Goal: Task Accomplishment & Management: Manage account settings

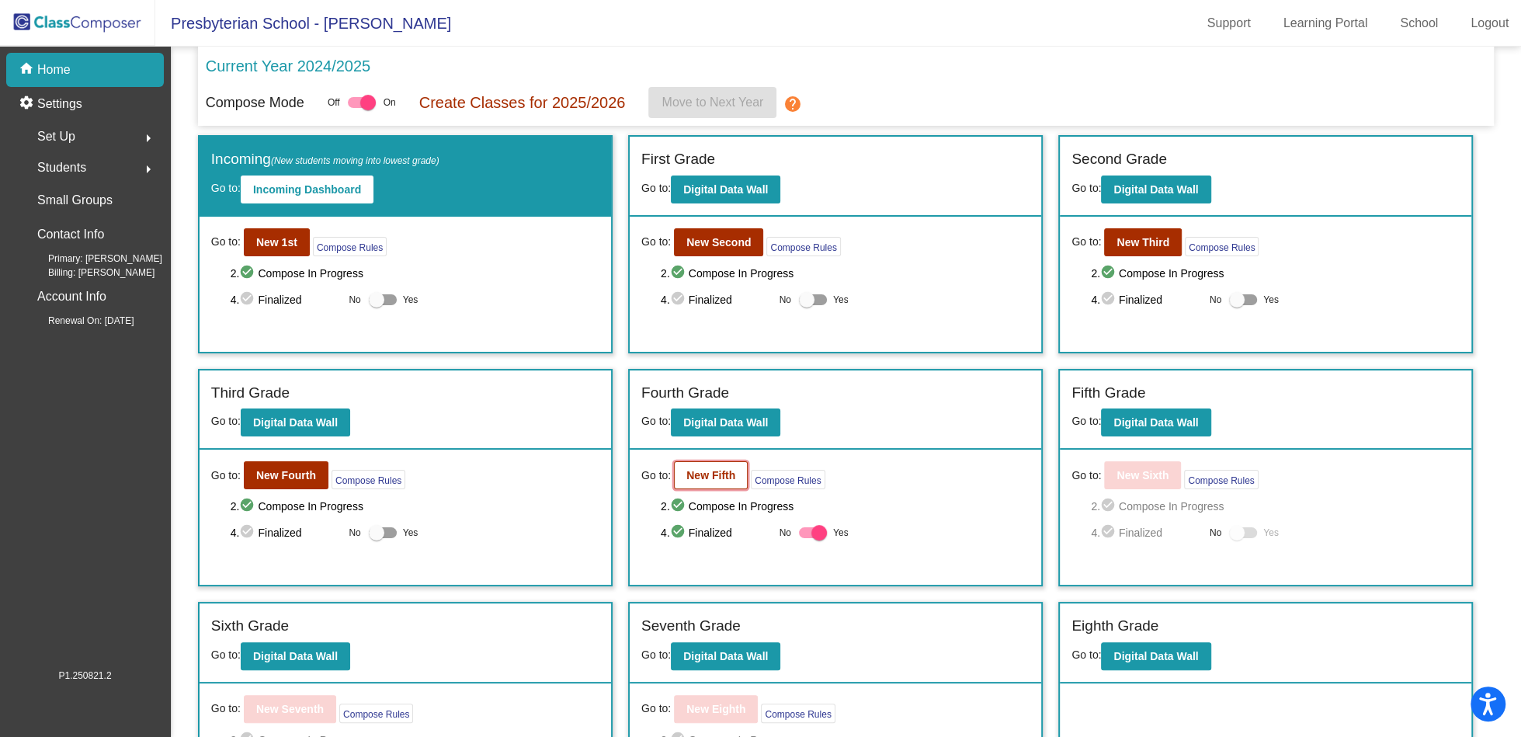
click at [712, 477] on b "New Fifth" at bounding box center [711, 475] width 49 height 12
click at [672, 531] on mat-icon "check_circle" at bounding box center [679, 532] width 19 height 19
click at [806, 531] on div at bounding box center [813, 532] width 28 height 11
click at [806, 538] on input "Yes" at bounding box center [806, 538] width 1 height 1
checkbox input "false"
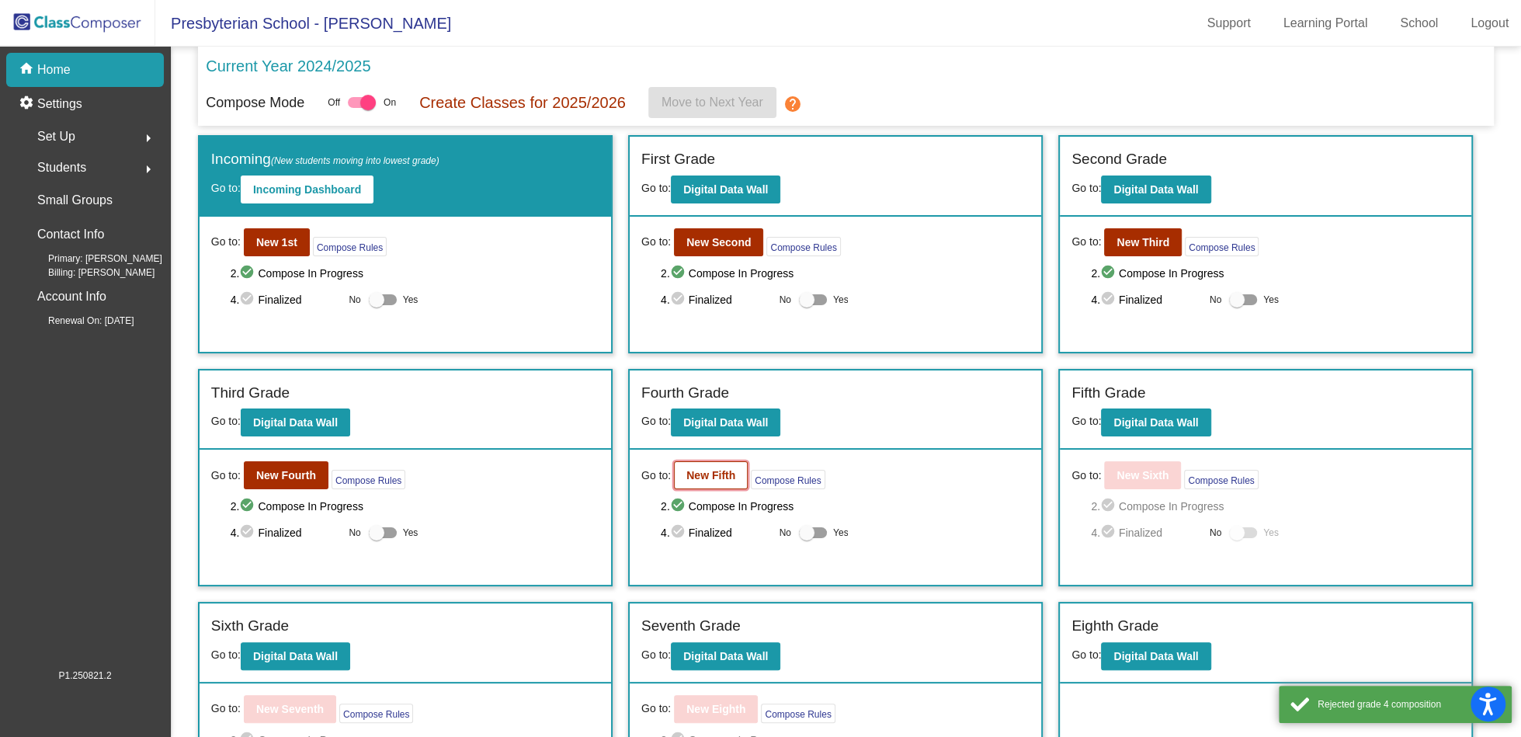
click at [706, 471] on b "New Fifth" at bounding box center [711, 475] width 49 height 12
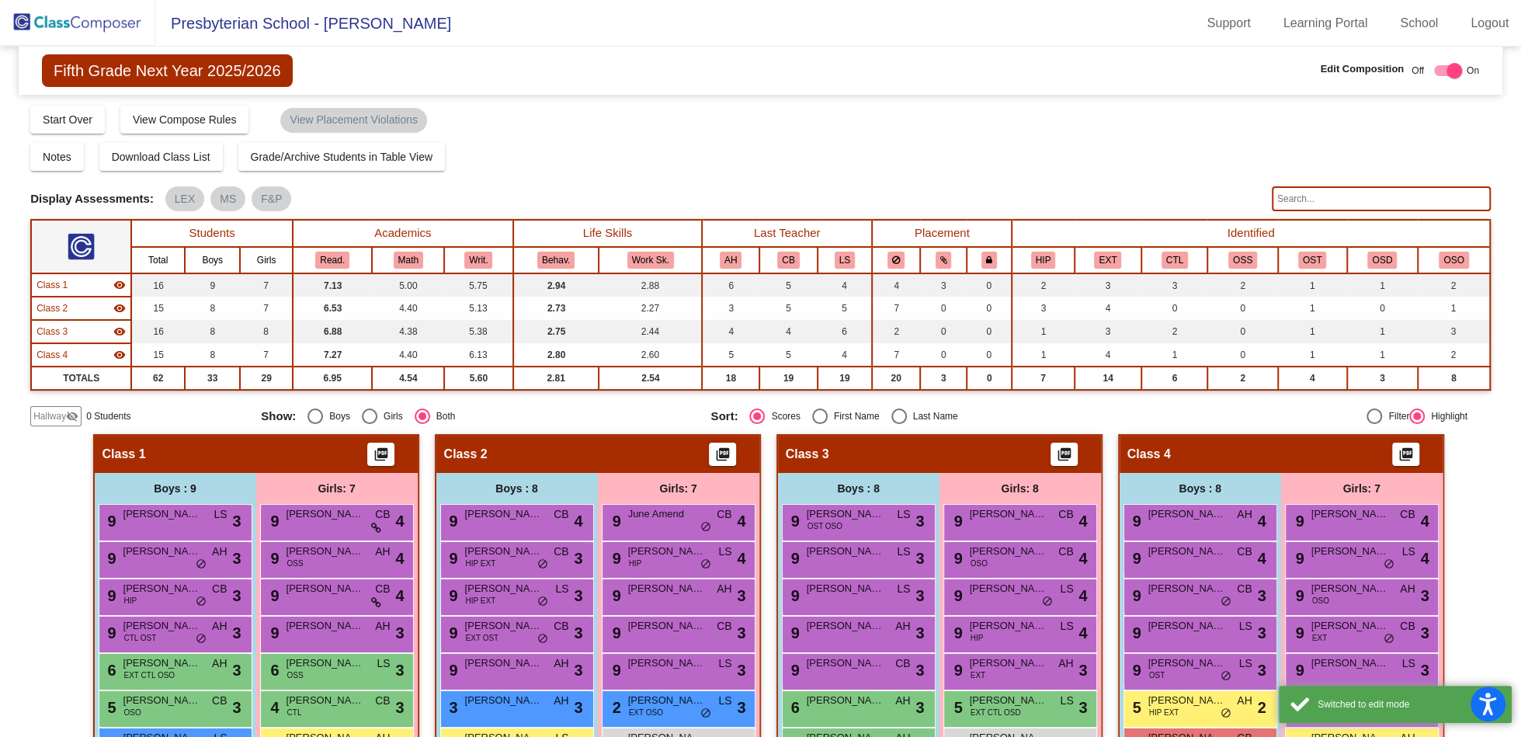
scroll to position [126, 0]
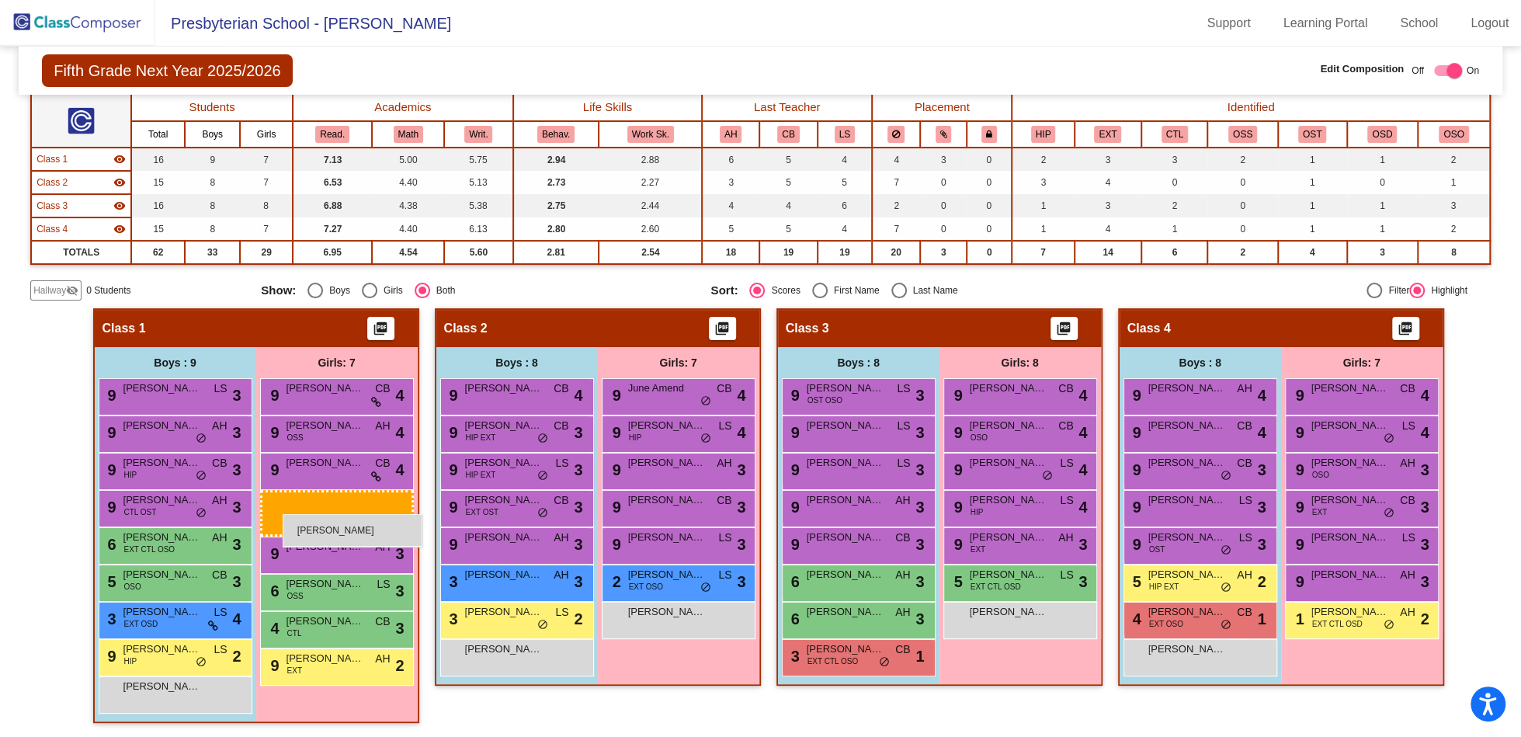
drag, startPoint x: 1024, startPoint y: 655, endPoint x: 283, endPoint y: 514, distance: 754.3
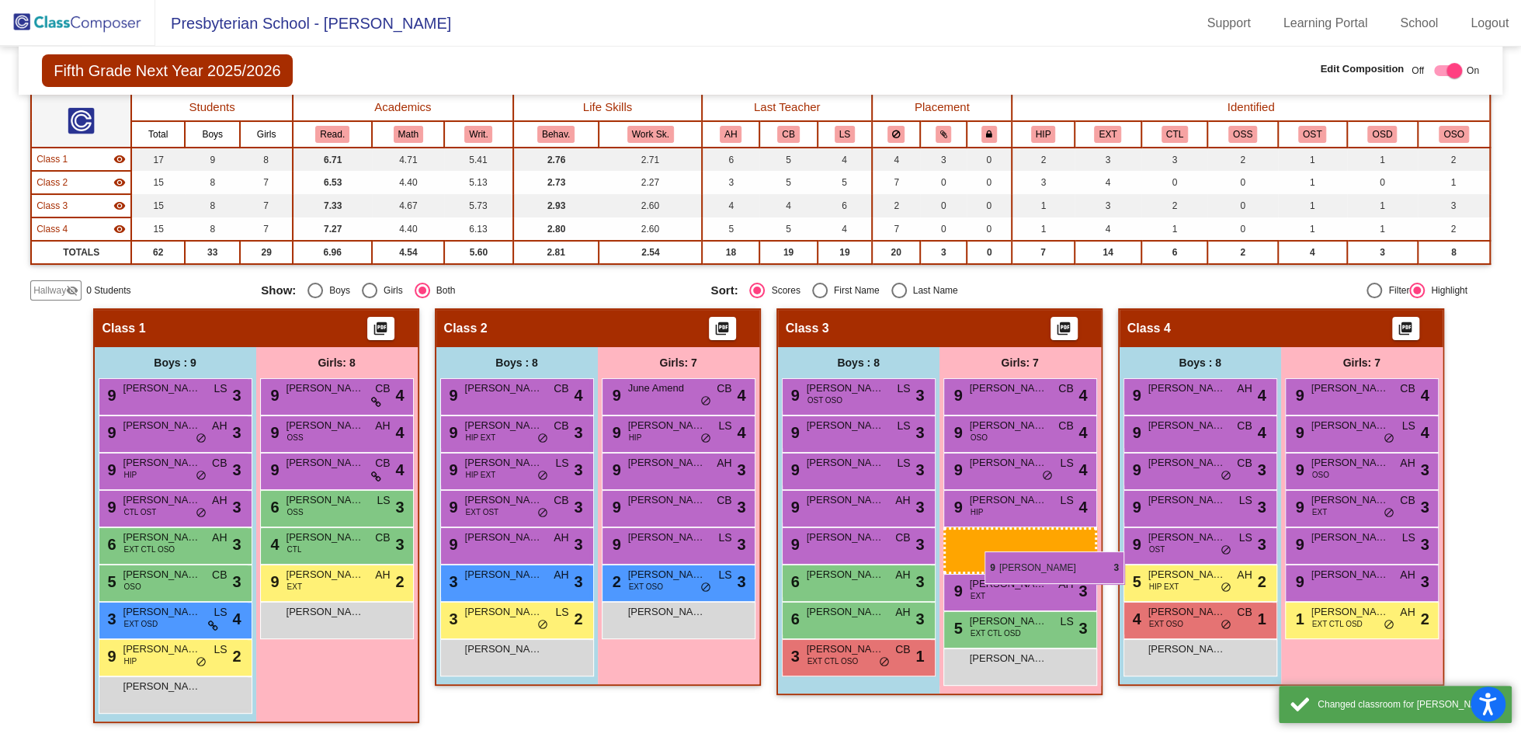
drag, startPoint x: 298, startPoint y: 504, endPoint x: 985, endPoint y: 551, distance: 688.2
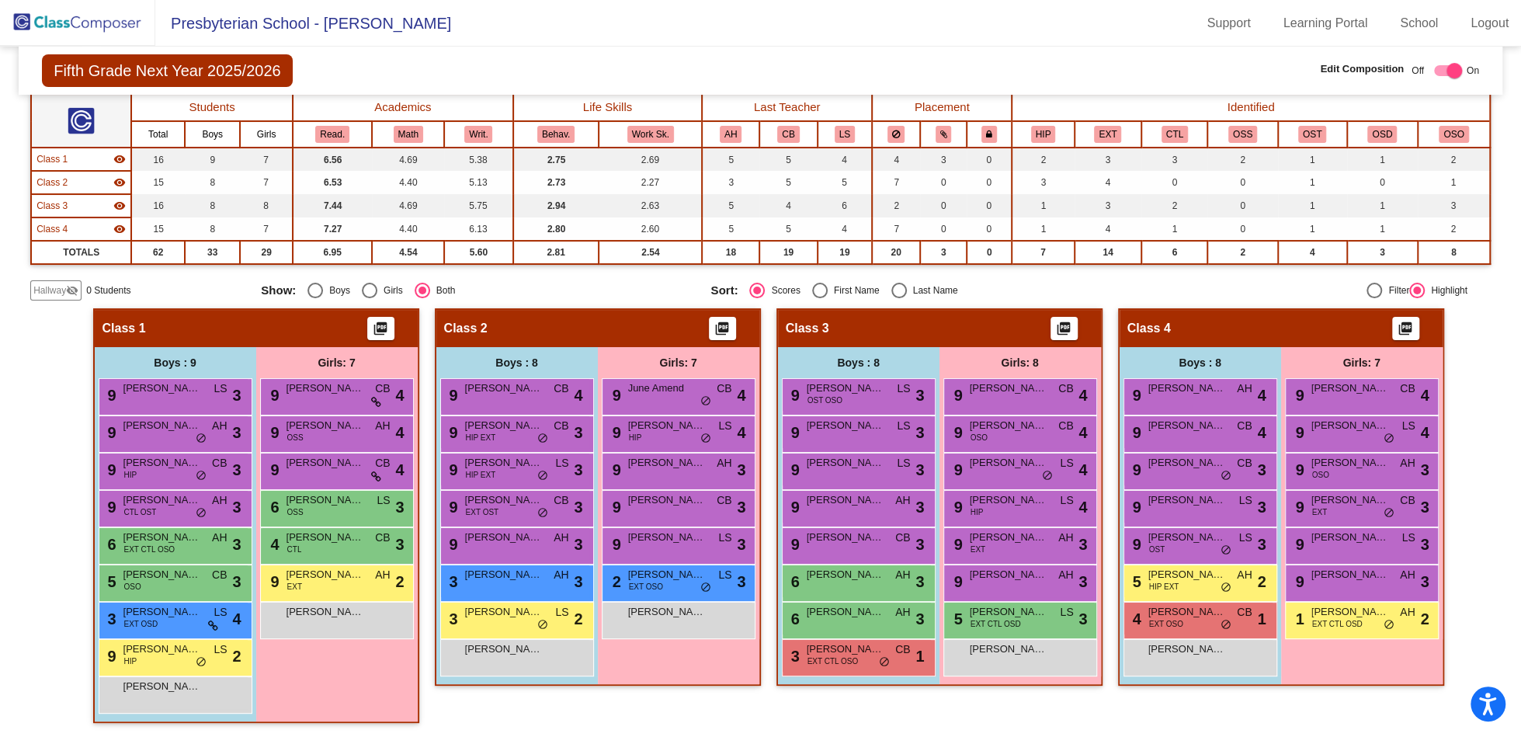
scroll to position [0, 0]
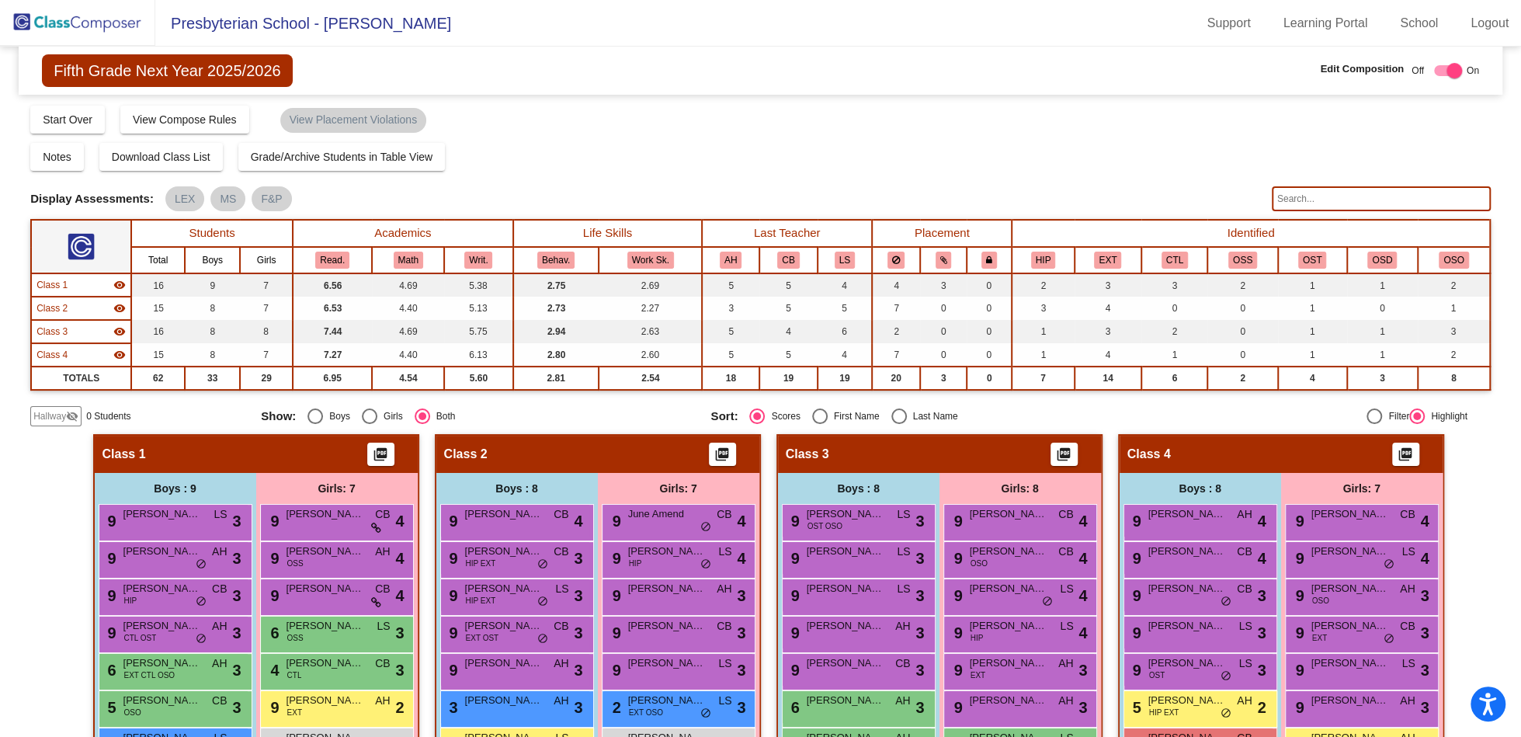
click at [1434, 71] on div at bounding box center [1448, 70] width 28 height 11
click at [1448, 71] on div at bounding box center [1448, 70] width 28 height 11
checkbox input "true"
click at [95, 23] on img at bounding box center [77, 23] width 155 height 46
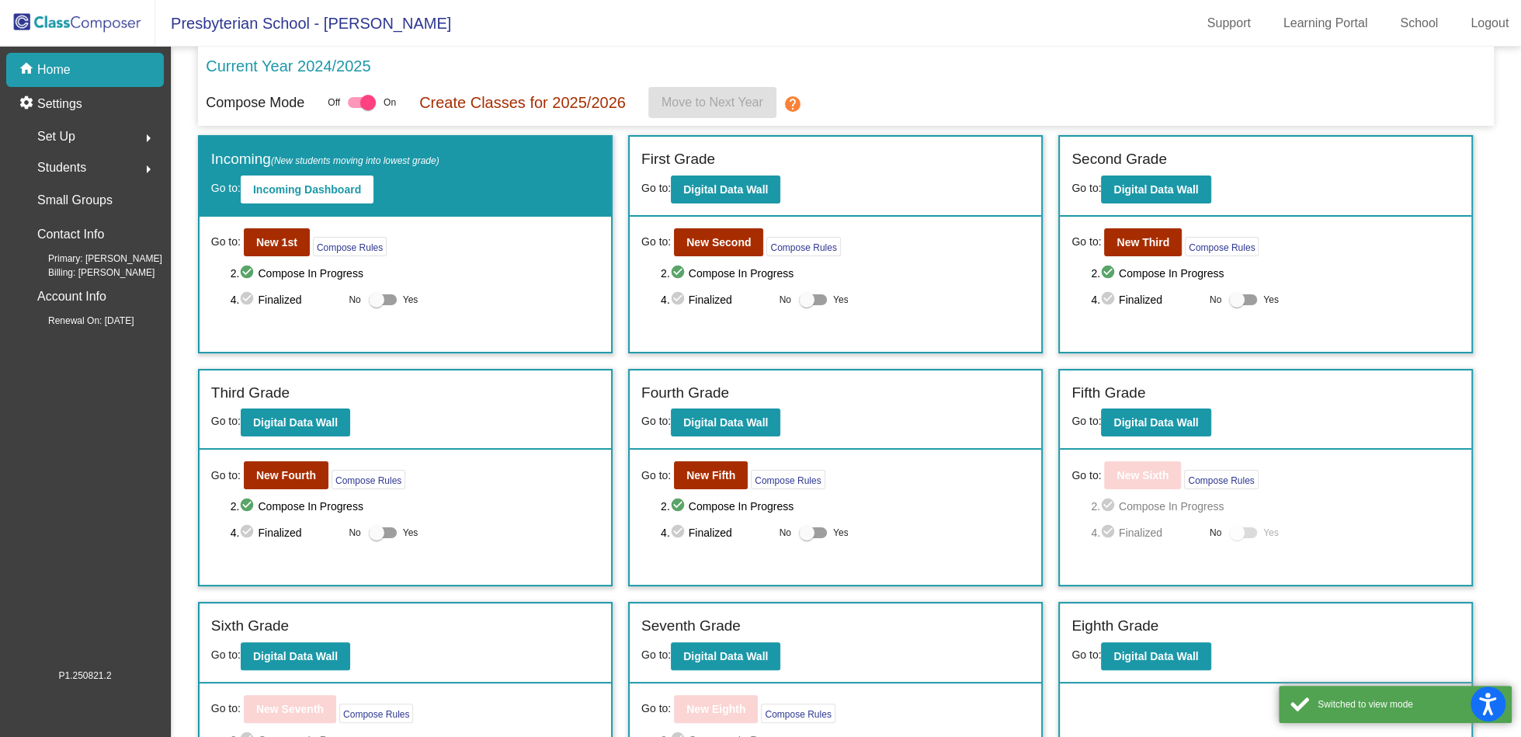
click at [672, 532] on mat-icon "check_circle" at bounding box center [679, 532] width 19 height 19
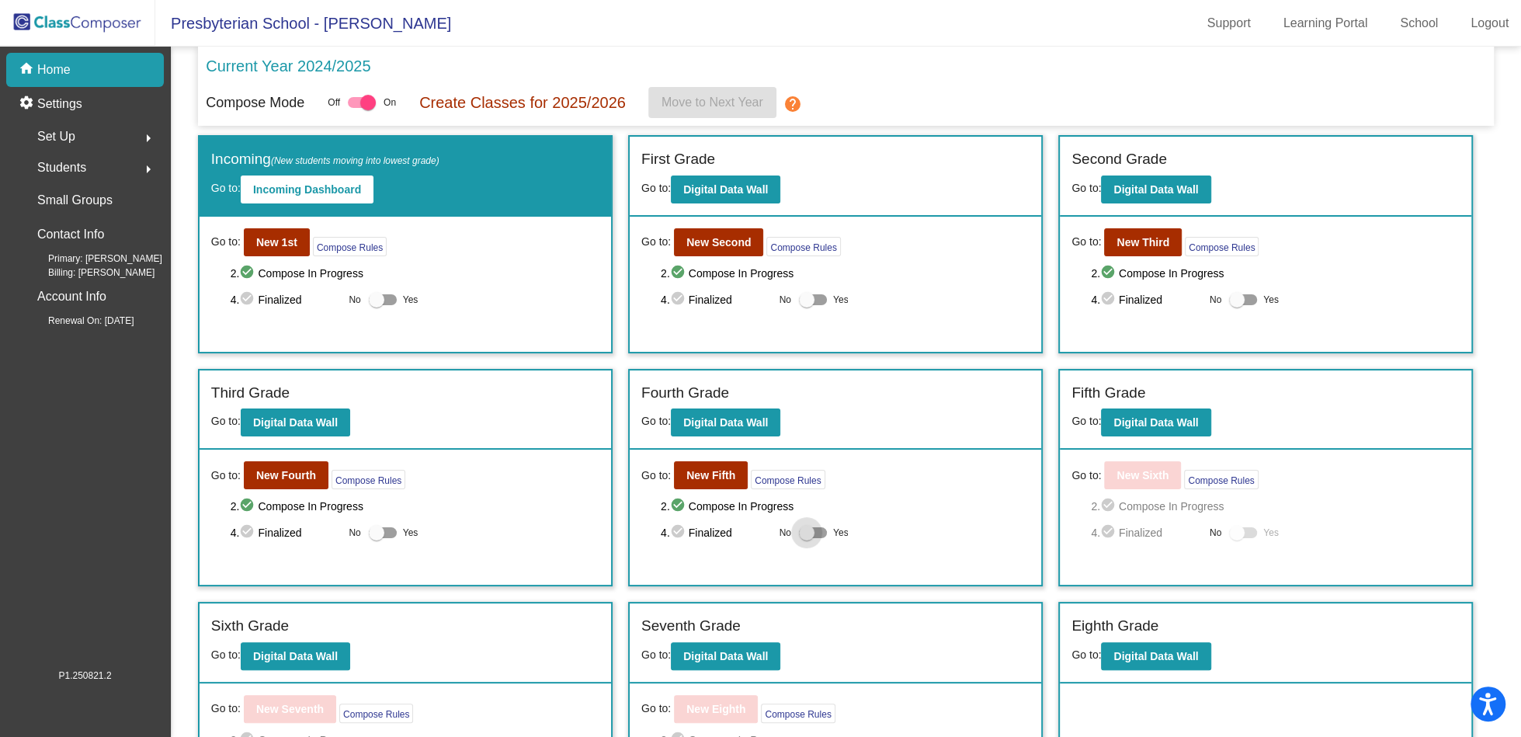
click at [821, 533] on div at bounding box center [813, 532] width 28 height 11
click at [807, 538] on input "Yes" at bounding box center [806, 538] width 1 height 1
checkbox input "true"
click at [393, 530] on div at bounding box center [383, 532] width 28 height 11
click at [377, 538] on input "Yes" at bounding box center [376, 538] width 1 height 1
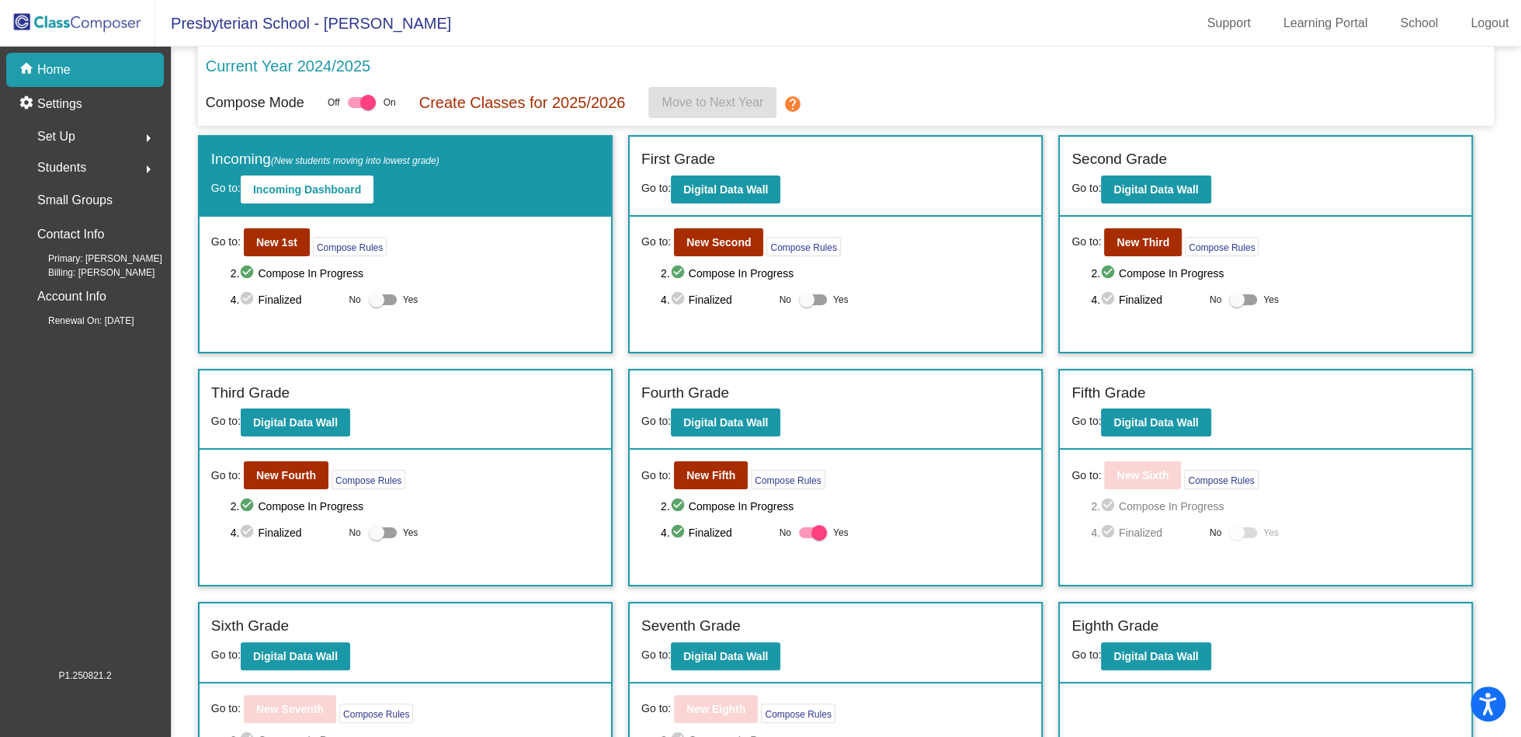
checkbox input "true"
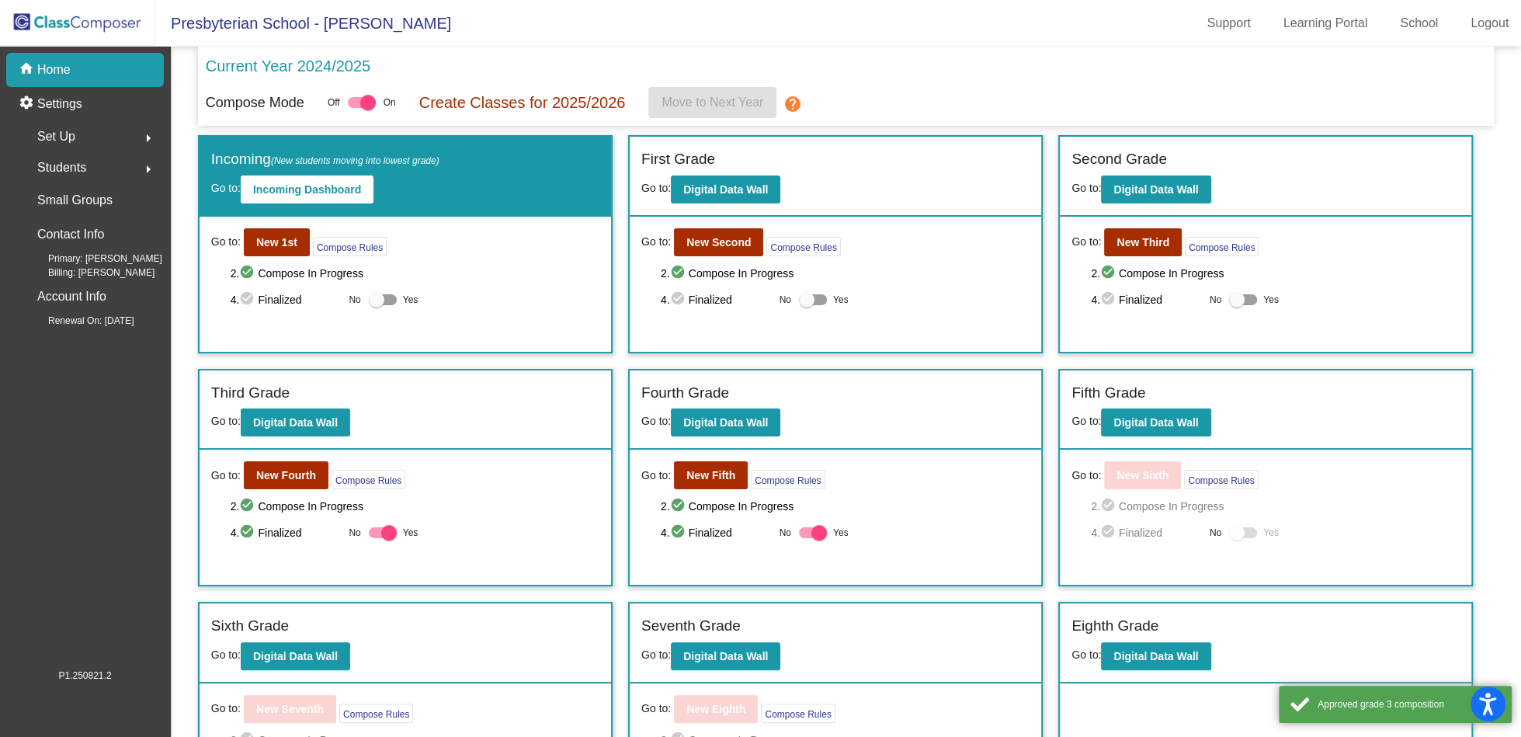
click at [814, 294] on div at bounding box center [813, 299] width 28 height 11
click at [807, 305] on input "Yes" at bounding box center [806, 305] width 1 height 1
checkbox input "true"
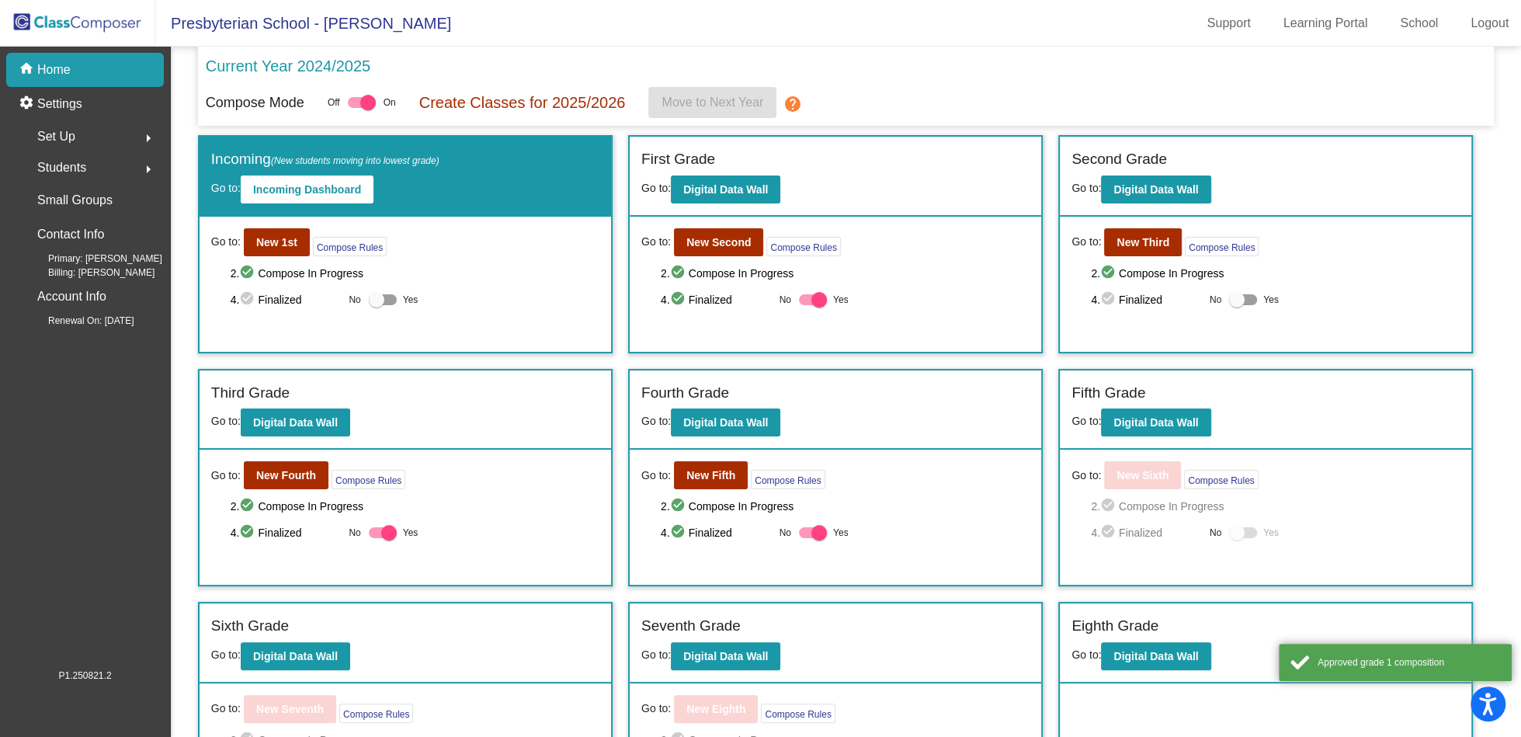
click at [1244, 297] on div at bounding box center [1243, 299] width 28 height 11
click at [1237, 305] on input "Yes" at bounding box center [1236, 305] width 1 height 1
checkbox input "true"
click at [388, 300] on div at bounding box center [383, 299] width 28 height 11
click at [377, 305] on input "Yes" at bounding box center [376, 305] width 1 height 1
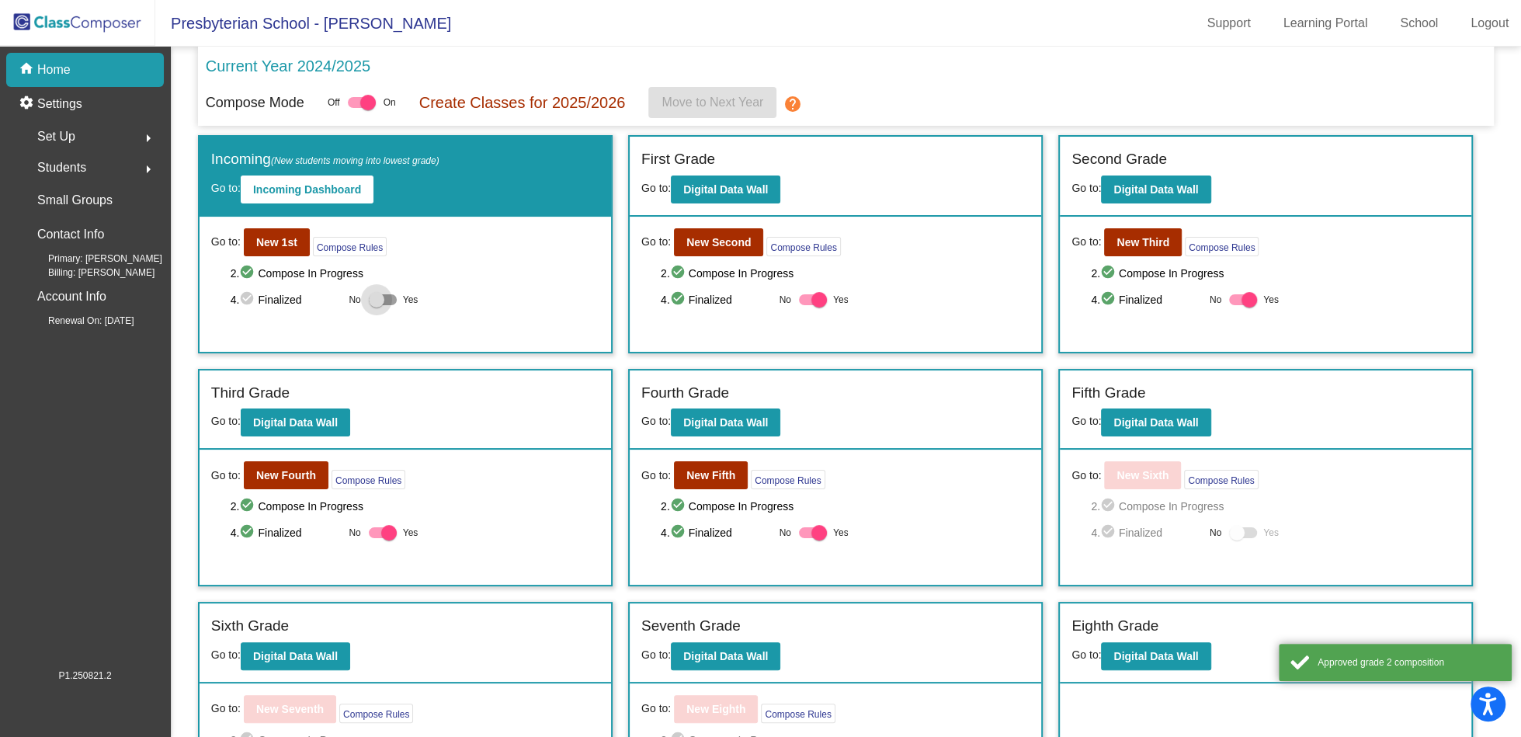
checkbox input "true"
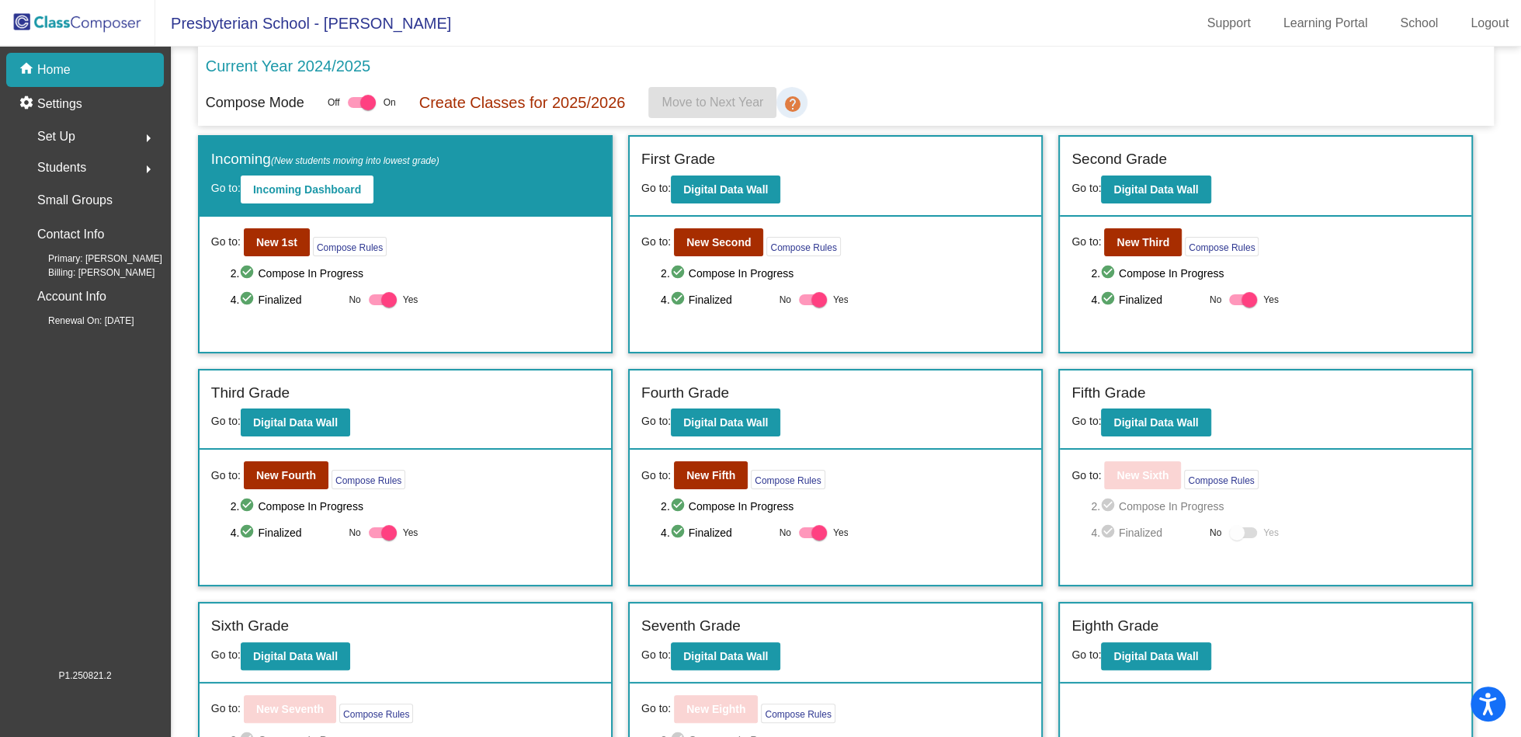
click at [798, 106] on mat-icon "help" at bounding box center [792, 104] width 19 height 19
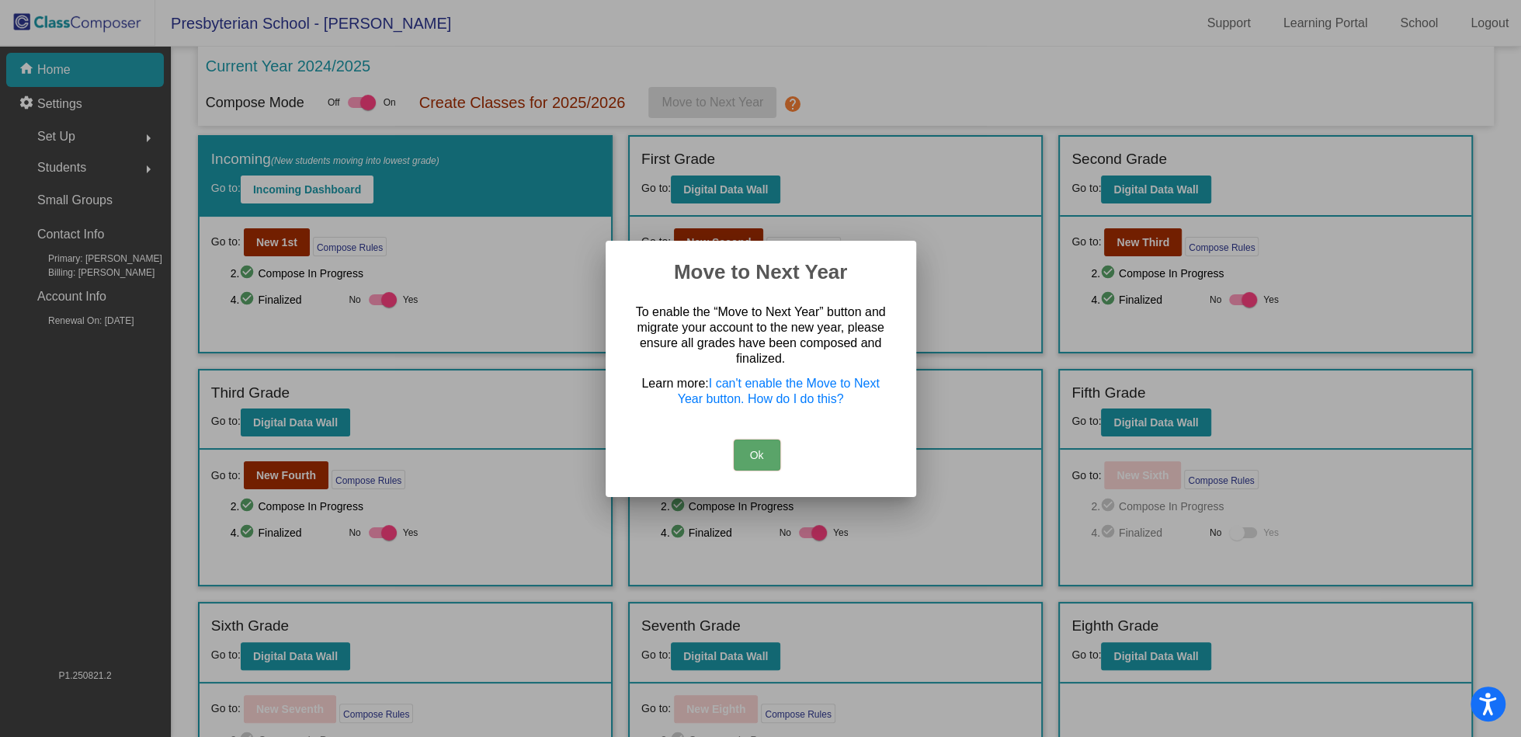
click at [759, 452] on button "Ok" at bounding box center [757, 455] width 47 height 31
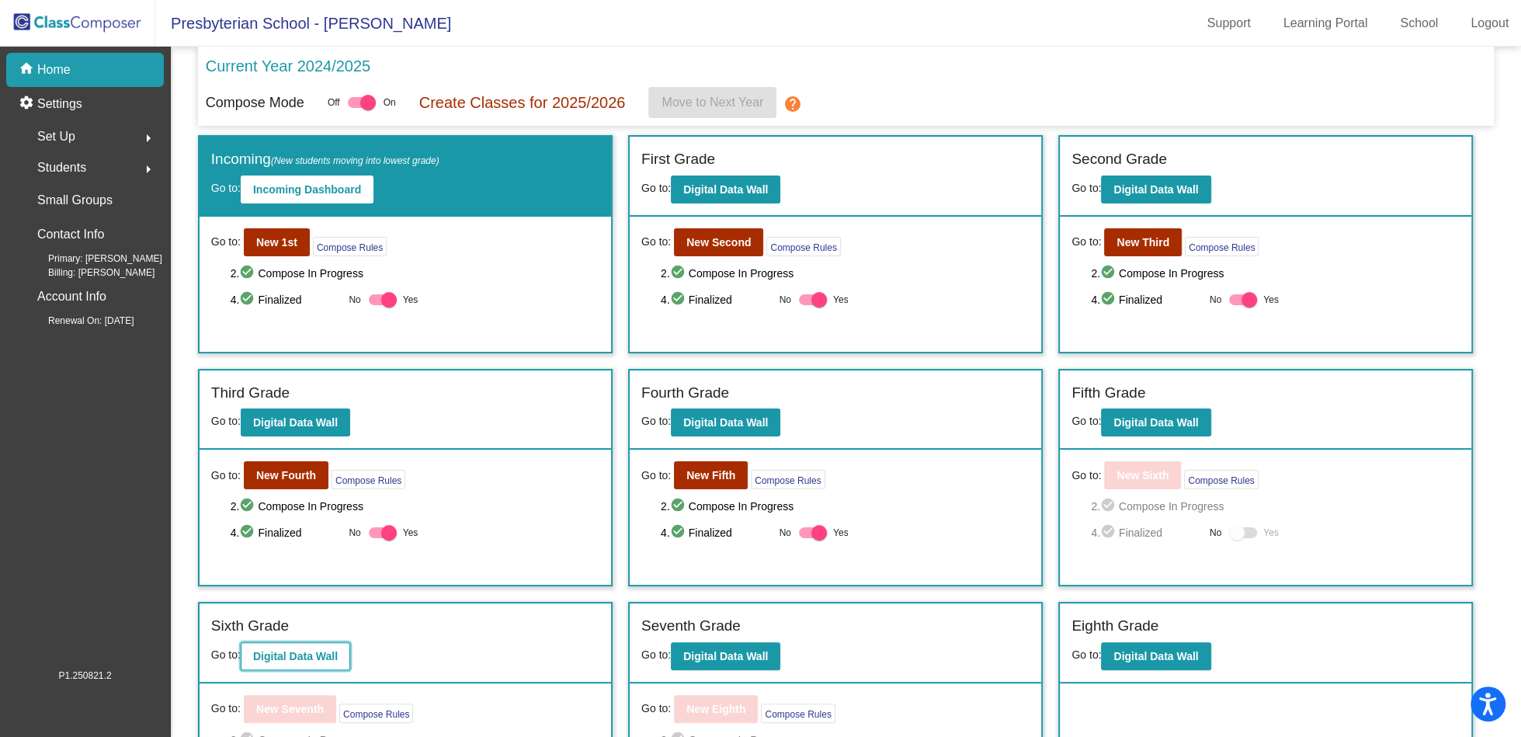
click at [298, 652] on b "Digital Data Wall" at bounding box center [295, 656] width 85 height 12
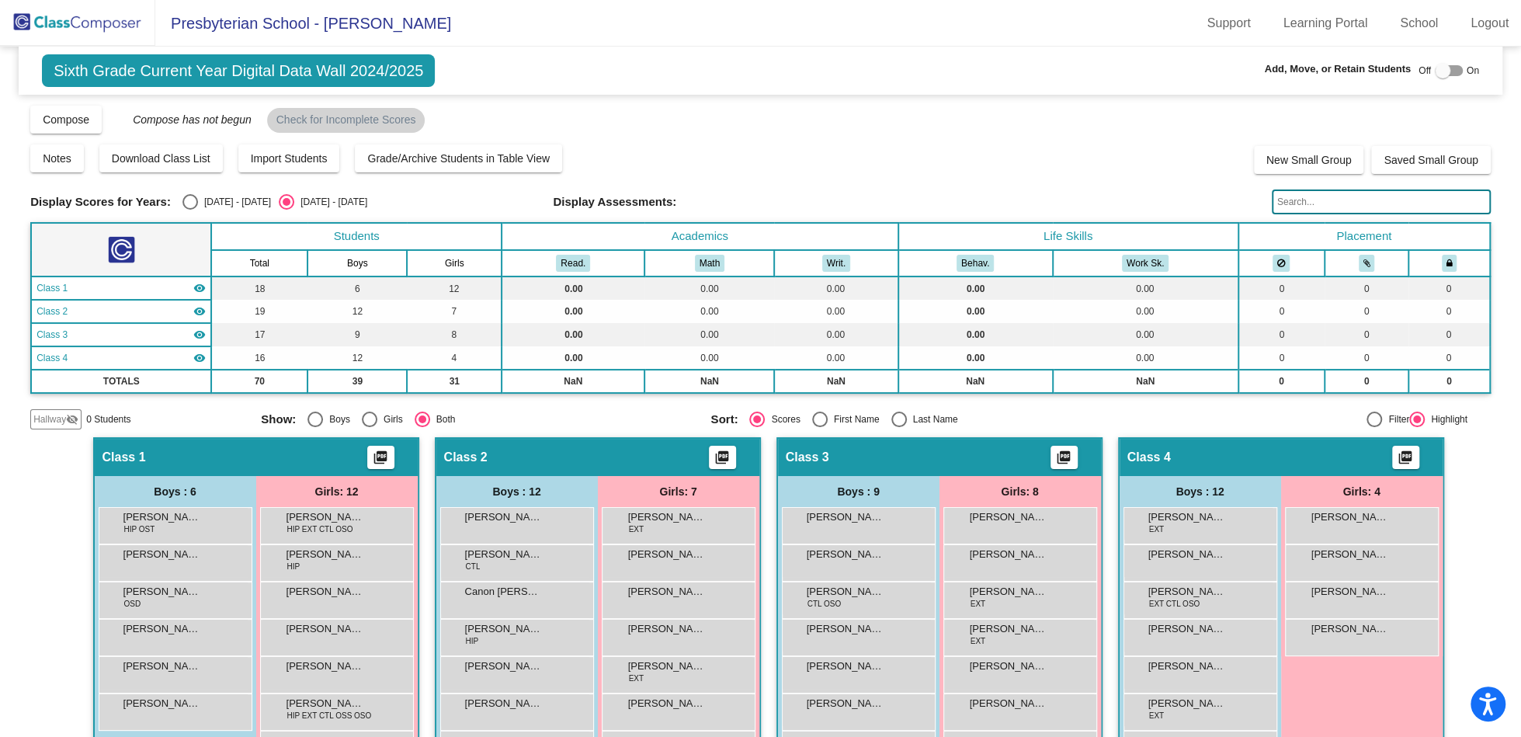
click at [82, 14] on img at bounding box center [77, 23] width 155 height 46
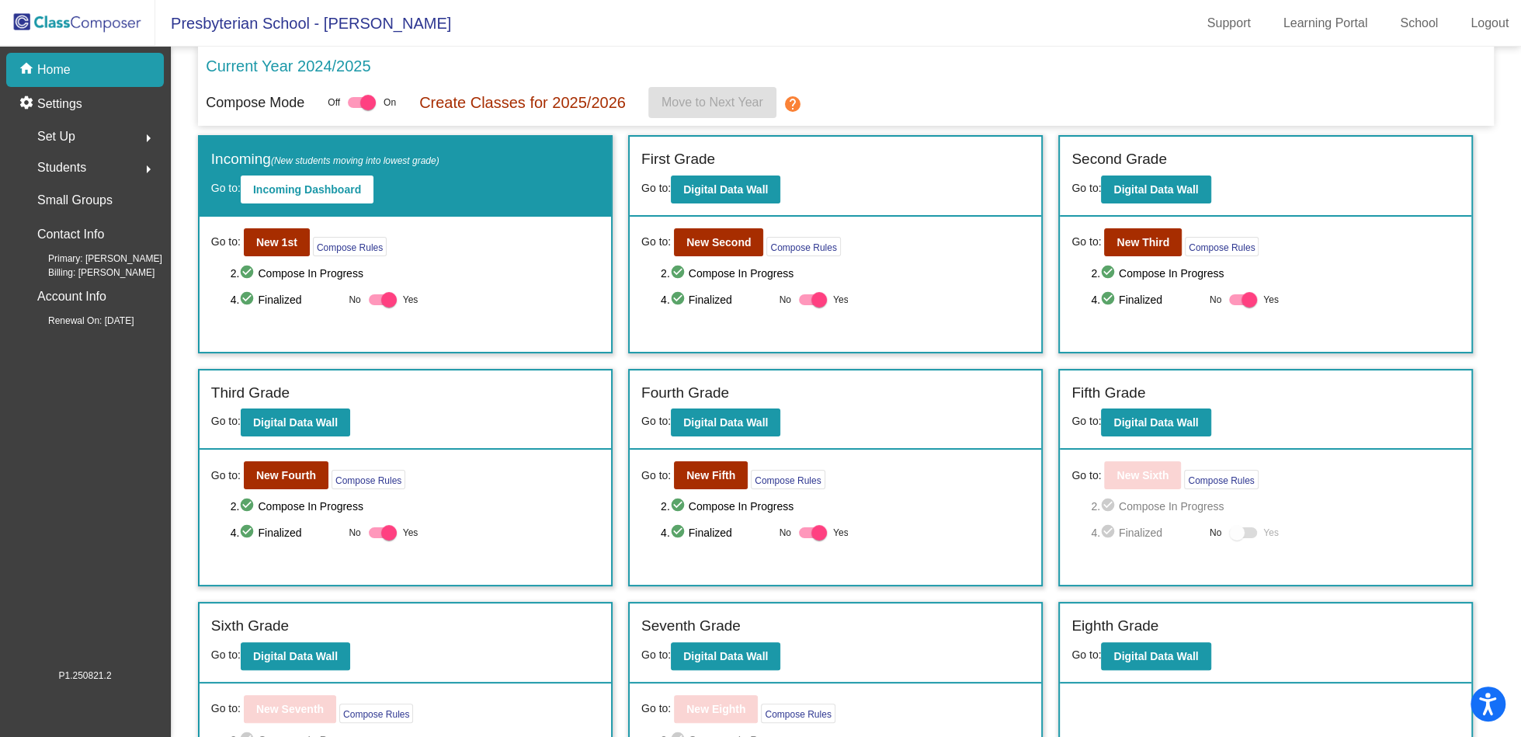
scroll to position [80, 0]
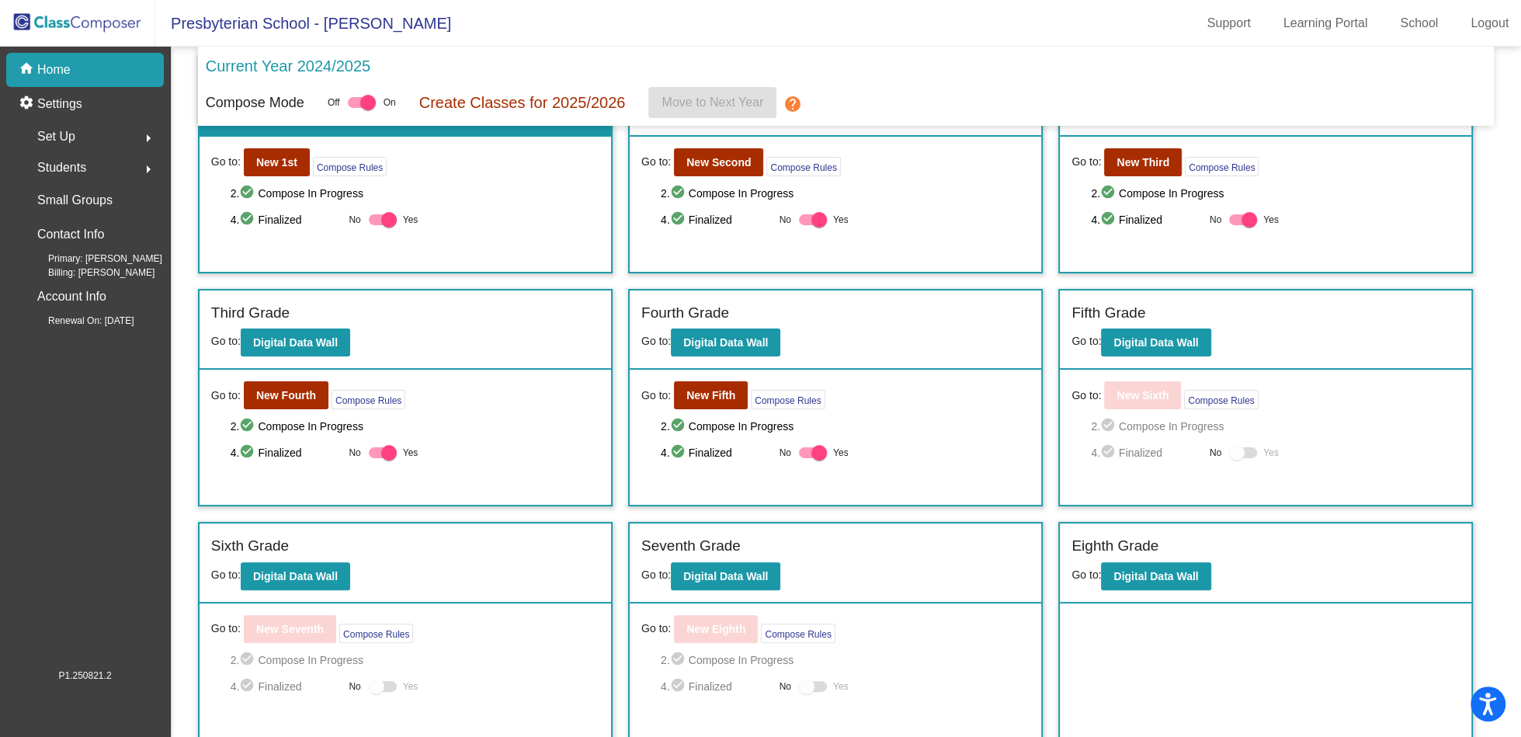
click at [82, 134] on div "Set Up arrow_right" at bounding box center [90, 136] width 148 height 31
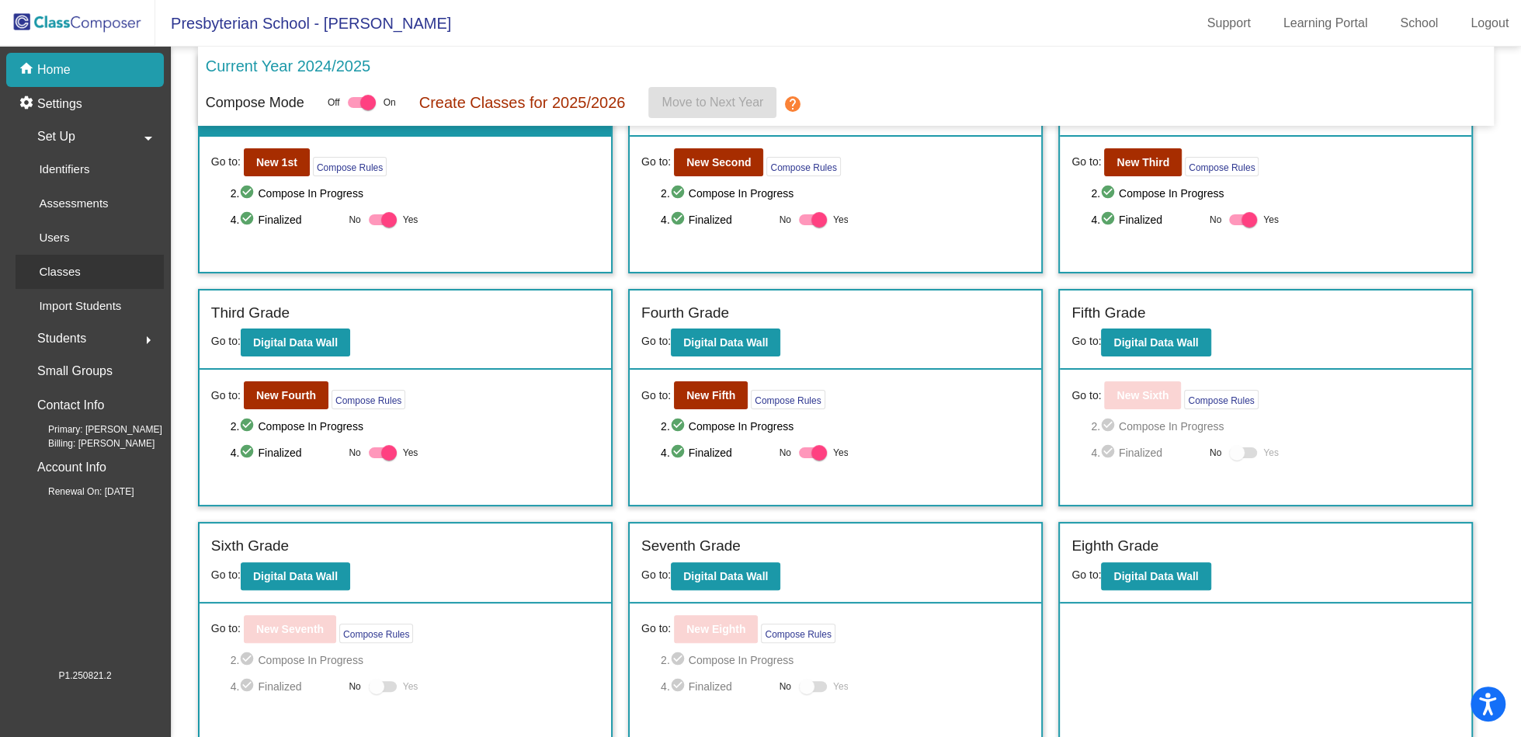
click at [56, 275] on p "Classes" at bounding box center [59, 272] width 41 height 19
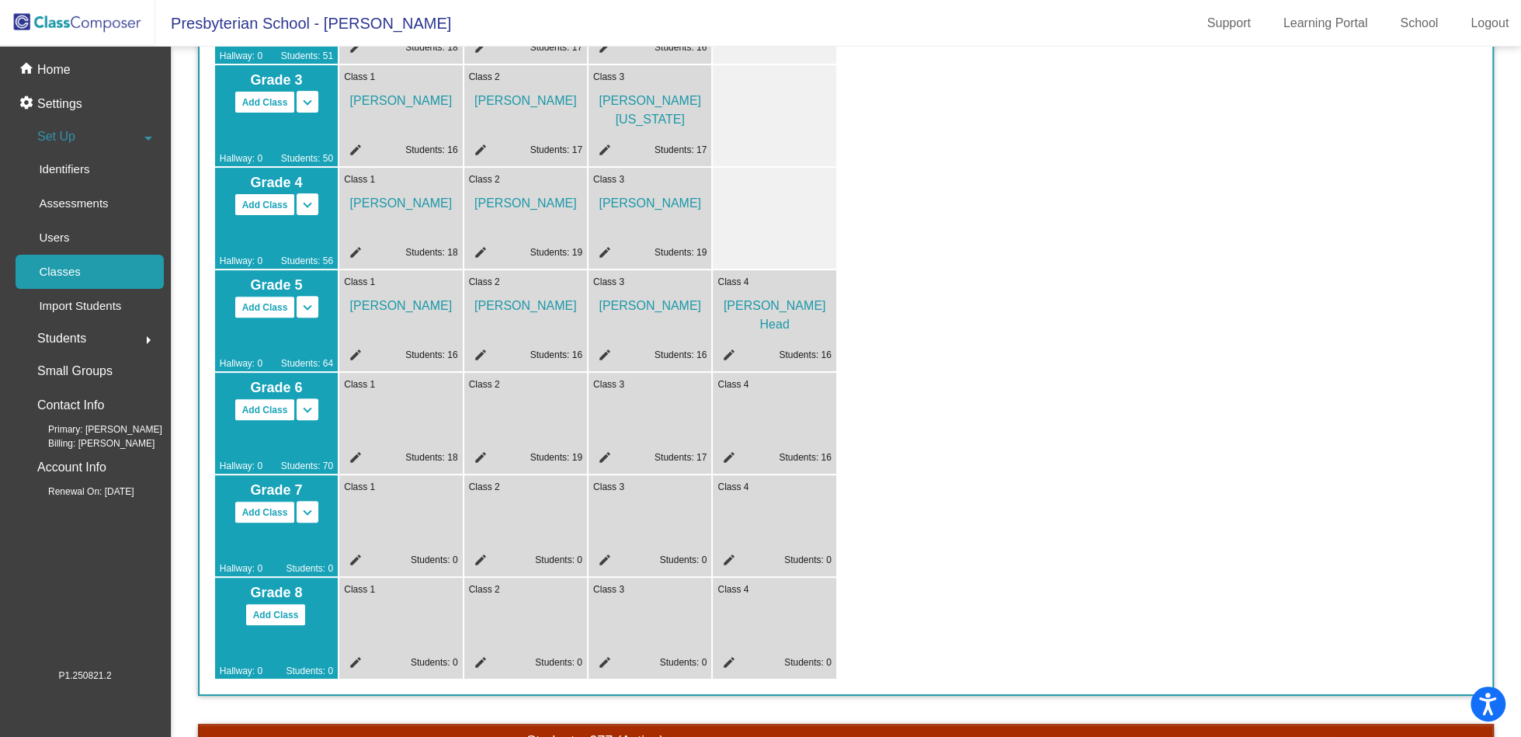
scroll to position [320, 0]
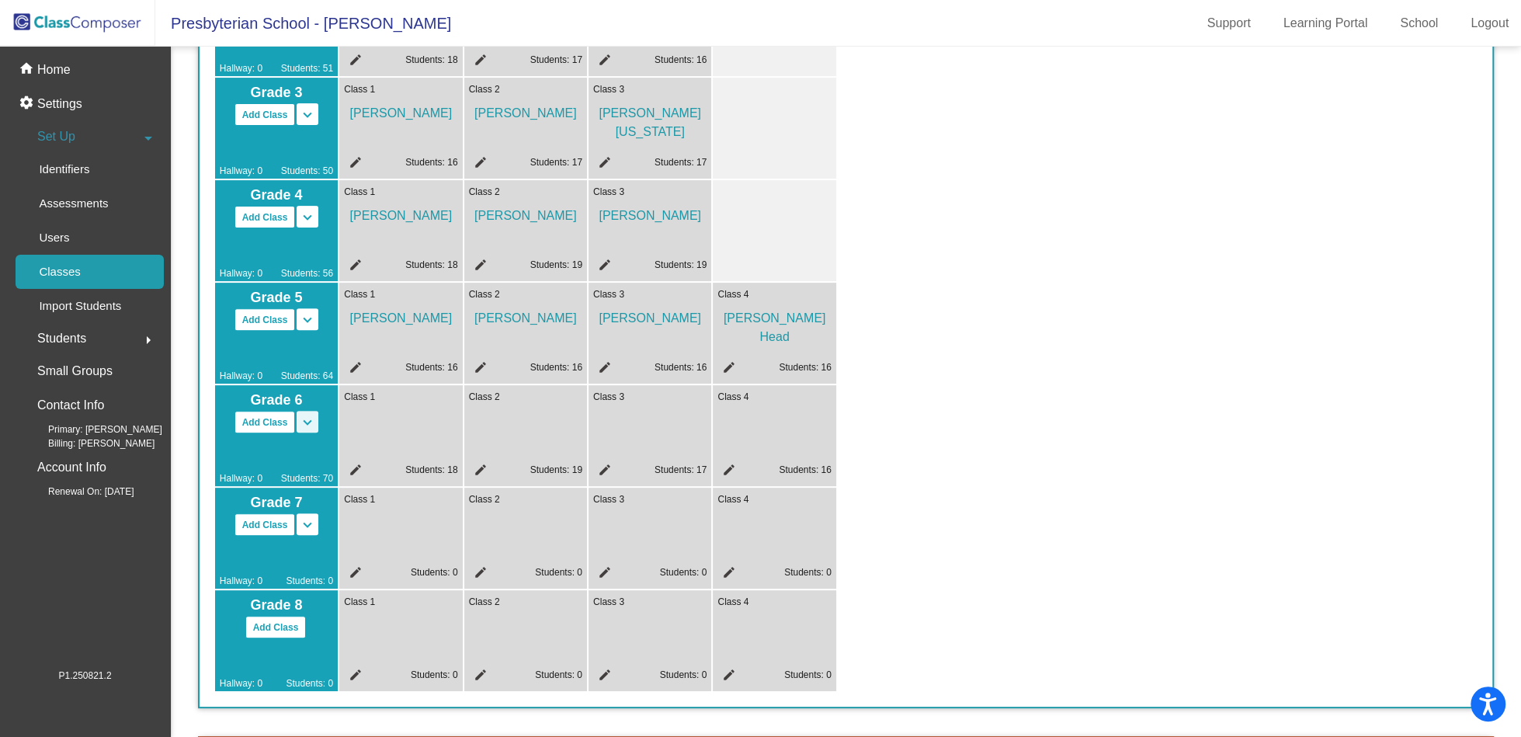
click at [310, 419] on mat-icon "keyboard_arrow_down" at bounding box center [307, 422] width 19 height 19
click at [336, 428] on div "Grade 6 Add Class Split 6/7 Split 6/7/8 keyboard_arrow_down keyboard_arrow_up H…" at bounding box center [276, 435] width 123 height 101
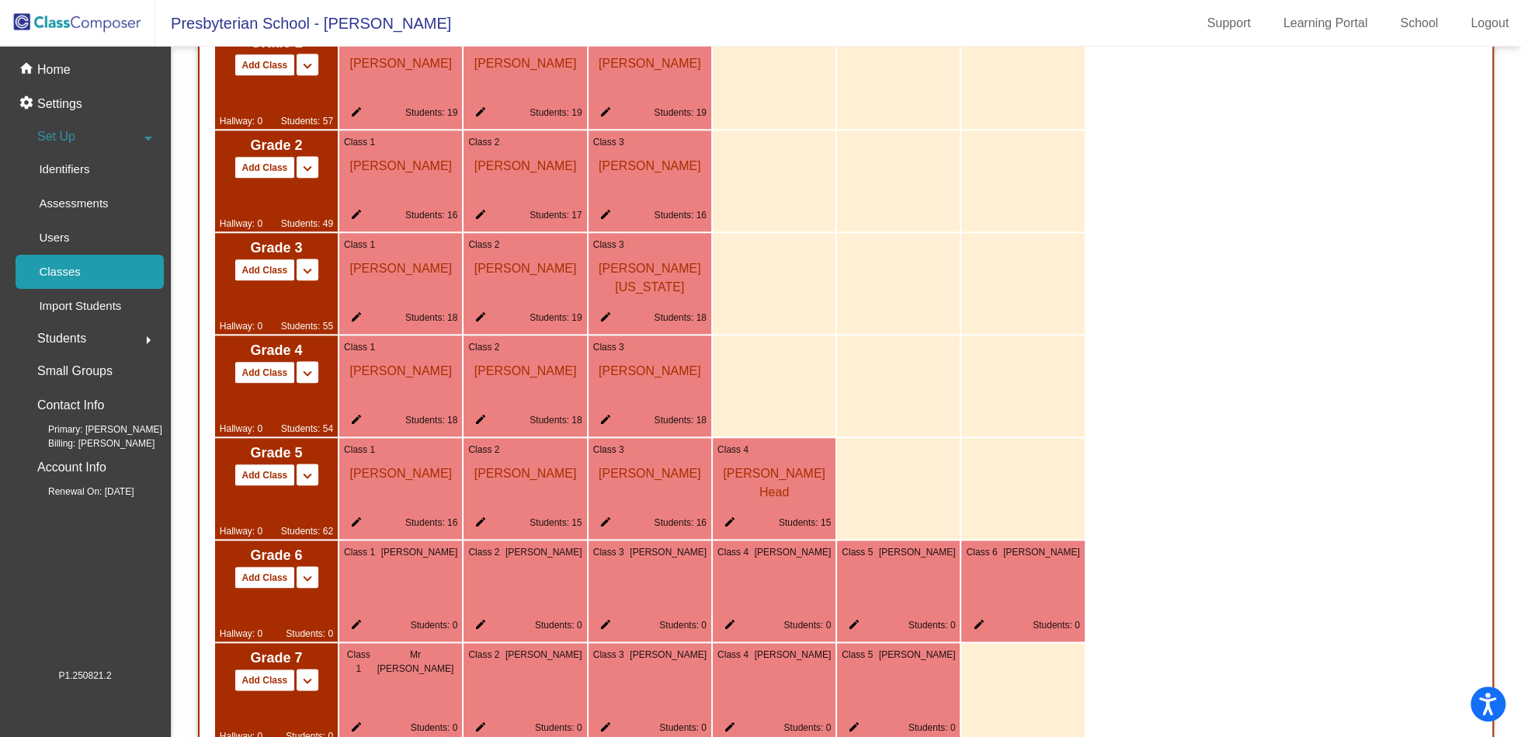
scroll to position [1254, 0]
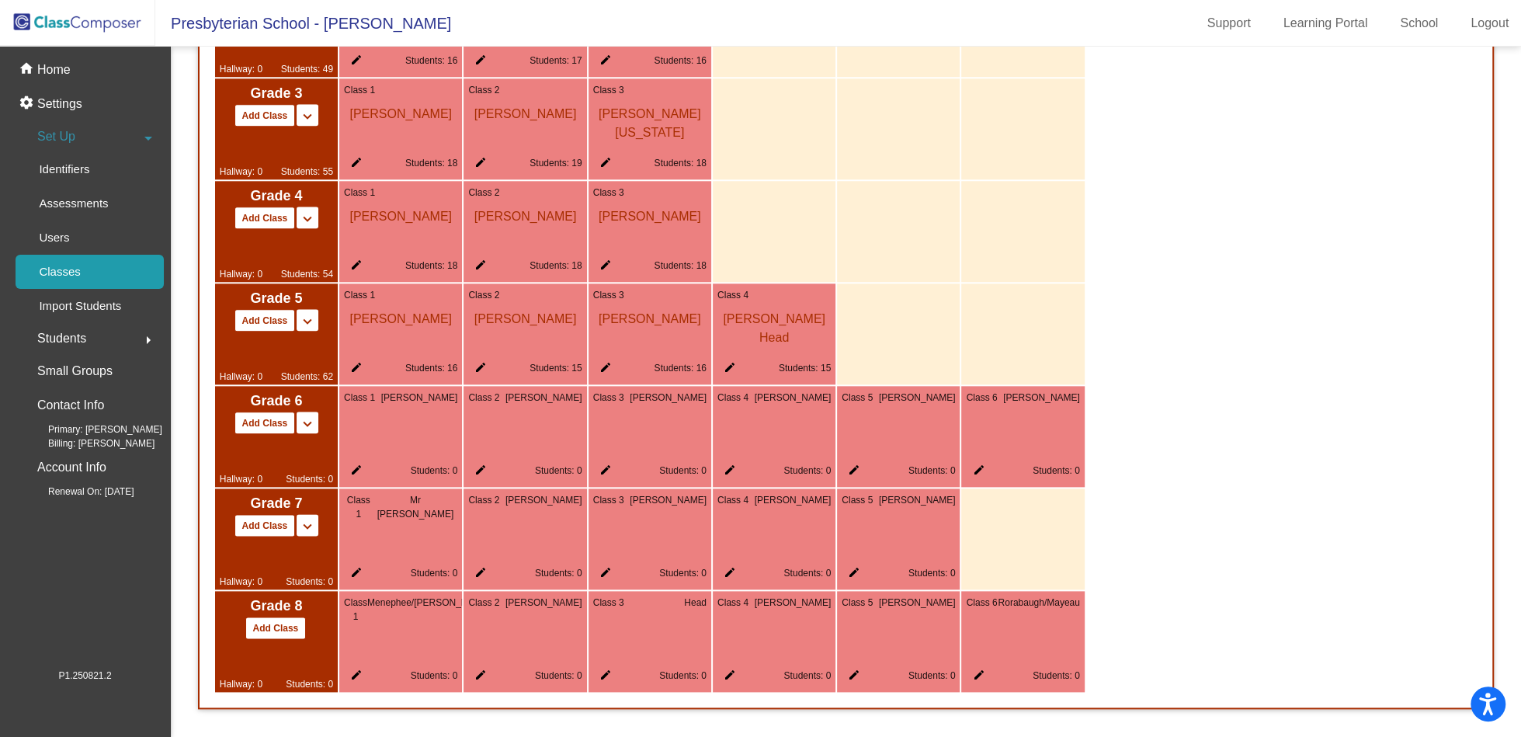
click at [354, 471] on mat-icon "edit" at bounding box center [353, 473] width 19 height 19
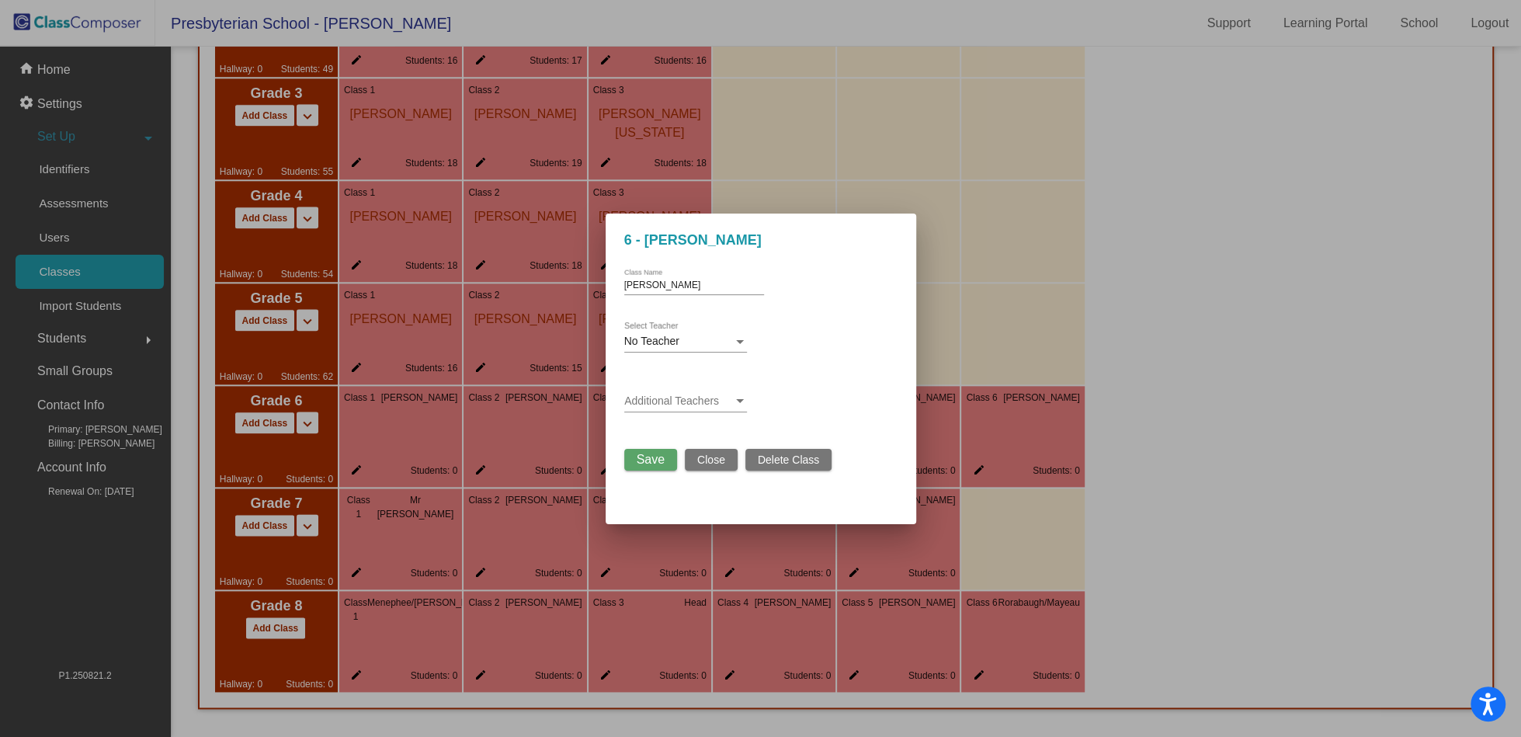
click at [774, 461] on span "Delete Class" at bounding box center [788, 460] width 61 height 12
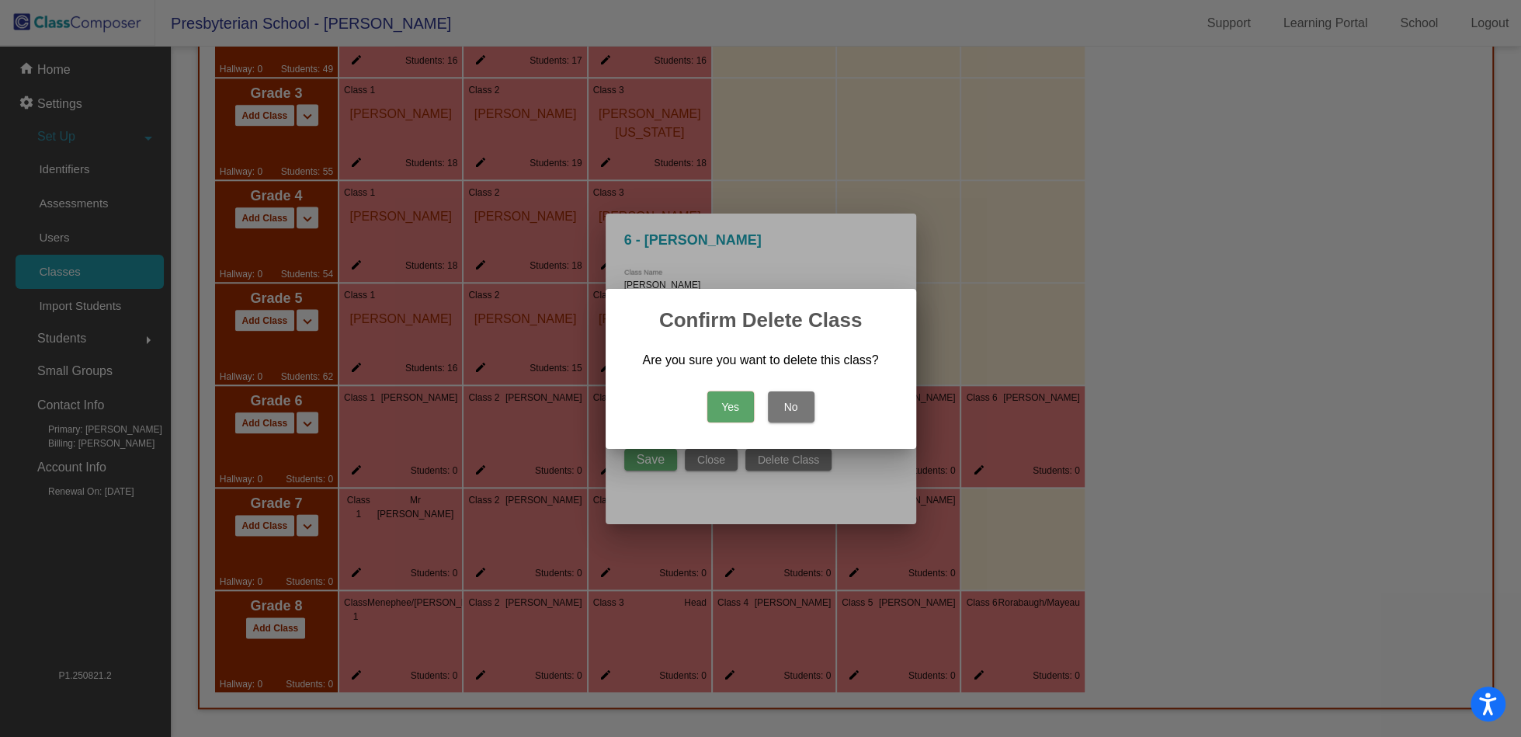
click at [741, 402] on button "Yes" at bounding box center [731, 406] width 47 height 31
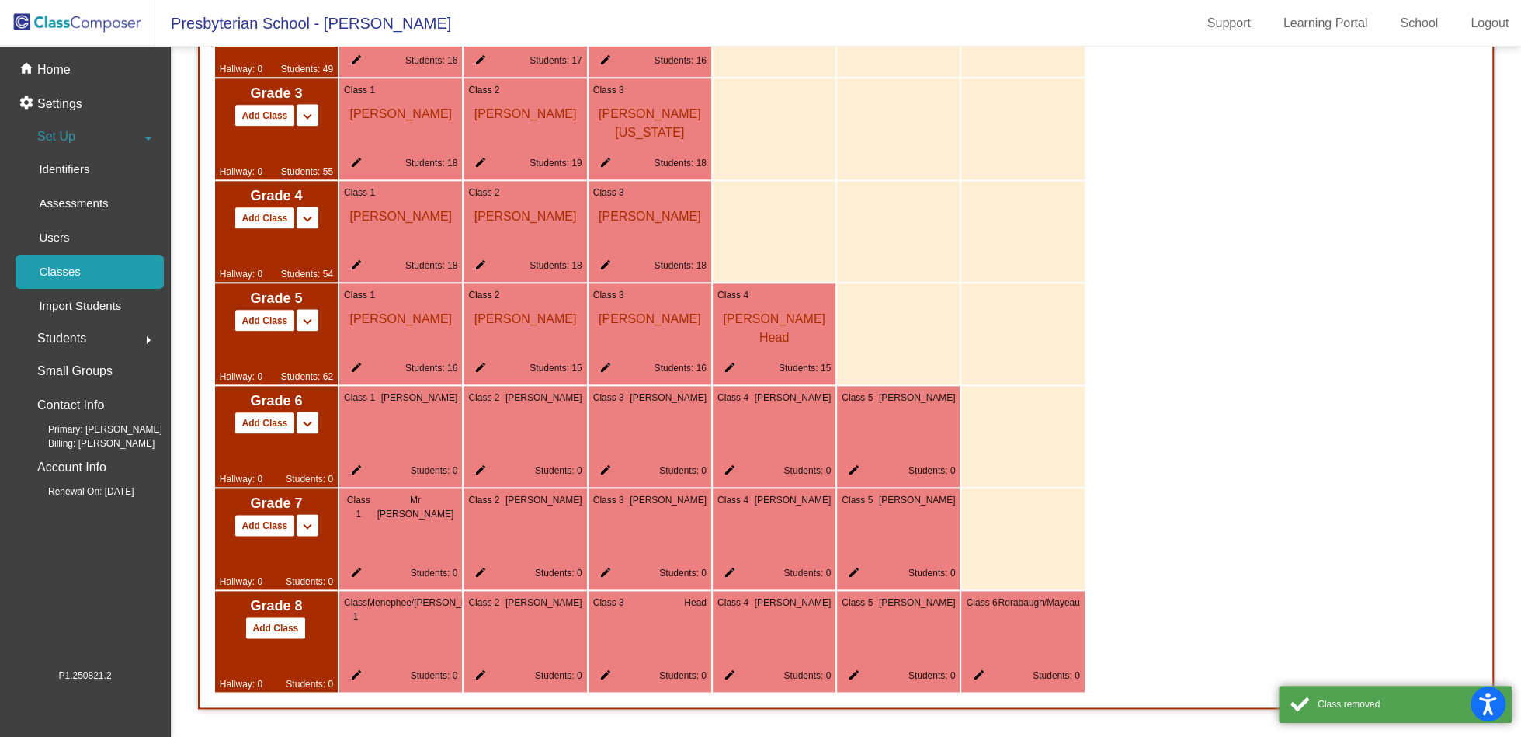
click at [355, 474] on mat-icon "edit" at bounding box center [353, 473] width 19 height 19
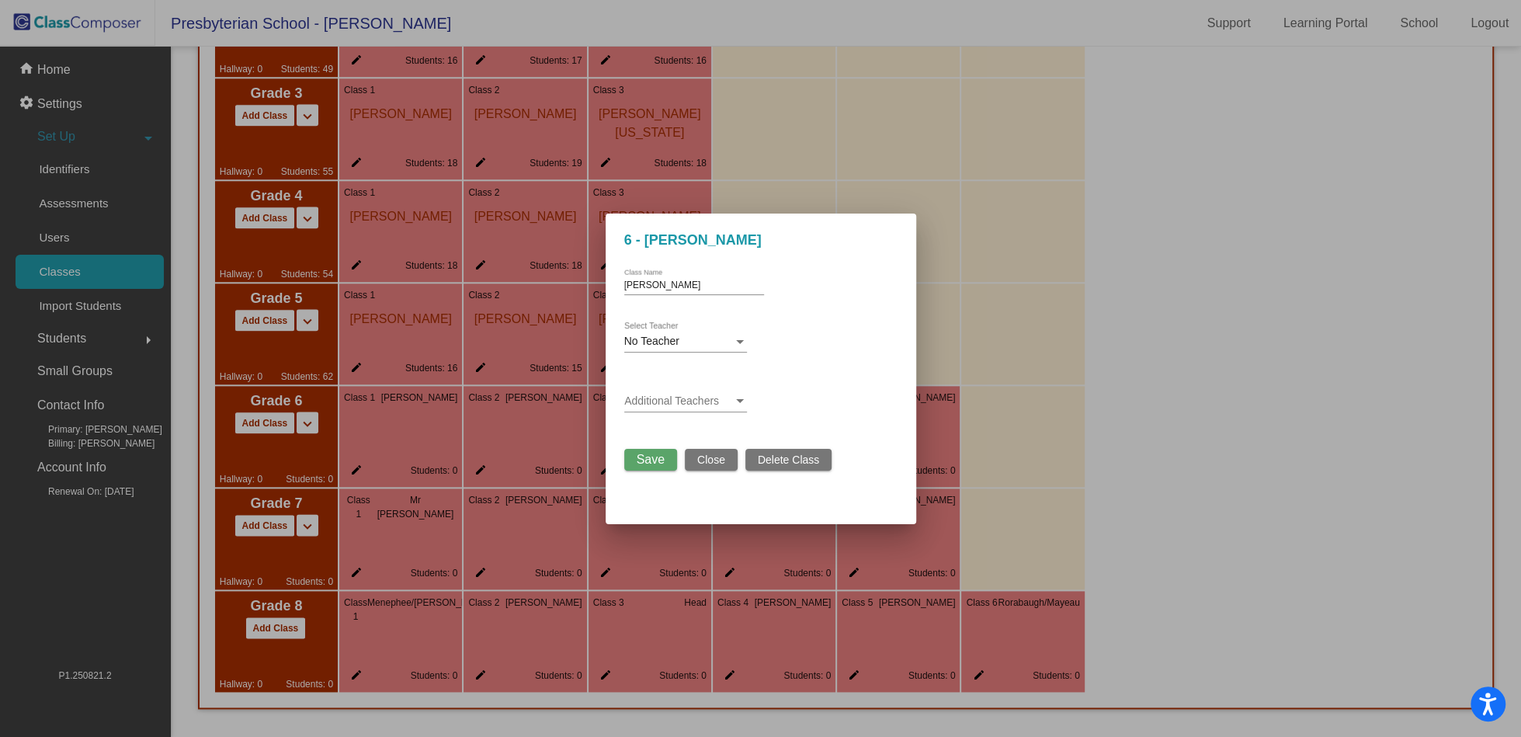
click at [779, 463] on span "Delete Class" at bounding box center [788, 460] width 61 height 12
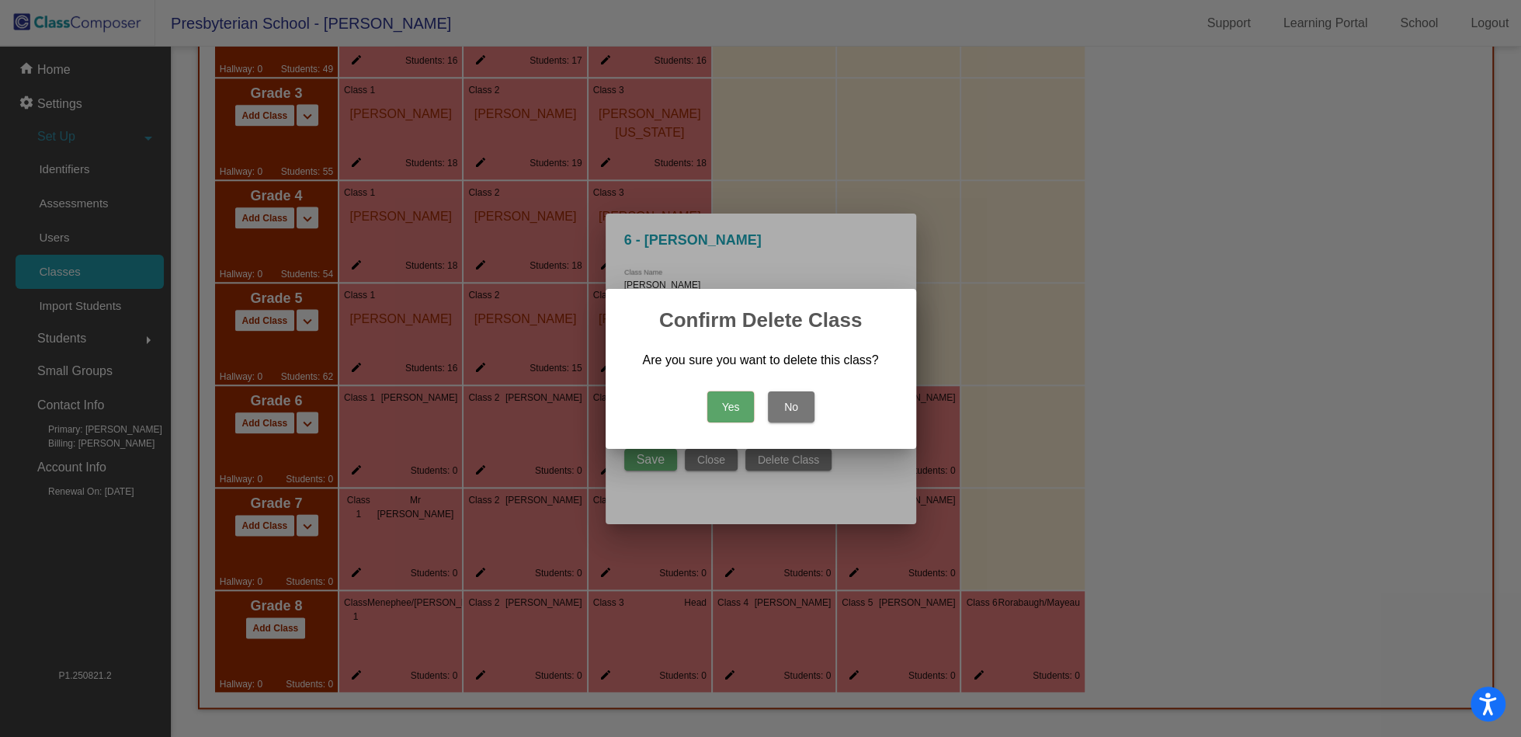
click at [735, 409] on button "Yes" at bounding box center [731, 406] width 47 height 31
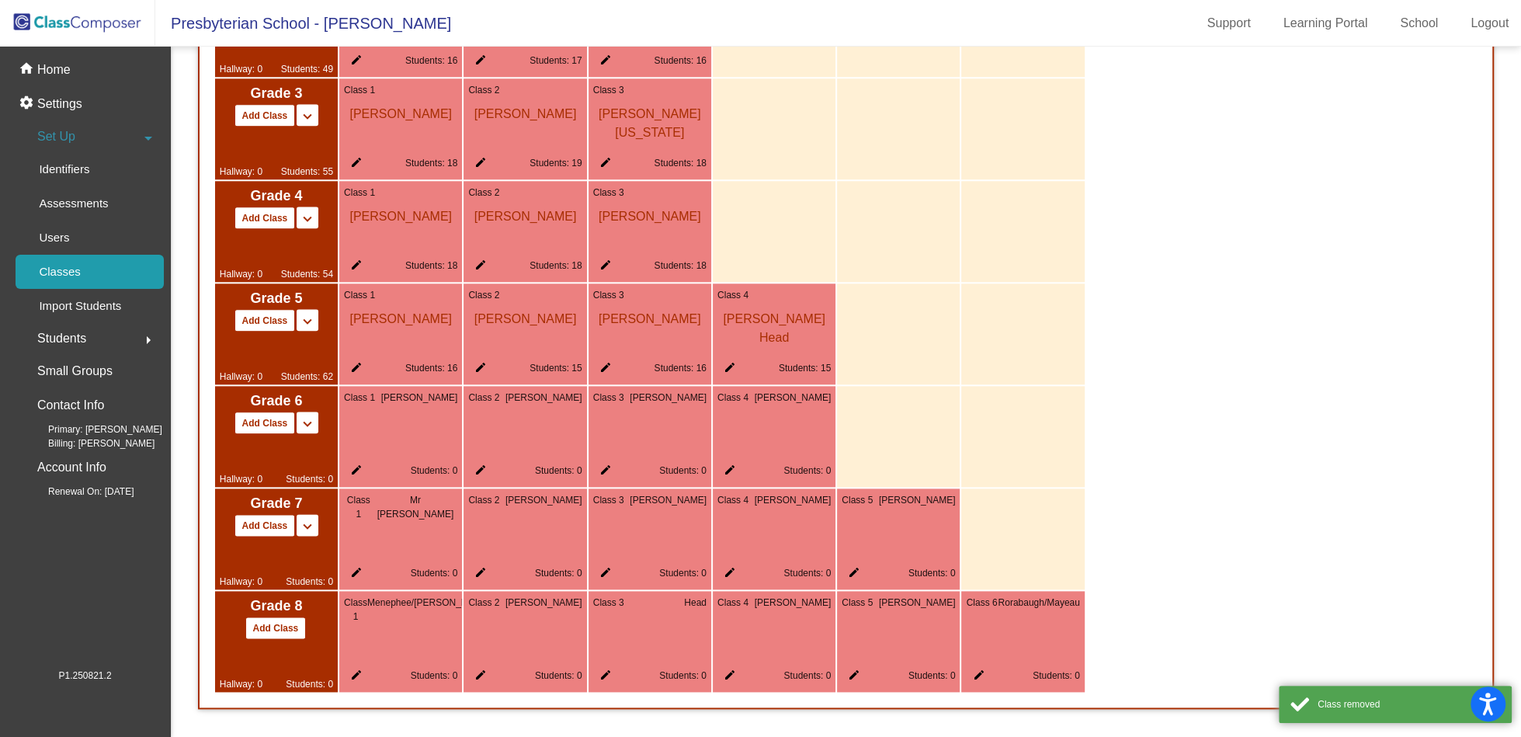
click at [357, 469] on mat-icon "edit" at bounding box center [353, 473] width 19 height 19
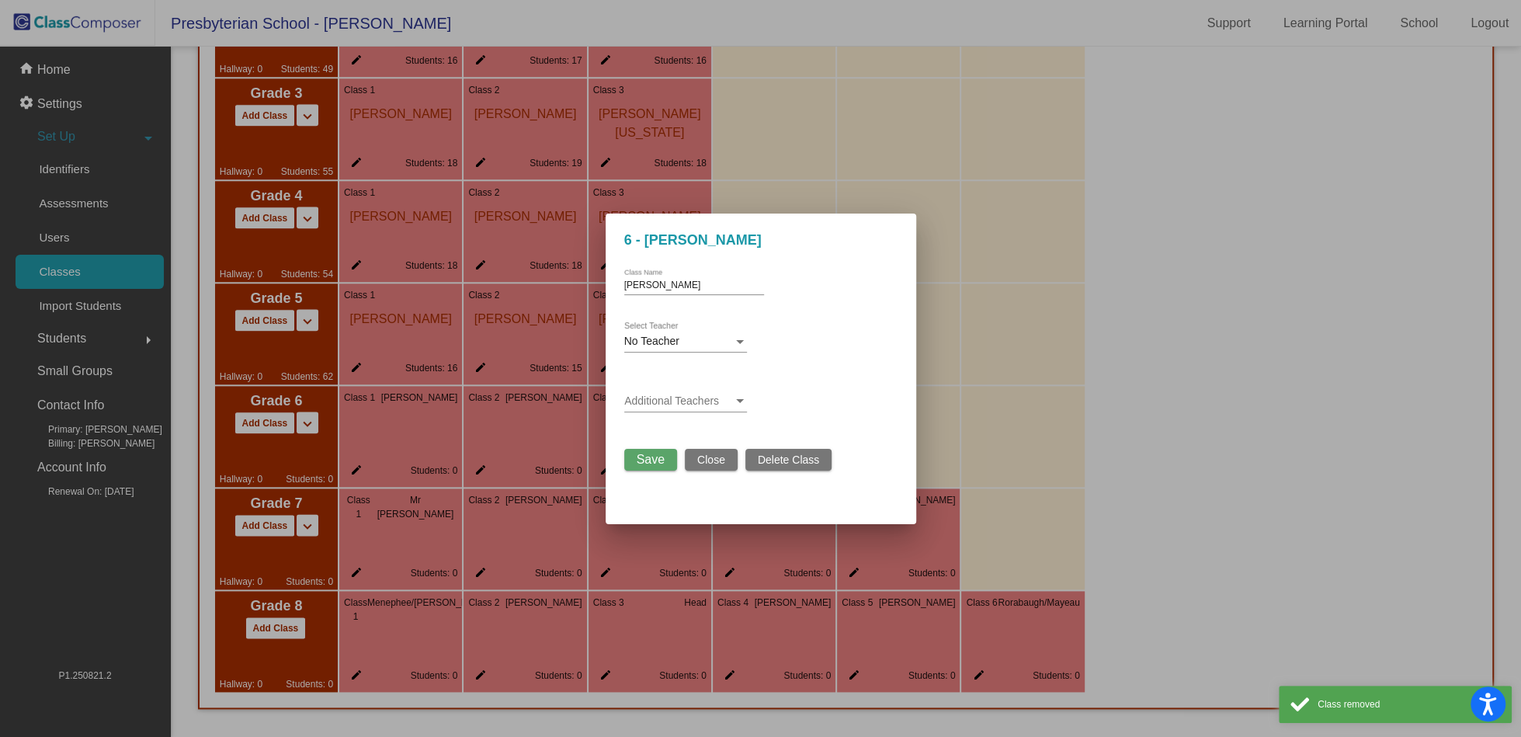
click at [811, 457] on span "Delete Class" at bounding box center [788, 460] width 61 height 12
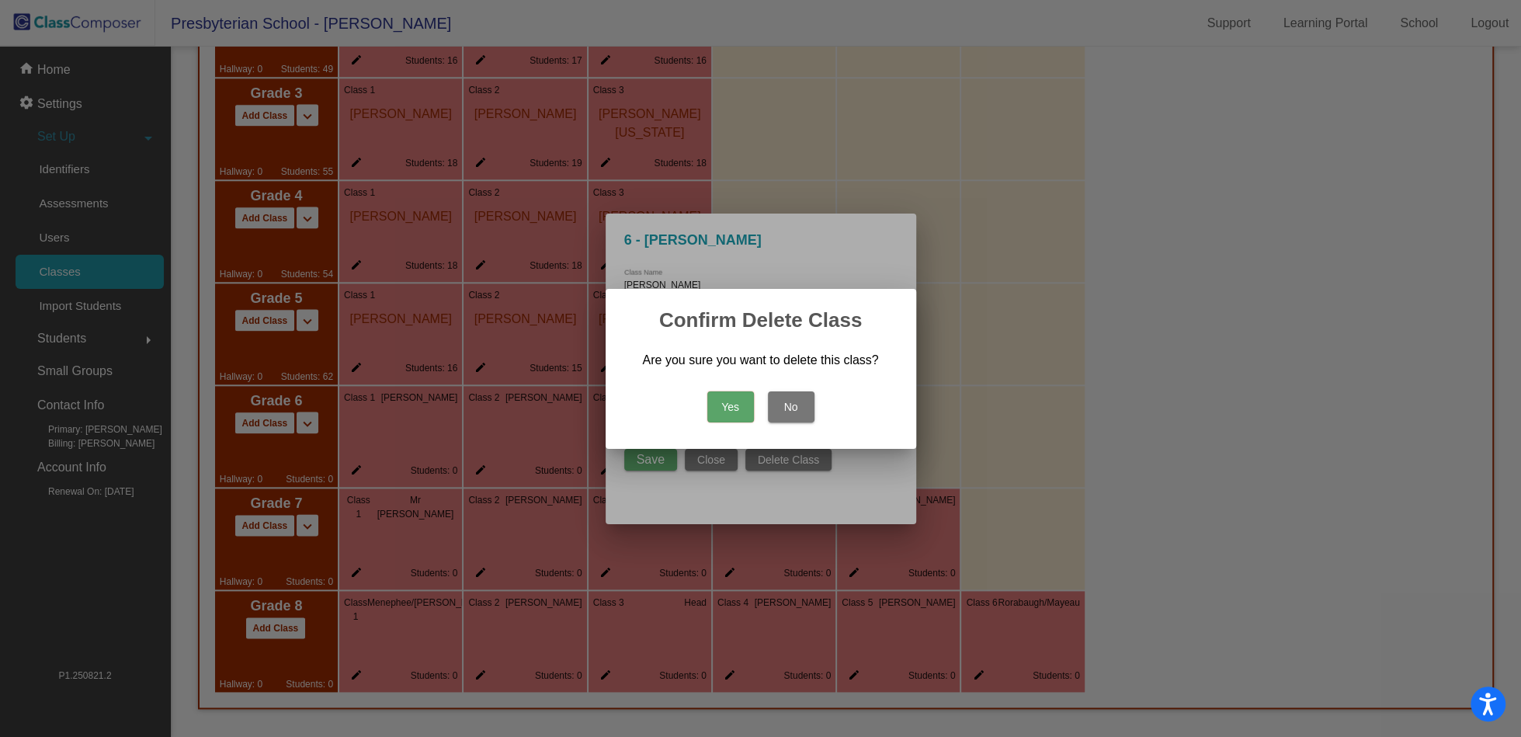
click at [711, 410] on button "Yes" at bounding box center [731, 406] width 47 height 31
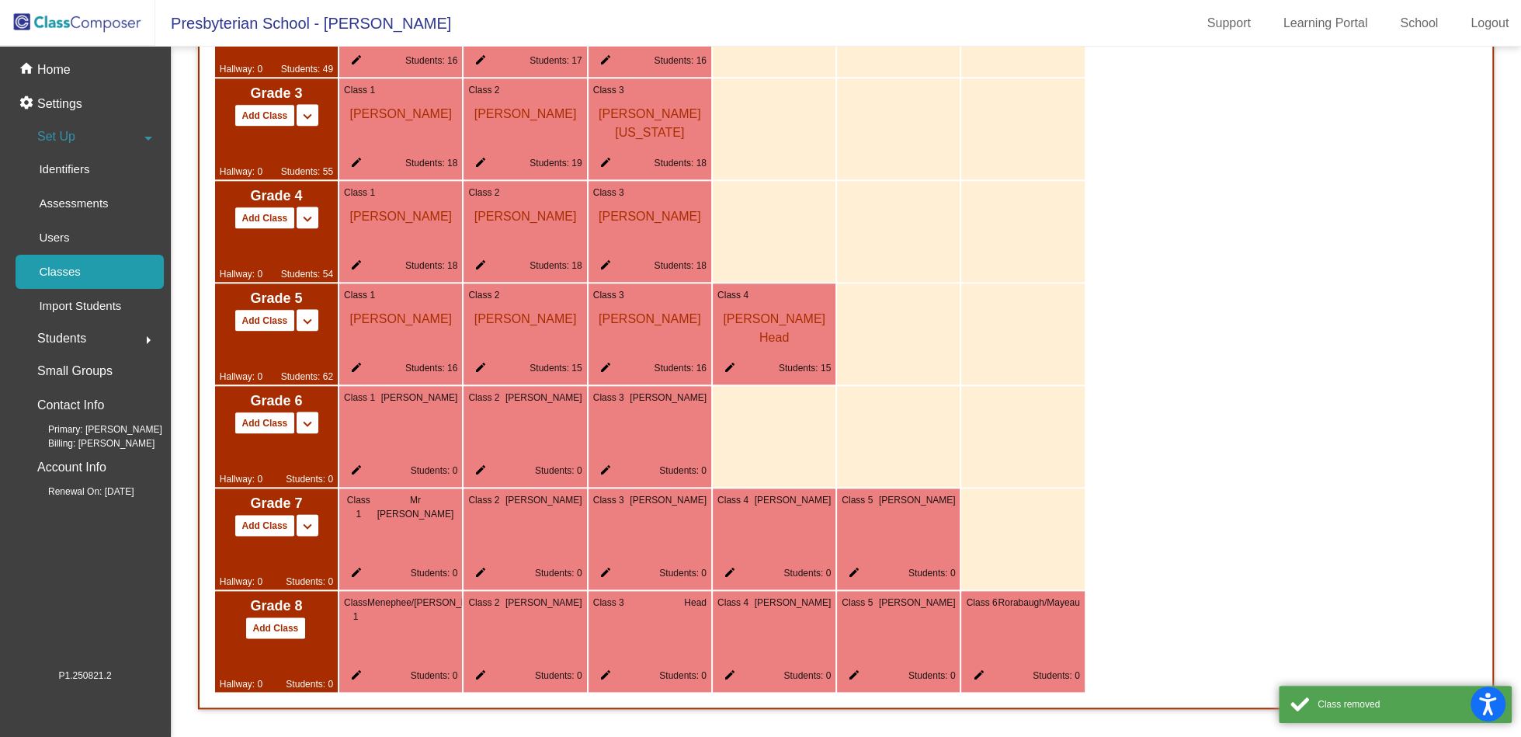
click at [354, 473] on mat-icon "edit" at bounding box center [353, 473] width 19 height 19
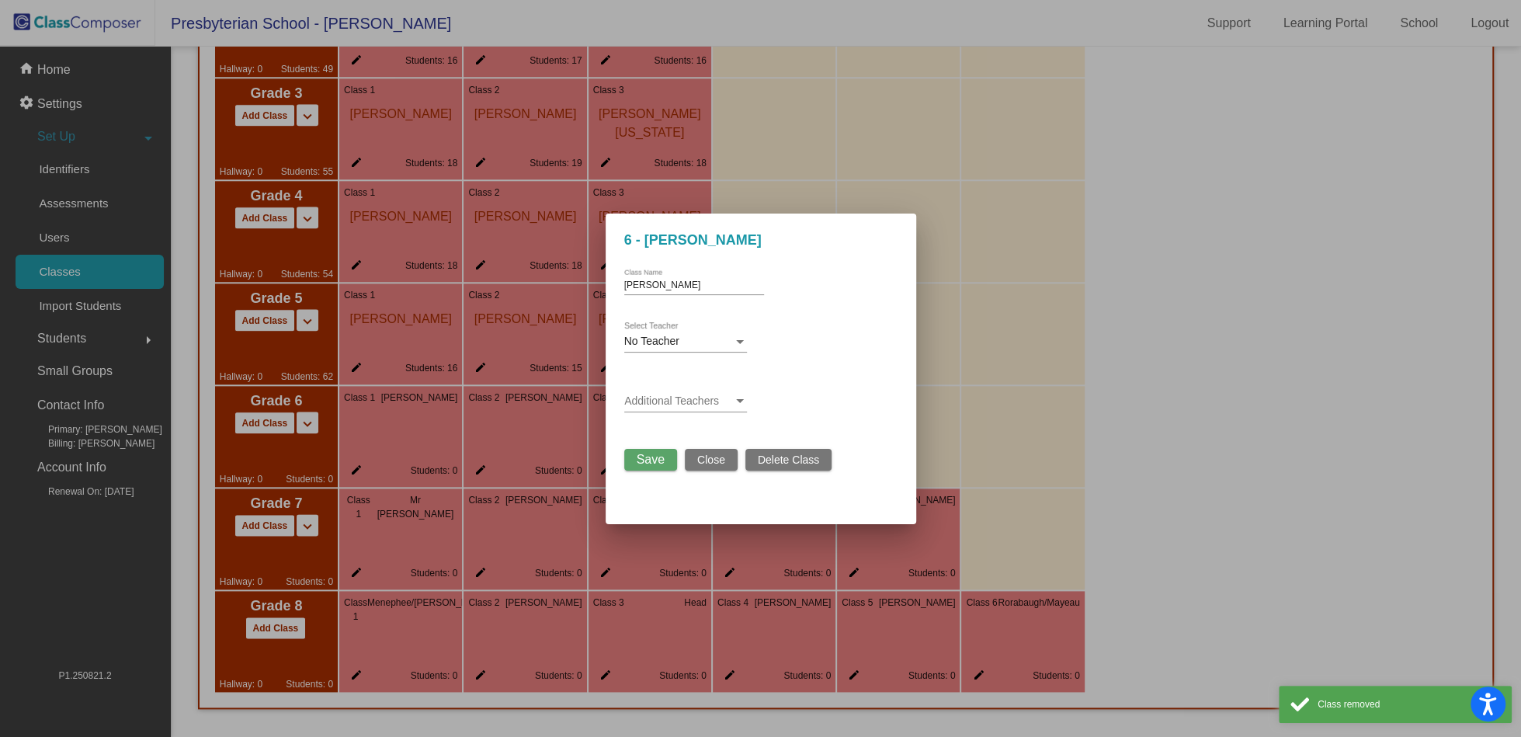
click at [822, 453] on button "Delete Class" at bounding box center [789, 460] width 86 height 22
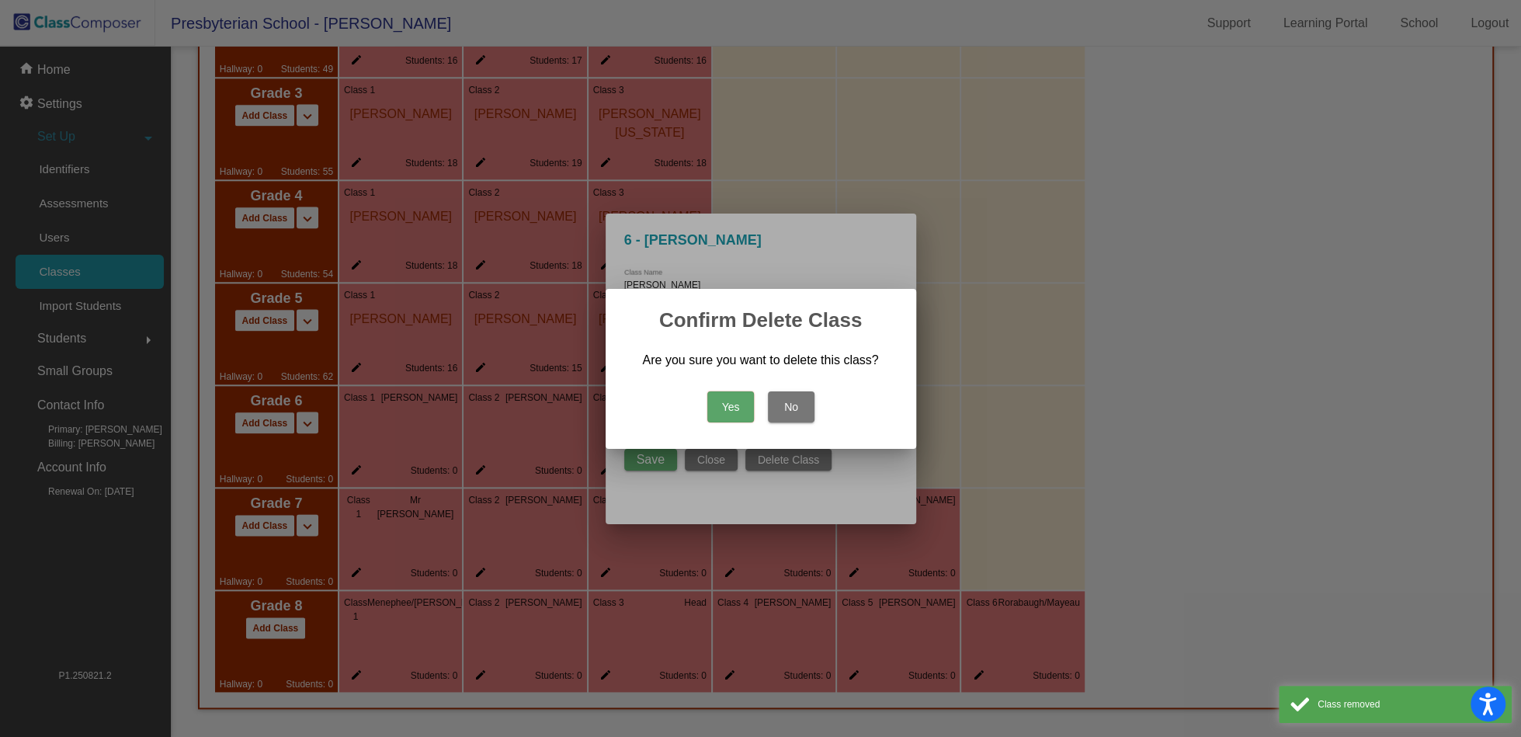
click at [724, 412] on button "Yes" at bounding box center [731, 406] width 47 height 31
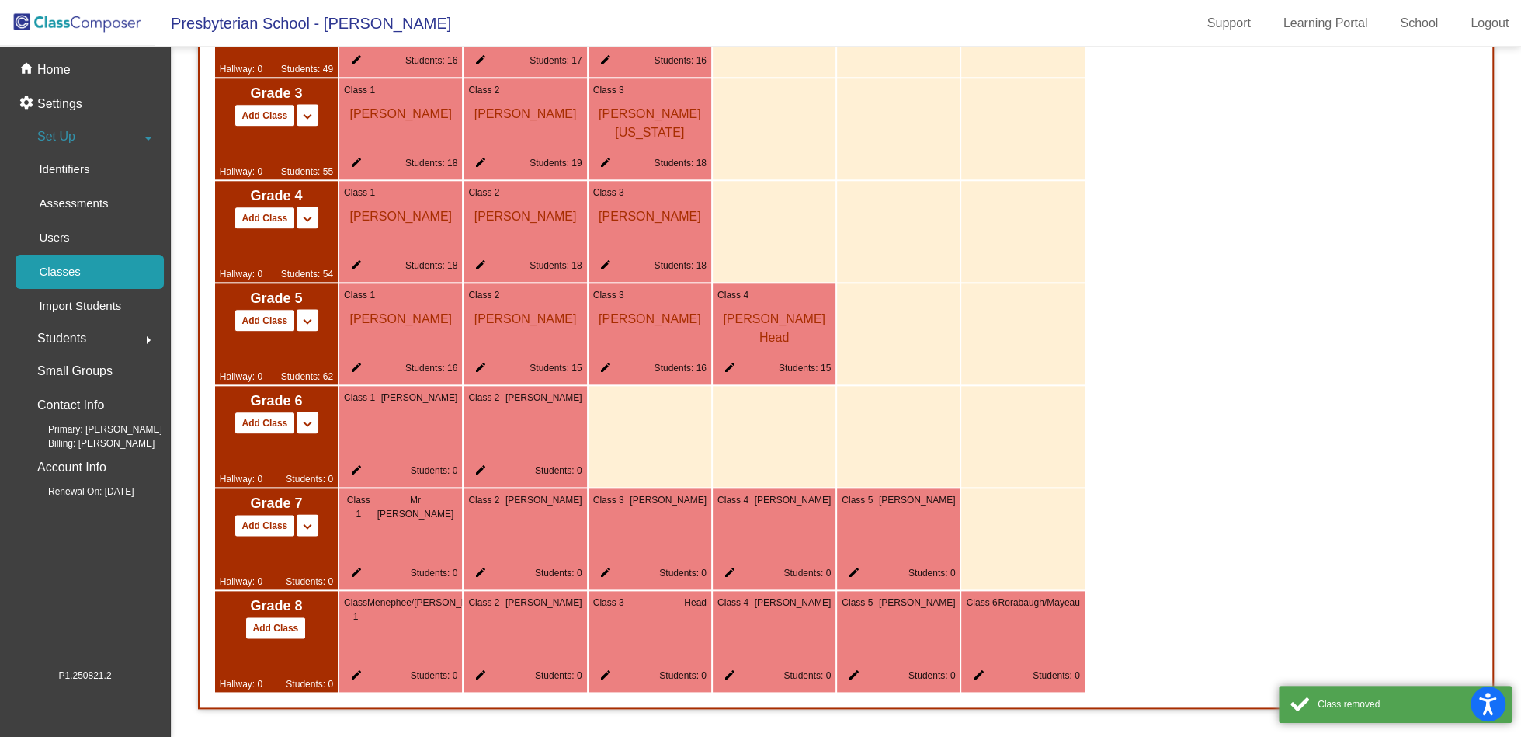
click at [359, 475] on mat-icon "edit" at bounding box center [353, 473] width 19 height 19
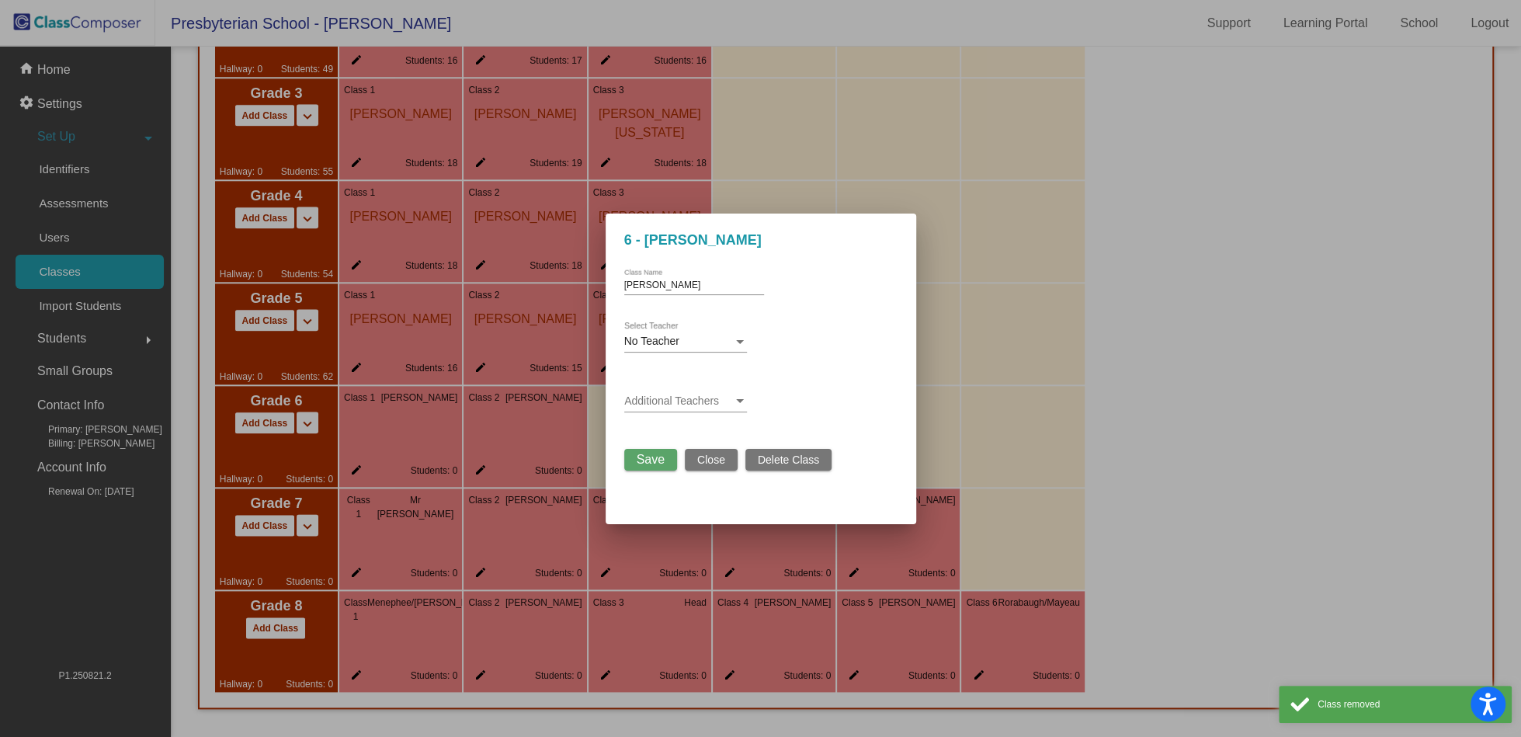
click at [785, 459] on span "Delete Class" at bounding box center [788, 460] width 61 height 12
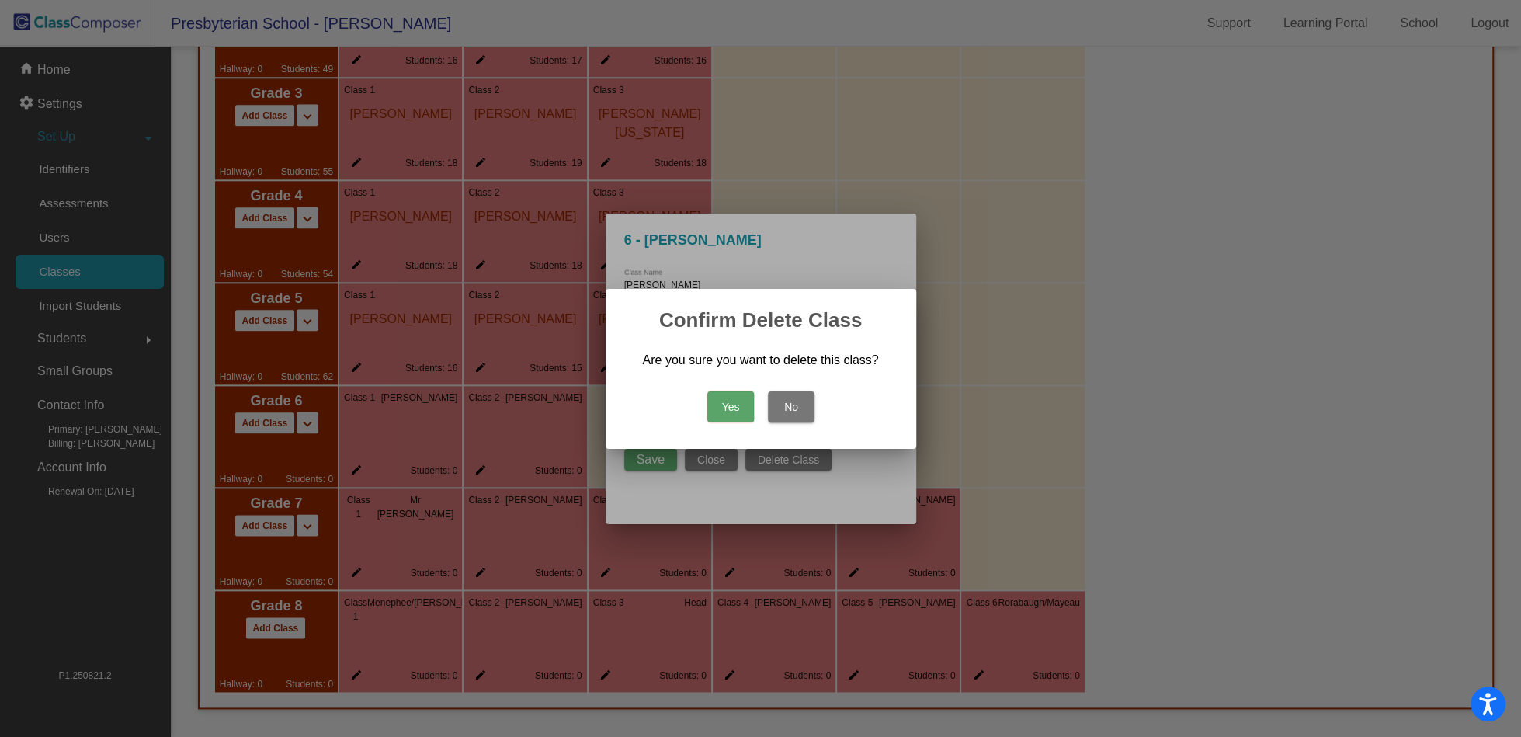
click at [736, 403] on button "Yes" at bounding box center [731, 406] width 47 height 31
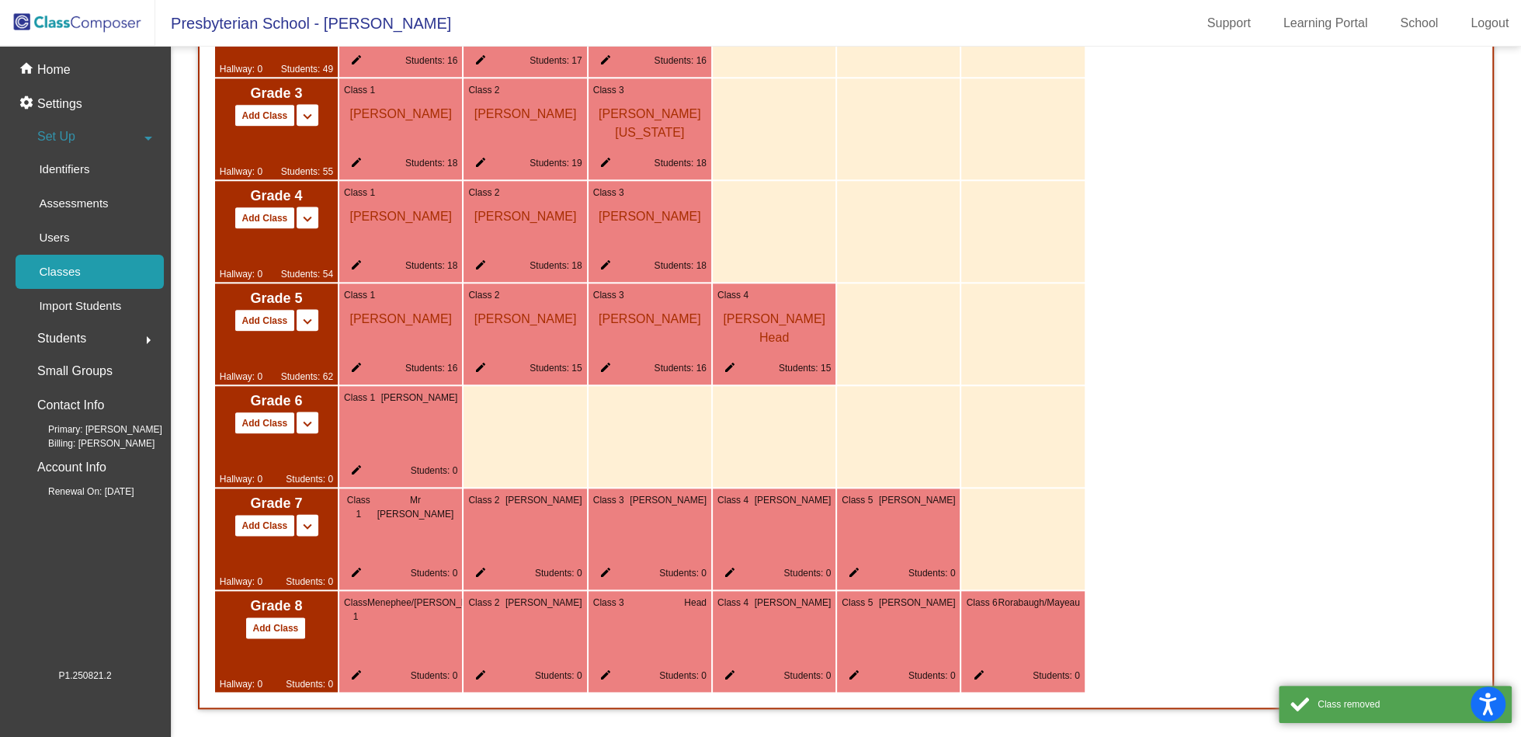
click at [356, 472] on mat-icon "edit" at bounding box center [353, 473] width 19 height 19
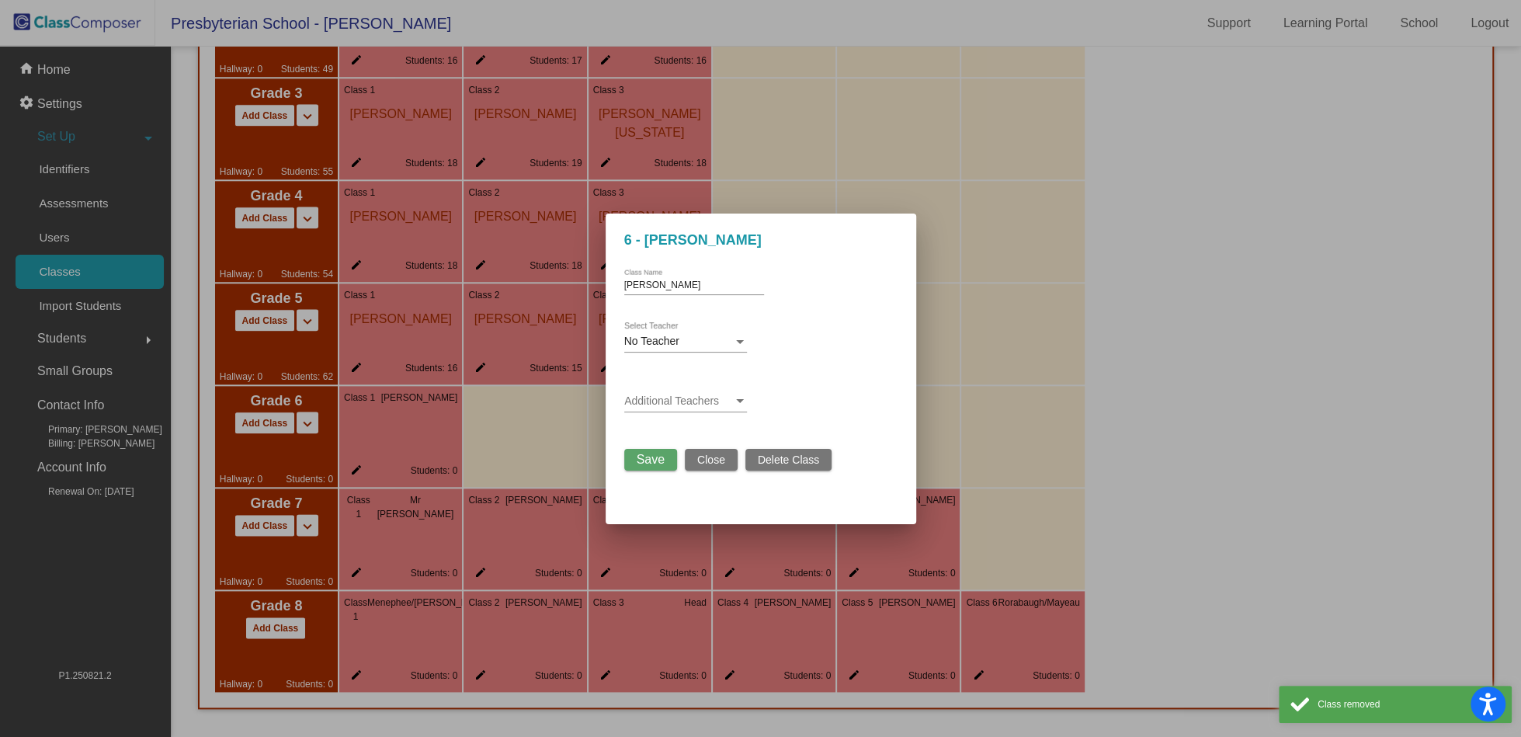
click at [813, 447] on div "Save Close Delete Class" at bounding box center [728, 456] width 208 height 30
click at [811, 460] on span "Delete Class" at bounding box center [788, 460] width 61 height 12
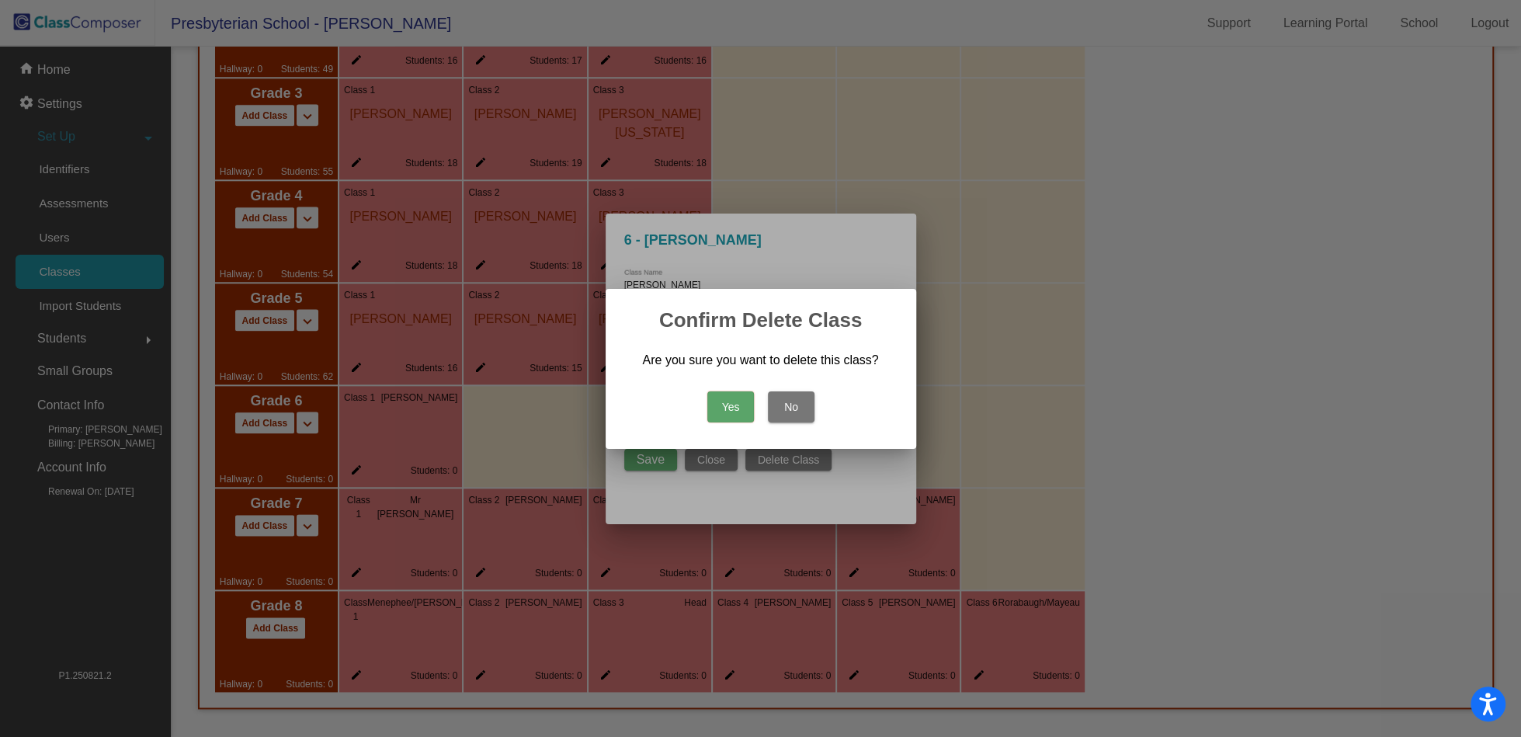
click at [732, 412] on button "Yes" at bounding box center [731, 406] width 47 height 31
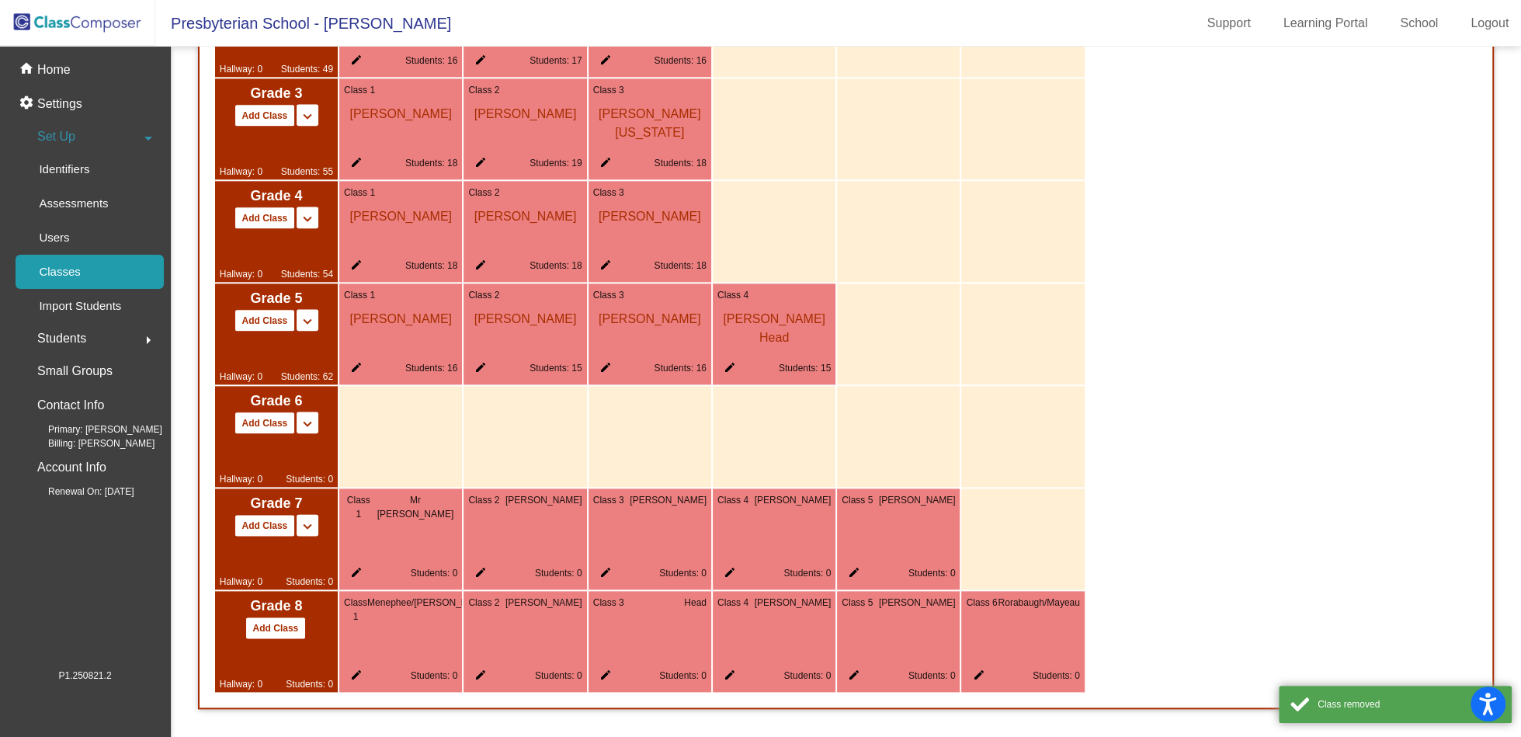
click at [353, 577] on mat-icon "edit" at bounding box center [353, 575] width 19 height 19
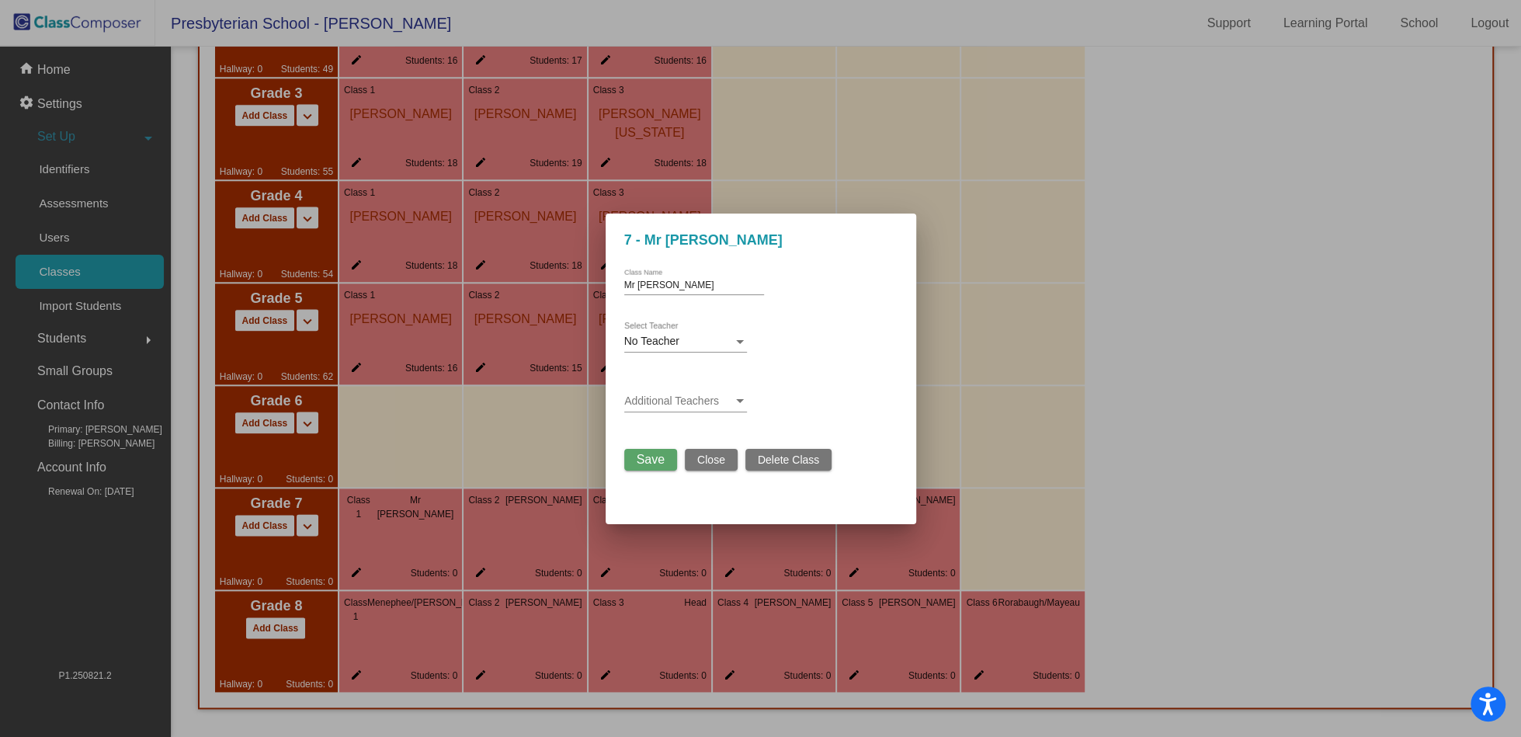
click at [804, 466] on span "Delete Class" at bounding box center [788, 460] width 61 height 12
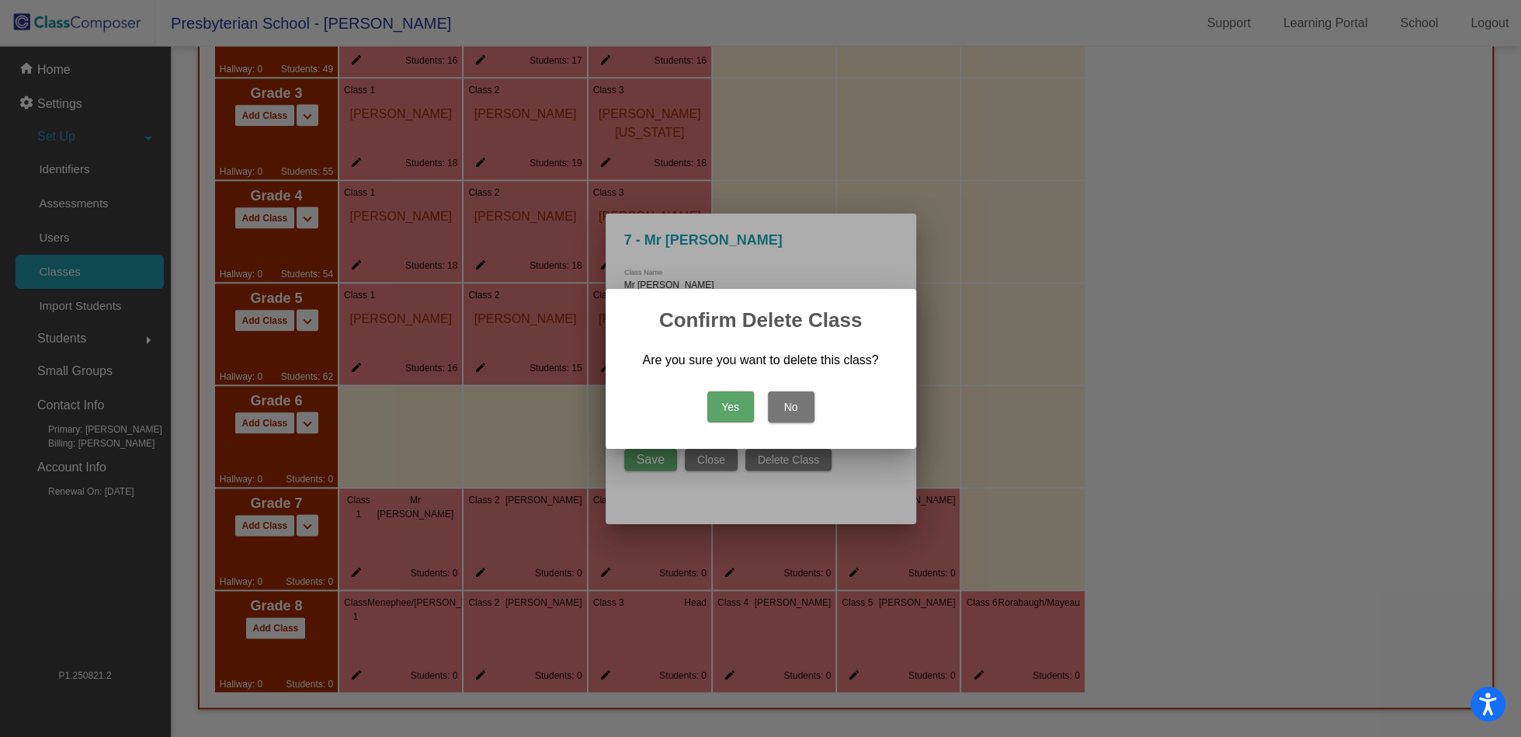
click at [737, 419] on button "Yes" at bounding box center [731, 406] width 47 height 31
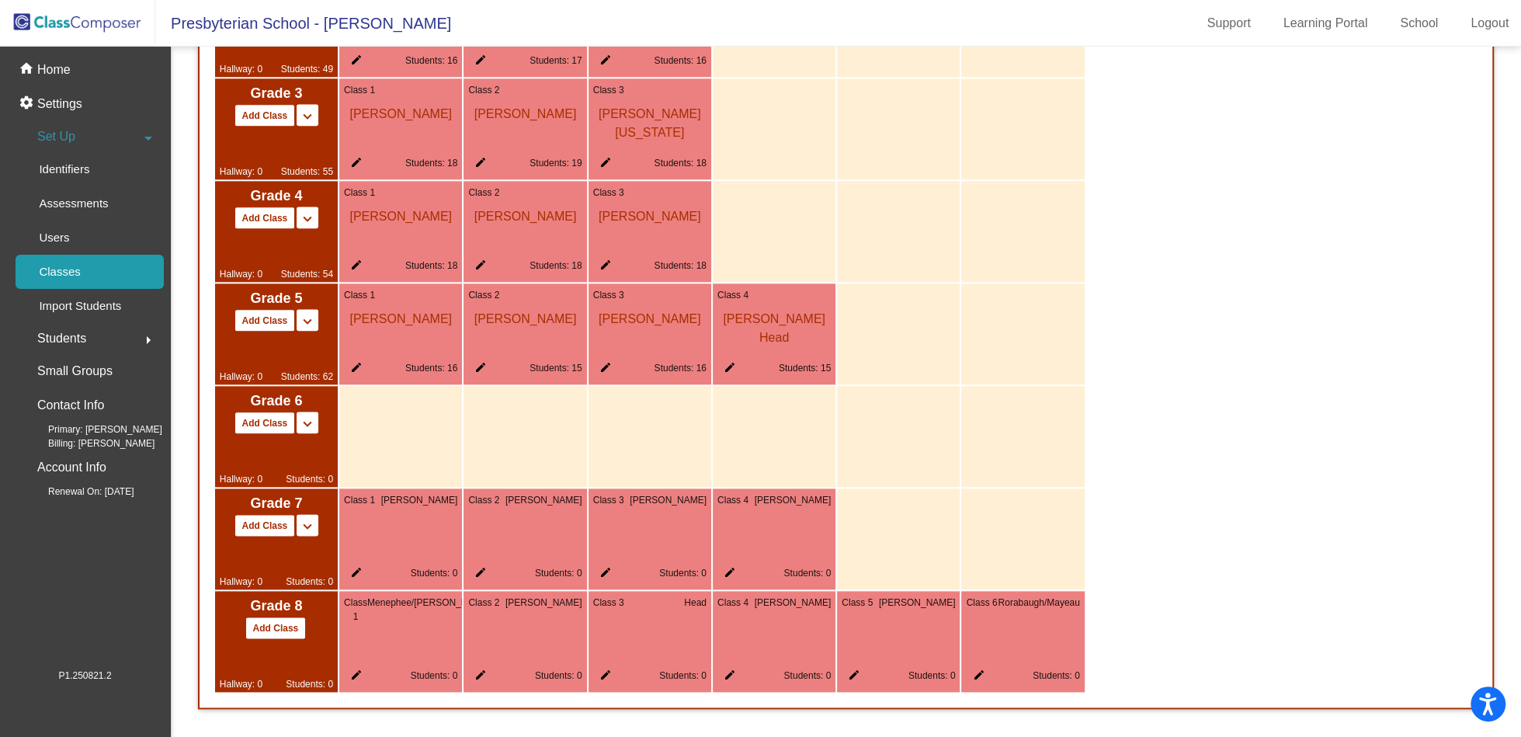
click at [478, 571] on mat-icon "edit" at bounding box center [477, 575] width 19 height 19
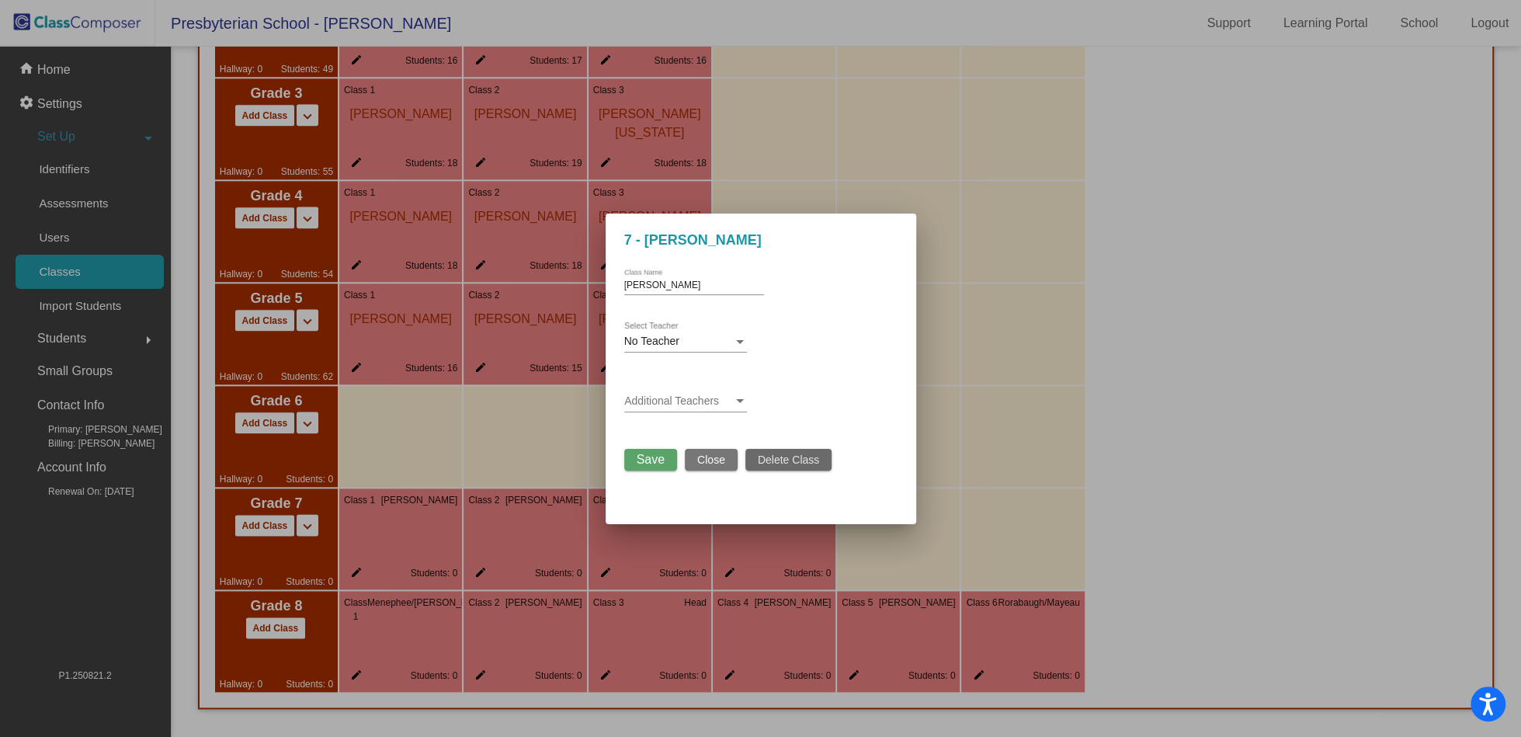
click at [804, 470] on button "Delete Class" at bounding box center [789, 460] width 86 height 22
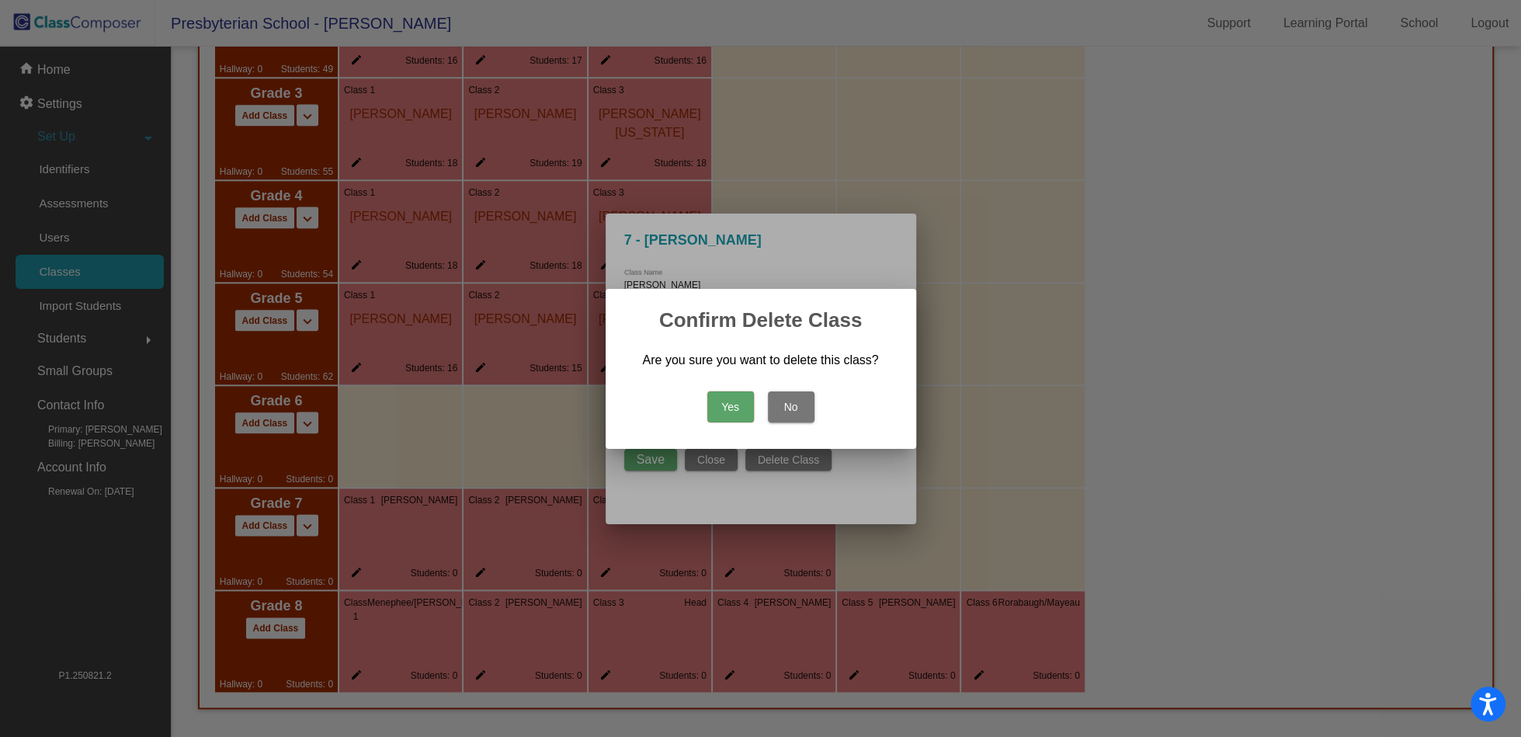
click at [735, 405] on button "Yes" at bounding box center [731, 406] width 47 height 31
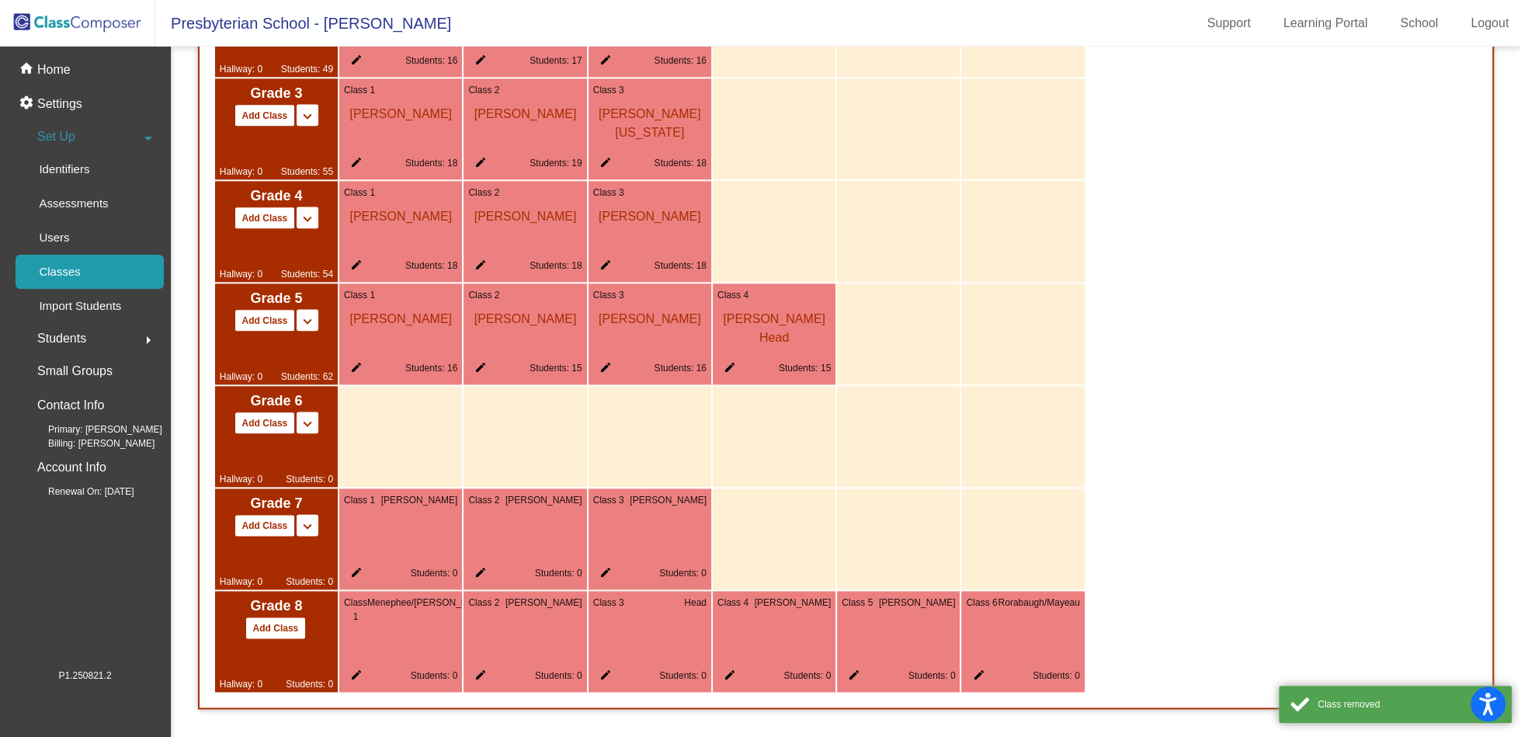
click at [356, 569] on mat-icon "edit" at bounding box center [353, 575] width 19 height 19
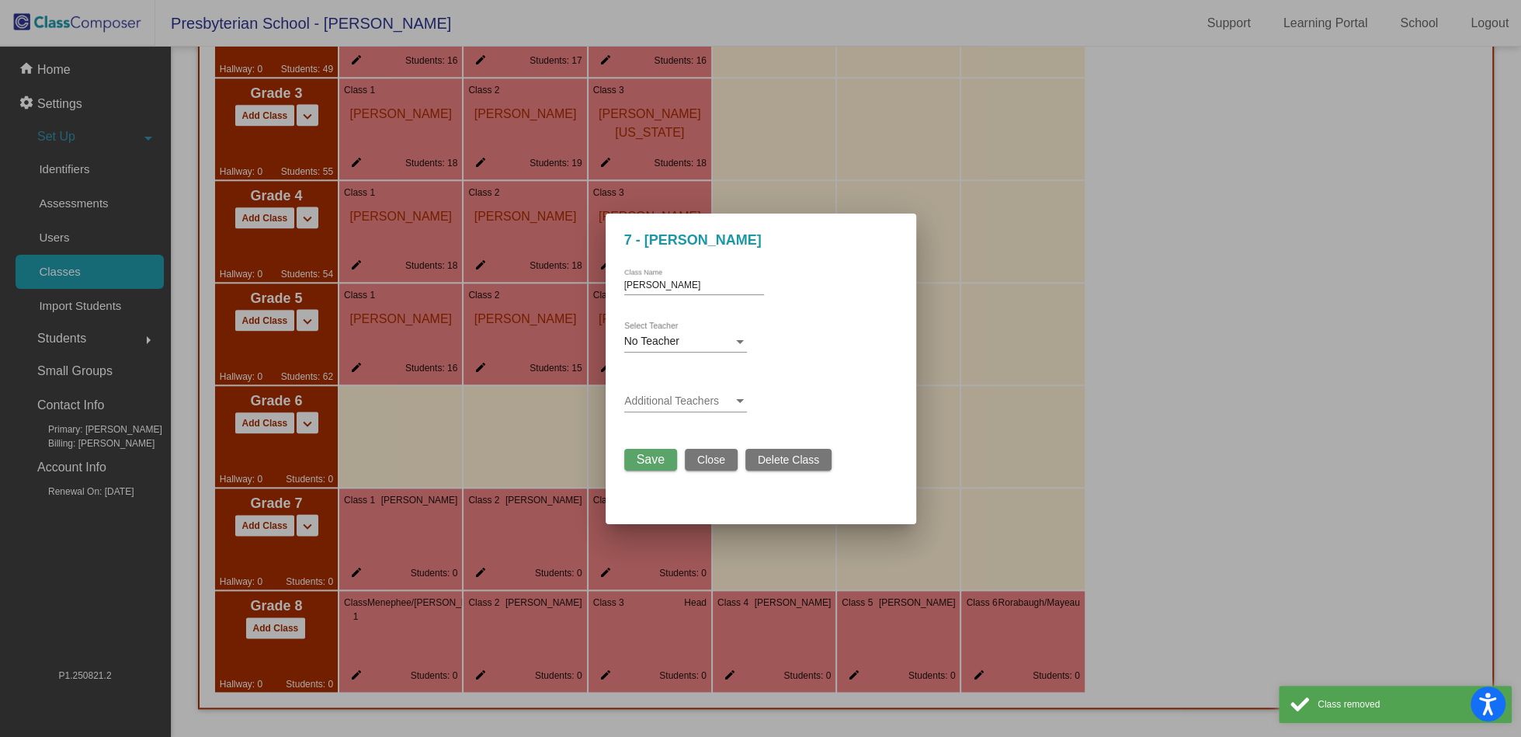
click at [785, 465] on span "Delete Class" at bounding box center [788, 460] width 61 height 12
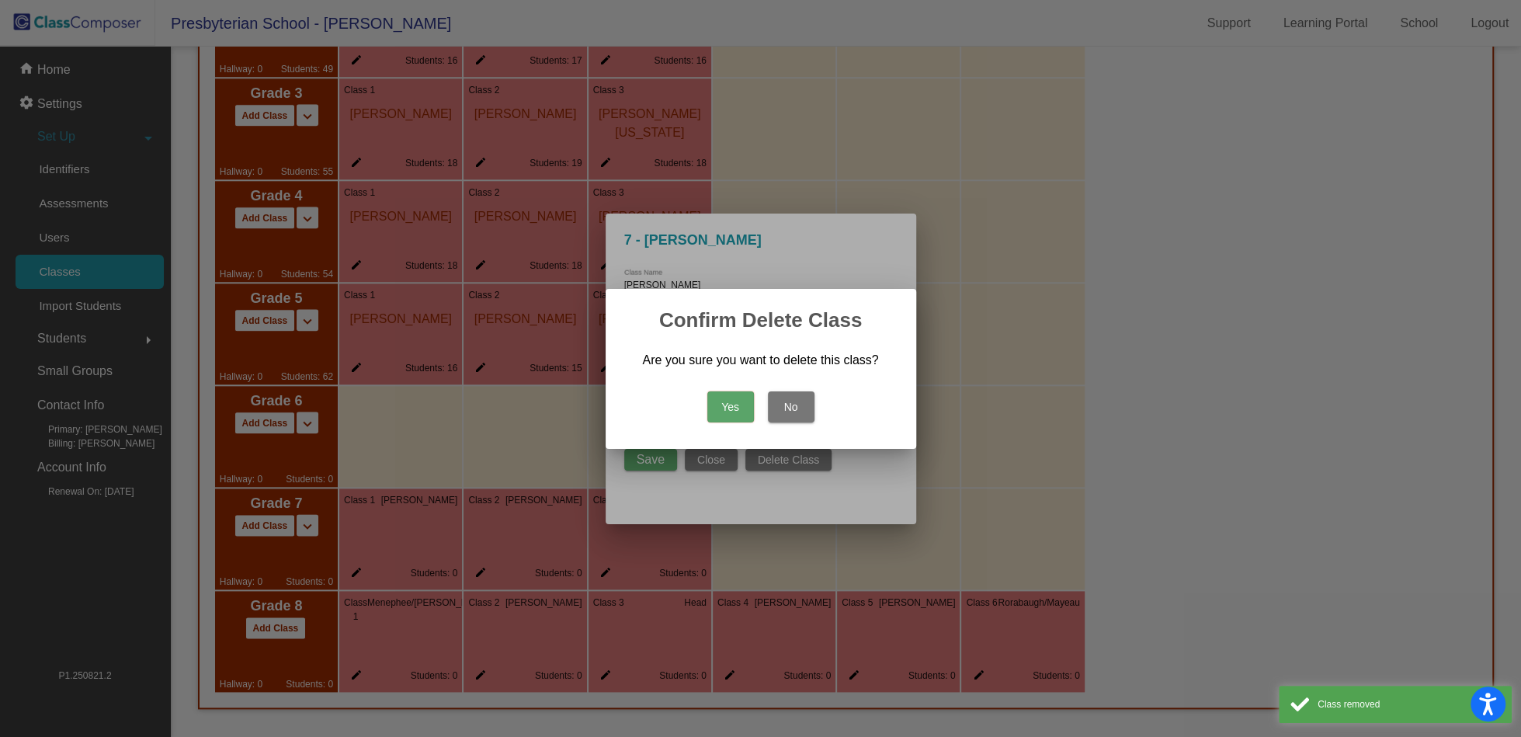
click at [723, 412] on button "Yes" at bounding box center [731, 406] width 47 height 31
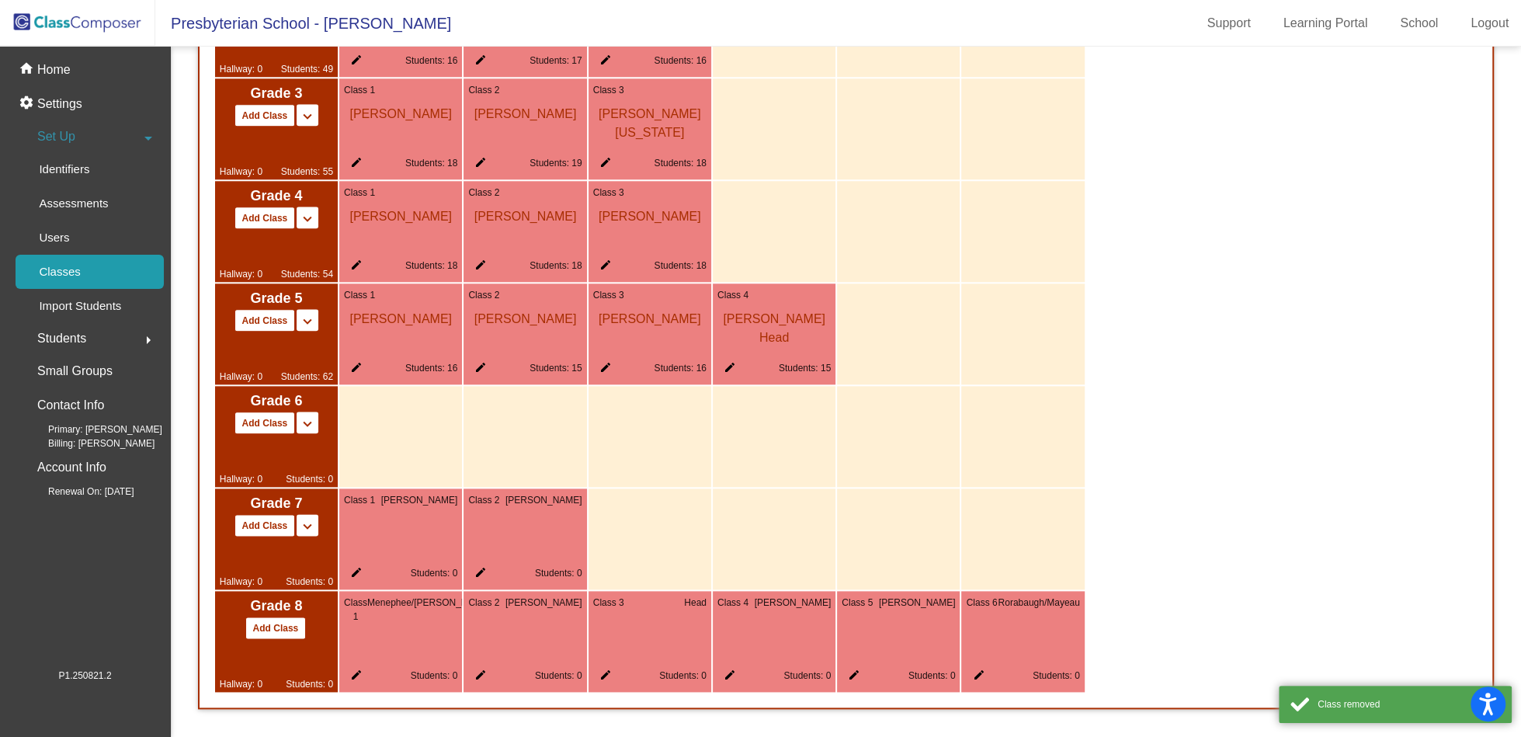
click at [353, 578] on mat-icon "edit" at bounding box center [353, 575] width 19 height 19
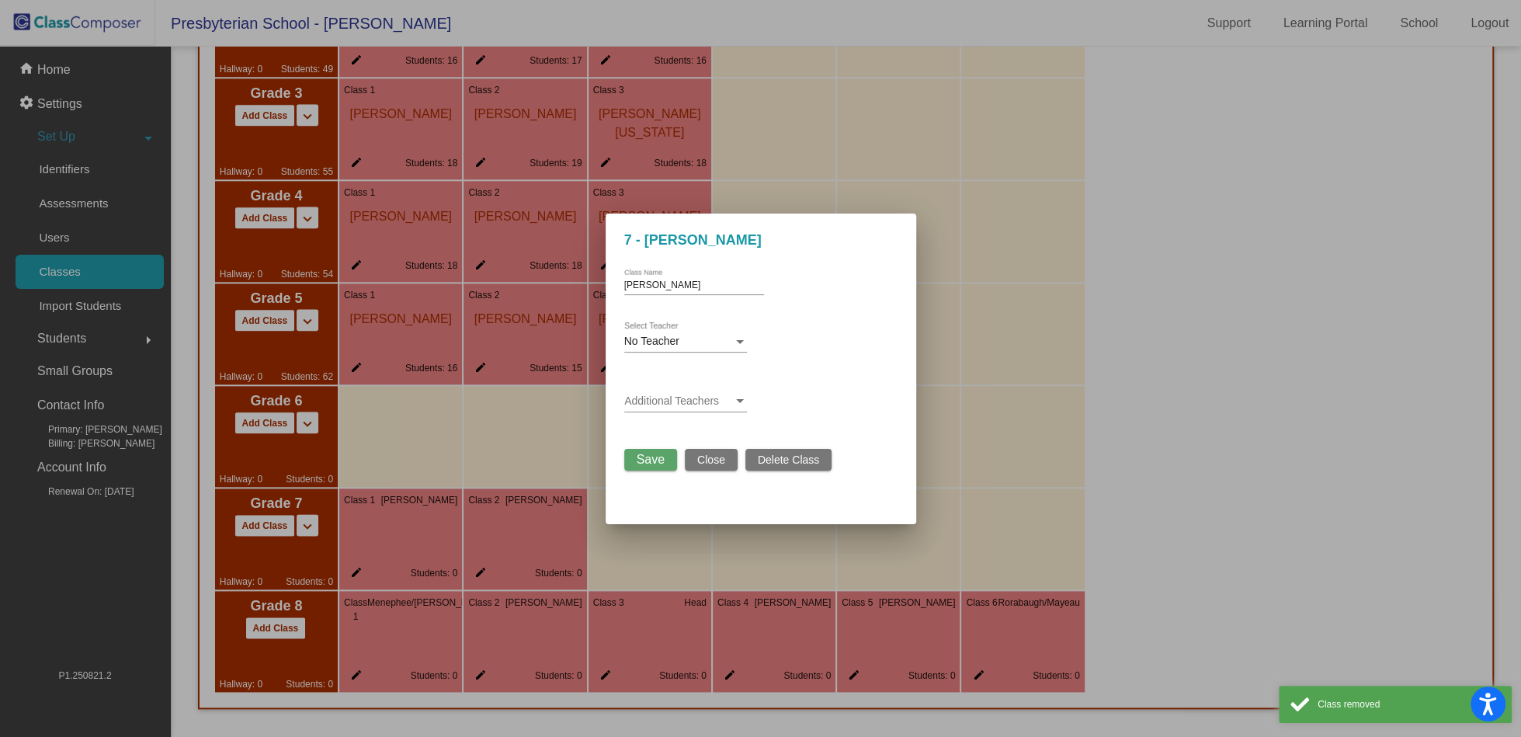
click at [787, 457] on span "Delete Class" at bounding box center [788, 460] width 61 height 12
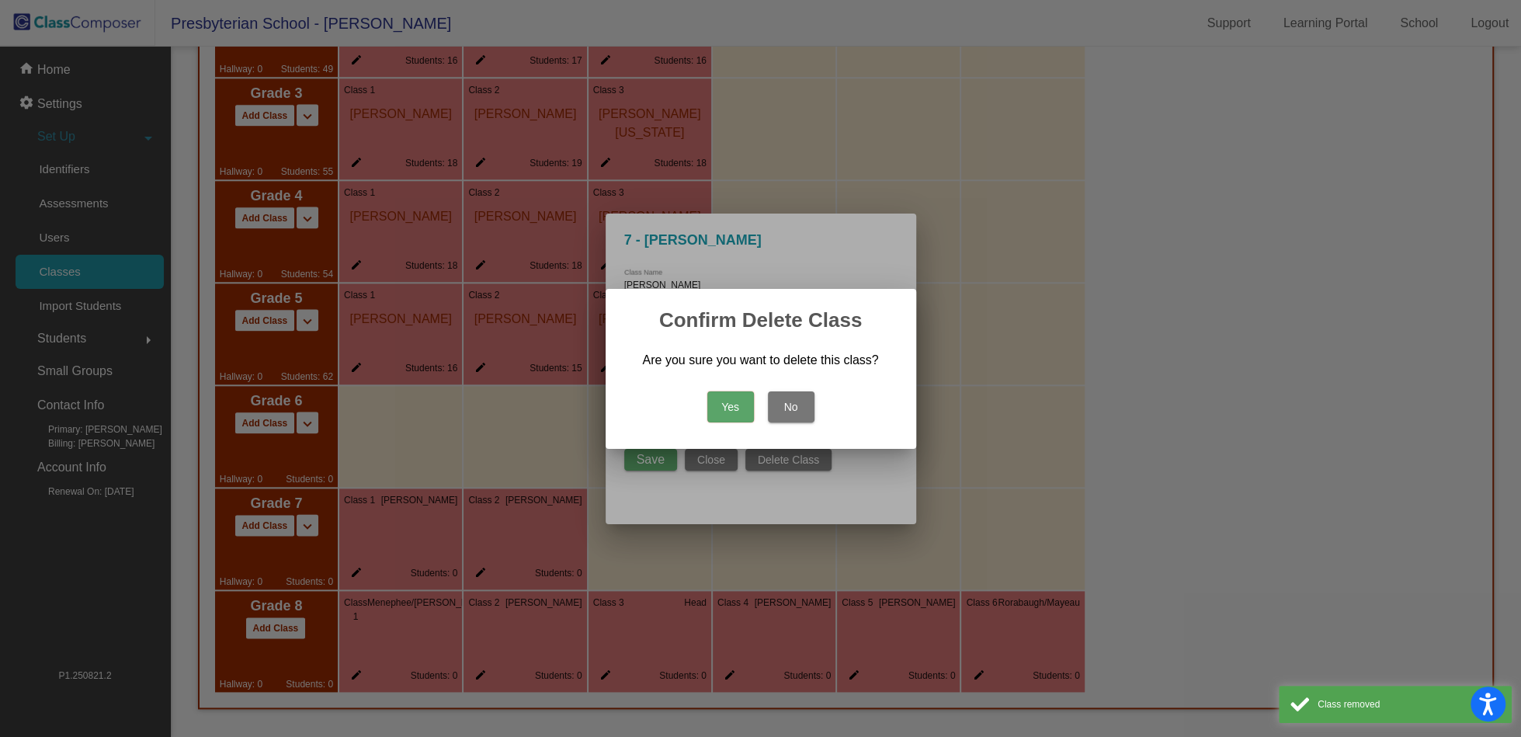
click at [733, 404] on button "Yes" at bounding box center [731, 406] width 47 height 31
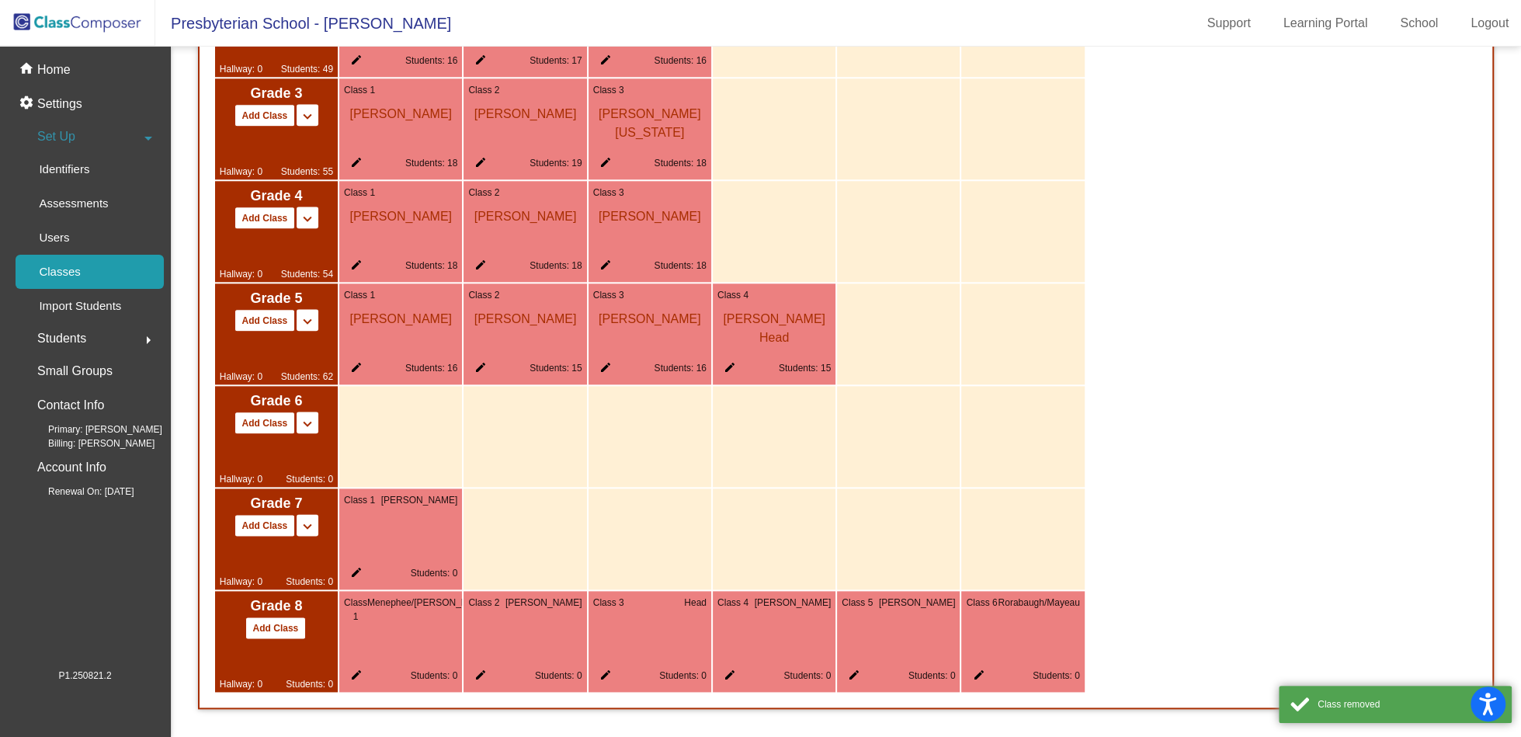
click at [353, 577] on mat-icon "edit" at bounding box center [353, 575] width 19 height 19
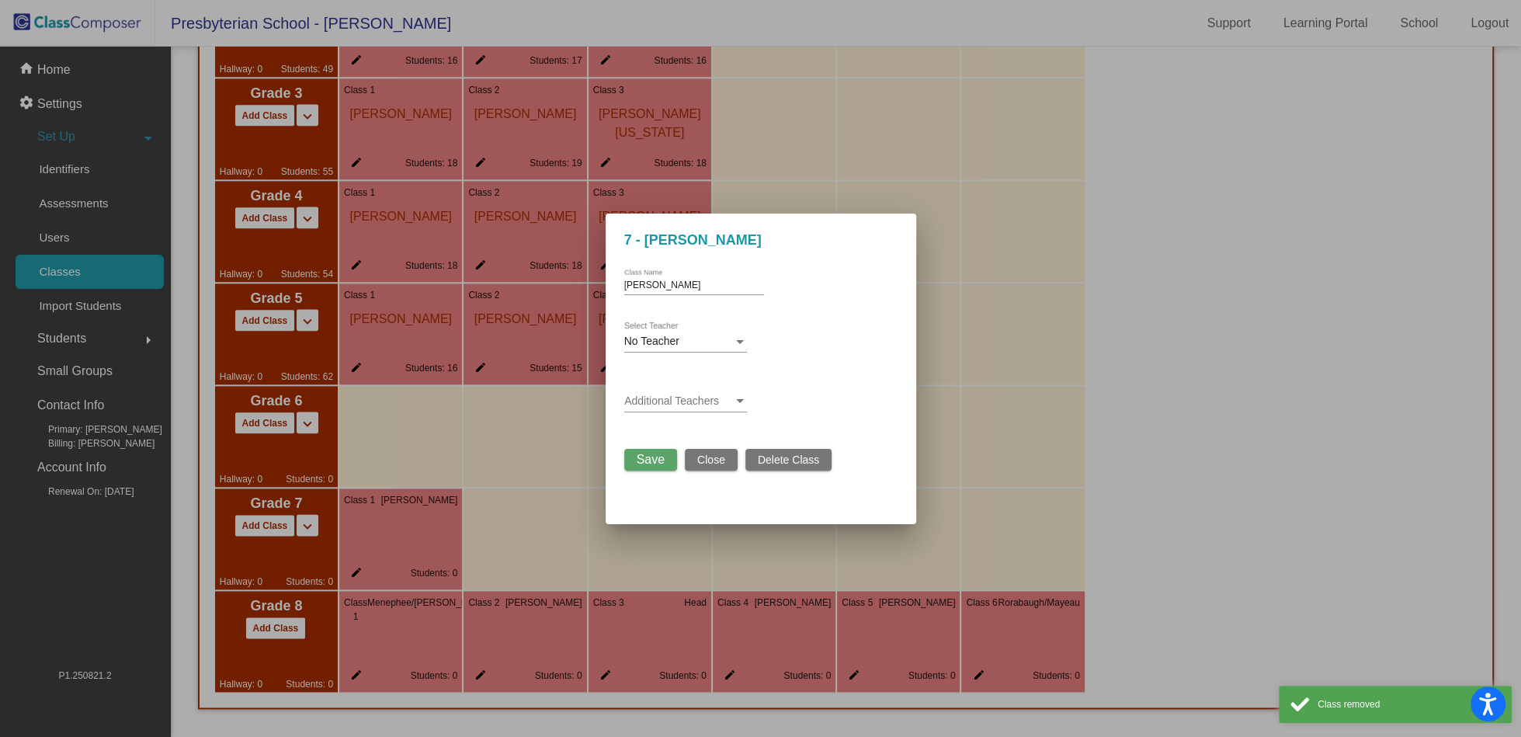
click at [804, 475] on mat-dialog-container "7 - [PERSON_NAME] [PERSON_NAME] Class Name No Teacher Select Teacher Additional…" at bounding box center [761, 369] width 311 height 311
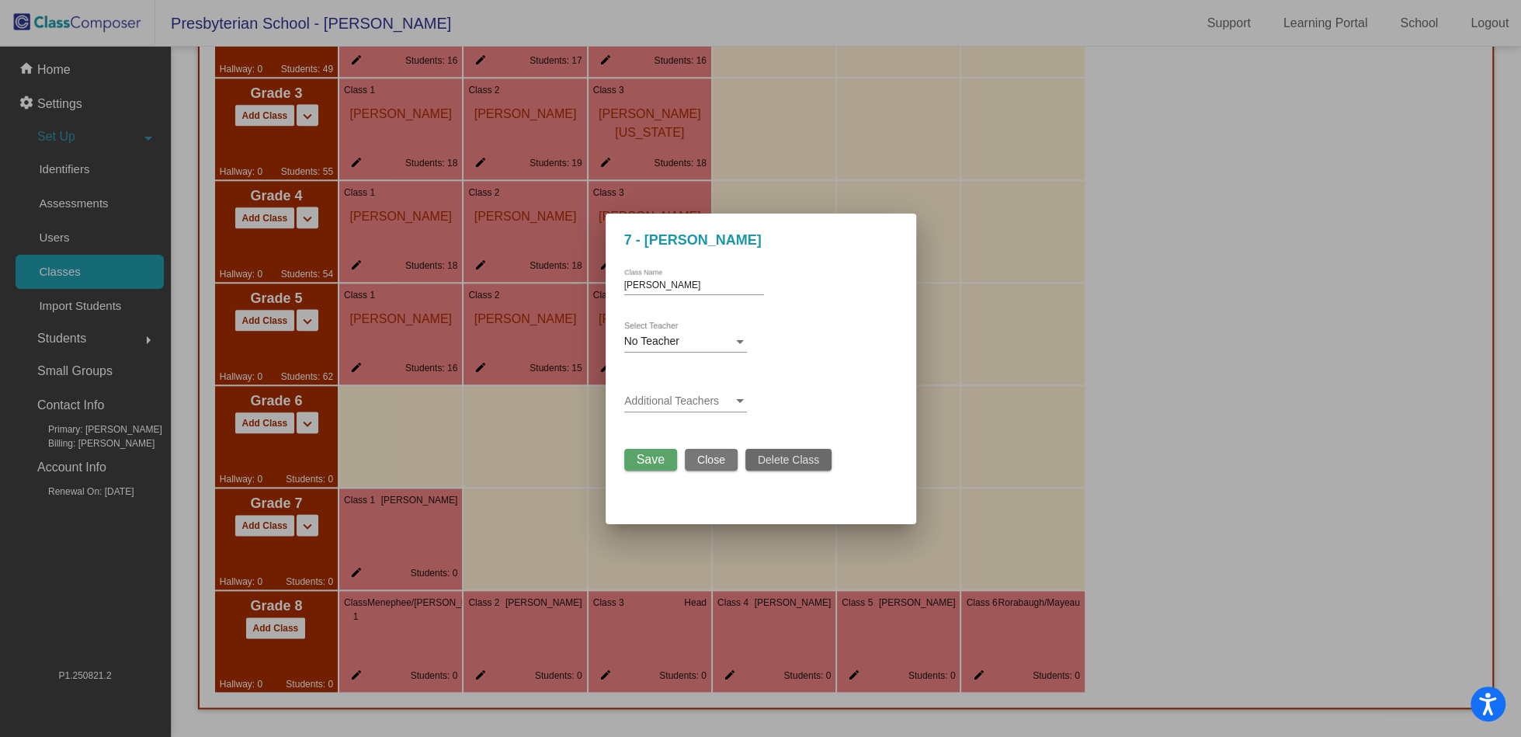
click at [784, 466] on span "Delete Class" at bounding box center [788, 460] width 61 height 12
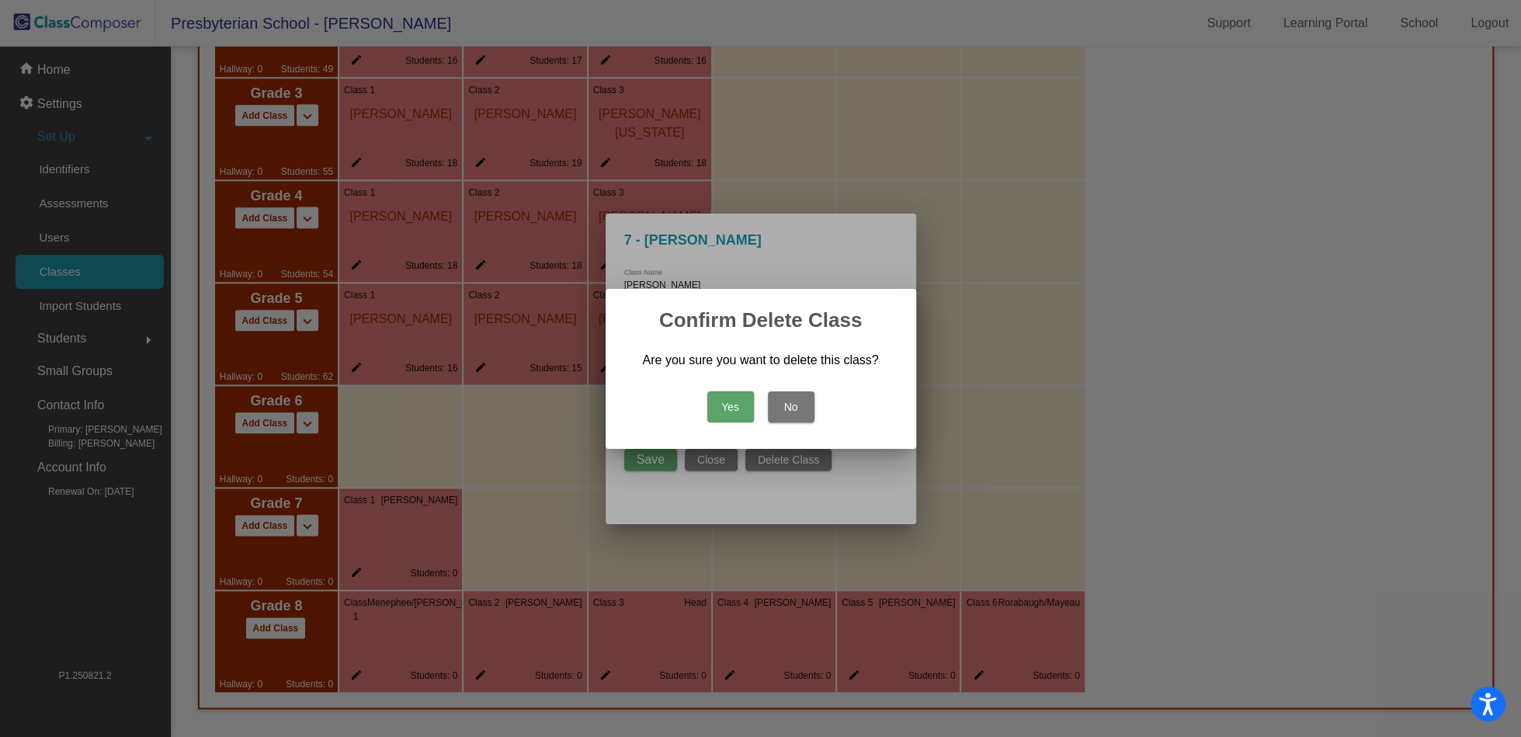
click at [739, 404] on button "Yes" at bounding box center [731, 406] width 47 height 31
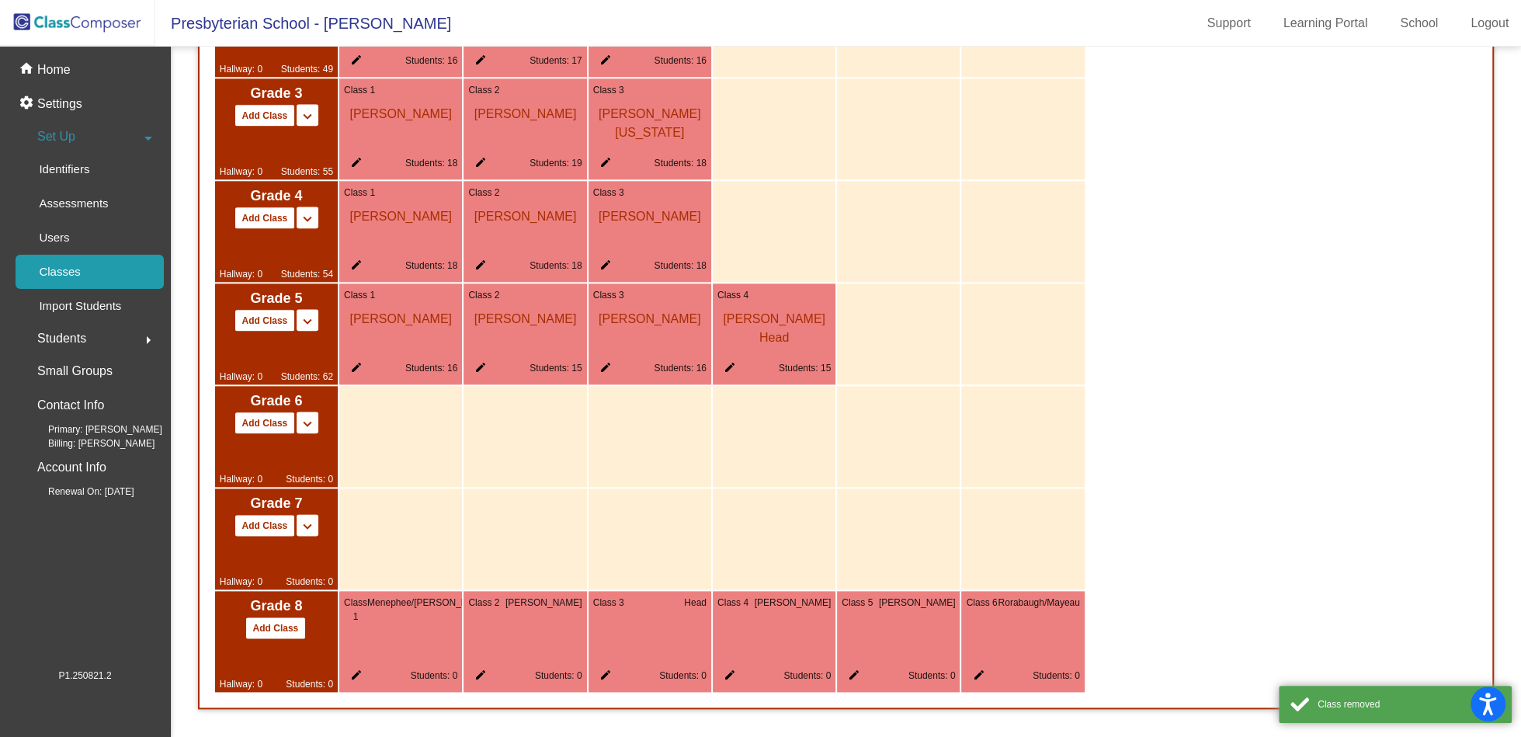
click at [356, 676] on mat-icon "edit" at bounding box center [353, 678] width 19 height 19
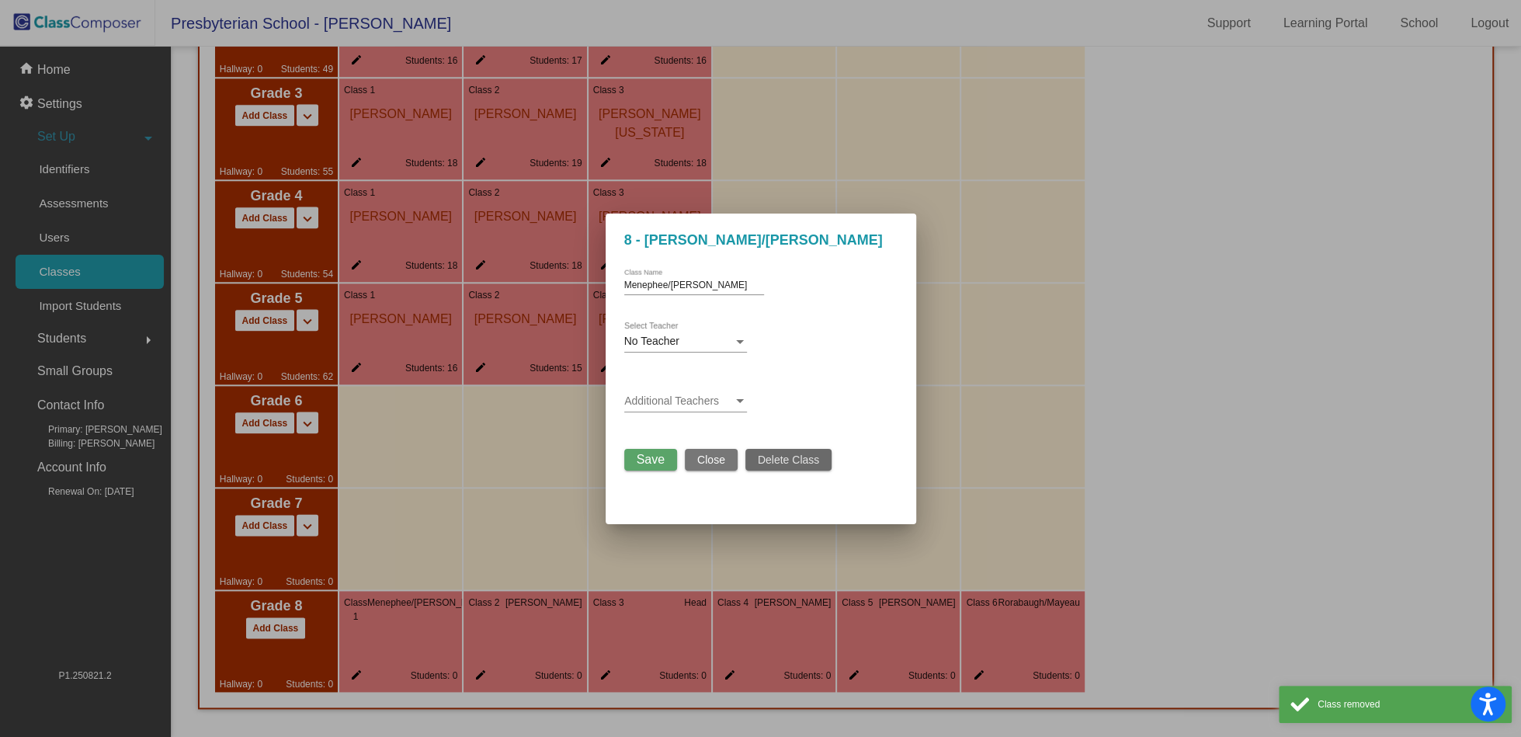
click at [784, 461] on span "Delete Class" at bounding box center [788, 460] width 61 height 12
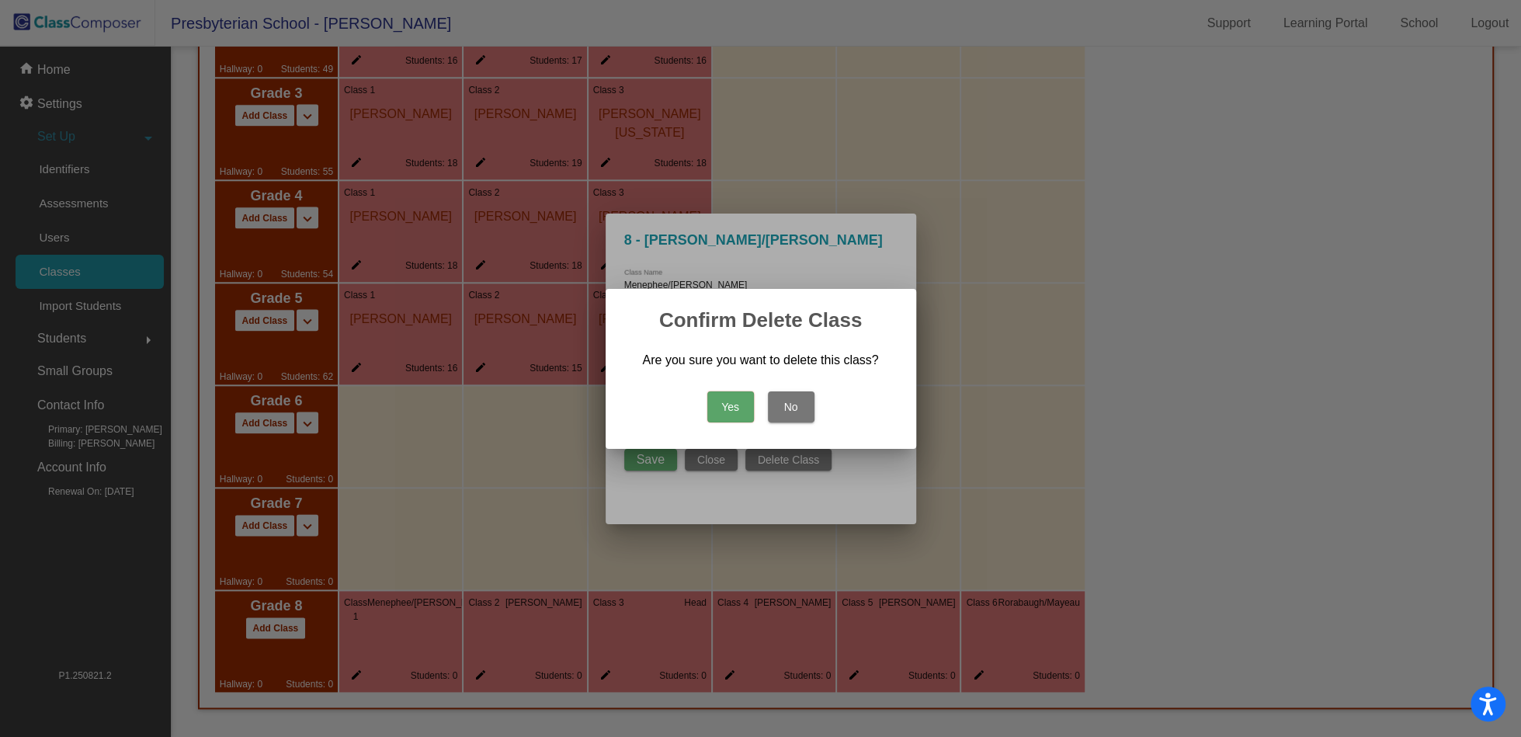
click at [740, 404] on button "Yes" at bounding box center [731, 406] width 47 height 31
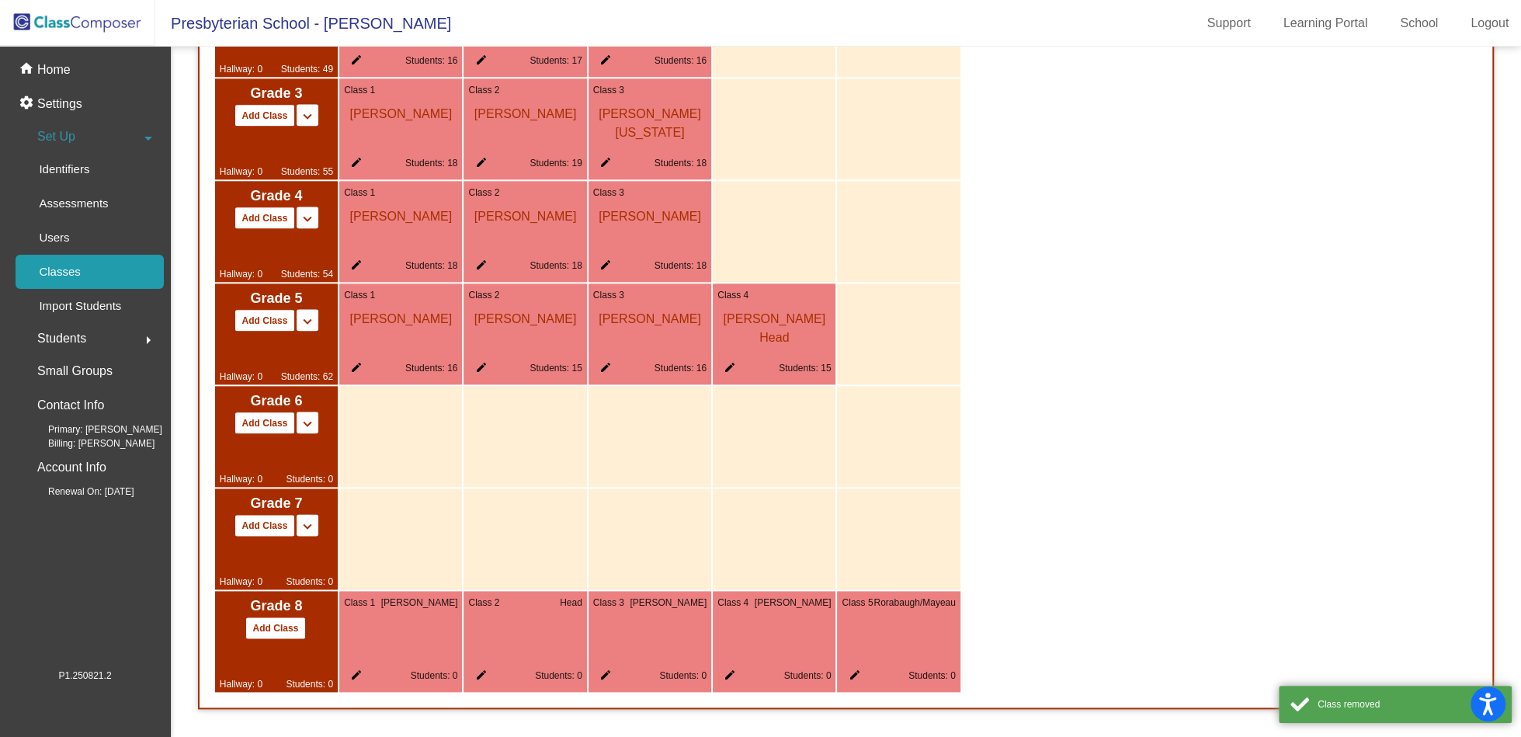
click at [355, 683] on mat-icon "edit" at bounding box center [353, 678] width 19 height 19
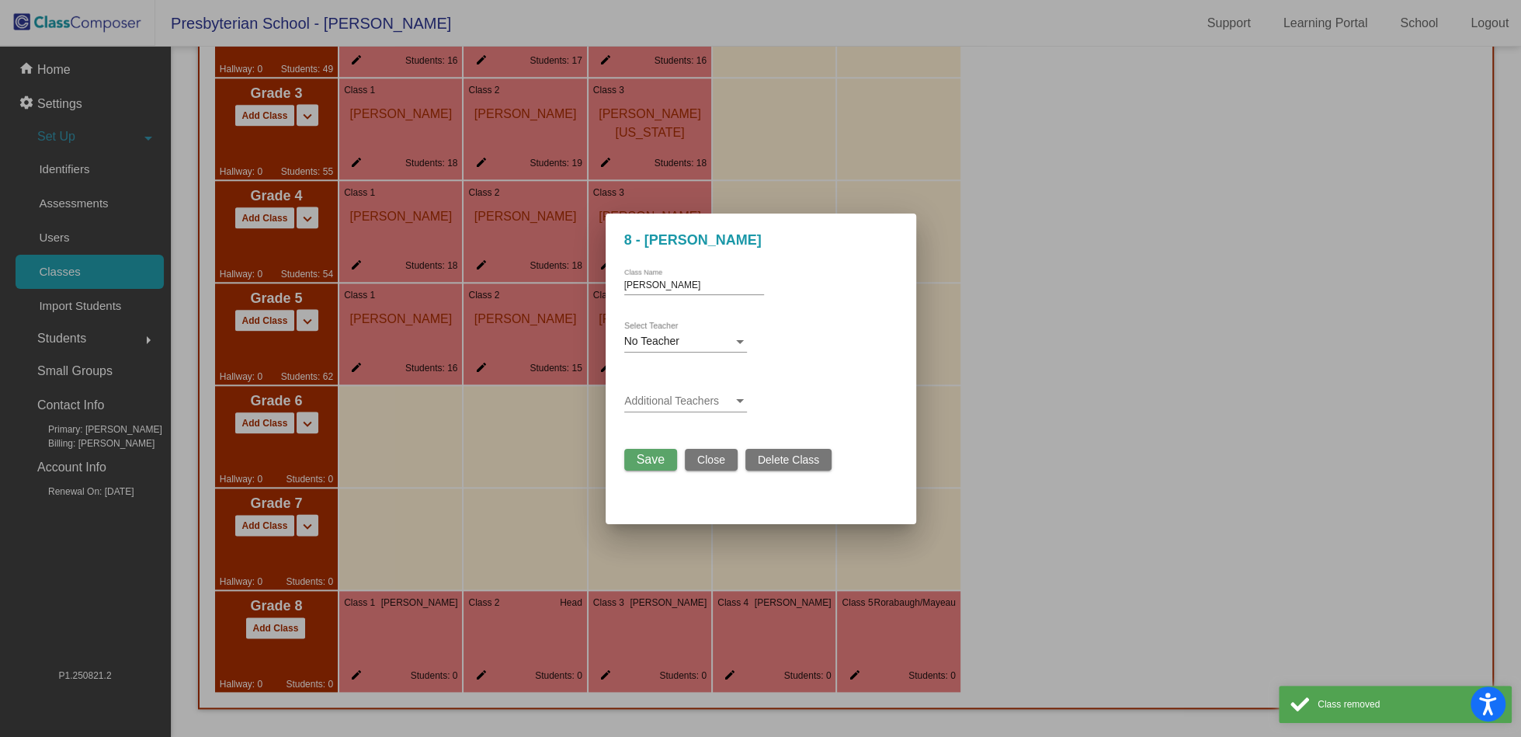
click at [777, 468] on button "Delete Class" at bounding box center [789, 460] width 86 height 22
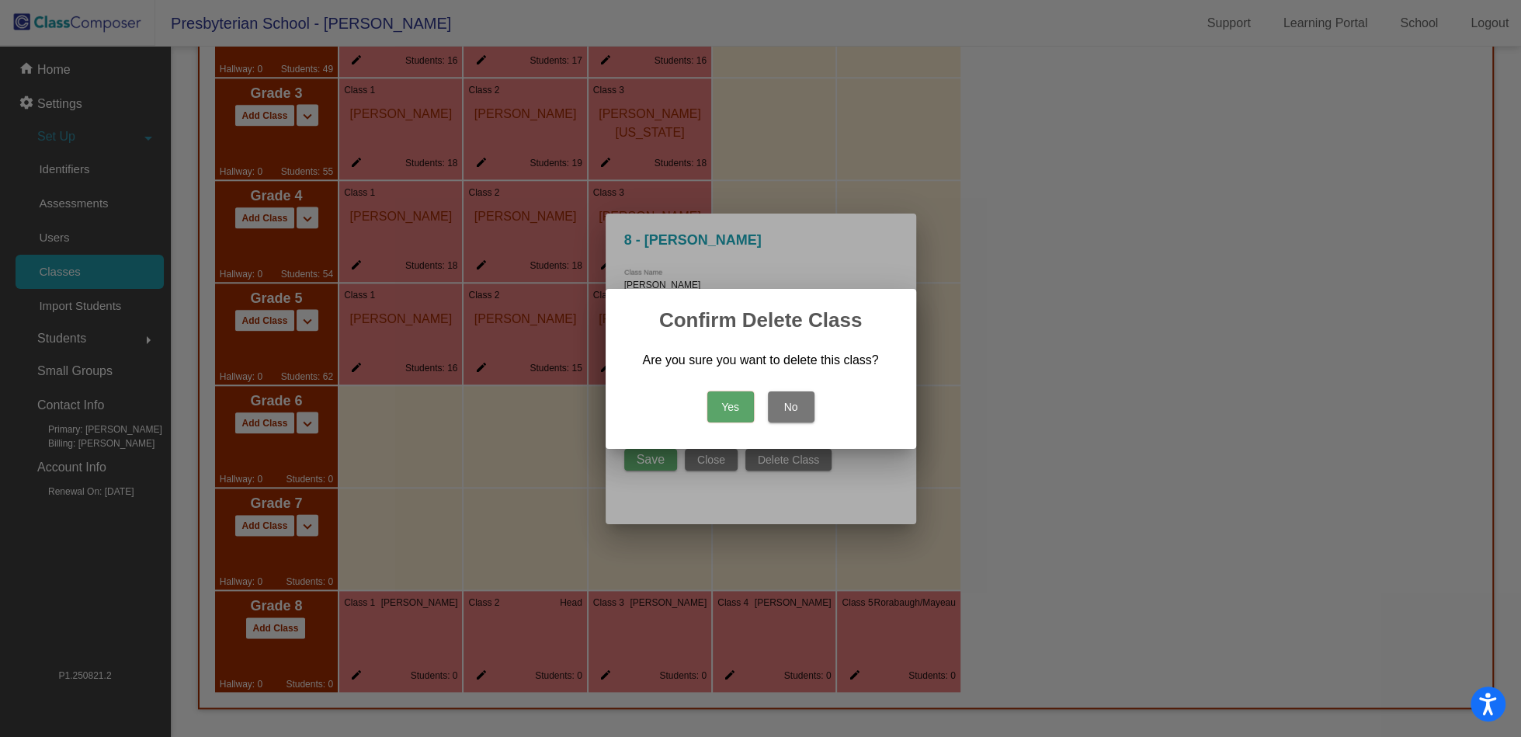
click at [735, 414] on button "Yes" at bounding box center [731, 406] width 47 height 31
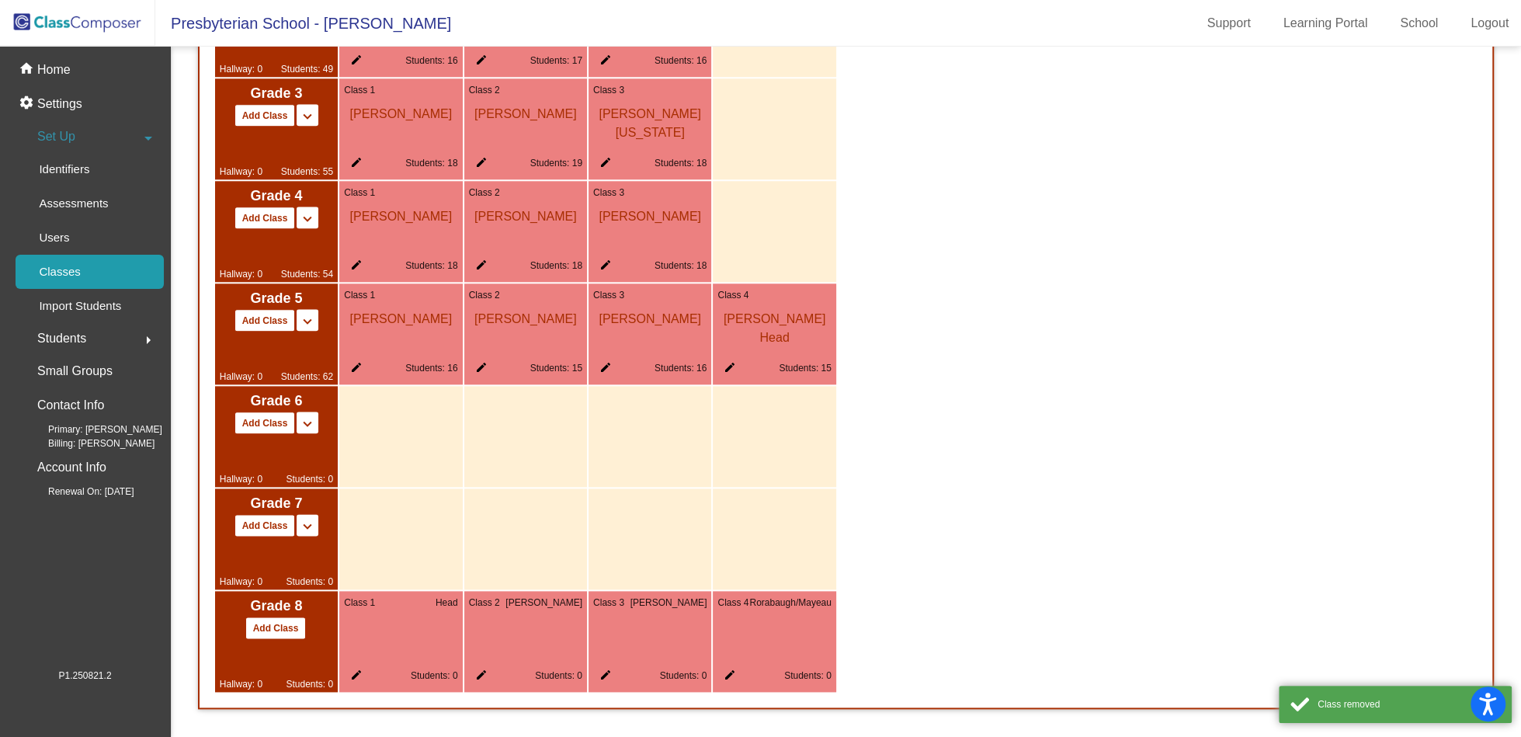
click at [360, 676] on mat-icon "edit" at bounding box center [353, 678] width 19 height 19
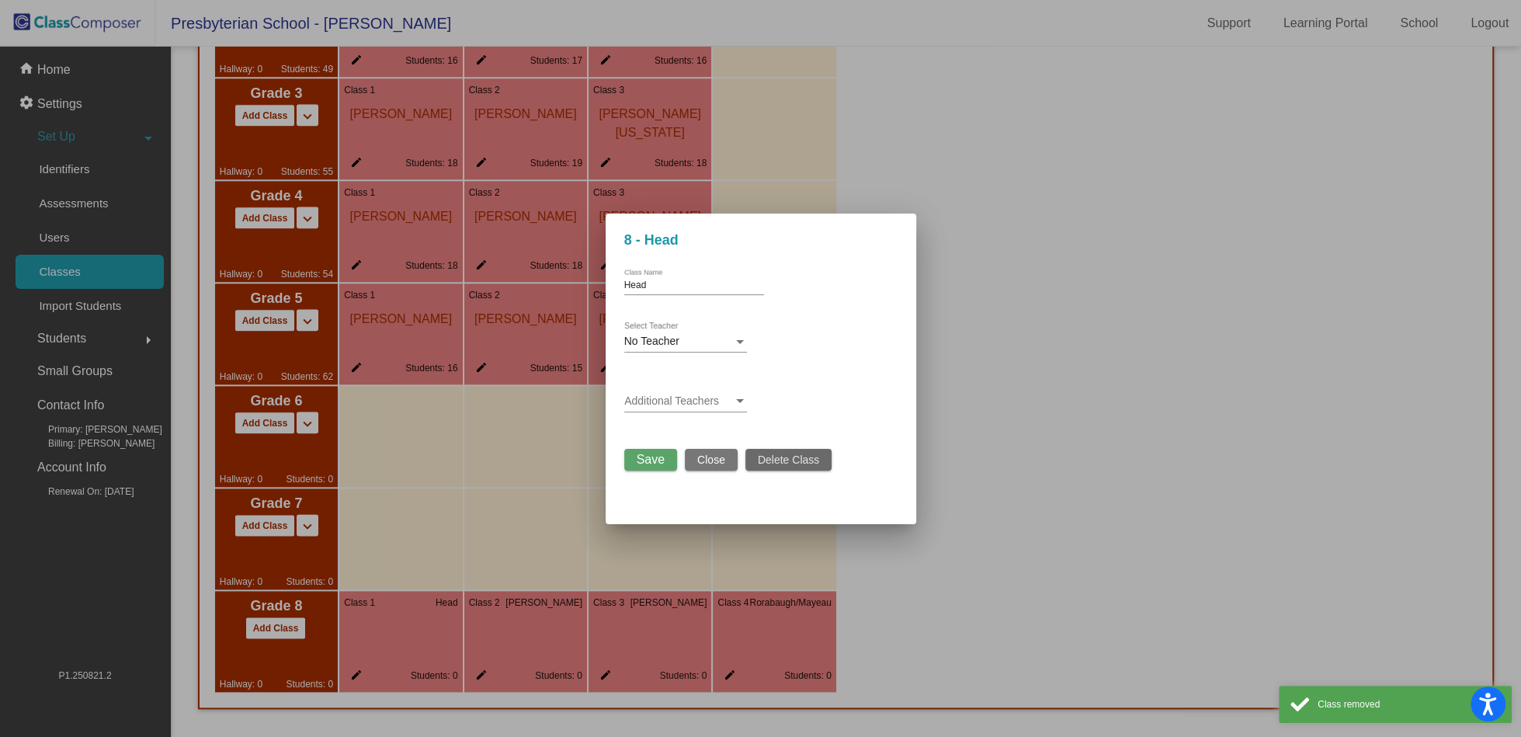
click at [785, 465] on span "Delete Class" at bounding box center [788, 460] width 61 height 12
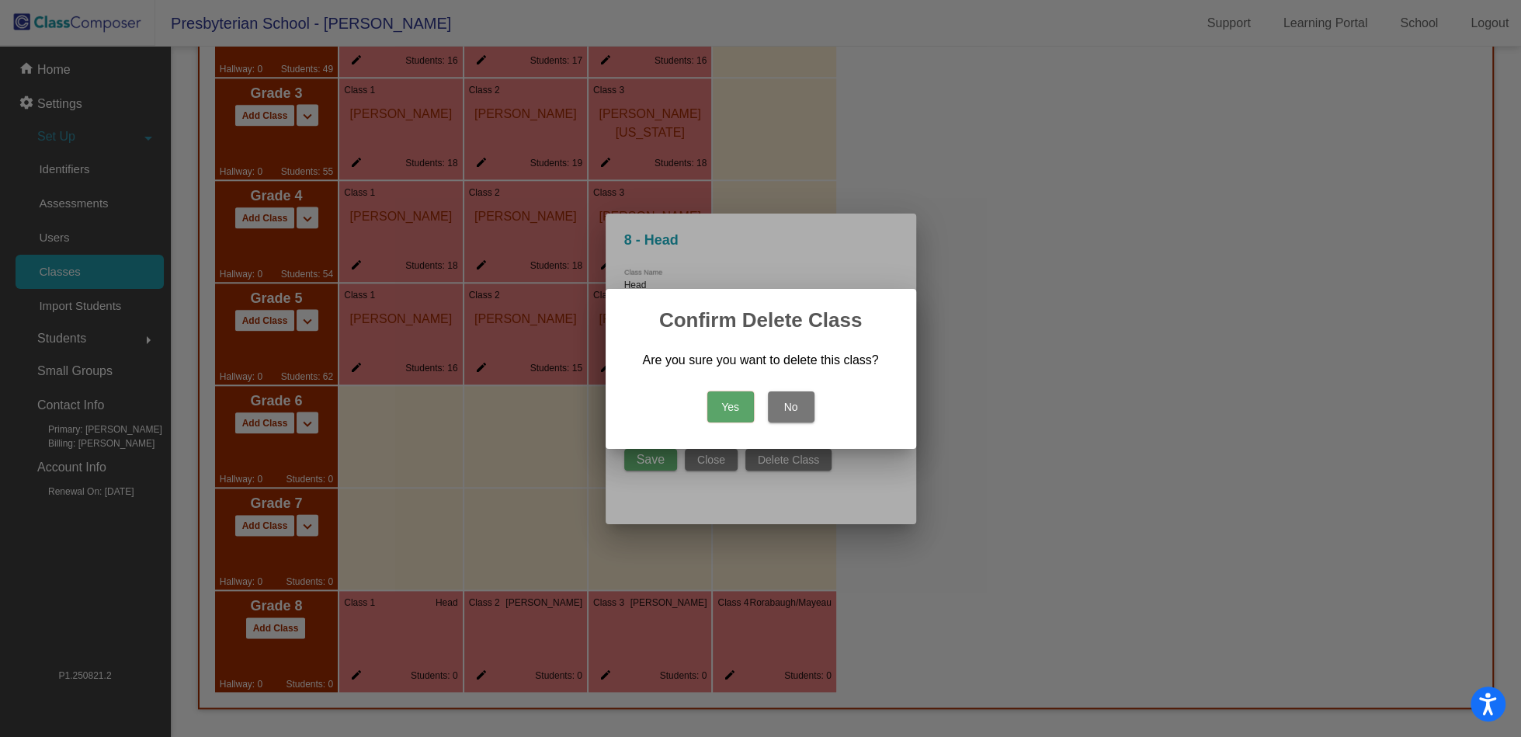
click at [731, 411] on button "Yes" at bounding box center [731, 406] width 47 height 31
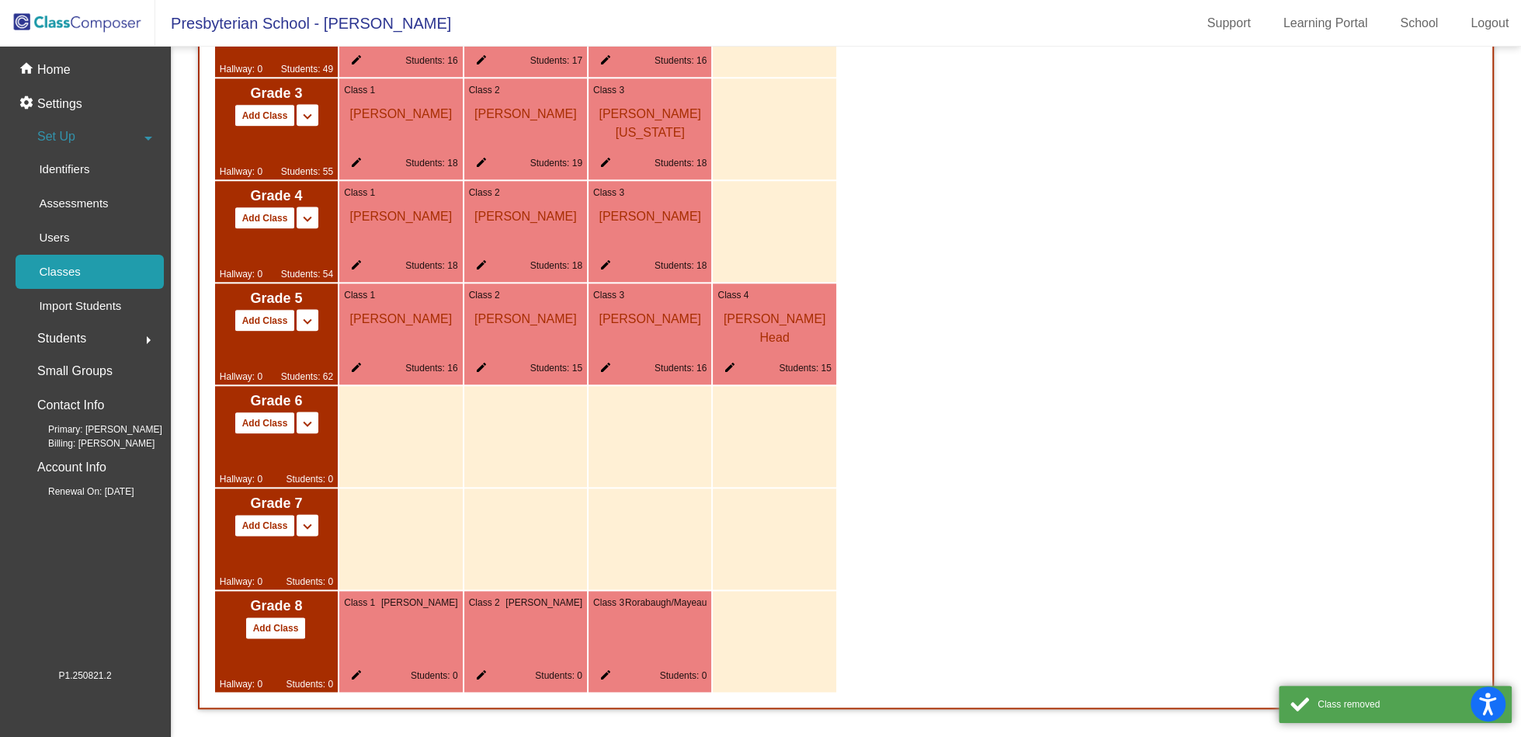
click at [346, 680] on mat-icon "edit" at bounding box center [353, 678] width 19 height 19
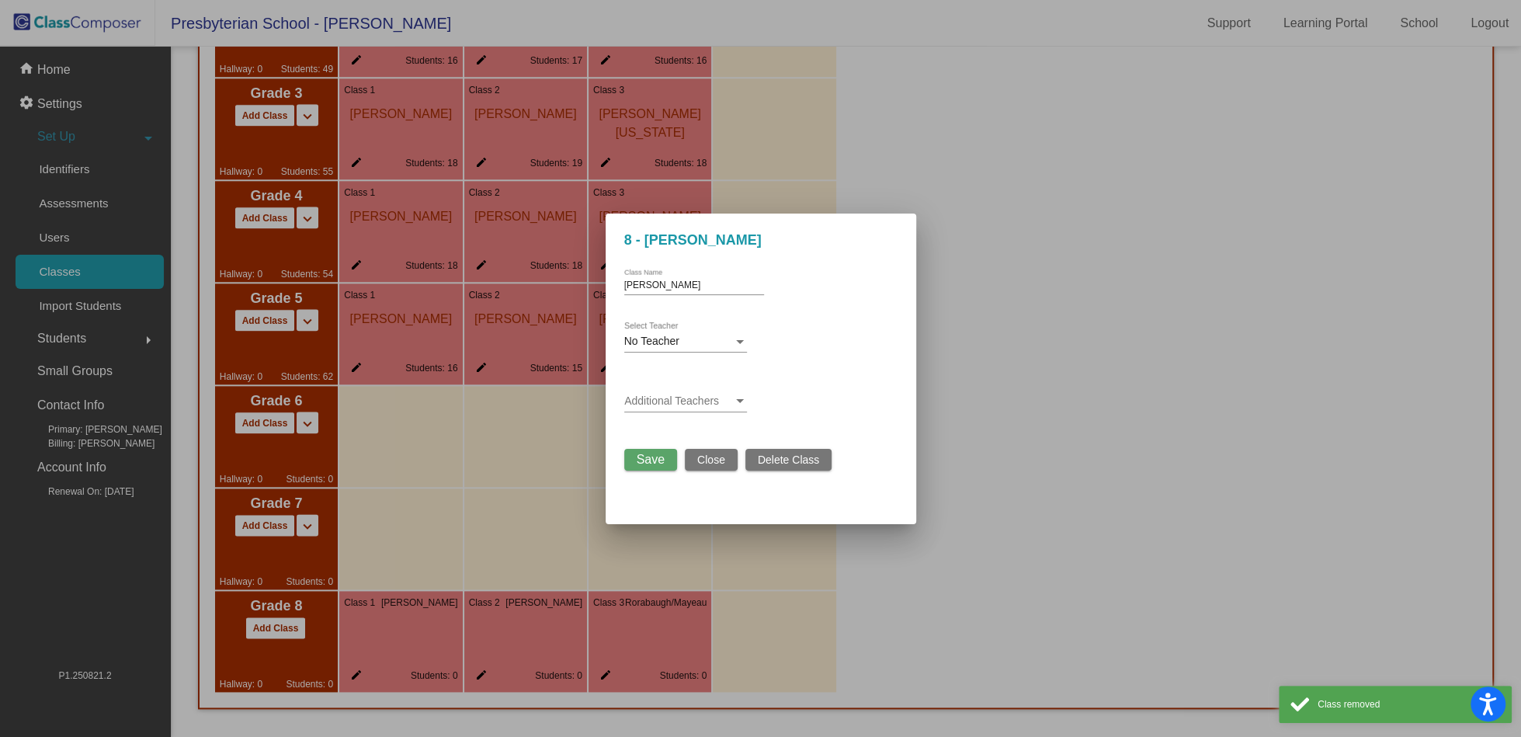
click at [767, 463] on span "Delete Class" at bounding box center [788, 460] width 61 height 12
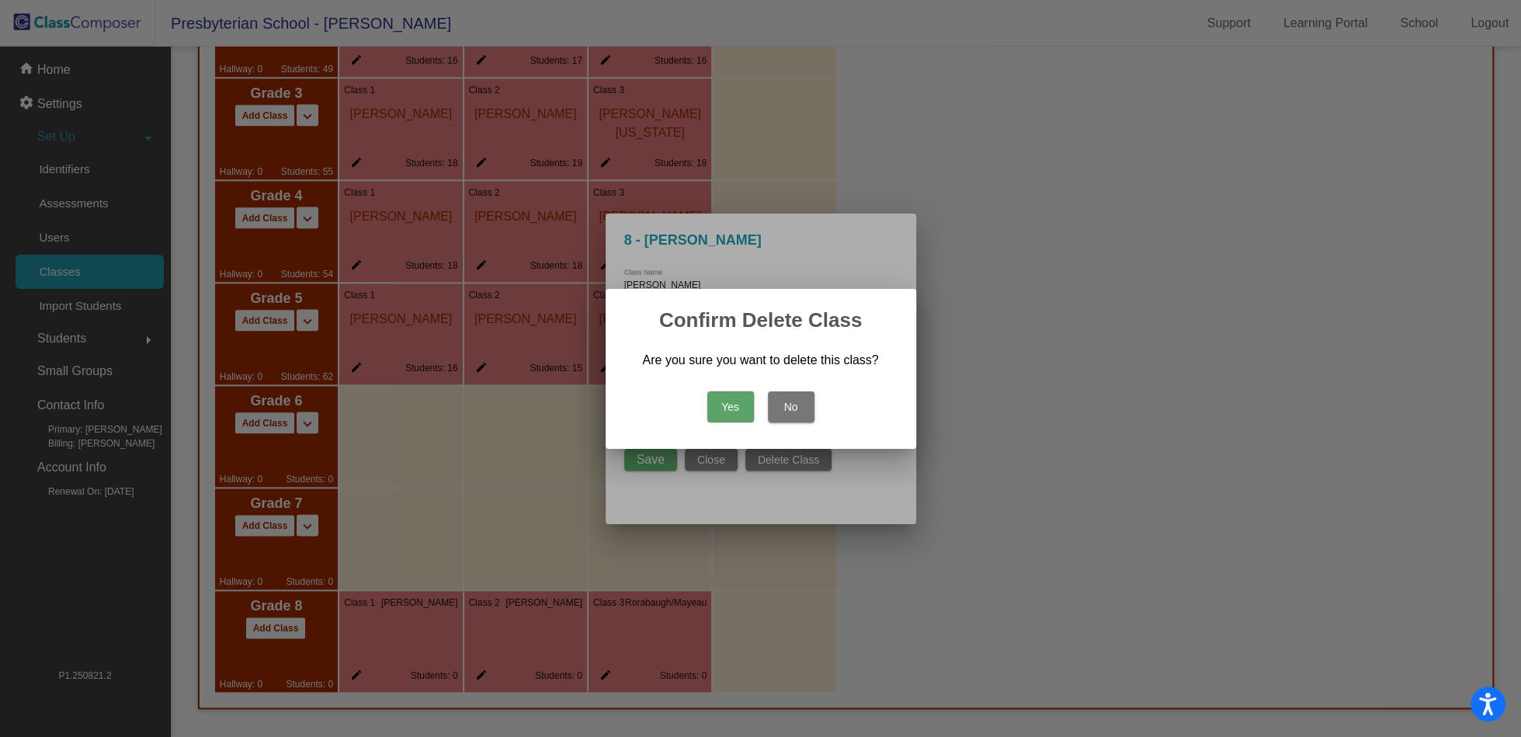
click at [730, 404] on button "Yes" at bounding box center [731, 406] width 47 height 31
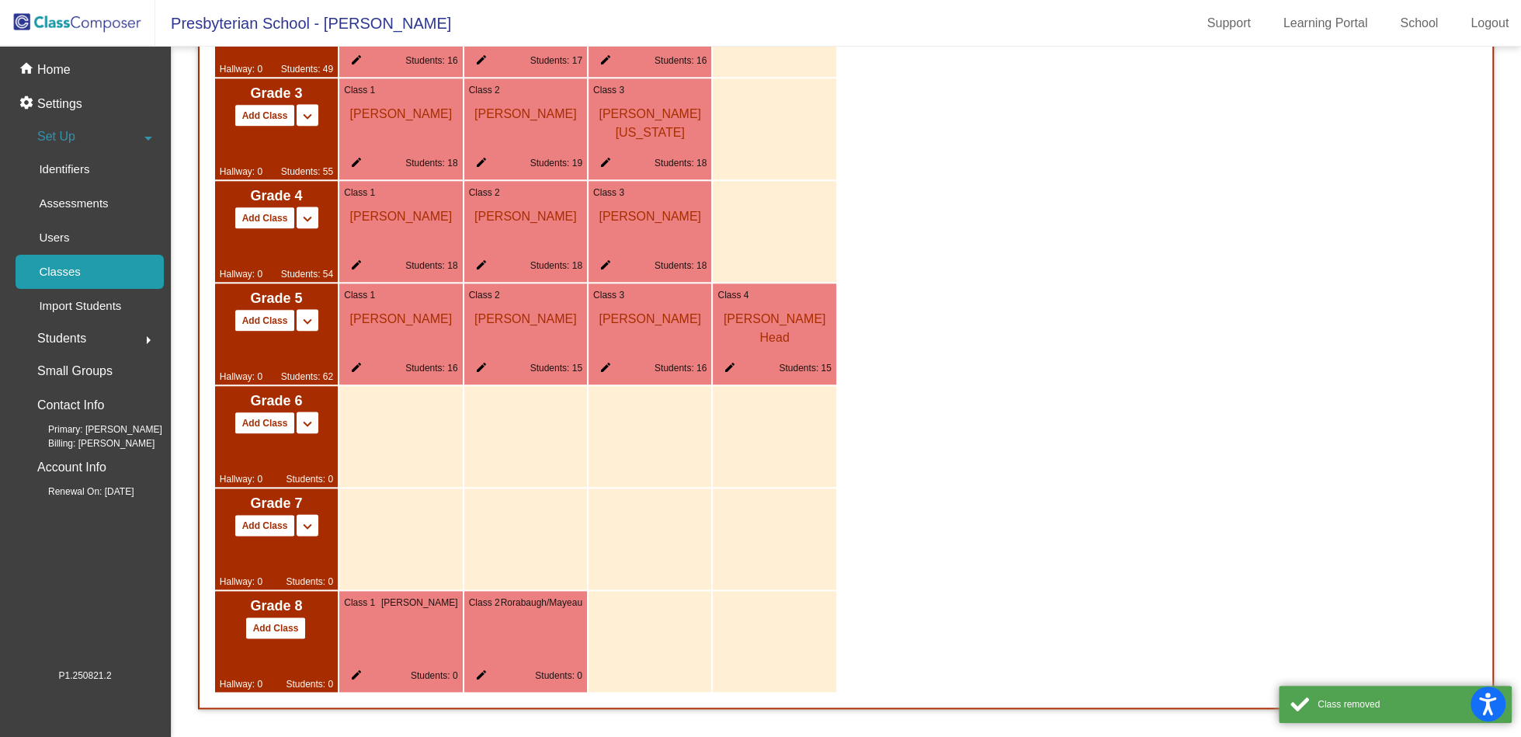
click at [361, 680] on mat-icon "edit" at bounding box center [353, 678] width 19 height 19
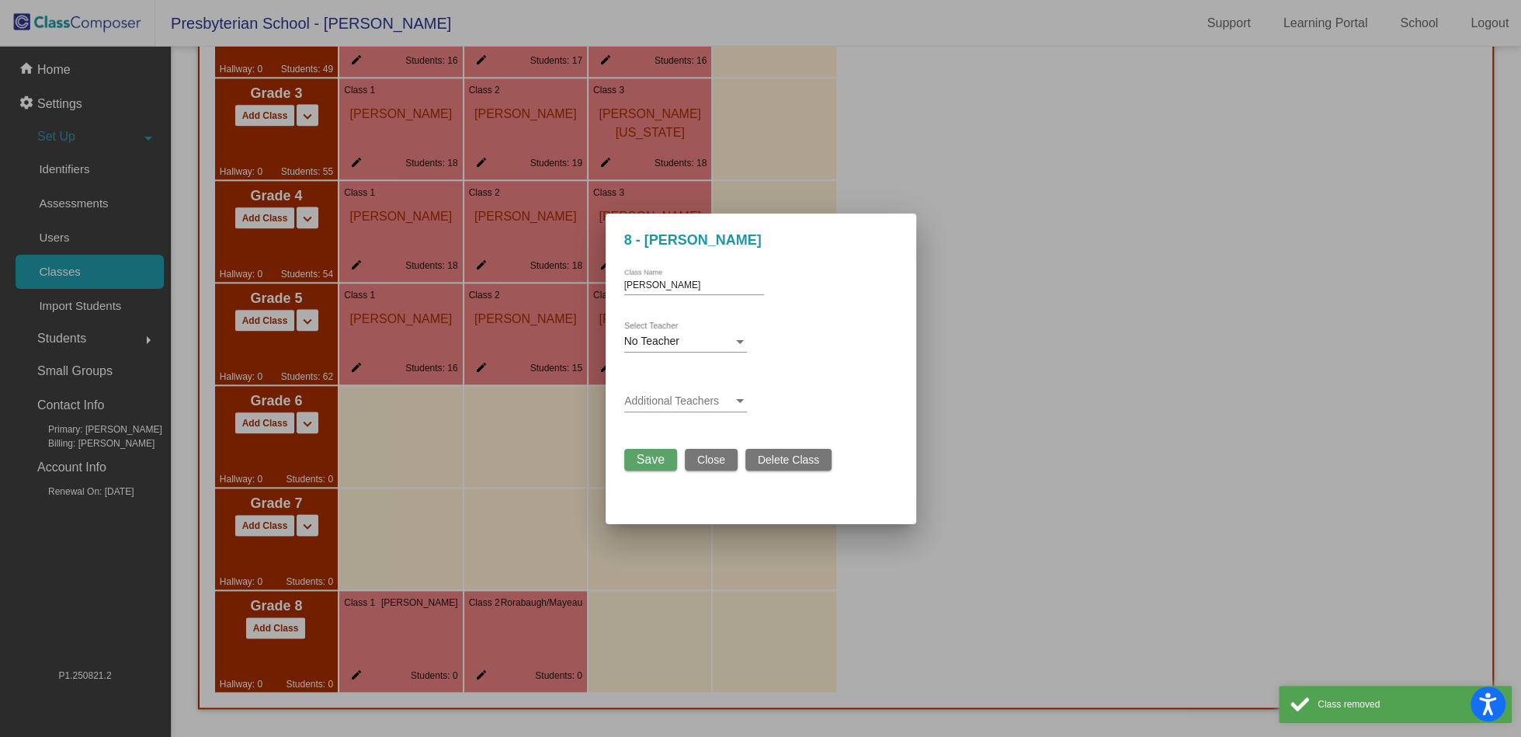
click at [806, 452] on button "Delete Class" at bounding box center [789, 460] width 86 height 22
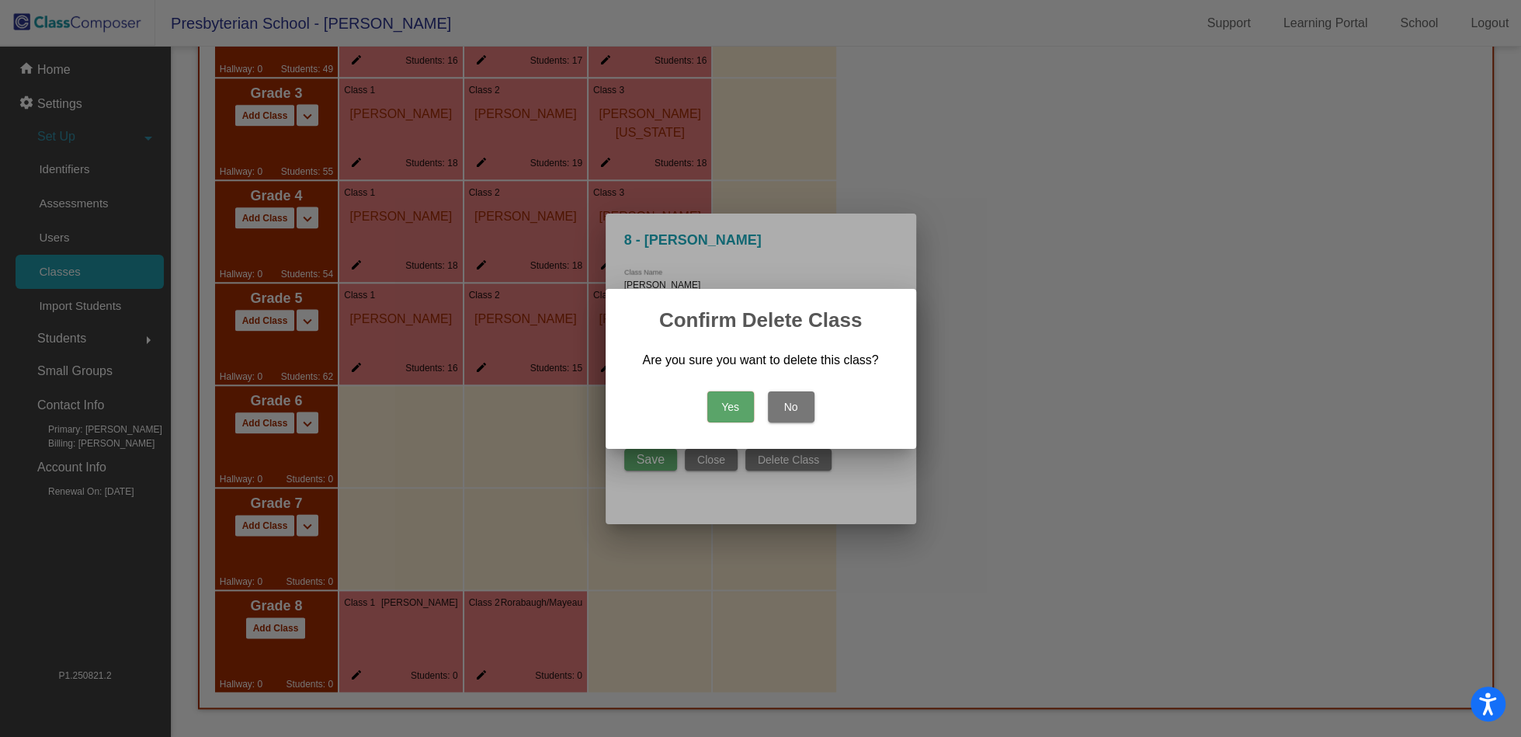
click at [724, 408] on button "Yes" at bounding box center [731, 406] width 47 height 31
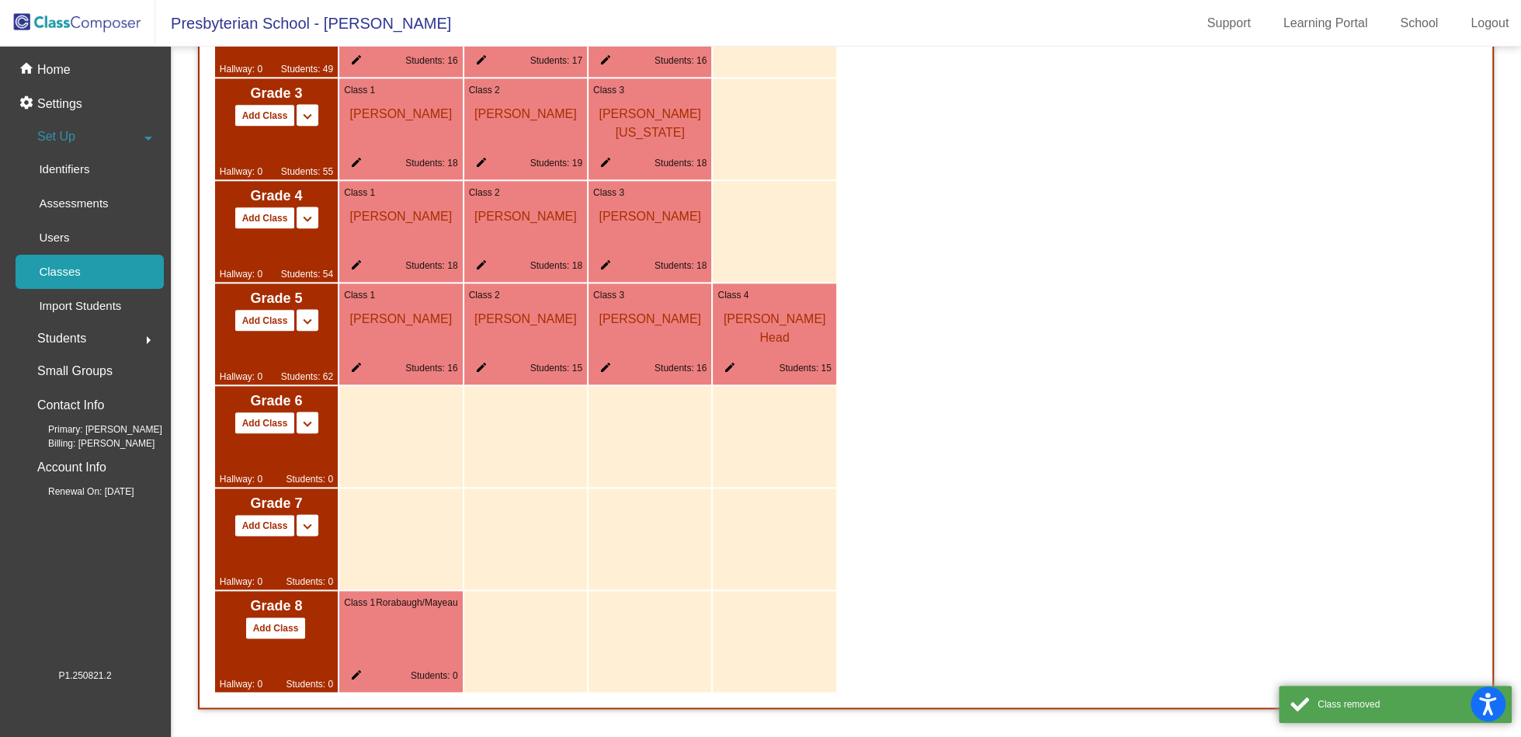
click at [359, 680] on mat-icon "edit" at bounding box center [353, 678] width 19 height 19
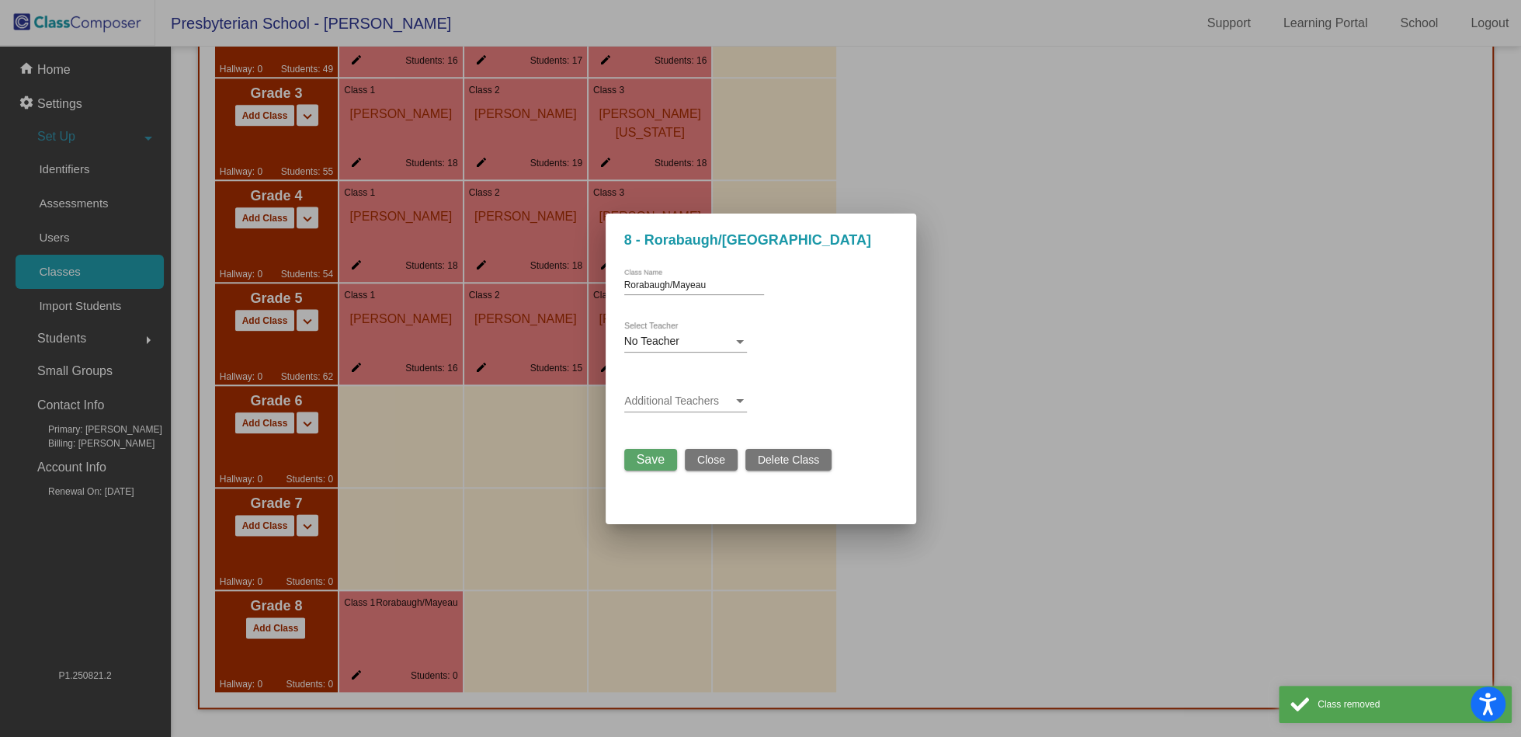
click at [807, 457] on span "Delete Class" at bounding box center [788, 460] width 61 height 12
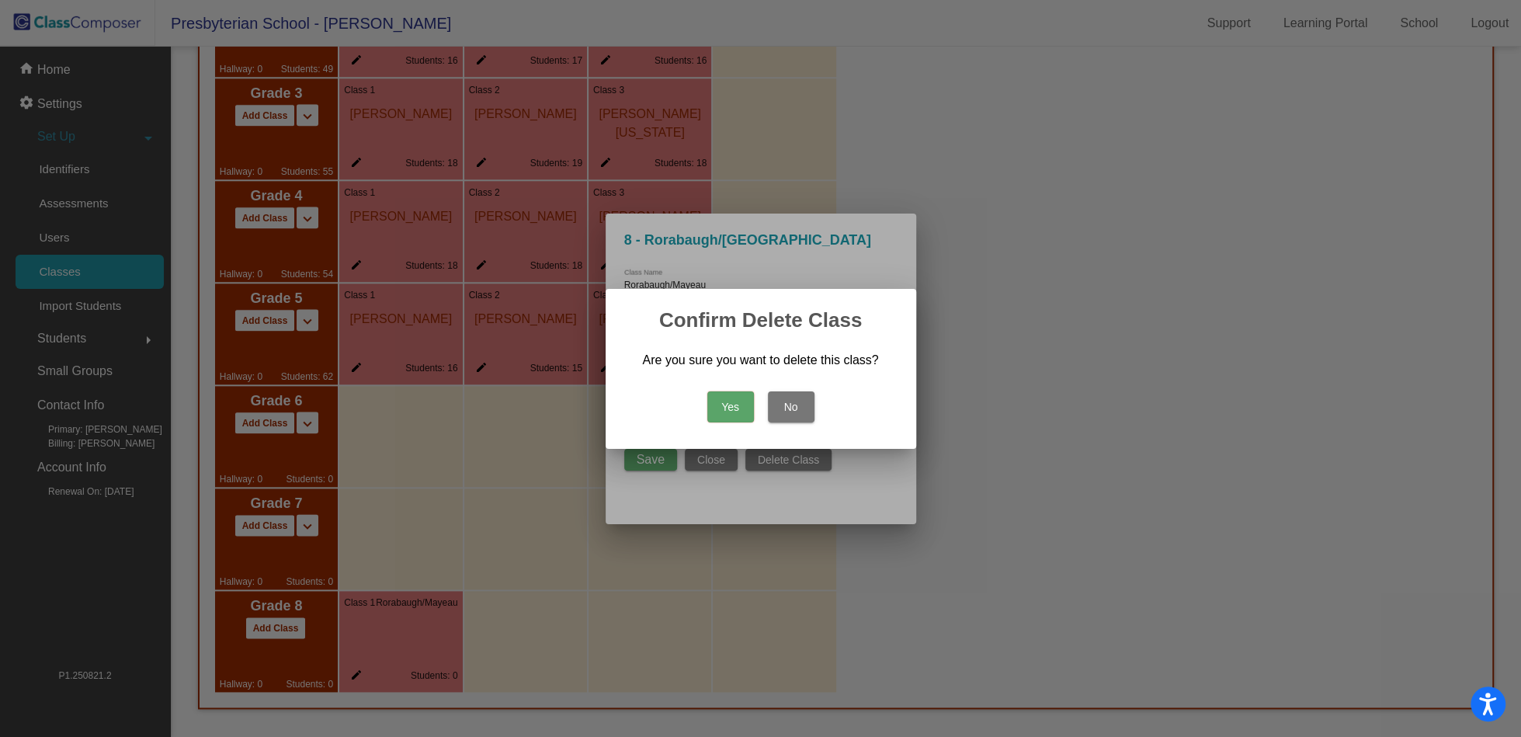
click at [730, 408] on button "Yes" at bounding box center [731, 406] width 47 height 31
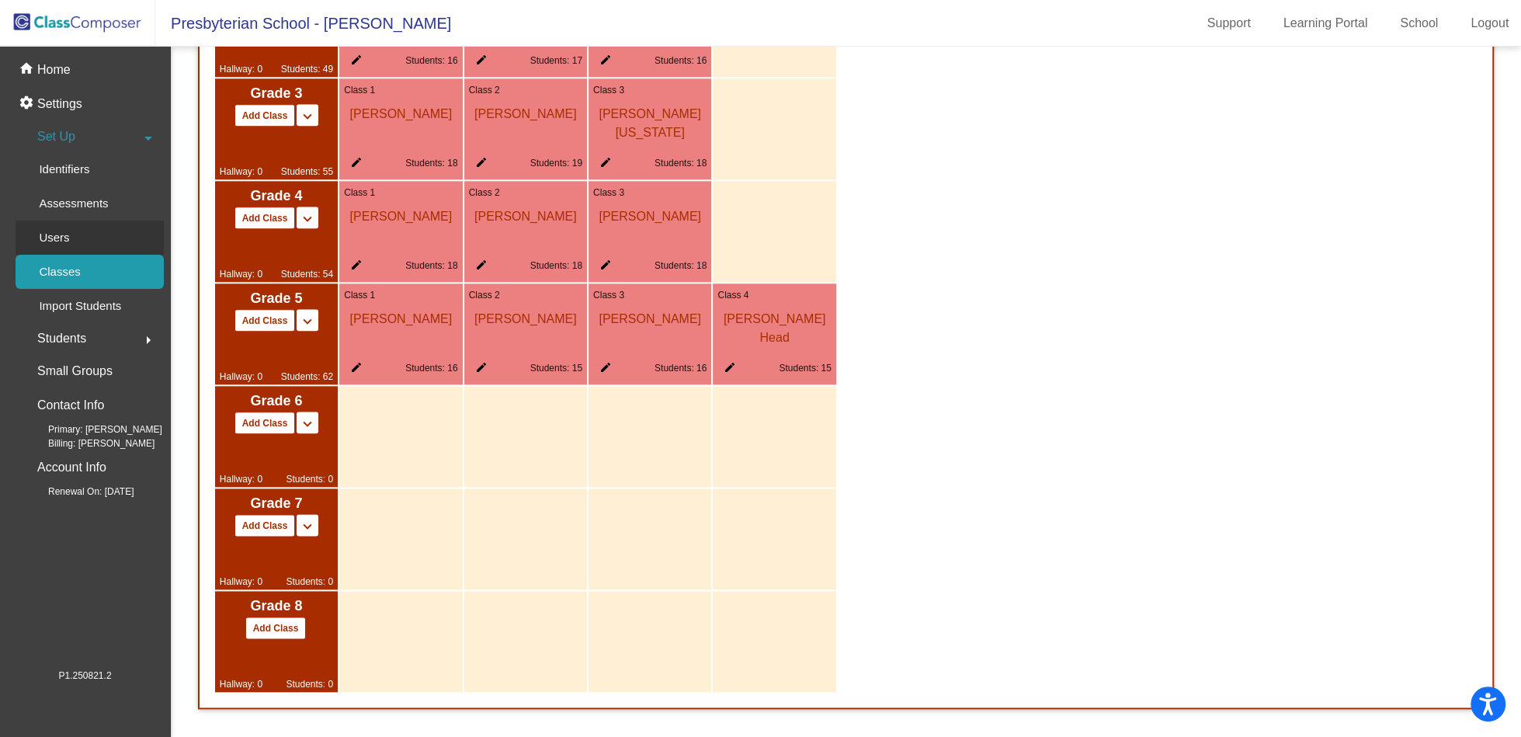
click at [60, 234] on p "Users" at bounding box center [54, 237] width 30 height 19
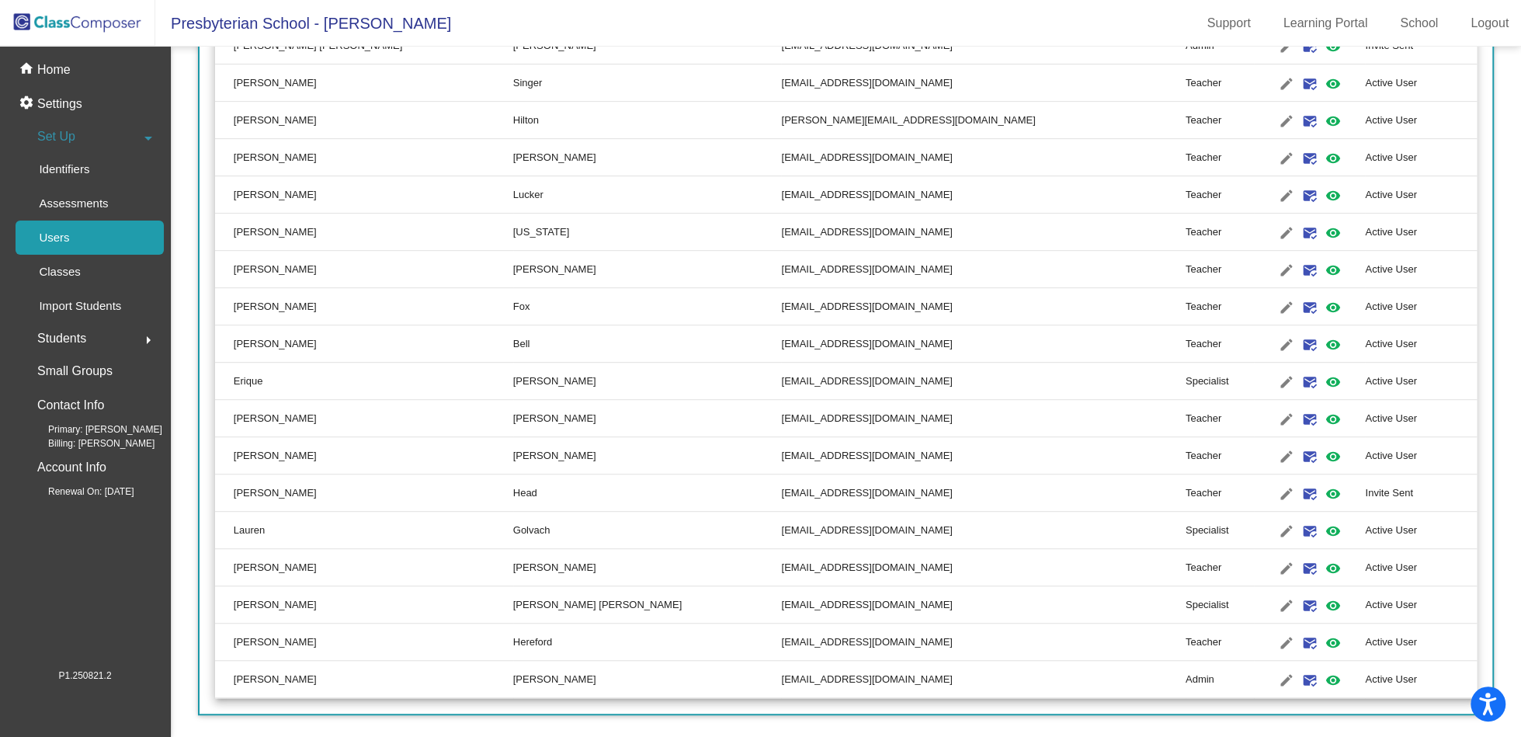
scroll to position [579, 0]
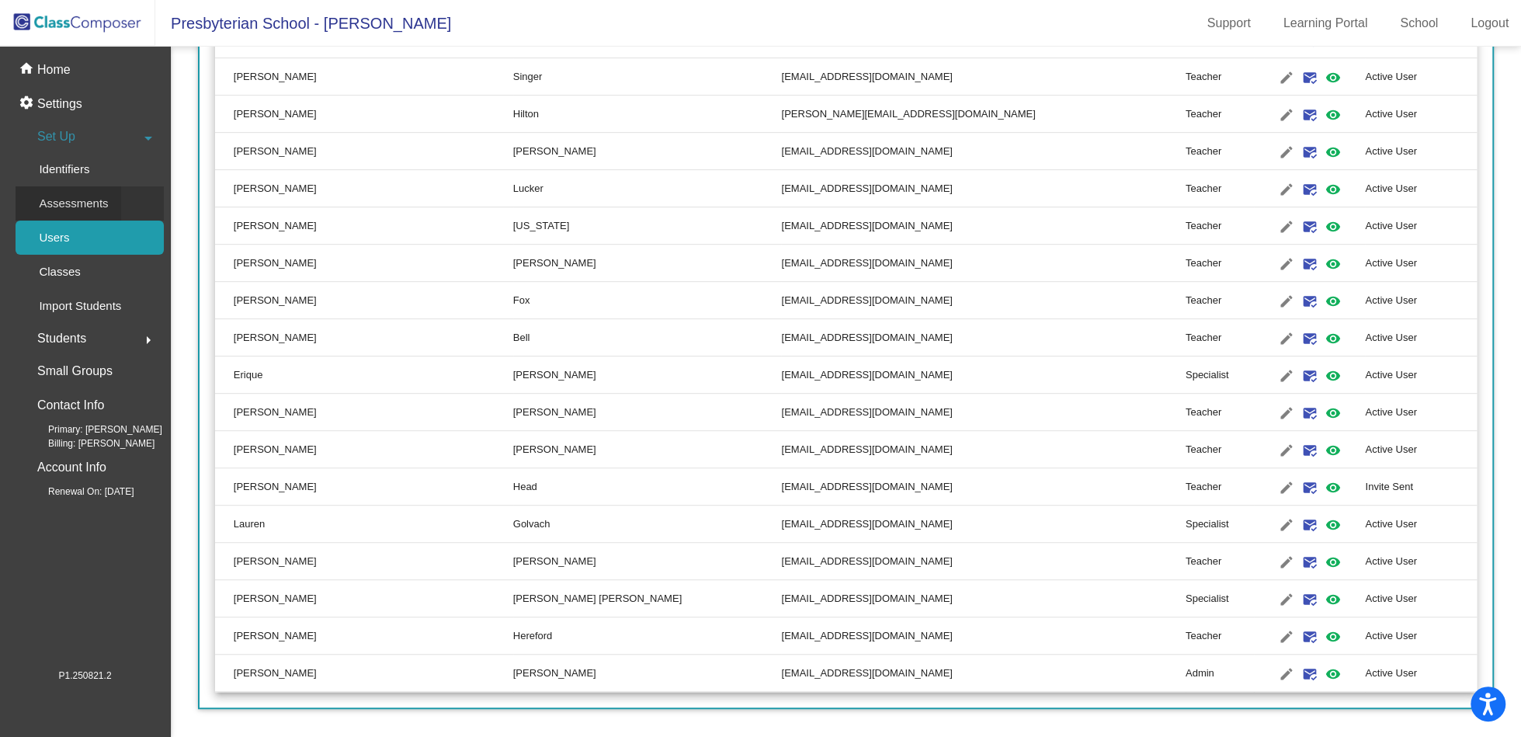
click at [94, 207] on p "Assessments" at bounding box center [73, 203] width 69 height 19
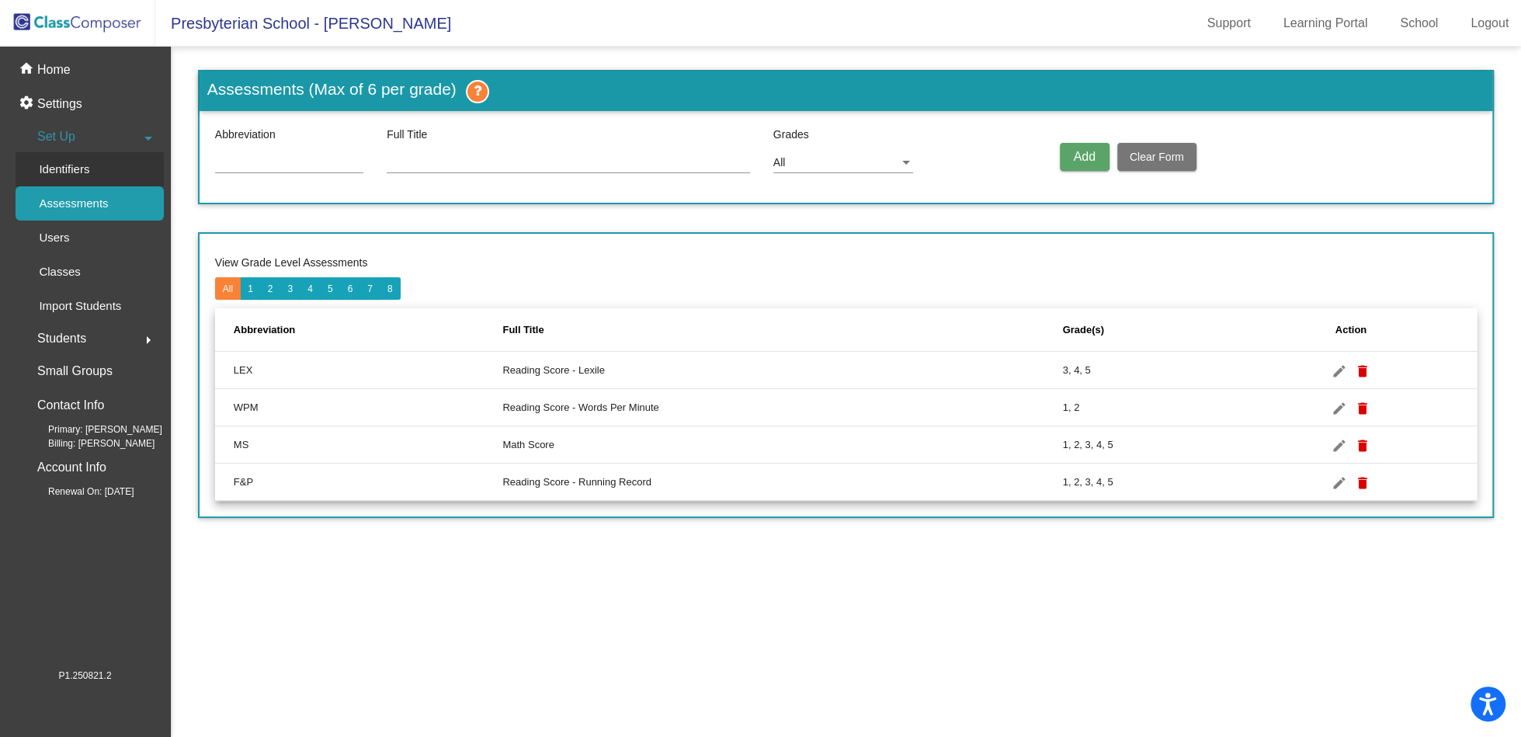
click at [96, 162] on div "Identifiers" at bounding box center [59, 169] width 86 height 34
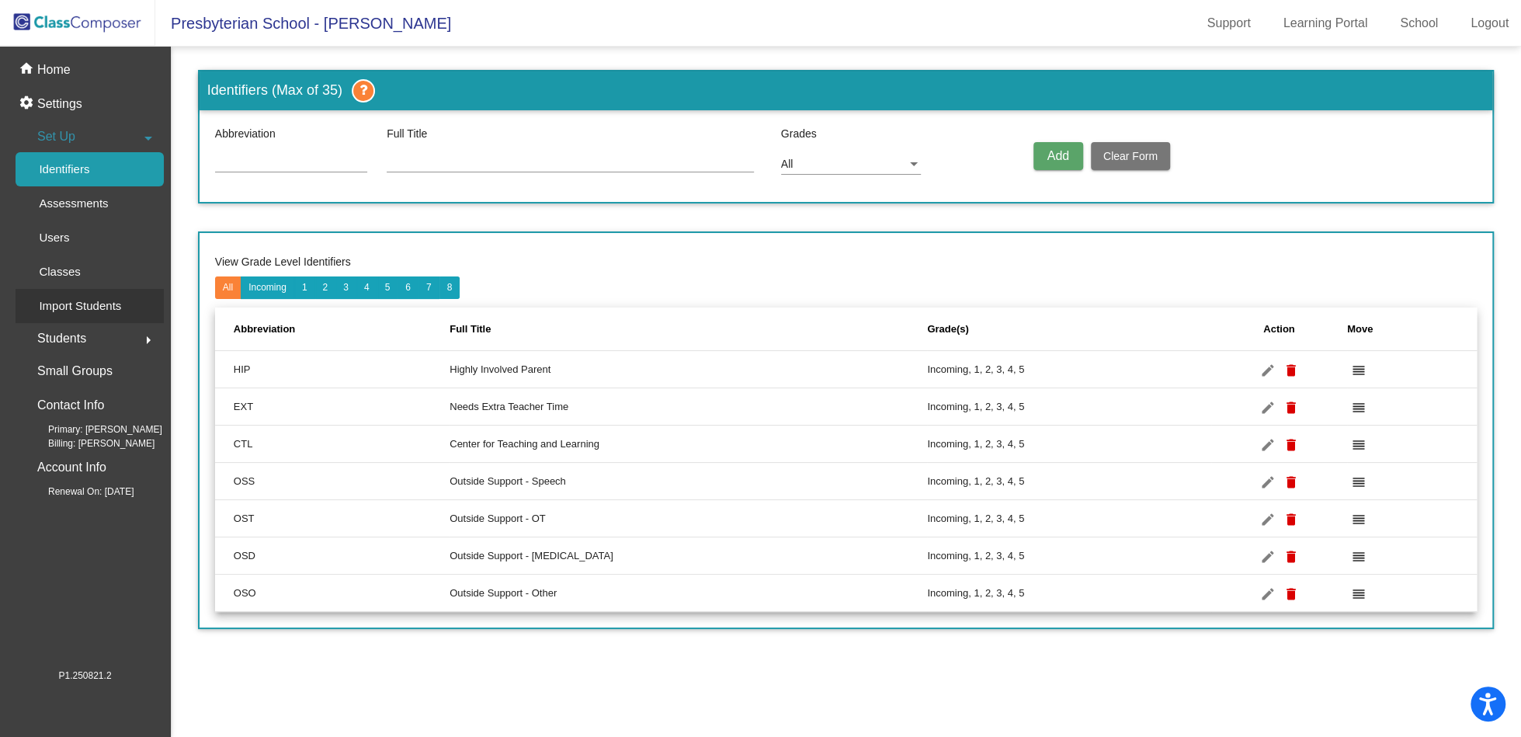
click at [79, 321] on div "Import Students" at bounding box center [75, 306] width 118 height 34
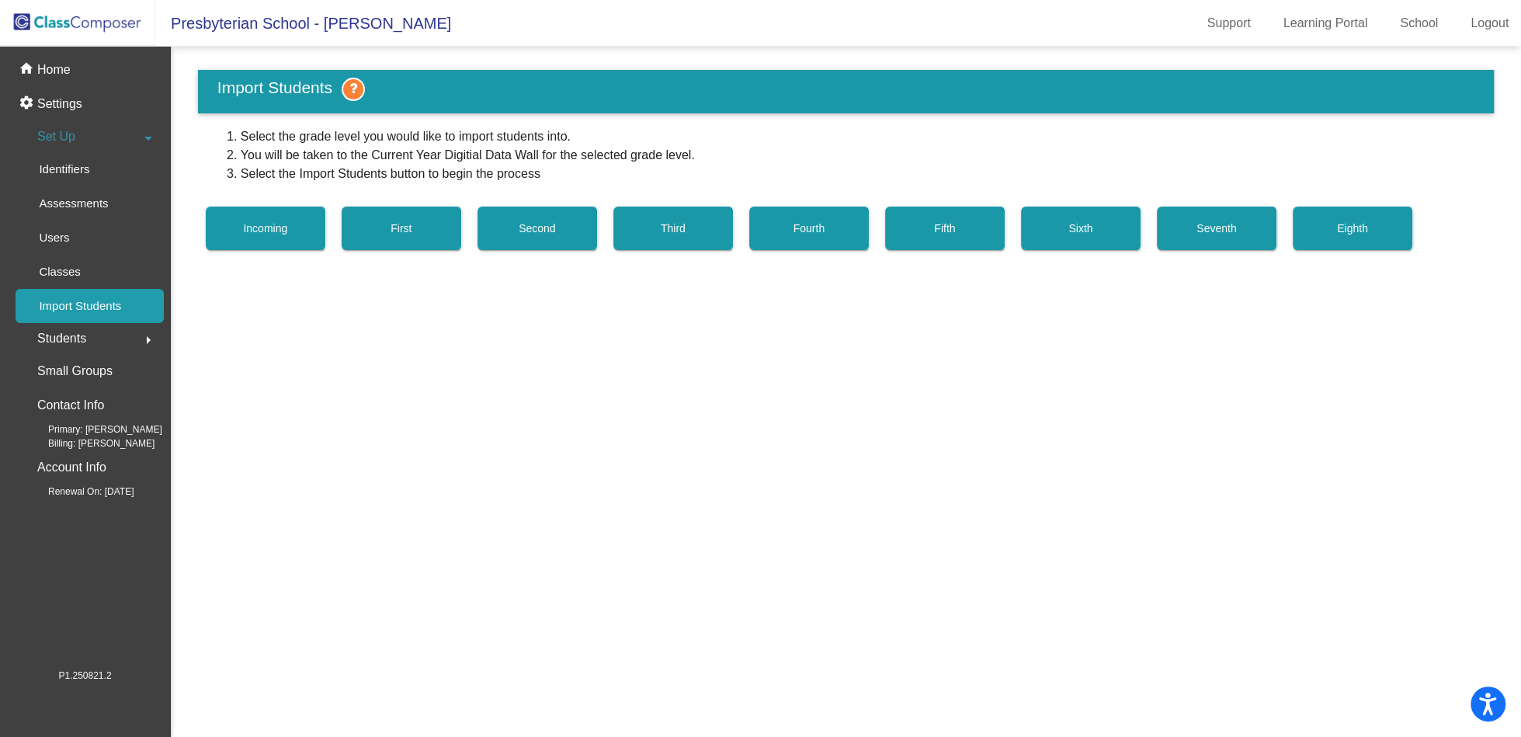
click at [102, 332] on div "Students arrow_right" at bounding box center [90, 338] width 148 height 31
click at [112, 336] on div "All Students" at bounding box center [65, 337] width 98 height 34
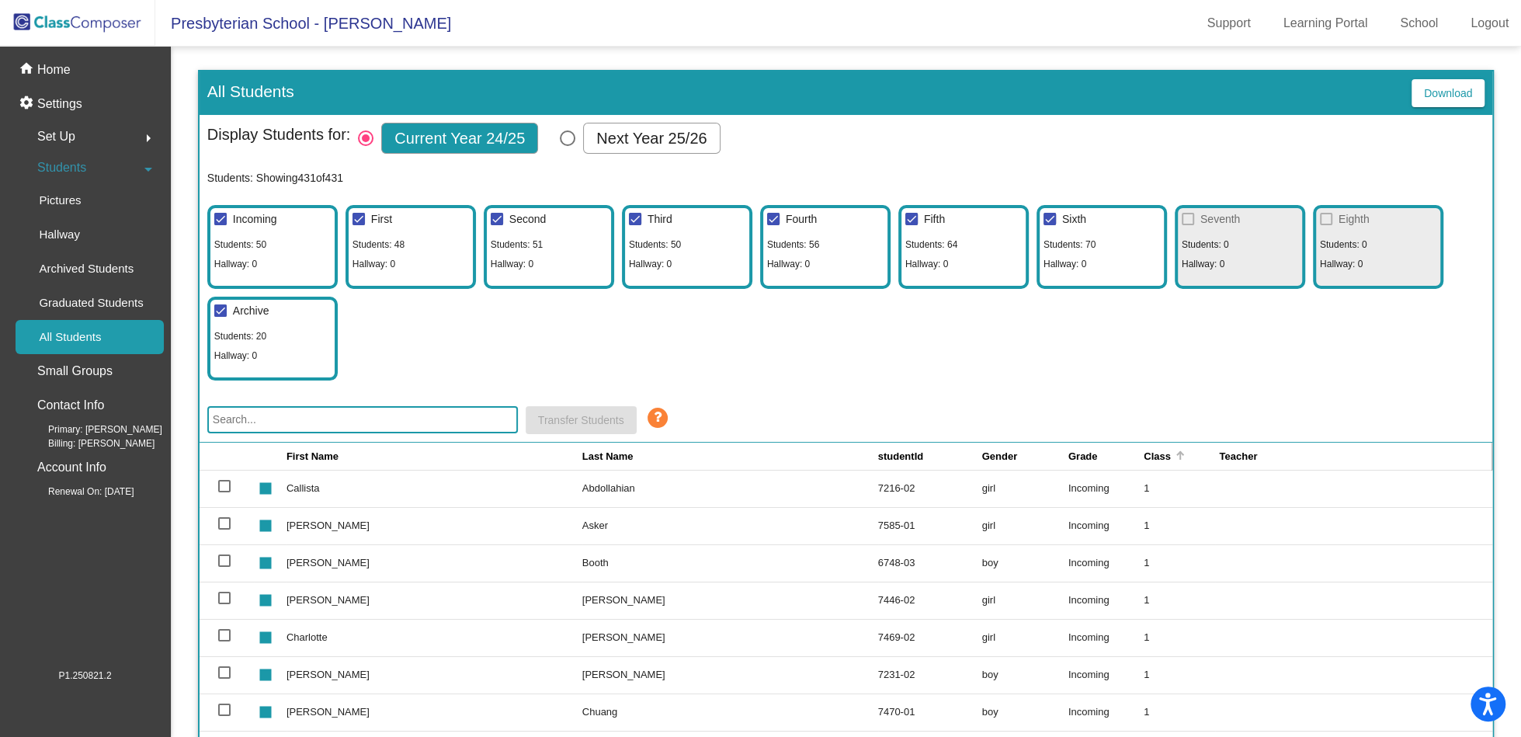
click at [1144, 457] on div "Class" at bounding box center [1157, 457] width 27 height 16
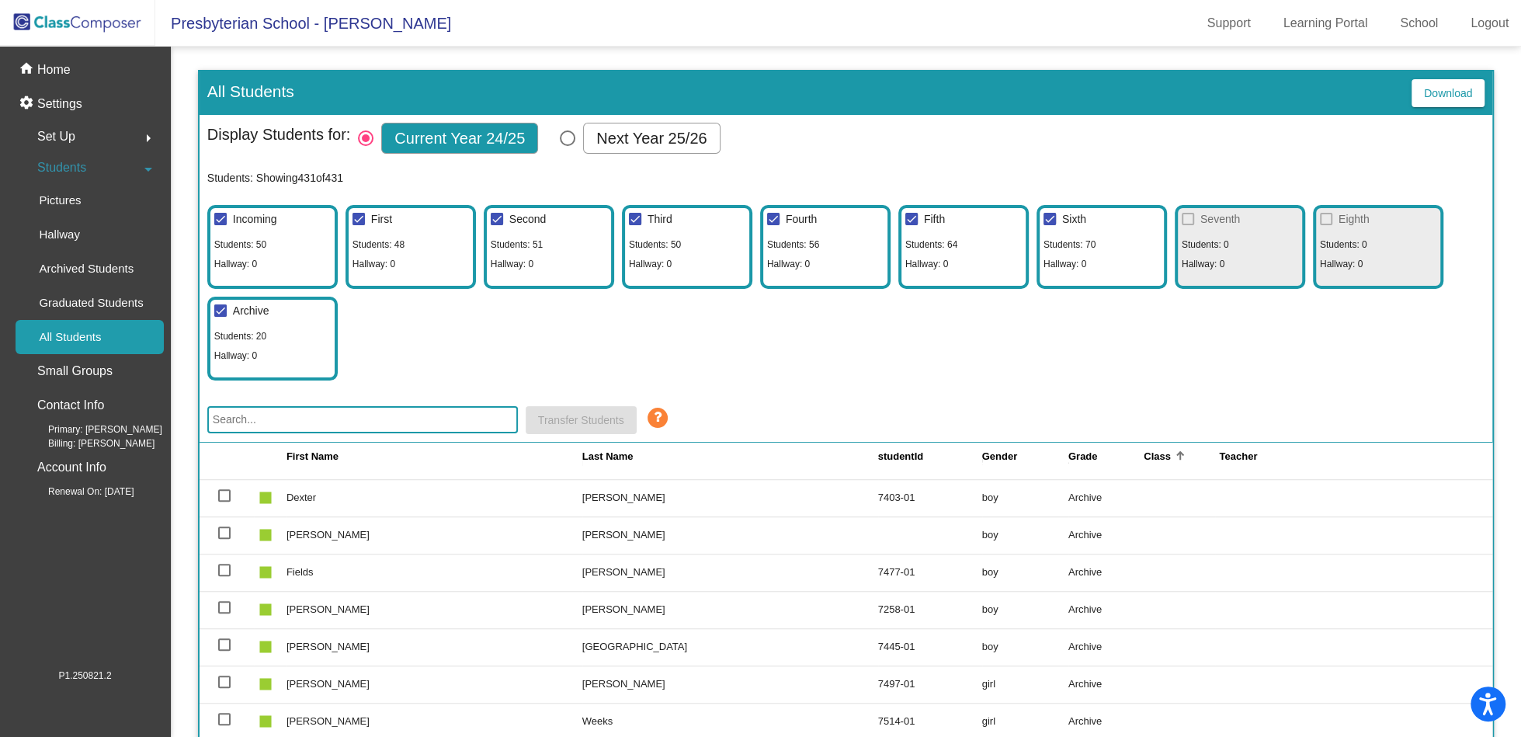
scroll to position [1153, 0]
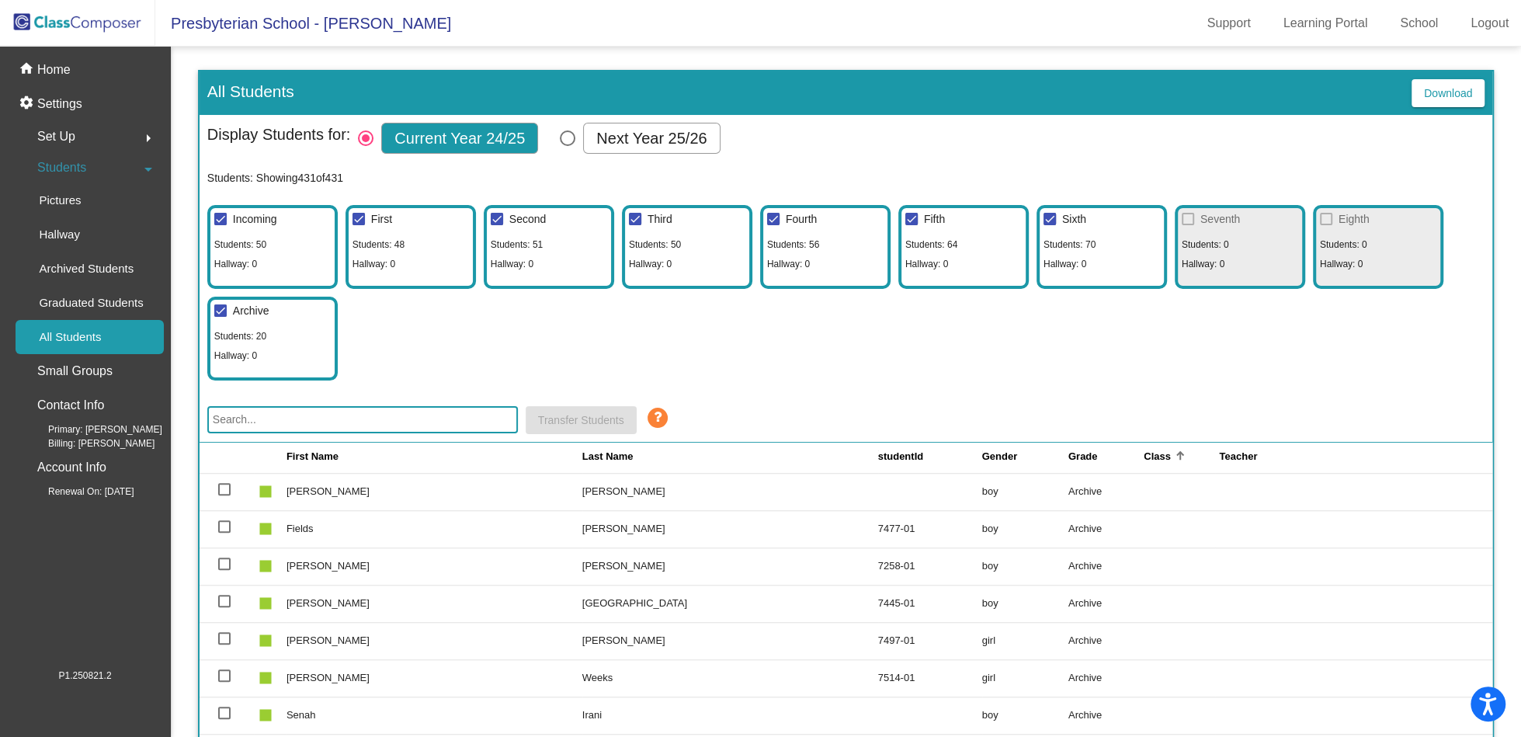
click at [1051, 218] on div at bounding box center [1050, 219] width 12 height 12
click at [1050, 225] on input "Sixth" at bounding box center [1049, 225] width 1 height 1
click at [1051, 218] on div at bounding box center [1050, 219] width 12 height 12
click at [1050, 225] on input "Sixth" at bounding box center [1049, 225] width 1 height 1
checkbox input "true"
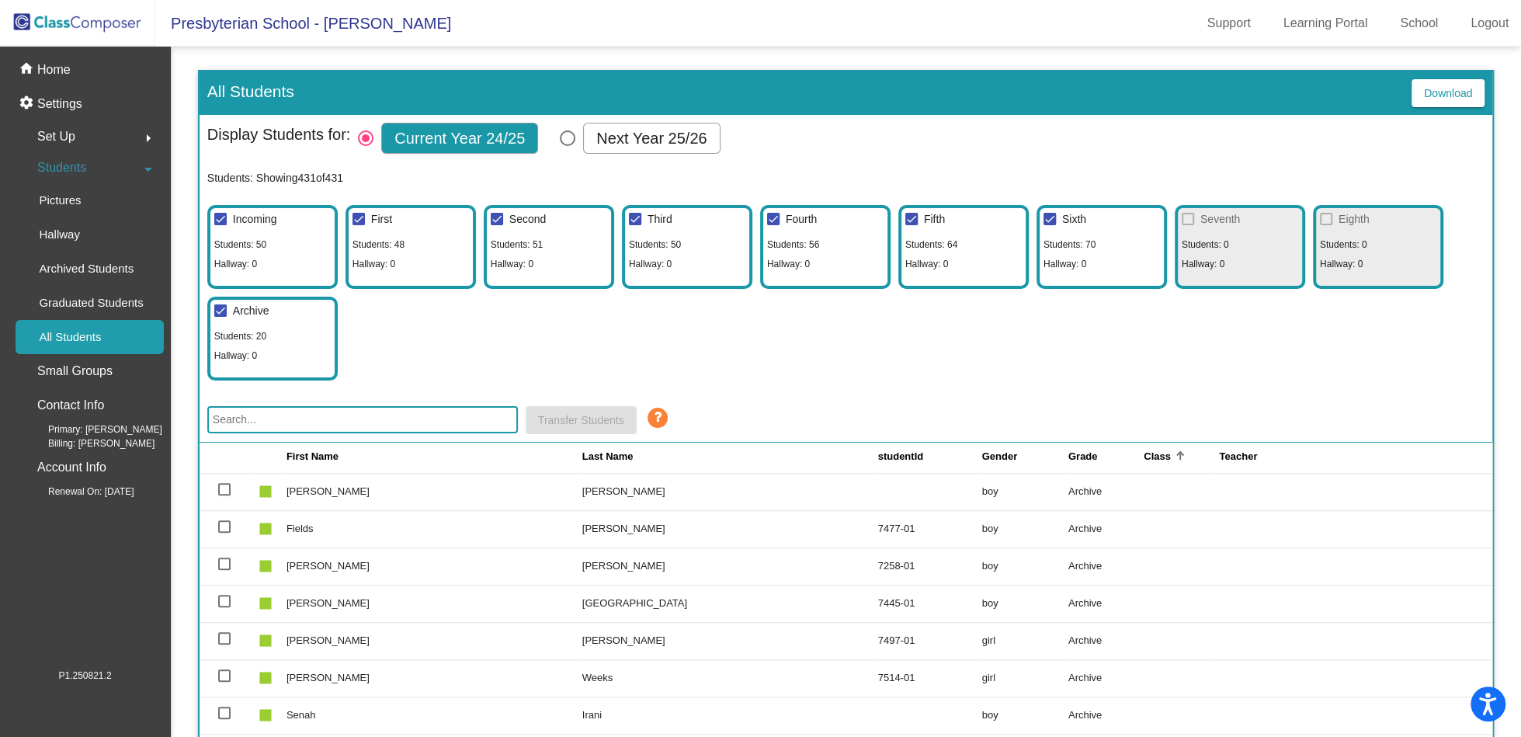
click at [569, 135] on div "Select Columns" at bounding box center [568, 138] width 16 height 16
click at [568, 146] on input "Next Year 25/26" at bounding box center [567, 146] width 1 height 1
radio input "true"
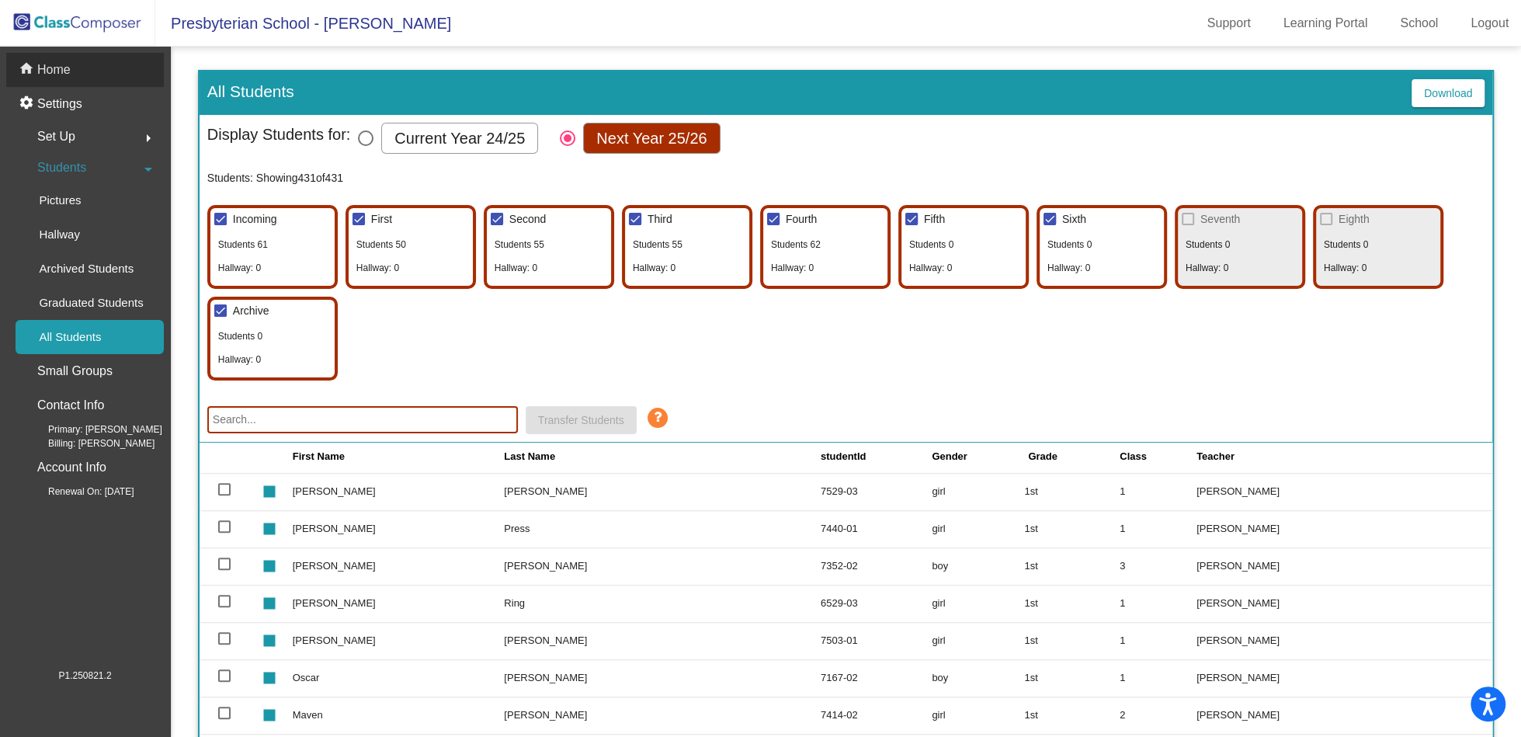
click at [61, 72] on p "Home" at bounding box center [53, 70] width 33 height 19
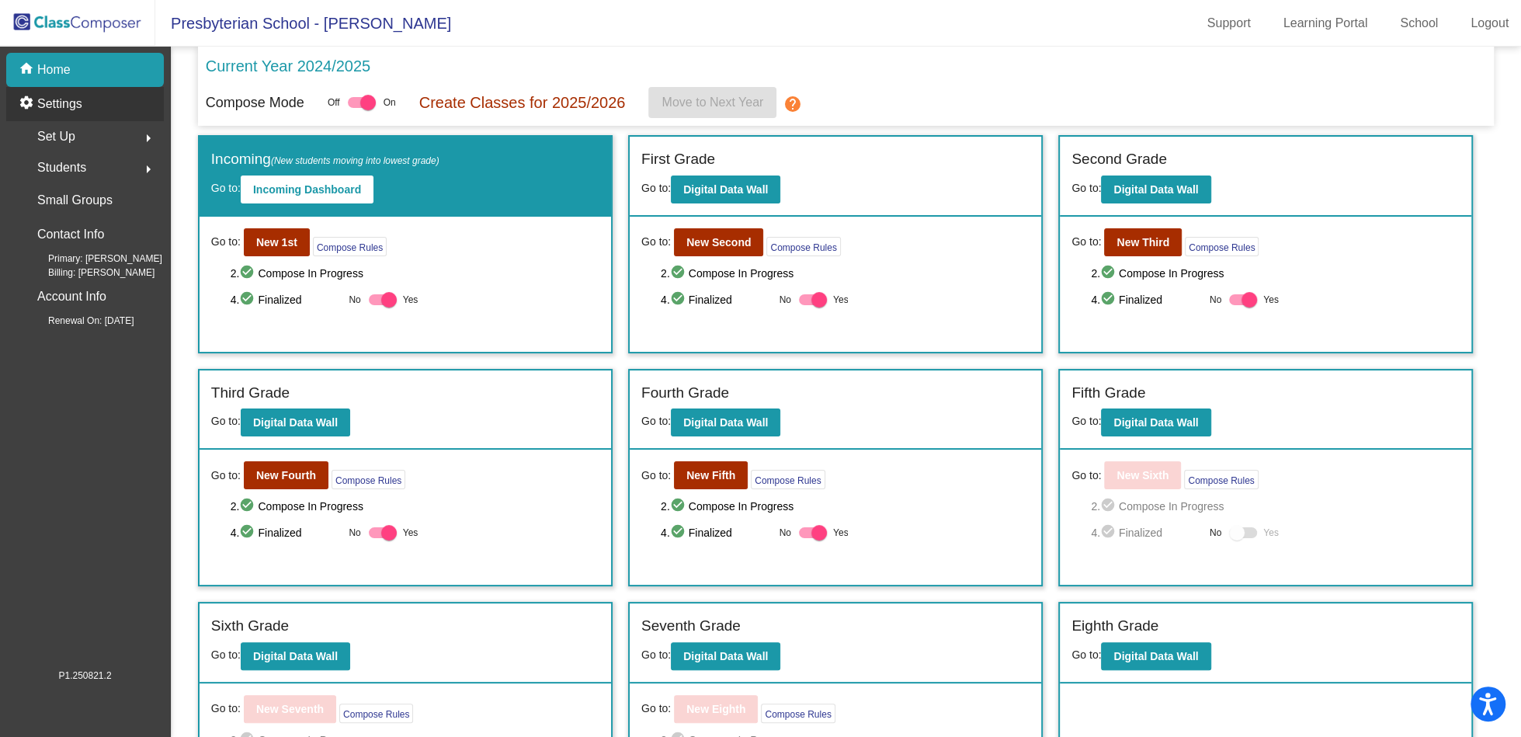
click at [76, 106] on p "Settings" at bounding box center [59, 104] width 45 height 19
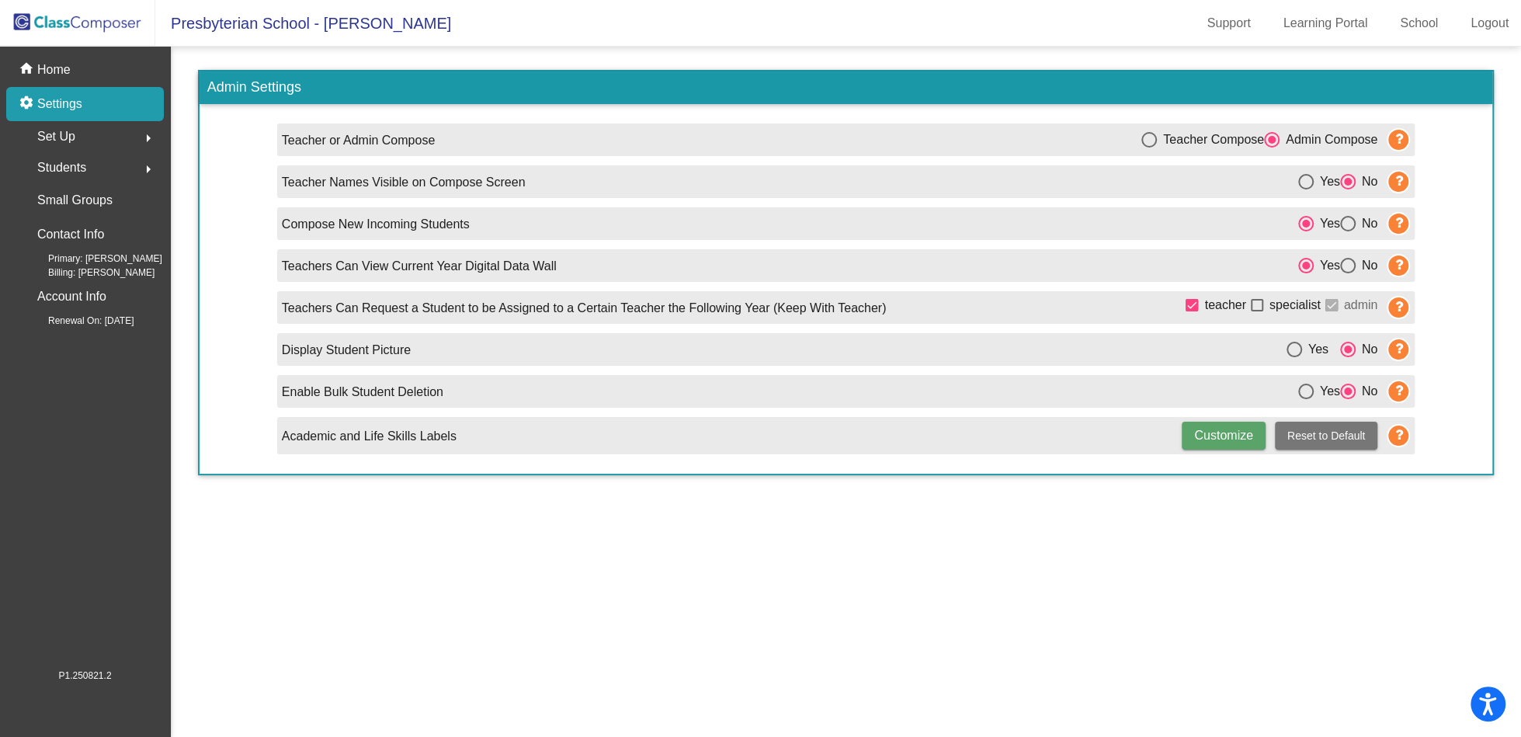
click at [94, 133] on div "Set Up arrow_right" at bounding box center [90, 136] width 148 height 31
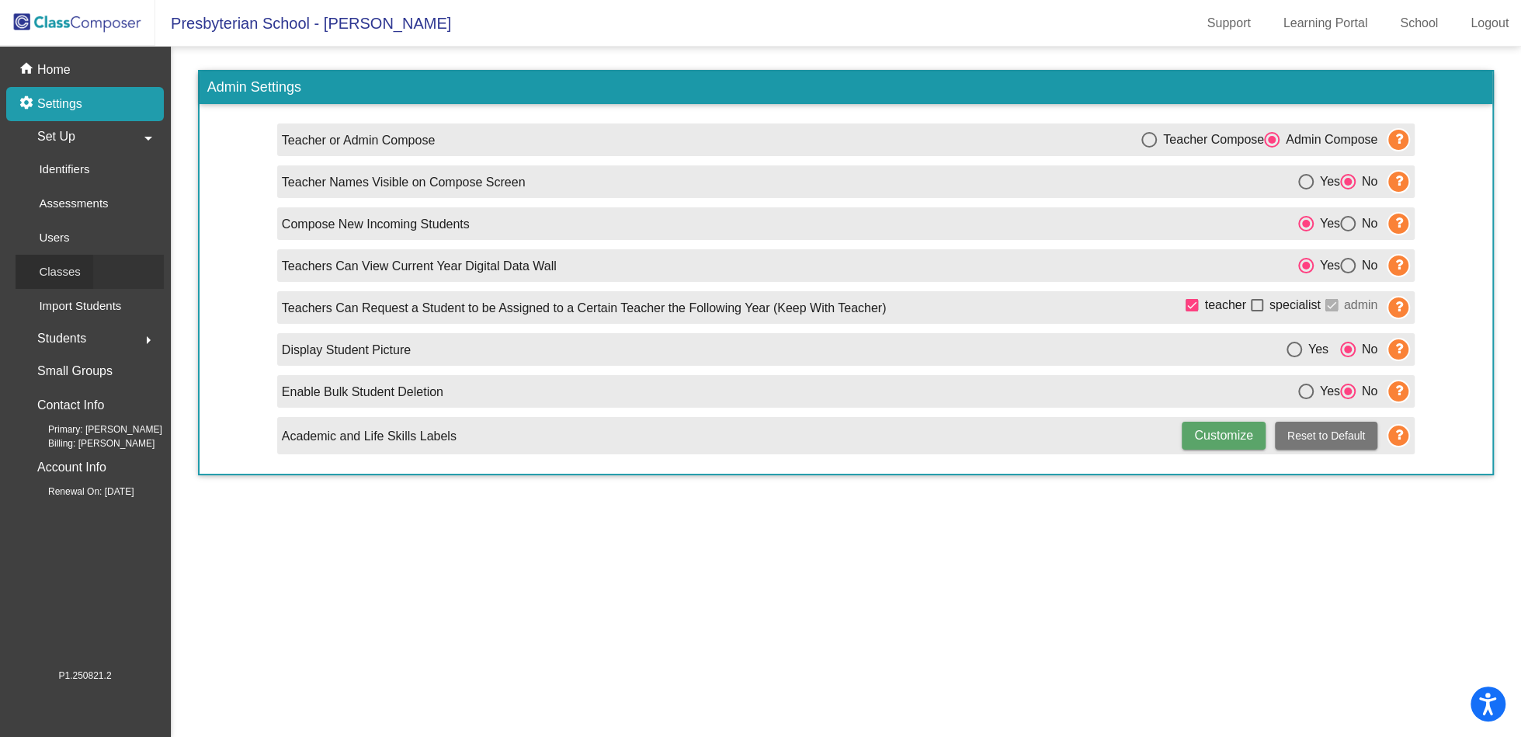
click at [65, 276] on p "Classes" at bounding box center [59, 272] width 41 height 19
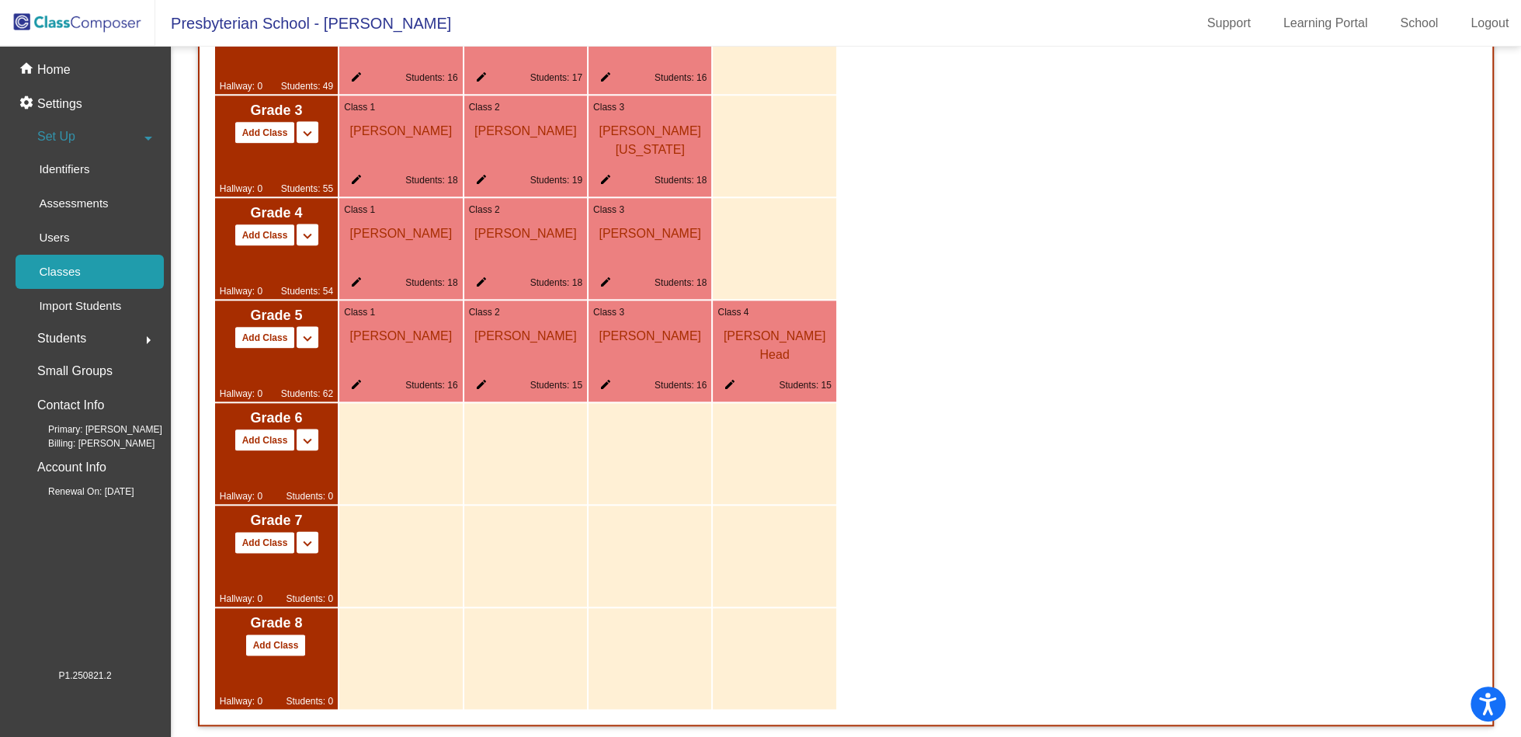
scroll to position [1254, 0]
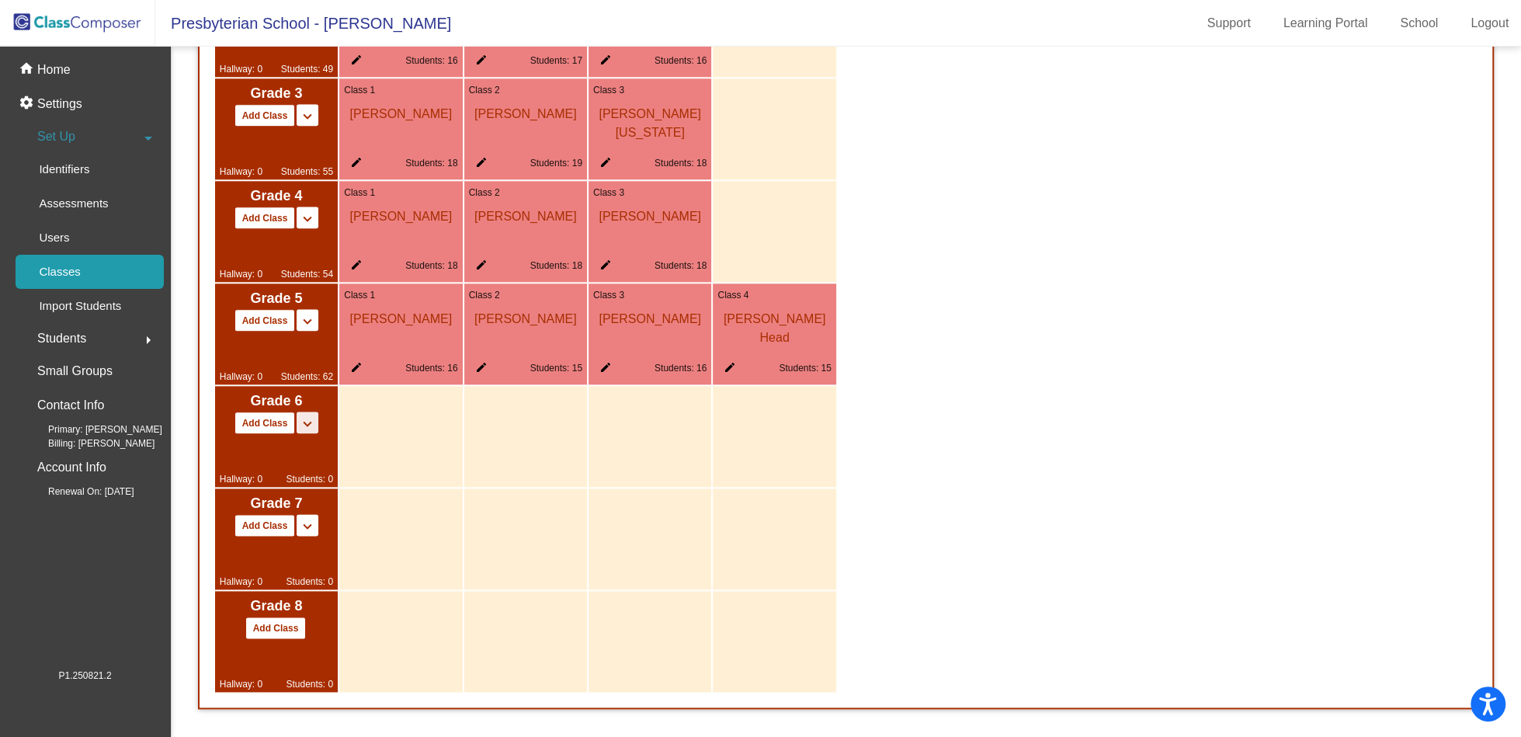
click at [308, 428] on mat-icon "keyboard_arrow_down" at bounding box center [307, 424] width 19 height 19
click at [268, 442] on span "Split 6/7" at bounding box center [259, 439] width 40 height 12
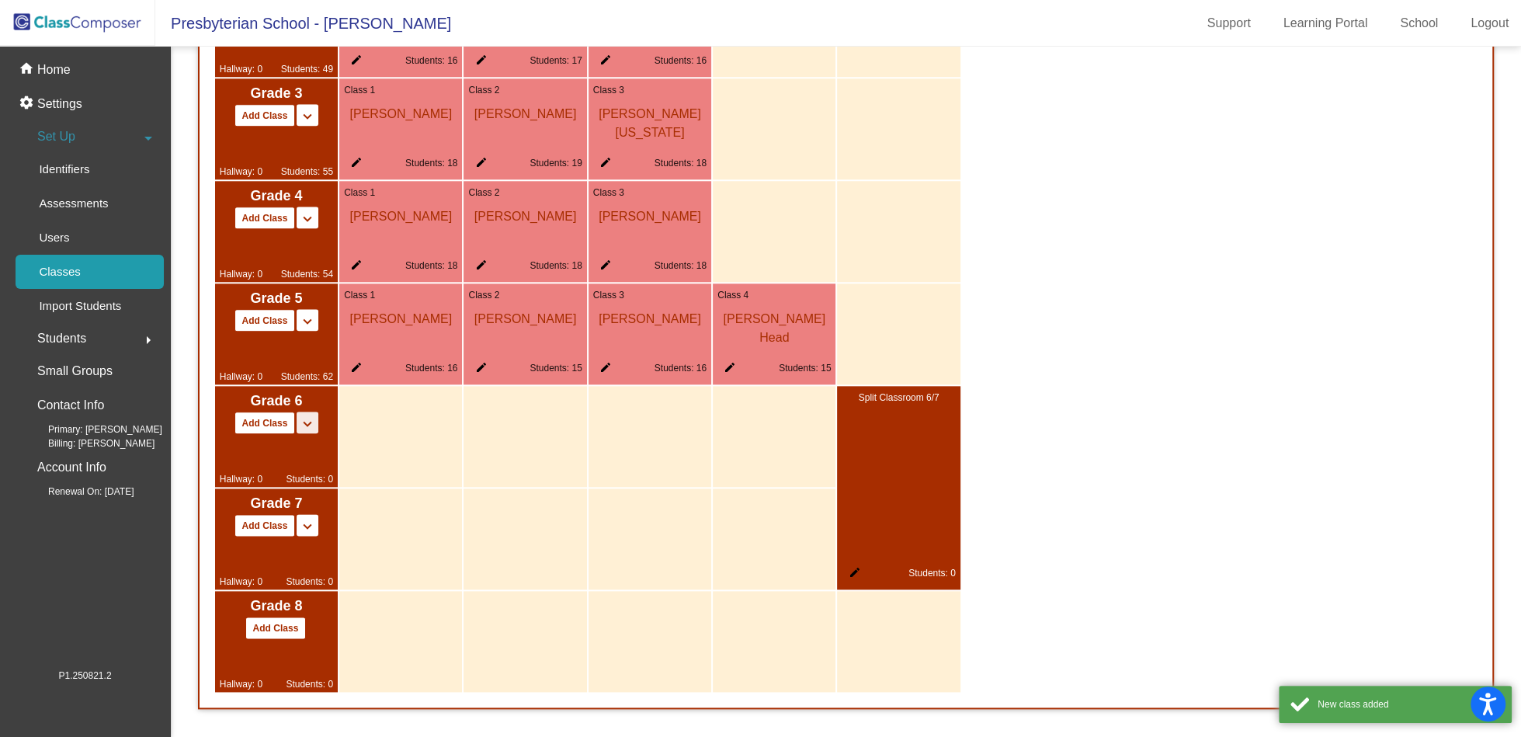
click at [304, 422] on mat-icon "keyboard_arrow_down" at bounding box center [307, 424] width 19 height 19
click at [277, 461] on span "Split 6/7/8" at bounding box center [263, 457] width 48 height 12
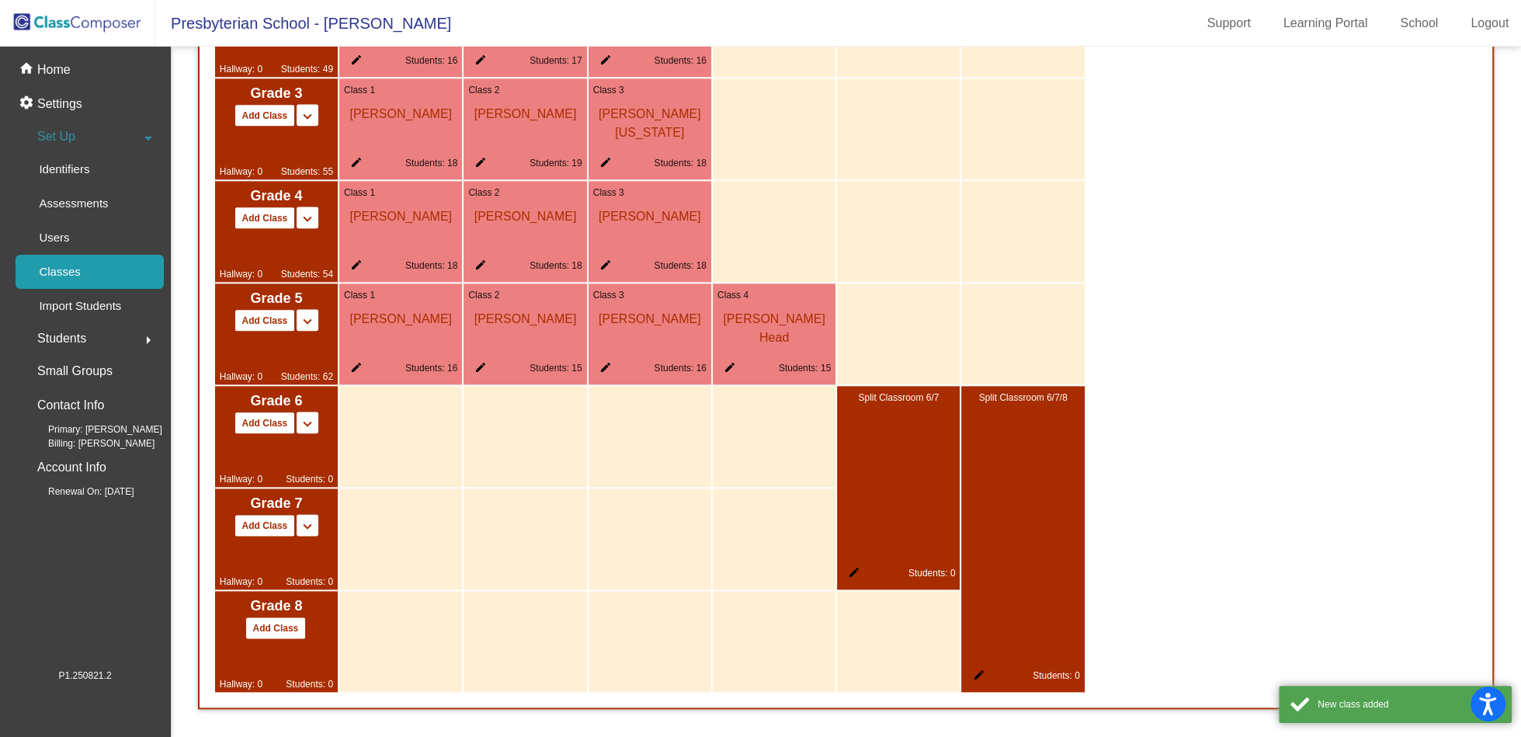
click at [265, 424] on button "Add Class" at bounding box center [265, 423] width 61 height 23
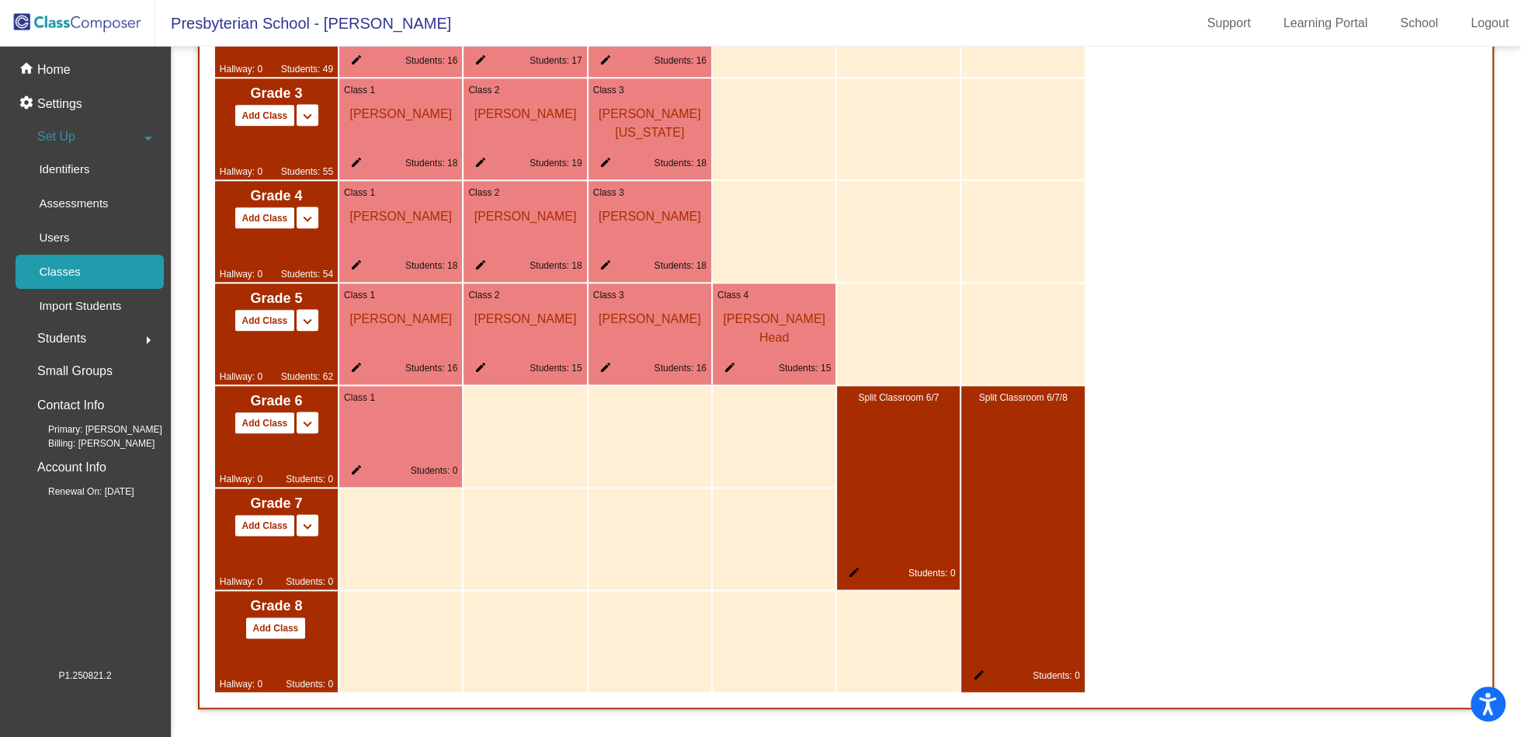
click at [355, 468] on mat-icon "edit" at bounding box center [353, 473] width 19 height 19
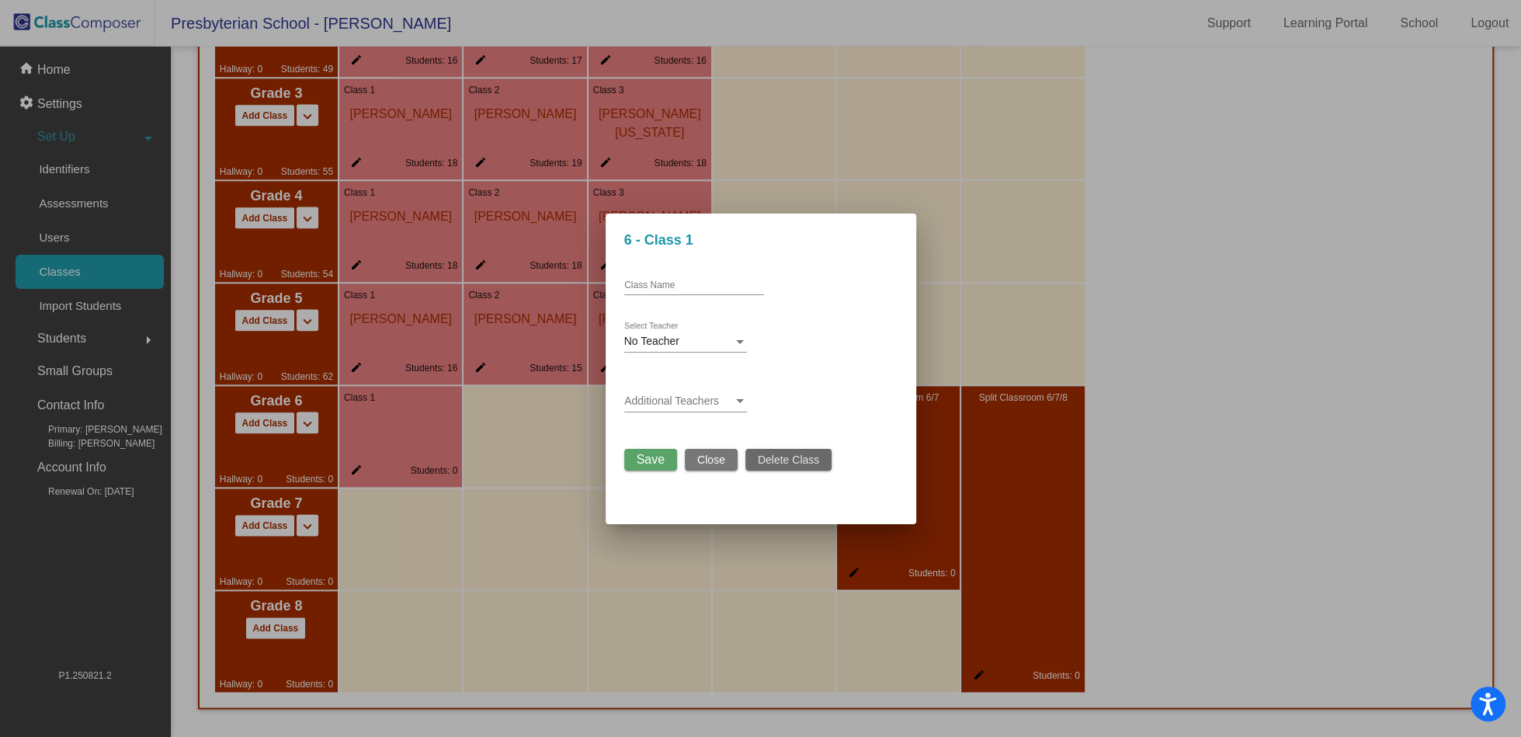
click at [808, 461] on span "Delete Class" at bounding box center [788, 460] width 61 height 12
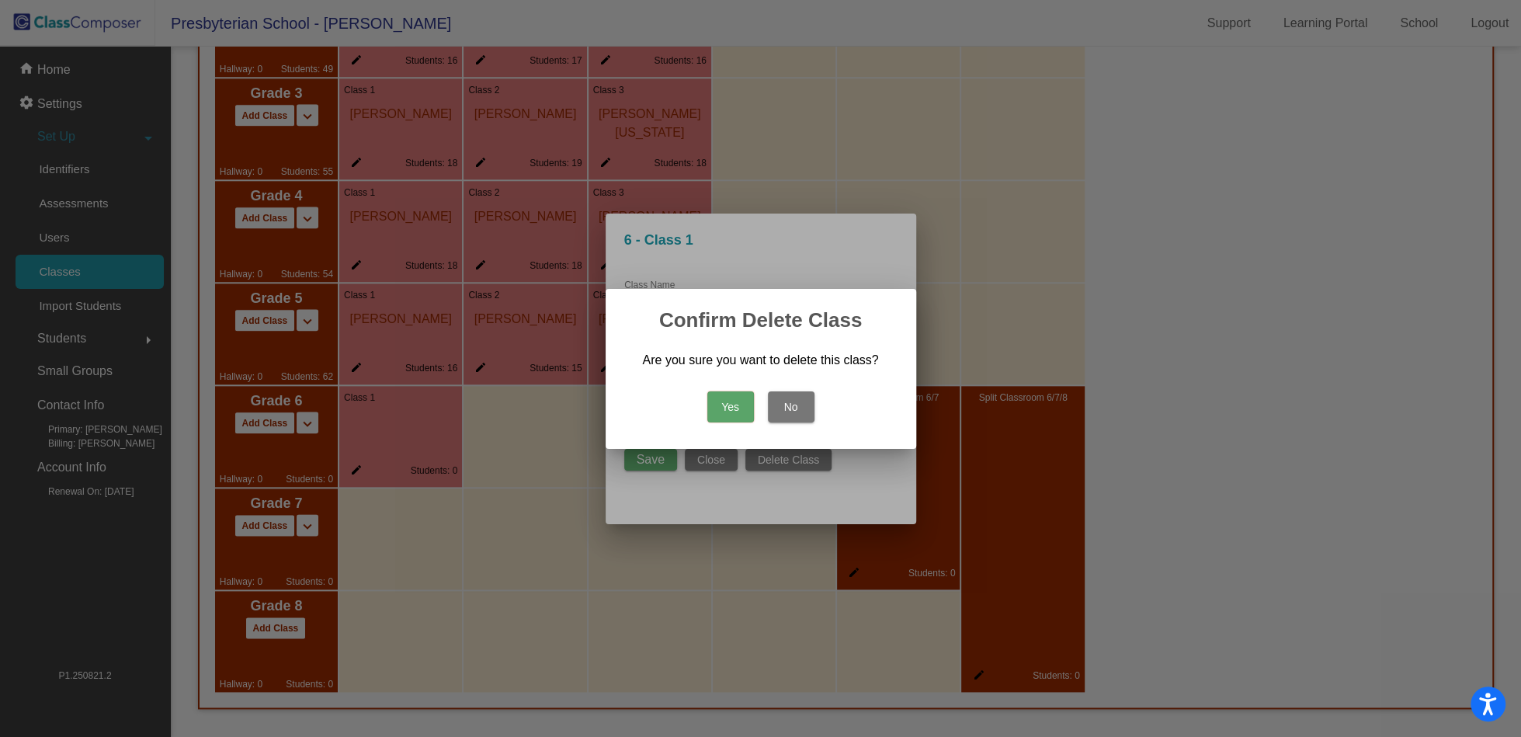
click at [729, 412] on button "Yes" at bounding box center [731, 406] width 47 height 31
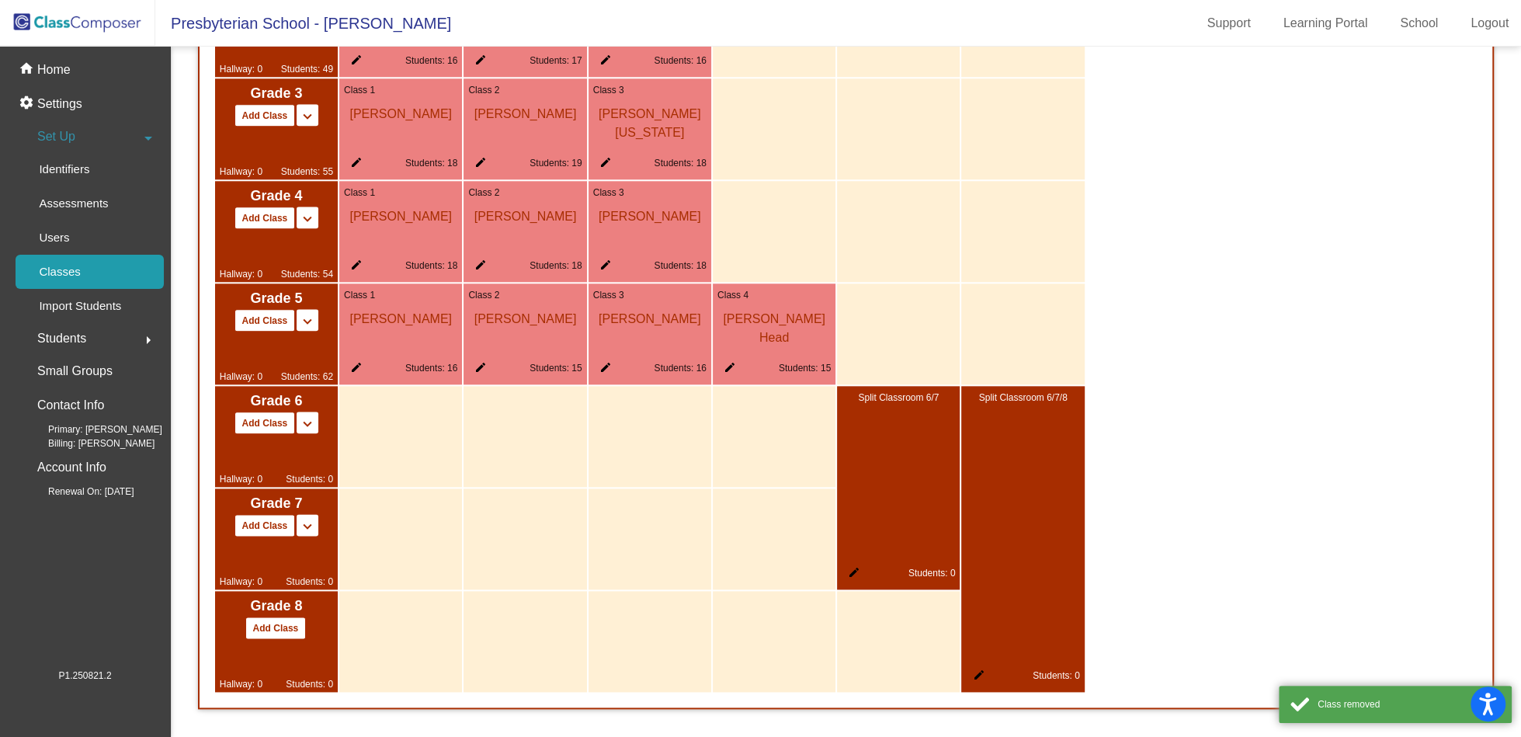
click at [854, 579] on mat-icon "edit" at bounding box center [851, 575] width 19 height 19
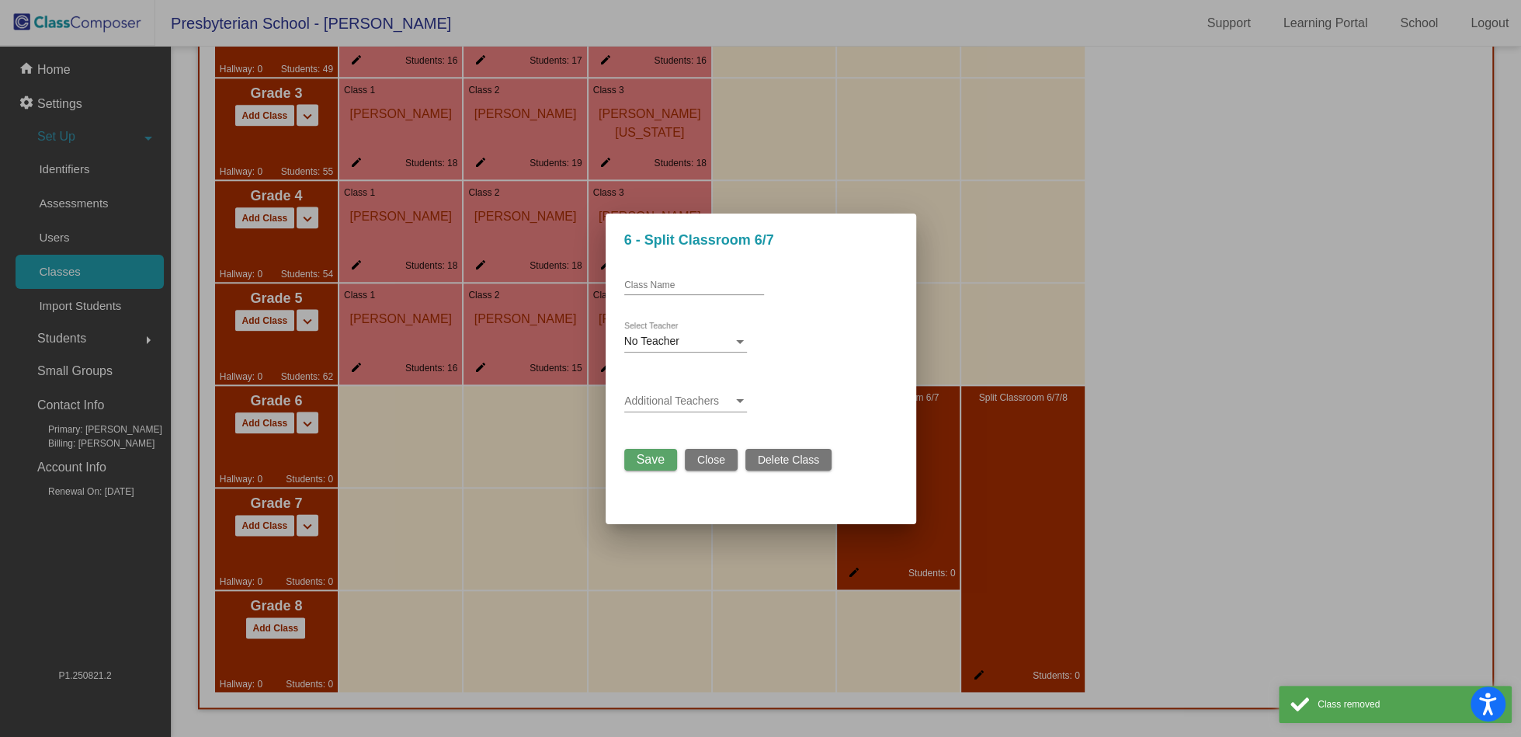
click at [799, 468] on button "Delete Class" at bounding box center [789, 460] width 86 height 22
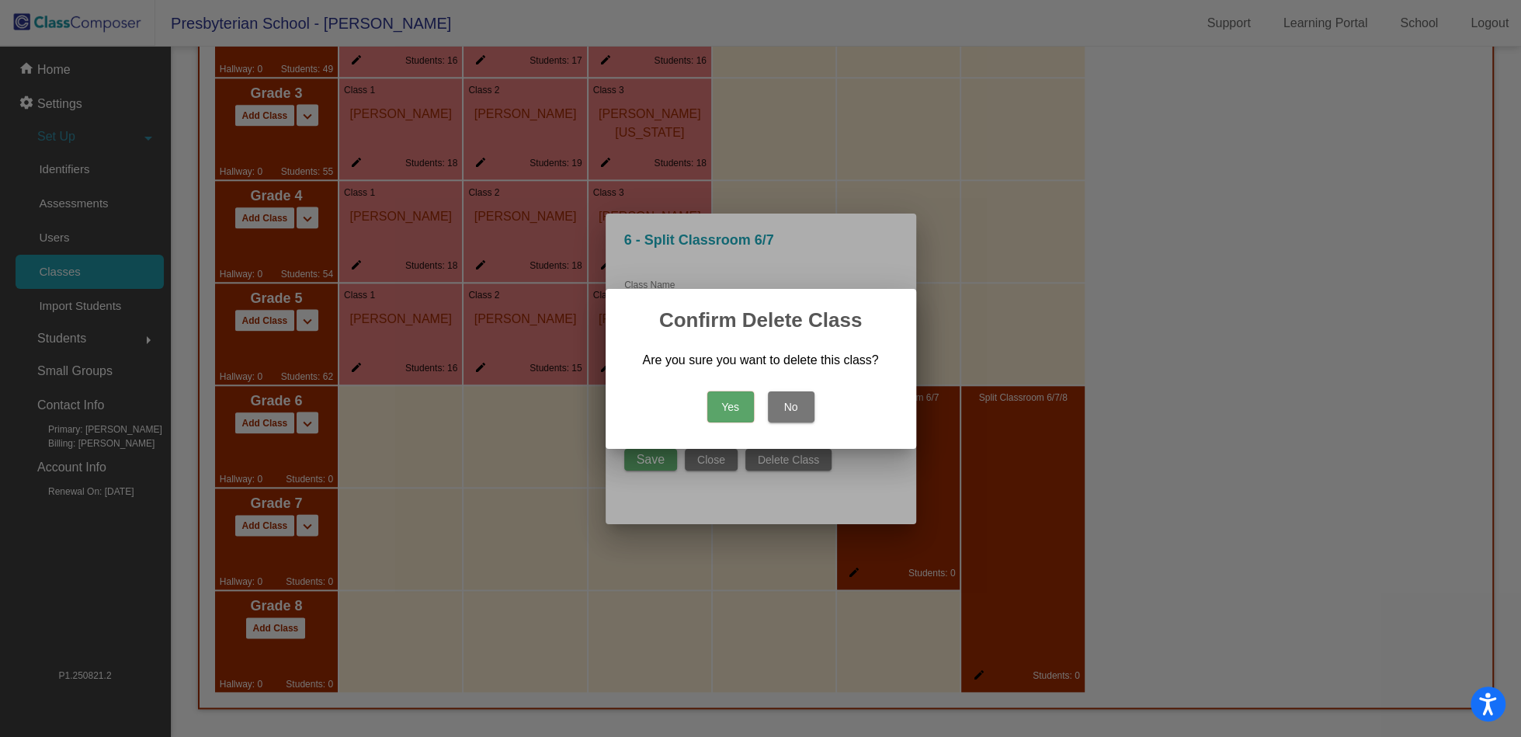
click at [735, 406] on button "Yes" at bounding box center [731, 406] width 47 height 31
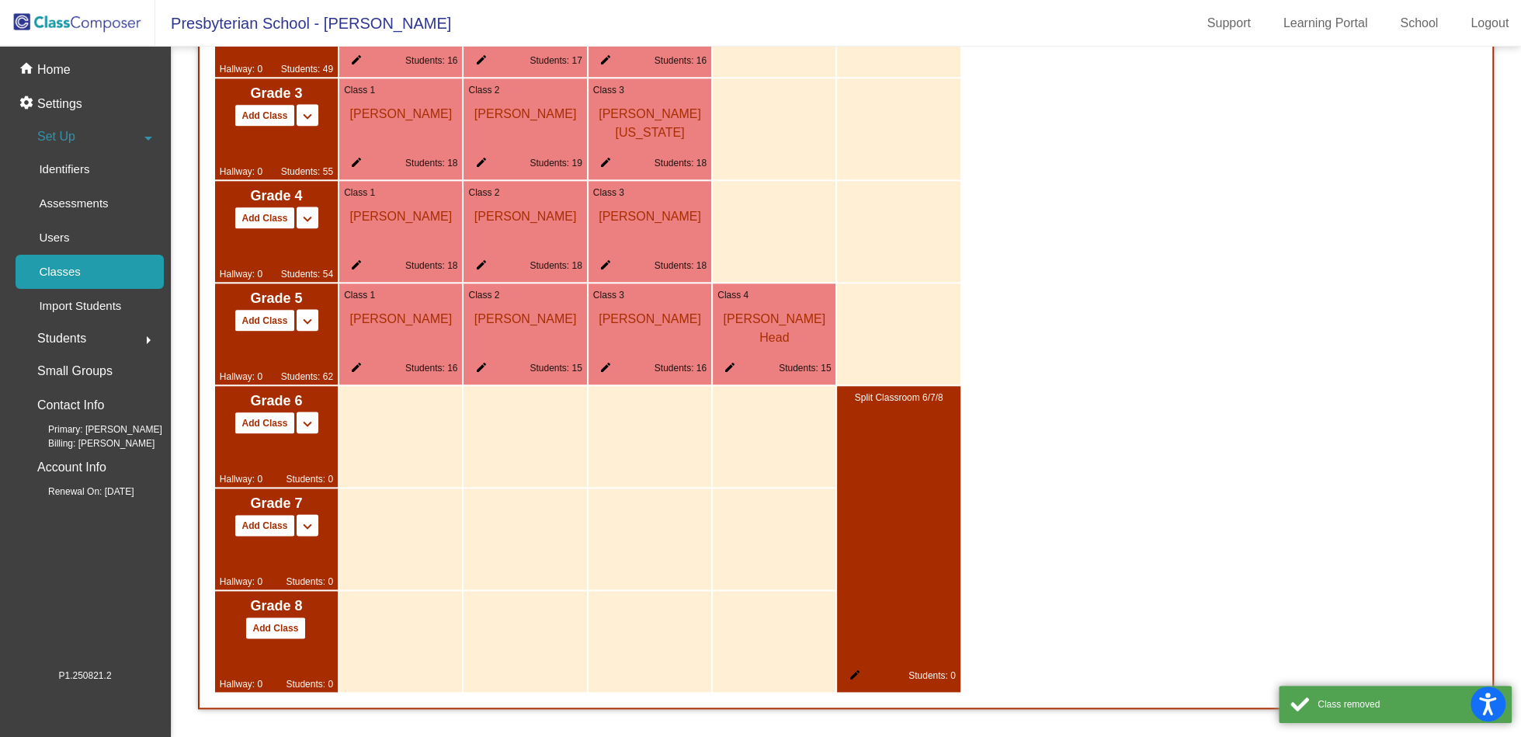
click at [855, 669] on mat-icon "edit" at bounding box center [851, 678] width 19 height 19
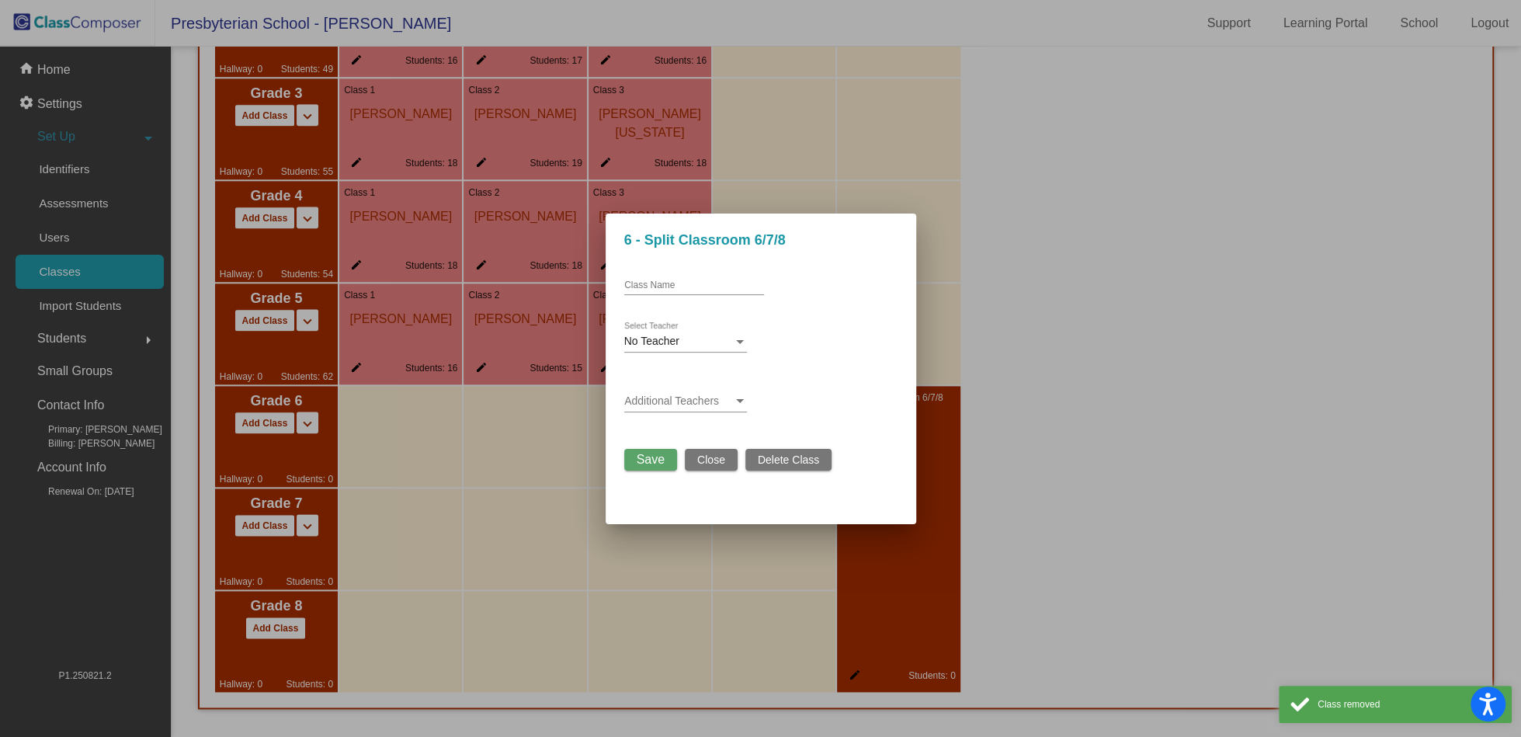
click at [770, 466] on span "Delete Class" at bounding box center [788, 460] width 61 height 12
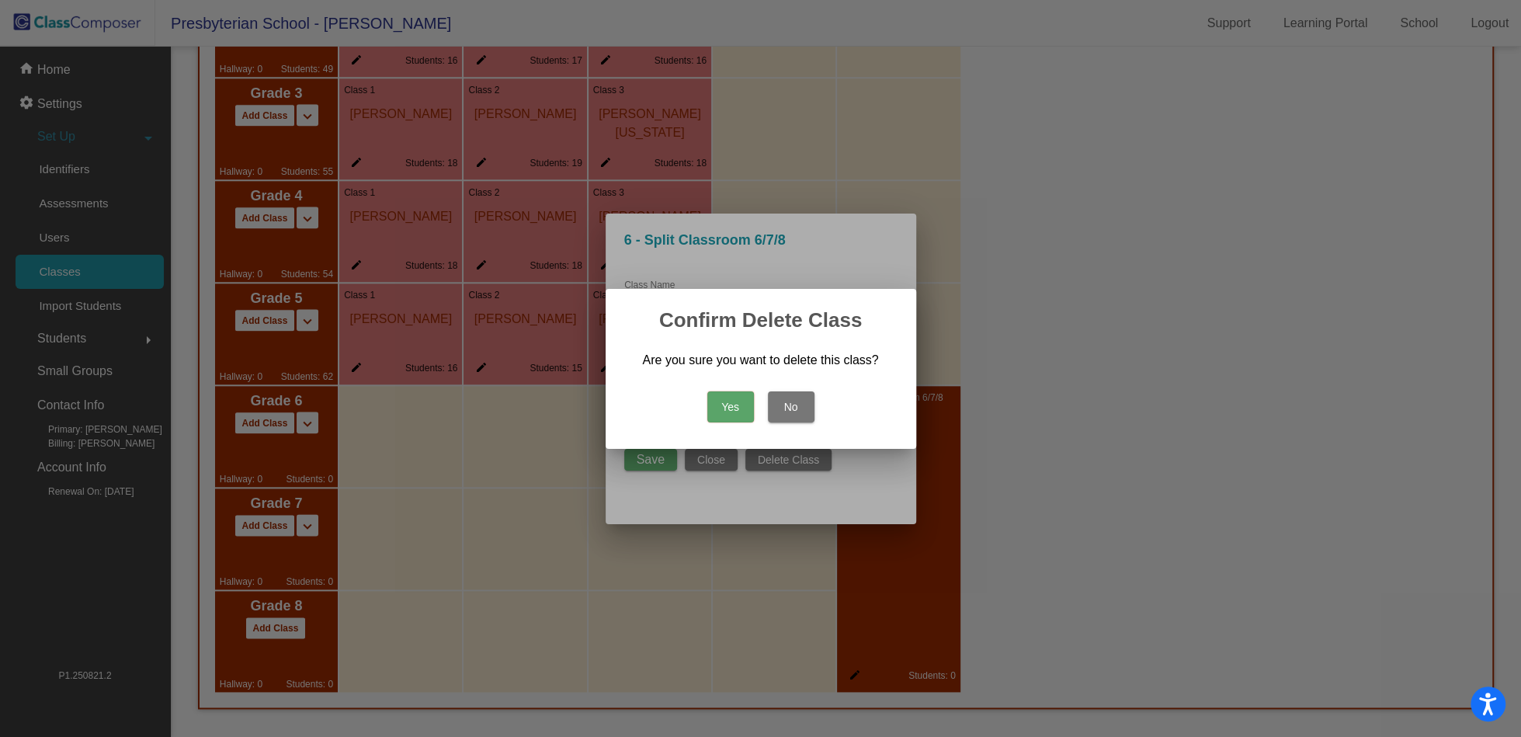
click at [722, 407] on button "Yes" at bounding box center [731, 406] width 47 height 31
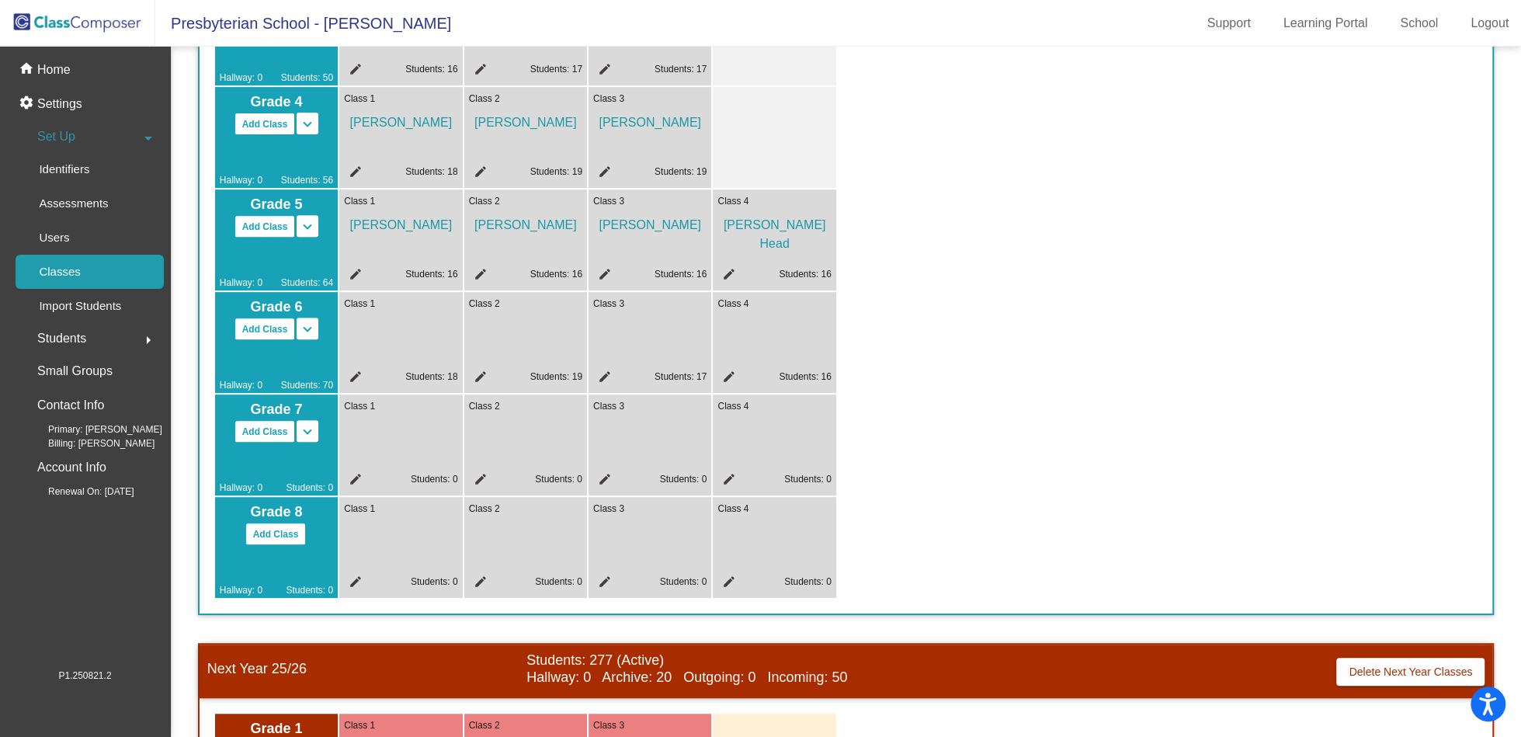
scroll to position [366, 0]
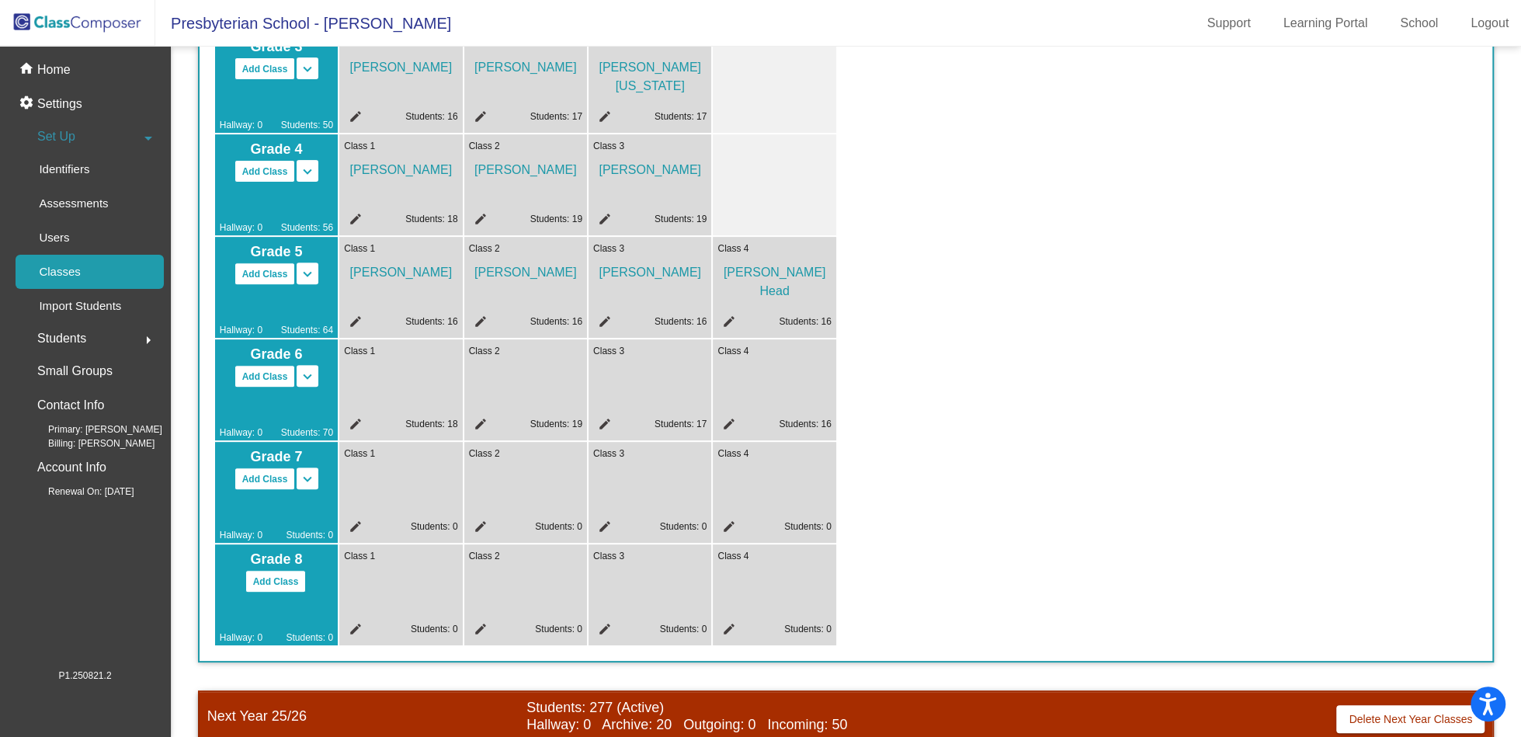
click at [0, 0] on mat-icon "keyboard_arrow_up" at bounding box center [0, 0] width 0 height 0
click at [309, 377] on mat-icon "keyboard_arrow_up" at bounding box center [307, 376] width 19 height 19
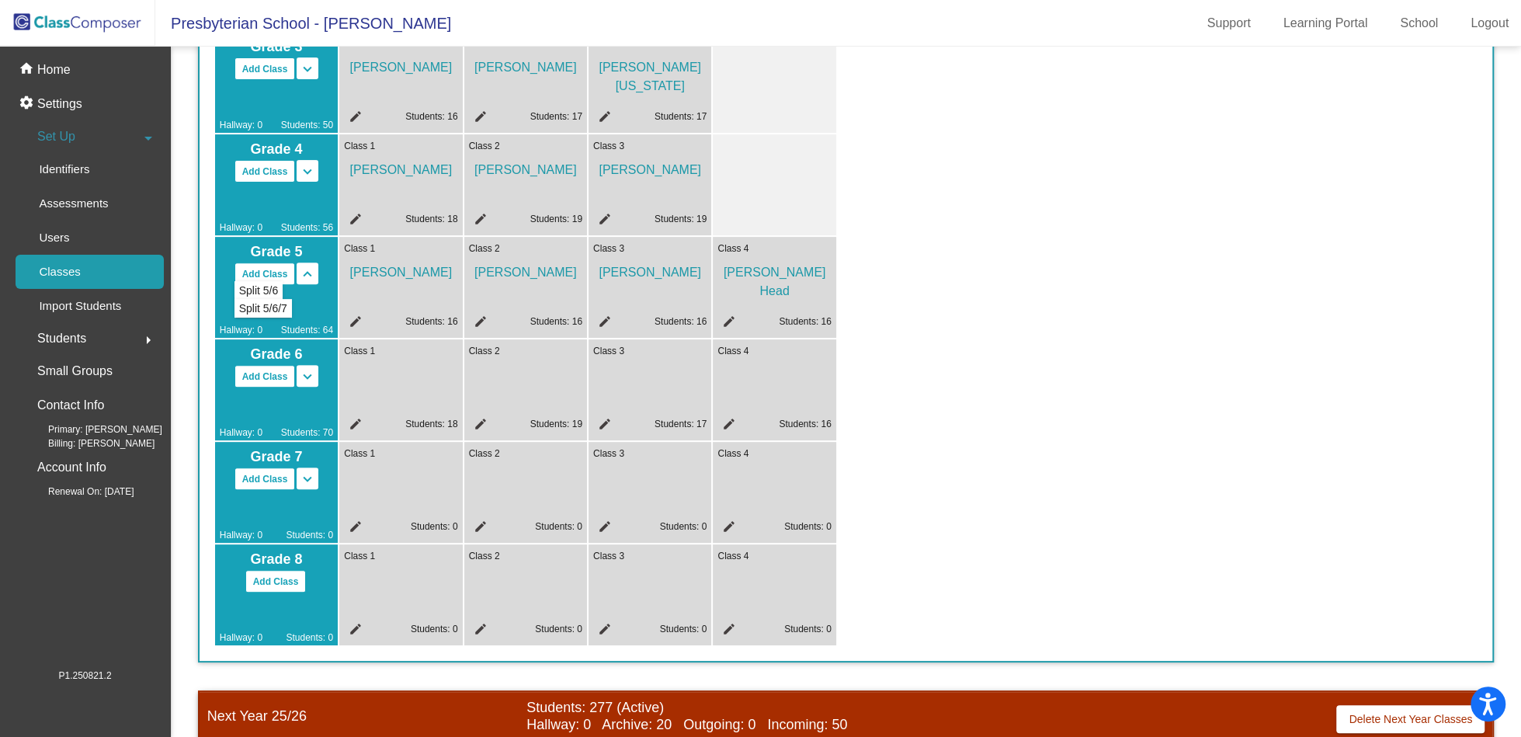
click at [0, 0] on mat-icon "keyboard_arrow_up" at bounding box center [0, 0] width 0 height 0
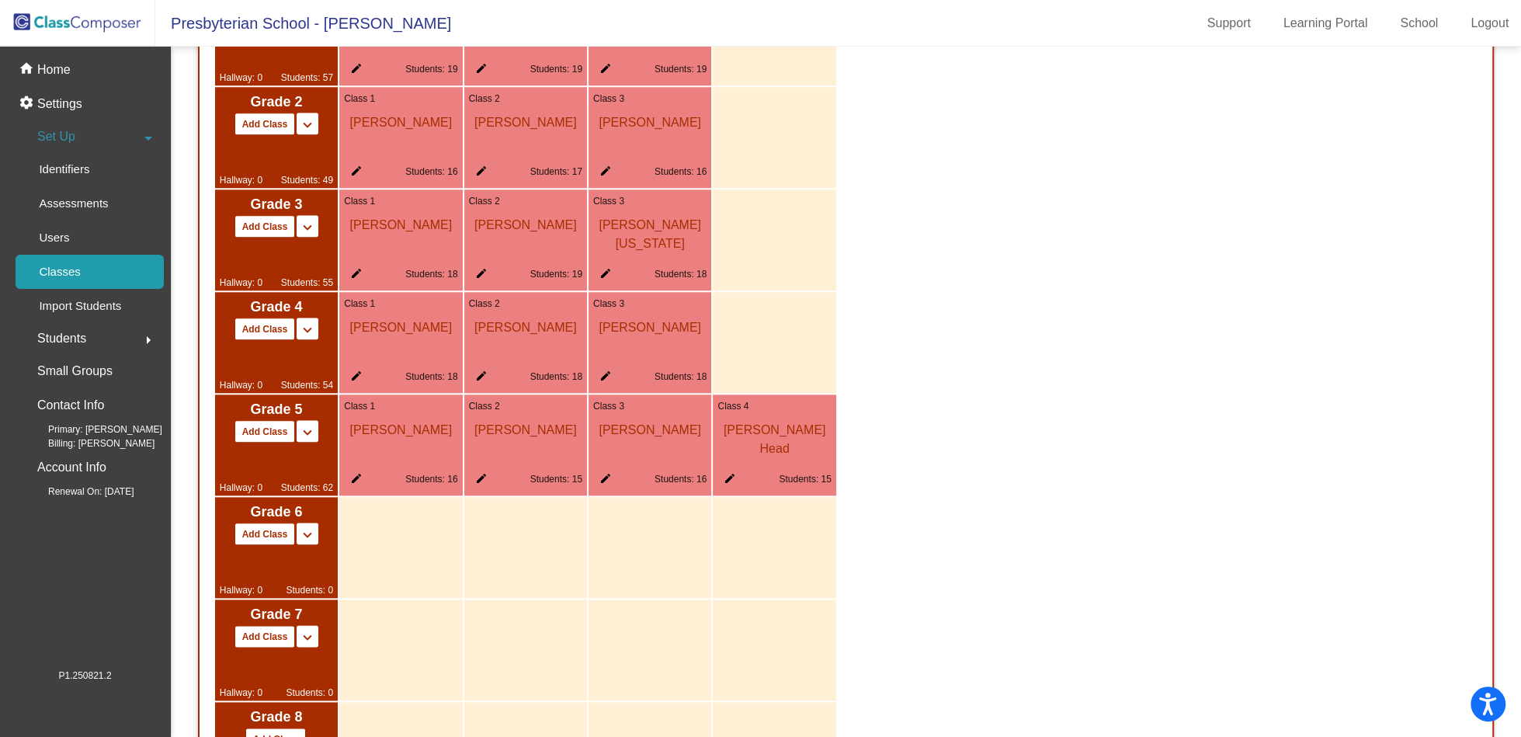
scroll to position [1254, 0]
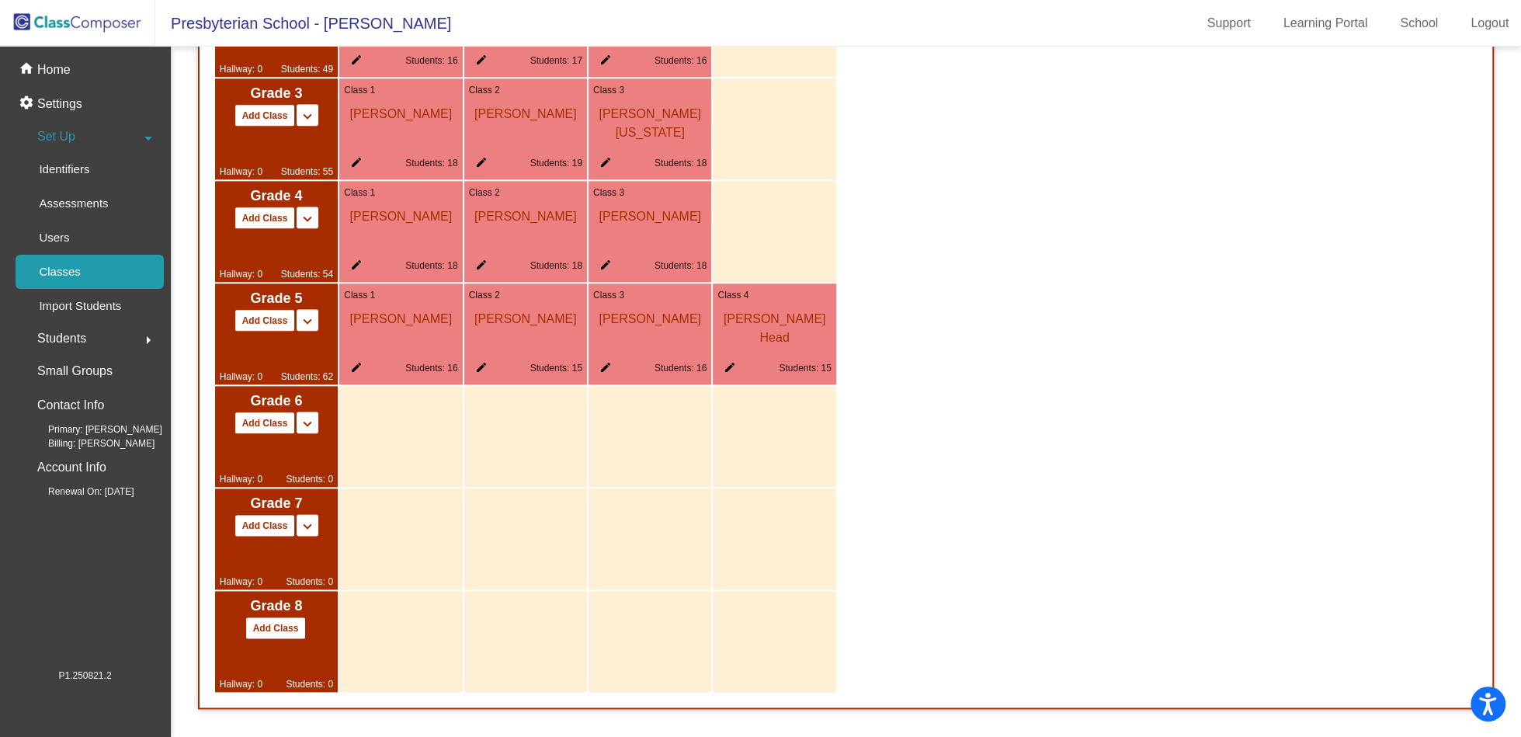
click at [308, 418] on mat-icon "keyboard_arrow_up" at bounding box center [307, 424] width 19 height 19
click at [0, 0] on mat-icon "keyboard_arrow_up" at bounding box center [0, 0] width 0 height 0
click at [146, 136] on mat-icon "arrow_drop_down" at bounding box center [148, 138] width 19 height 19
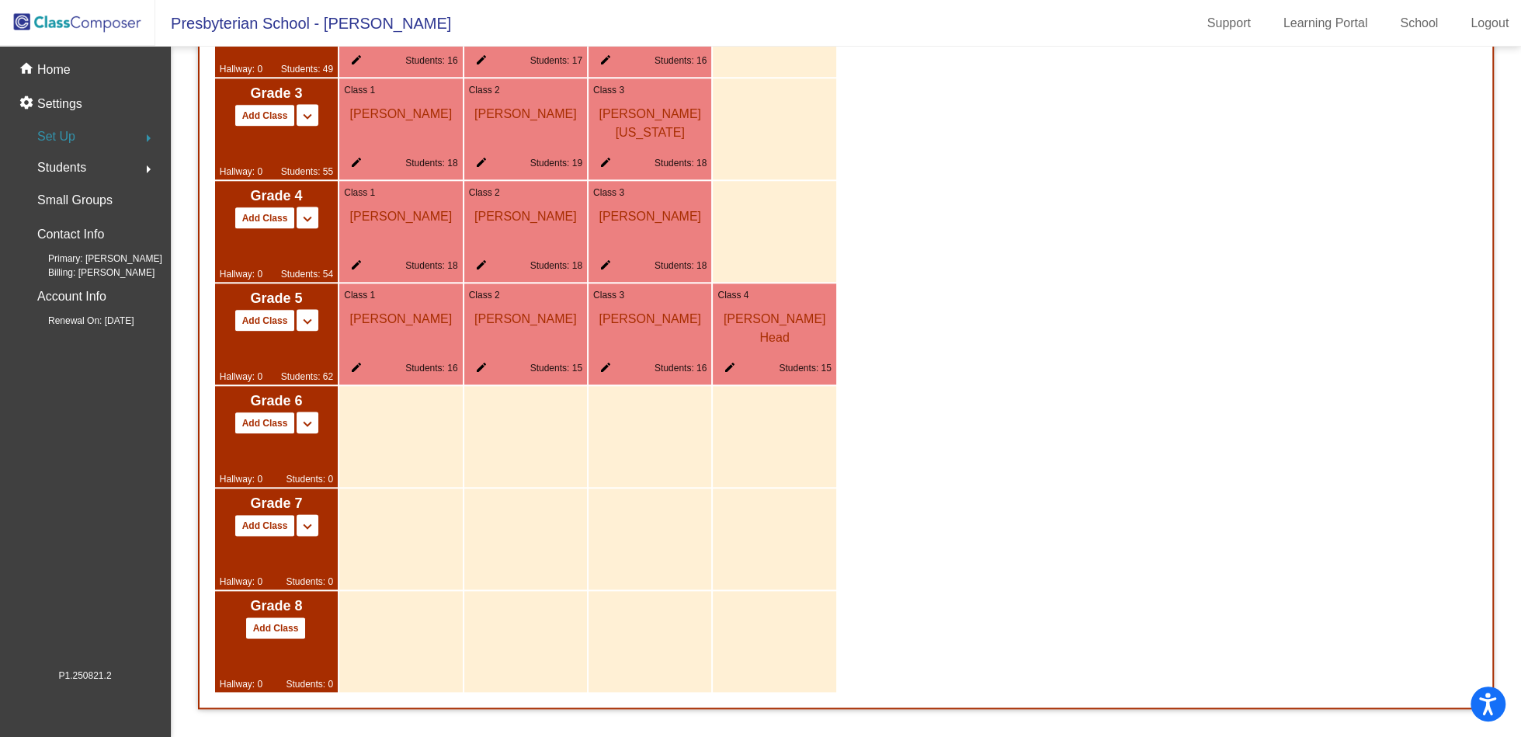
click at [141, 136] on mat-icon "arrow_right" at bounding box center [148, 138] width 19 height 19
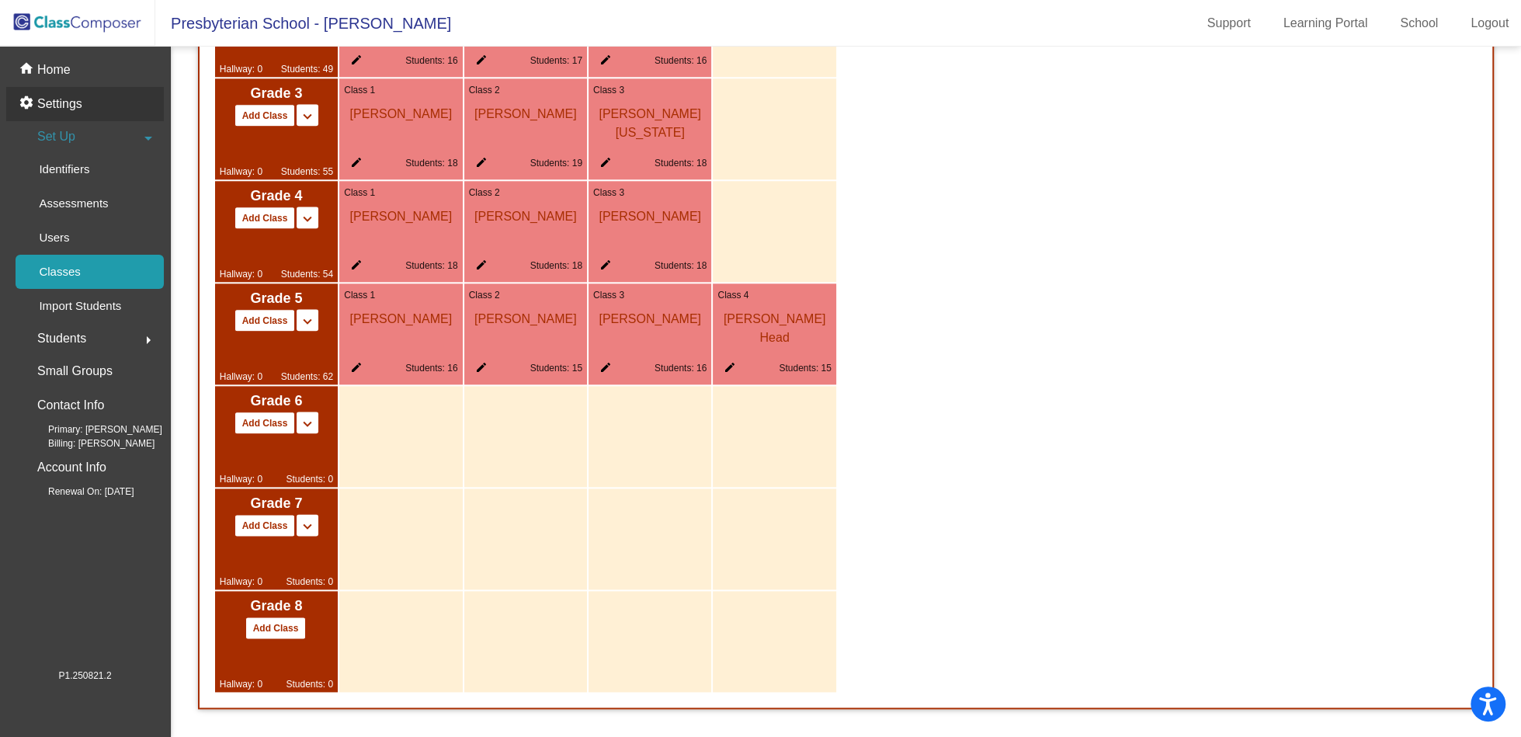
click at [66, 99] on p "Settings" at bounding box center [59, 104] width 45 height 19
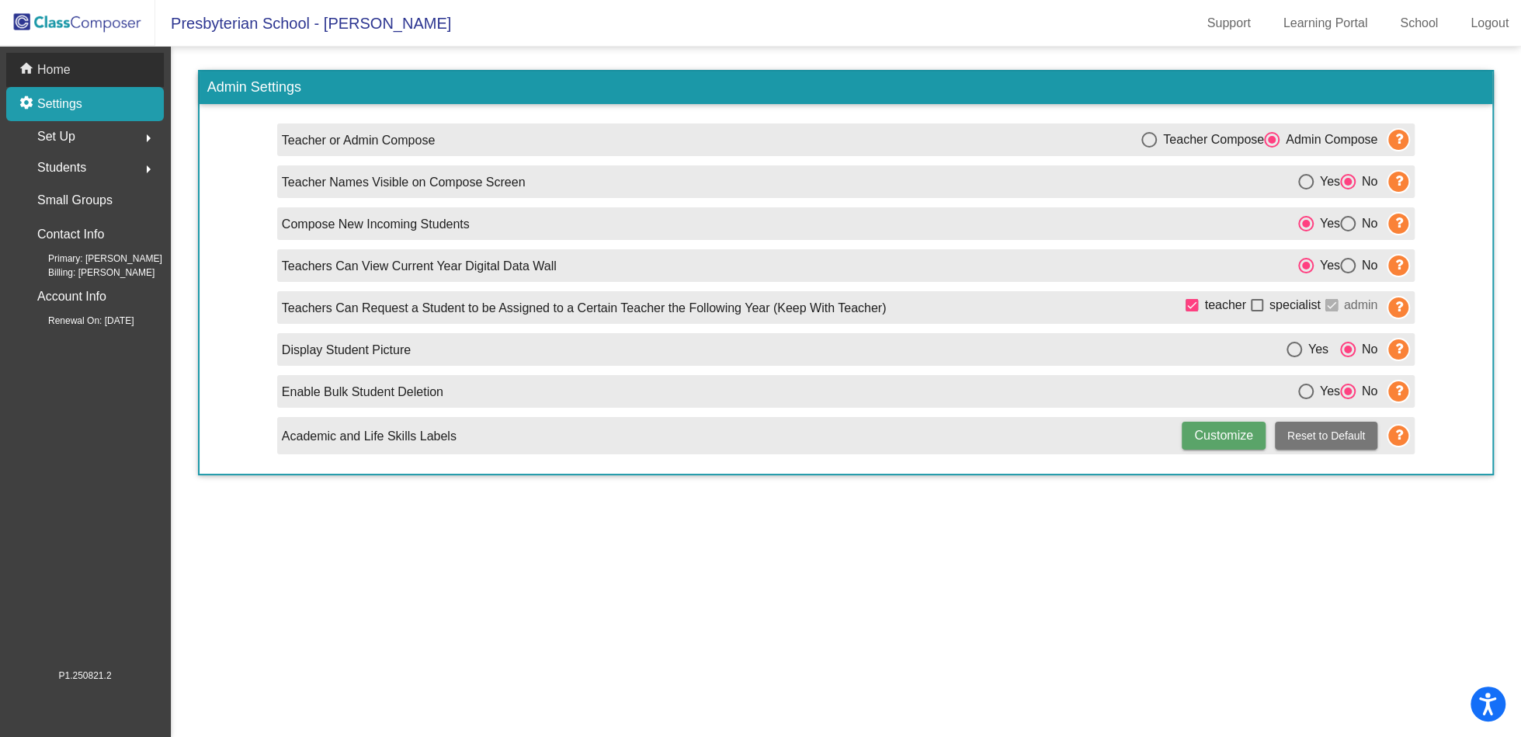
click at [50, 73] on p "Home" at bounding box center [53, 70] width 33 height 19
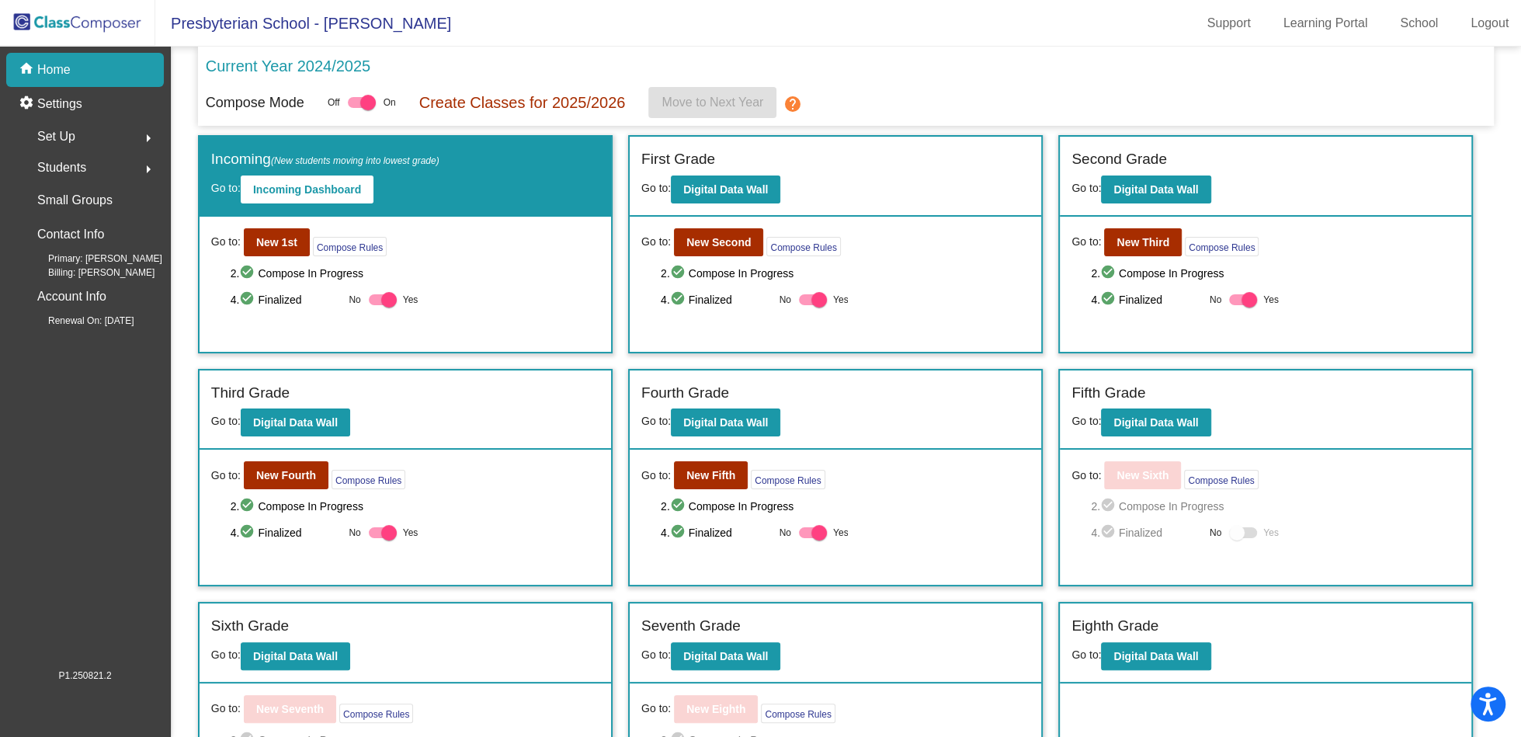
scroll to position [80, 0]
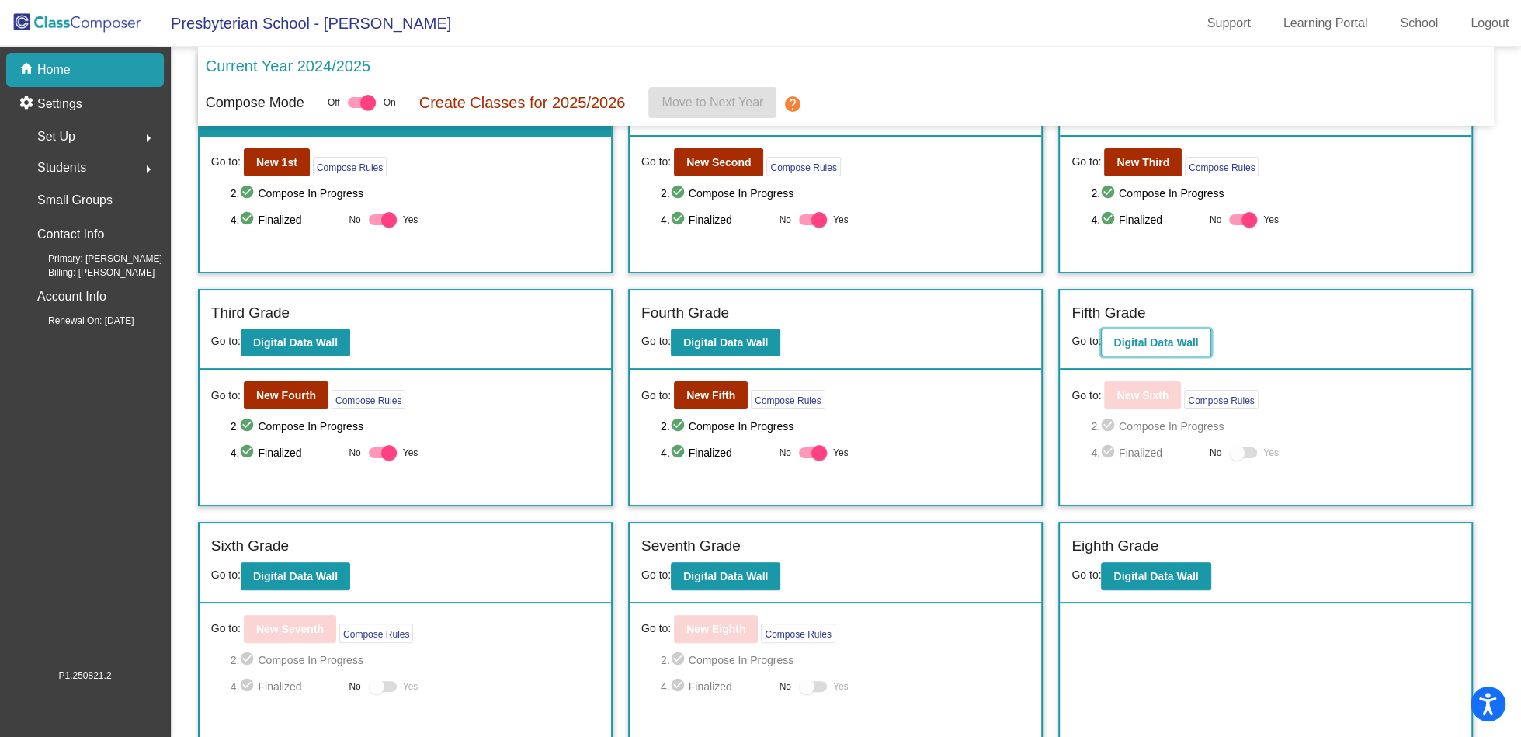
click at [1166, 336] on b "Digital Data Wall" at bounding box center [1156, 342] width 85 height 12
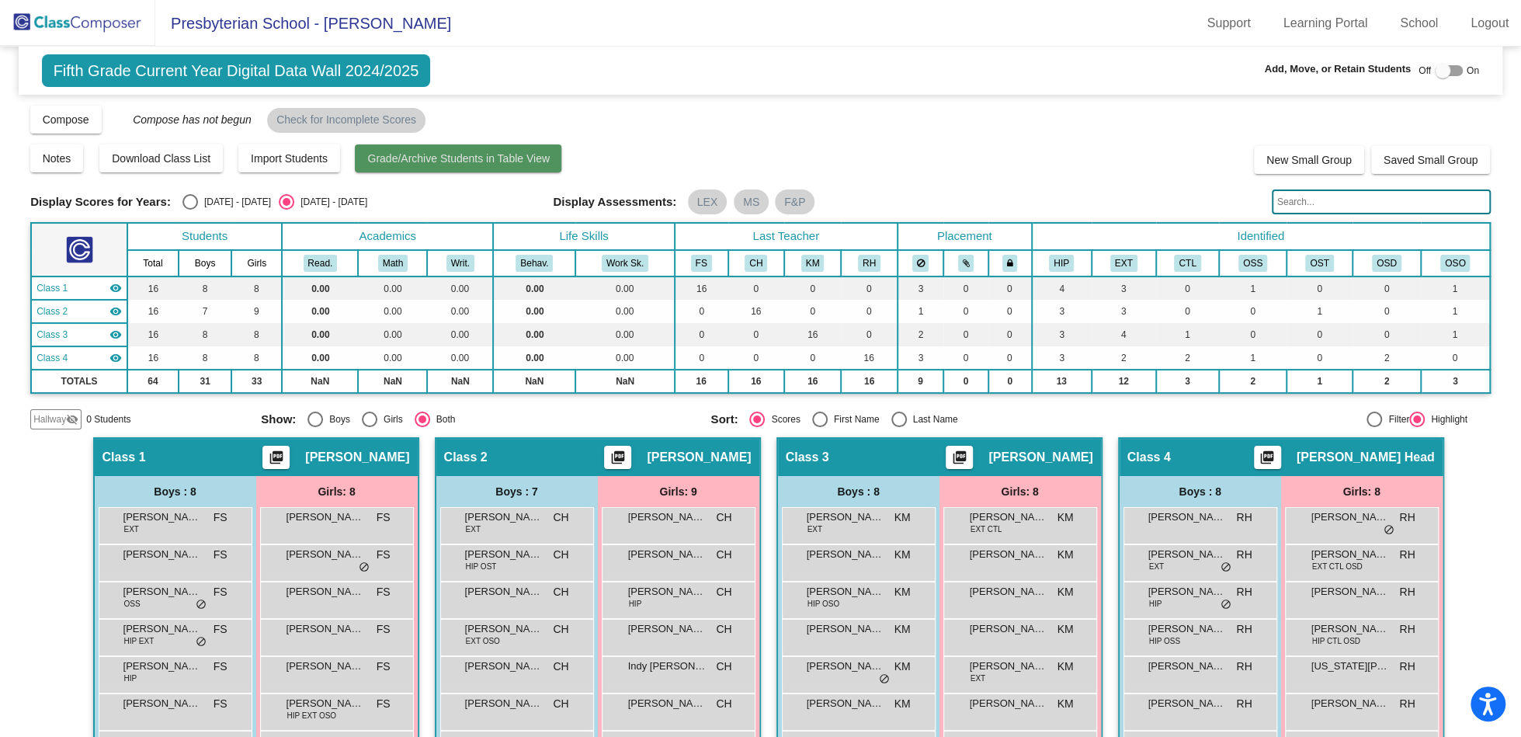
click at [483, 147] on button "Grade/Archive Students in Table View" at bounding box center [458, 158] width 207 height 28
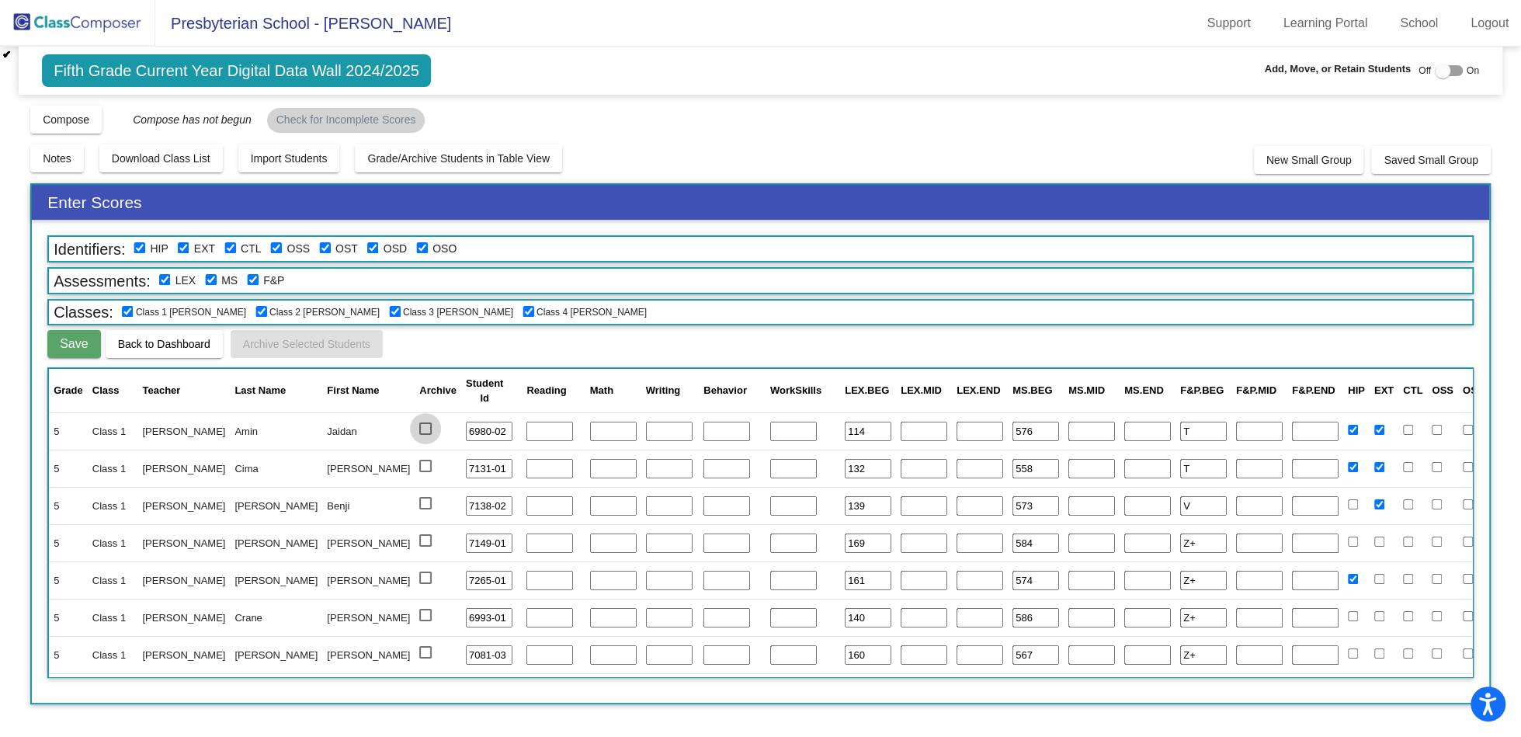
click at [419, 429] on div at bounding box center [425, 428] width 12 height 12
click at [425, 435] on input "select row 2" at bounding box center [425, 435] width 1 height 1
checkbox input "true"
click at [419, 466] on div at bounding box center [425, 466] width 12 height 12
click at [425, 472] on input "select row 3" at bounding box center [425, 472] width 1 height 1
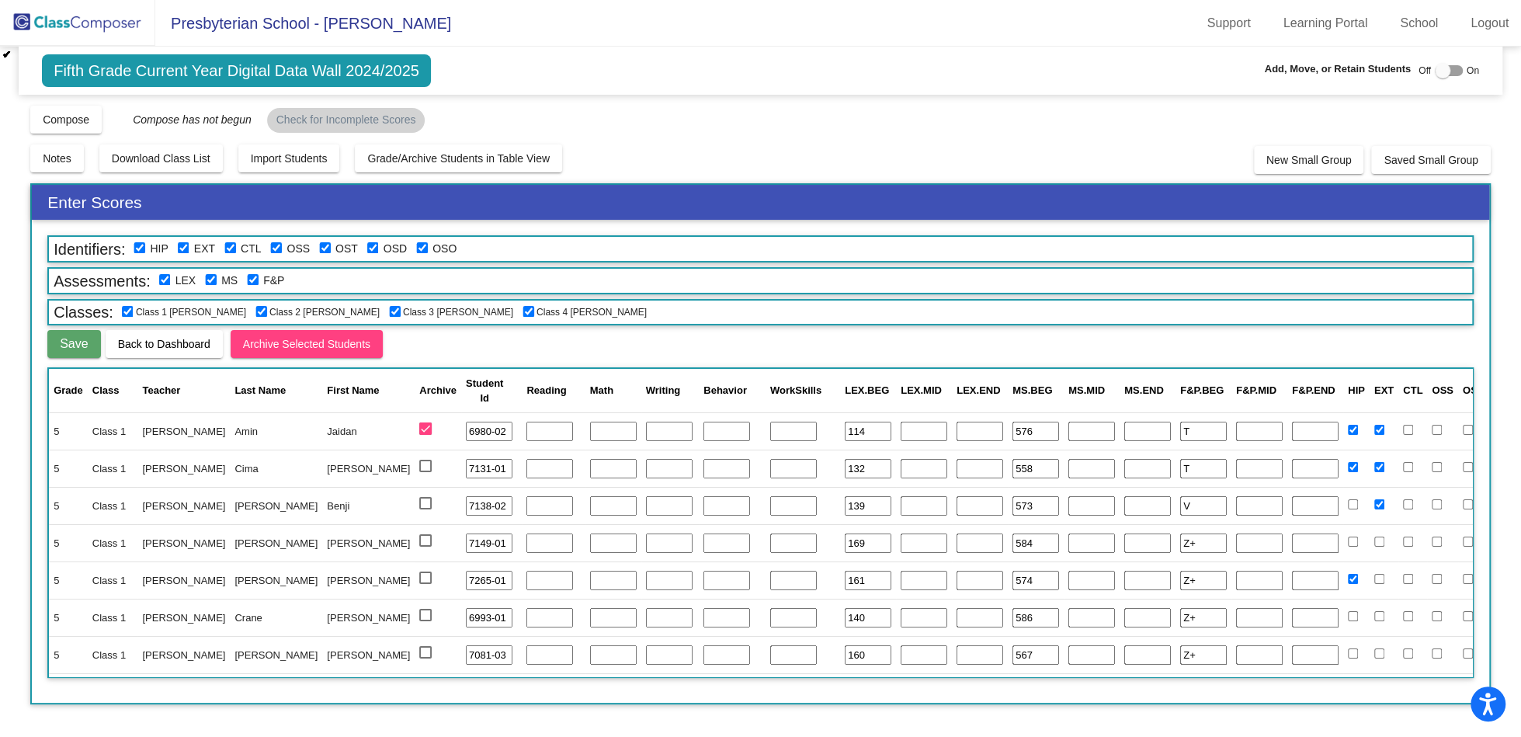
checkbox input "true"
click at [415, 513] on td at bounding box center [438, 505] width 47 height 37
click at [419, 539] on div at bounding box center [425, 540] width 12 height 12
click at [425, 547] on input "select row 5" at bounding box center [425, 547] width 1 height 1
checkbox input "true"
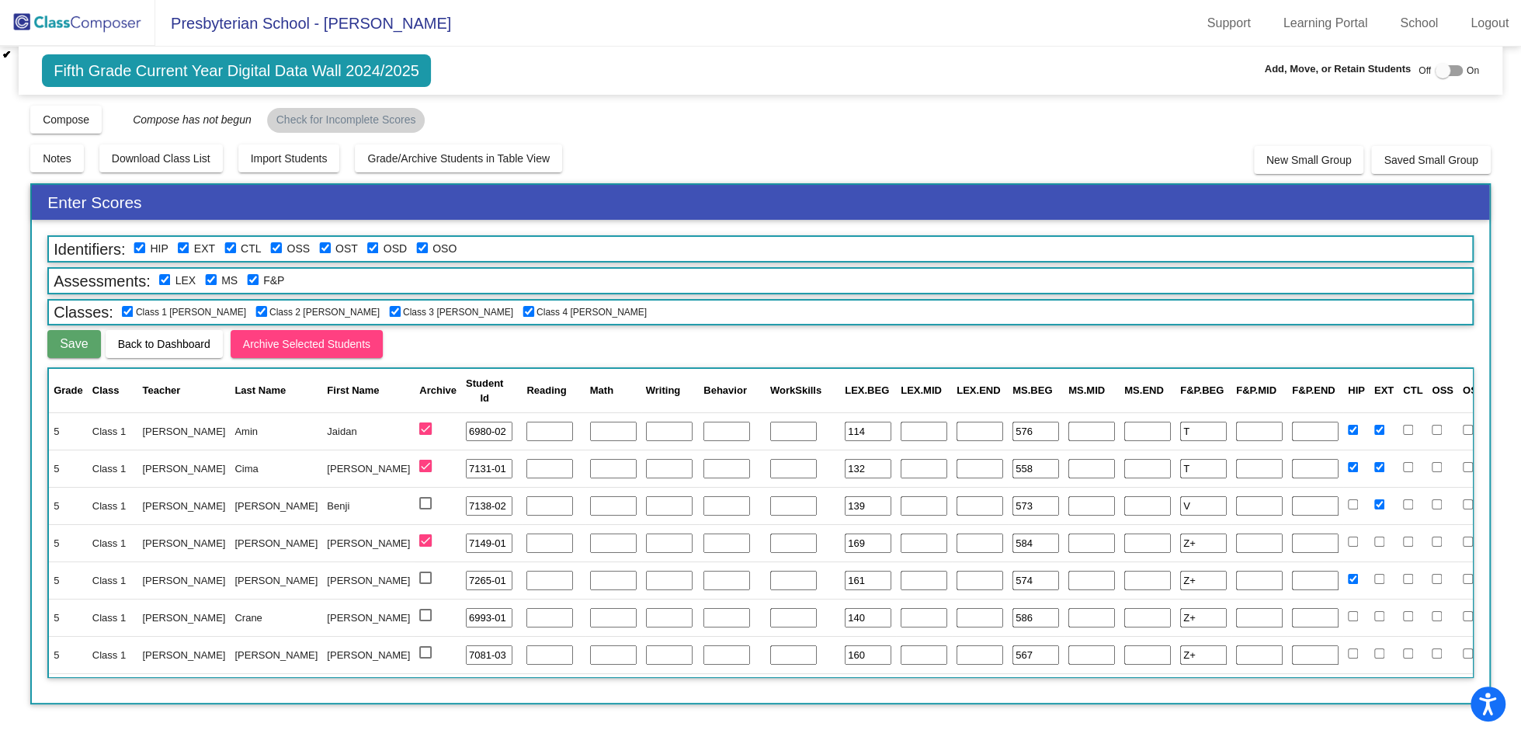
click at [419, 509] on mat-checkbox at bounding box center [425, 505] width 12 height 12
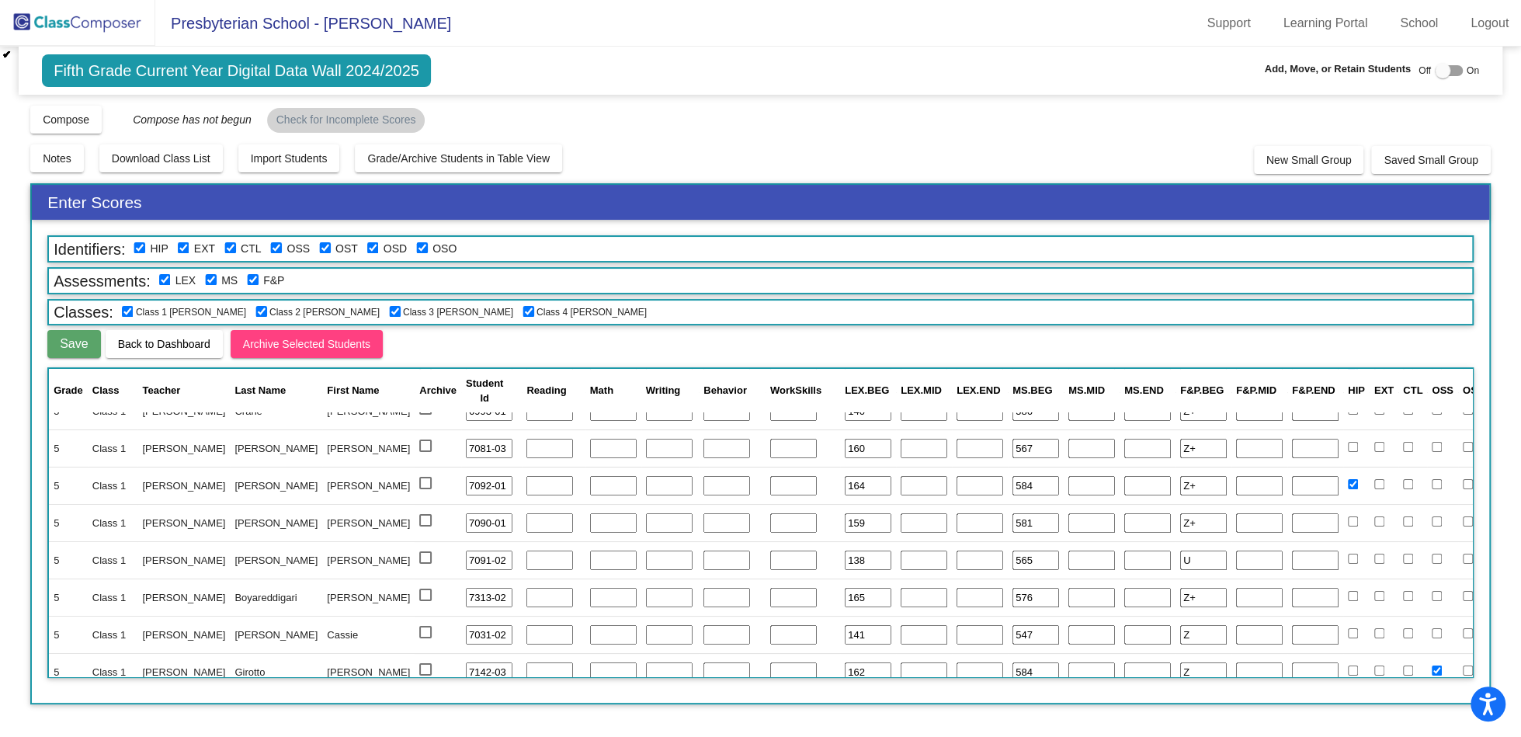
click at [419, 450] on div at bounding box center [425, 446] width 12 height 12
click at [425, 452] on input "select row 8" at bounding box center [425, 452] width 1 height 1
checkbox input "true"
click at [419, 489] on mat-checkbox at bounding box center [425, 485] width 12 height 12
click at [419, 514] on div at bounding box center [425, 520] width 12 height 12
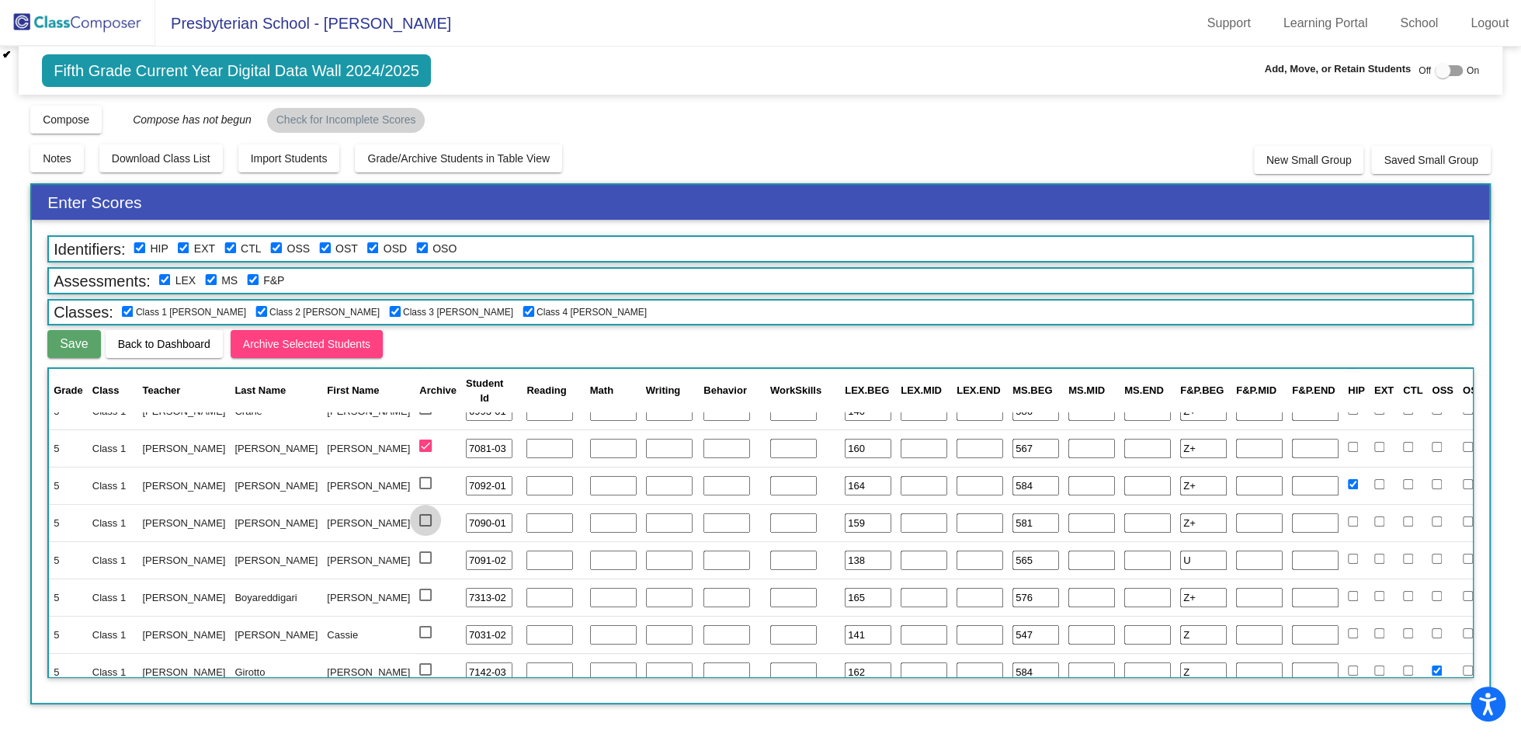
click at [425, 527] on input "select row 10" at bounding box center [425, 527] width 1 height 1
checkbox input "true"
click at [419, 485] on div at bounding box center [425, 483] width 12 height 12
click at [425, 489] on input "select row 9" at bounding box center [425, 489] width 1 height 1
checkbox input "true"
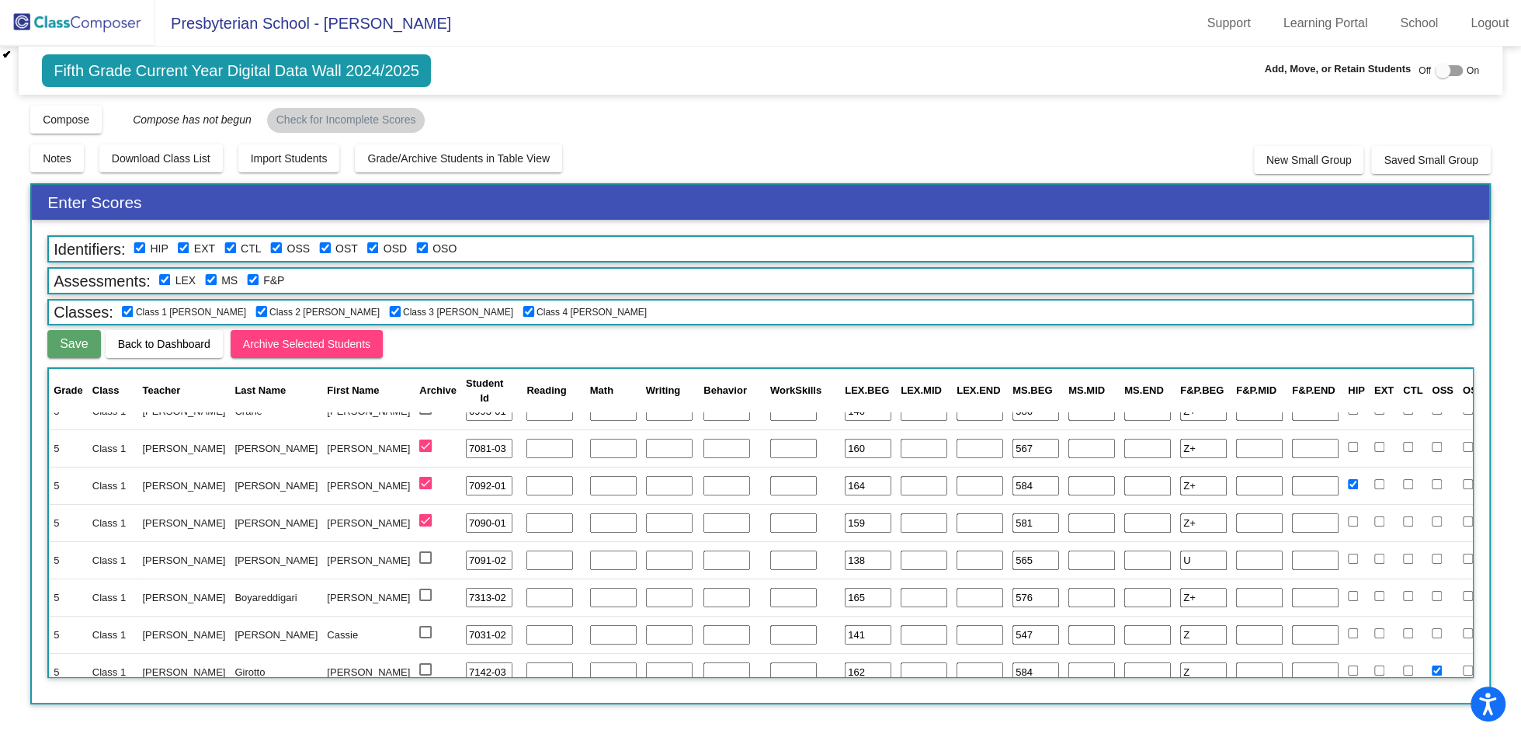
scroll to position [138, 0]
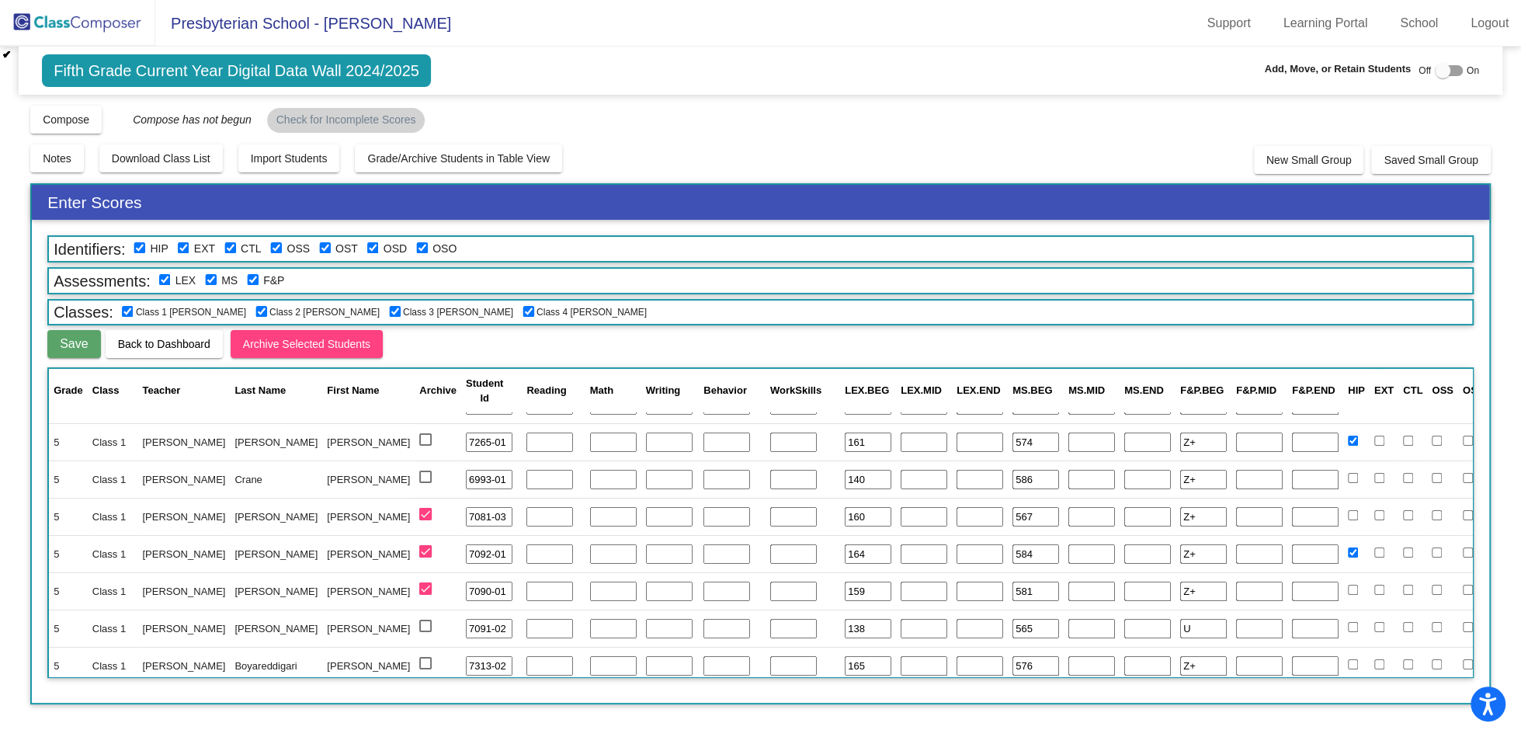
click at [419, 473] on div at bounding box center [425, 477] width 12 height 12
click at [425, 483] on input "select row 7" at bounding box center [425, 483] width 1 height 1
checkbox input "true"
click at [419, 436] on div at bounding box center [425, 439] width 12 height 12
click at [425, 446] on input "select row 6" at bounding box center [425, 446] width 1 height 1
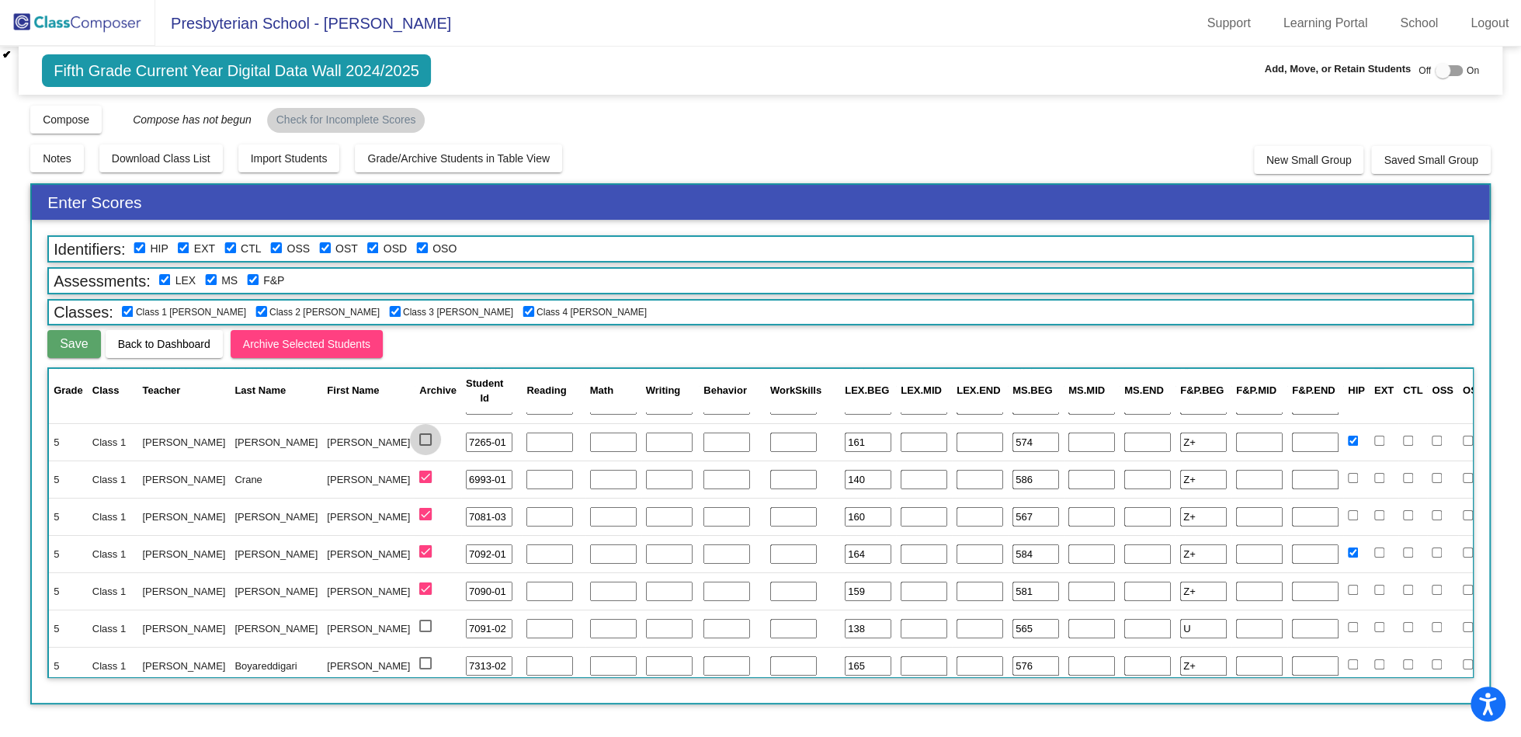
checkbox input "true"
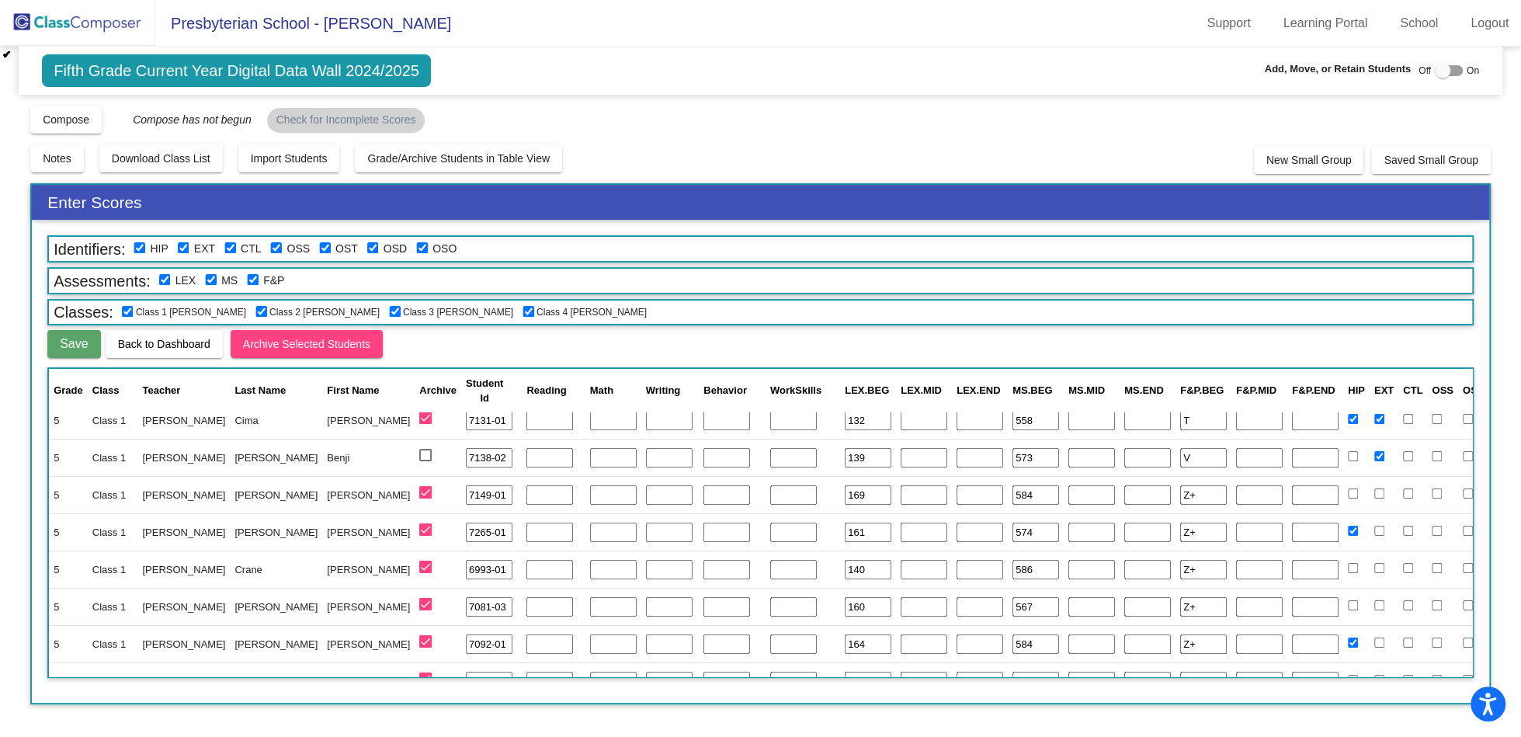
click at [419, 453] on div at bounding box center [425, 455] width 12 height 12
click at [425, 461] on input "select row 4" at bounding box center [425, 461] width 1 height 1
checkbox input "true"
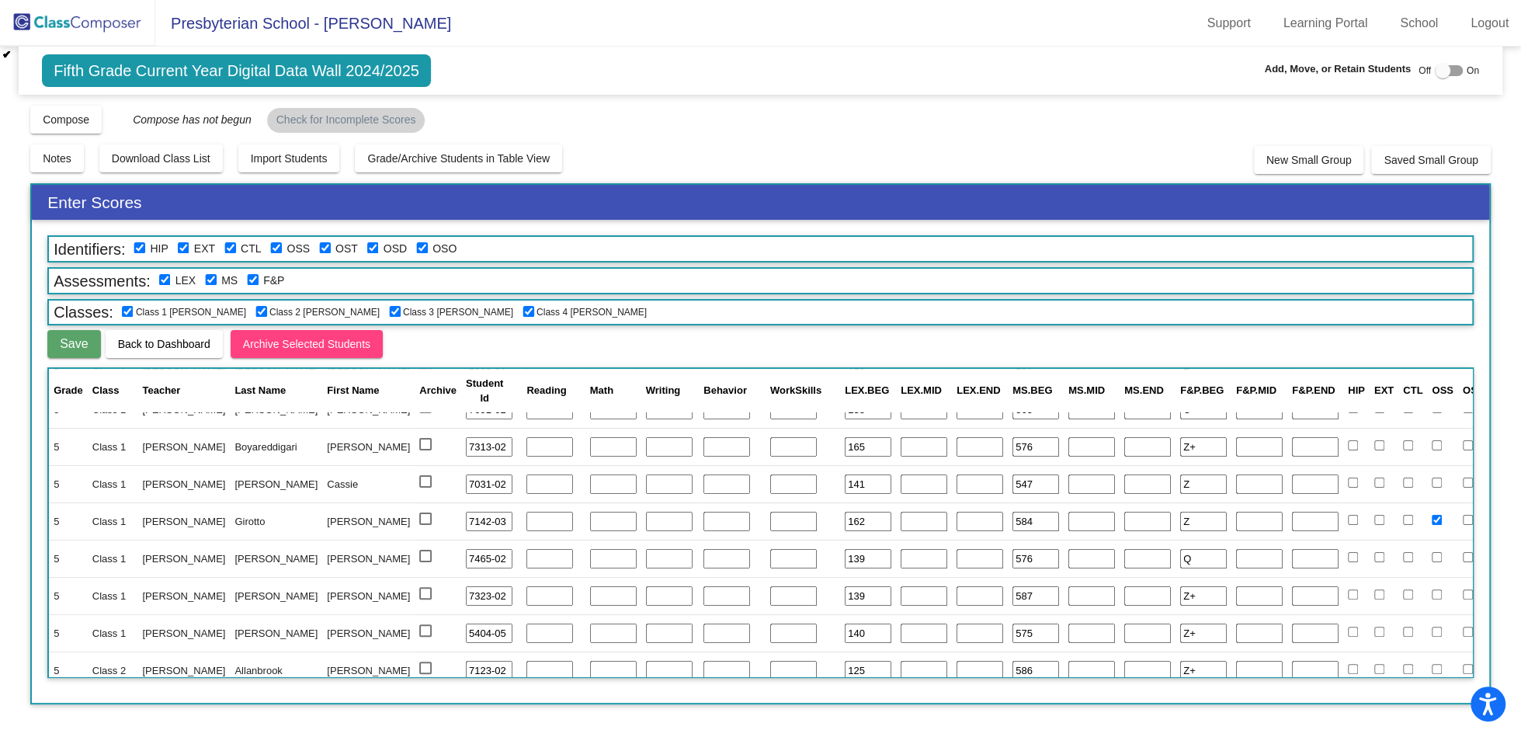
scroll to position [328, 0]
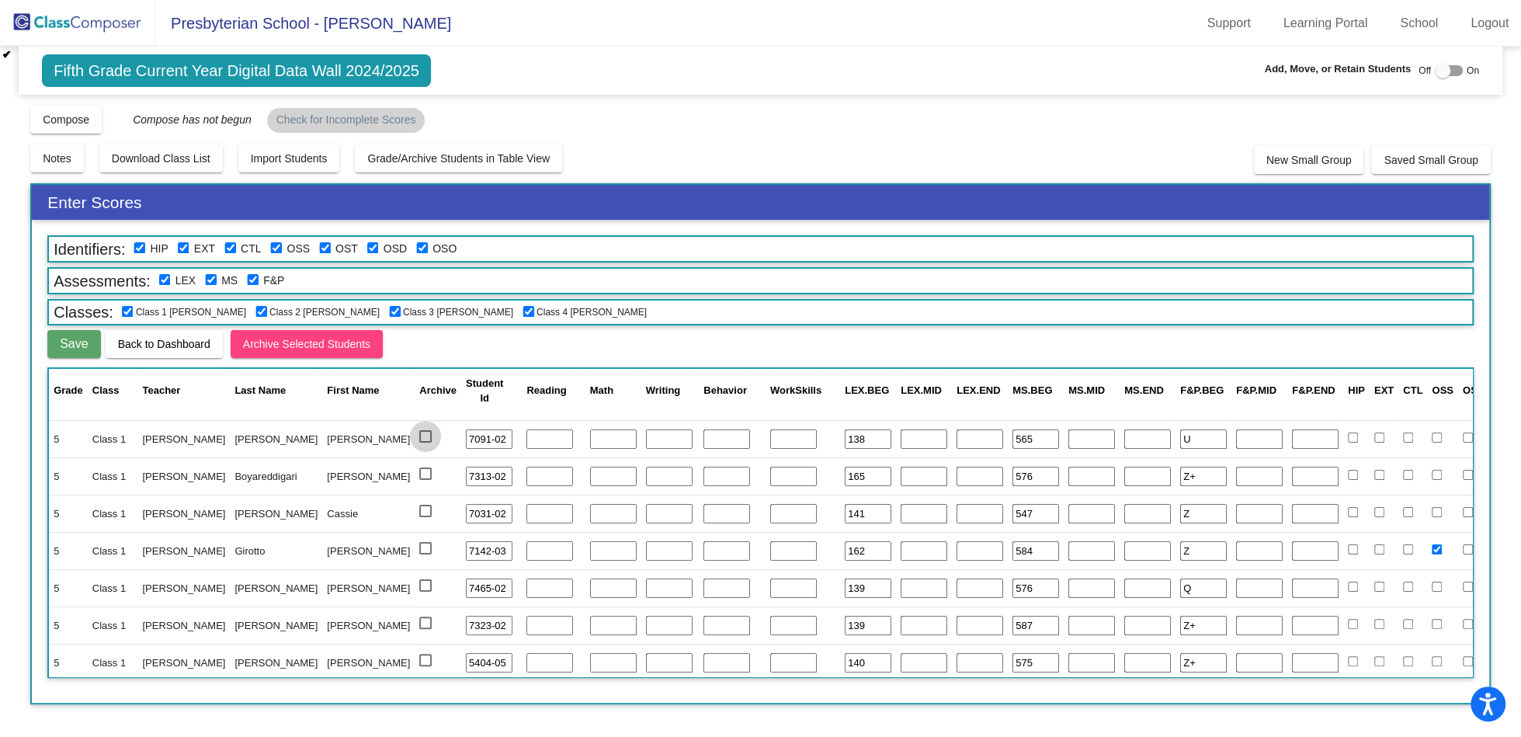
click at [419, 439] on div at bounding box center [425, 436] width 12 height 12
click at [425, 443] on input "select row 11" at bounding box center [425, 443] width 1 height 1
checkbox input "true"
click at [419, 478] on div at bounding box center [425, 474] width 12 height 12
click at [425, 480] on input "select row 12" at bounding box center [425, 480] width 1 height 1
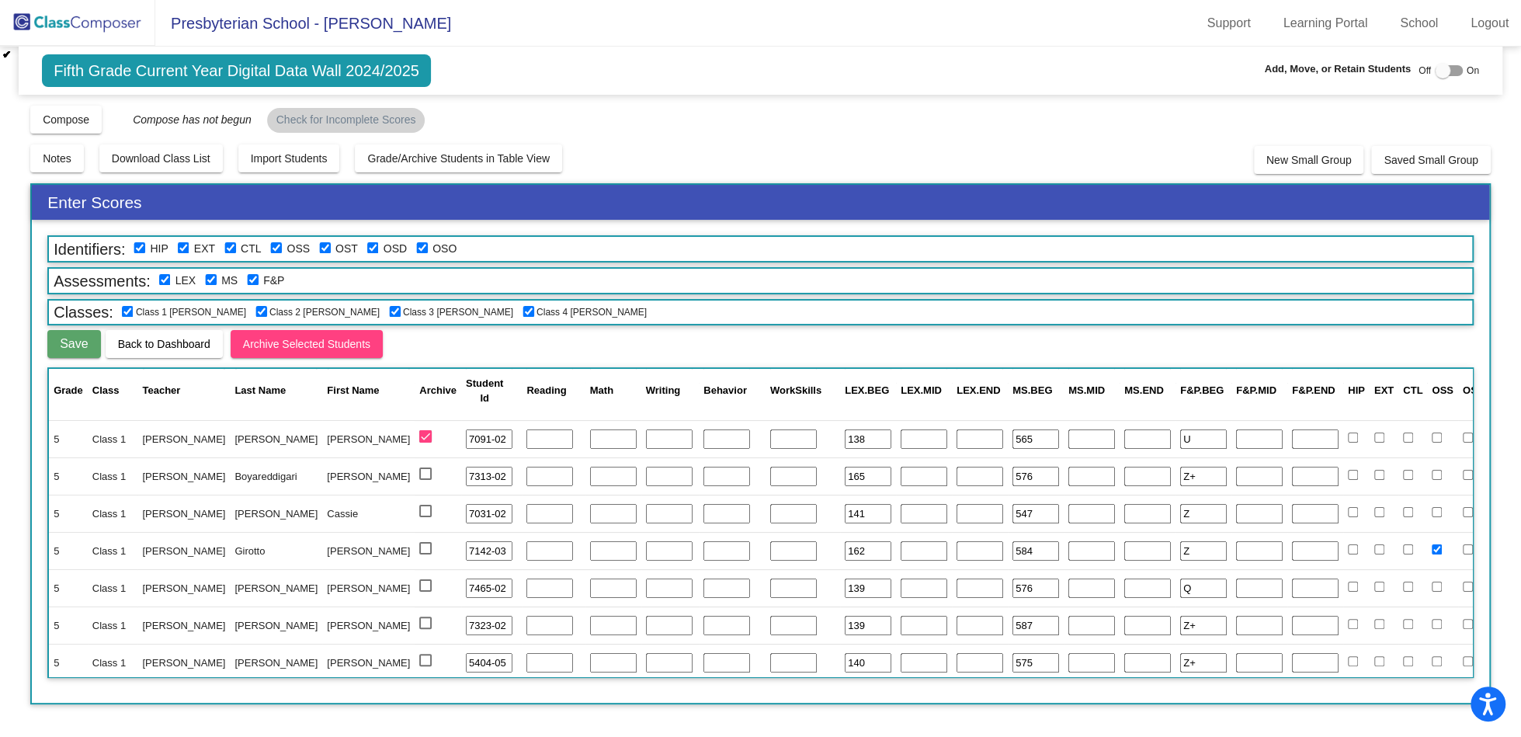
checkbox input "true"
click at [419, 507] on div at bounding box center [425, 511] width 12 height 12
click at [425, 517] on input "select row 13" at bounding box center [425, 517] width 1 height 1
checkbox input "true"
click at [415, 537] on td at bounding box center [438, 550] width 47 height 37
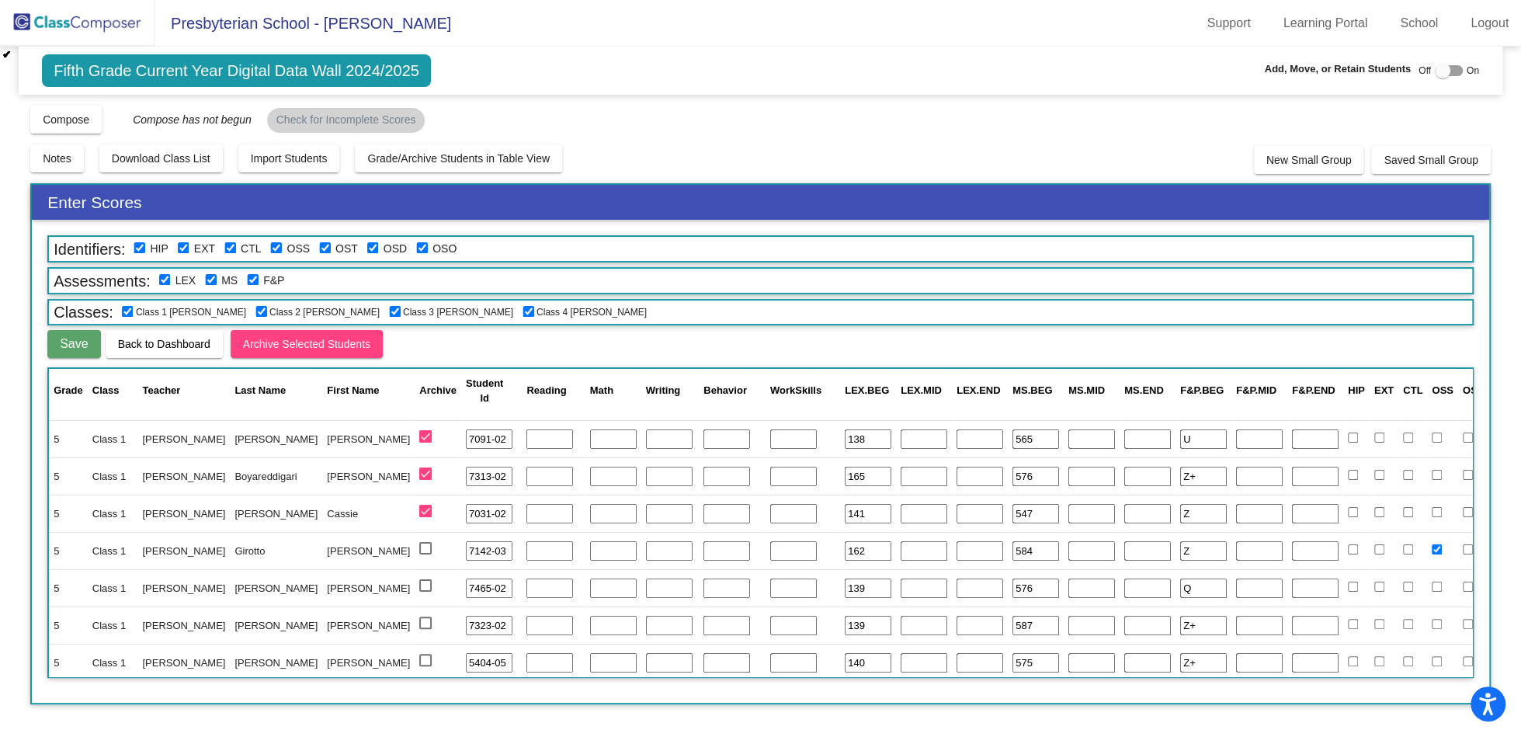
click at [415, 539] on td at bounding box center [438, 550] width 47 height 37
drag, startPoint x: 334, startPoint y: 548, endPoint x: 334, endPoint y: 565, distance: 16.3
click at [419, 548] on div at bounding box center [425, 548] width 12 height 12
click at [425, 555] on input "select row 14" at bounding box center [425, 555] width 1 height 1
checkbox input "true"
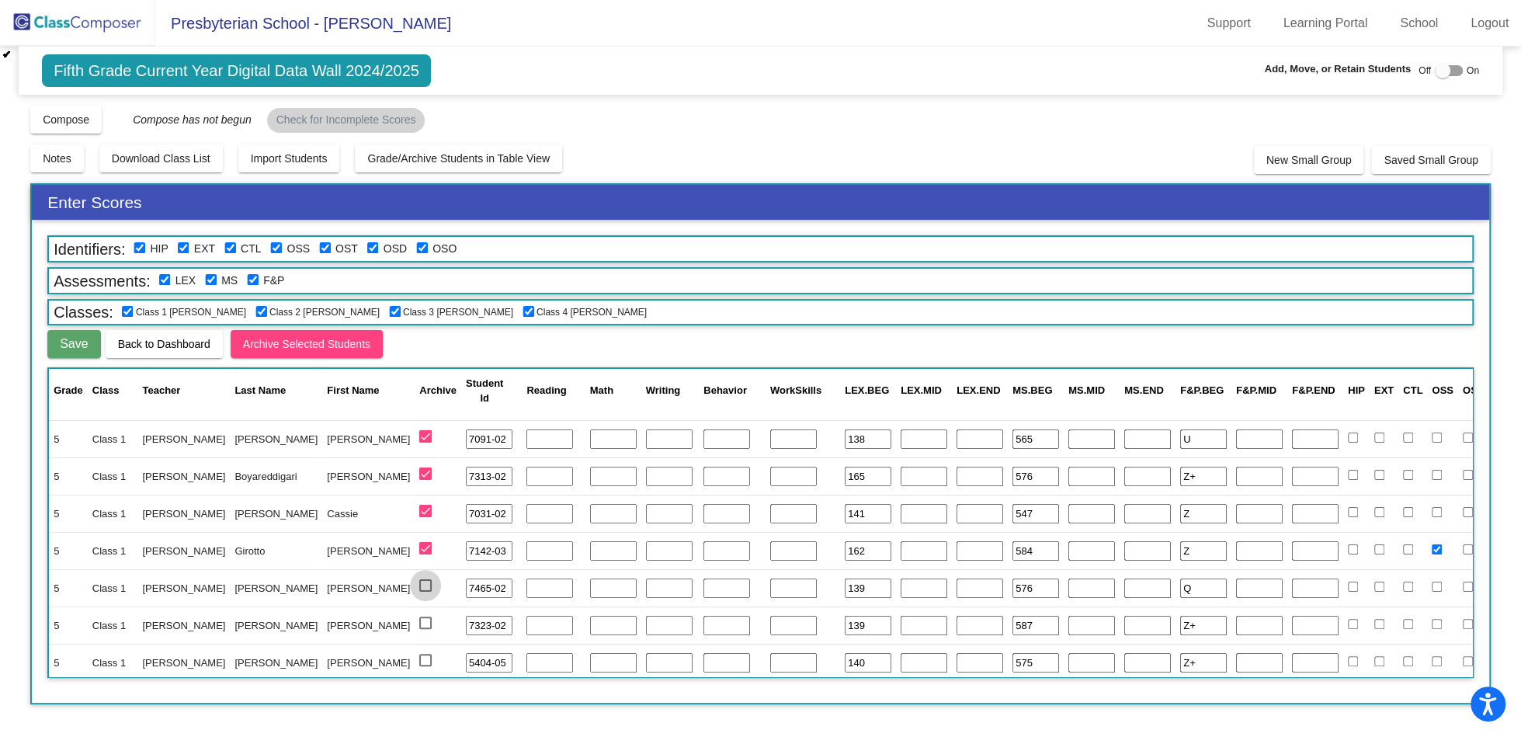
click at [419, 590] on div at bounding box center [425, 585] width 12 height 12
click at [425, 592] on input "select row 15" at bounding box center [425, 592] width 1 height 1
checkbox input "true"
click at [419, 617] on div at bounding box center [425, 623] width 12 height 12
click at [425, 629] on input "select row 16" at bounding box center [425, 629] width 1 height 1
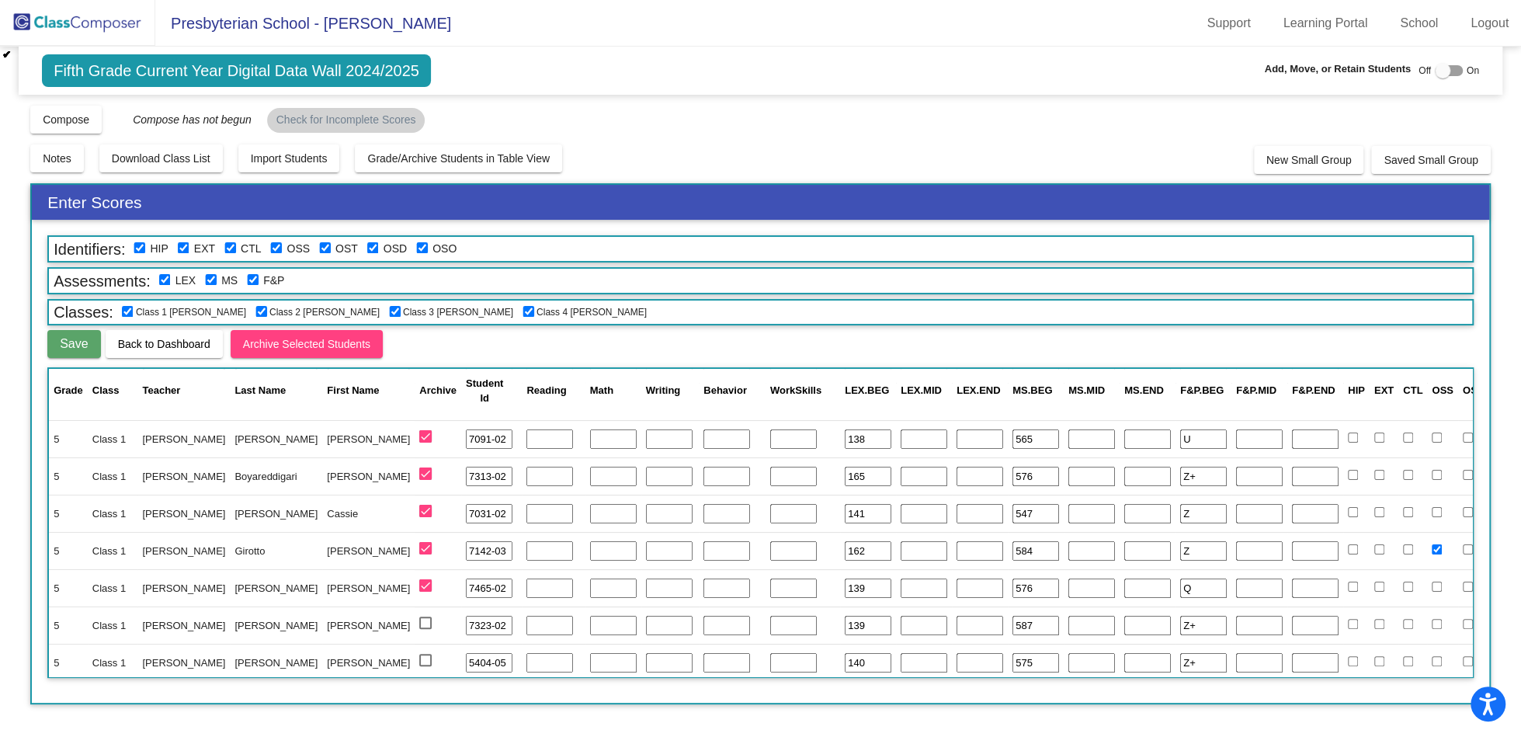
checkbox input "true"
click at [415, 649] on td at bounding box center [438, 662] width 47 height 37
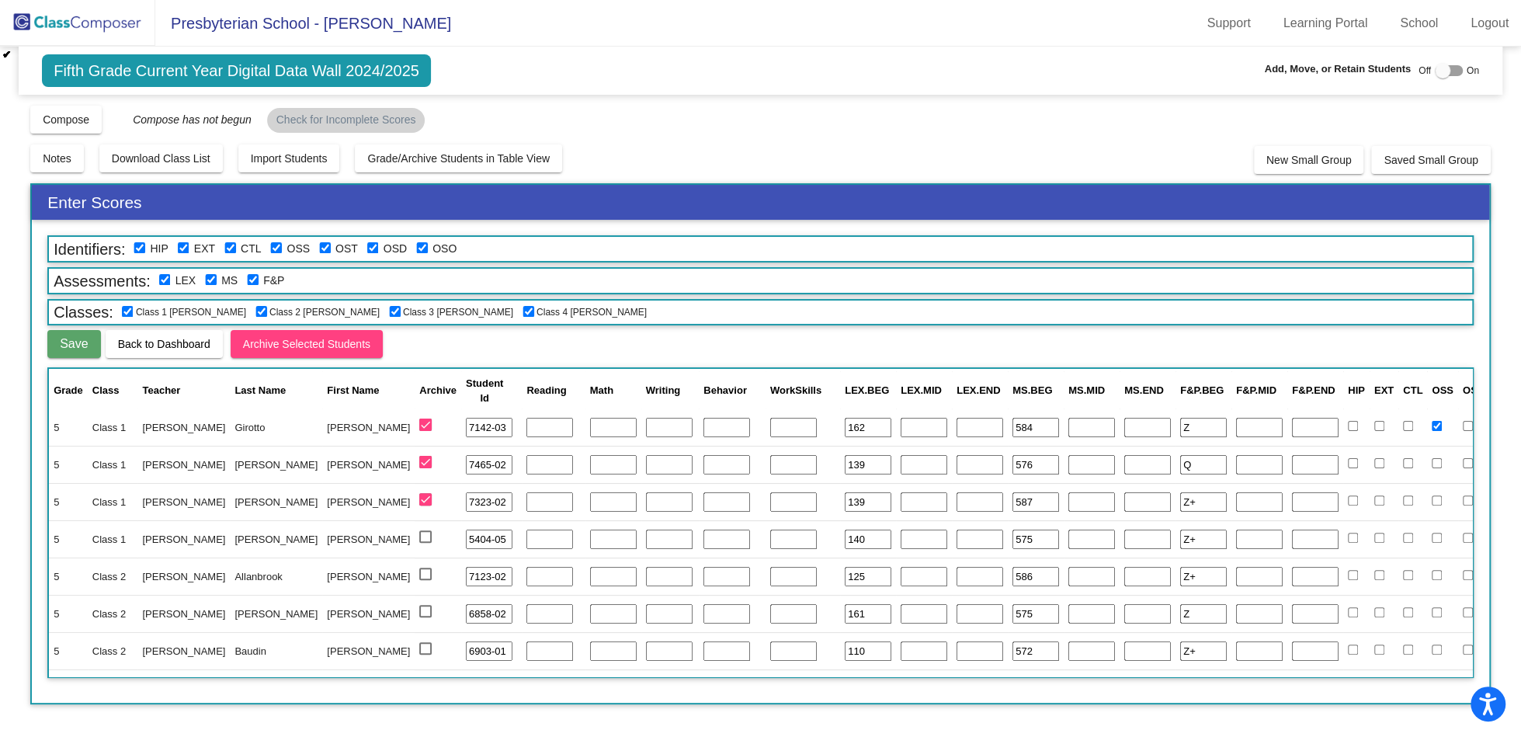
click at [419, 537] on div at bounding box center [425, 536] width 12 height 12
click at [425, 543] on input "select row 17" at bounding box center [425, 543] width 1 height 1
checkbox input "true"
click at [419, 574] on div at bounding box center [425, 574] width 12 height 12
click at [425, 580] on input "select row 18" at bounding box center [425, 580] width 1 height 1
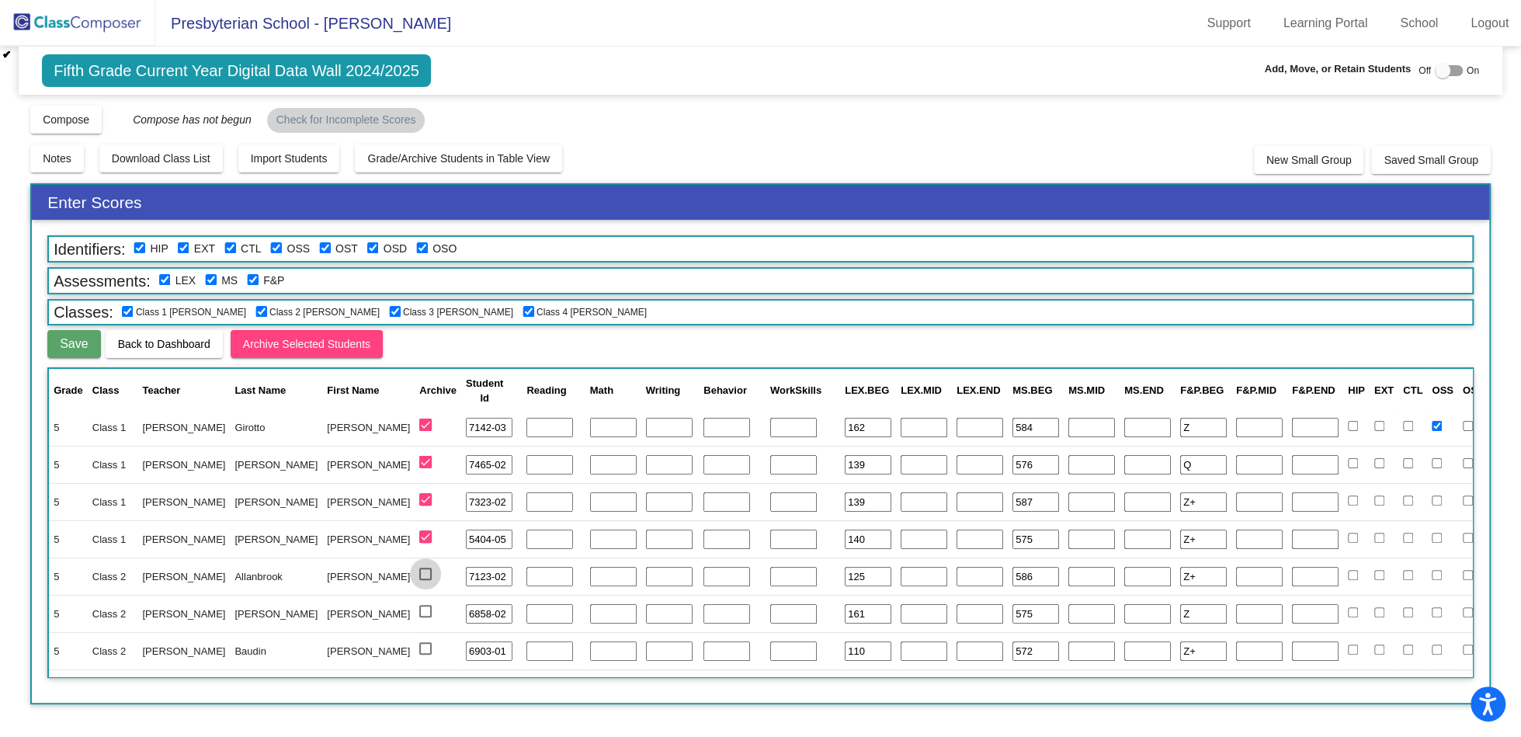
checkbox input "true"
click at [419, 608] on div at bounding box center [425, 611] width 12 height 12
click at [425, 617] on input "select row 19" at bounding box center [425, 617] width 1 height 1
checkbox input "true"
click at [419, 647] on div at bounding box center [425, 648] width 12 height 12
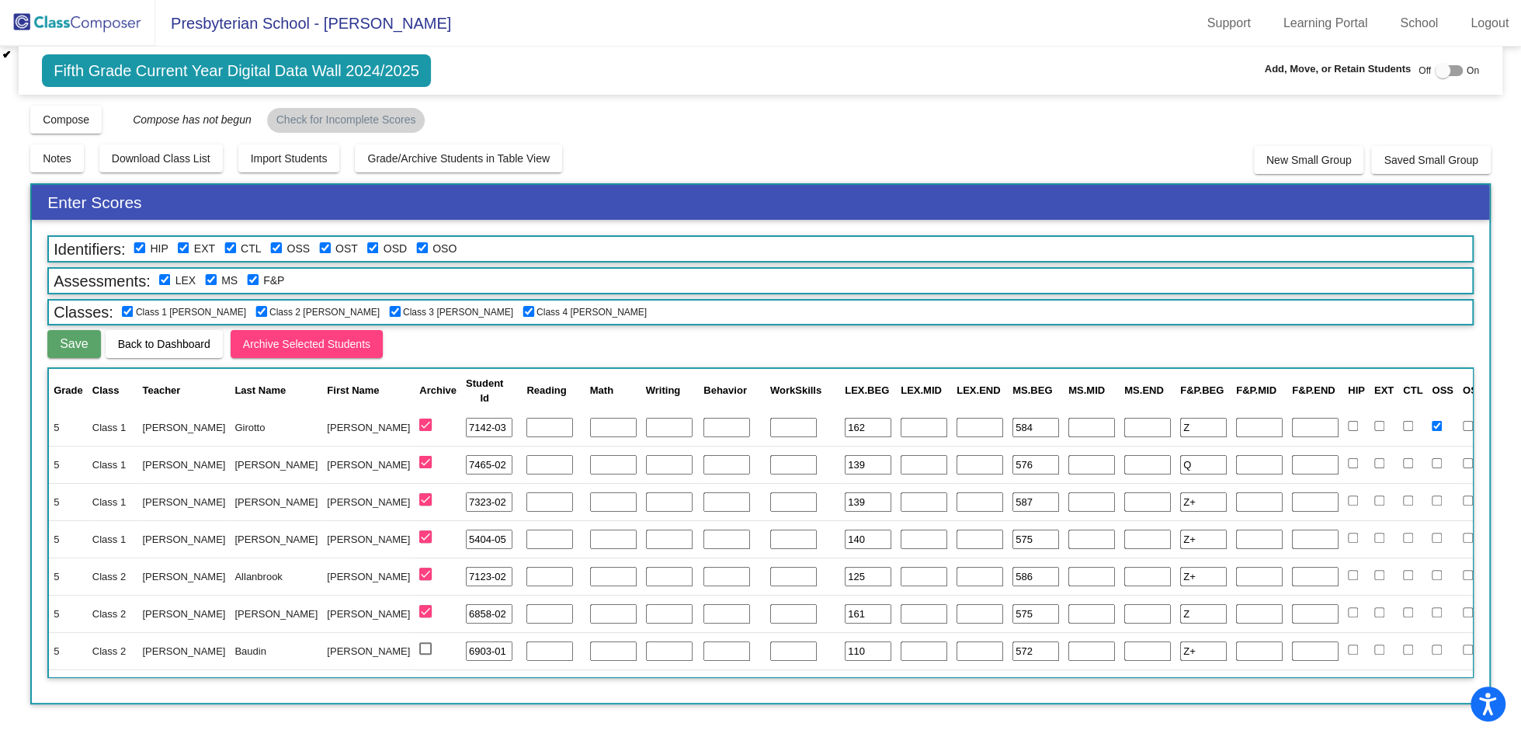
click at [425, 655] on input "select row 20" at bounding box center [425, 655] width 1 height 1
checkbox input "true"
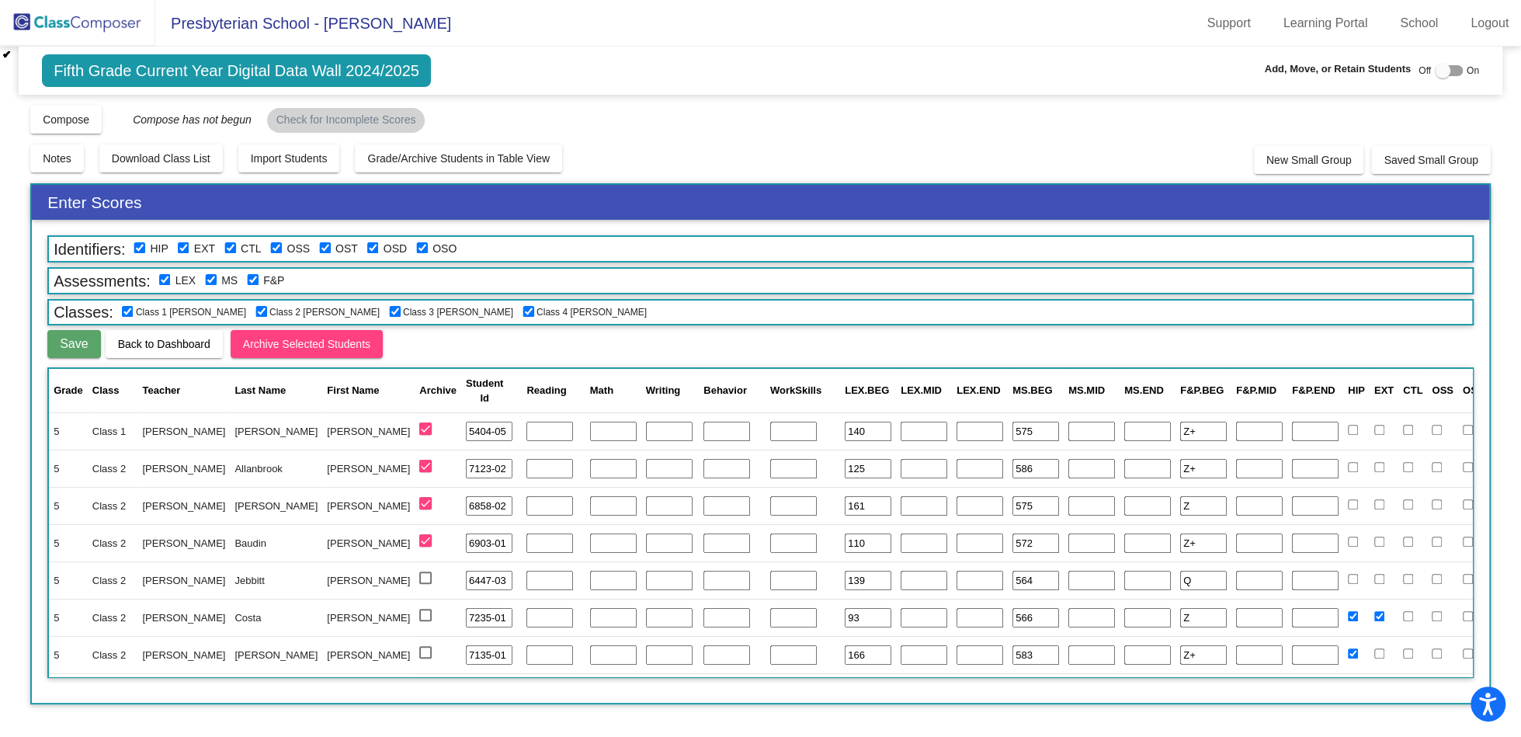
click at [415, 586] on td at bounding box center [438, 580] width 47 height 37
click at [419, 581] on div at bounding box center [425, 578] width 12 height 12
click at [425, 584] on input "select row 21" at bounding box center [425, 584] width 1 height 1
checkbox input "true"
click at [419, 613] on div at bounding box center [425, 615] width 12 height 12
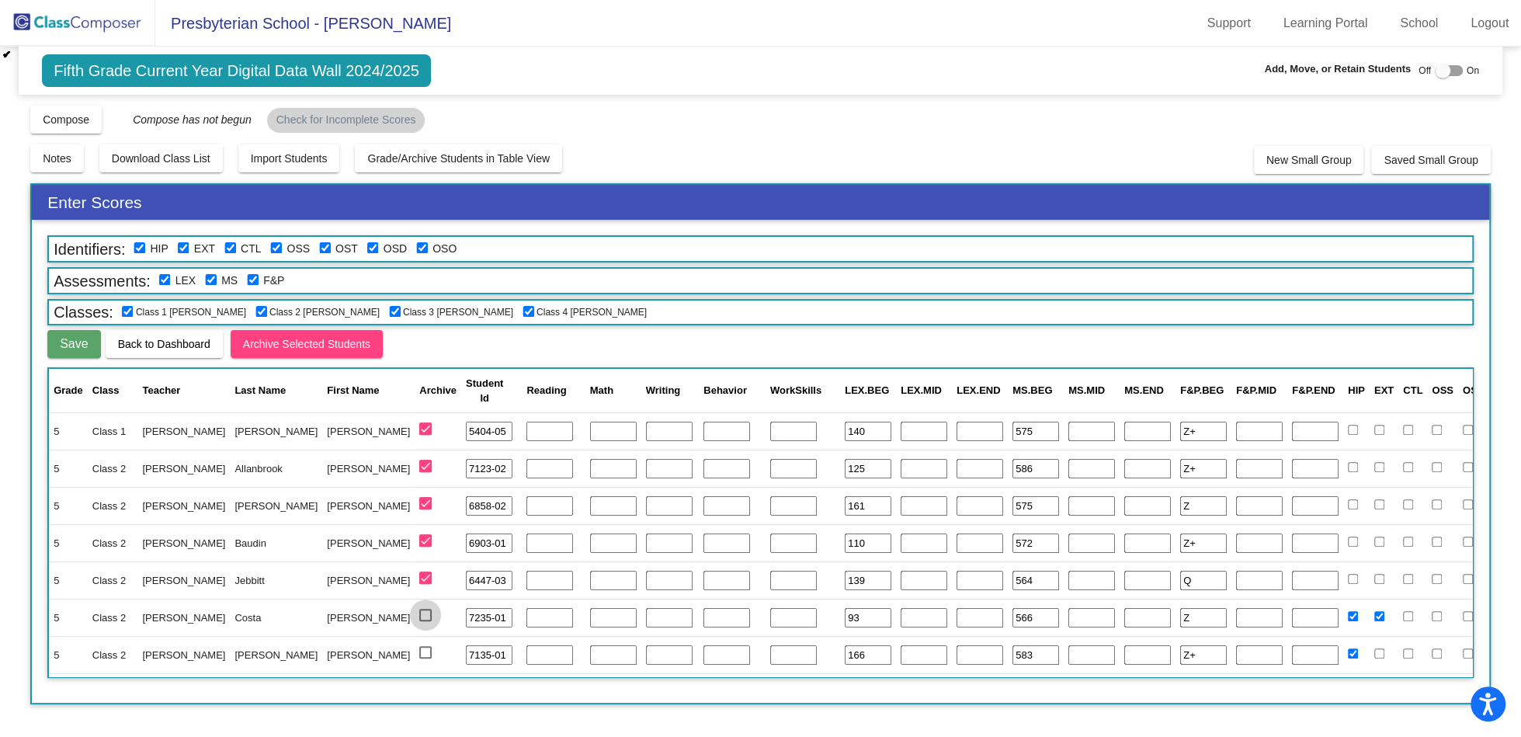
click at [425, 621] on input "select row 22" at bounding box center [425, 621] width 1 height 1
checkbox input "true"
click at [415, 645] on td at bounding box center [438, 654] width 47 height 37
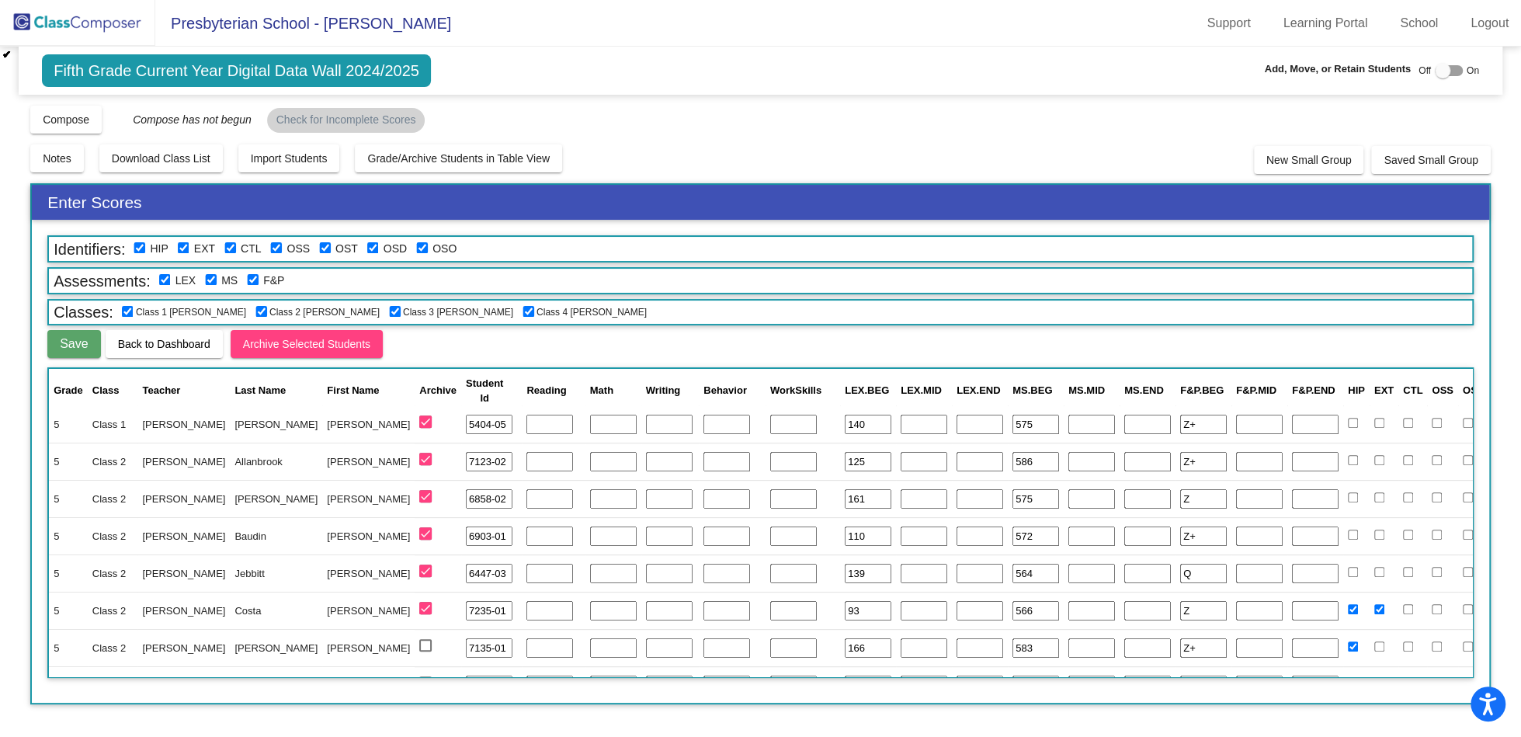
click at [419, 645] on div at bounding box center [425, 645] width 12 height 12
click at [425, 652] on input "select row 23" at bounding box center [425, 652] width 1 height 1
checkbox input "true"
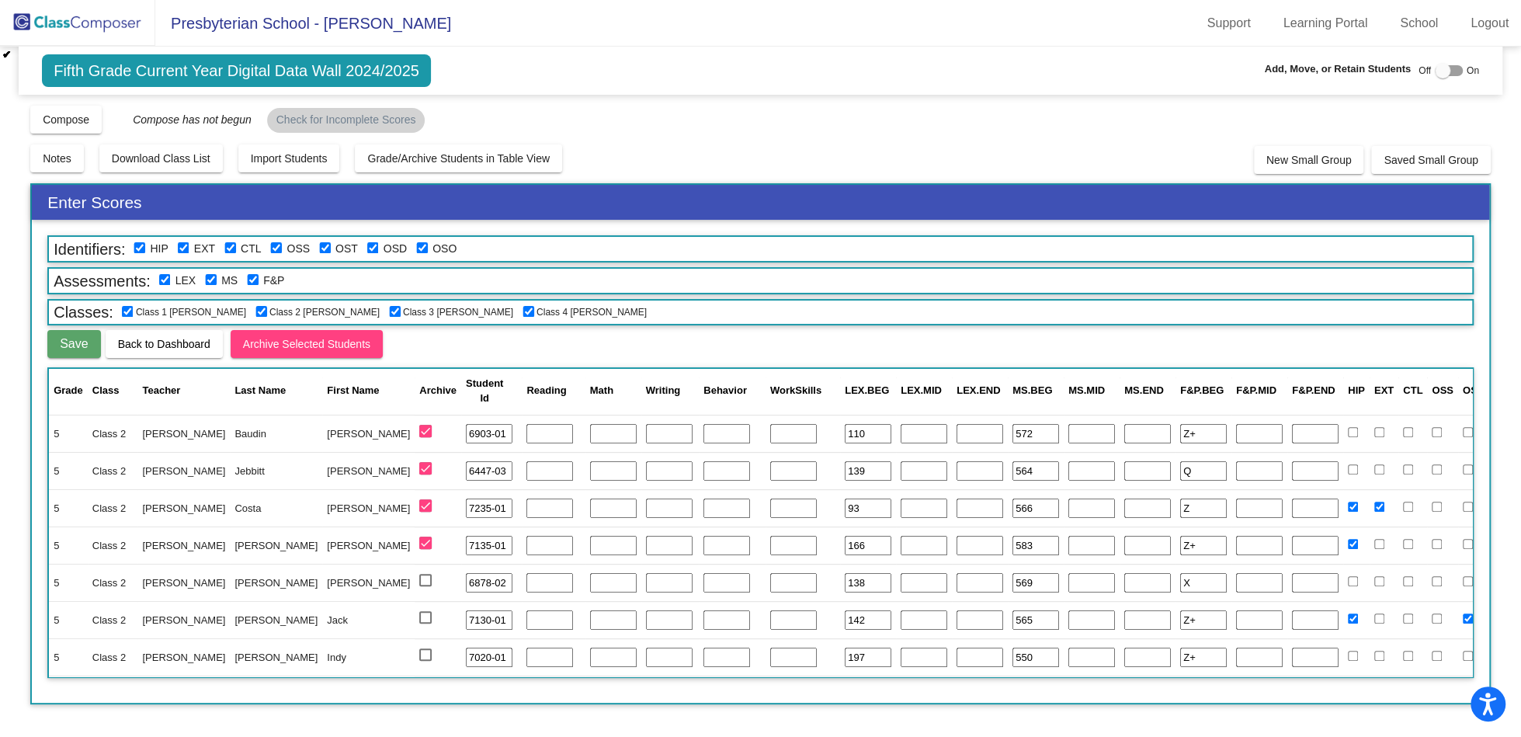
scroll to position [682, 0]
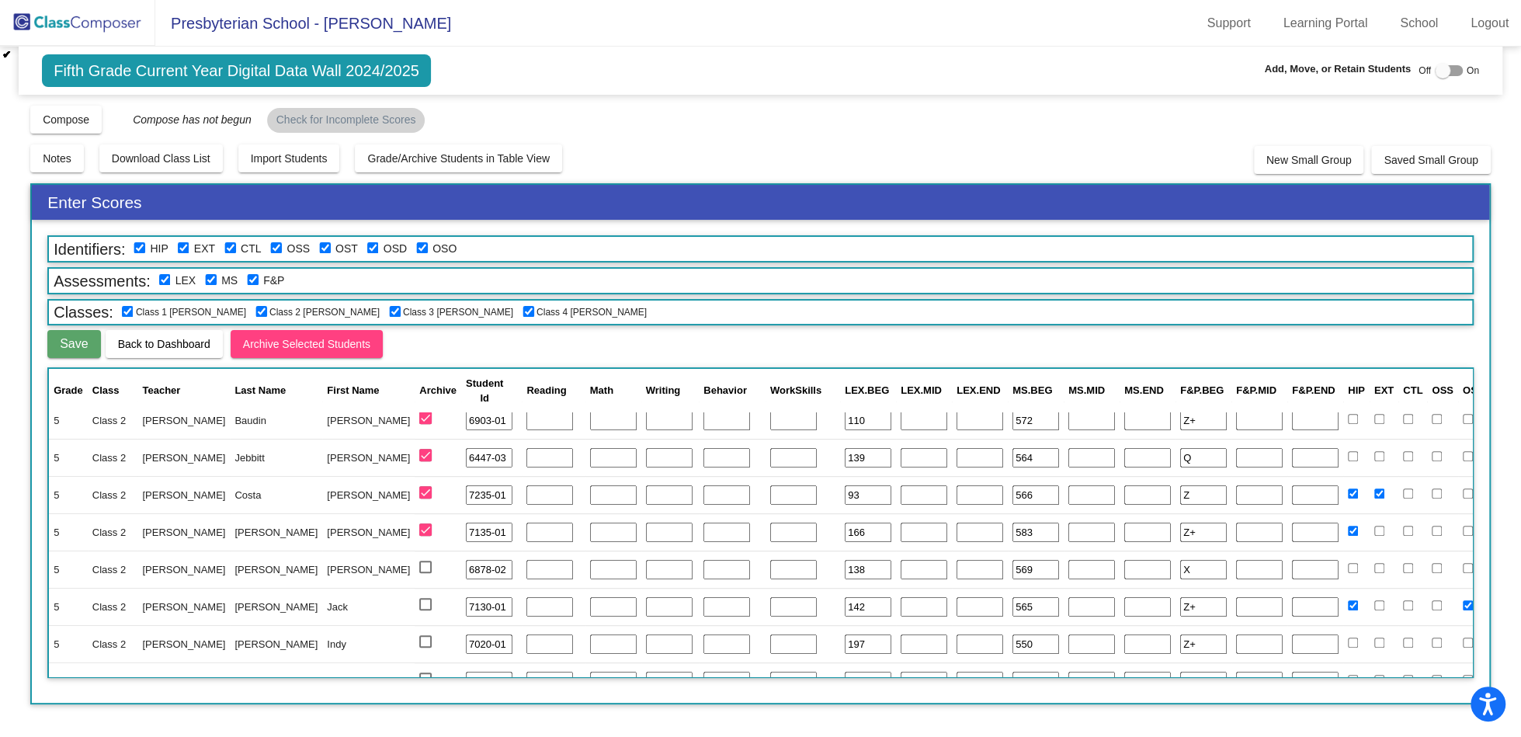
click at [419, 562] on div at bounding box center [425, 567] width 12 height 12
click at [425, 573] on input "select row 24" at bounding box center [425, 573] width 1 height 1
checkbox input "true"
click at [419, 601] on div at bounding box center [425, 604] width 12 height 12
click at [425, 610] on input "select row 25" at bounding box center [425, 610] width 1 height 1
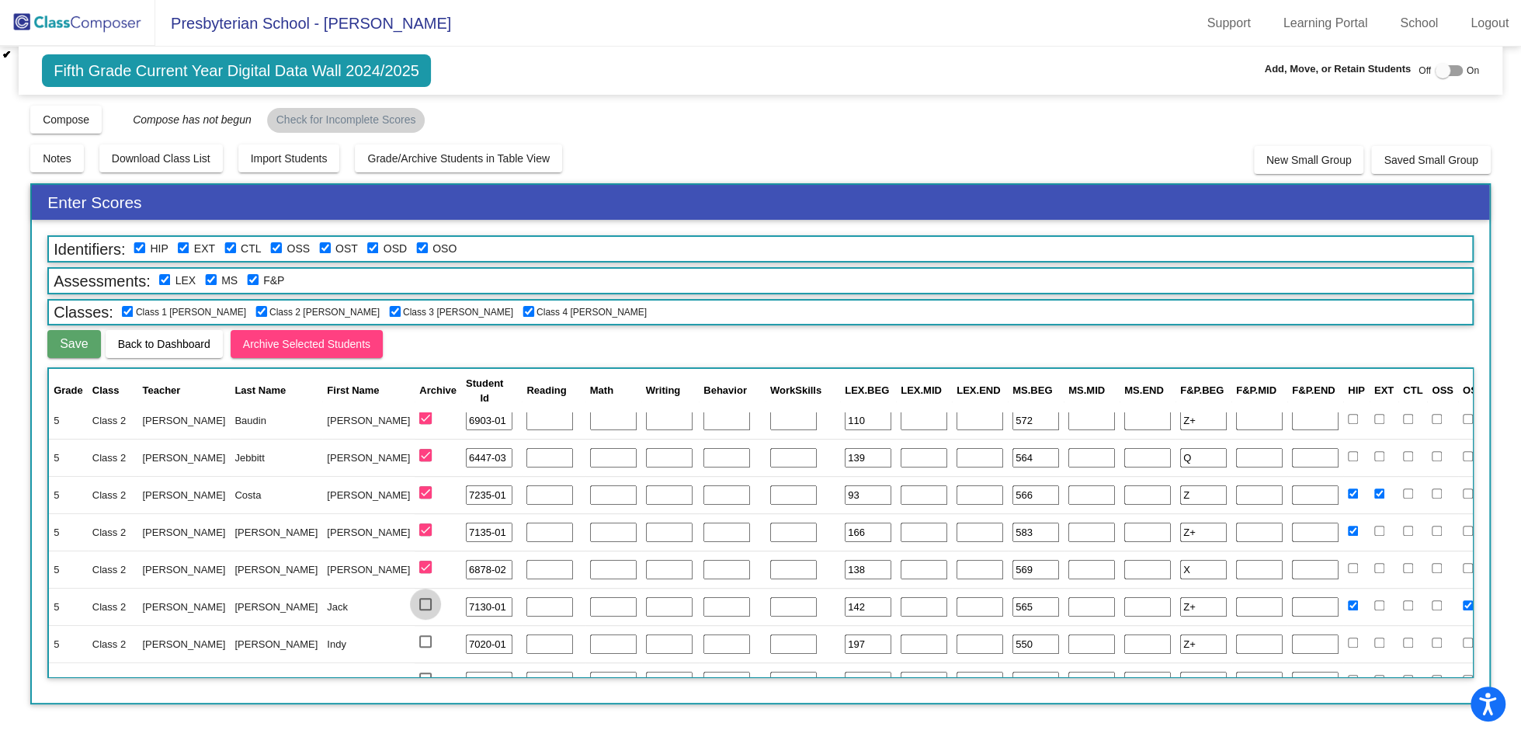
checkbox input "true"
click at [419, 646] on div at bounding box center [425, 641] width 12 height 12
click at [425, 648] on input "select row 26" at bounding box center [425, 648] width 1 height 1
checkbox input "true"
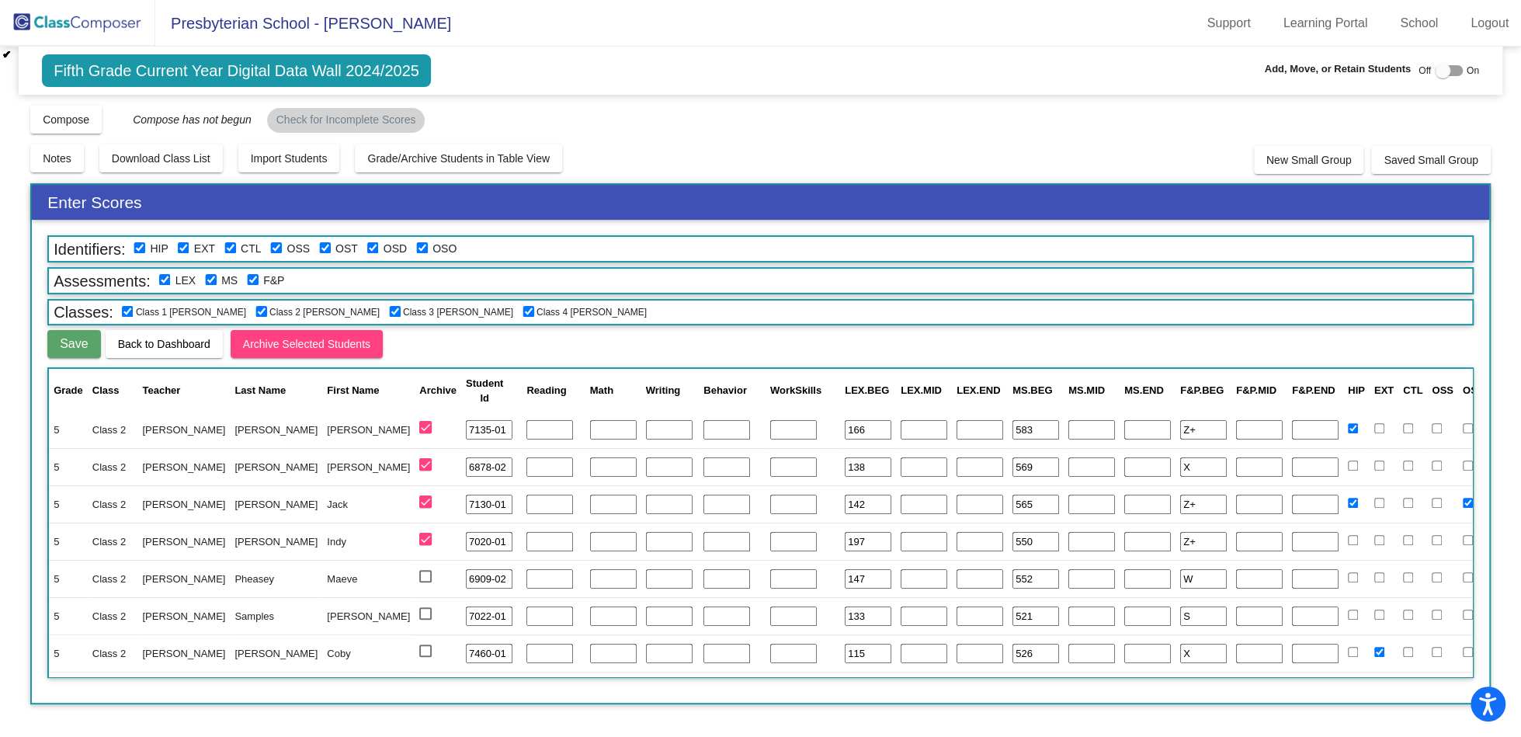
scroll to position [795, 0]
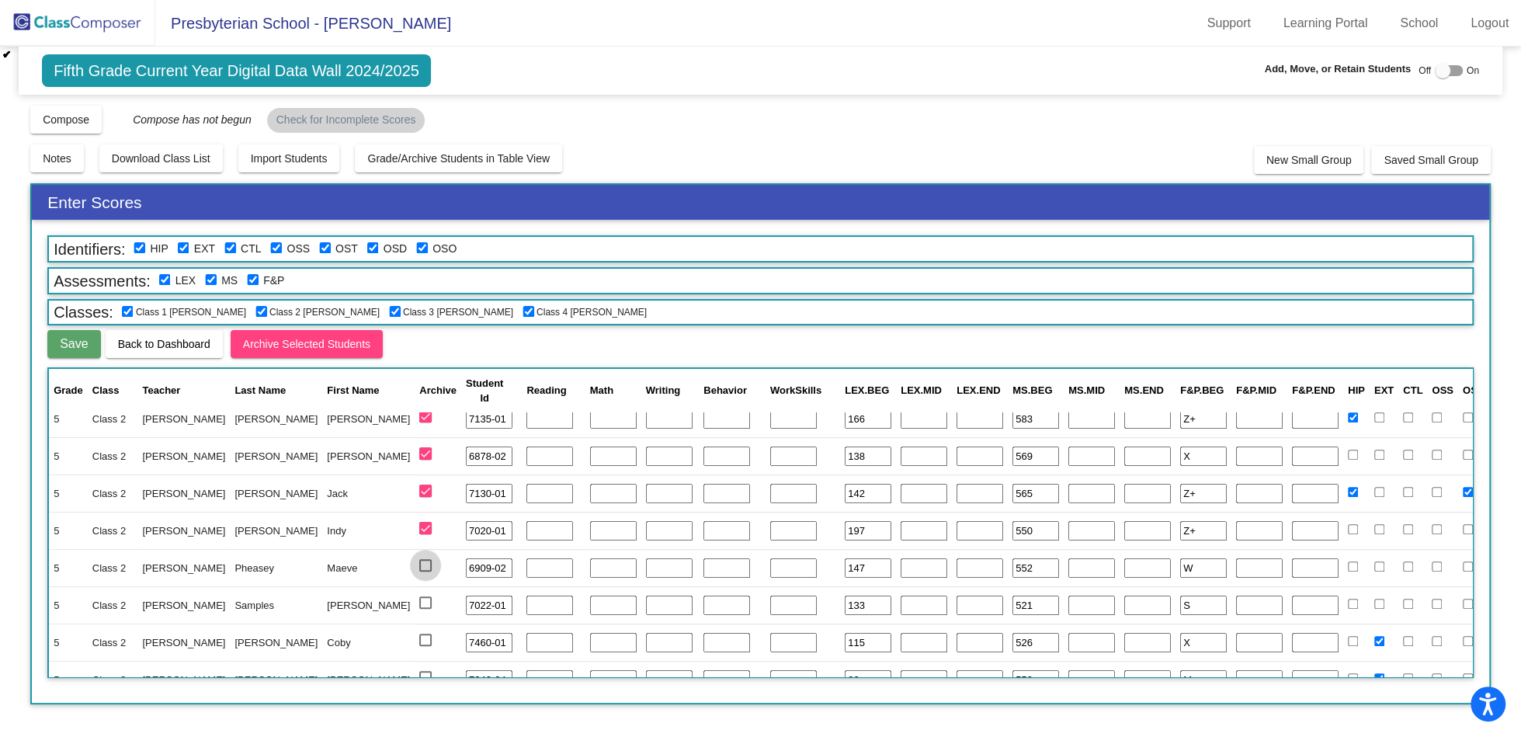
click at [419, 563] on div at bounding box center [425, 565] width 12 height 12
click at [425, 572] on input "select row 27" at bounding box center [425, 572] width 1 height 1
checkbox input "true"
click at [415, 584] on td at bounding box center [438, 567] width 47 height 37
click at [419, 603] on div at bounding box center [425, 602] width 12 height 12
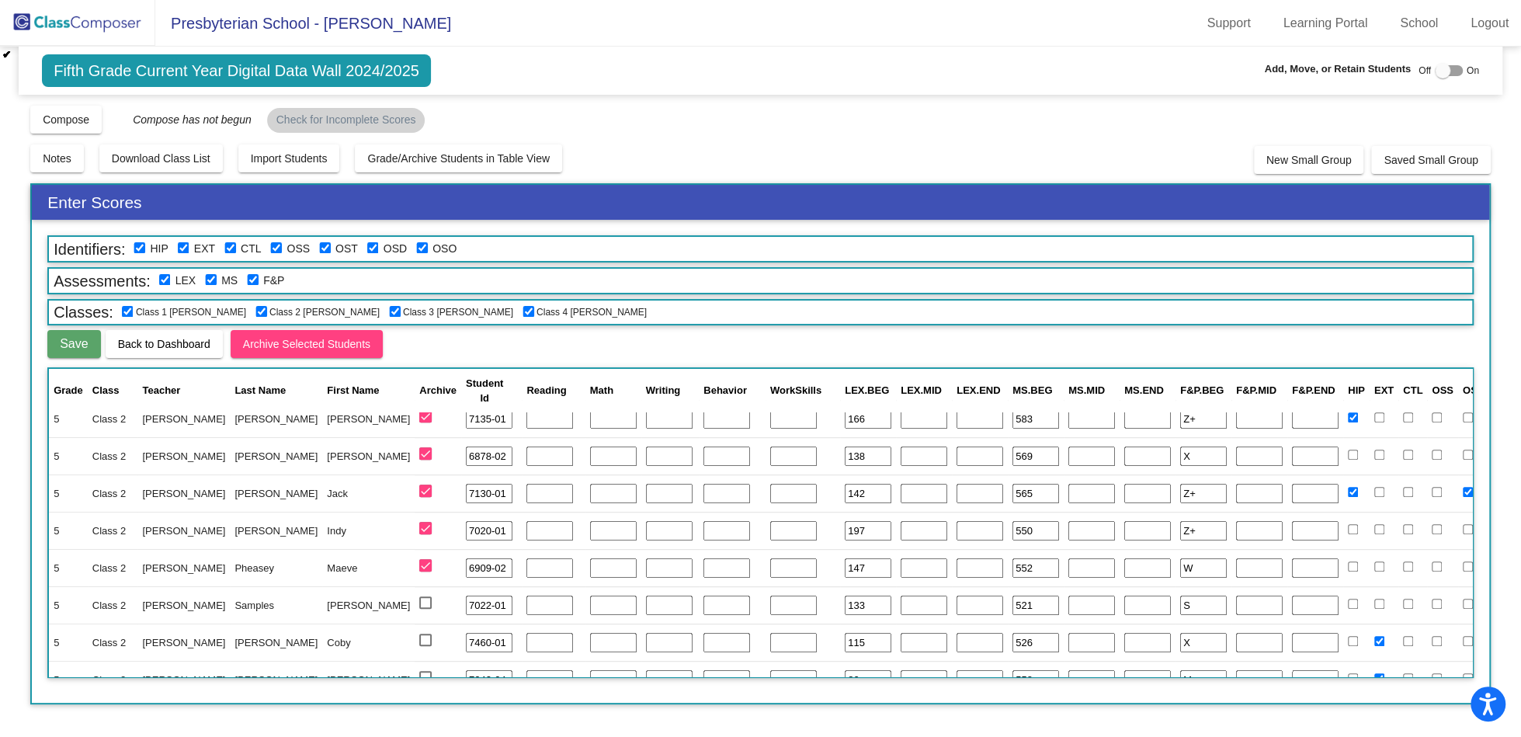
click at [425, 609] on input "select row 28" at bounding box center [425, 609] width 1 height 1
checkbox input "true"
click at [419, 637] on div at bounding box center [425, 640] width 12 height 12
click at [425, 646] on input "select row 29" at bounding box center [425, 646] width 1 height 1
checkbox input "true"
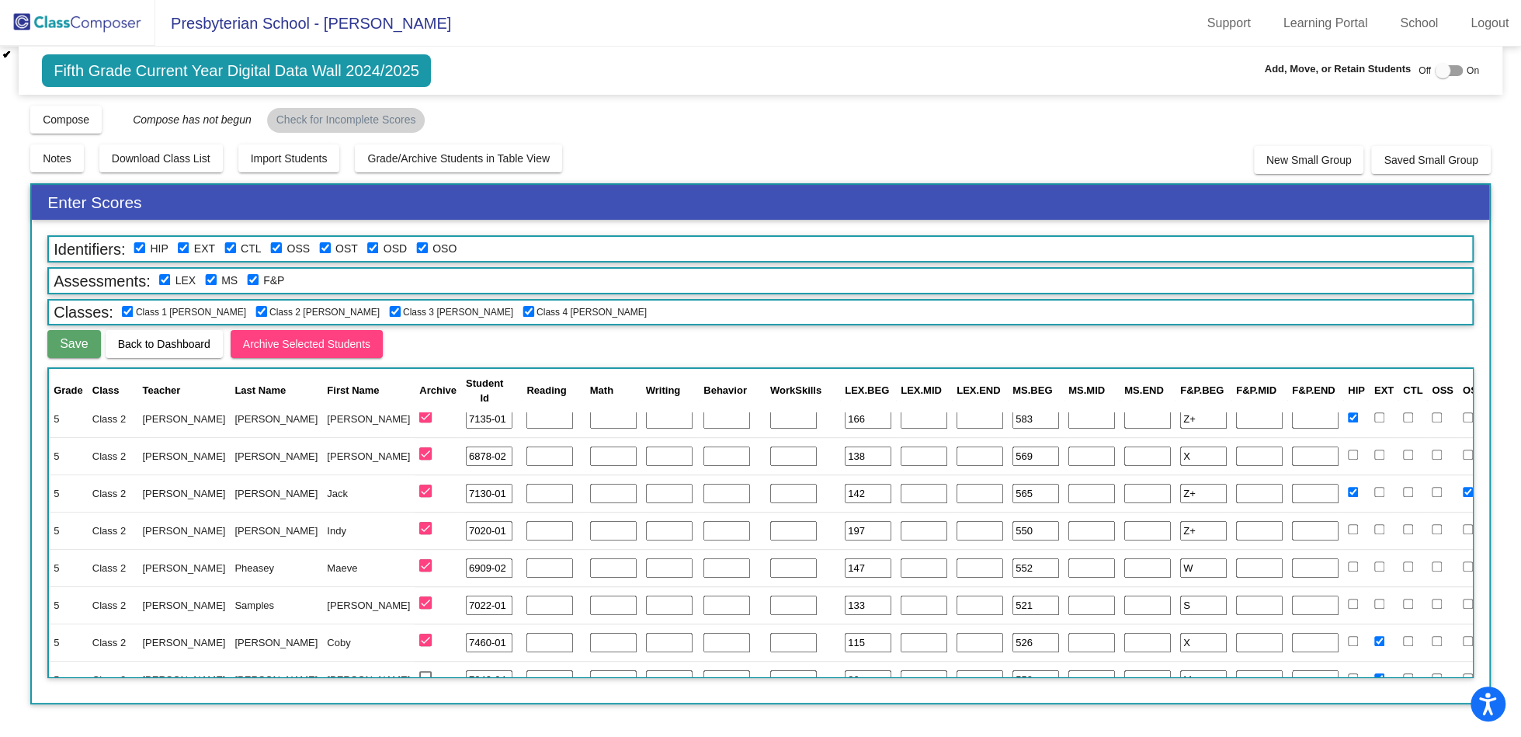
scroll to position [941, 0]
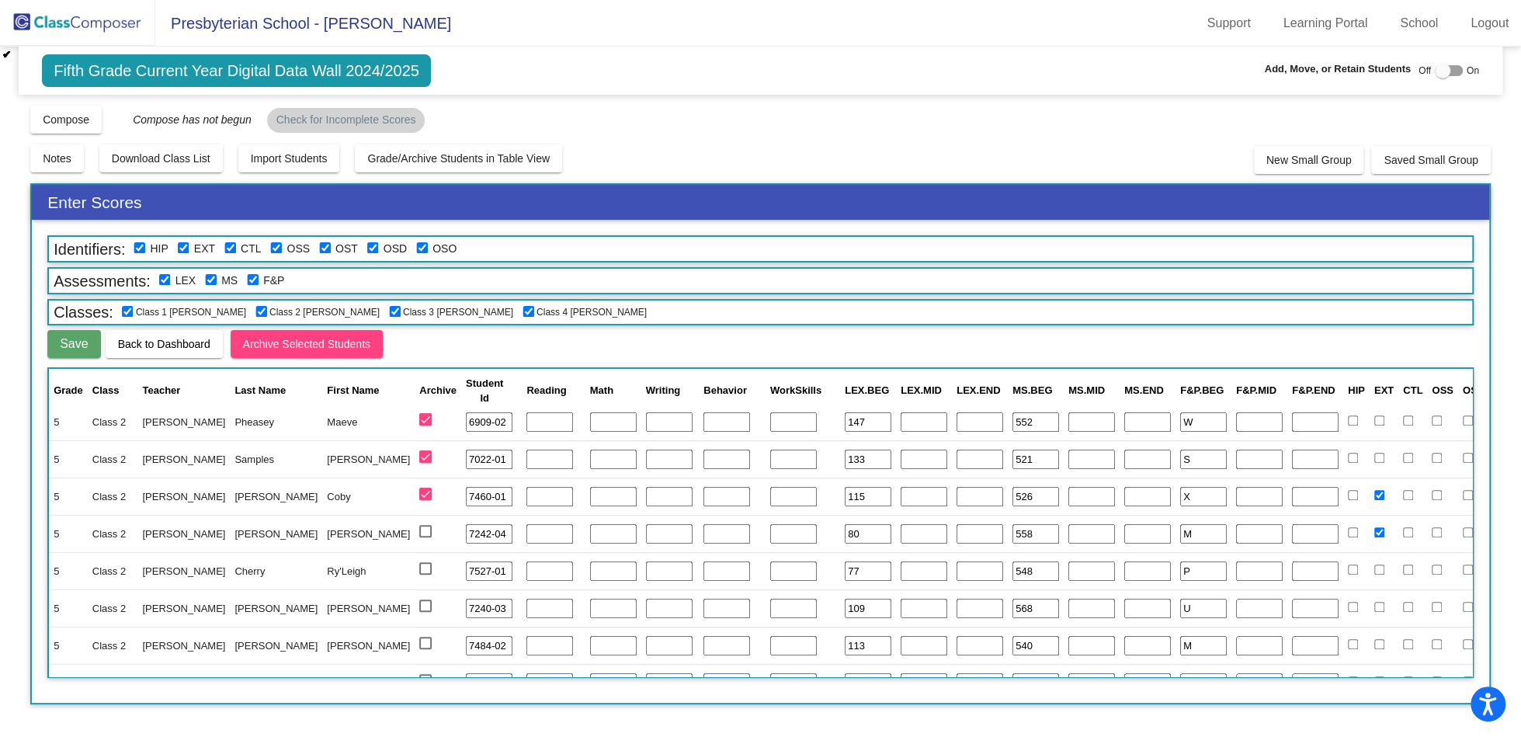
click at [419, 527] on div at bounding box center [425, 531] width 12 height 12
click at [425, 537] on input "select row 30" at bounding box center [425, 537] width 1 height 1
checkbox input "true"
click at [415, 578] on td at bounding box center [438, 570] width 47 height 37
click at [419, 574] on div at bounding box center [425, 568] width 12 height 12
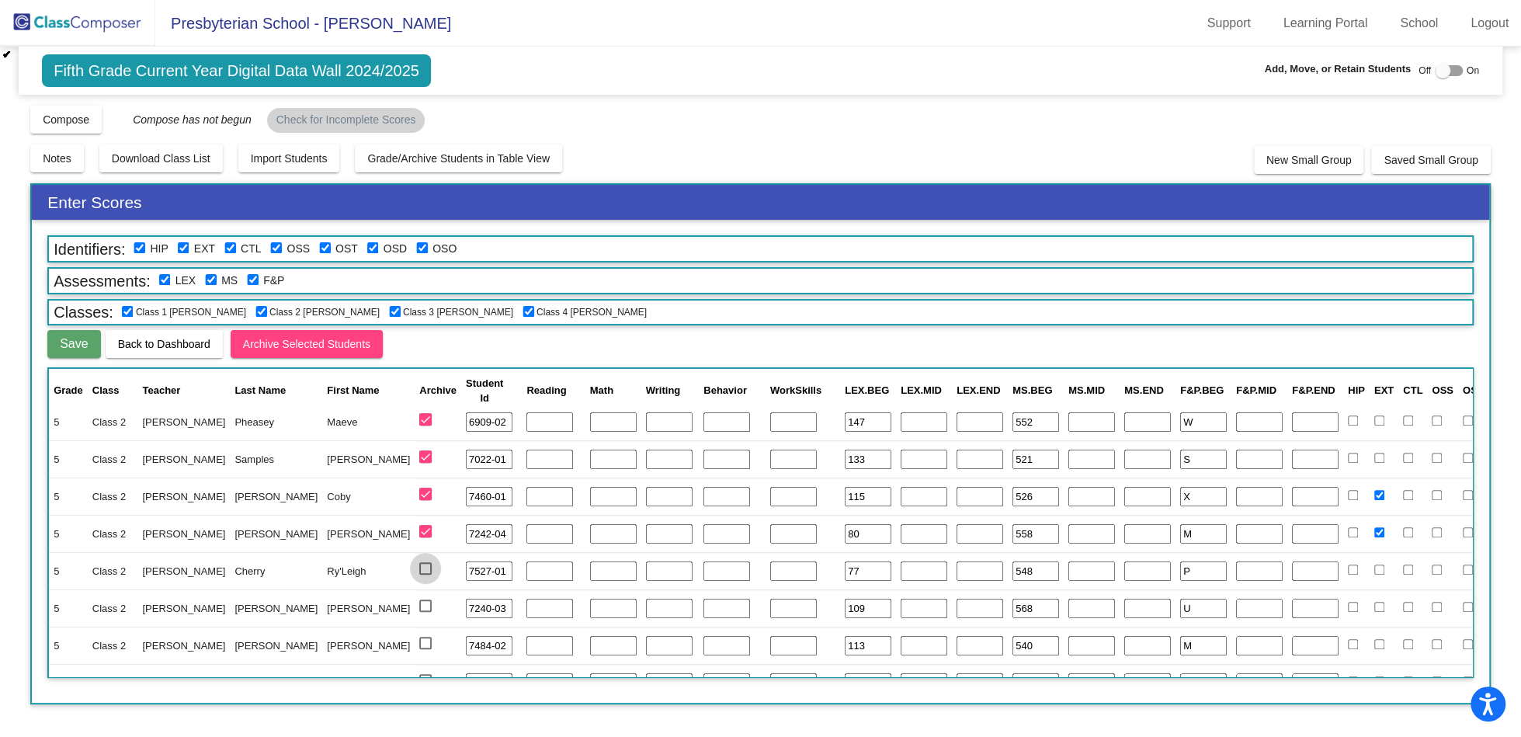
click at [425, 575] on input "select row 31" at bounding box center [425, 575] width 1 height 1
checkbox input "true"
click at [419, 601] on div at bounding box center [425, 606] width 12 height 12
click at [425, 612] on input "select row 32" at bounding box center [425, 612] width 1 height 1
checkbox input "true"
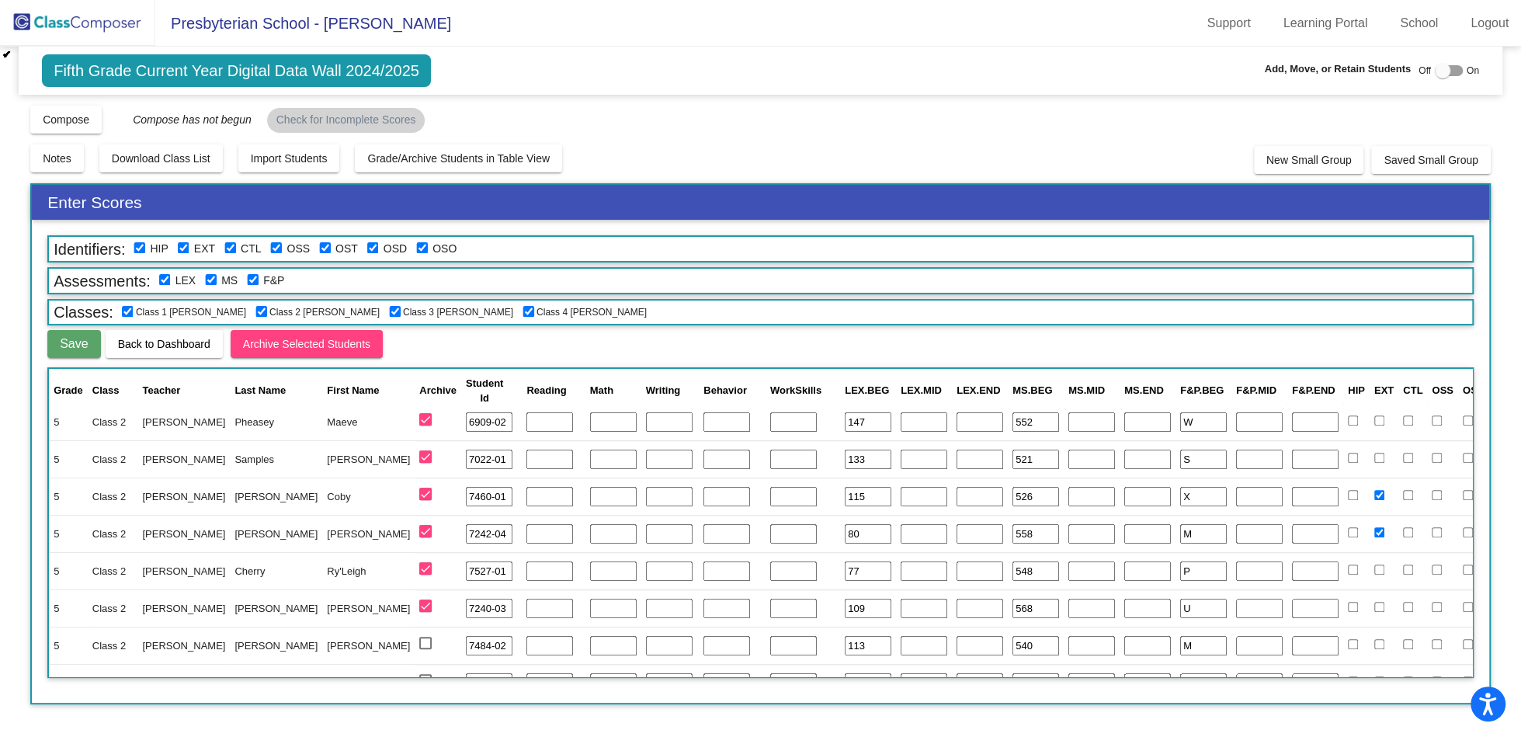
click at [419, 644] on div at bounding box center [425, 643] width 12 height 12
click at [425, 649] on input "select row 33" at bounding box center [425, 649] width 1 height 1
checkbox input "true"
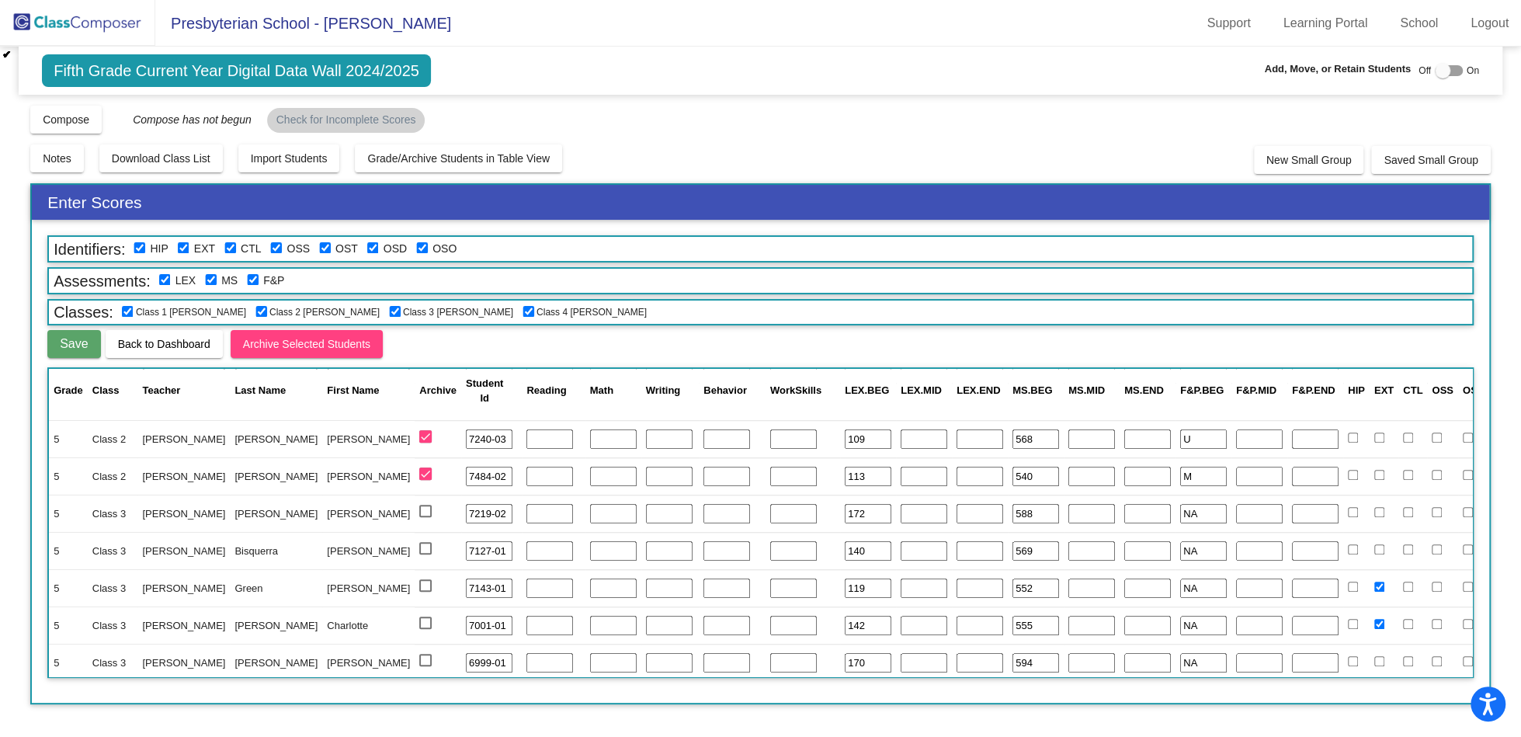
click at [419, 515] on div at bounding box center [425, 511] width 12 height 12
click at [425, 517] on input "select row 34" at bounding box center [425, 517] width 1 height 1
checkbox input "true"
click at [419, 551] on div at bounding box center [425, 548] width 12 height 12
click at [425, 555] on input "select row 35" at bounding box center [425, 555] width 1 height 1
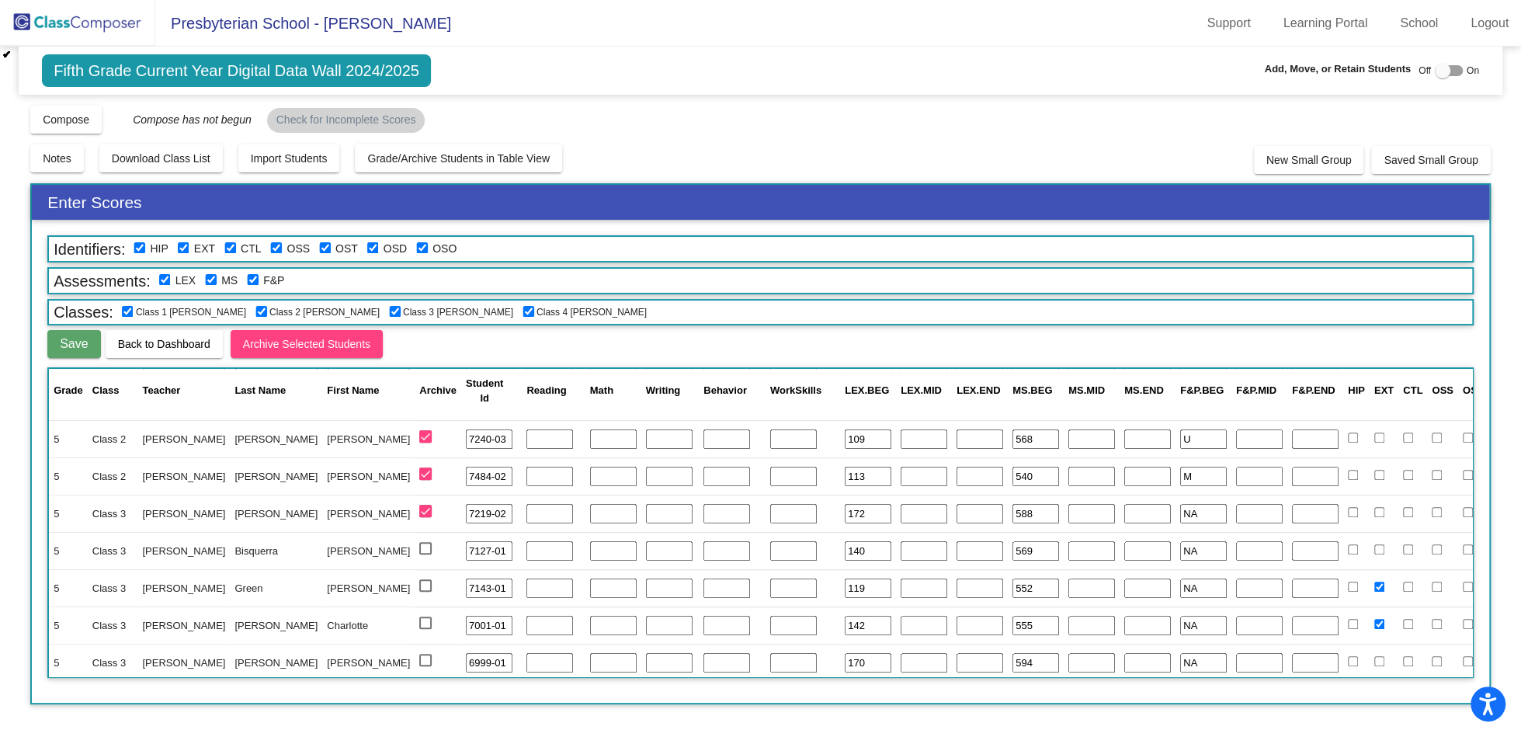
checkbox input "true"
click at [419, 583] on div at bounding box center [425, 585] width 12 height 12
click at [425, 592] on input "select row 36" at bounding box center [425, 592] width 1 height 1
checkbox input "true"
click at [419, 625] on div at bounding box center [425, 623] width 12 height 12
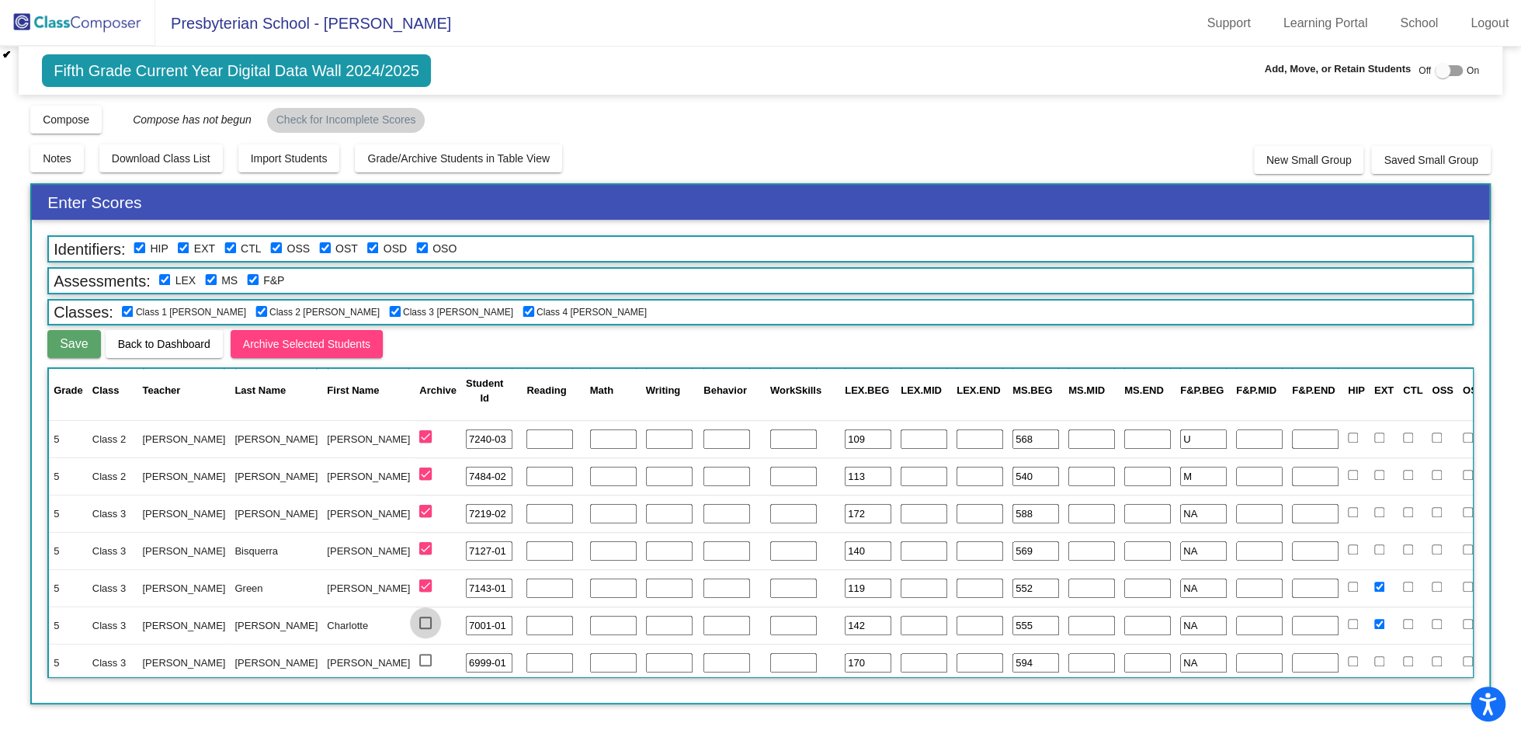
click at [425, 629] on input "select row 37" at bounding box center [425, 629] width 1 height 1
checkbox input "true"
click at [419, 661] on div at bounding box center [425, 660] width 12 height 12
click at [425, 666] on input "select row 38" at bounding box center [425, 666] width 1 height 1
checkbox input "true"
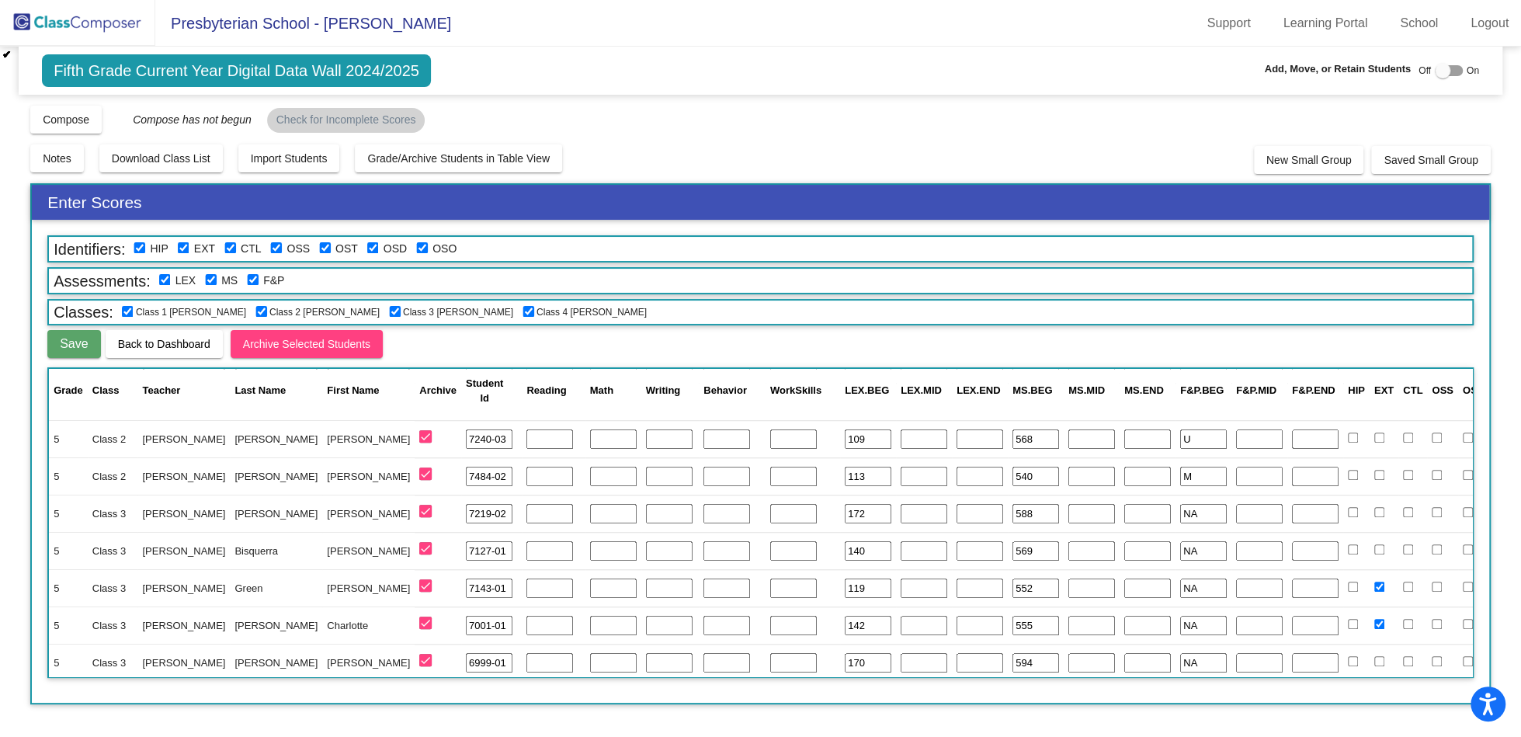
scroll to position [1297, 0]
click at [419, 515] on div at bounding box center [425, 511] width 12 height 12
click at [425, 517] on input "select row 39" at bounding box center [425, 517] width 1 height 1
checkbox input "true"
click at [419, 546] on div at bounding box center [425, 548] width 12 height 12
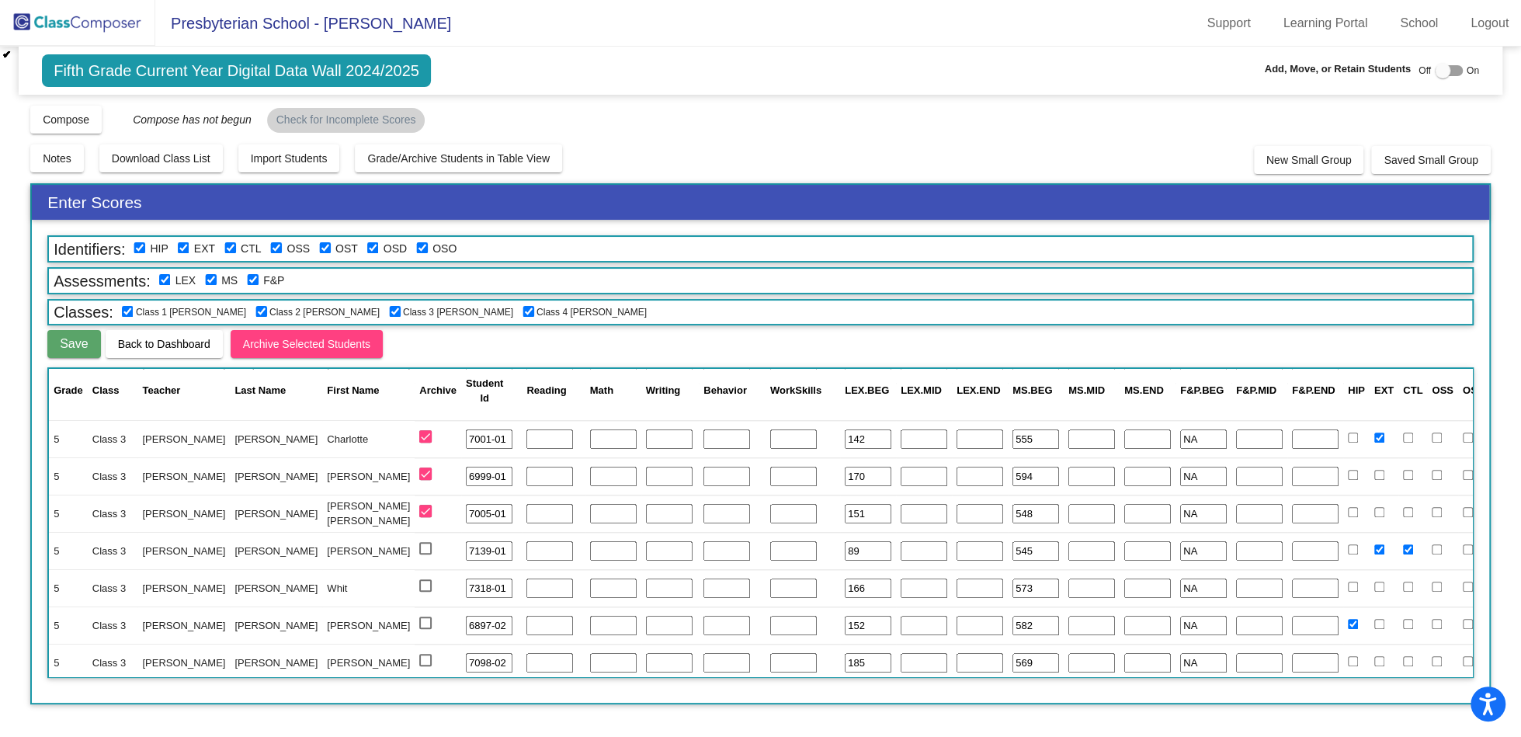
click at [425, 555] on input "select row 40" at bounding box center [425, 555] width 1 height 1
checkbox input "true"
click at [419, 579] on div at bounding box center [425, 585] width 12 height 12
click at [425, 592] on input "select row 41" at bounding box center [425, 592] width 1 height 1
checkbox input "true"
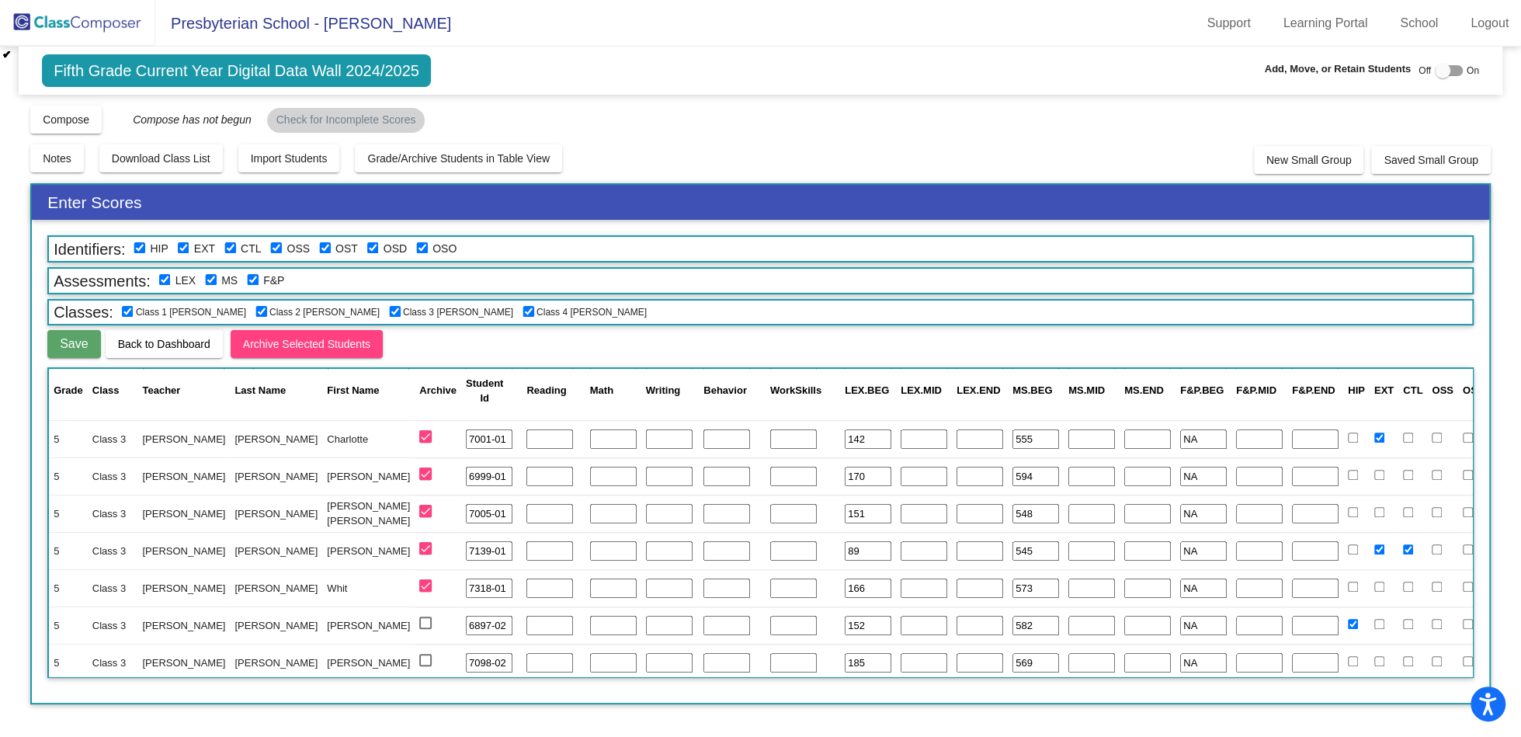
click at [415, 615] on td at bounding box center [438, 625] width 47 height 37
click at [415, 640] on td at bounding box center [438, 625] width 47 height 37
click at [419, 619] on div at bounding box center [425, 623] width 12 height 12
click at [425, 629] on input "select row 42" at bounding box center [425, 629] width 1 height 1
checkbox input "true"
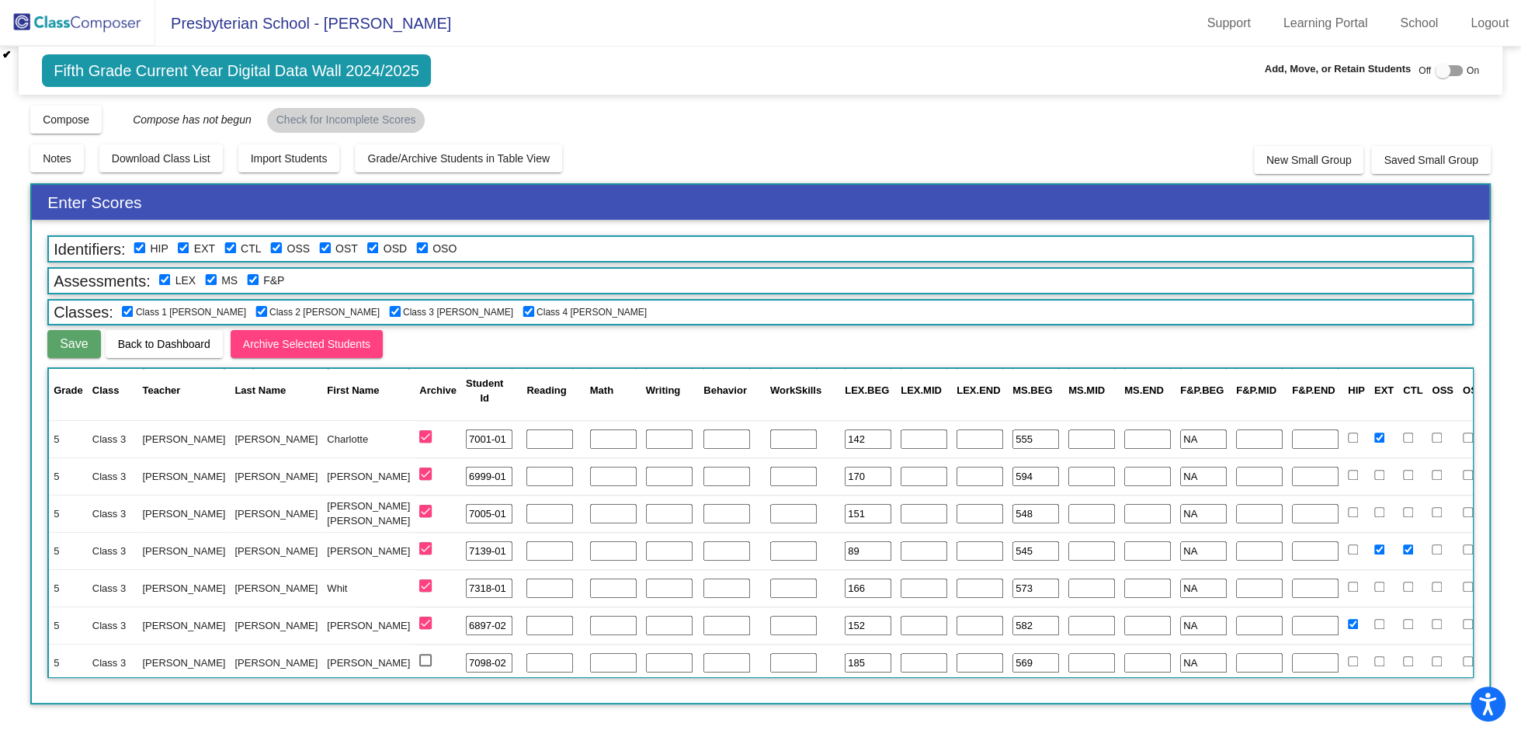
scroll to position [1434, 0]
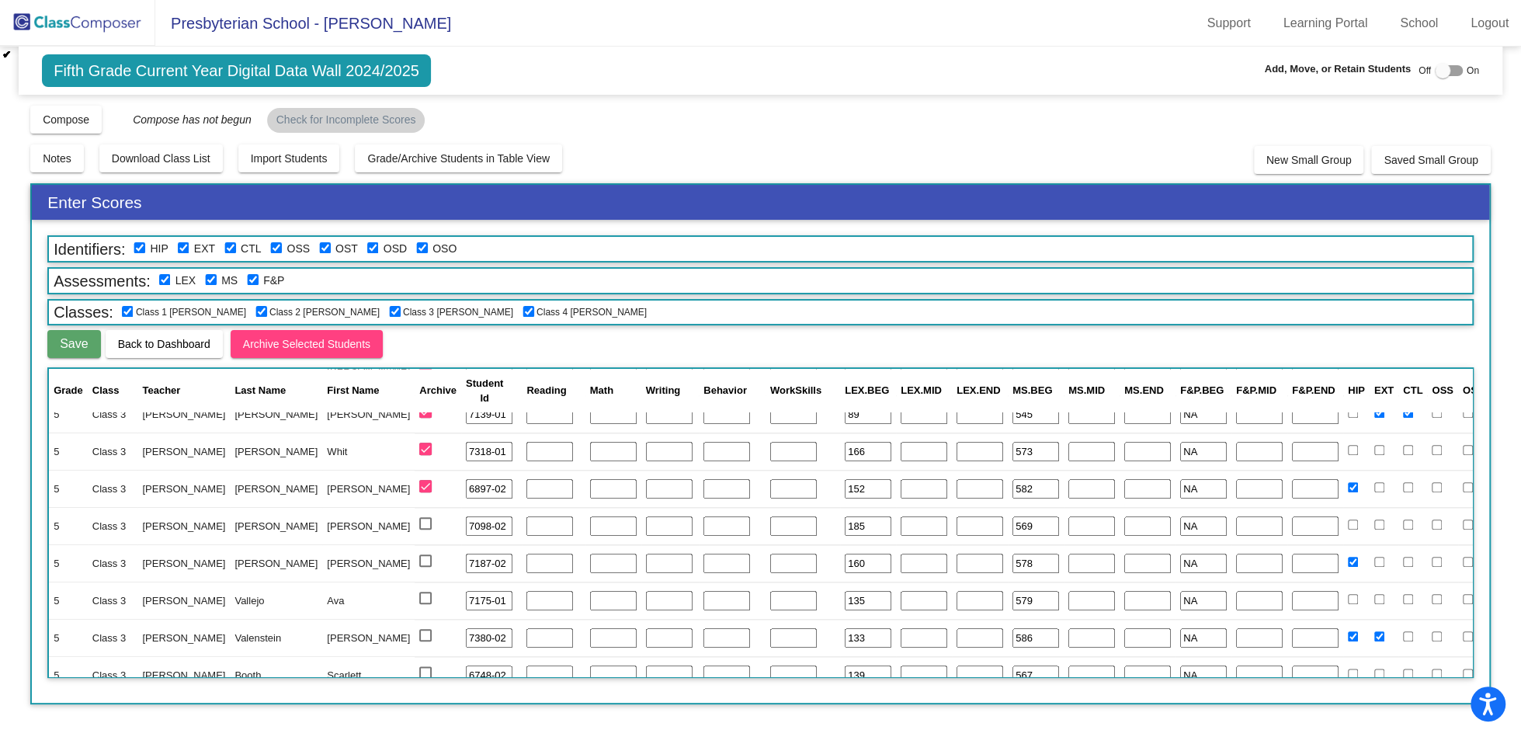
click at [419, 526] on div at bounding box center [425, 523] width 12 height 12
click at [425, 530] on input "select row 43" at bounding box center [425, 530] width 1 height 1
checkbox input "true"
click at [419, 566] on div at bounding box center [425, 561] width 12 height 12
click at [425, 567] on input "select row 44" at bounding box center [425, 567] width 1 height 1
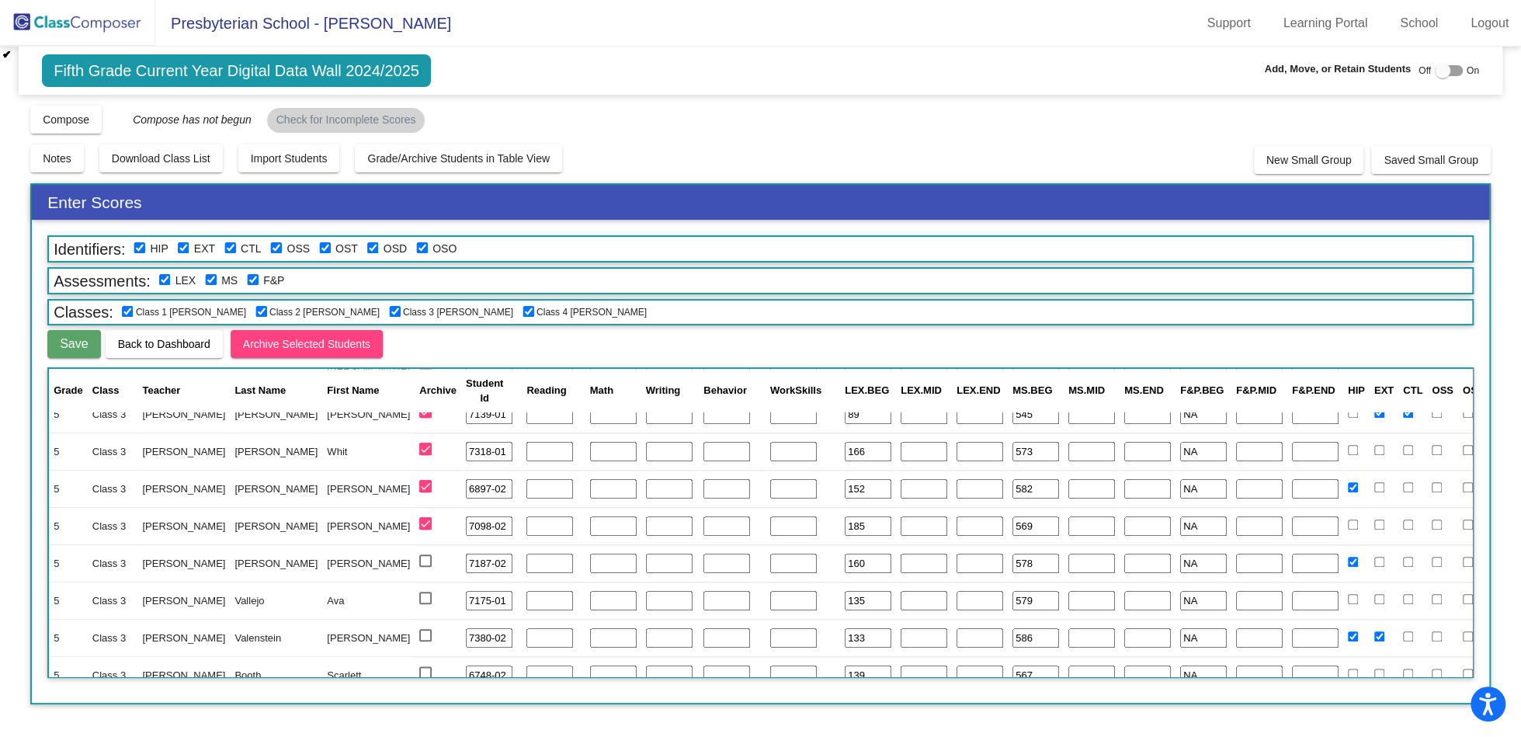
checkbox input "true"
click at [419, 597] on div at bounding box center [425, 598] width 12 height 12
click at [425, 604] on input "select row 45" at bounding box center [425, 604] width 1 height 1
checkbox input "true"
click at [419, 631] on div at bounding box center [425, 635] width 12 height 12
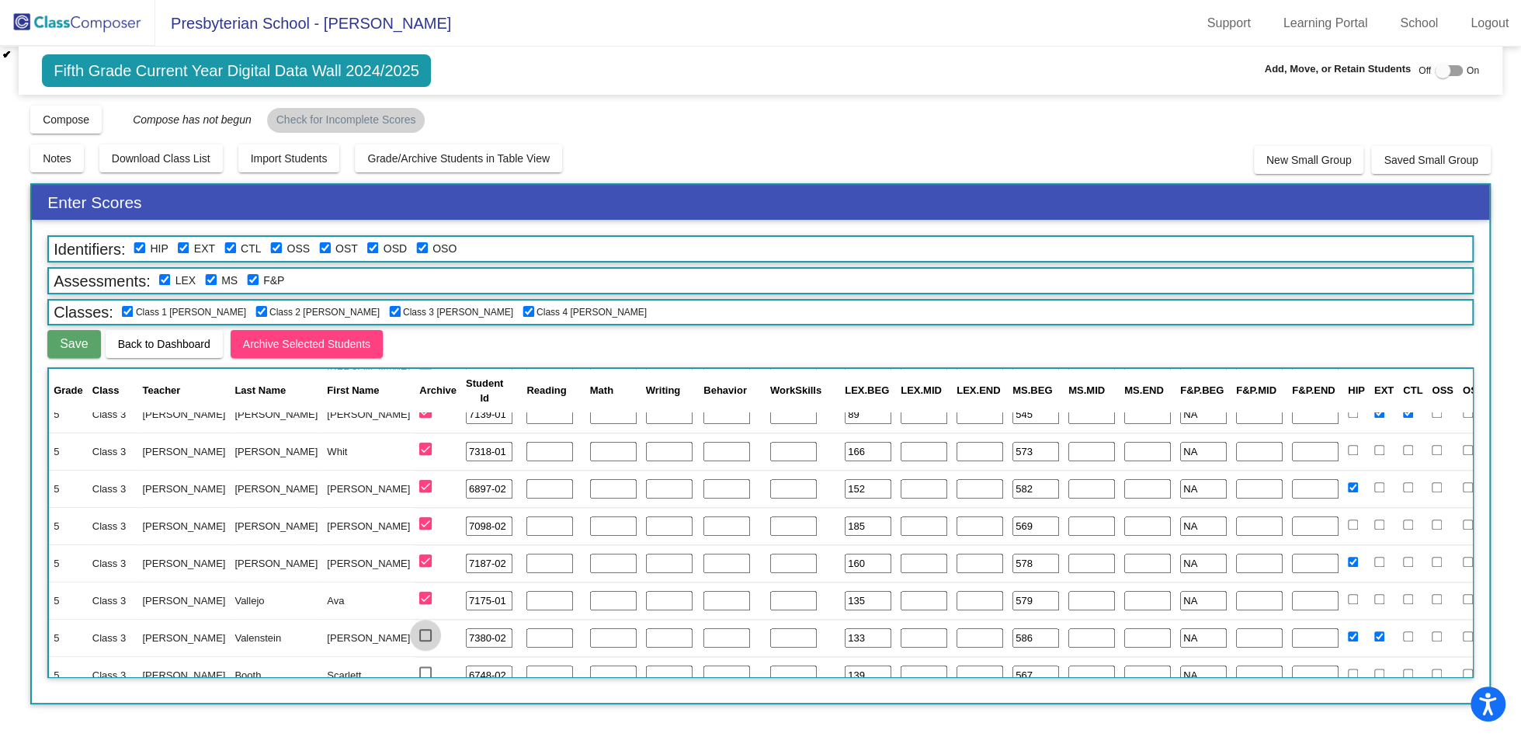
click at [425, 642] on input "select row 46" at bounding box center [425, 642] width 1 height 1
checkbox input "true"
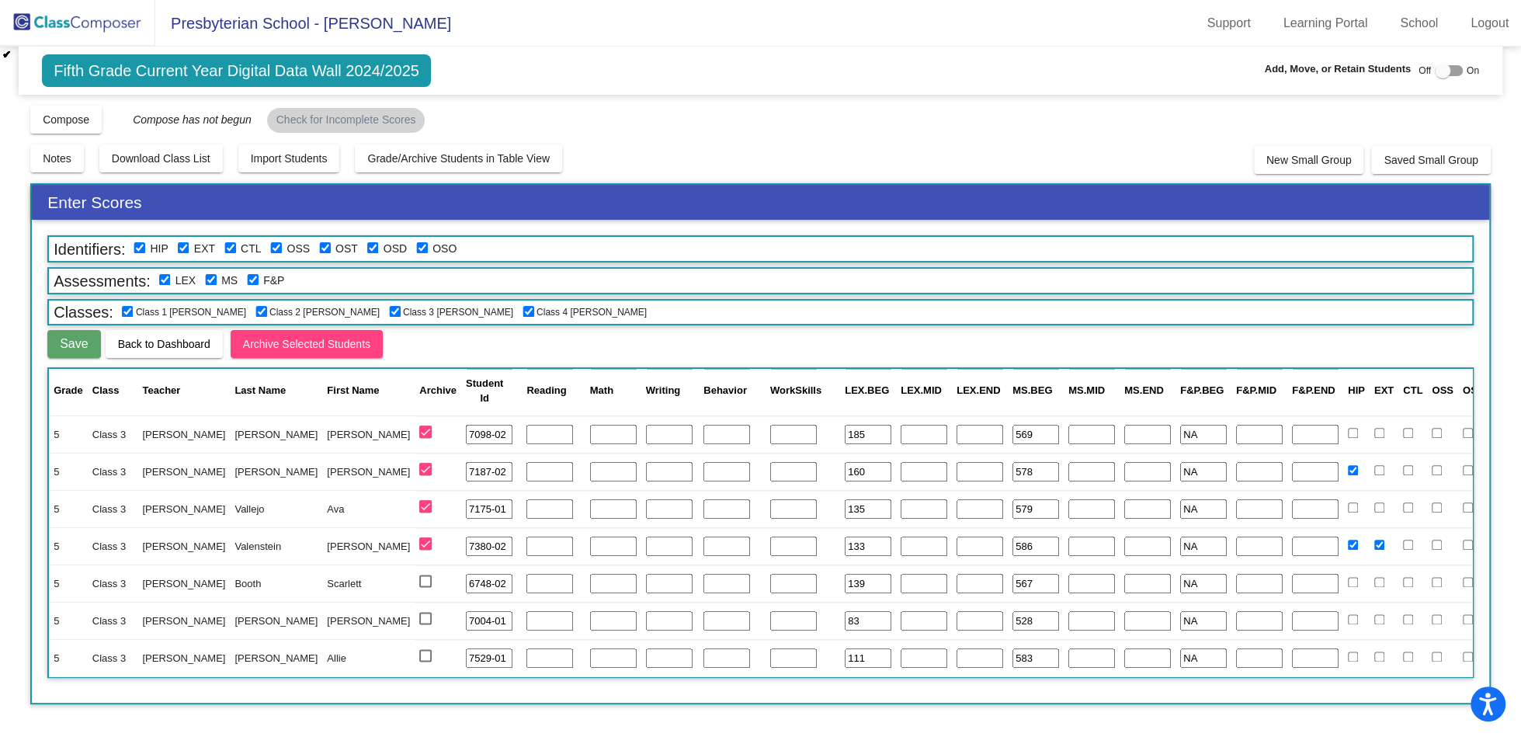
scroll to position [1660, 0]
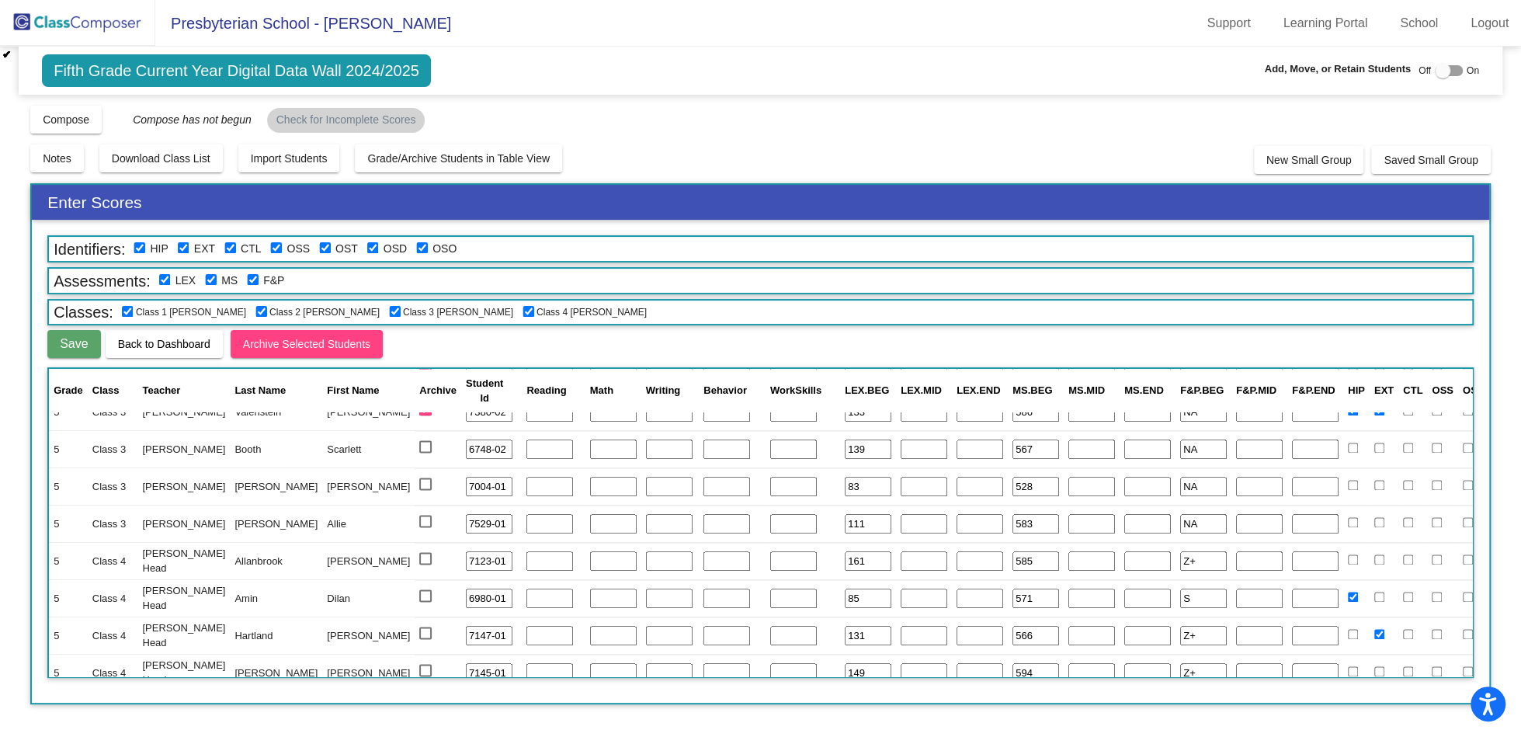
click at [419, 449] on div at bounding box center [425, 446] width 12 height 12
click at [425, 453] on input "select row 47" at bounding box center [425, 453] width 1 height 1
checkbox input "true"
click at [419, 484] on div at bounding box center [425, 484] width 12 height 12
click at [425, 490] on input "select row 48" at bounding box center [425, 490] width 1 height 1
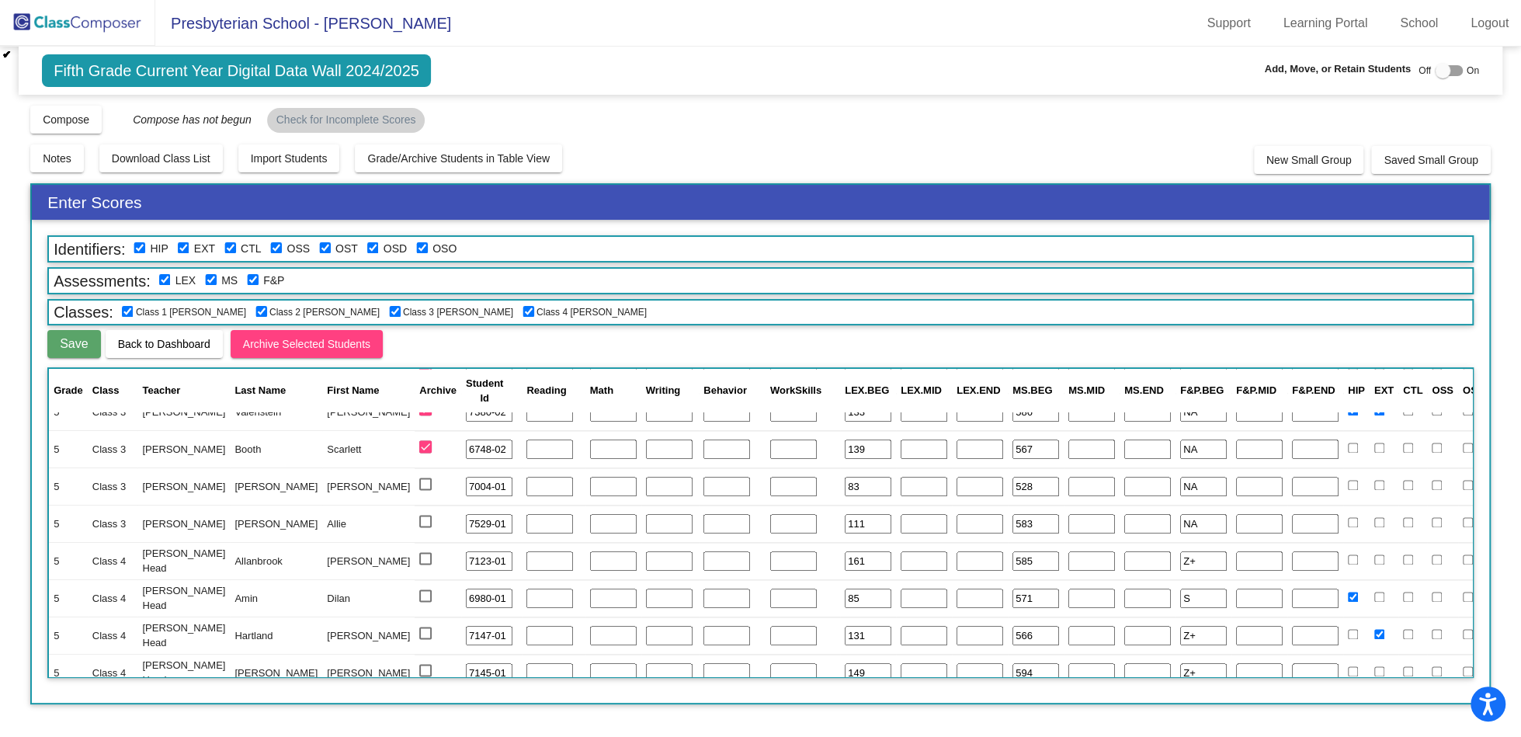
checkbox input "true"
click at [419, 520] on div at bounding box center [425, 521] width 12 height 12
click at [425, 527] on input "select row 49" at bounding box center [425, 527] width 1 height 1
checkbox input "true"
click at [419, 555] on div at bounding box center [425, 558] width 12 height 12
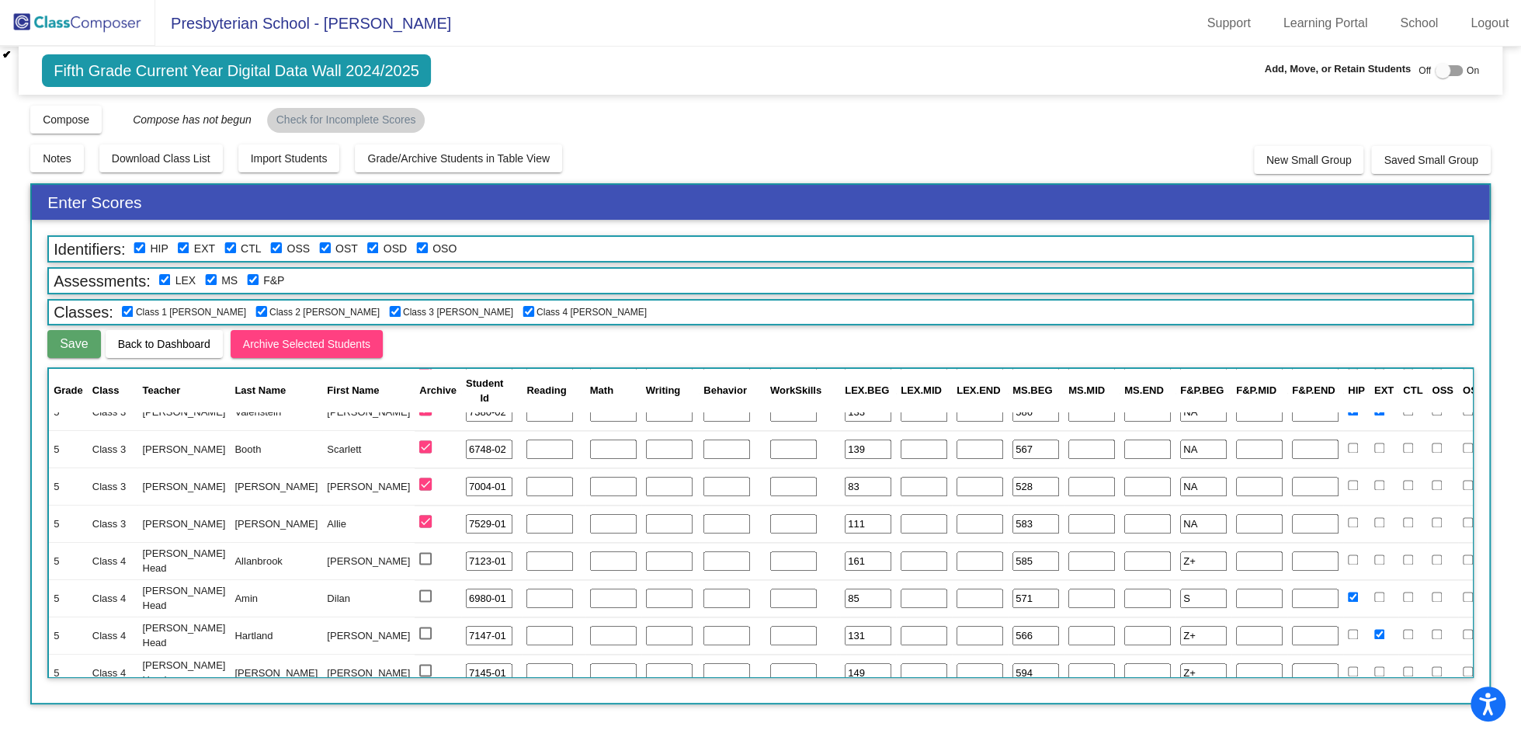
click at [425, 565] on input "select row 50" at bounding box center [425, 565] width 1 height 1
checkbox input "true"
click at [419, 593] on div at bounding box center [425, 595] width 12 height 12
click at [425, 602] on input "select row 51" at bounding box center [425, 602] width 1 height 1
checkbox input "true"
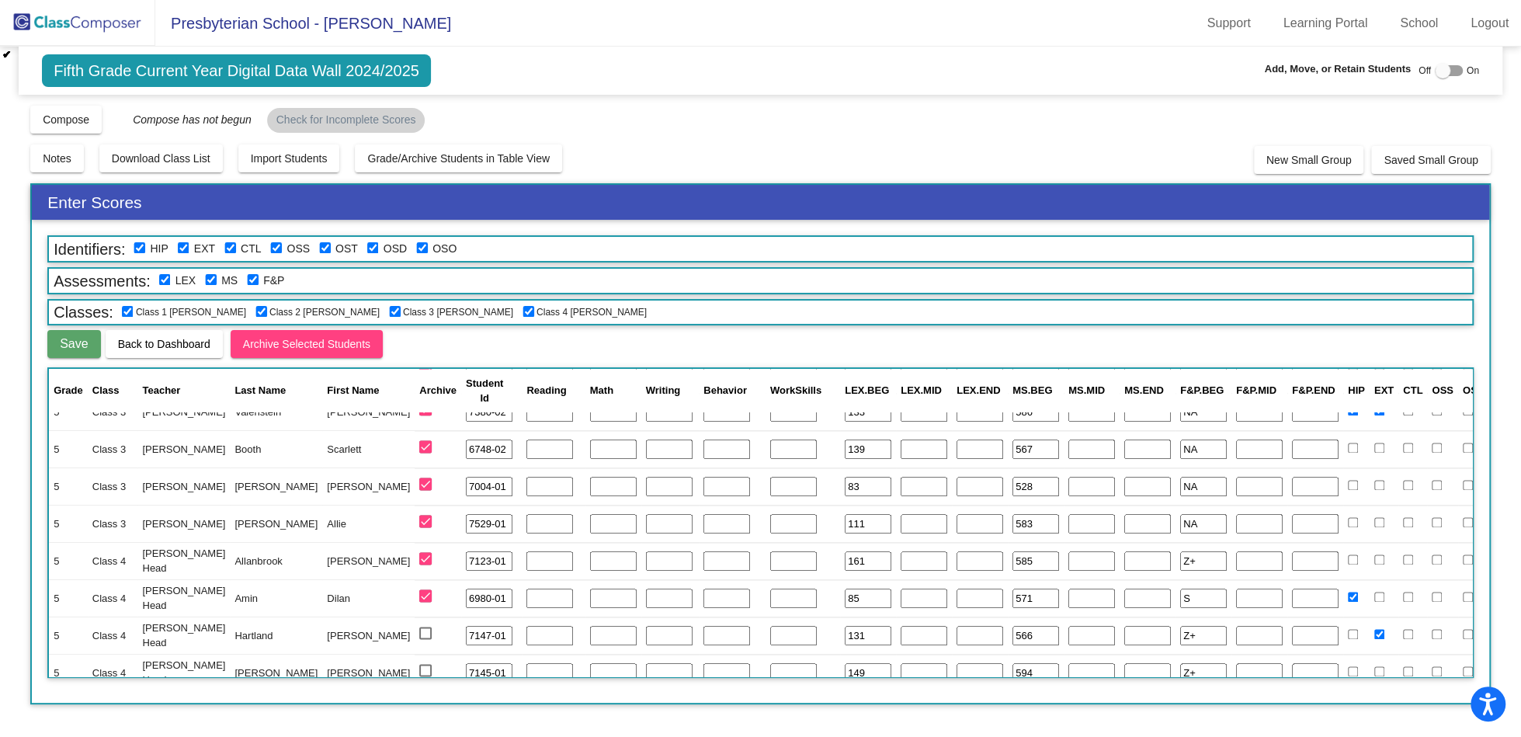
click at [415, 649] on td at bounding box center [438, 635] width 47 height 37
click at [419, 635] on div at bounding box center [425, 633] width 12 height 12
click at [425, 639] on input "select row 52" at bounding box center [425, 639] width 1 height 1
checkbox input "true"
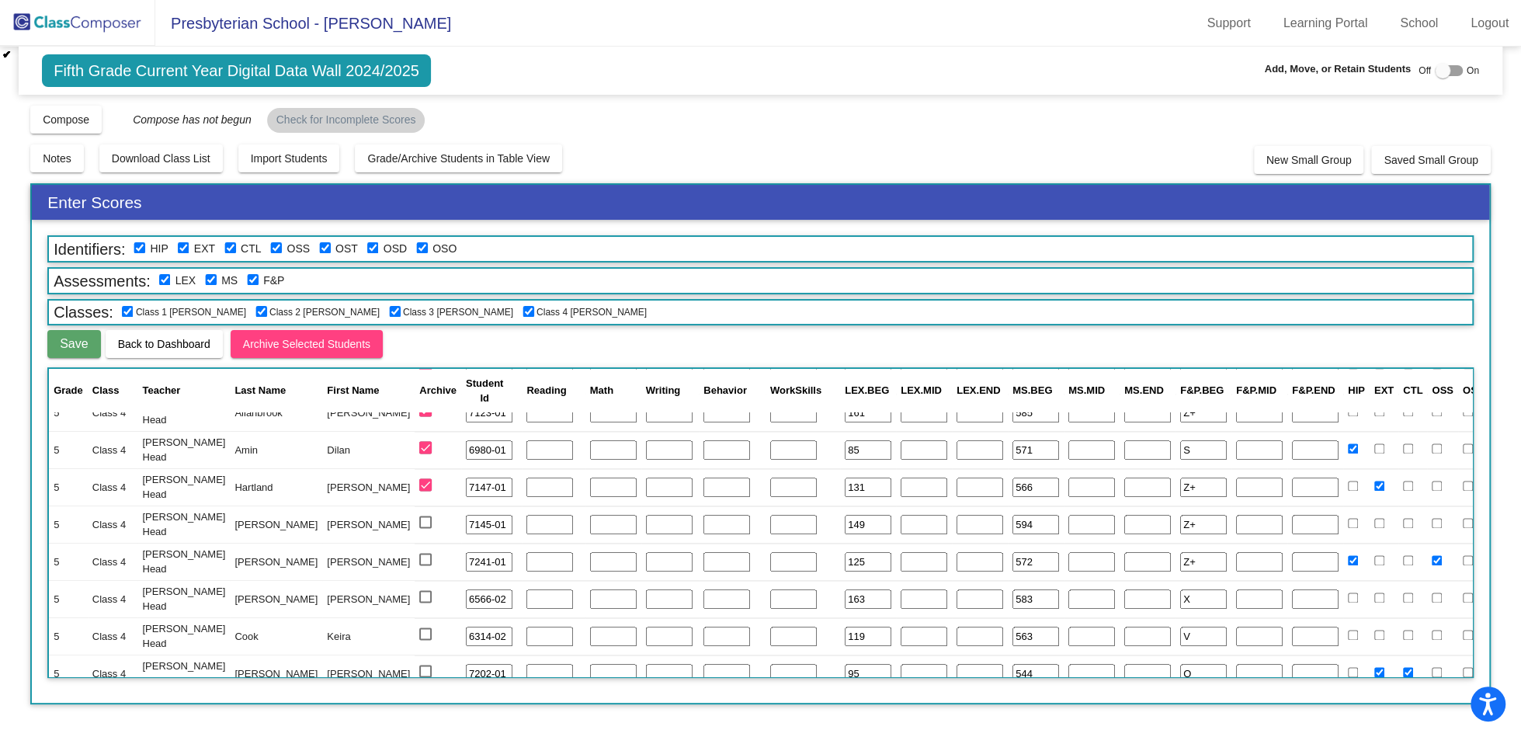
click at [419, 523] on div at bounding box center [425, 522] width 12 height 12
click at [425, 528] on input "select row 53" at bounding box center [425, 528] width 1 height 1
checkbox input "true"
click at [419, 555] on div at bounding box center [425, 559] width 12 height 12
click at [425, 565] on input "select row 54" at bounding box center [425, 565] width 1 height 1
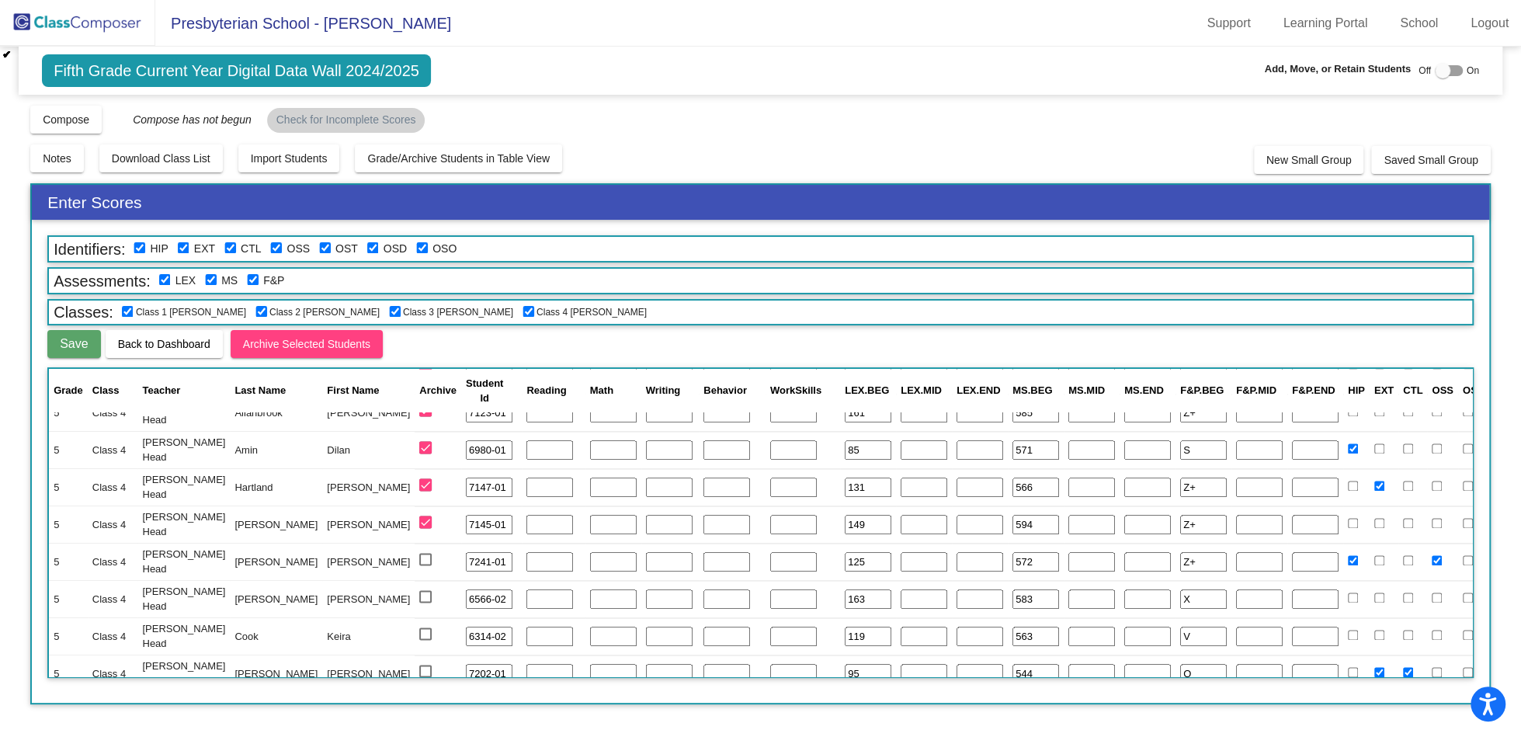
checkbox input "true"
click at [415, 603] on td at bounding box center [438, 598] width 47 height 37
click at [419, 600] on div at bounding box center [425, 596] width 12 height 12
click at [425, 603] on input "select row 55" at bounding box center [425, 603] width 1 height 1
checkbox input "true"
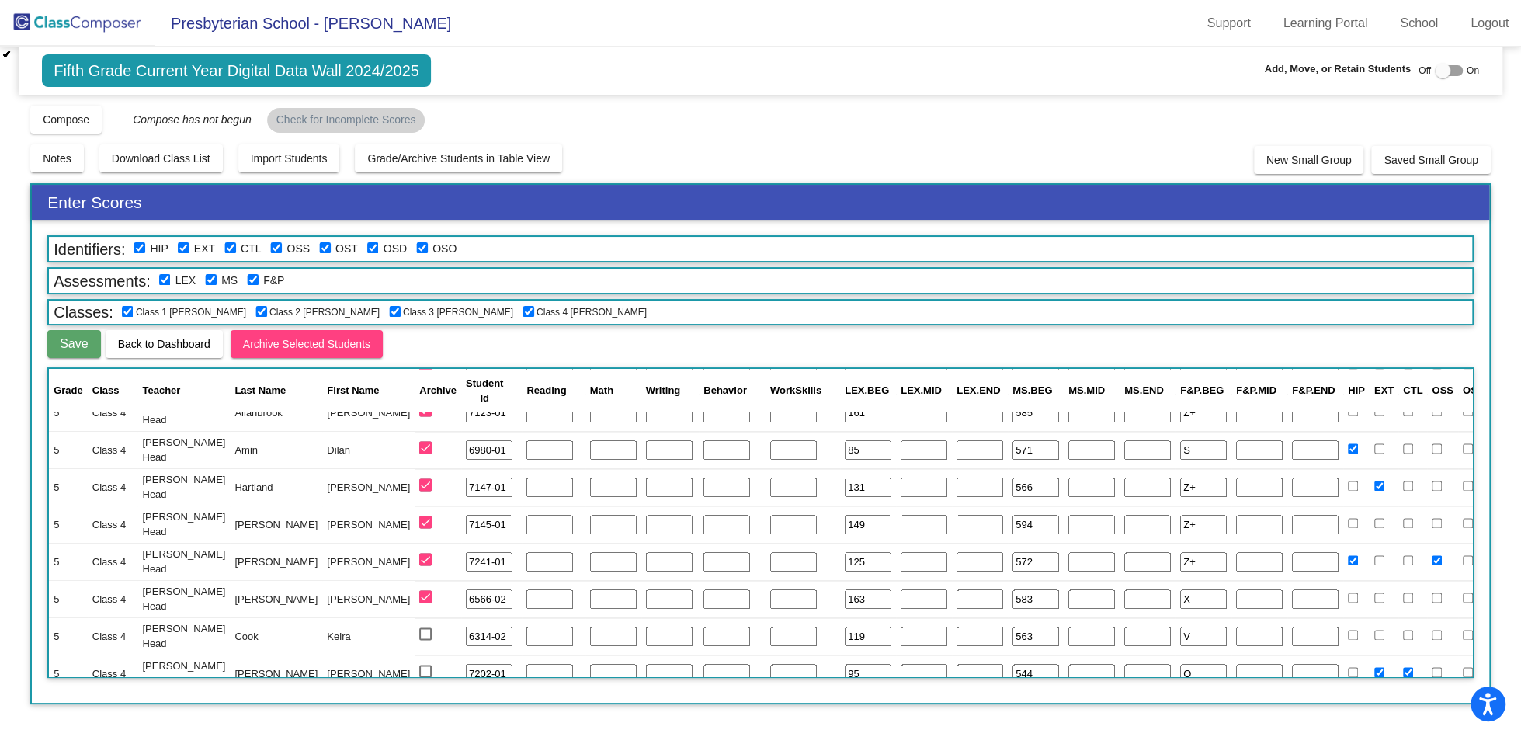
click at [415, 612] on td at bounding box center [438, 598] width 47 height 37
click at [419, 633] on div at bounding box center [425, 634] width 12 height 12
click at [425, 640] on input "select row 56" at bounding box center [425, 640] width 1 height 1
checkbox input "true"
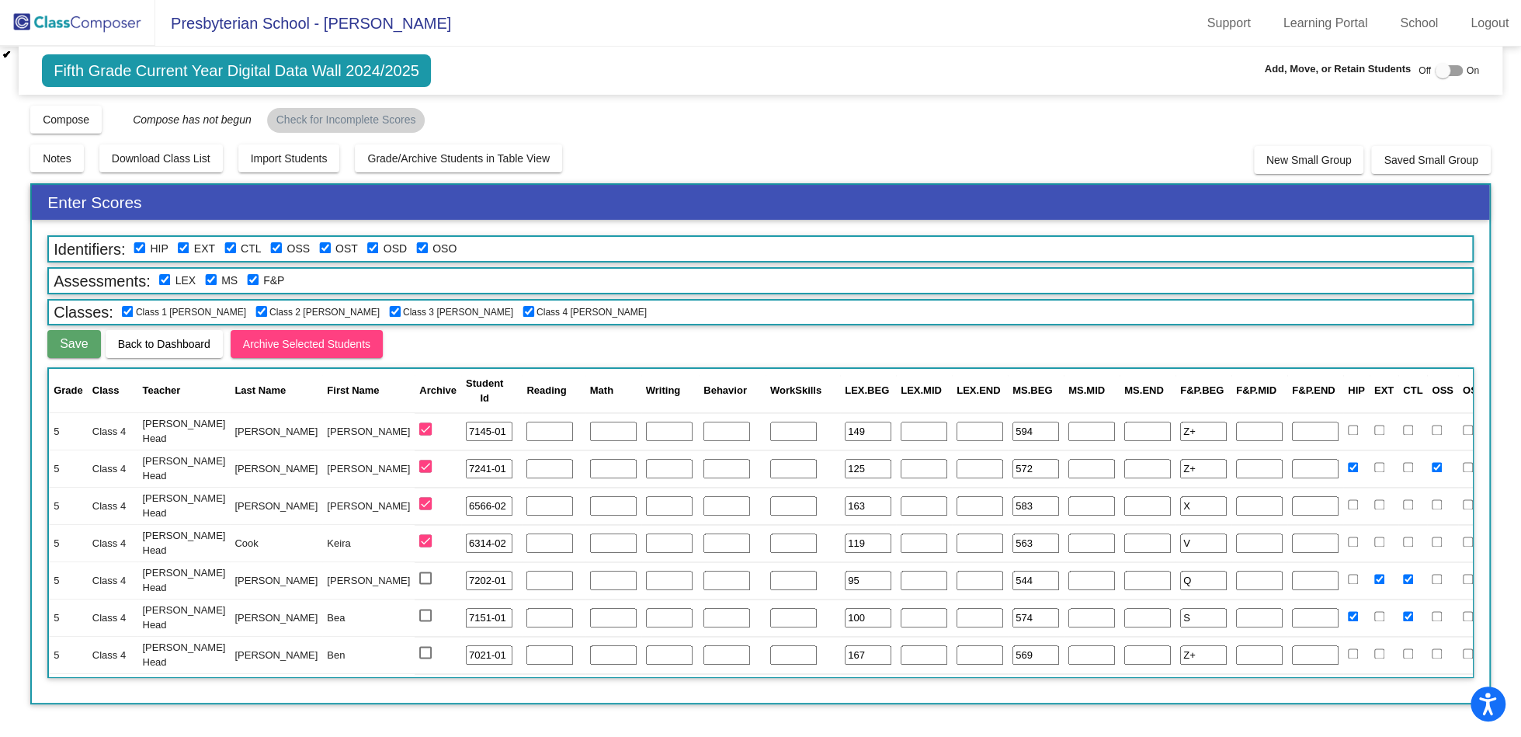
scroll to position [2001, 0]
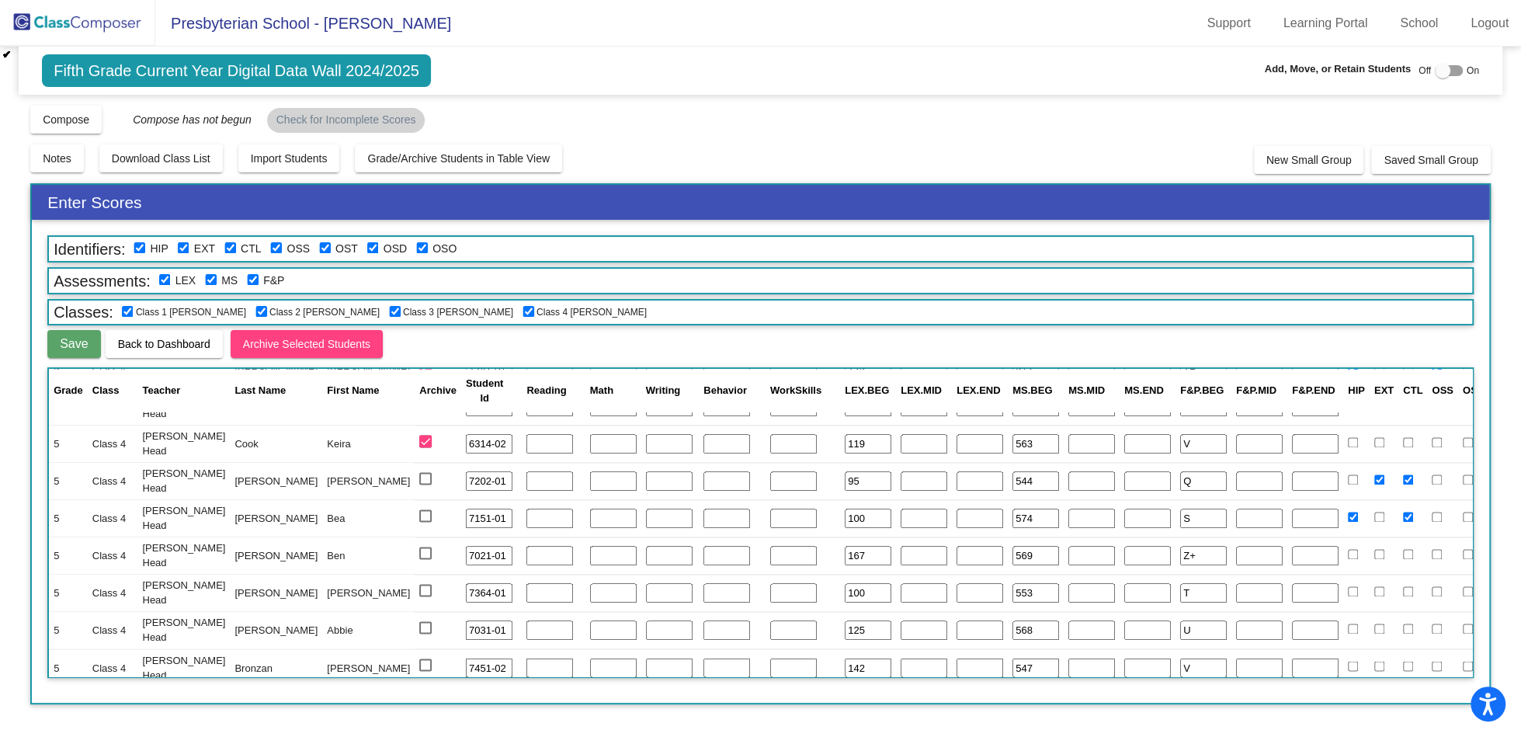
click at [419, 478] on div at bounding box center [425, 478] width 12 height 12
click at [425, 485] on input "select row 57" at bounding box center [425, 485] width 1 height 1
checkbox input "true"
click at [419, 509] on div at bounding box center [425, 515] width 12 height 12
click at [425, 522] on input "select row 58" at bounding box center [425, 522] width 1 height 1
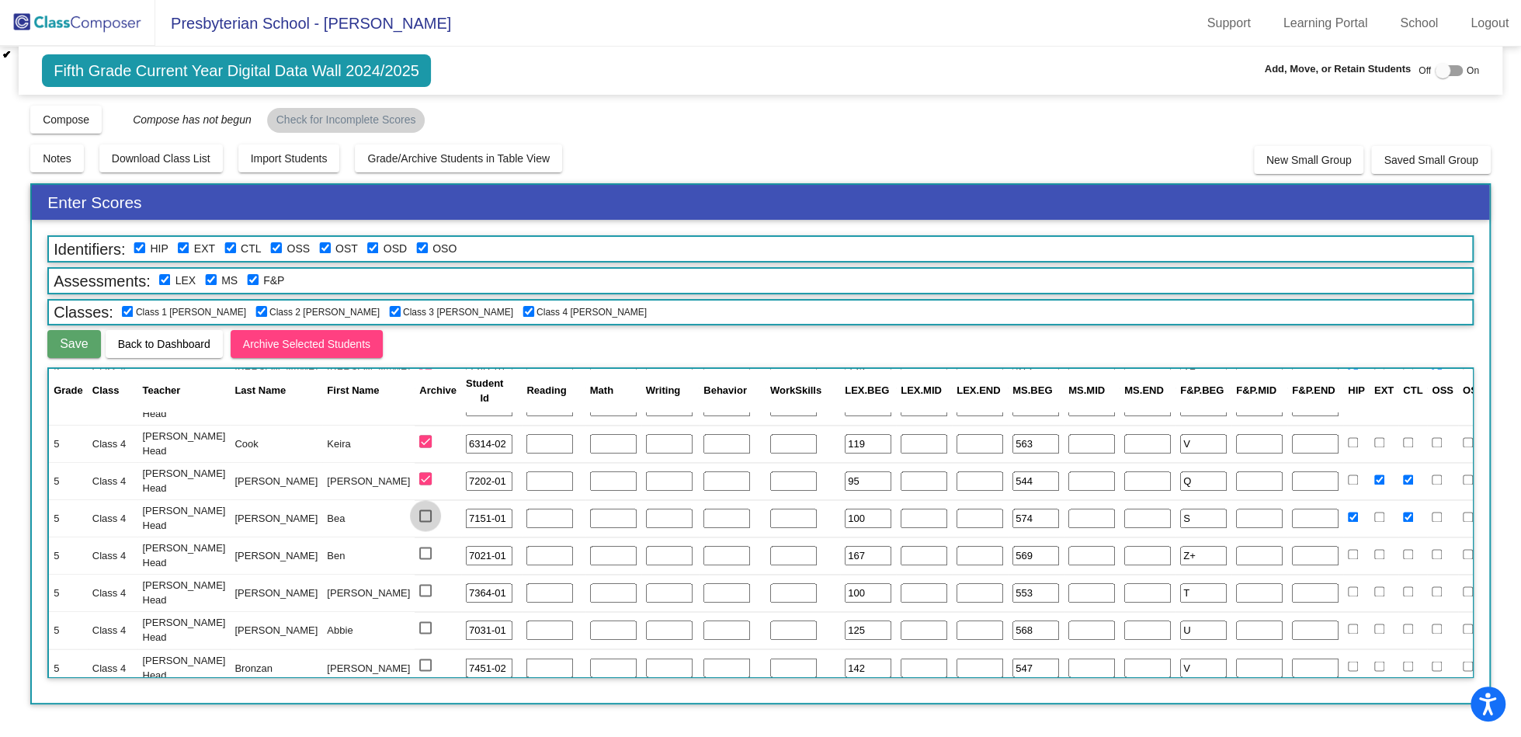
checkbox input "true"
click at [419, 554] on div at bounding box center [425, 553] width 12 height 12
click at [425, 559] on input "select row 59" at bounding box center [425, 559] width 1 height 1
checkbox input "true"
click at [419, 587] on div at bounding box center [425, 590] width 12 height 12
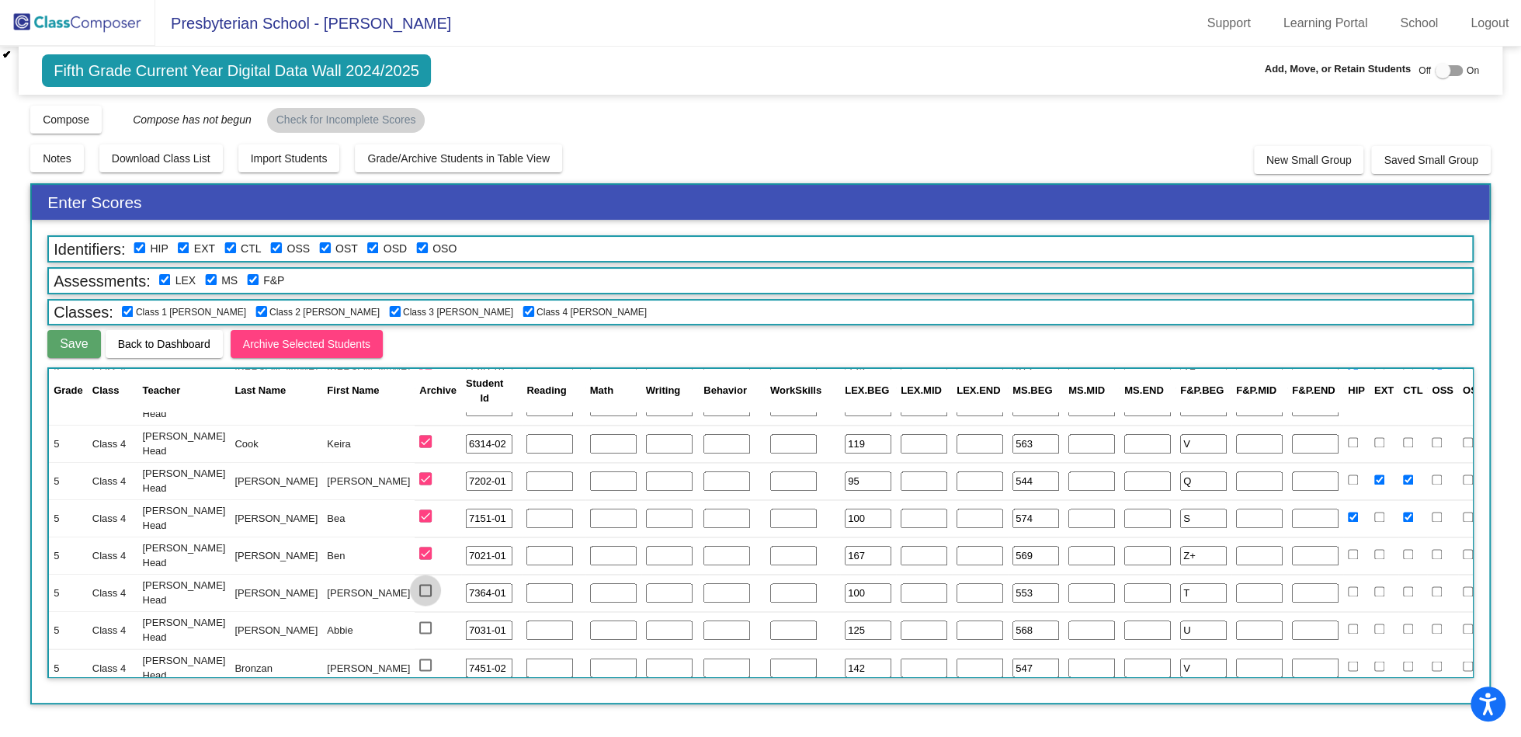
click at [425, 596] on input "select row 60" at bounding box center [425, 596] width 1 height 1
checkbox input "true"
click at [419, 623] on div at bounding box center [425, 627] width 12 height 12
click at [425, 634] on input "select row 61" at bounding box center [425, 634] width 1 height 1
checkbox input "true"
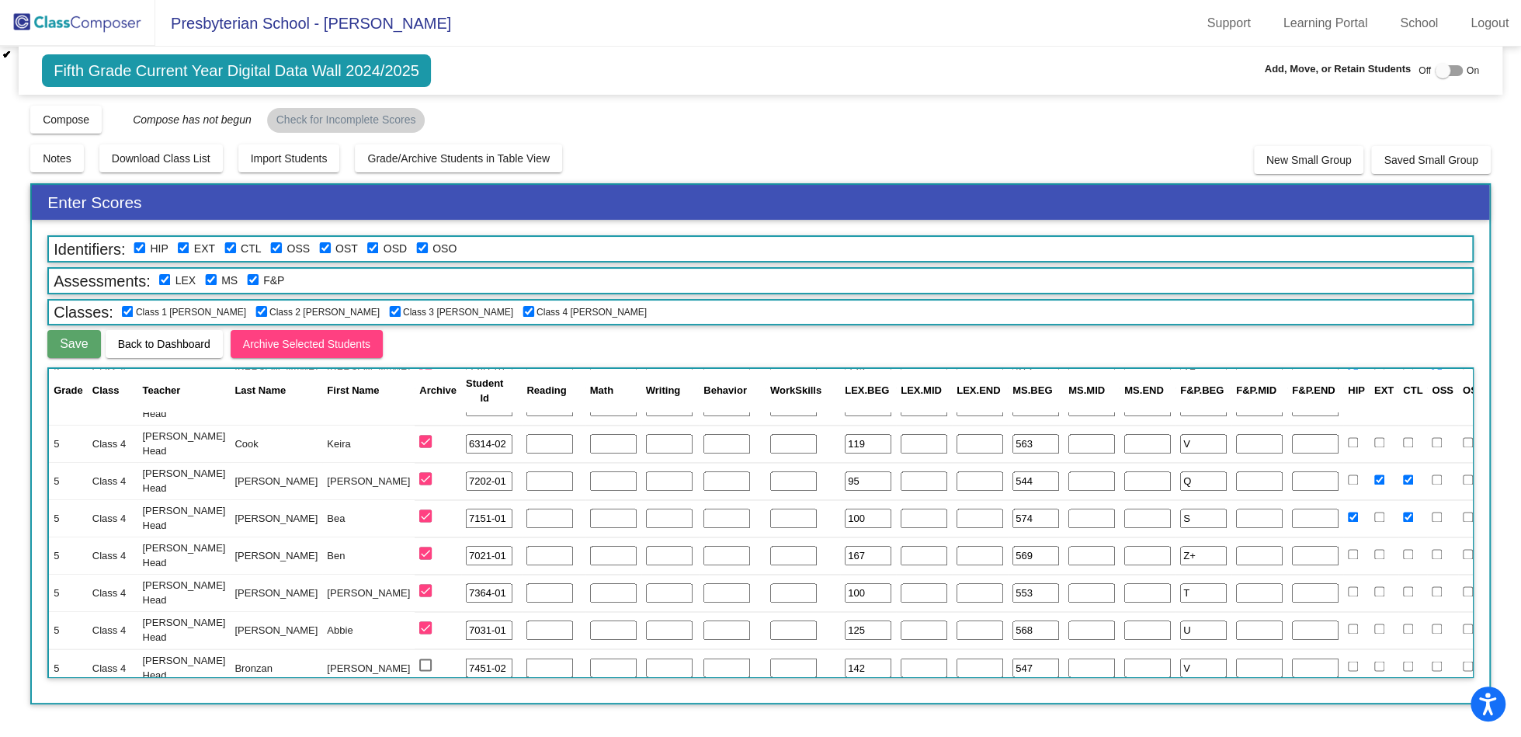
scroll to position [2107, 0]
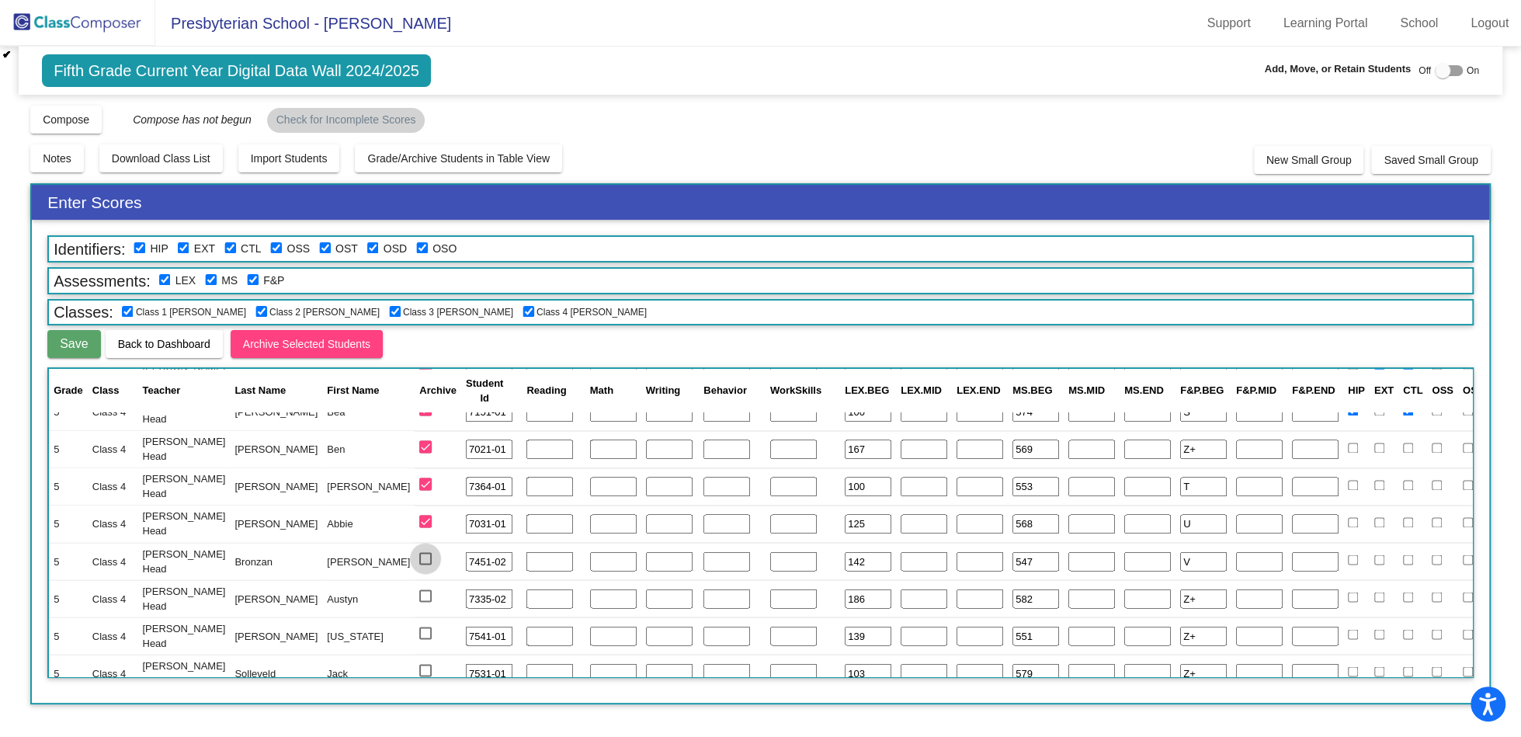
click at [419, 559] on div at bounding box center [425, 558] width 12 height 12
click at [425, 565] on input "select row 62" at bounding box center [425, 565] width 1 height 1
checkbox input "true"
click at [415, 603] on td at bounding box center [438, 597] width 47 height 37
click at [419, 596] on div at bounding box center [425, 595] width 12 height 12
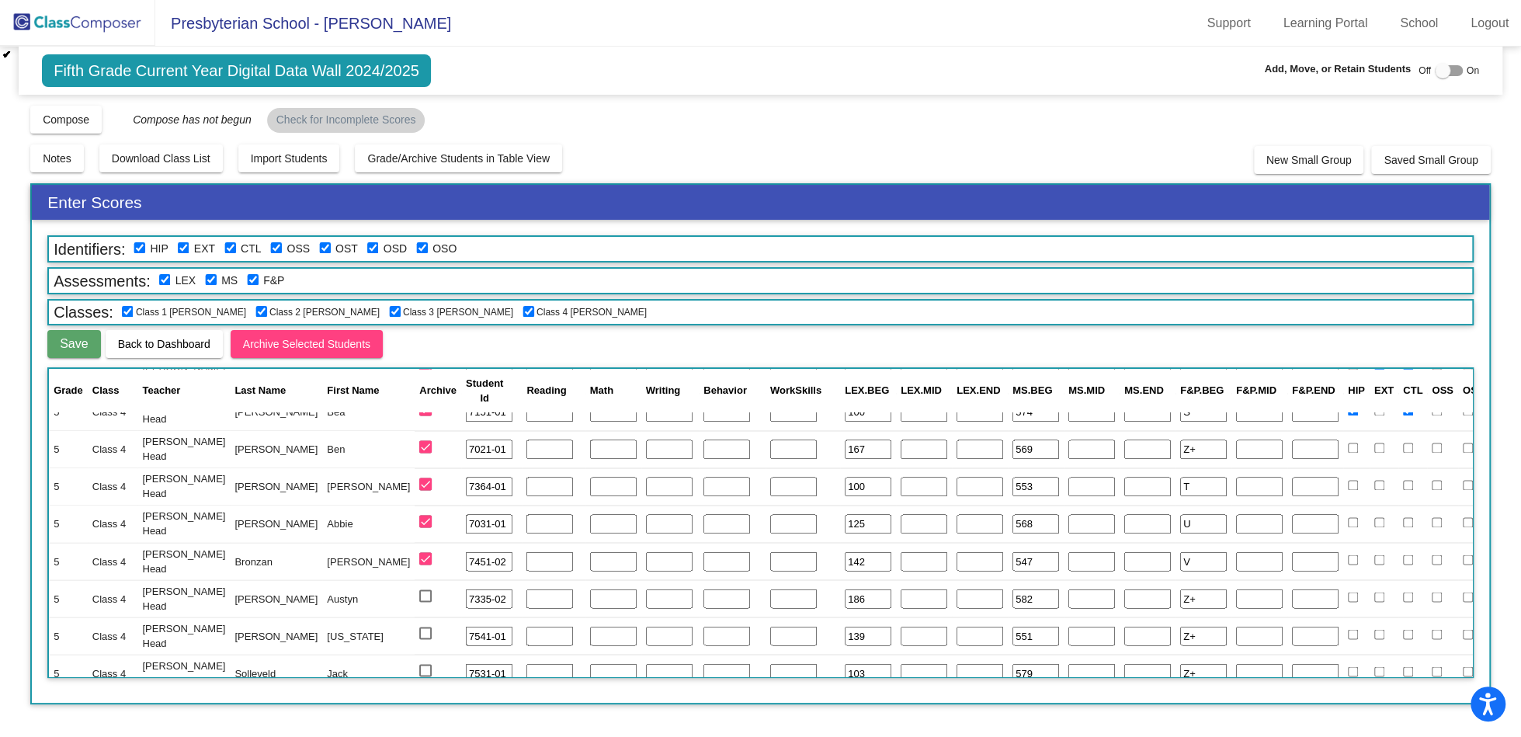
click at [425, 602] on input "select row 63" at bounding box center [425, 602] width 1 height 1
checkbox input "true"
click at [419, 628] on div at bounding box center [425, 633] width 12 height 12
click at [425, 639] on input "select row 64" at bounding box center [425, 639] width 1 height 1
checkbox input "true"
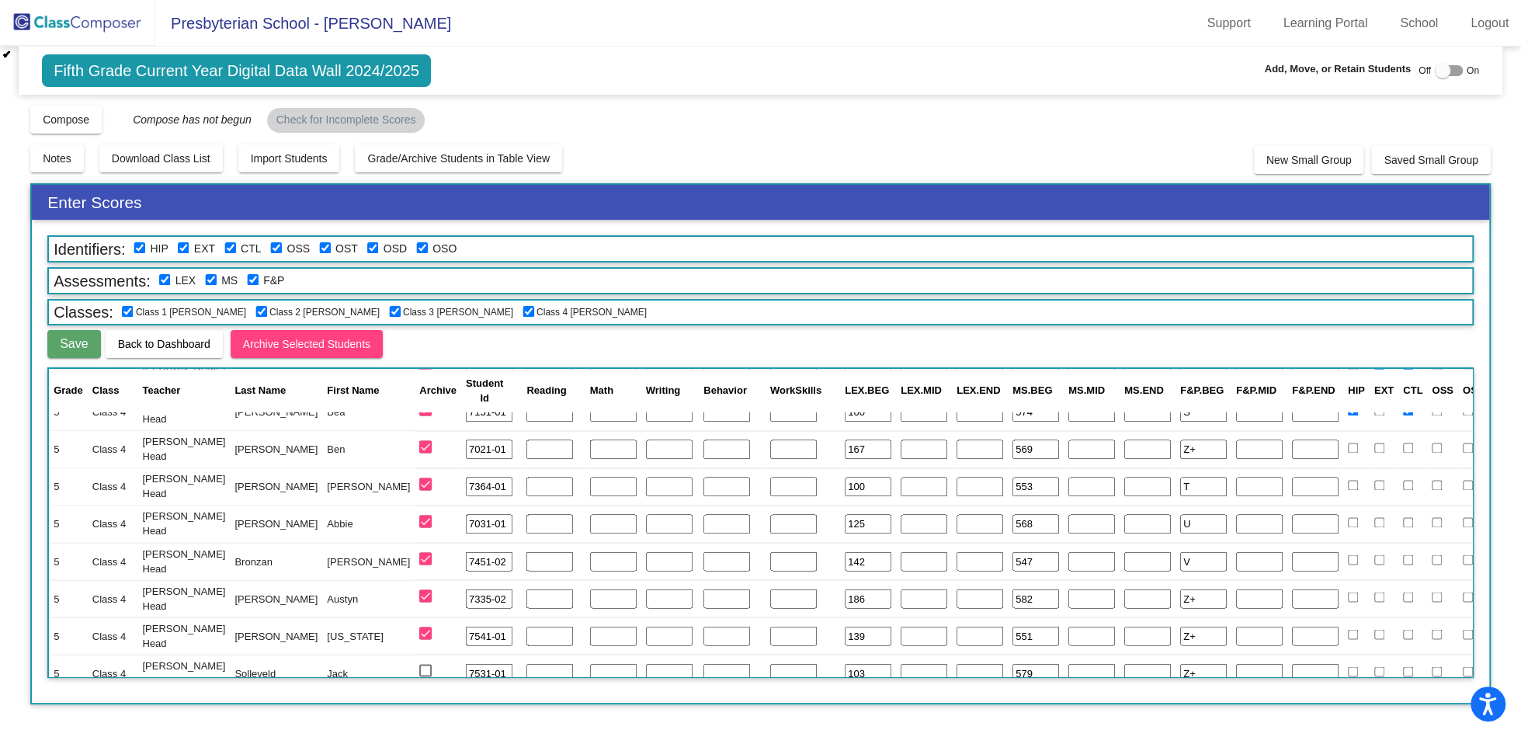
scroll to position [2130, 0]
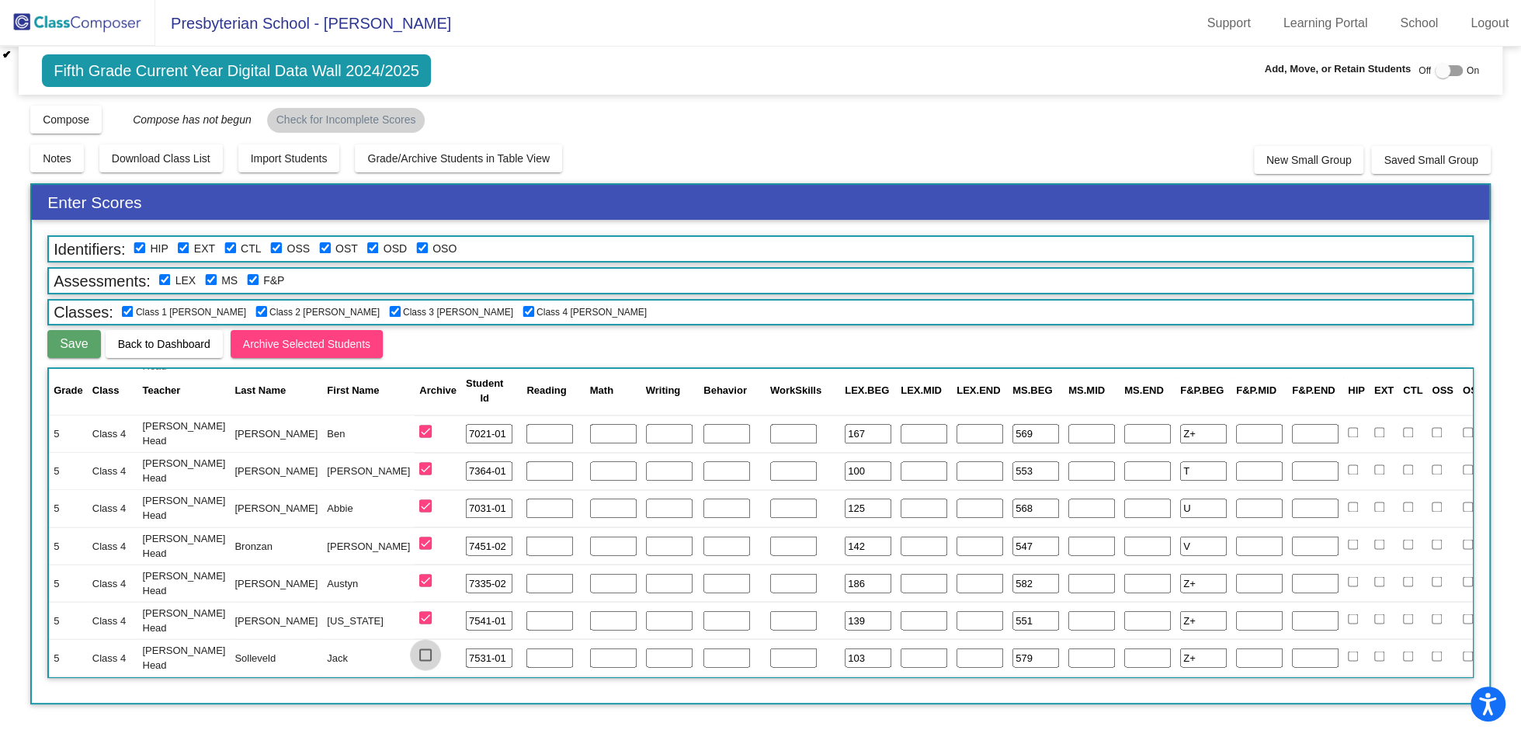
click at [419, 649] on div at bounding box center [425, 655] width 12 height 12
click at [425, 661] on input "select row 65" at bounding box center [425, 661] width 1 height 1
checkbox input "true"
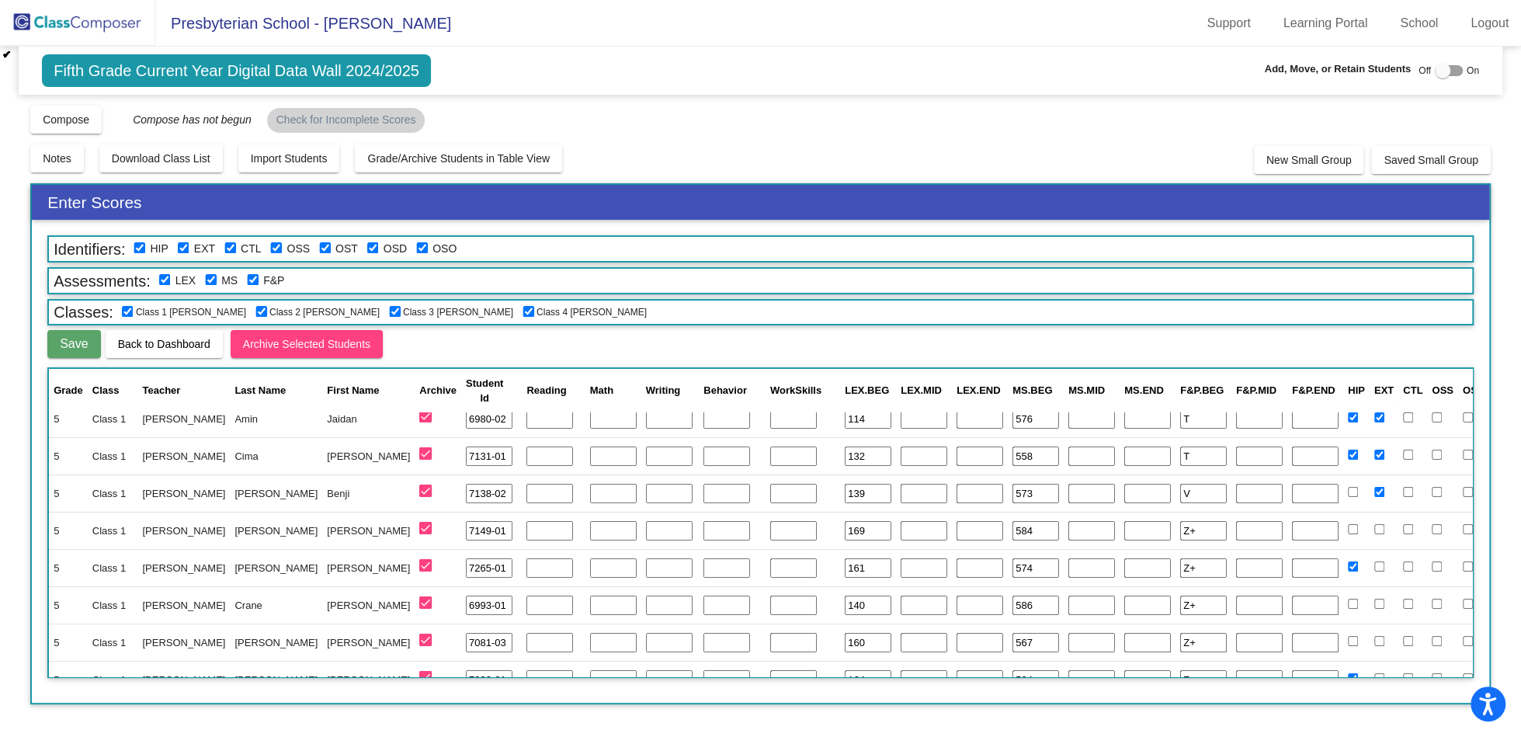
scroll to position [0, 0]
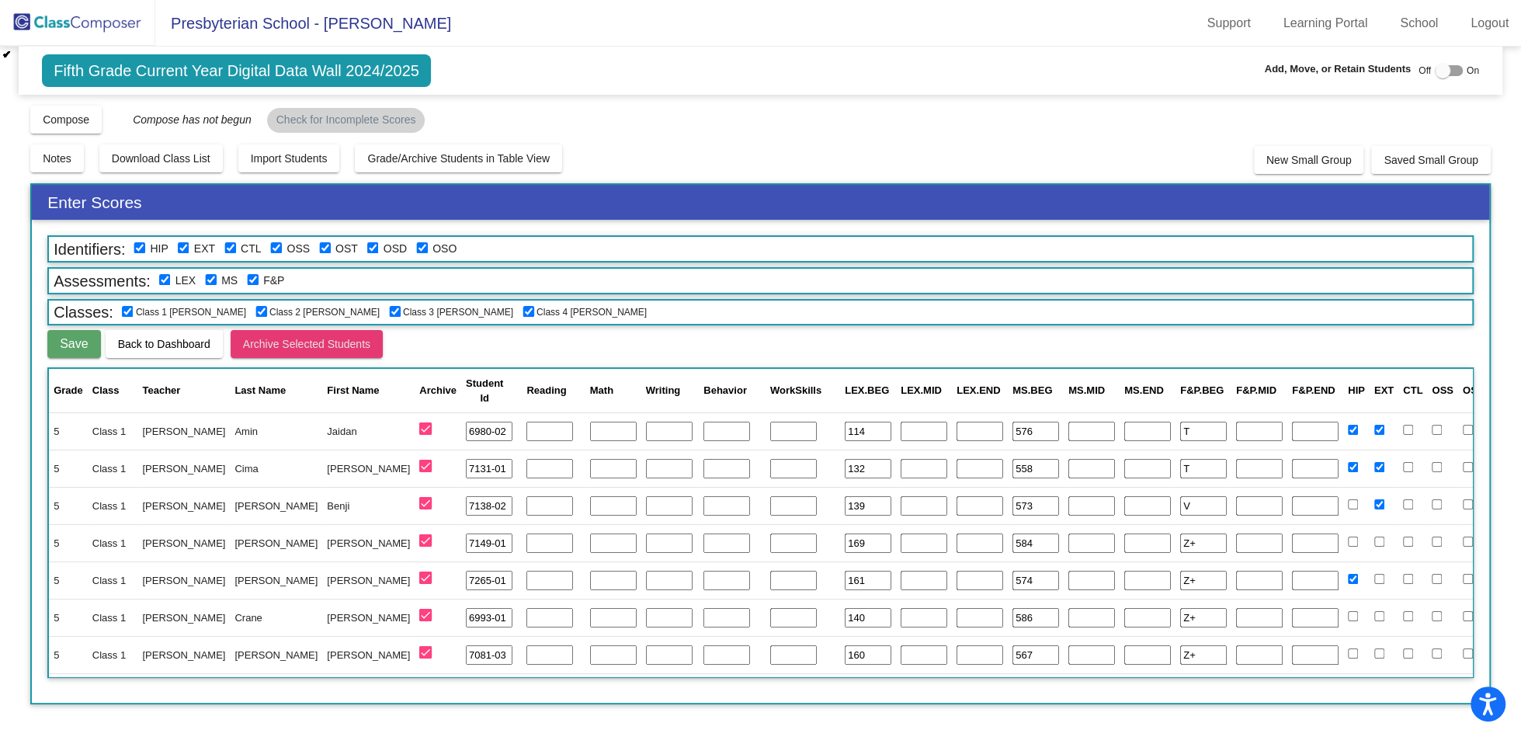
click at [346, 343] on span "Archive Selected Students" at bounding box center [306, 344] width 127 height 12
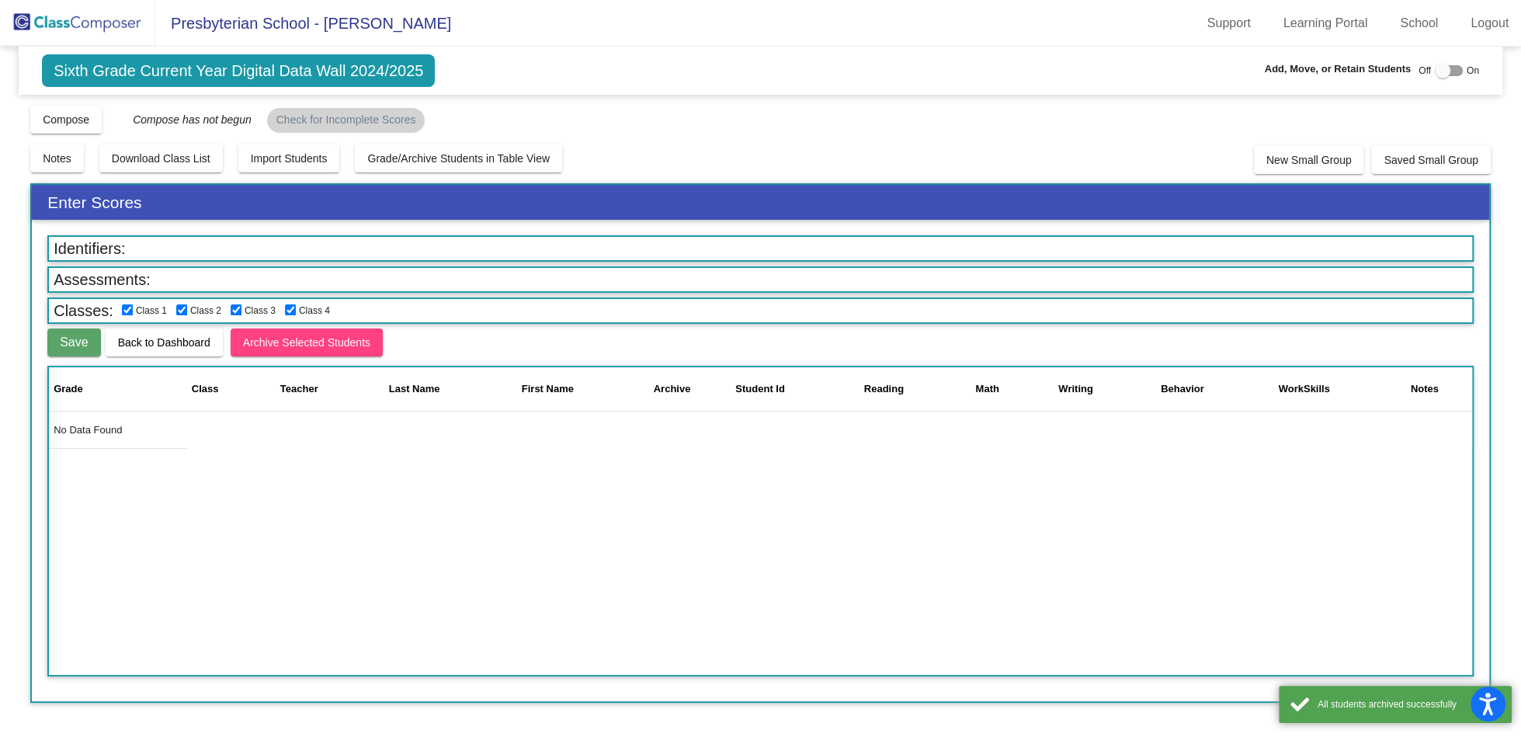
click at [125, 23] on img at bounding box center [77, 23] width 155 height 46
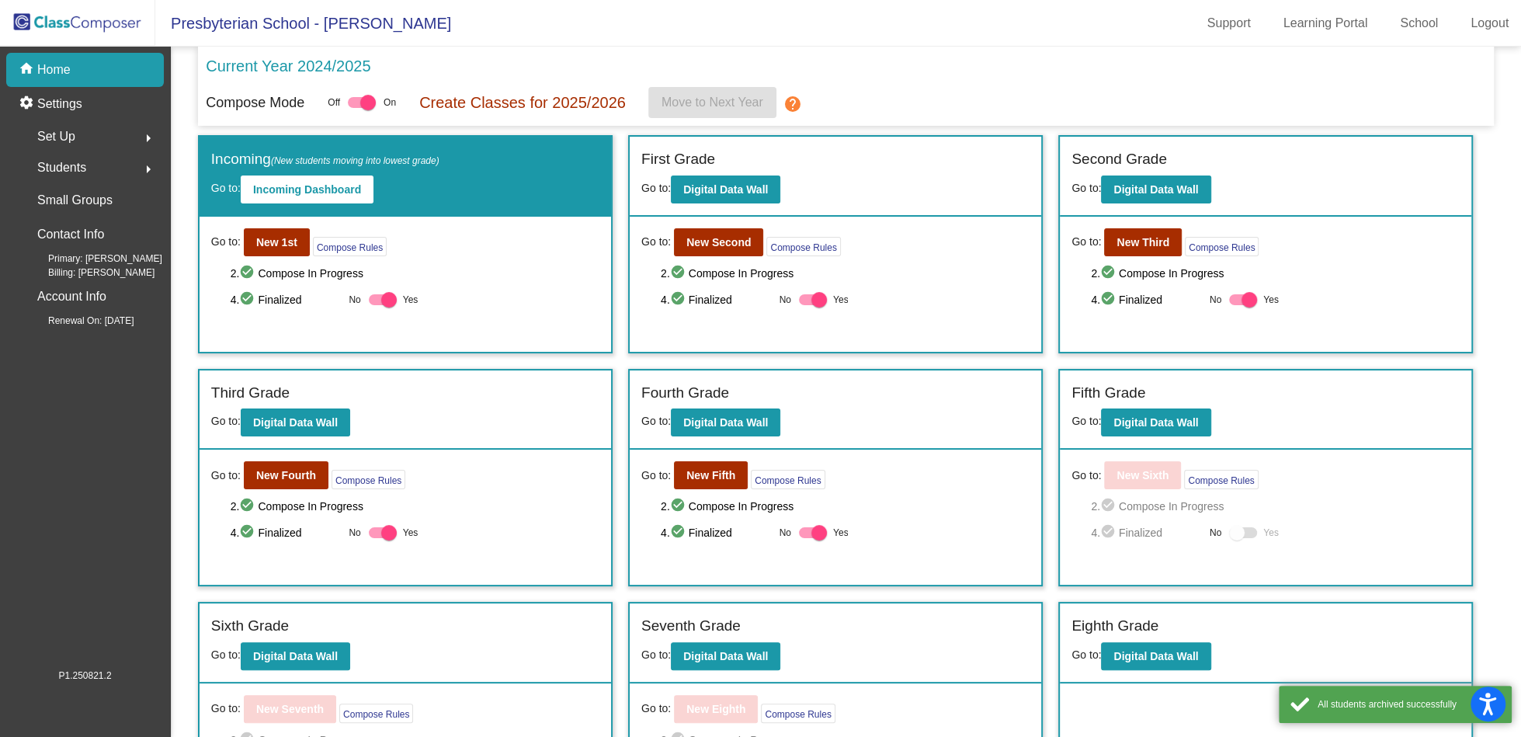
scroll to position [80, 0]
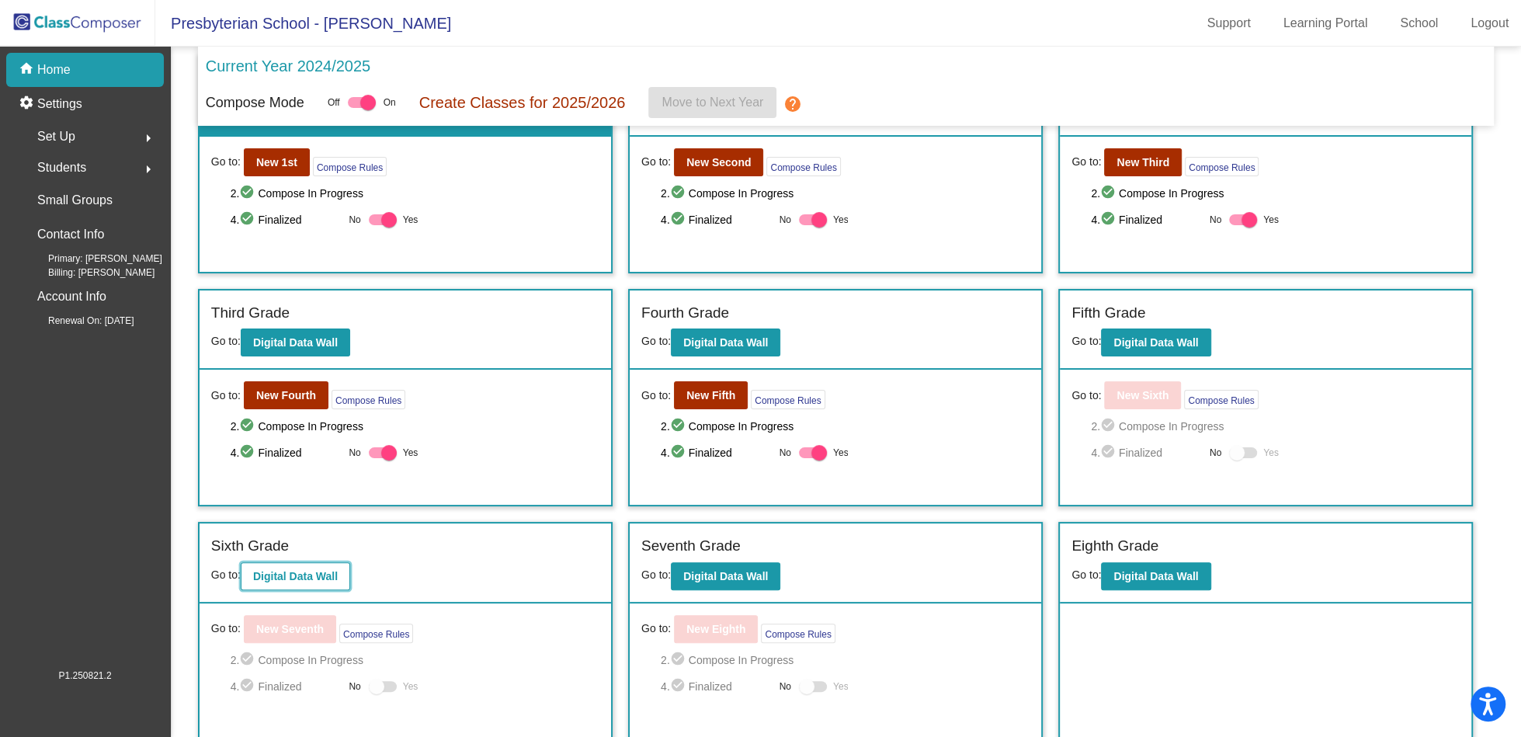
click at [319, 585] on button "Digital Data Wall" at bounding box center [296, 576] width 110 height 28
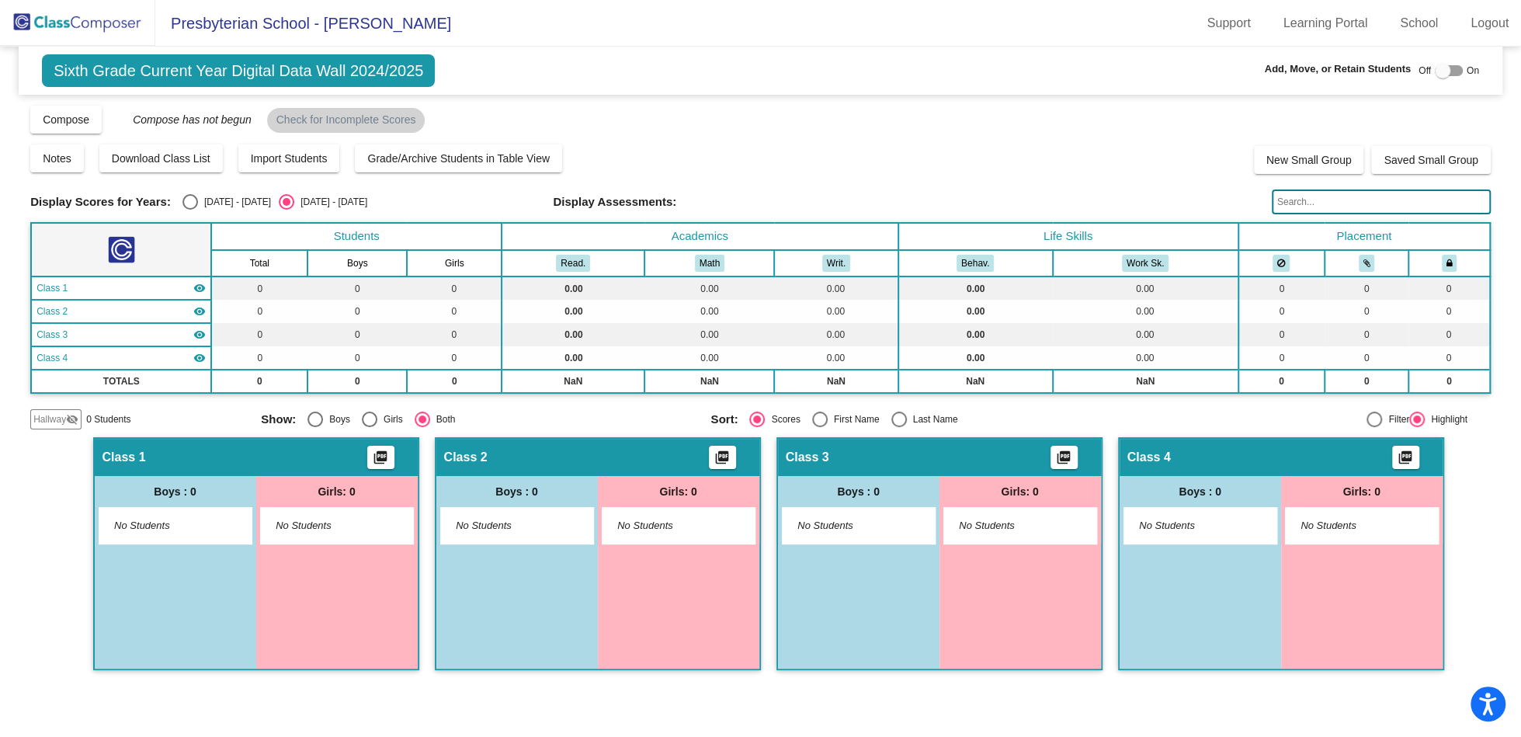
click at [110, 33] on img at bounding box center [77, 23] width 155 height 46
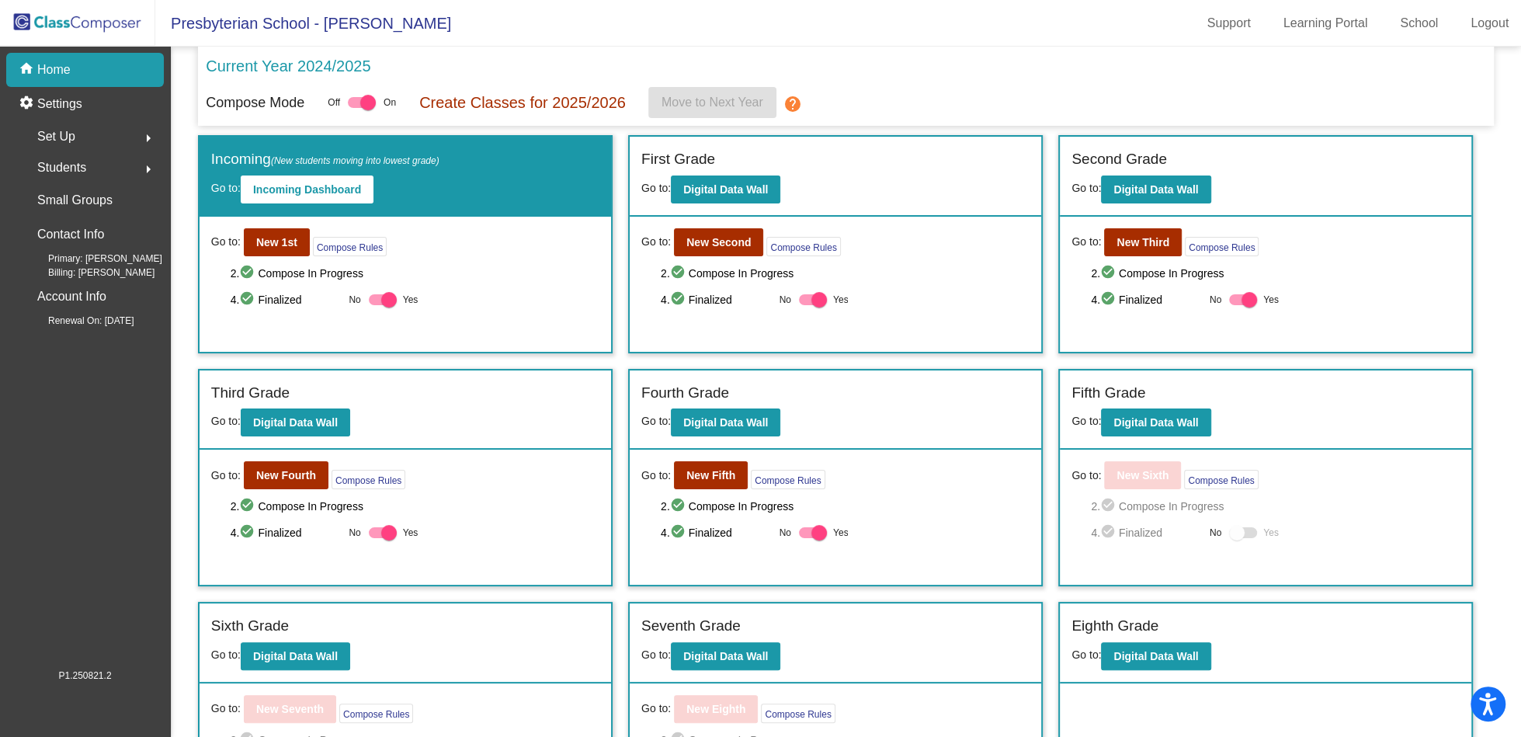
scroll to position [80, 0]
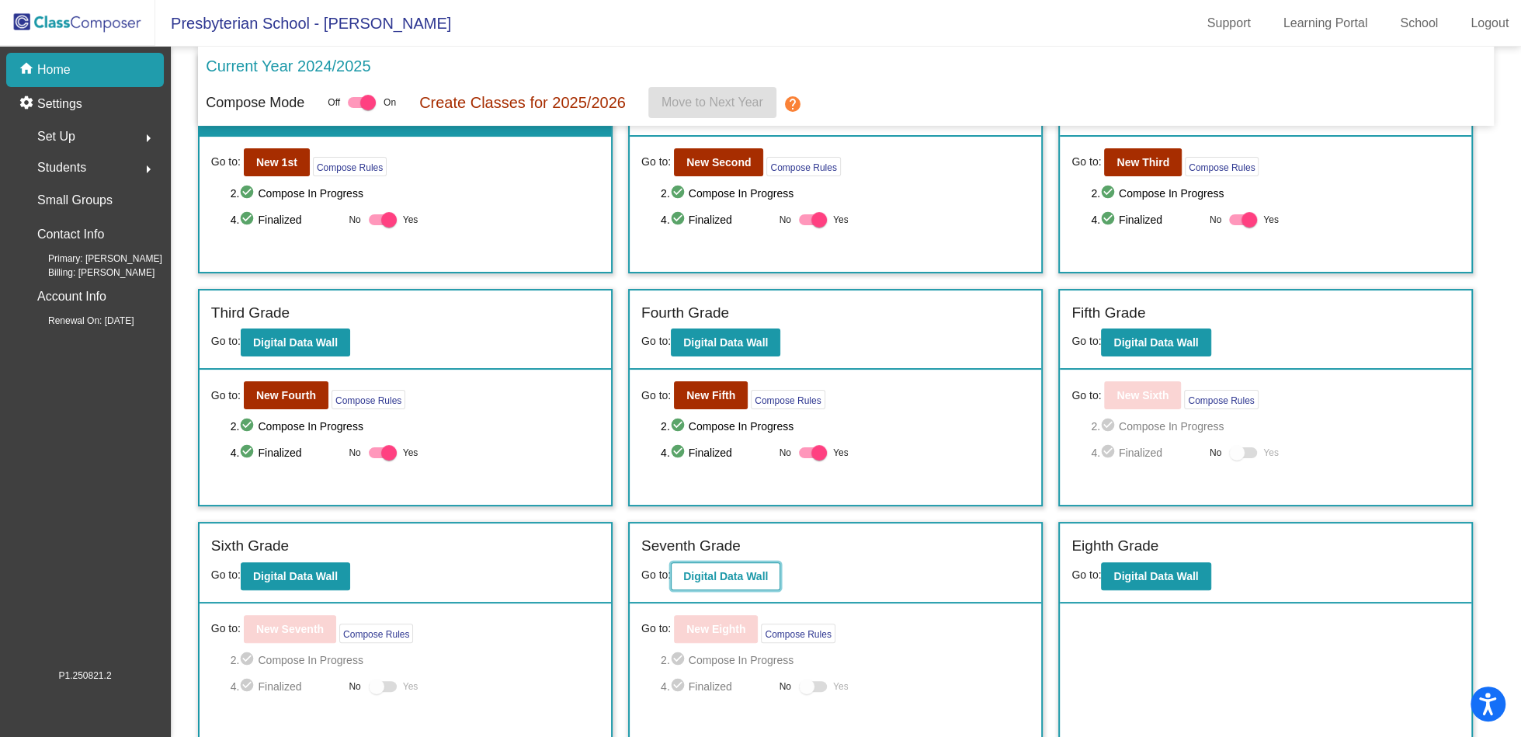
click at [715, 573] on b "Digital Data Wall" at bounding box center [725, 576] width 85 height 12
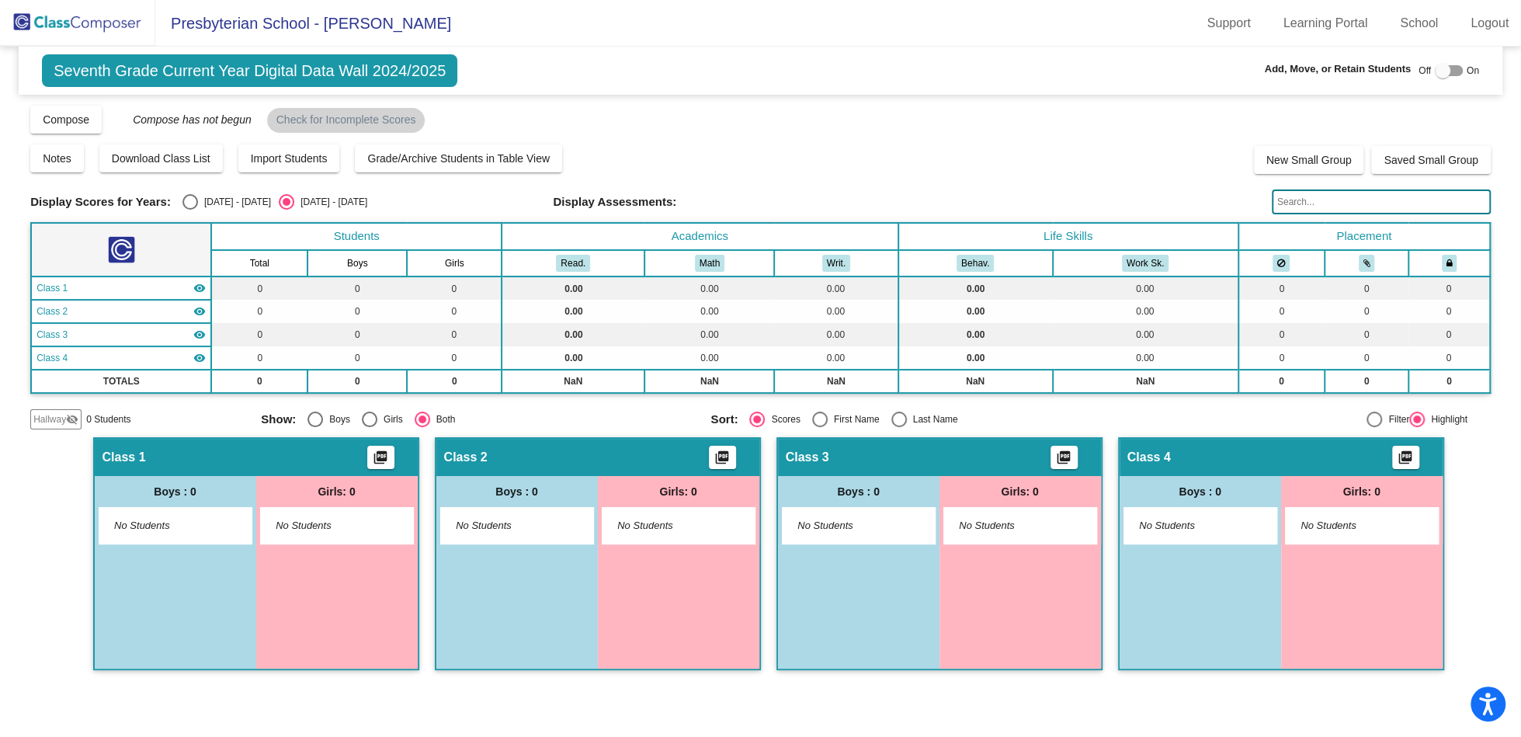
click at [110, 17] on img at bounding box center [77, 23] width 155 height 46
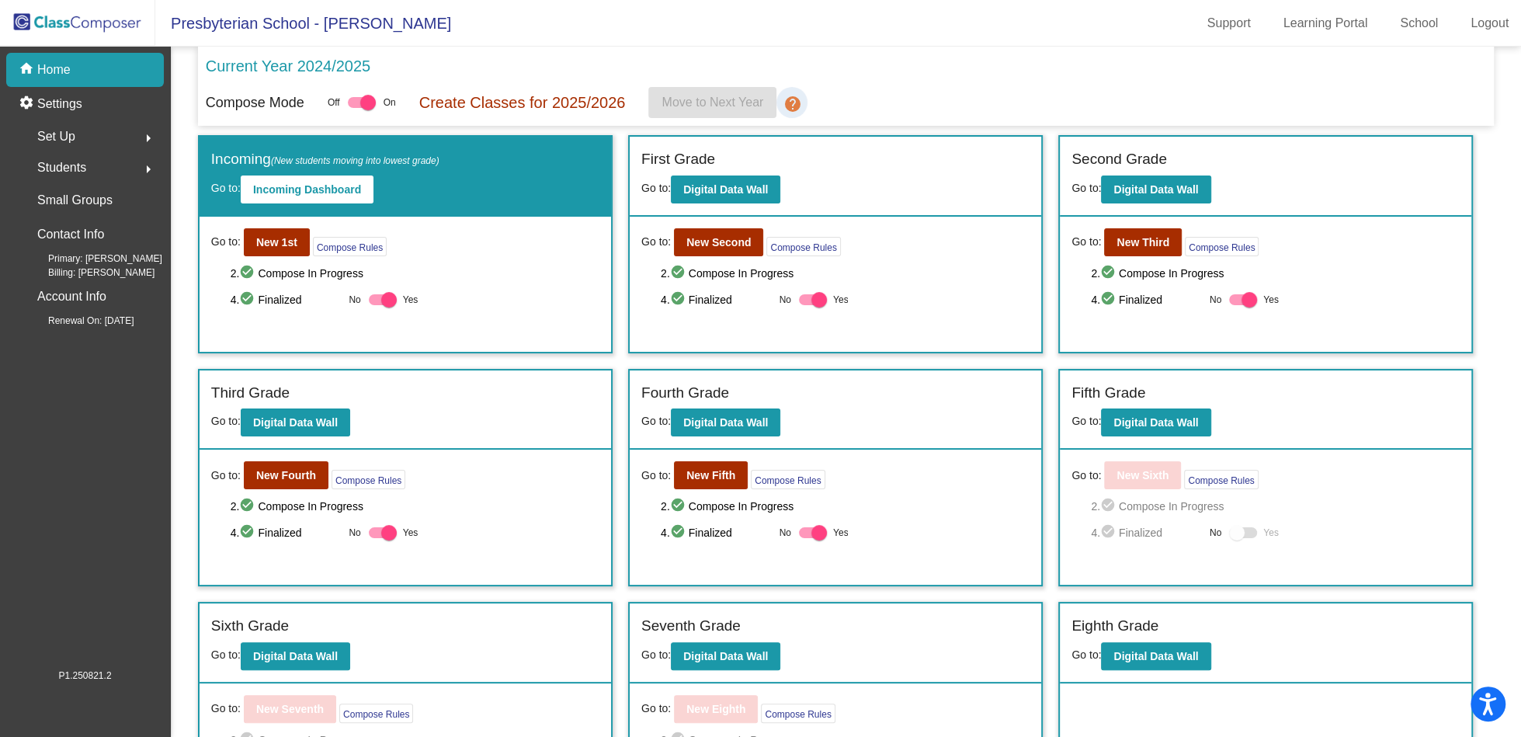
click at [795, 105] on mat-icon "help" at bounding box center [792, 104] width 19 height 19
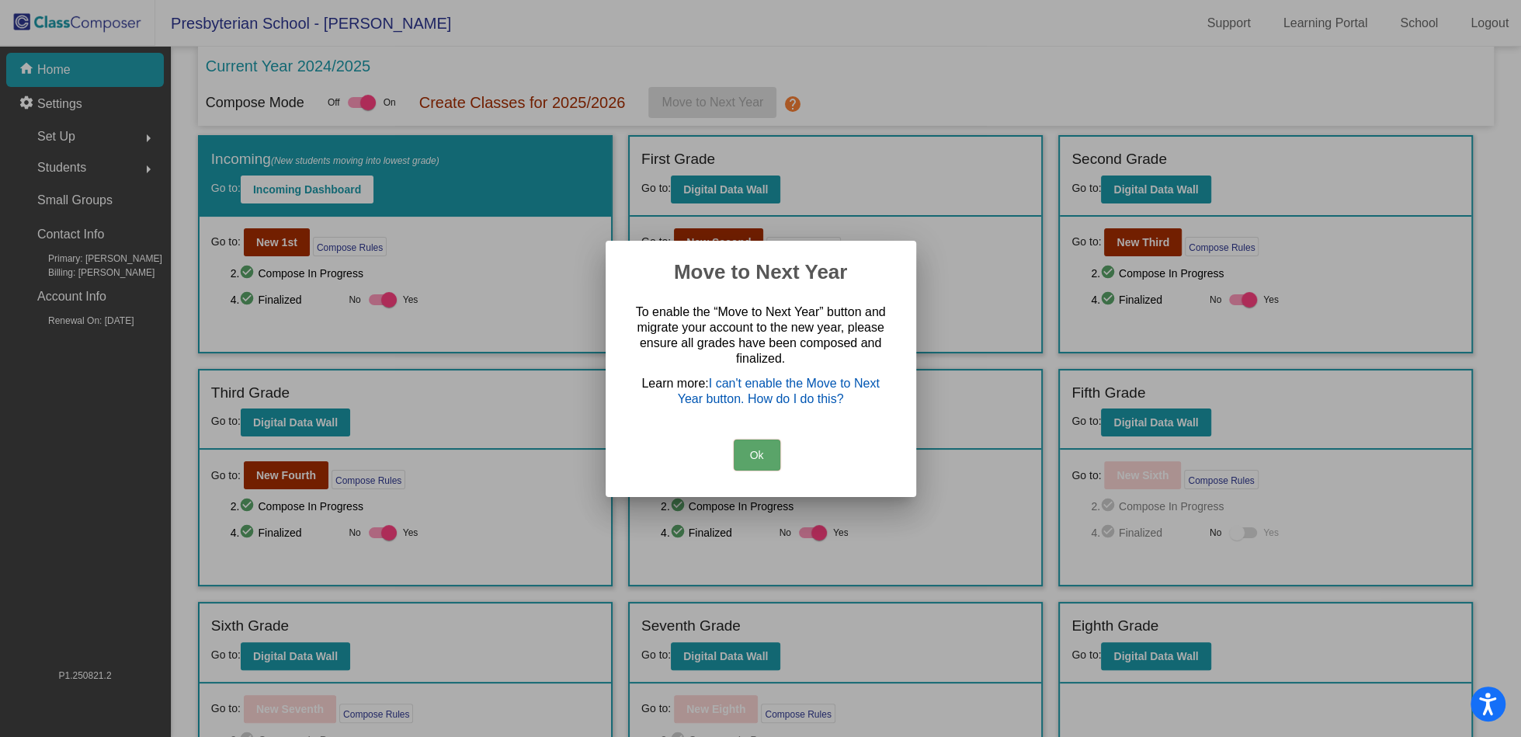
click at [826, 390] on link "I can't enable the Move to Next Year button. How do I do this?" at bounding box center [779, 391] width 202 height 29
click at [760, 454] on button "Ok" at bounding box center [757, 455] width 47 height 31
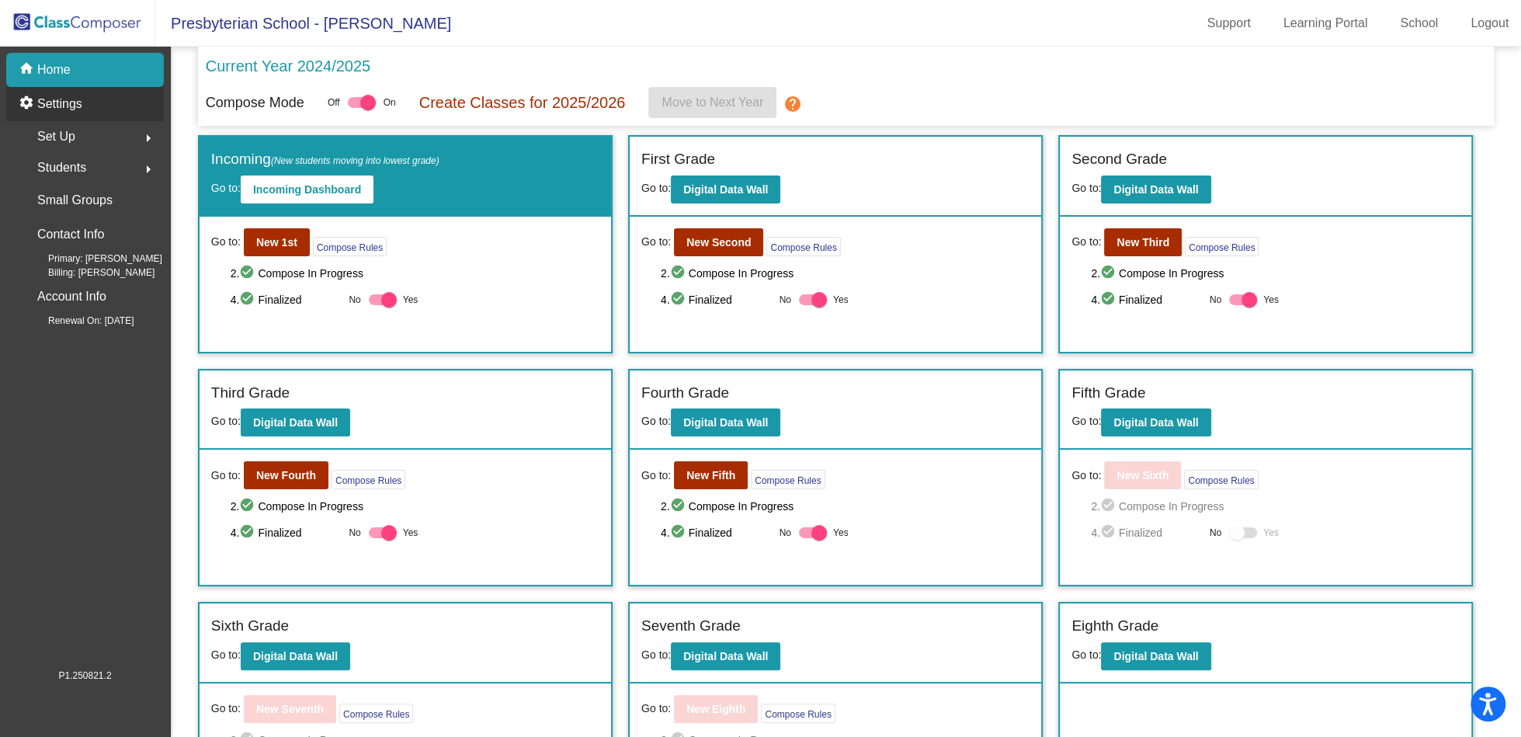
click at [78, 110] on p "Settings" at bounding box center [59, 104] width 45 height 19
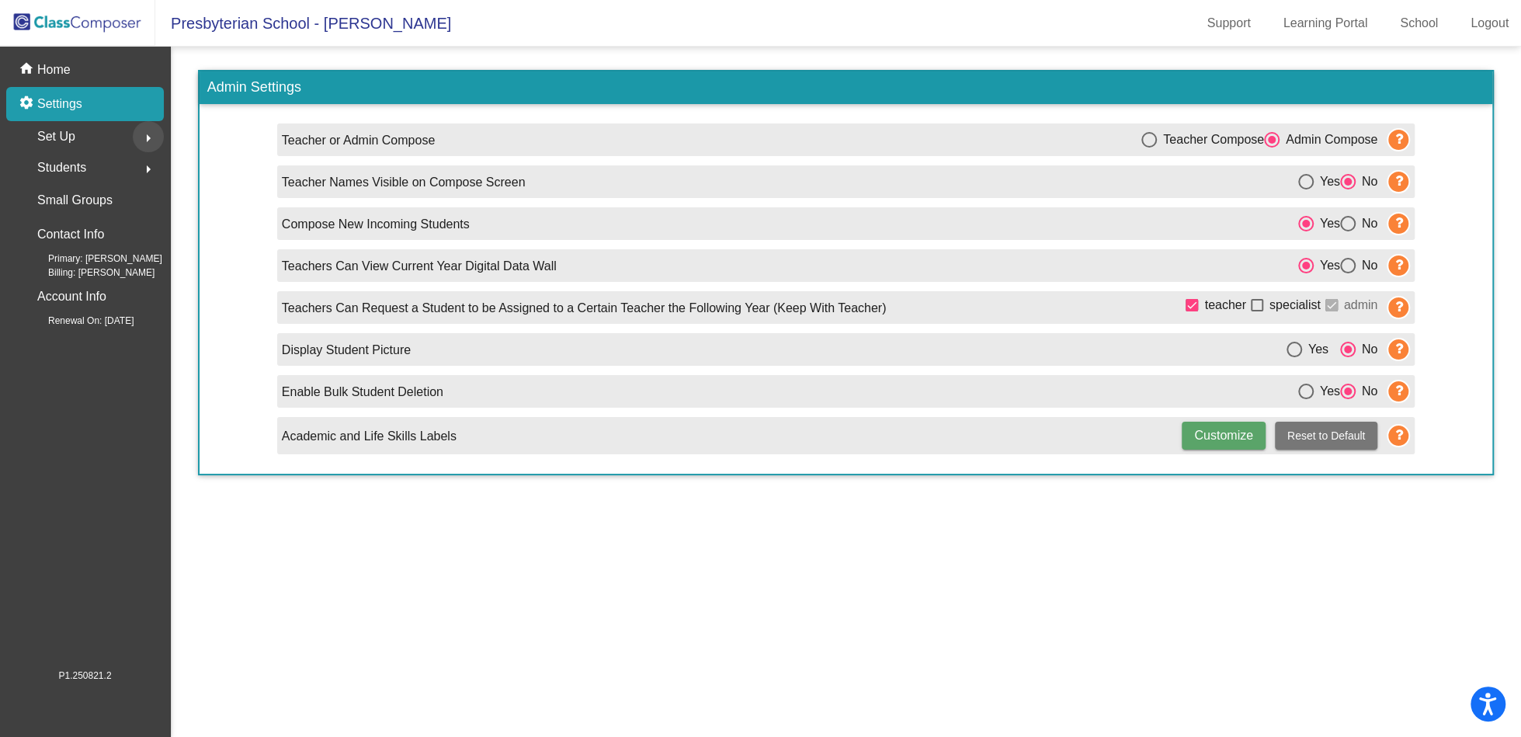
click at [151, 137] on mat-icon "arrow_right" at bounding box center [148, 138] width 19 height 19
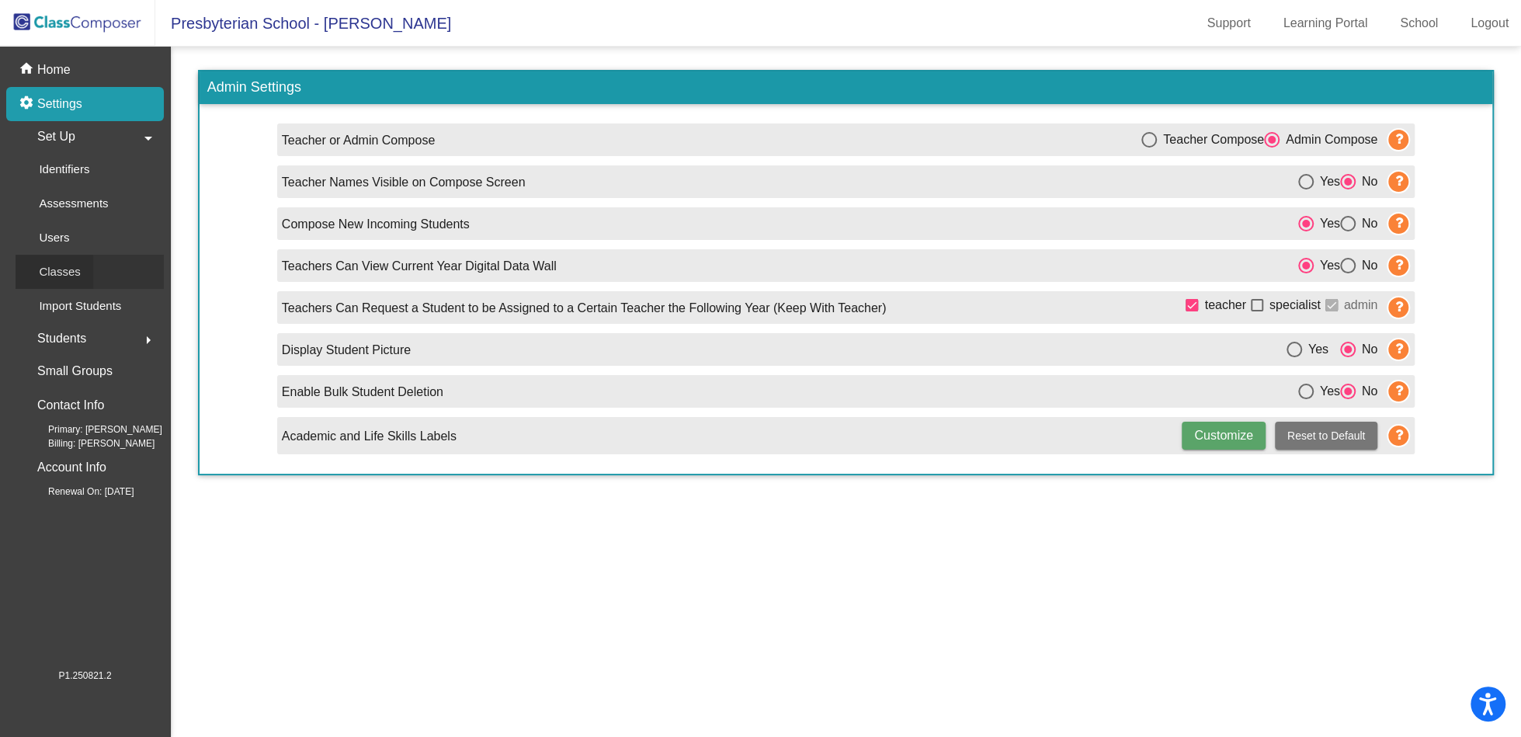
click at [71, 273] on p "Classes" at bounding box center [59, 272] width 41 height 19
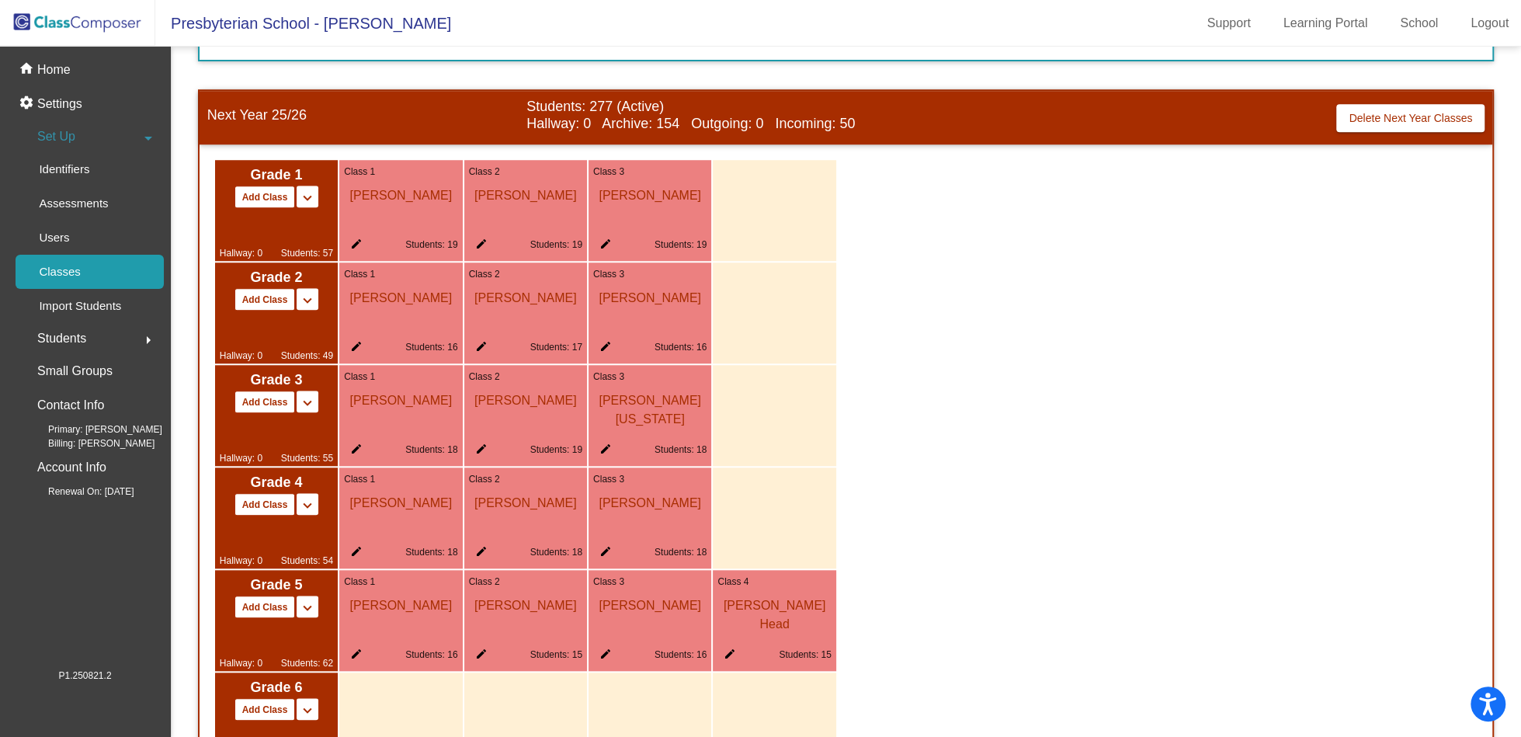
scroll to position [1254, 0]
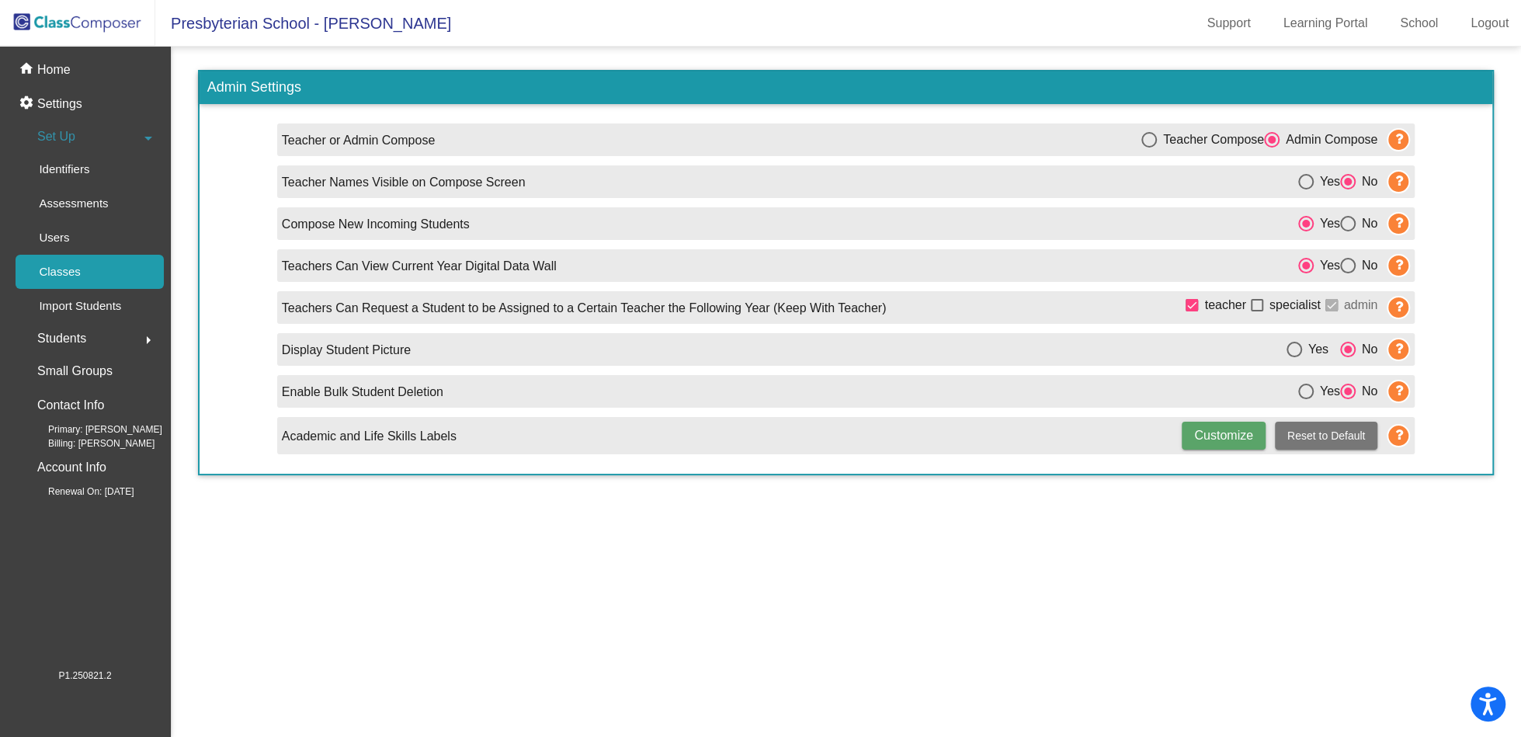
click at [71, 278] on p "Classes" at bounding box center [59, 272] width 41 height 19
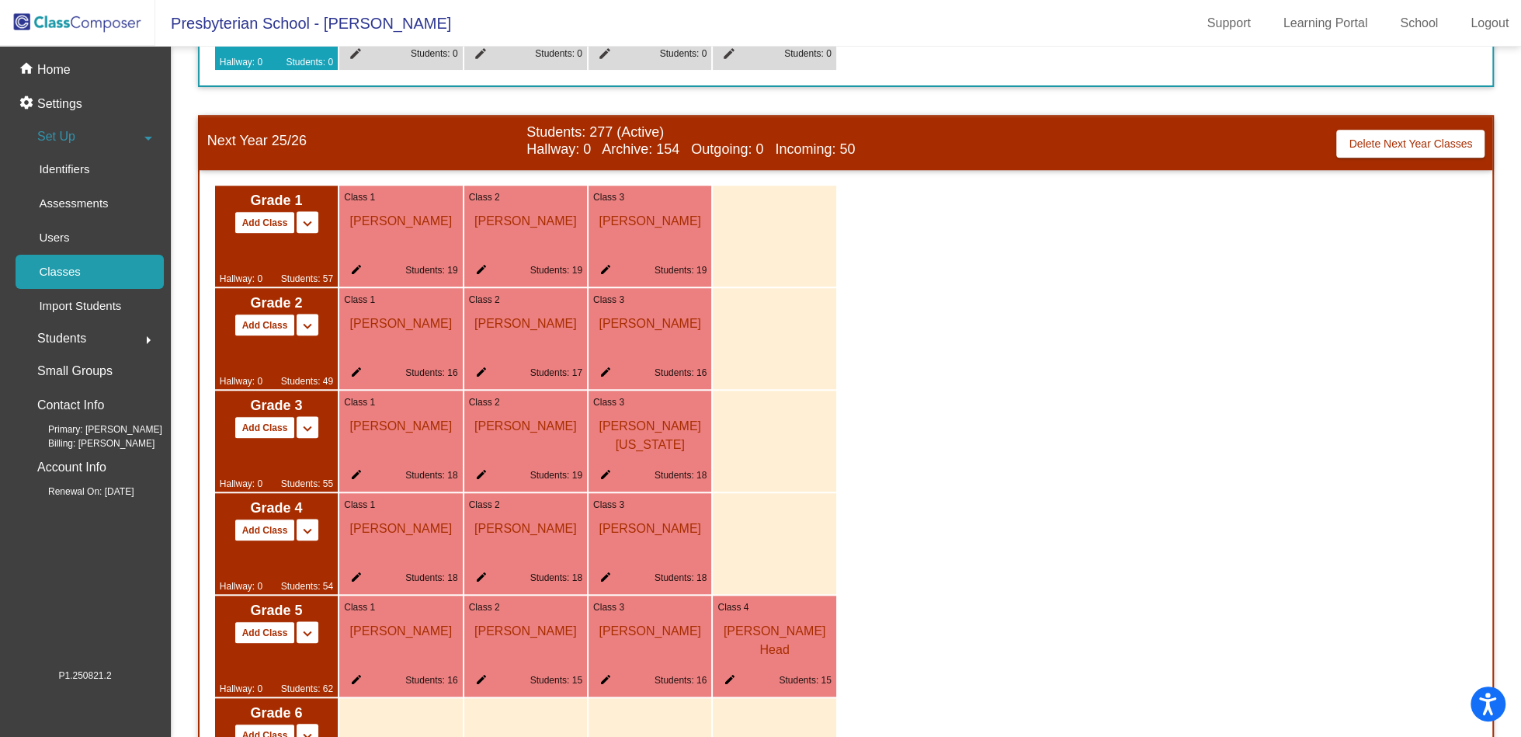
scroll to position [791, 0]
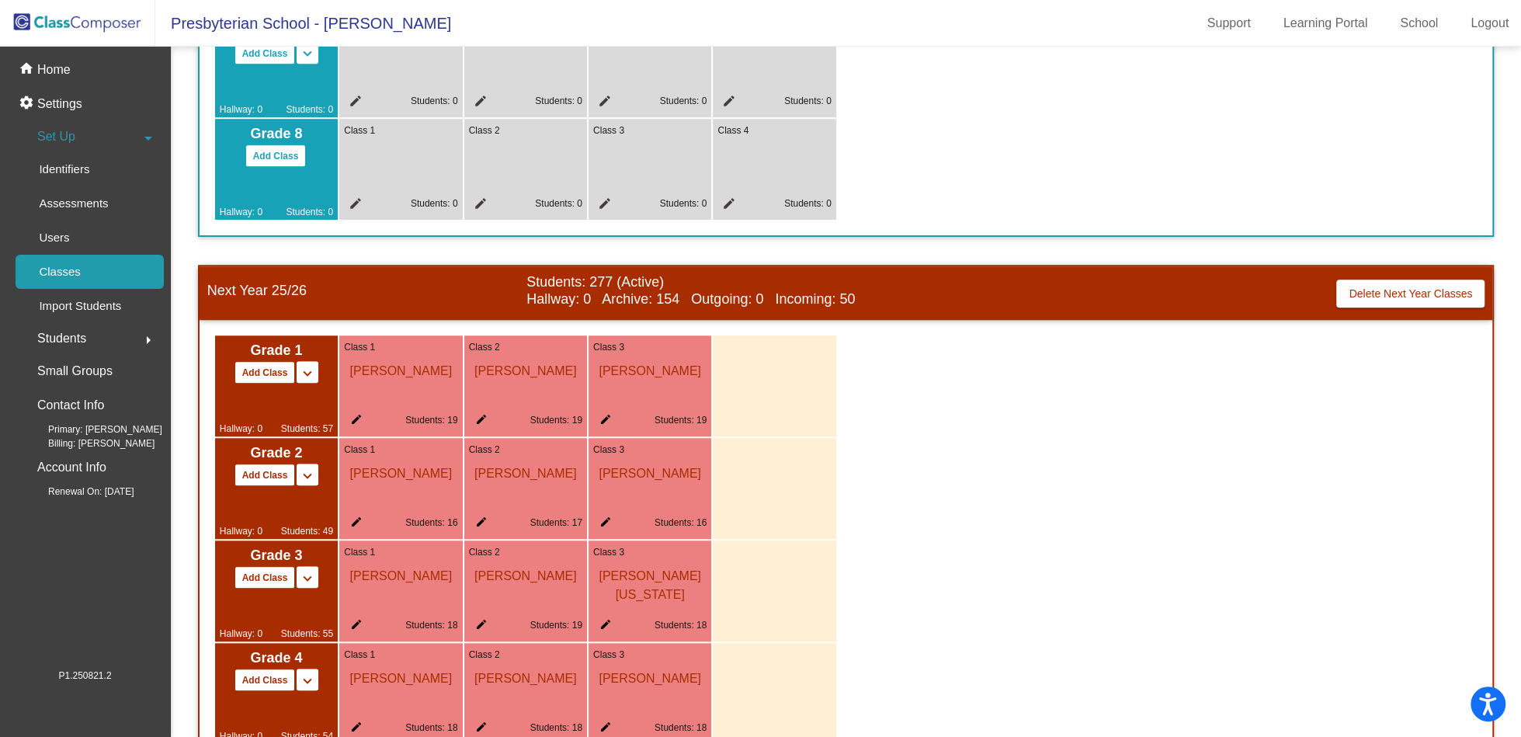
click at [305, 369] on mat-icon "keyboard_arrow_down" at bounding box center [307, 373] width 19 height 19
click at [319, 346] on span "Grade 1" at bounding box center [276, 350] width 113 height 21
click at [425, 294] on span "Next Year 25/26" at bounding box center [366, 291] width 319 height 17
click at [933, 352] on div "Grade 1 Add Class Split 1/2 Split 1/2/3 keyboard_arrow_down keyboard_arrow_up H…" at bounding box center [846, 745] width 1293 height 850
click at [304, 372] on mat-icon "keyboard_arrow_up" at bounding box center [307, 373] width 19 height 19
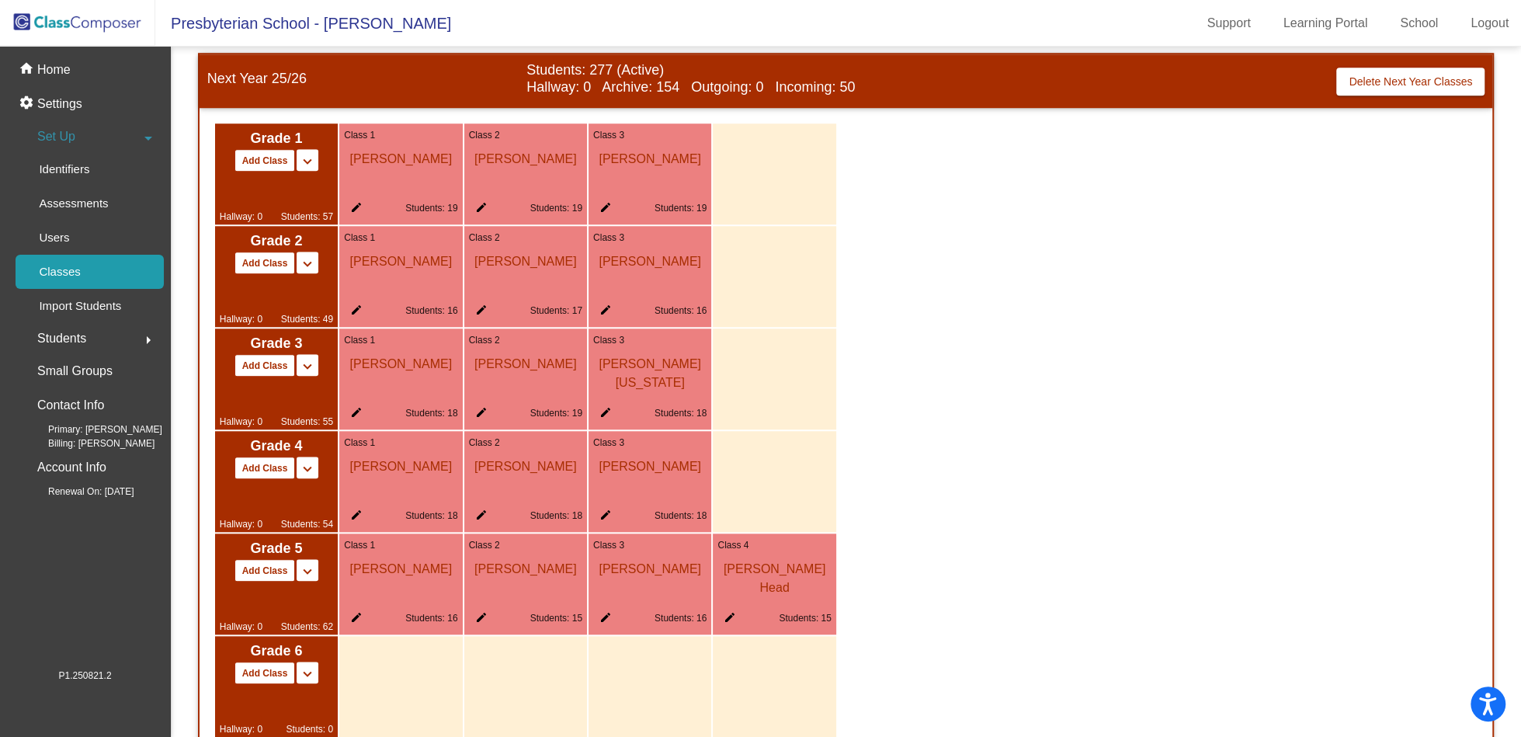
scroll to position [1135, 0]
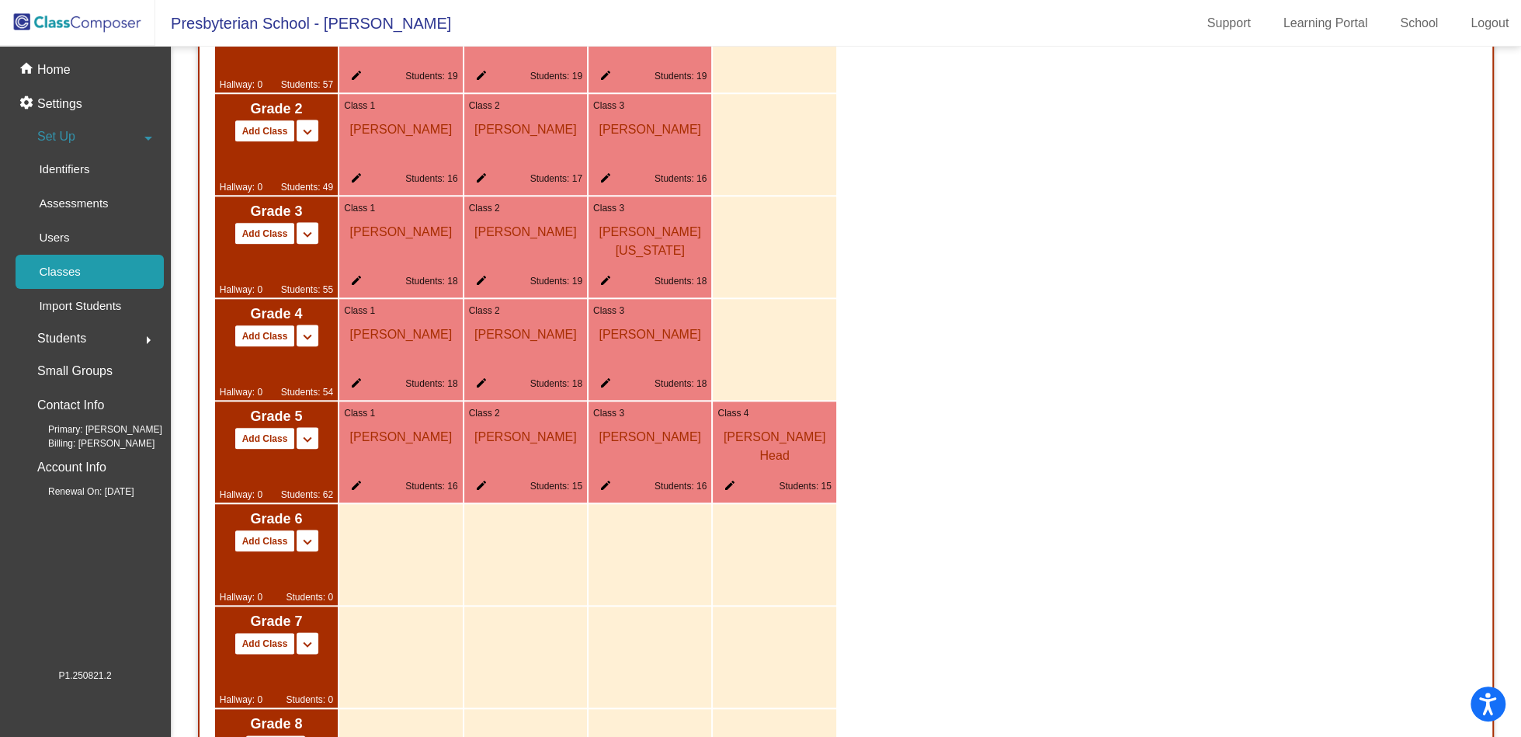
click at [379, 469] on div "Class 1 Frank Singer edit Students: 16" at bounding box center [400, 452] width 123 height 101
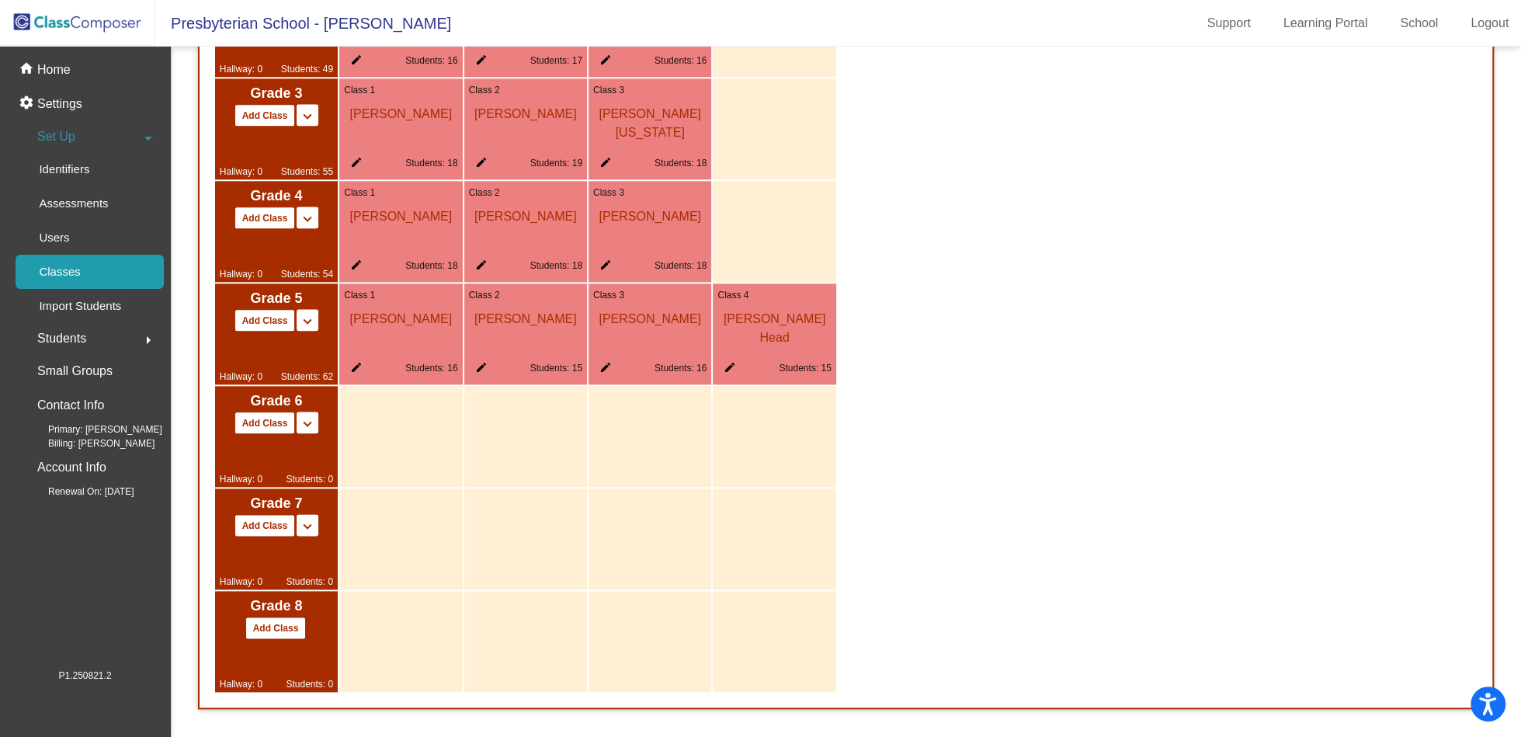
click at [408, 450] on div at bounding box center [400, 436] width 123 height 101
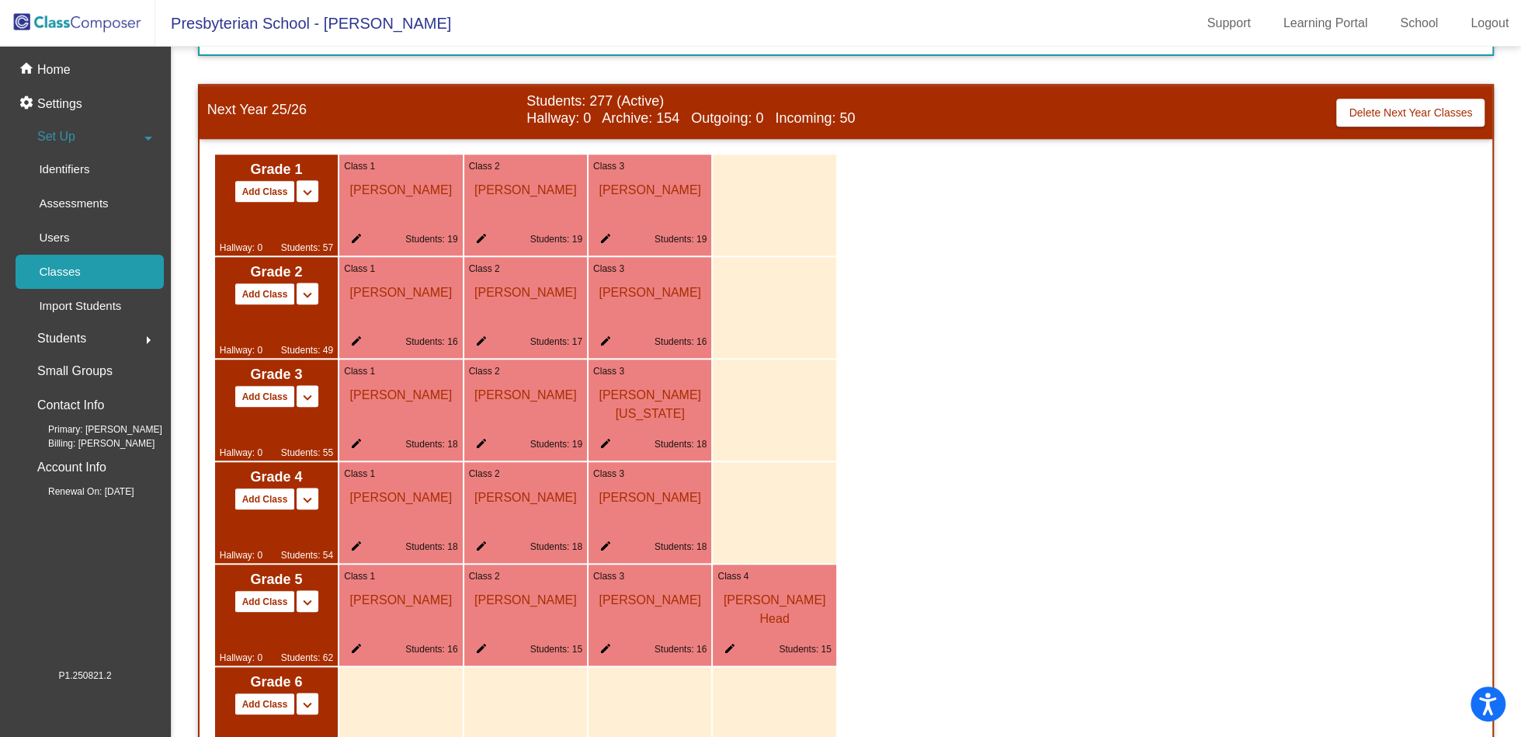
scroll to position [587, 0]
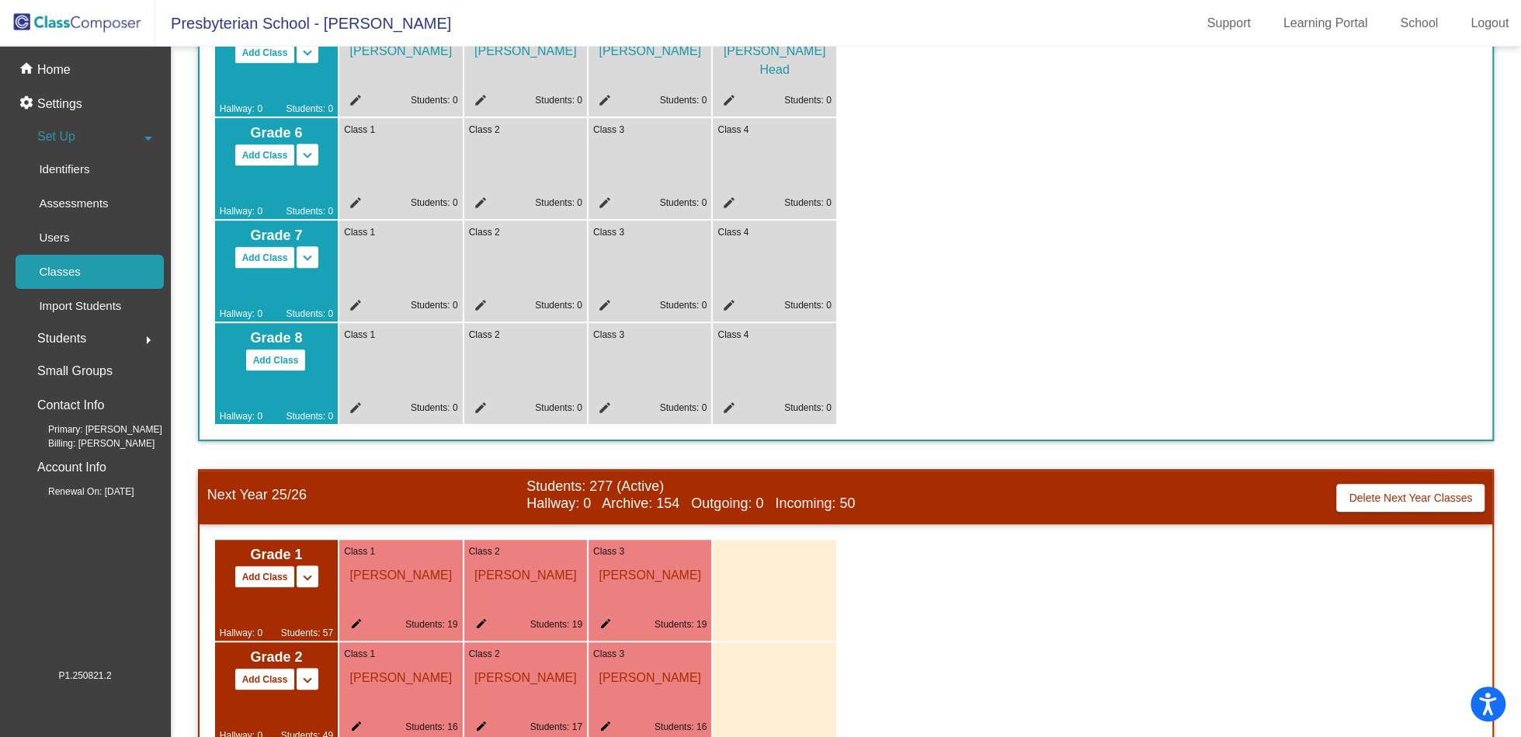
click at [764, 351] on div "Class 4 edit Students: 0" at bounding box center [774, 373] width 123 height 101
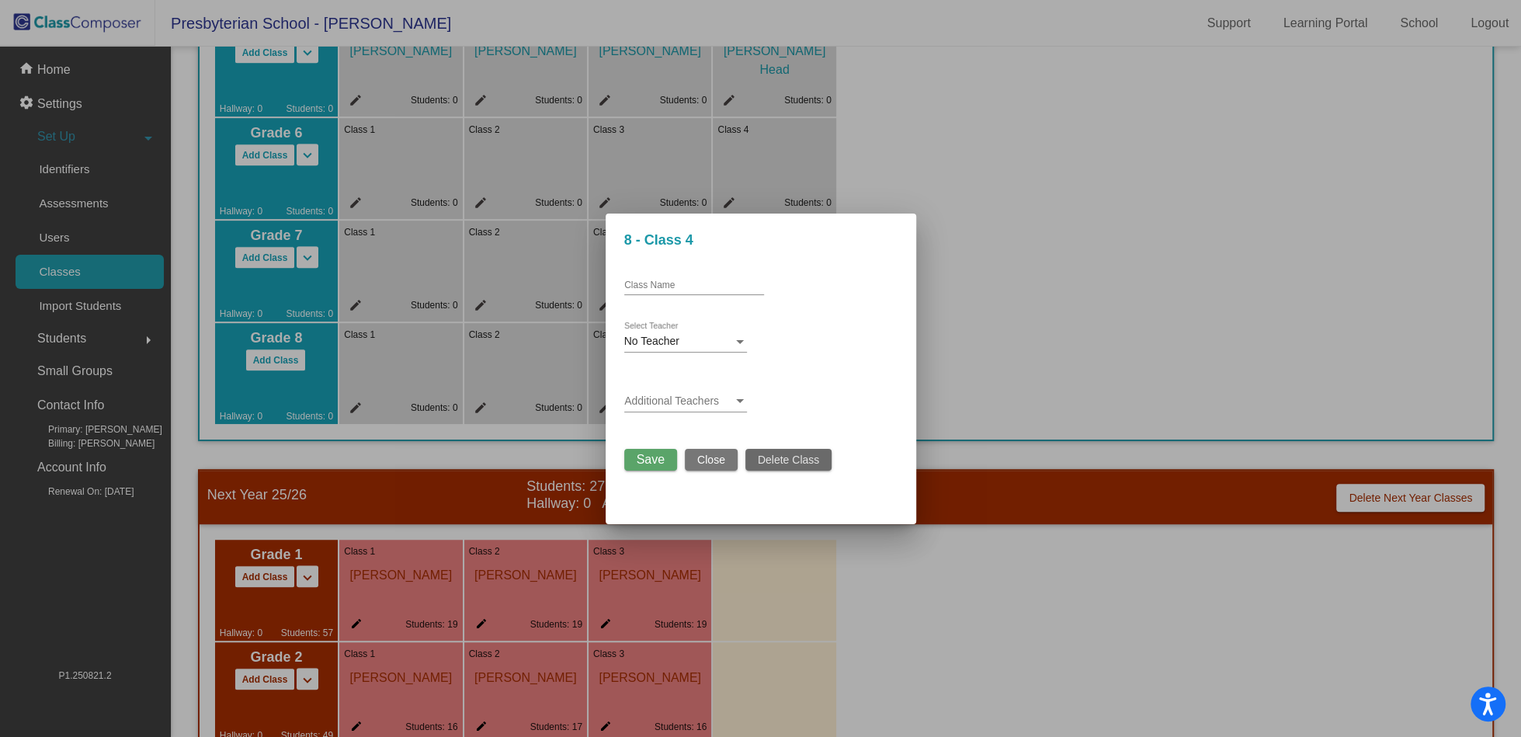
click at [777, 468] on button "Delete Class" at bounding box center [789, 460] width 86 height 22
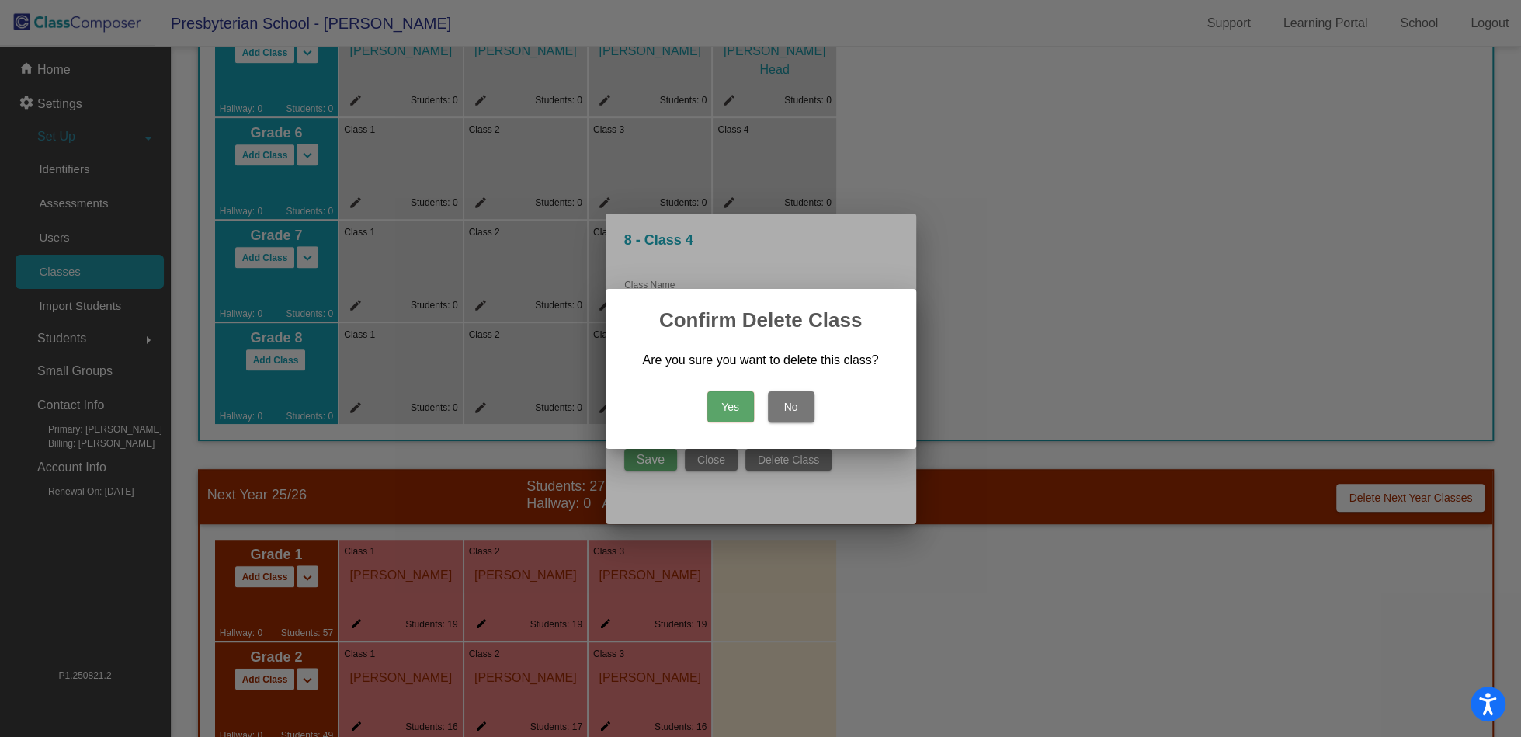
click at [732, 407] on button "Yes" at bounding box center [731, 406] width 47 height 31
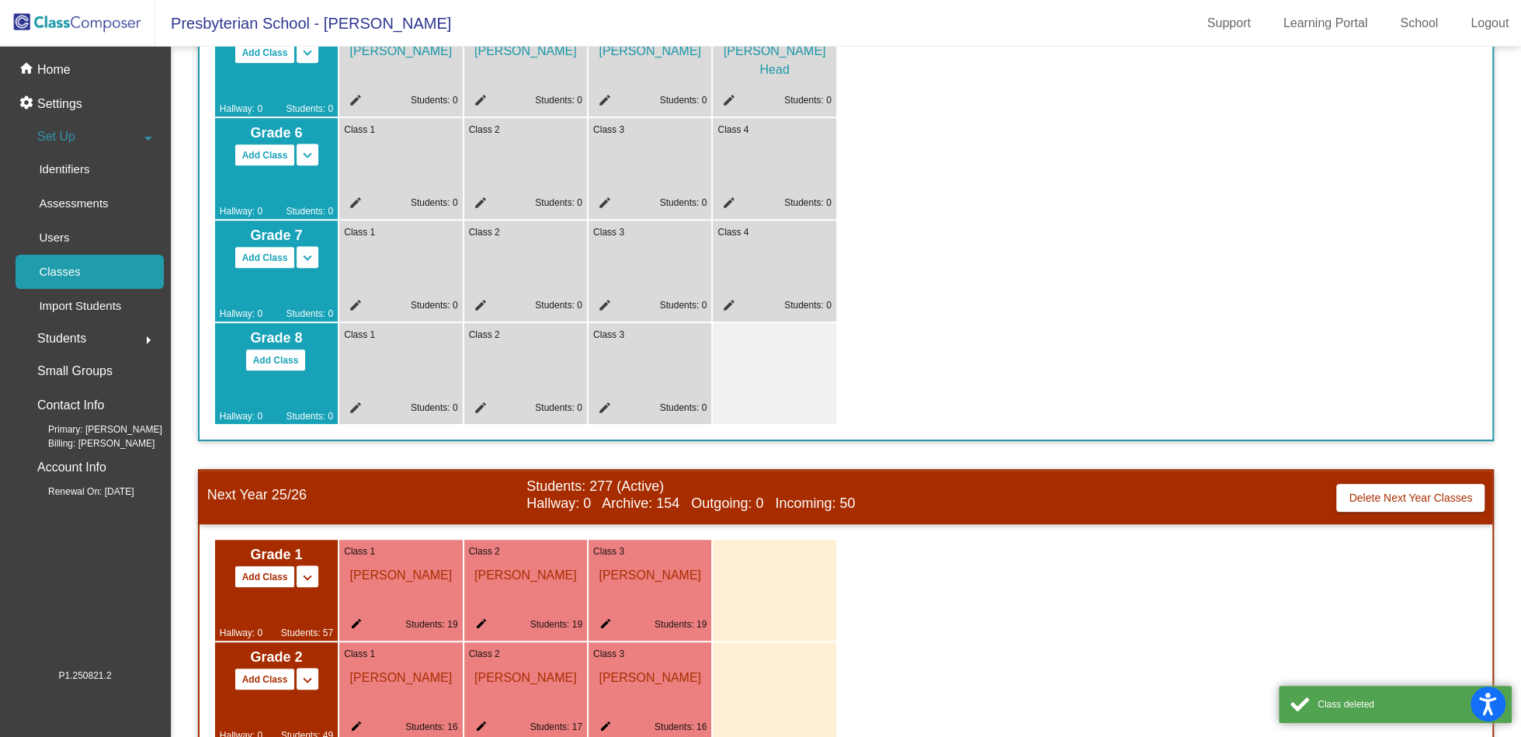
click at [674, 380] on div "Class 3 edit Students: 0" at bounding box center [650, 373] width 123 height 101
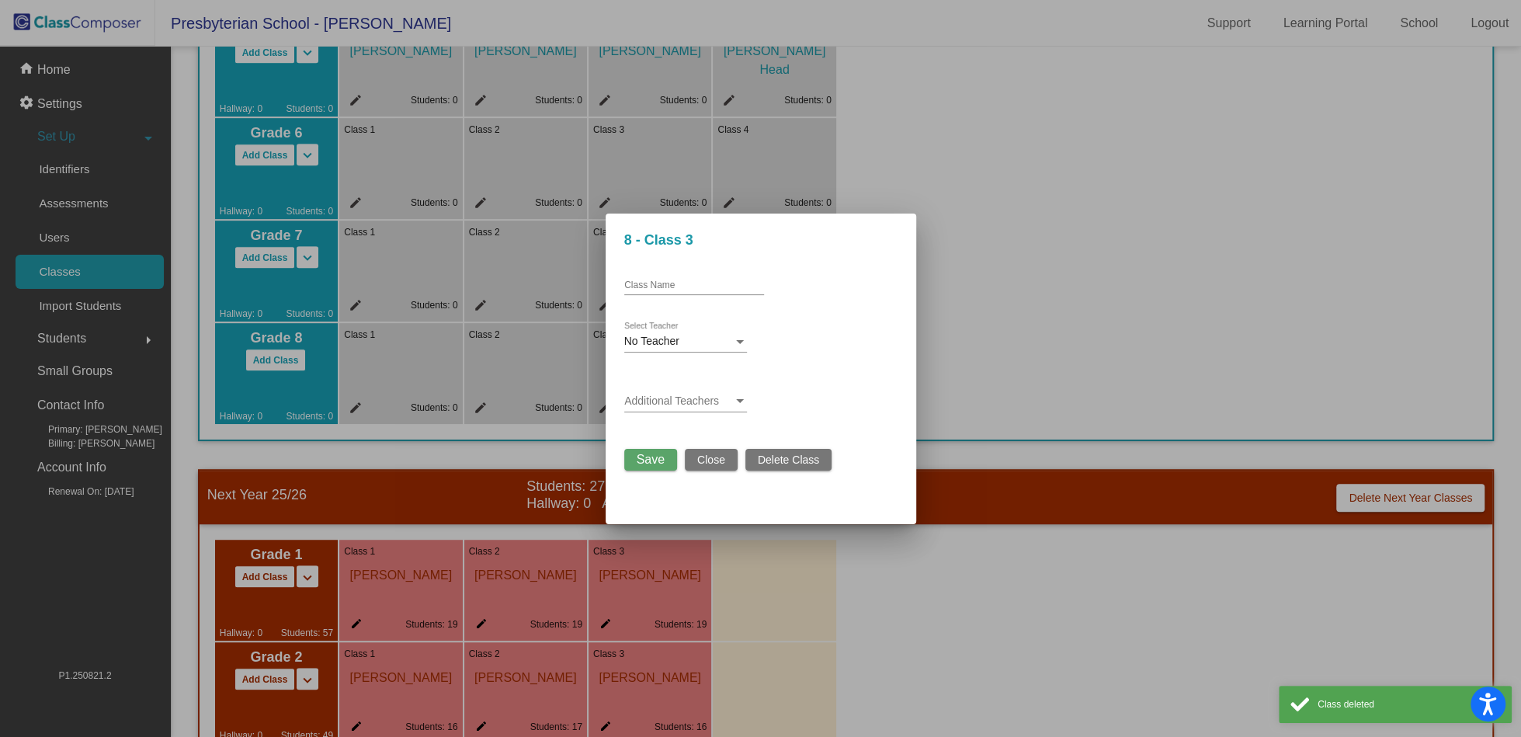
click at [761, 446] on div "Save Close Delete Class" at bounding box center [728, 456] width 208 height 30
click at [763, 461] on span "Delete Class" at bounding box center [788, 460] width 61 height 12
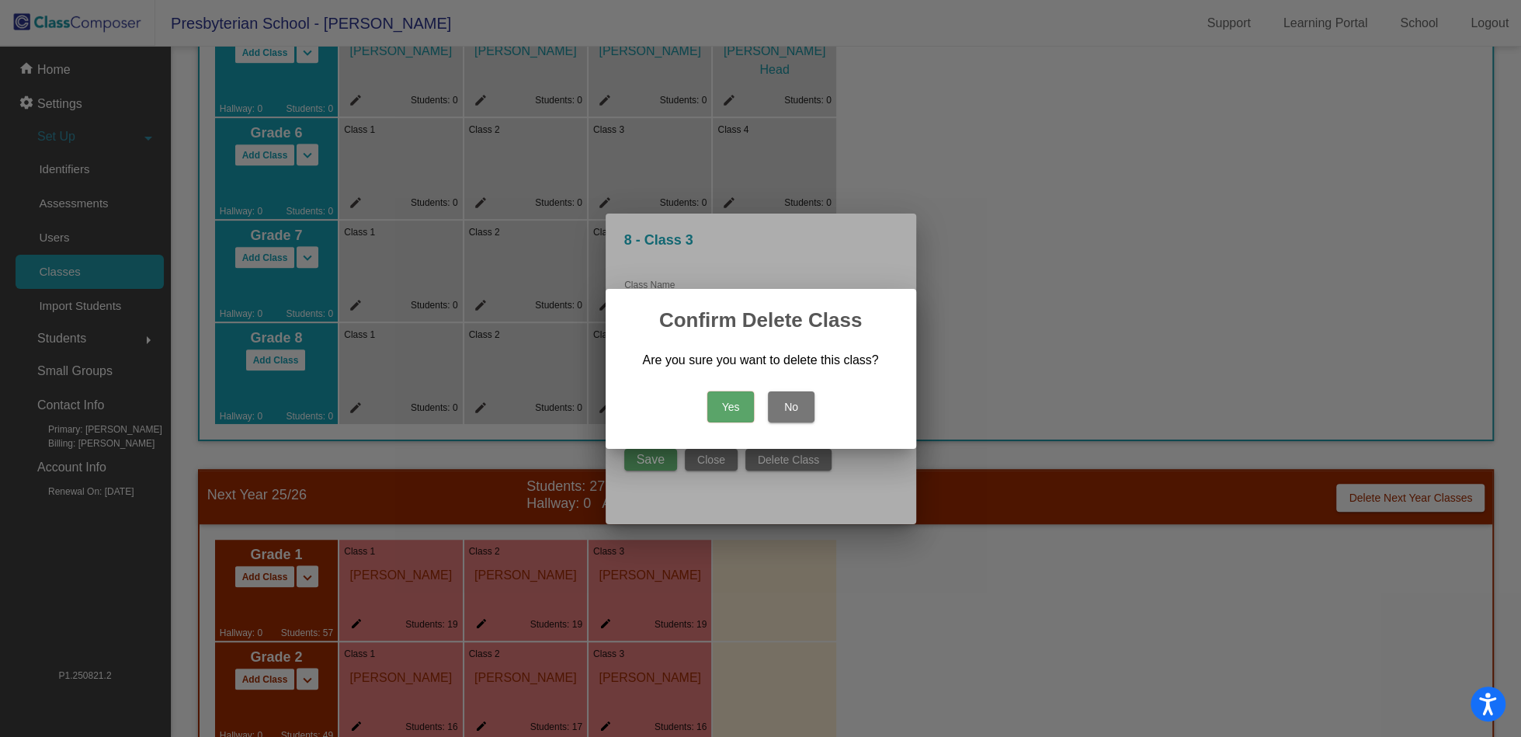
click at [729, 402] on button "Yes" at bounding box center [731, 406] width 47 height 31
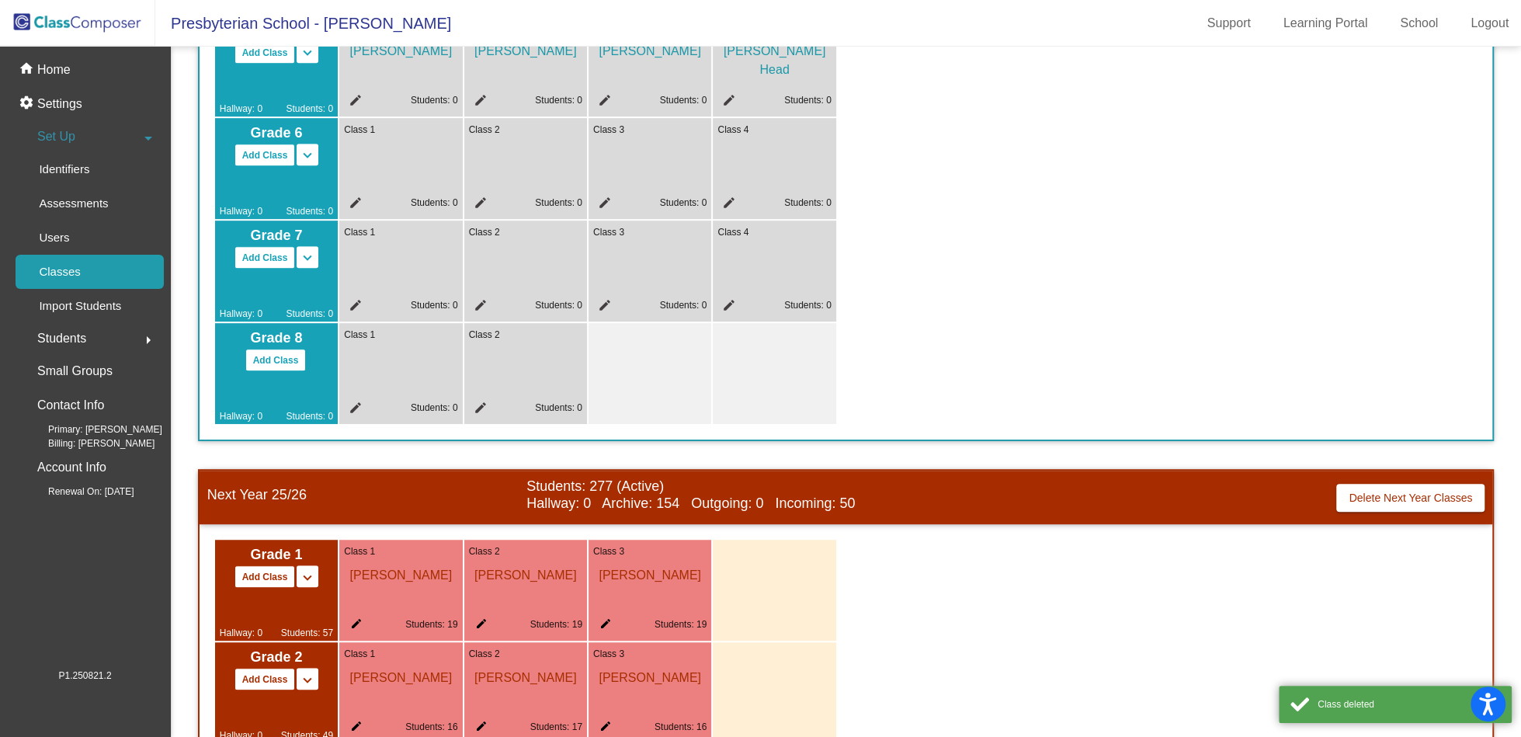
click at [614, 360] on div at bounding box center [650, 373] width 123 height 101
click at [541, 358] on div "Class 2 edit Students: 0" at bounding box center [525, 373] width 123 height 101
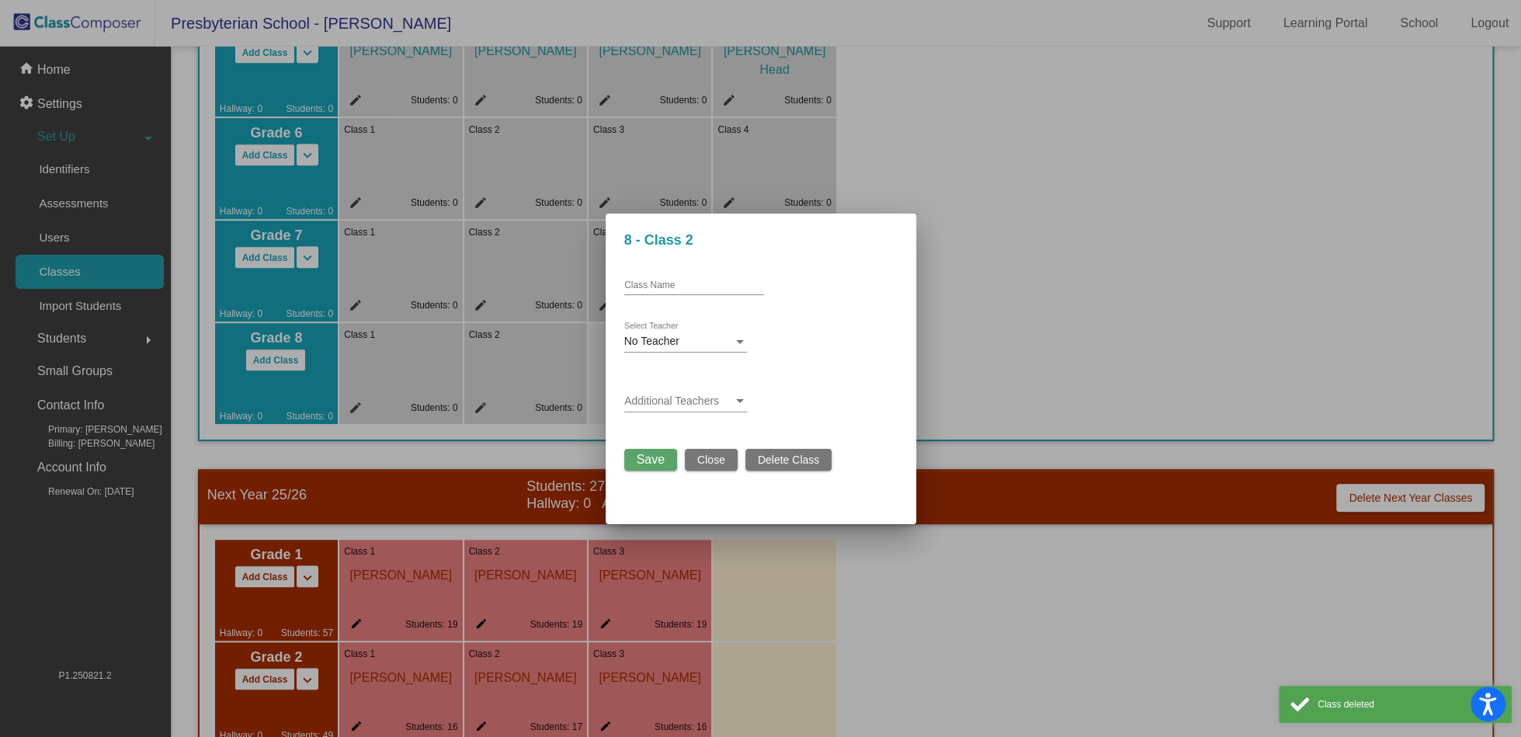
click at [777, 468] on button "Delete Class" at bounding box center [789, 460] width 86 height 22
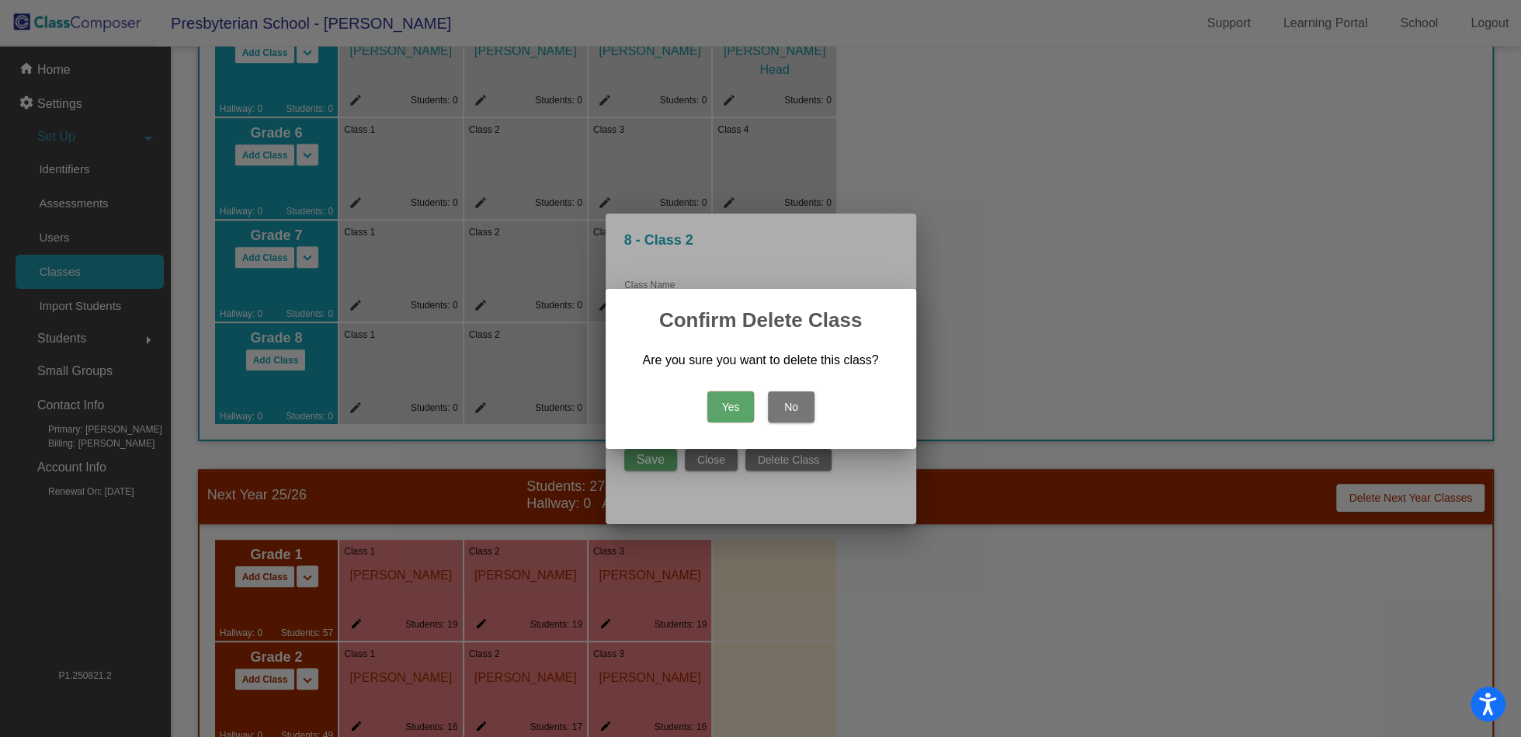
click at [727, 403] on button "Yes" at bounding box center [731, 406] width 47 height 31
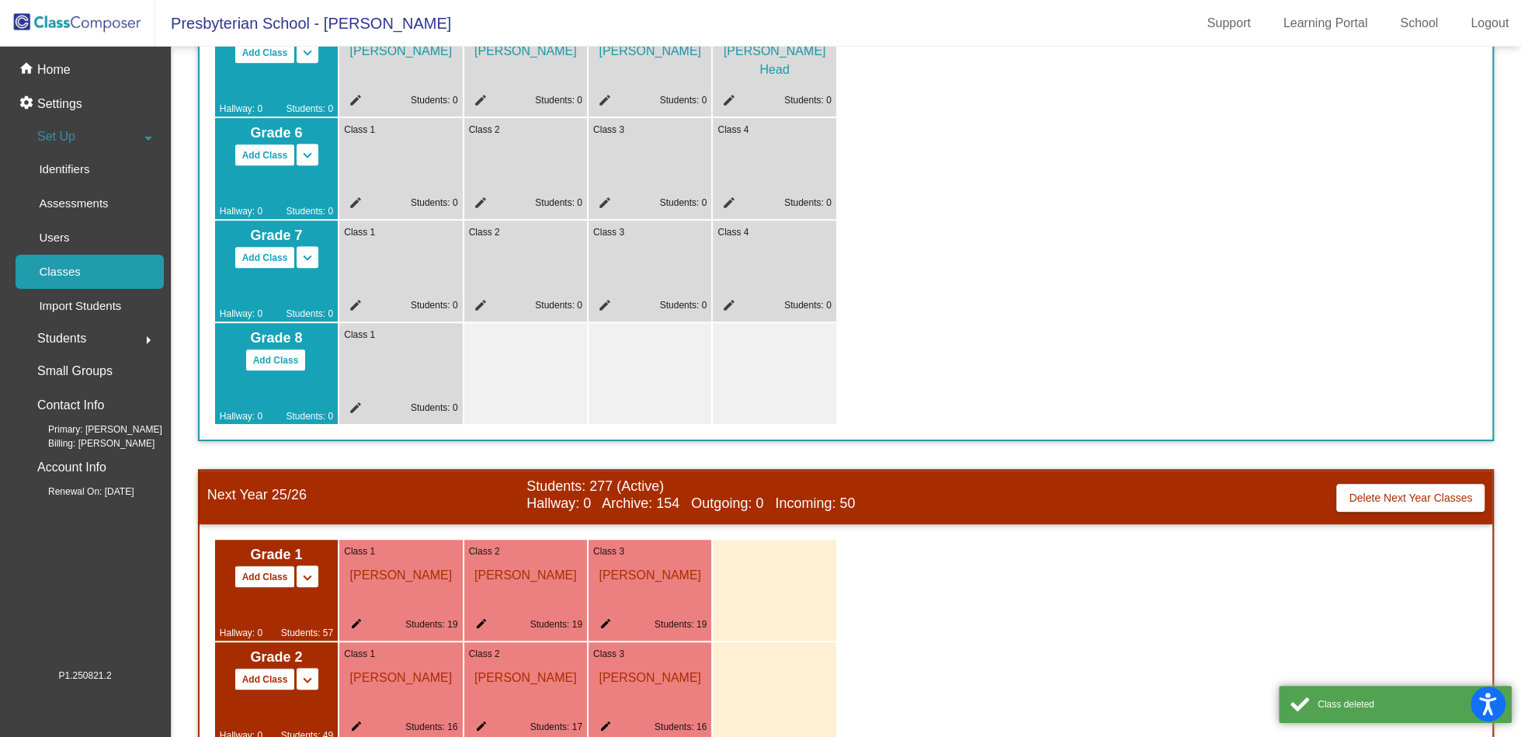
click at [419, 367] on div "Class 1 edit Students: 0" at bounding box center [400, 373] width 123 height 101
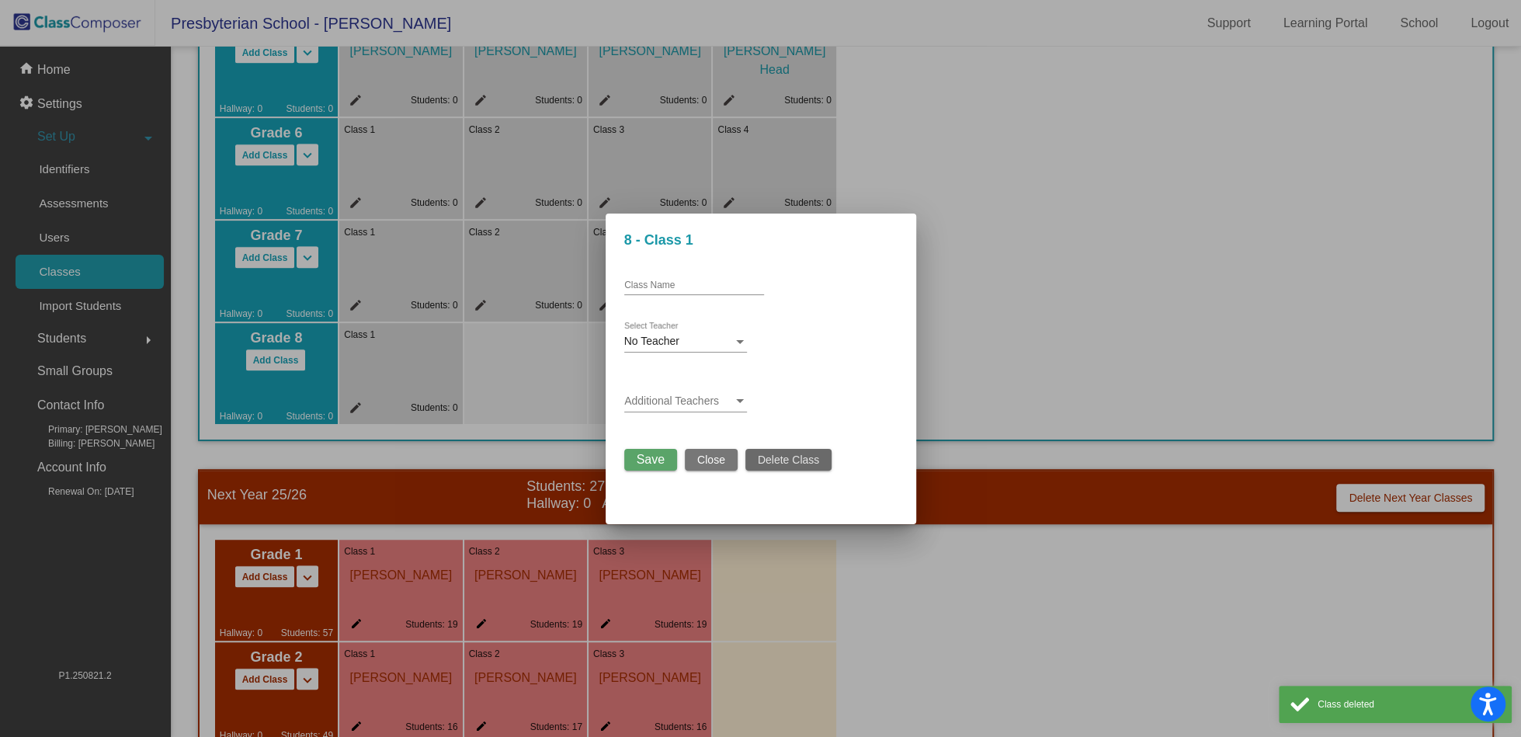
click at [774, 461] on span "Delete Class" at bounding box center [788, 460] width 61 height 12
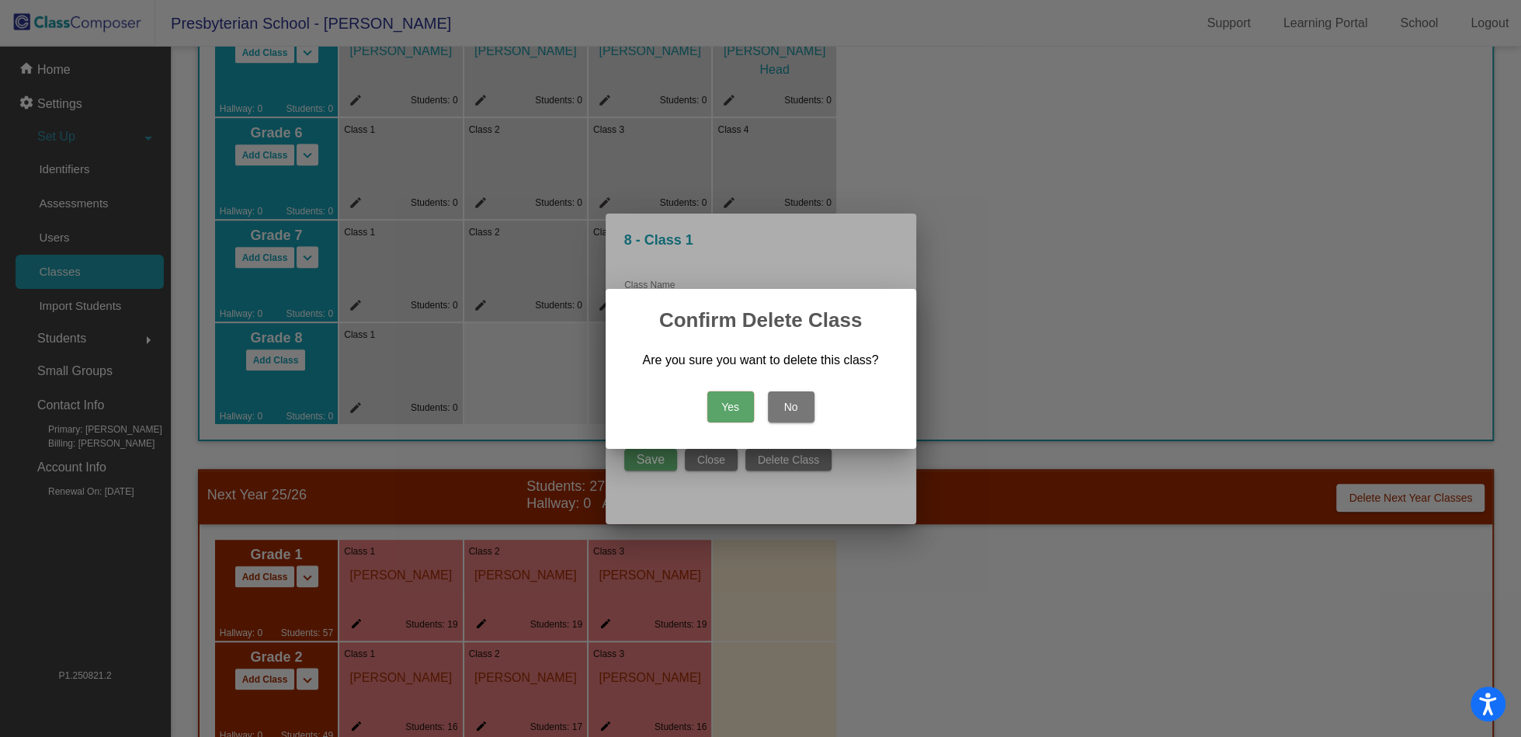
click at [729, 409] on button "Yes" at bounding box center [731, 406] width 47 height 31
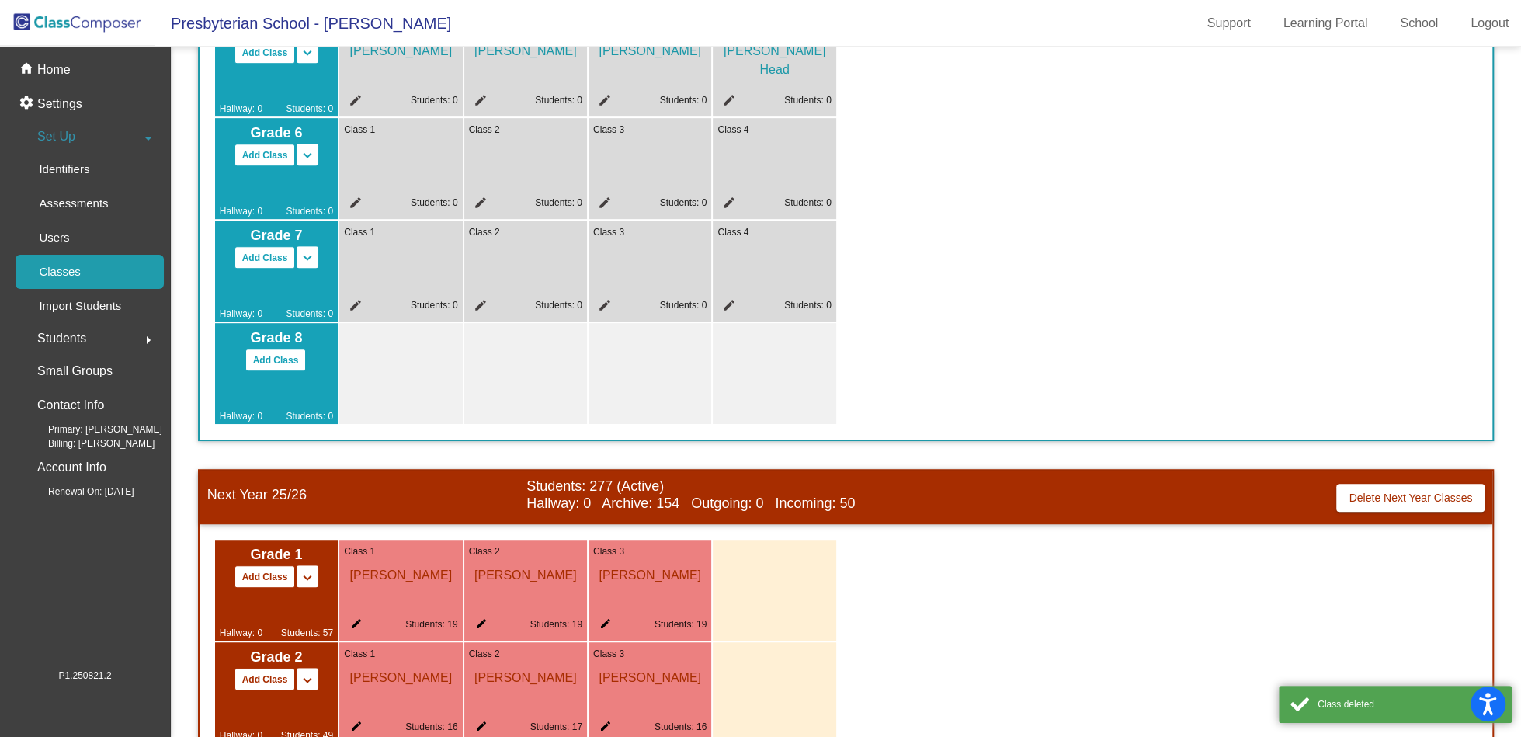
click at [771, 280] on div "Class 4 edit Students: 0" at bounding box center [774, 271] width 123 height 101
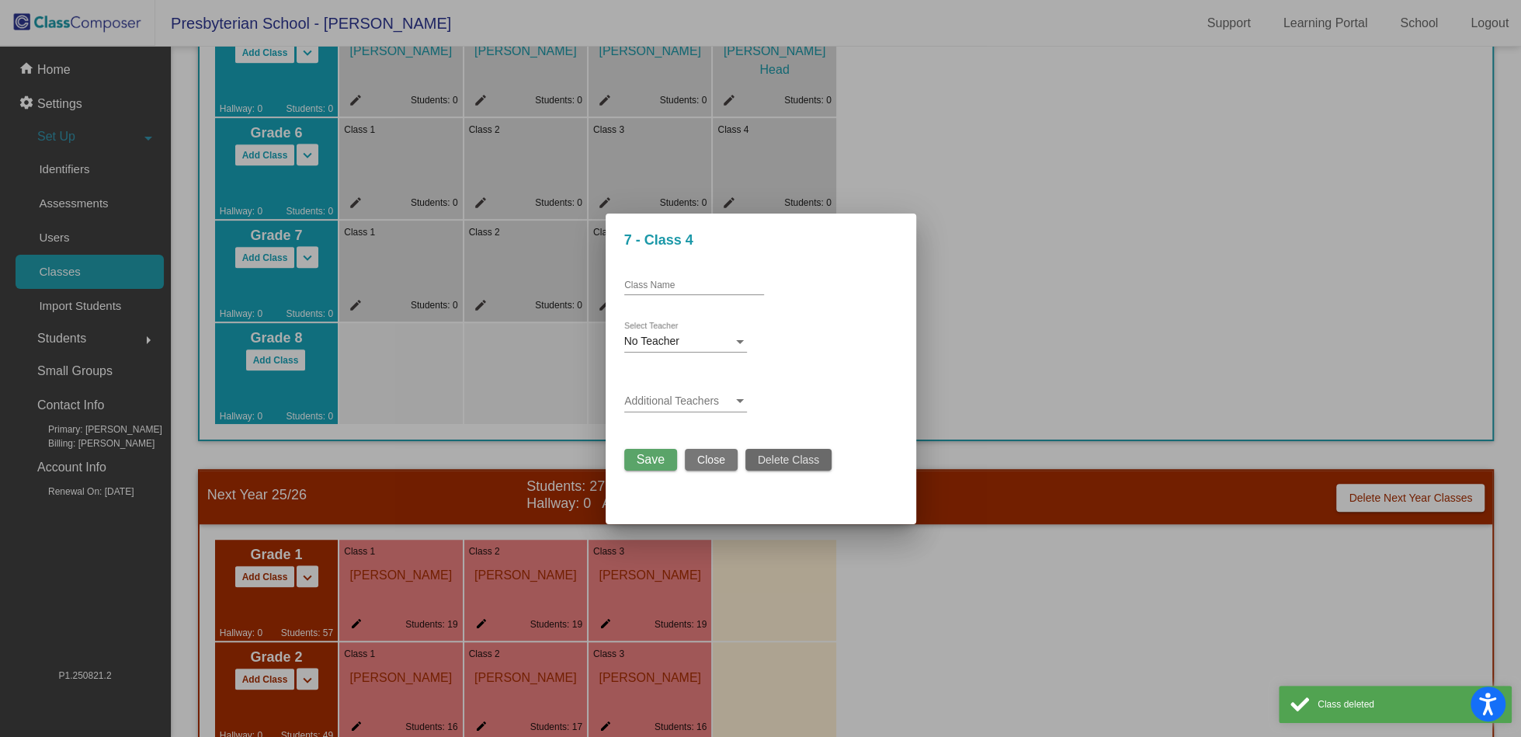
click at [797, 450] on button "Delete Class" at bounding box center [789, 460] width 86 height 22
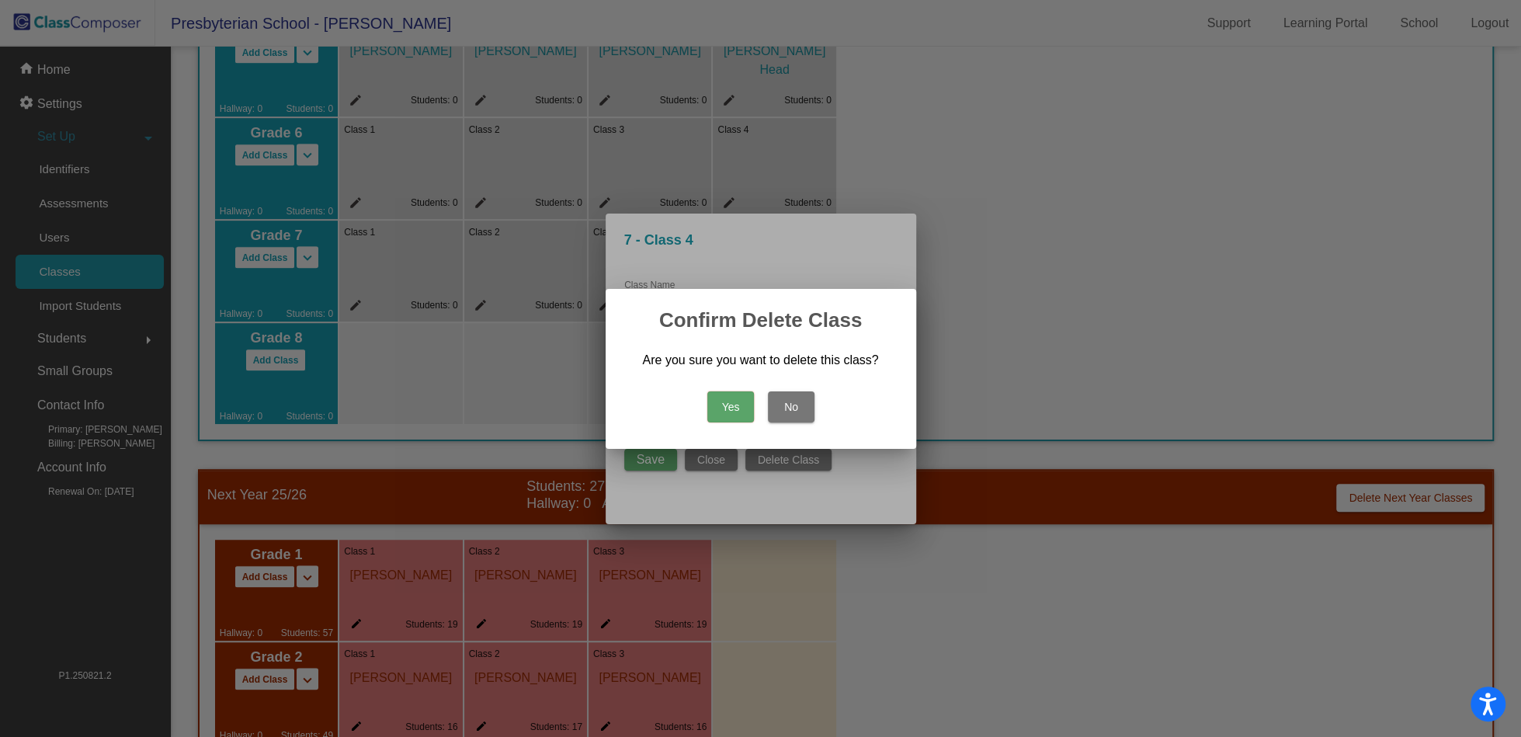
click at [725, 396] on button "Yes" at bounding box center [731, 406] width 47 height 31
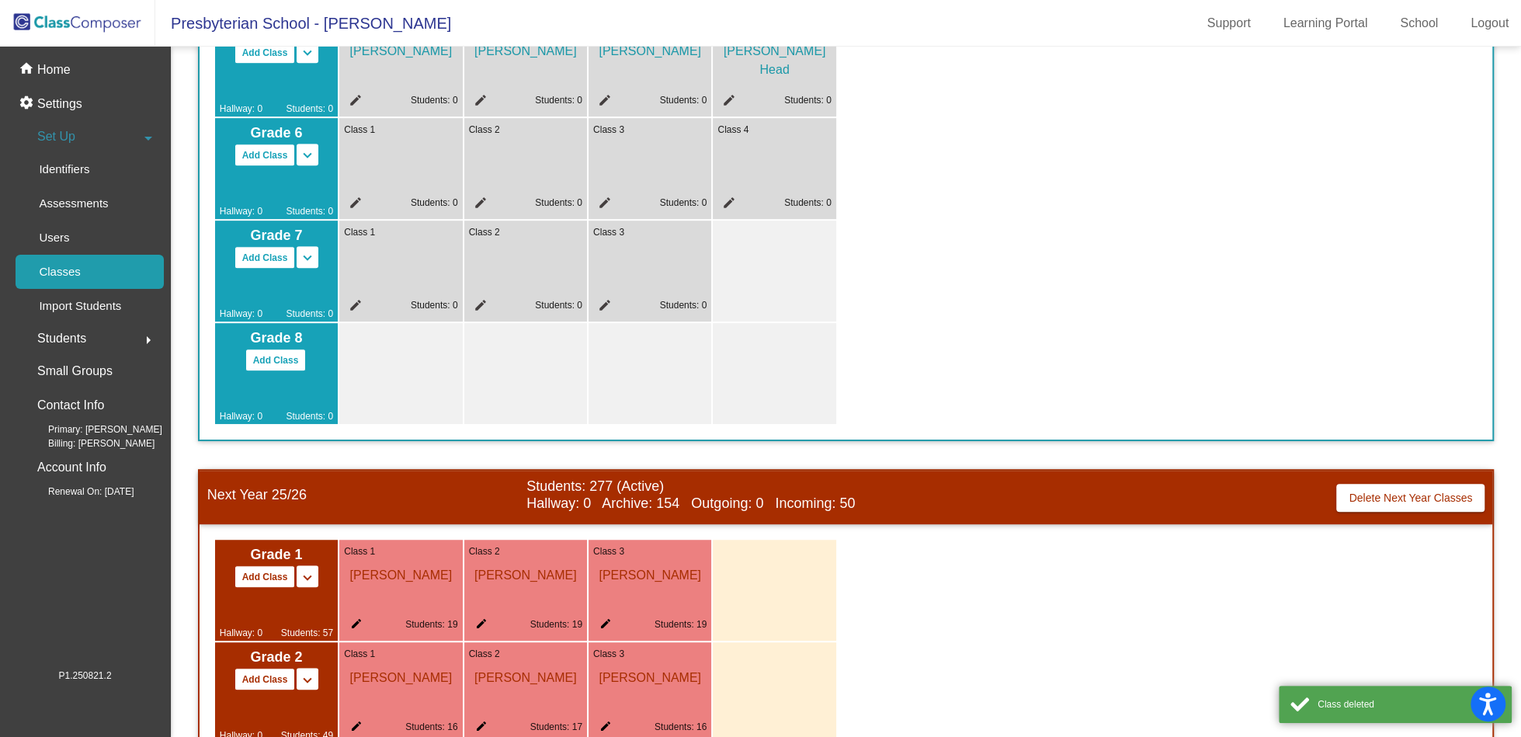
click at [668, 272] on div "Class 3 edit Students: 0" at bounding box center [650, 271] width 123 height 101
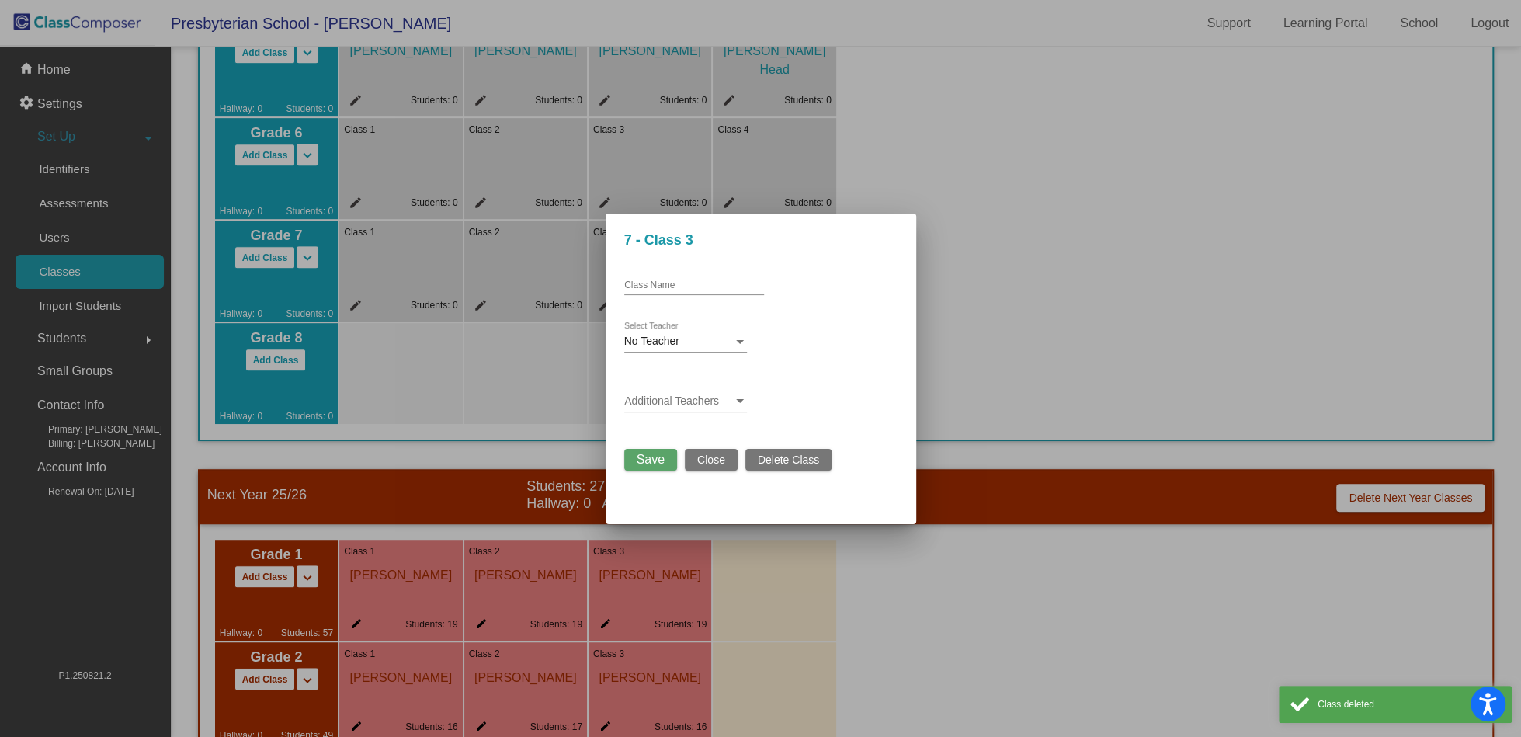
click at [778, 462] on span "Delete Class" at bounding box center [788, 460] width 61 height 12
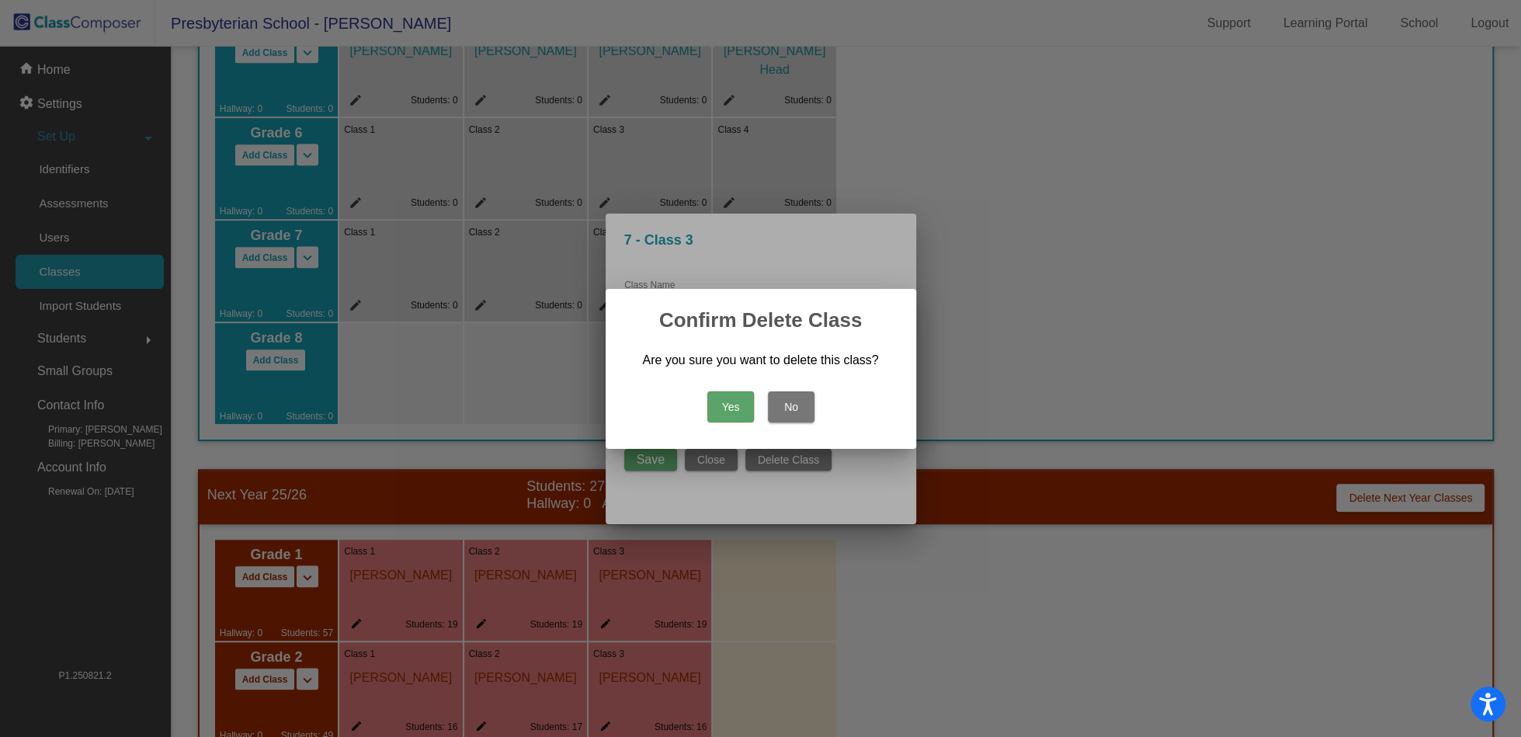
click at [728, 420] on button "Yes" at bounding box center [731, 406] width 47 height 31
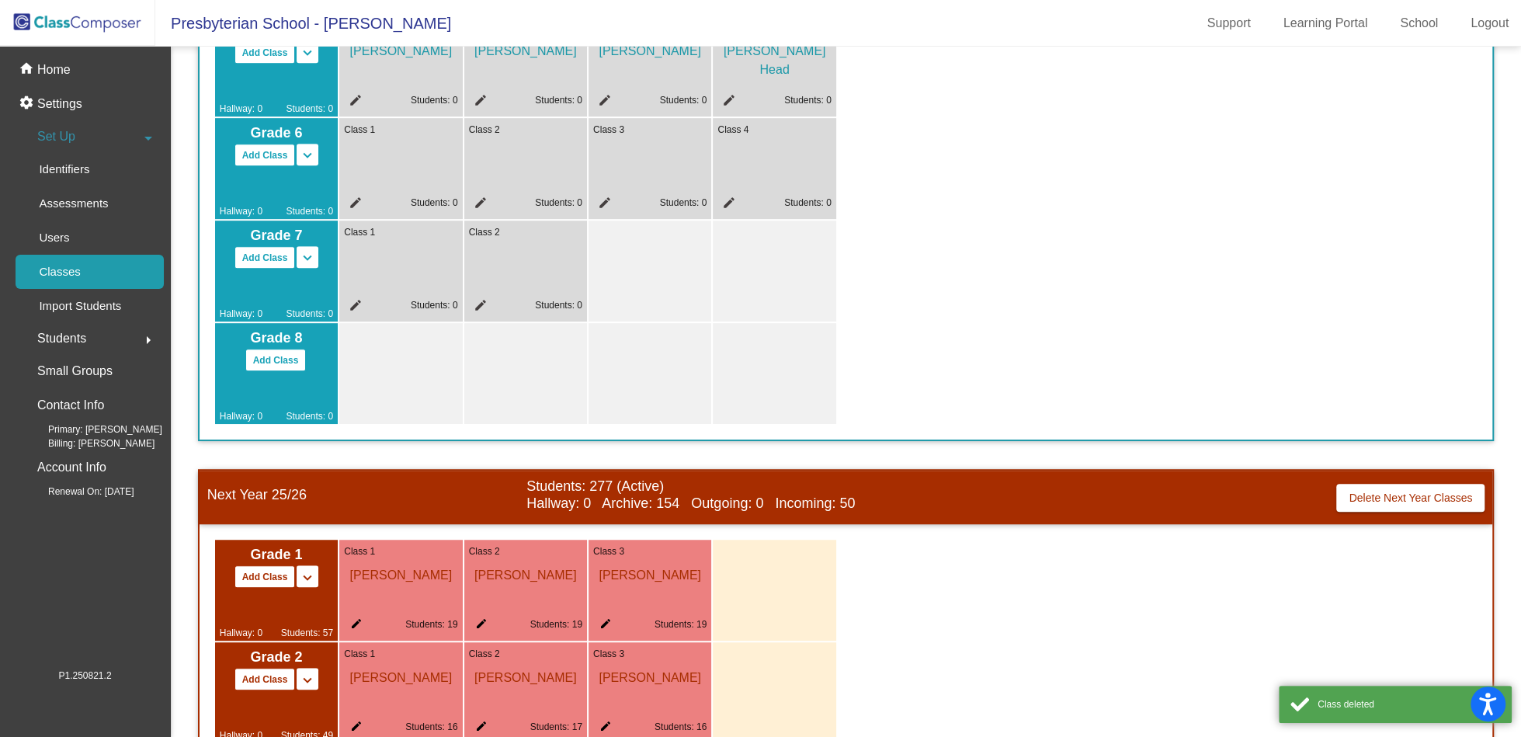
click at [545, 230] on span at bounding box center [541, 232] width 82 height 14
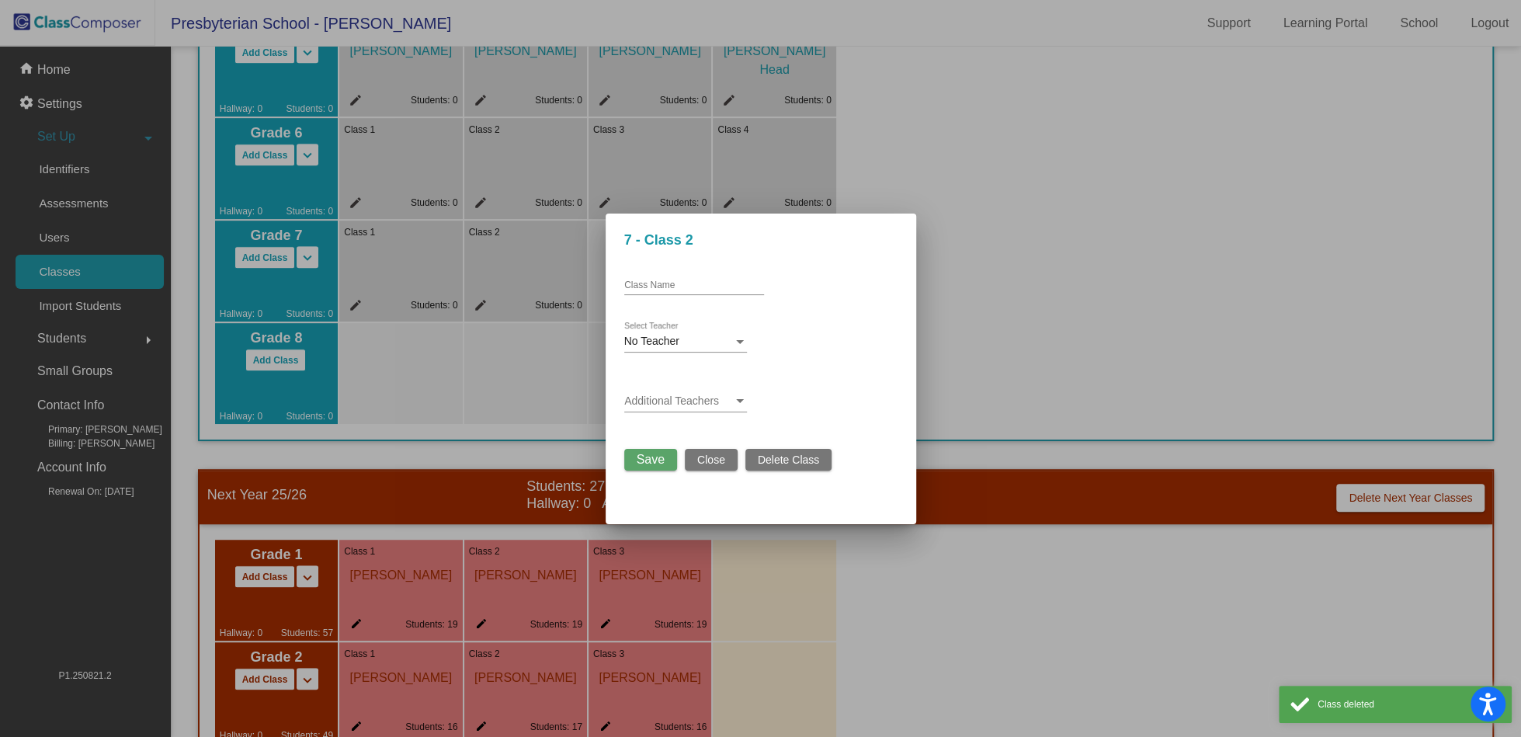
click at [770, 451] on button "Delete Class" at bounding box center [789, 460] width 86 height 22
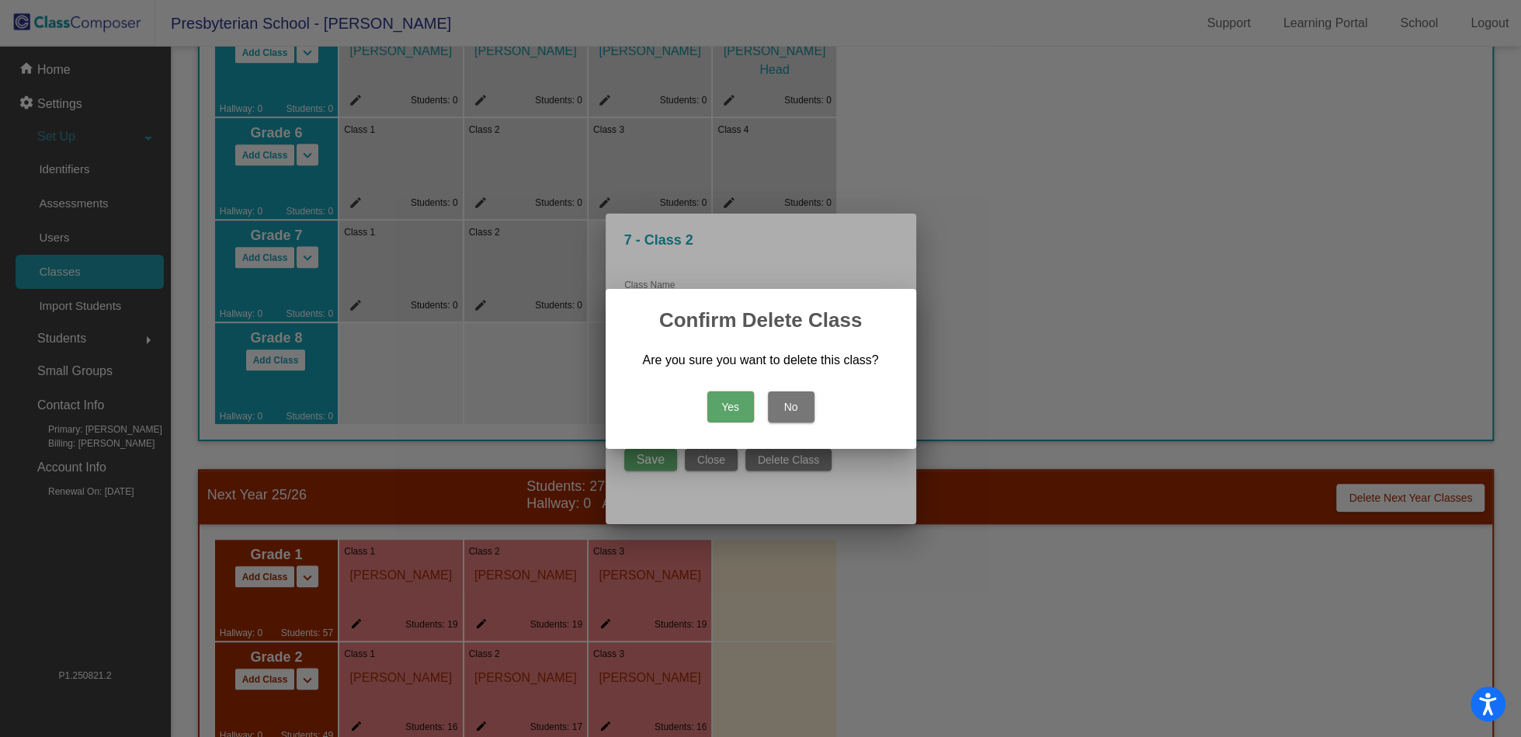
click at [746, 412] on button "Yes" at bounding box center [731, 406] width 47 height 31
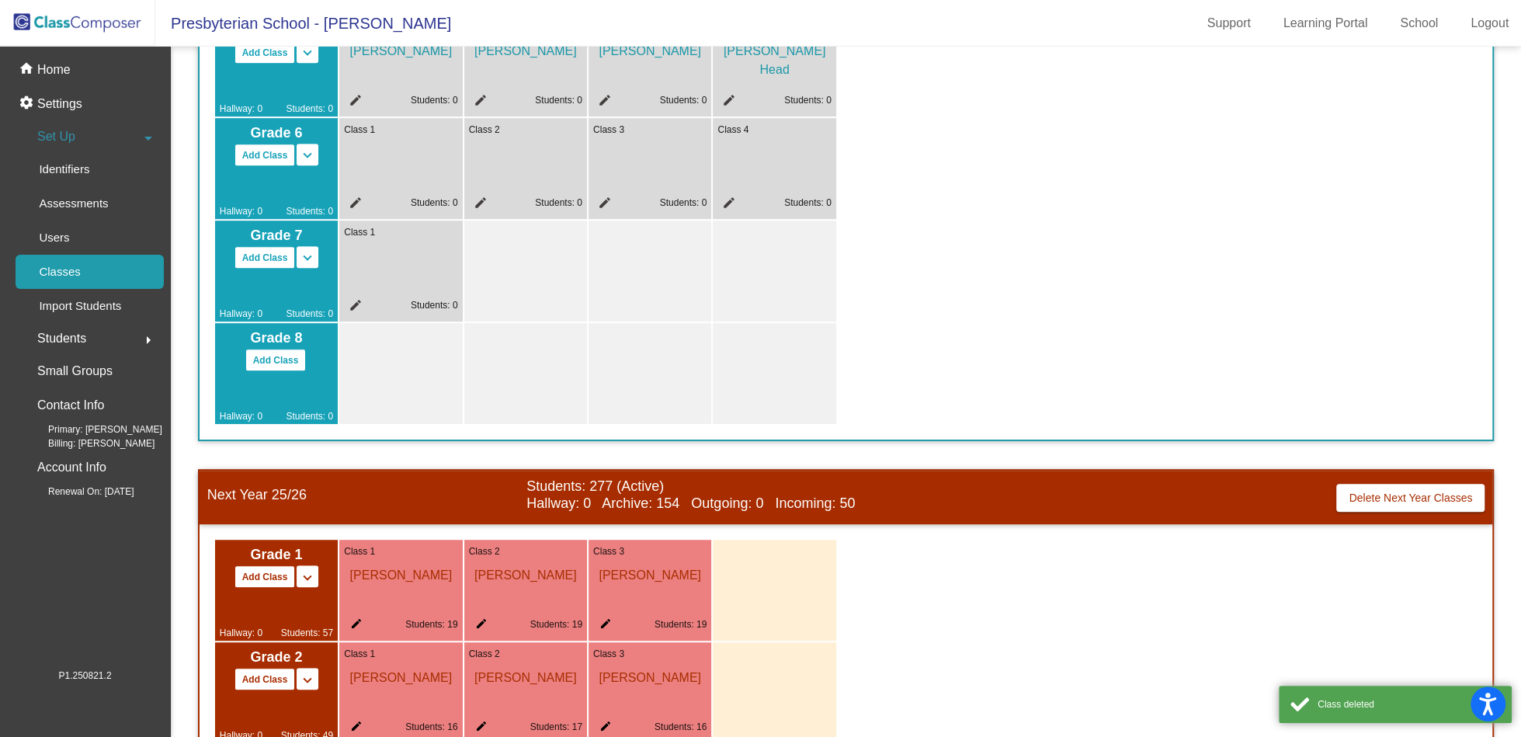
click at [406, 273] on div "Class 1 edit Students: 0" at bounding box center [400, 271] width 123 height 101
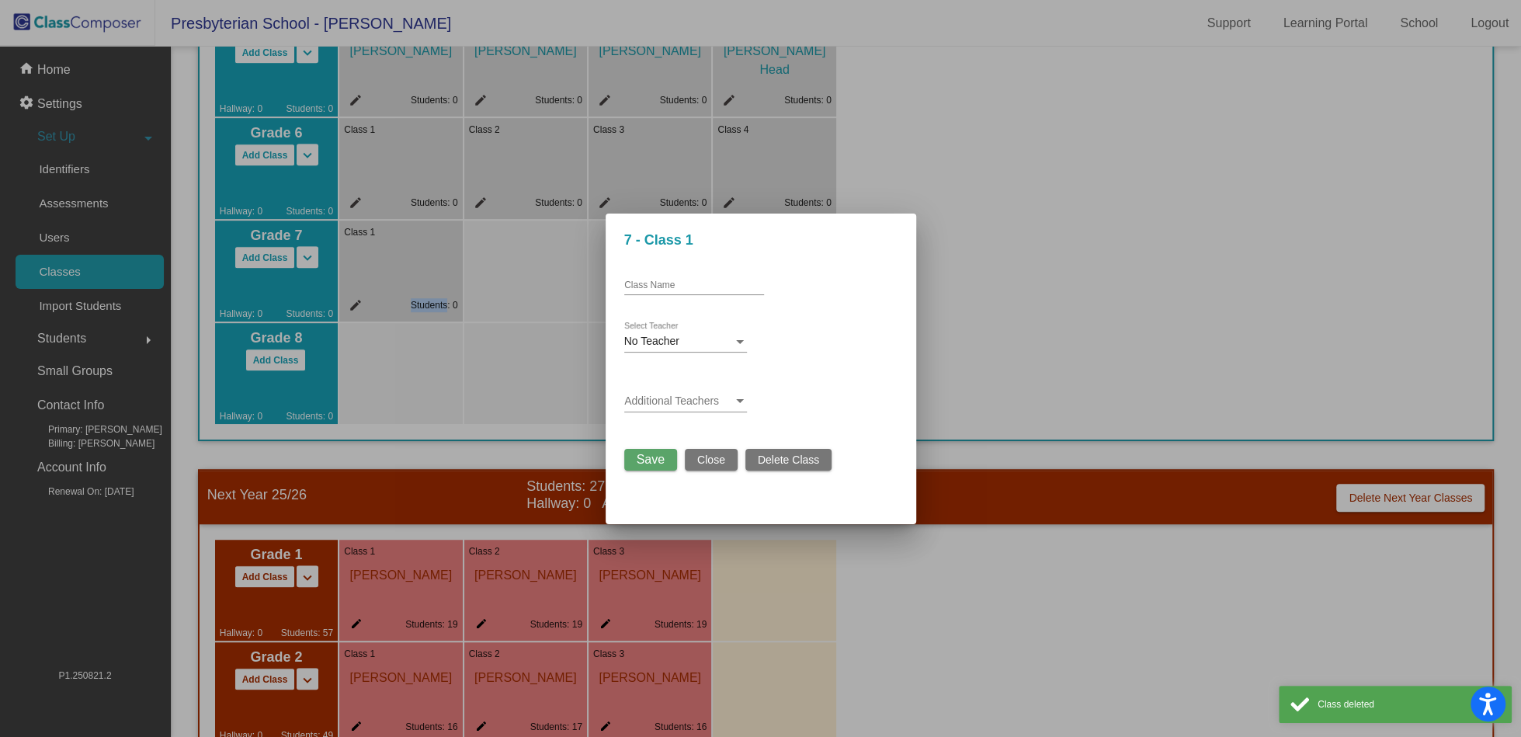
click at [783, 465] on span "Delete Class" at bounding box center [788, 460] width 61 height 12
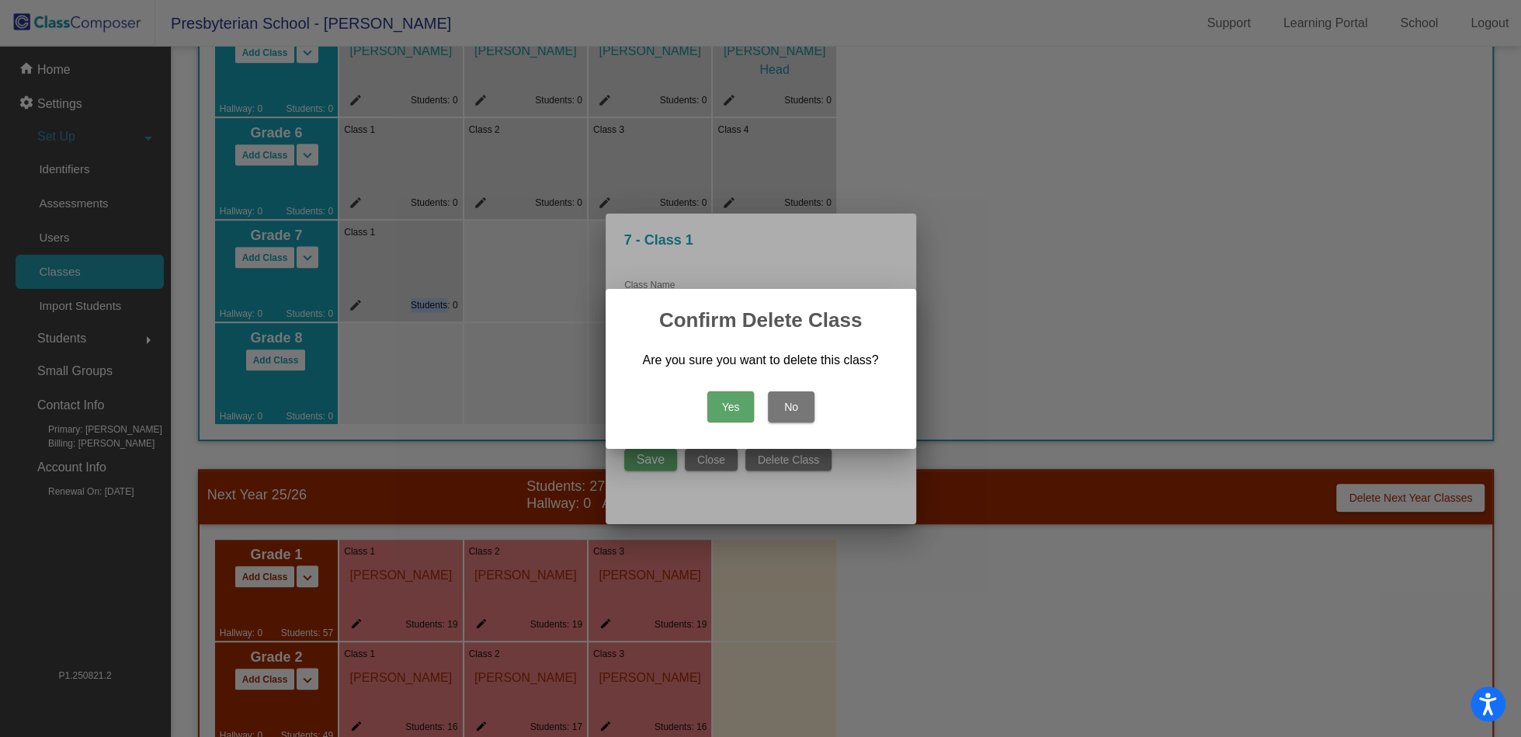
click at [735, 414] on button "Yes" at bounding box center [731, 406] width 47 height 31
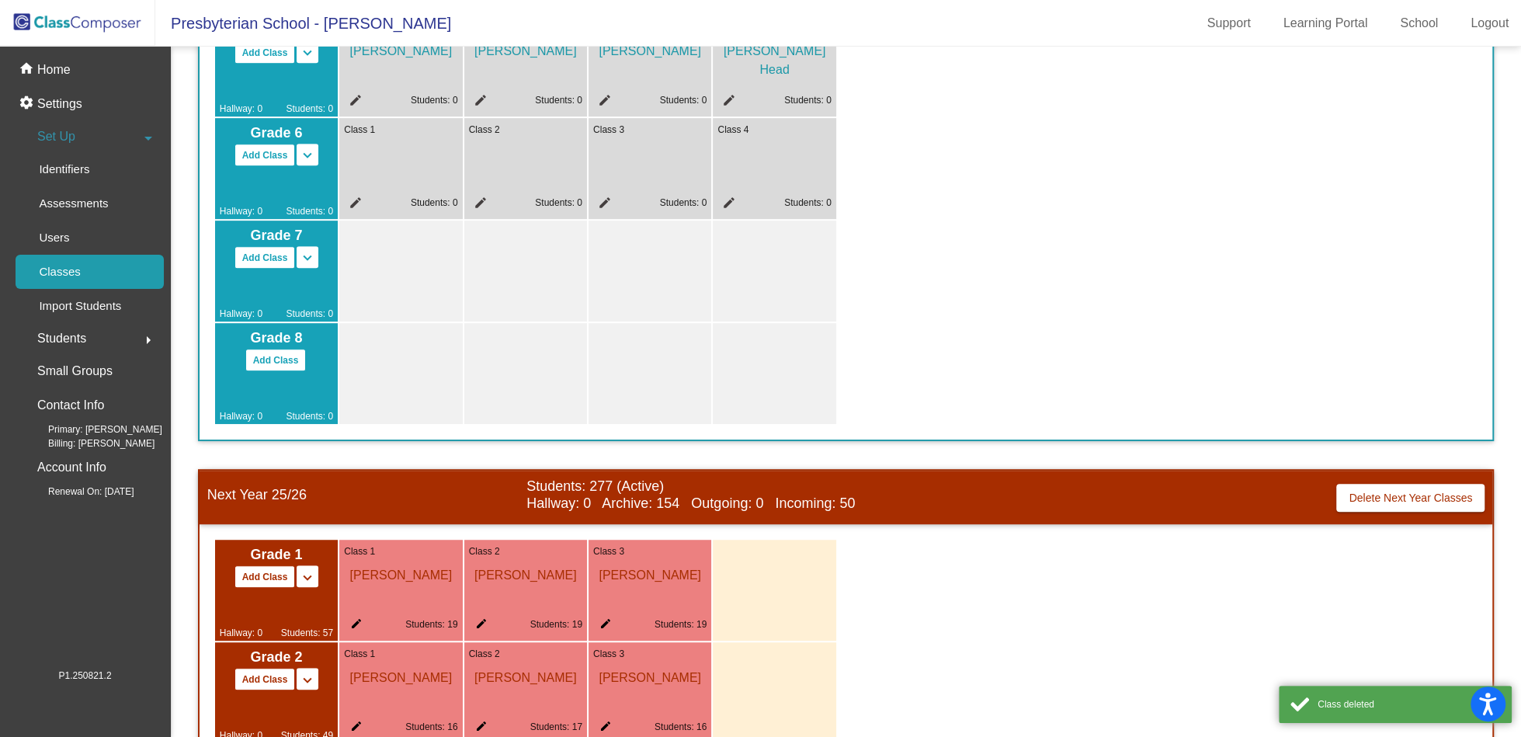
click at [774, 174] on div "Class 4 edit Students: 0" at bounding box center [774, 168] width 123 height 101
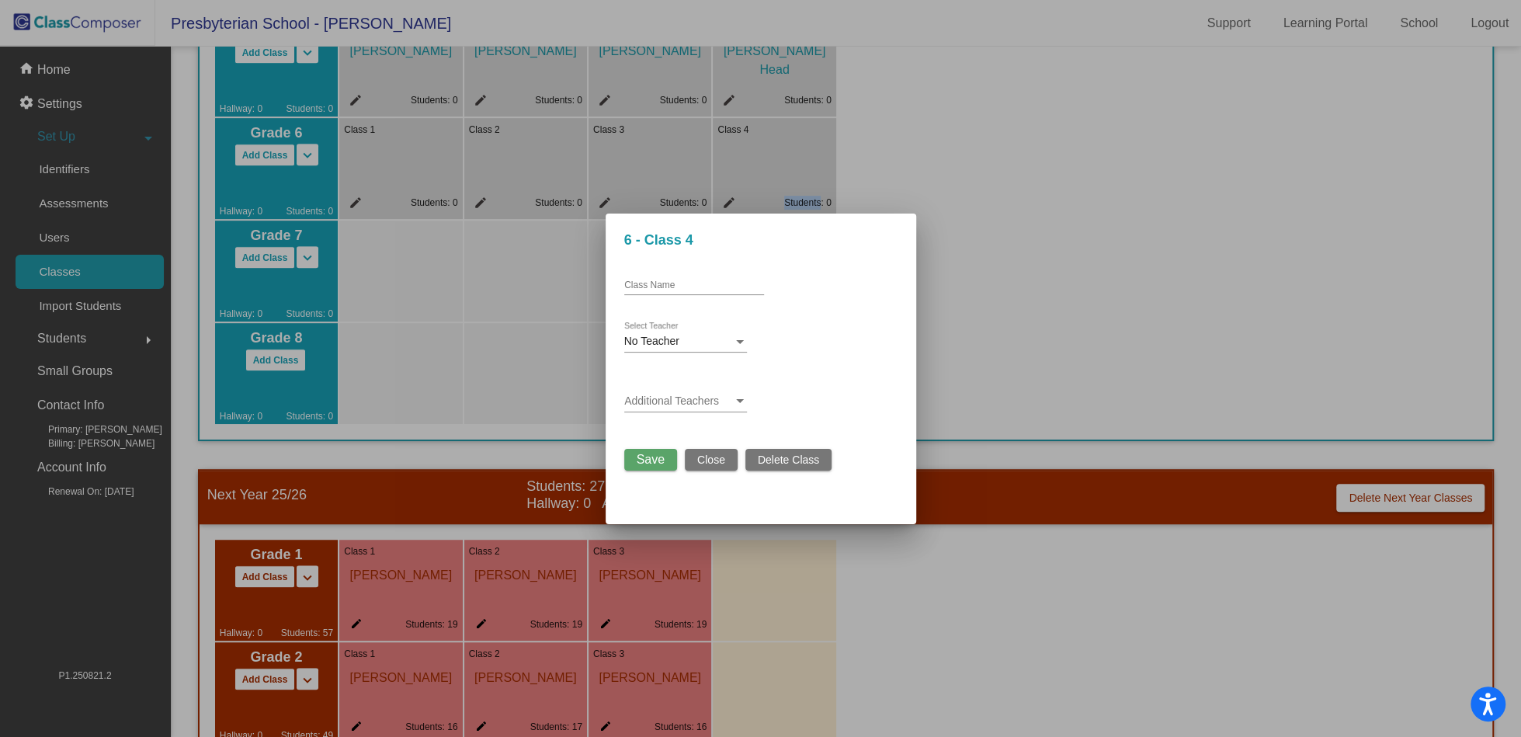
click at [806, 464] on span "Delete Class" at bounding box center [788, 460] width 61 height 12
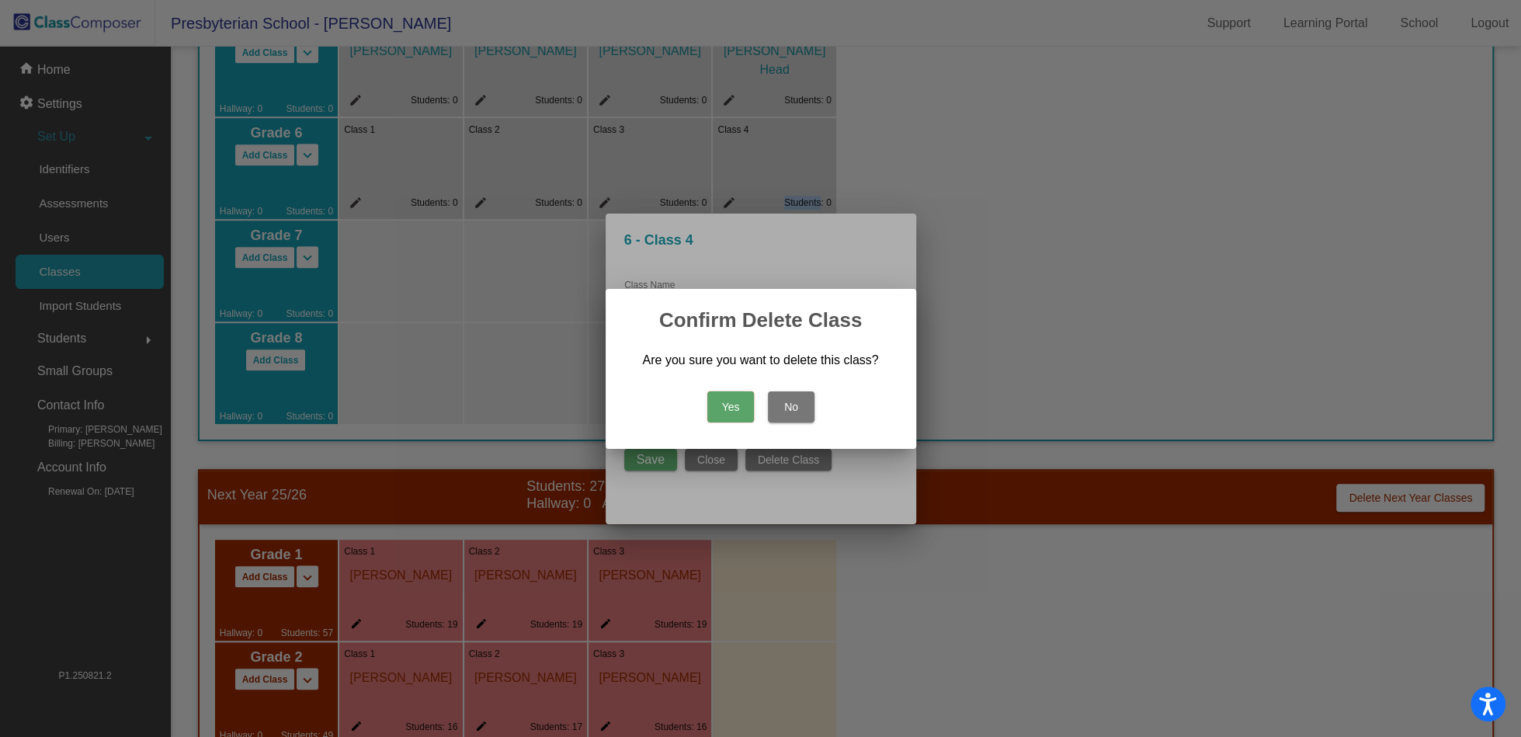
click at [729, 396] on button "Yes" at bounding box center [731, 406] width 47 height 31
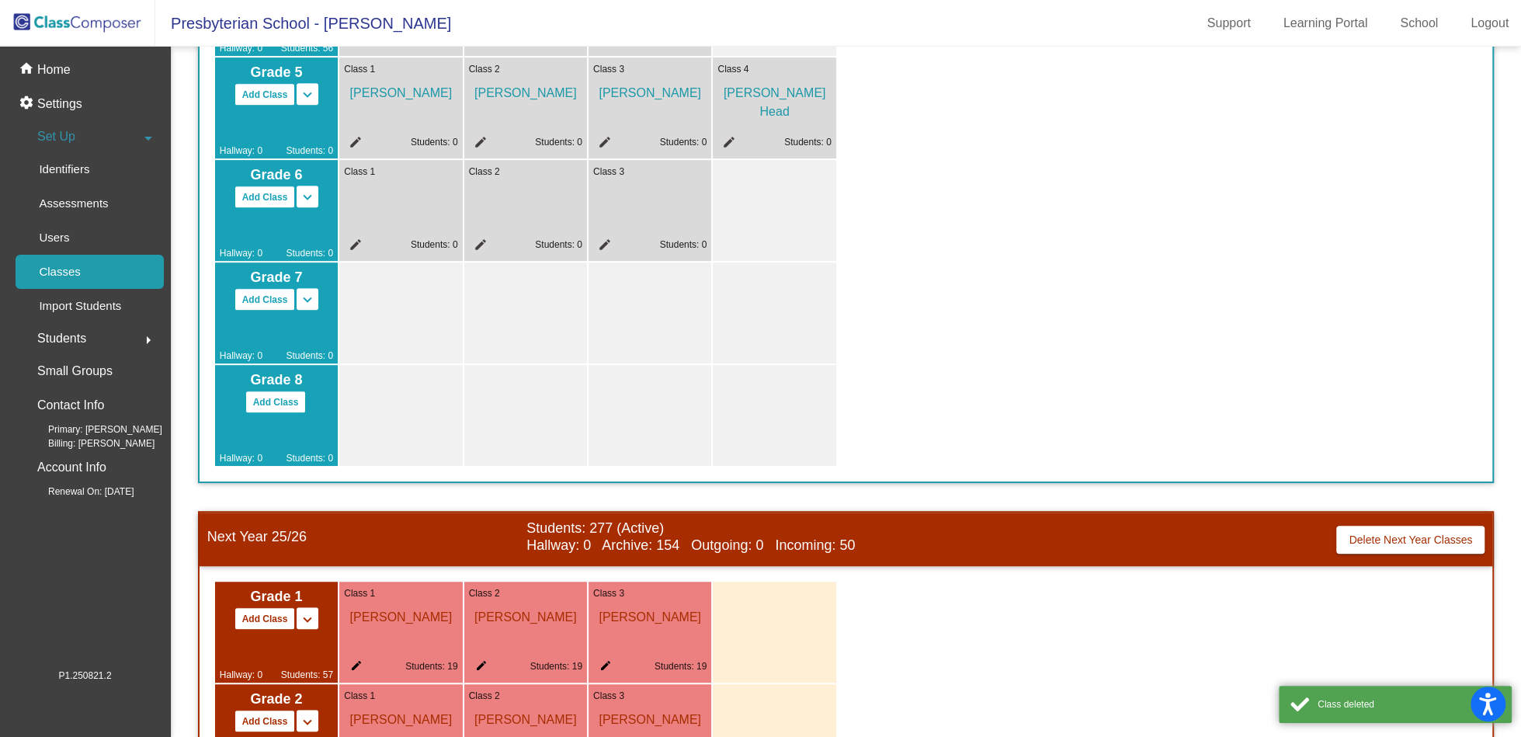
scroll to position [511, 0]
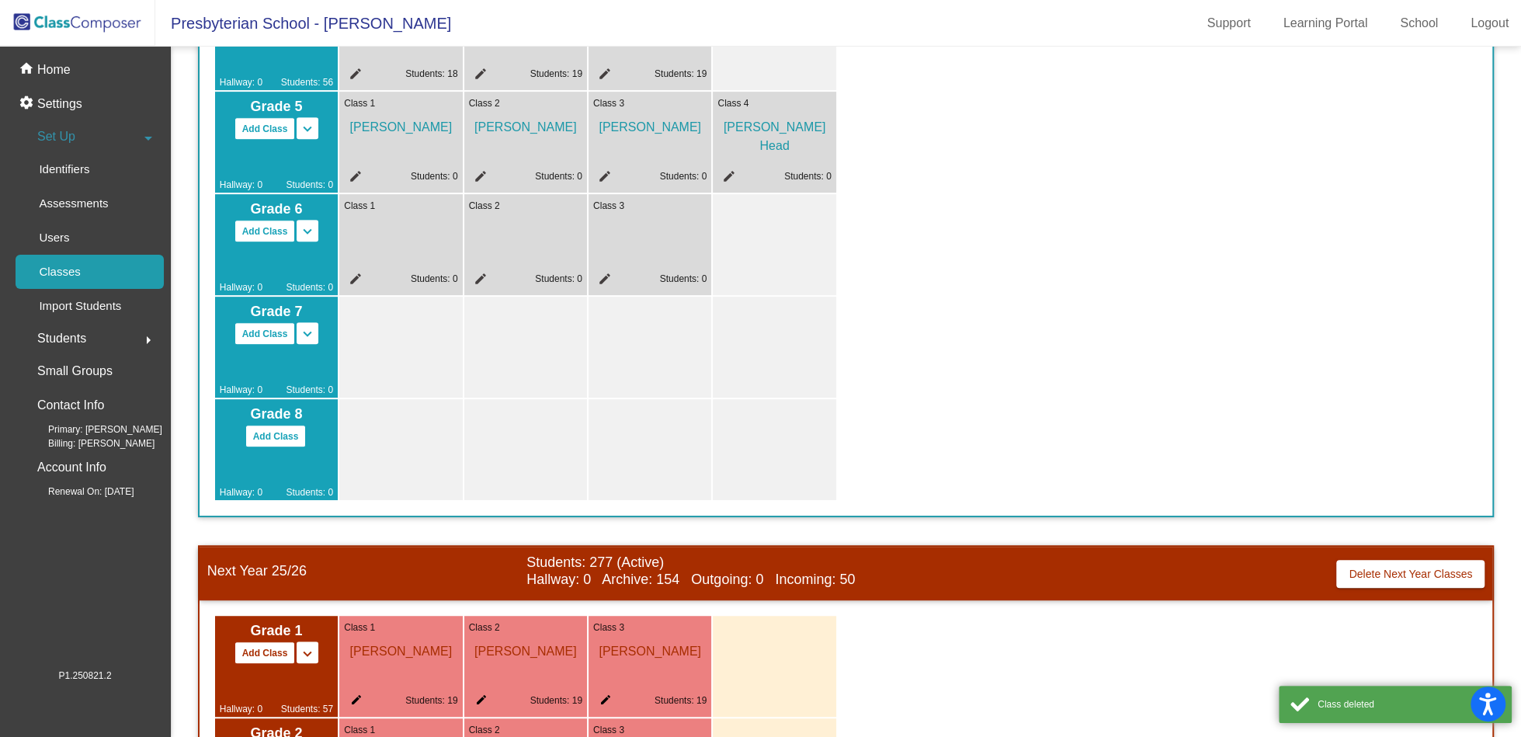
click at [642, 231] on div "Class 3 edit Students: 0" at bounding box center [650, 244] width 123 height 101
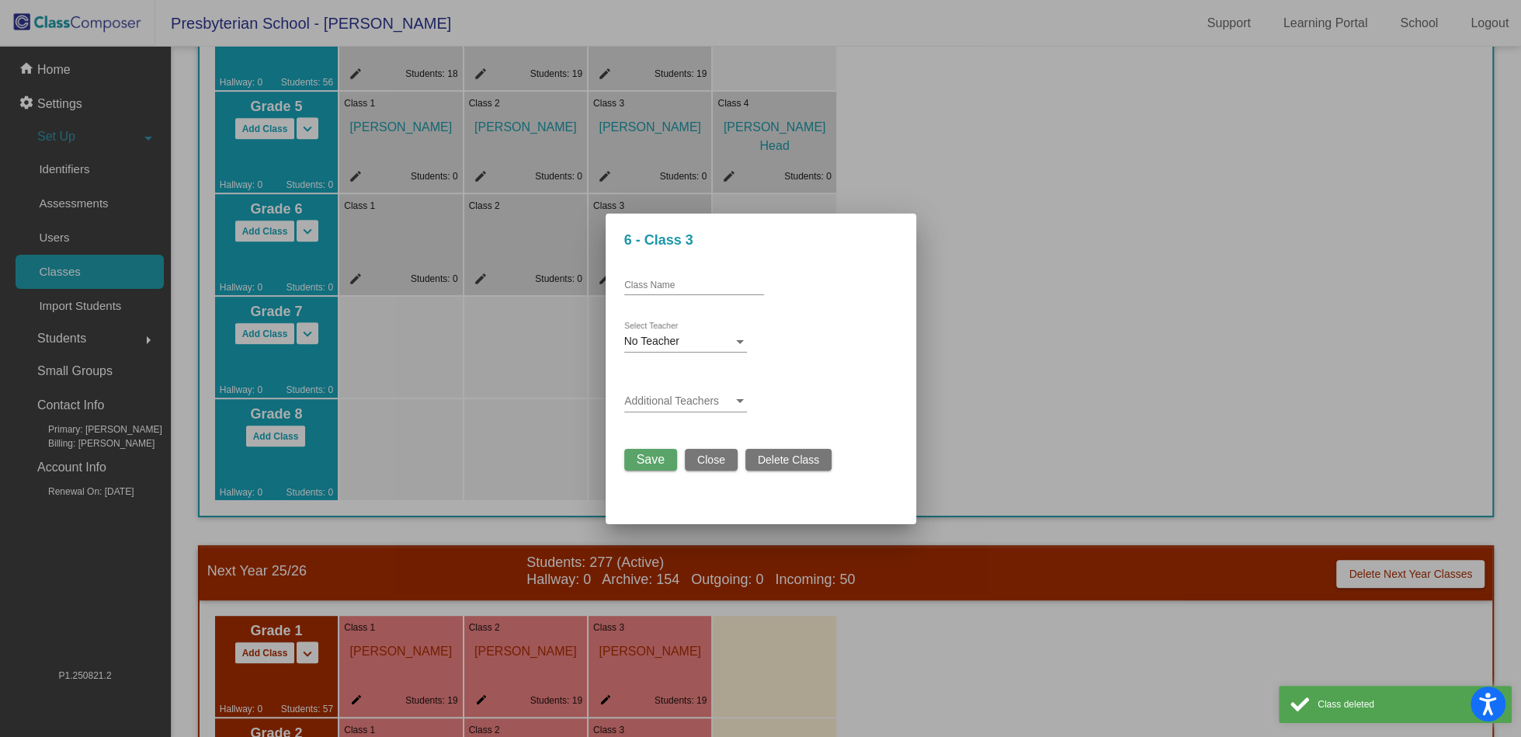
click at [781, 464] on span "Delete Class" at bounding box center [788, 460] width 61 height 12
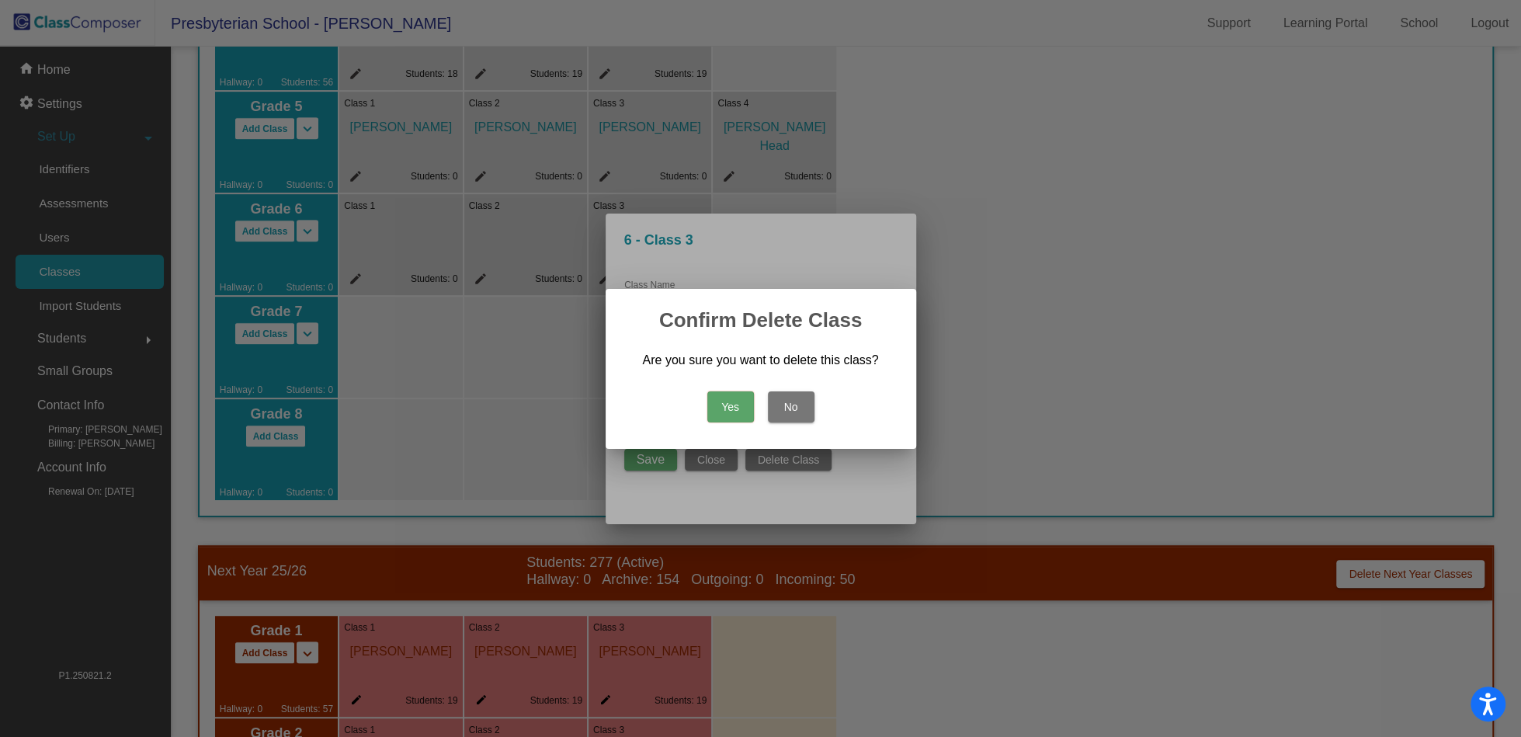
click at [729, 412] on button "Yes" at bounding box center [731, 406] width 47 height 31
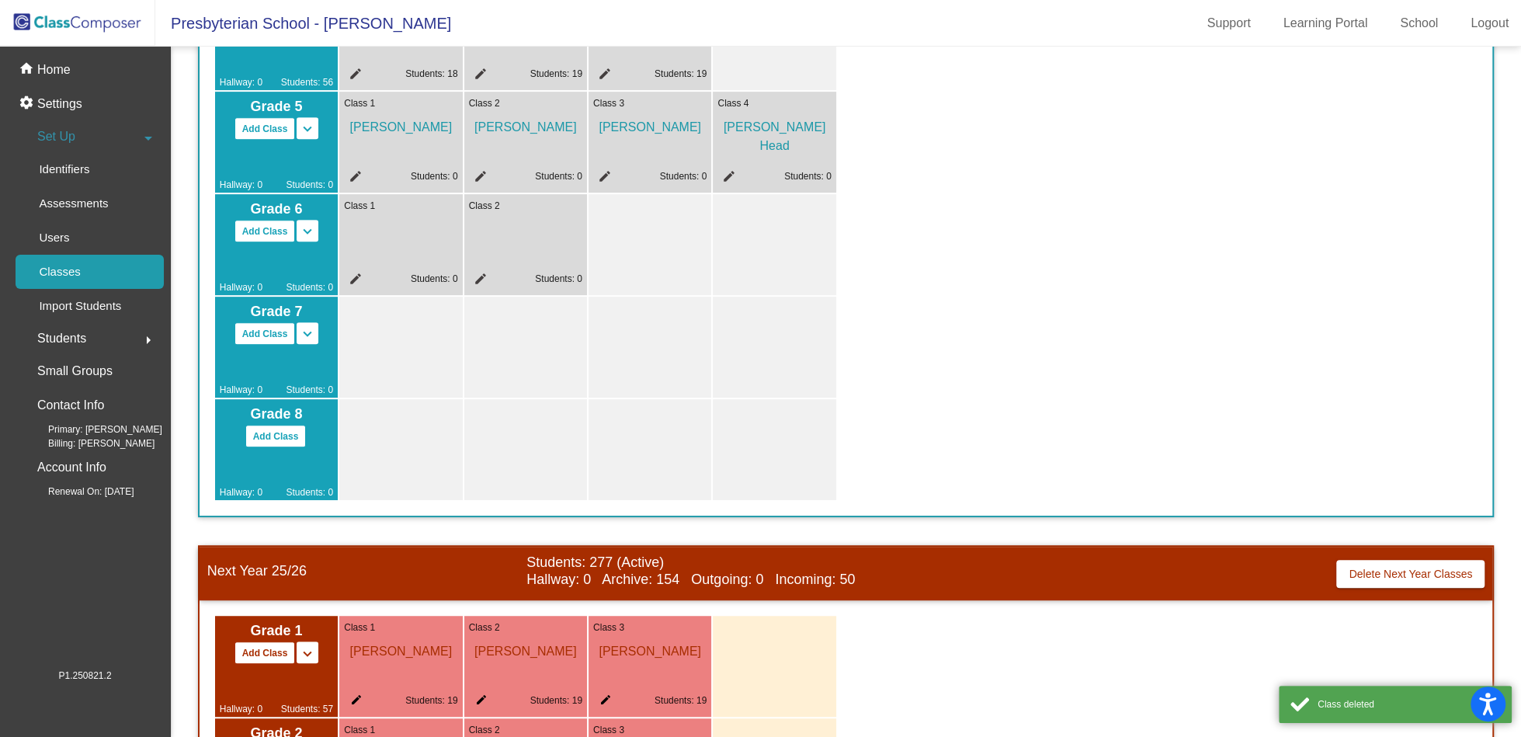
click at [531, 240] on div "Class 2 edit Students: 0" at bounding box center [525, 244] width 123 height 101
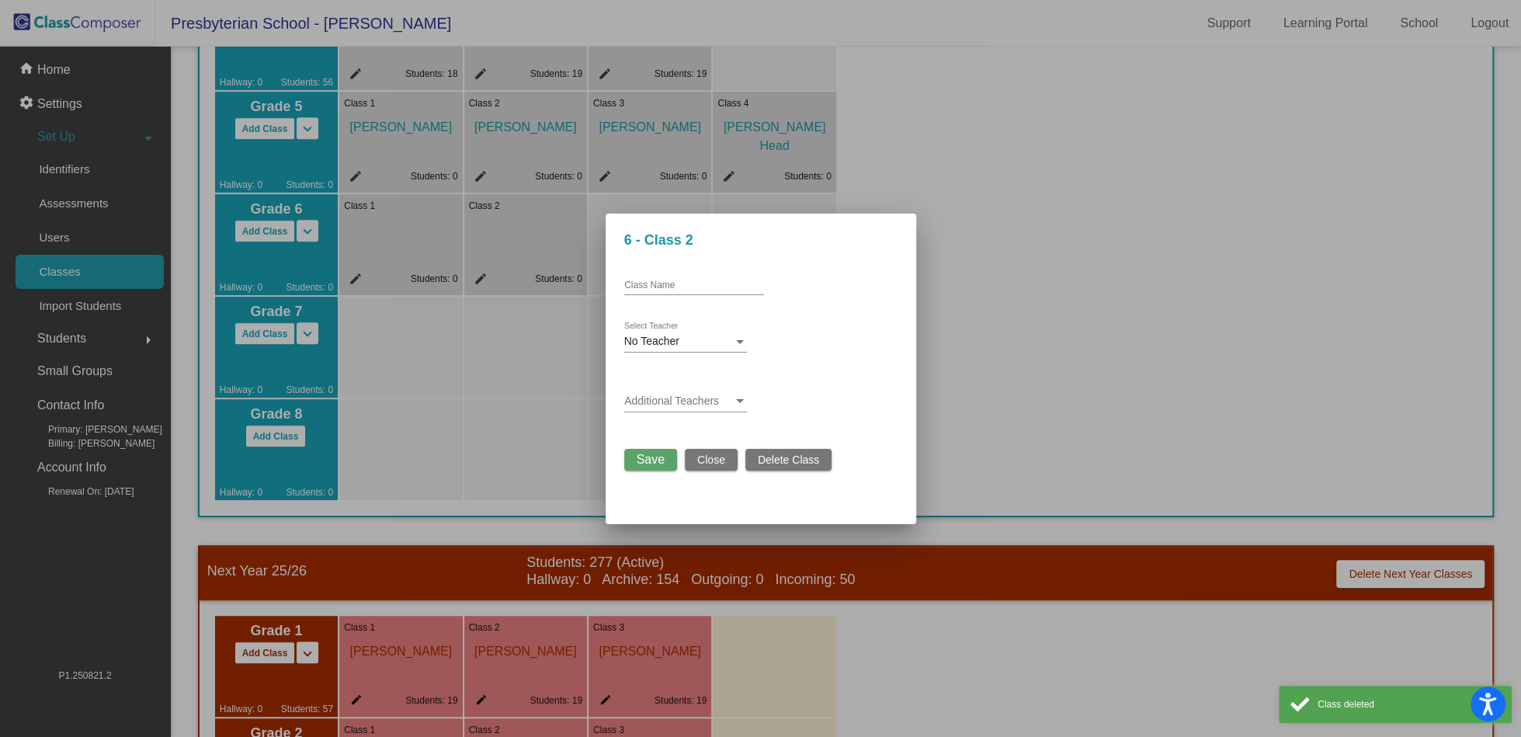
click at [760, 456] on span "Delete Class" at bounding box center [788, 460] width 61 height 12
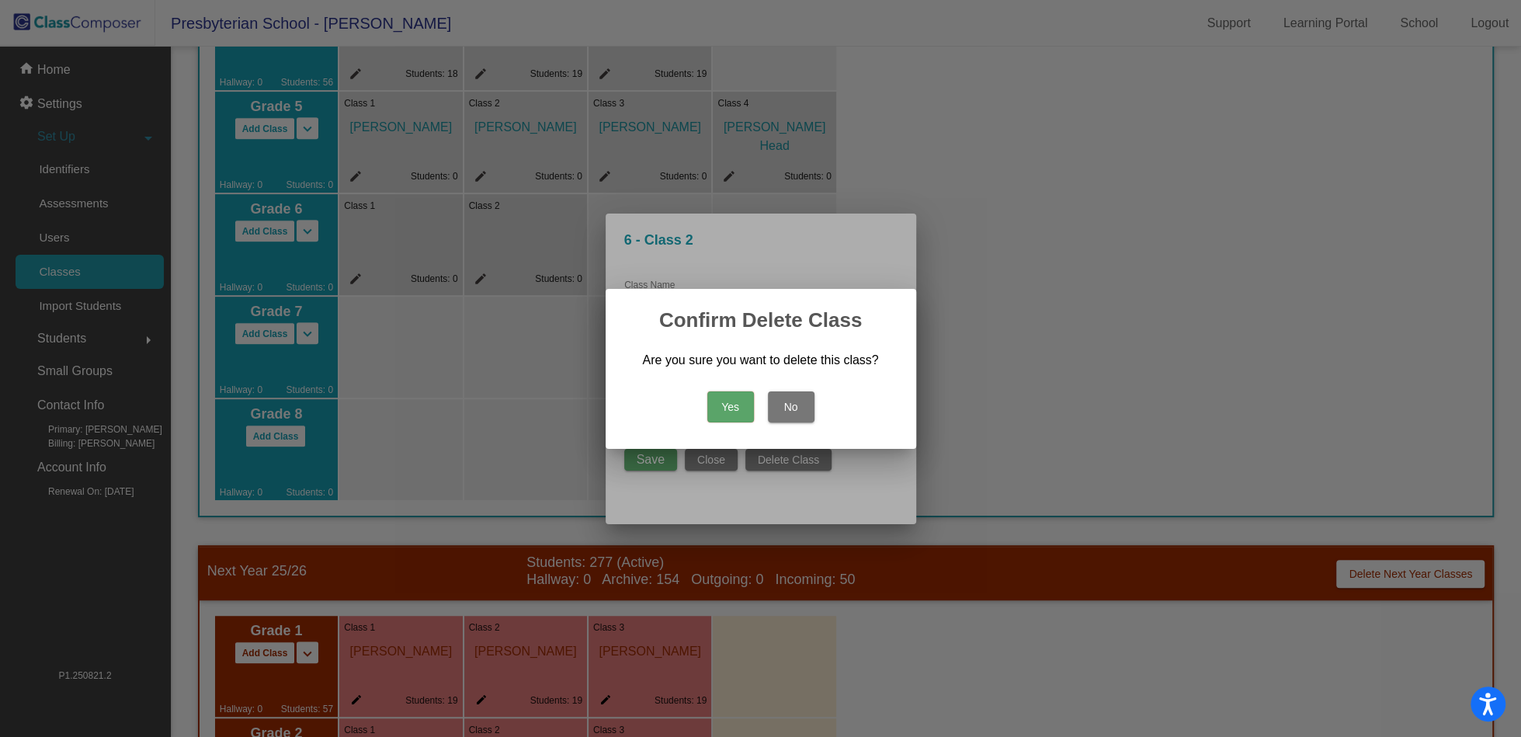
click at [718, 411] on button "Yes" at bounding box center [731, 406] width 47 height 31
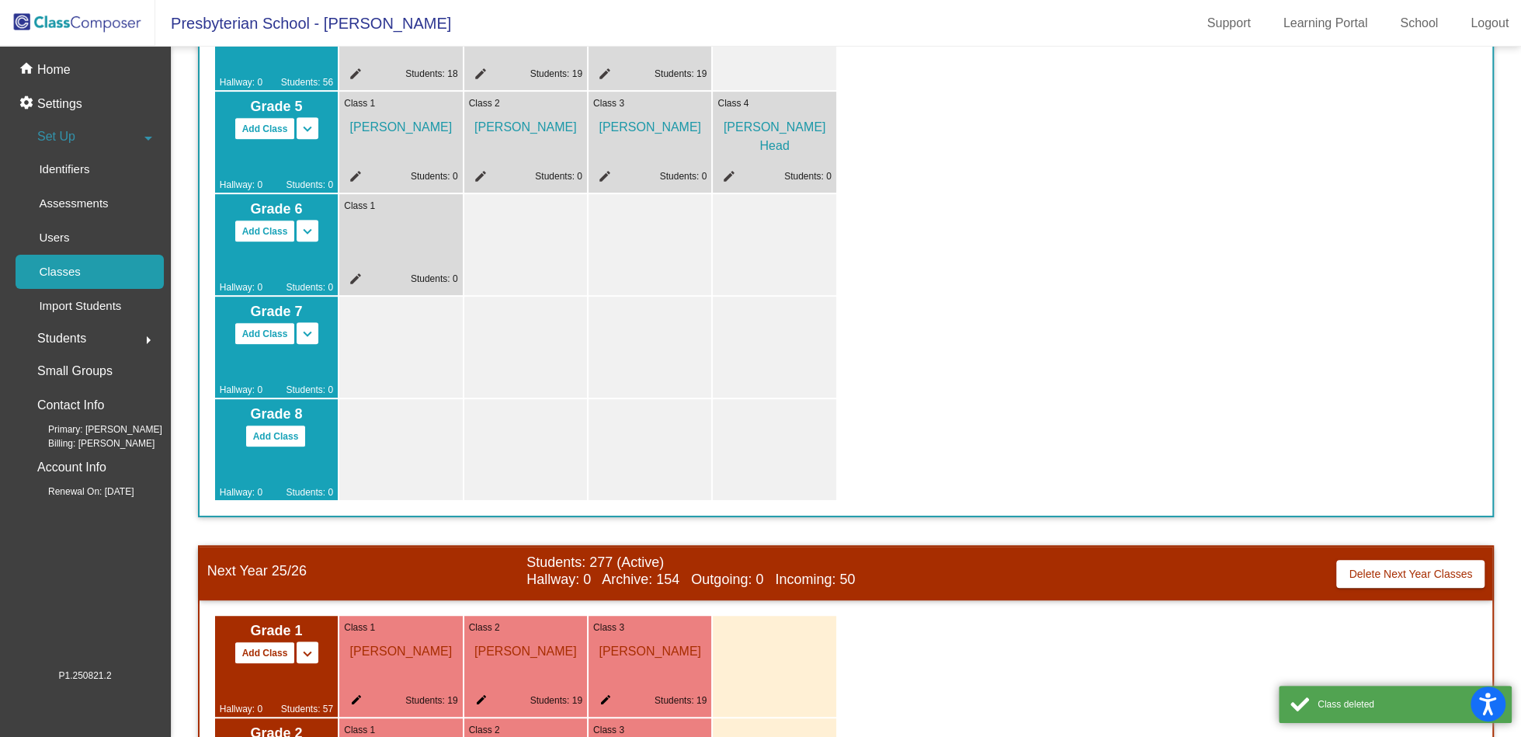
click at [416, 243] on div "Class 1 edit Students: 0" at bounding box center [400, 244] width 123 height 101
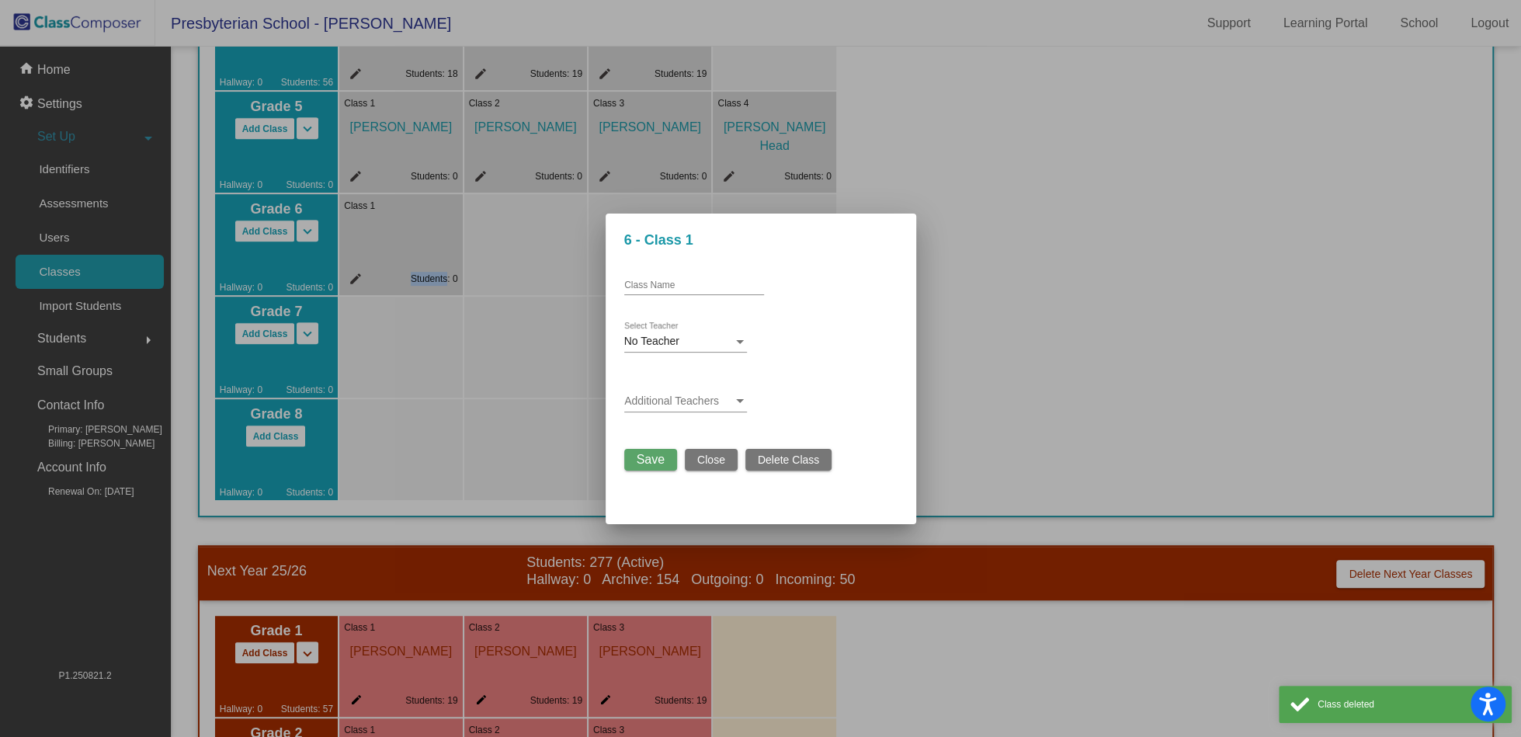
click at [794, 457] on span "Delete Class" at bounding box center [788, 460] width 61 height 12
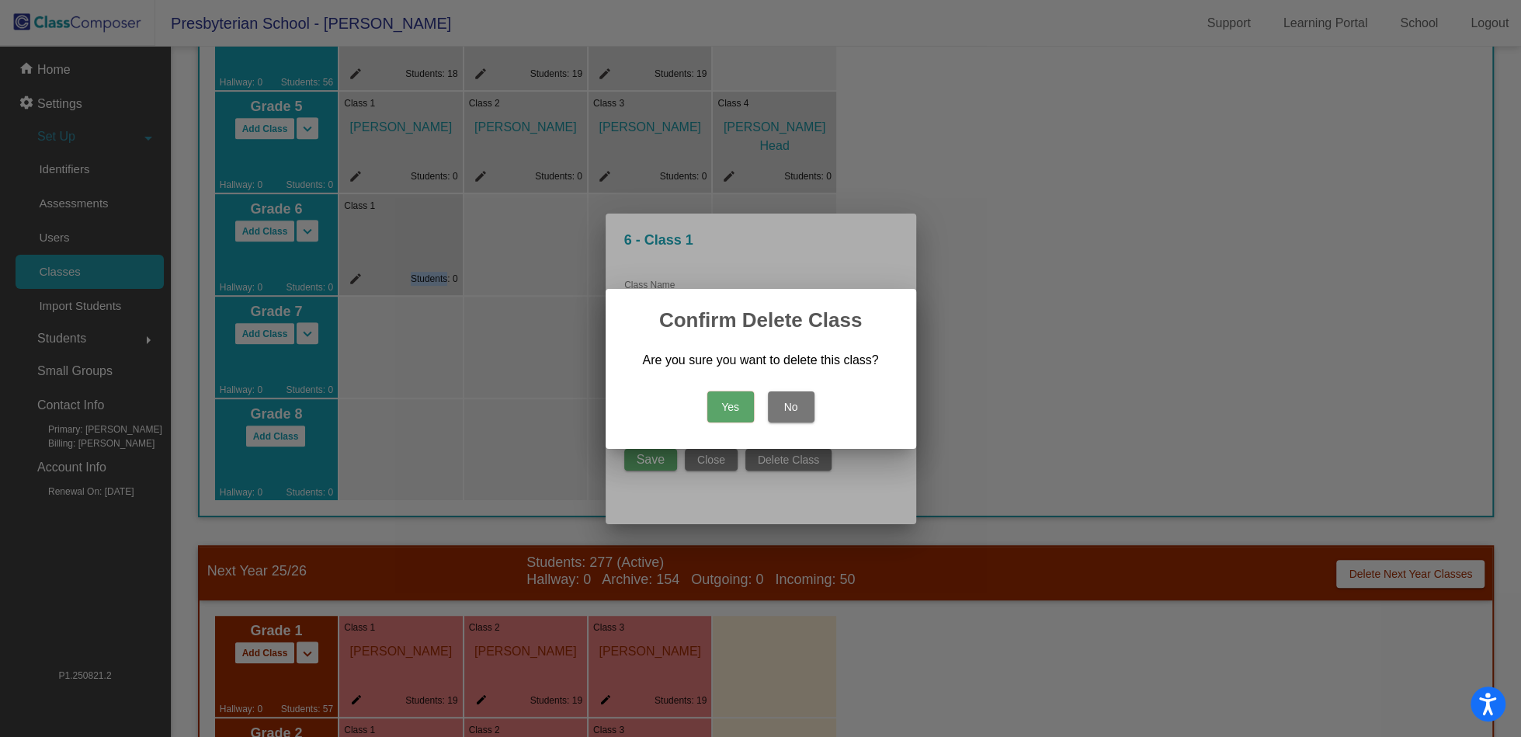
click at [733, 409] on button "Yes" at bounding box center [731, 406] width 47 height 31
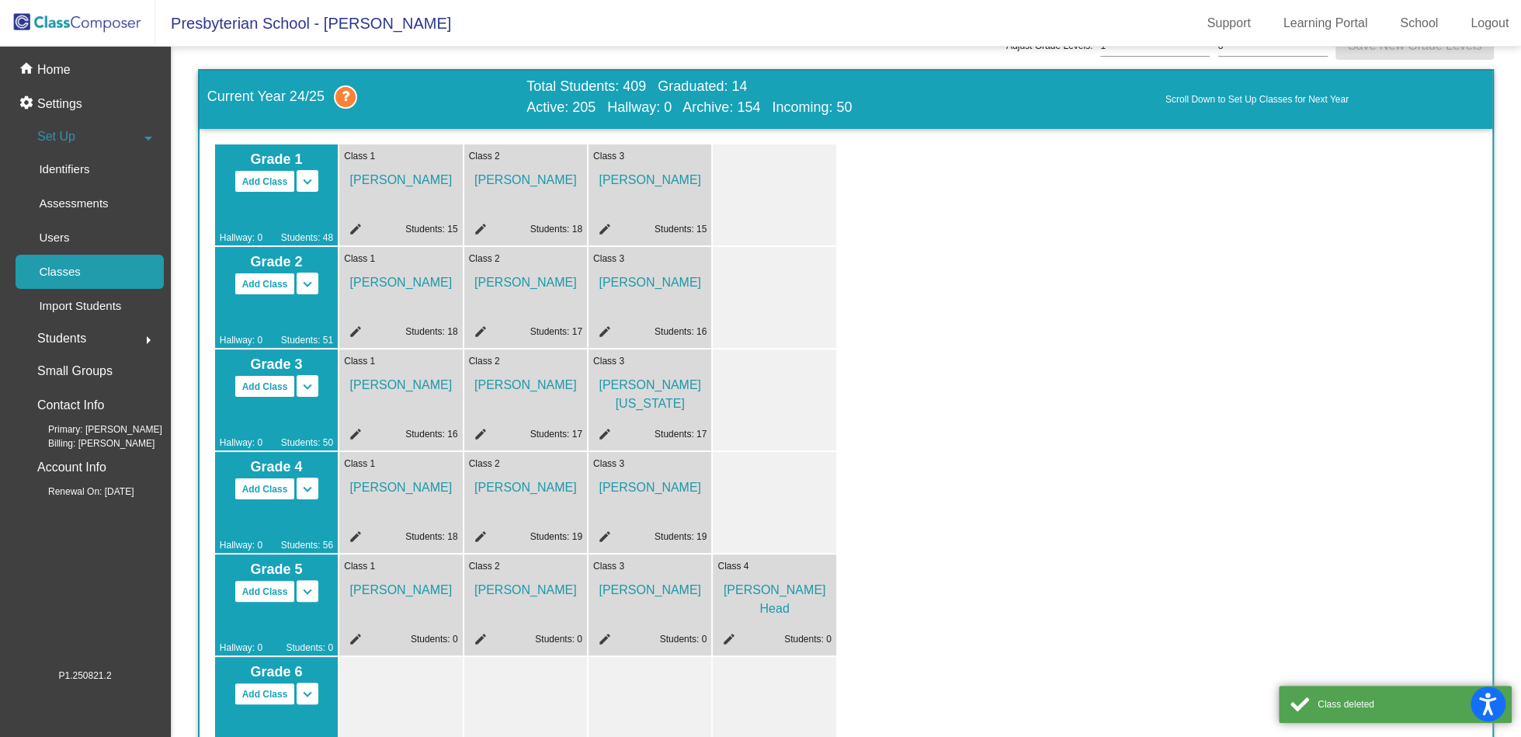
scroll to position [0, 0]
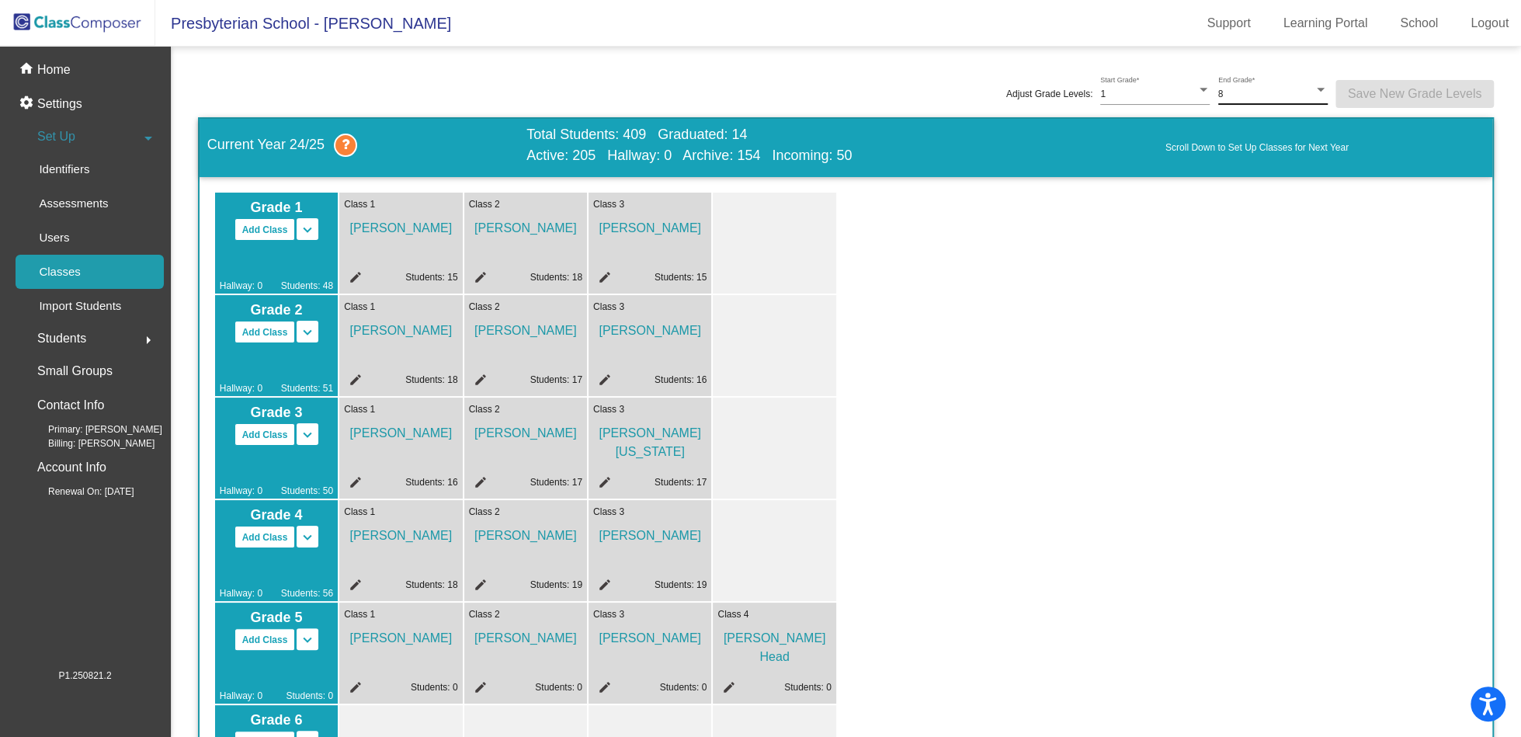
click at [1243, 96] on div "8" at bounding box center [1267, 94] width 96 height 11
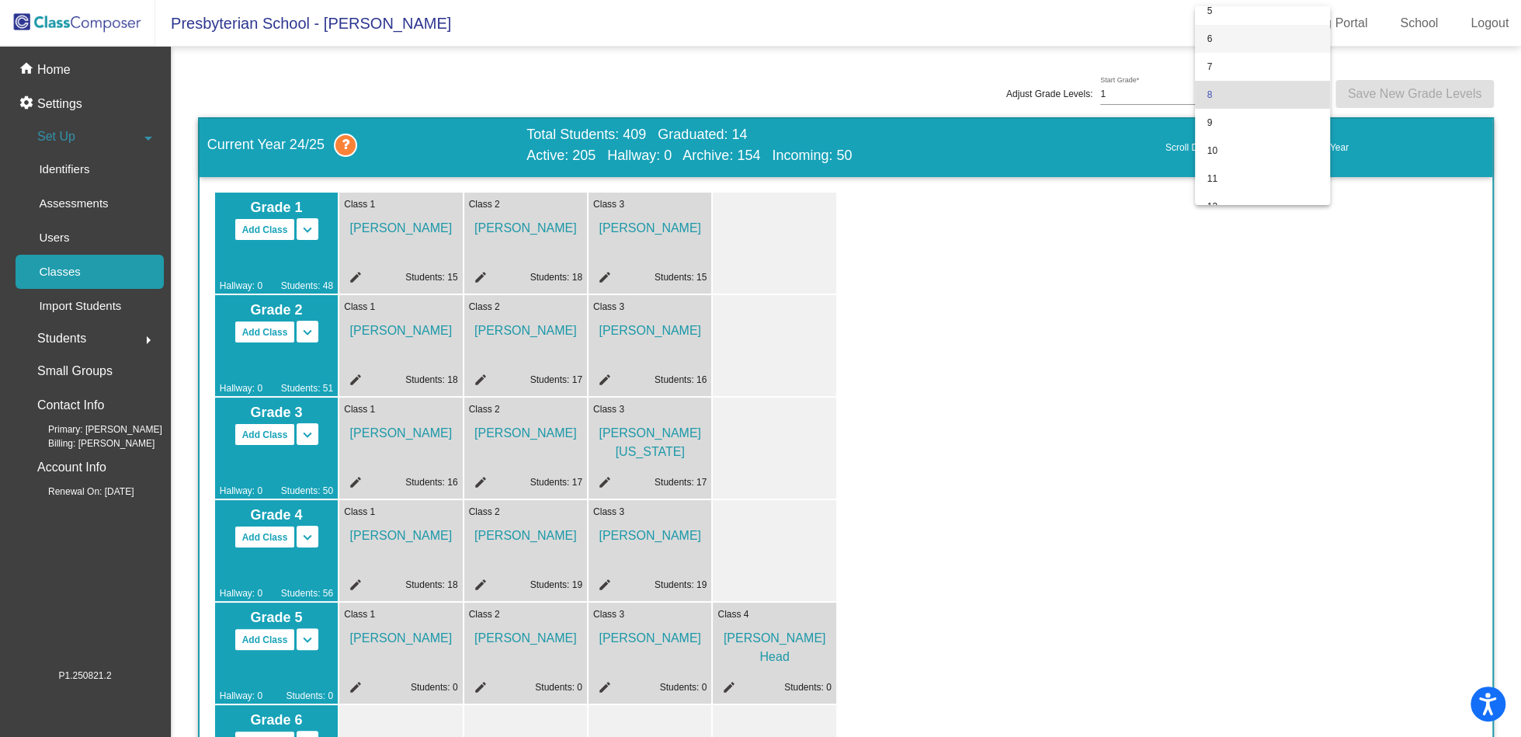
scroll to position [76, 0]
click at [1231, 56] on span "5" at bounding box center [1263, 56] width 110 height 28
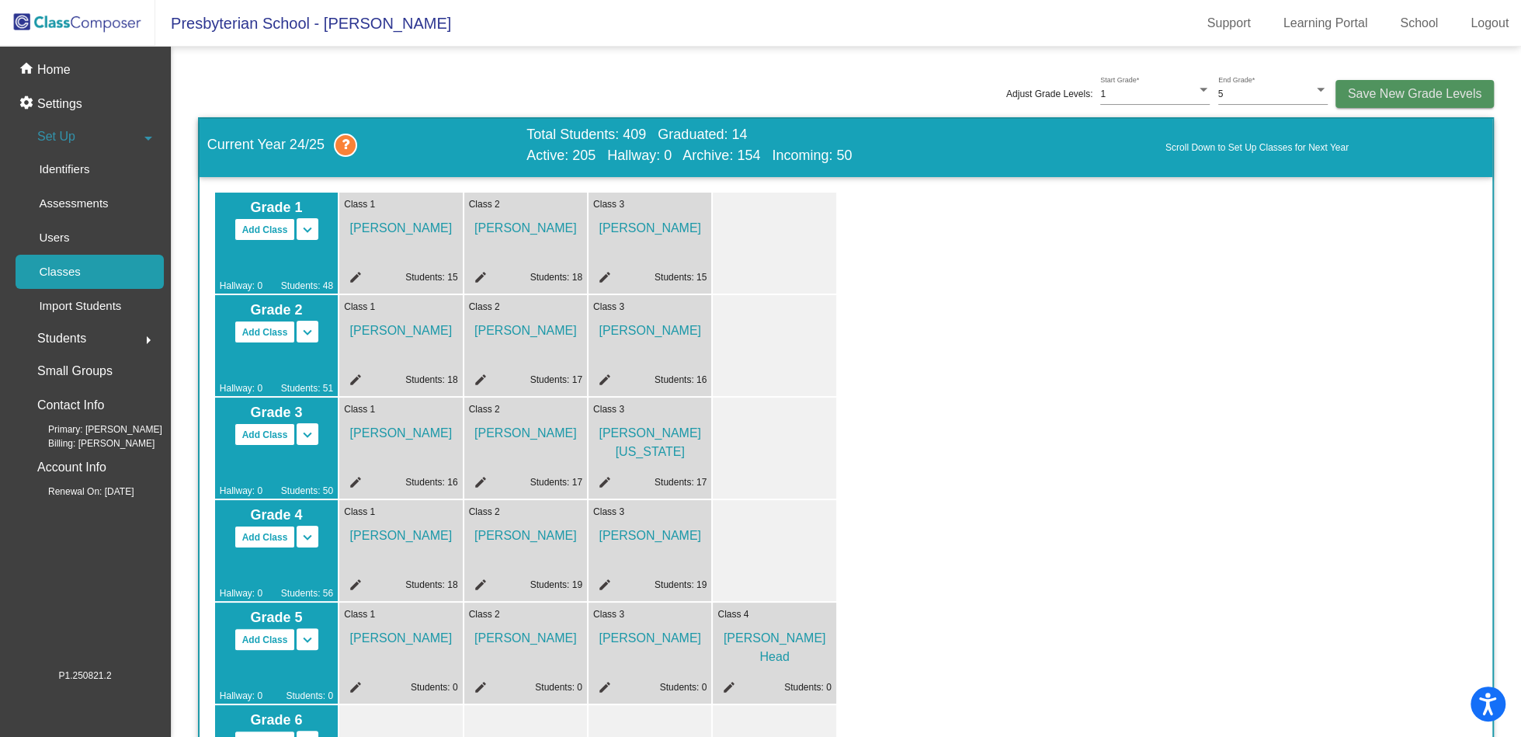
click at [1416, 87] on span "Save New Grade Levels" at bounding box center [1415, 93] width 134 height 13
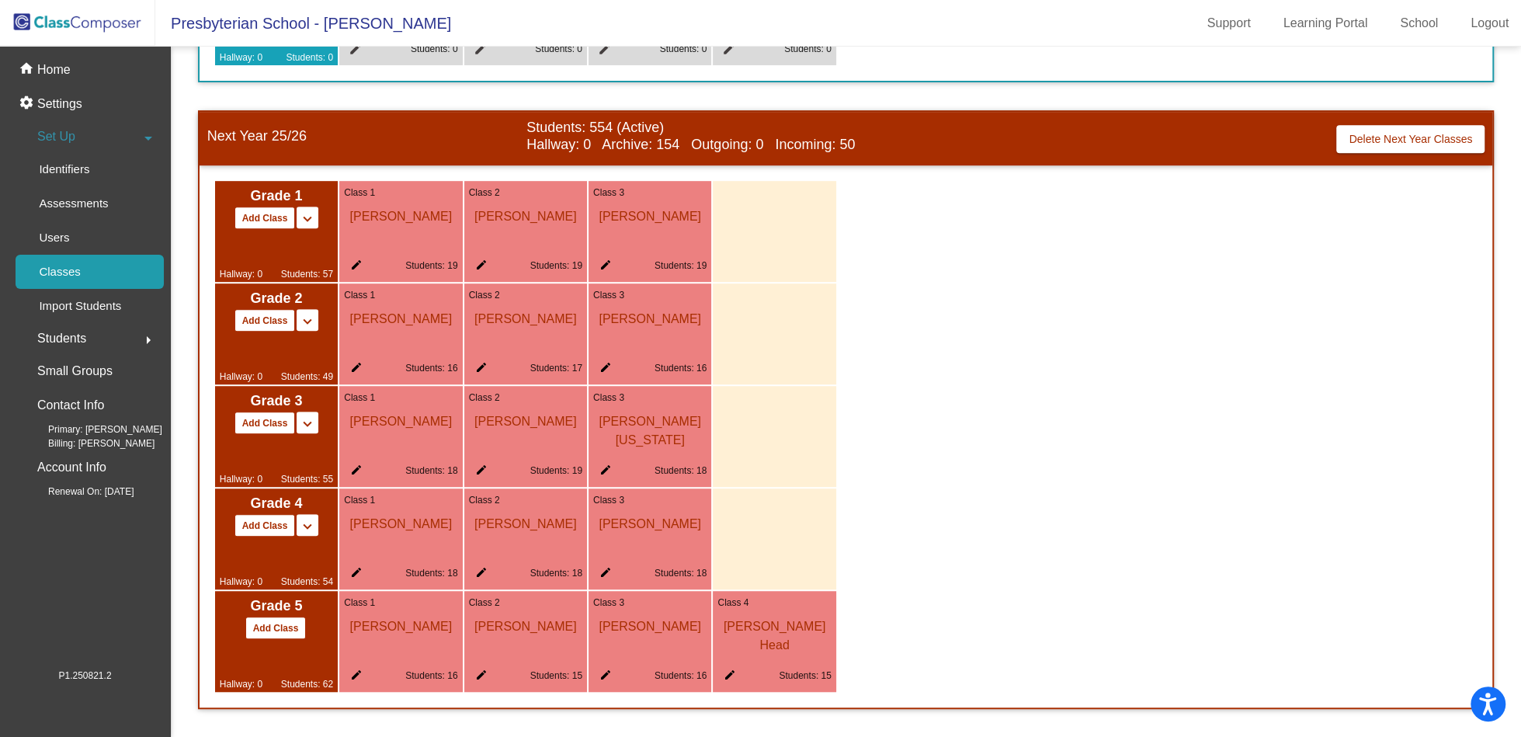
scroll to position [0, 0]
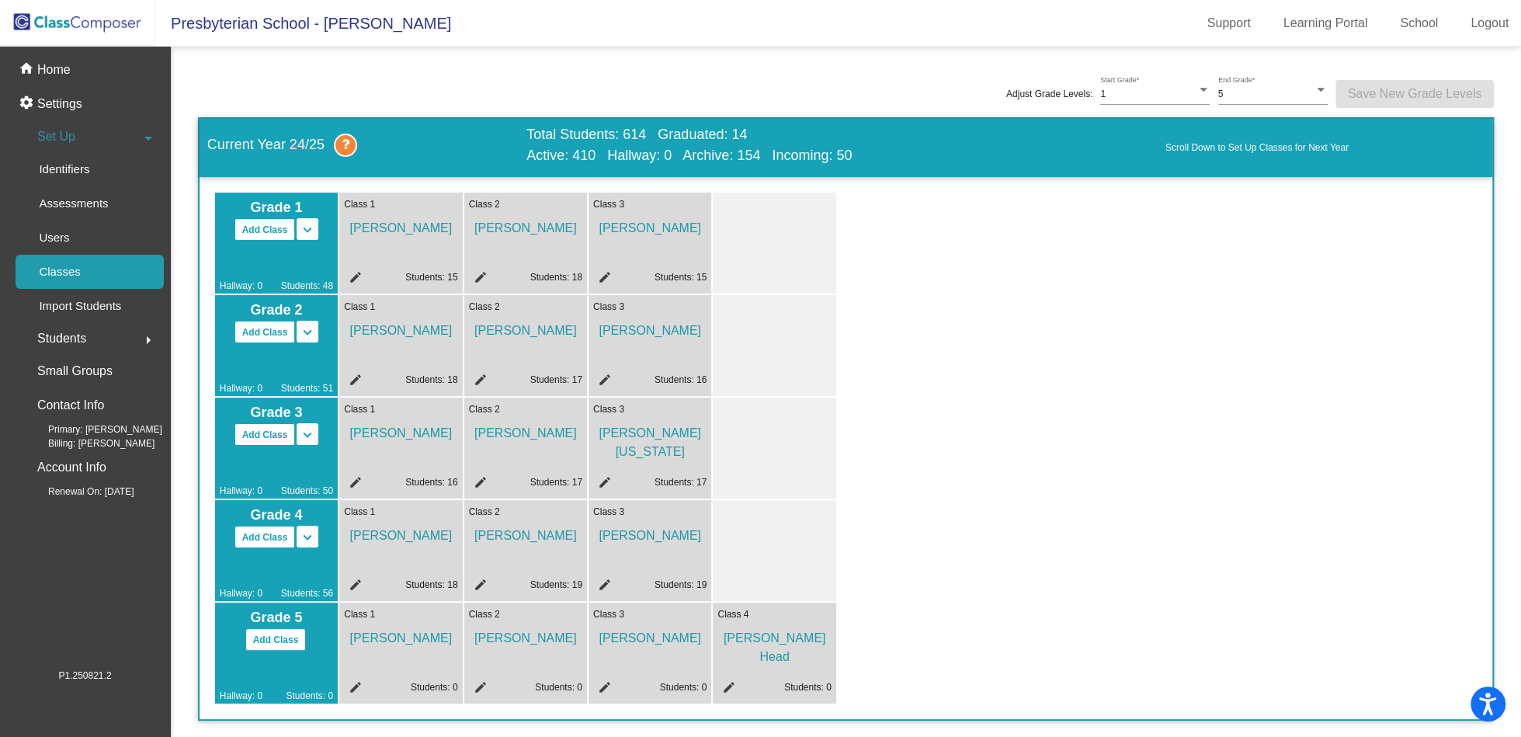
click at [99, 18] on img at bounding box center [77, 23] width 155 height 46
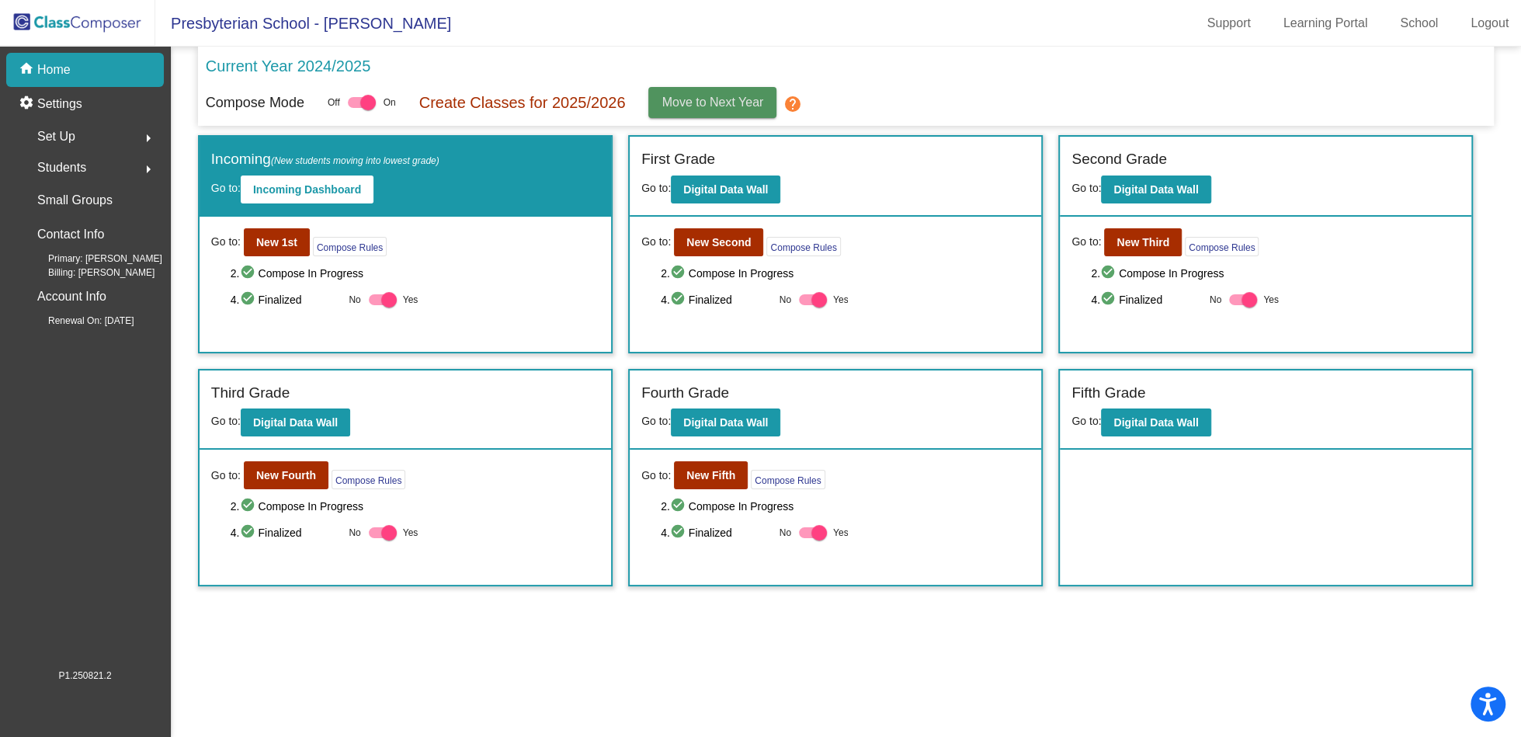
click at [723, 116] on button "Move to Next Year" at bounding box center [713, 102] width 128 height 31
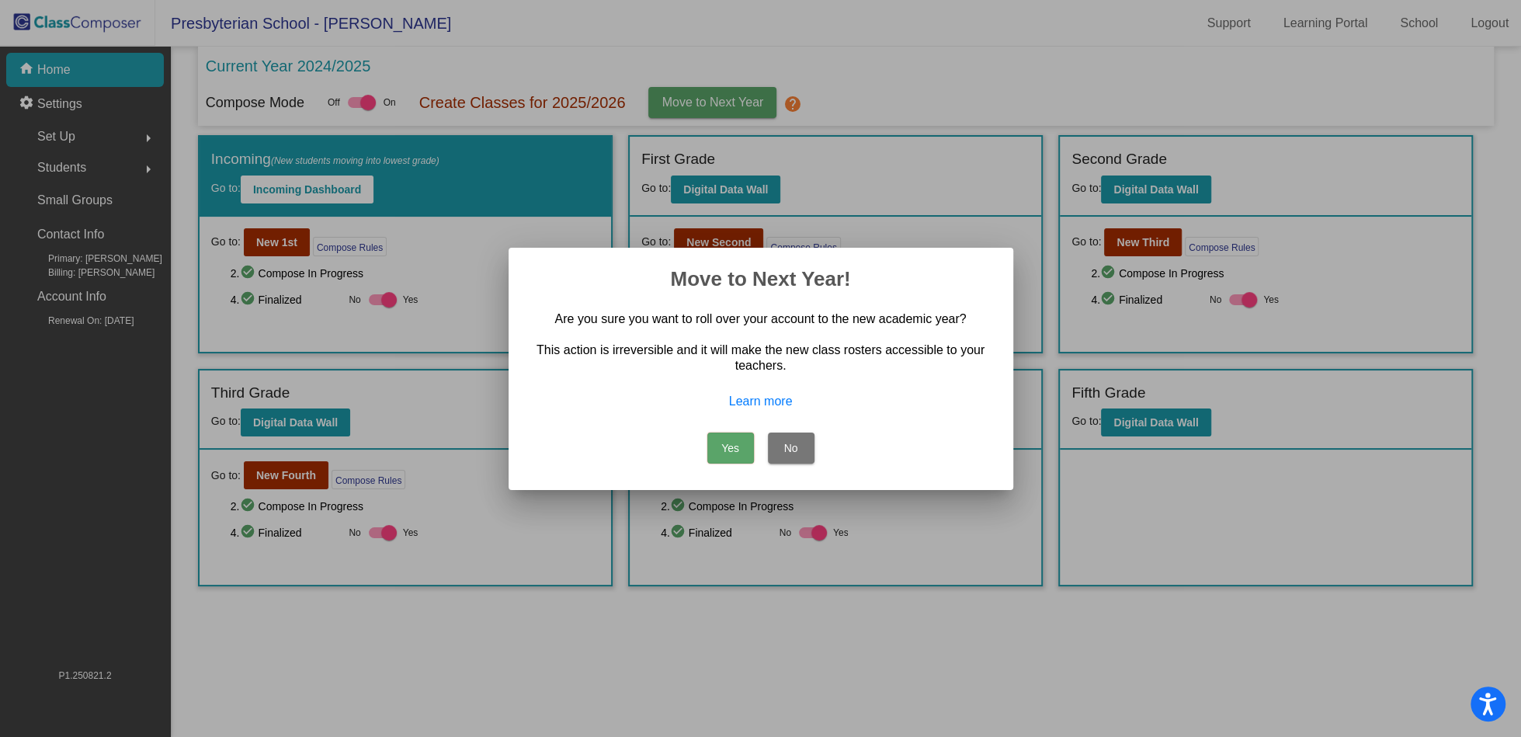
click at [739, 443] on button "Yes" at bounding box center [731, 448] width 47 height 31
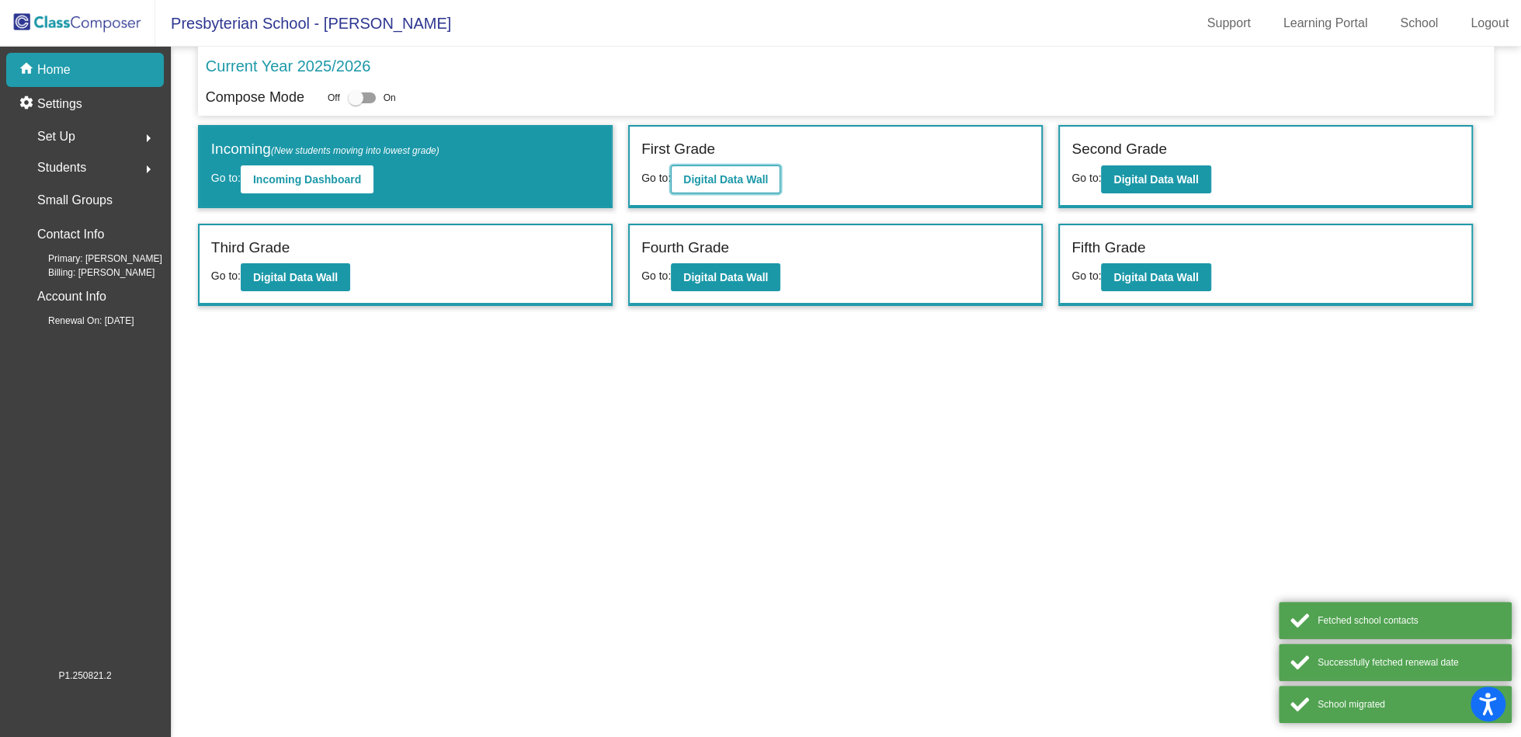
click at [731, 173] on b "Digital Data Wall" at bounding box center [725, 179] width 85 height 12
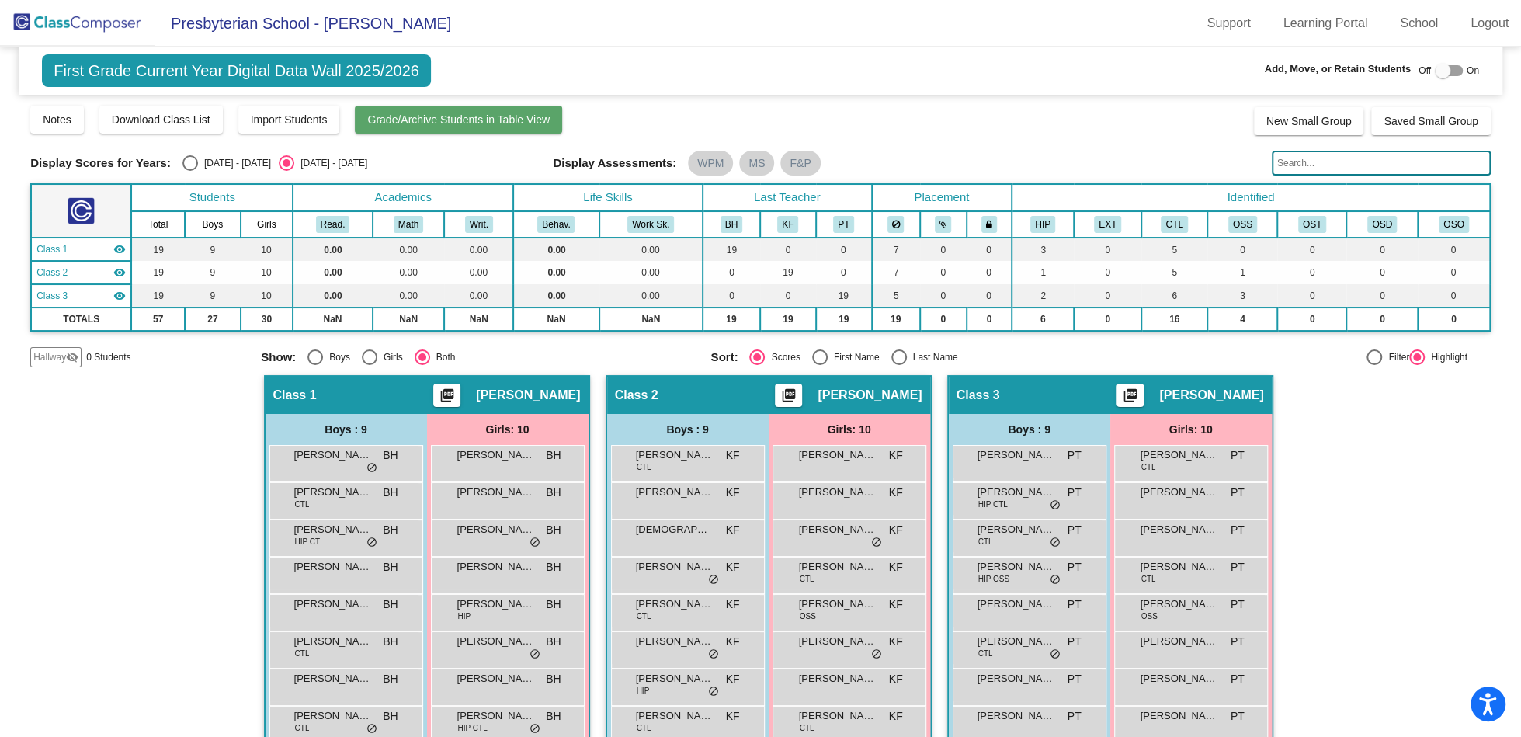
click at [426, 120] on span "Grade/Archive Students in Table View" at bounding box center [458, 119] width 183 height 12
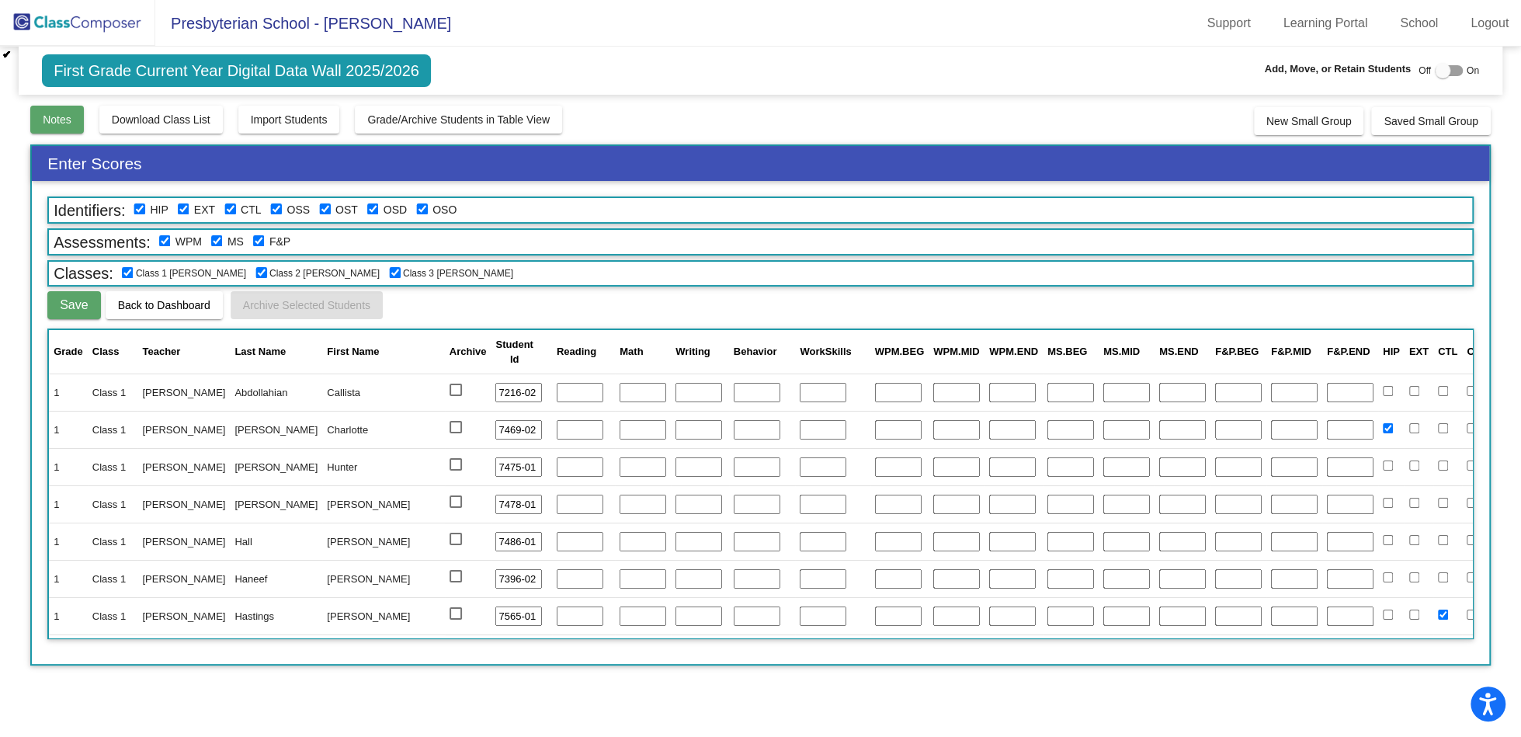
click at [66, 124] on span "Notes" at bounding box center [57, 119] width 29 height 12
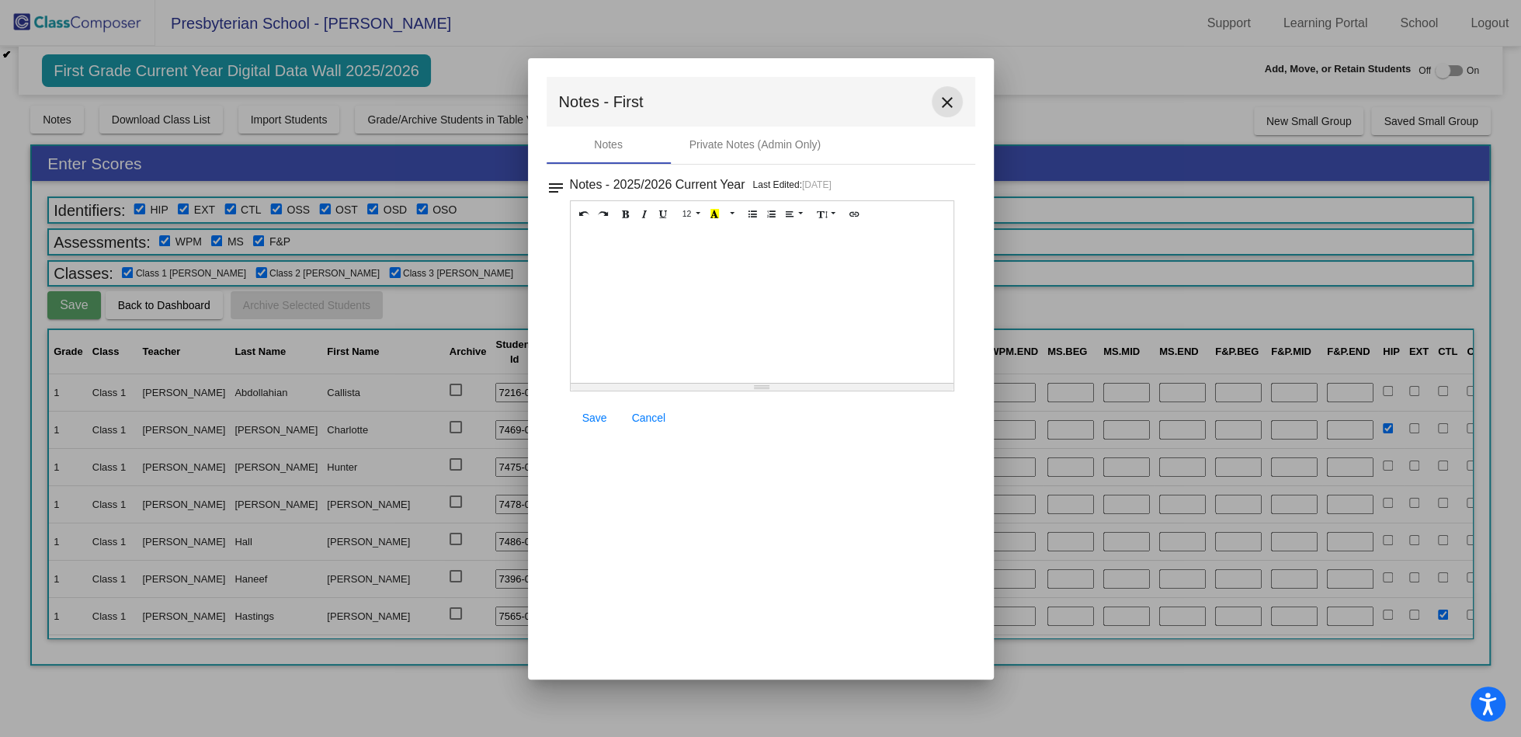
click at [945, 96] on mat-icon "close" at bounding box center [947, 102] width 19 height 19
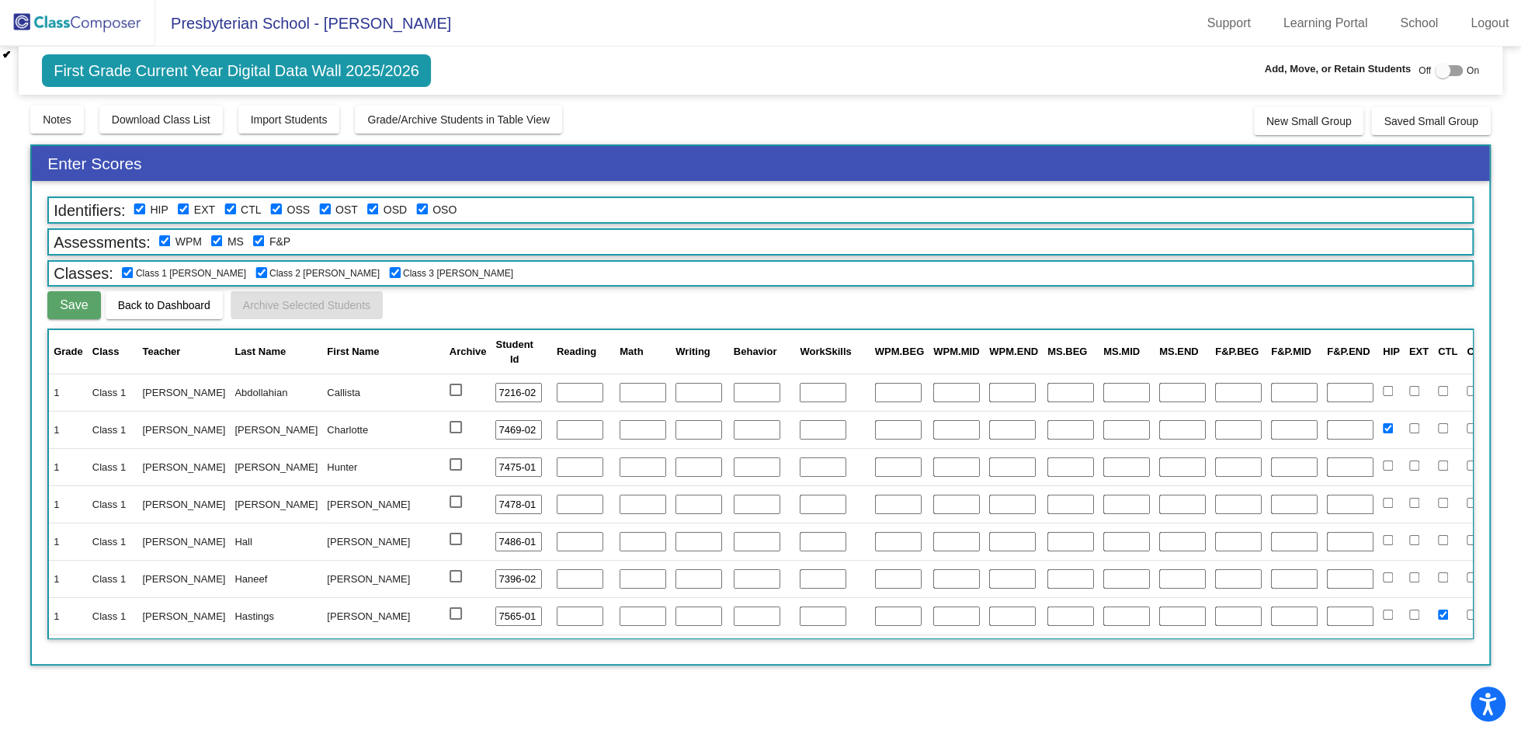
click at [132, 28] on img at bounding box center [77, 23] width 155 height 46
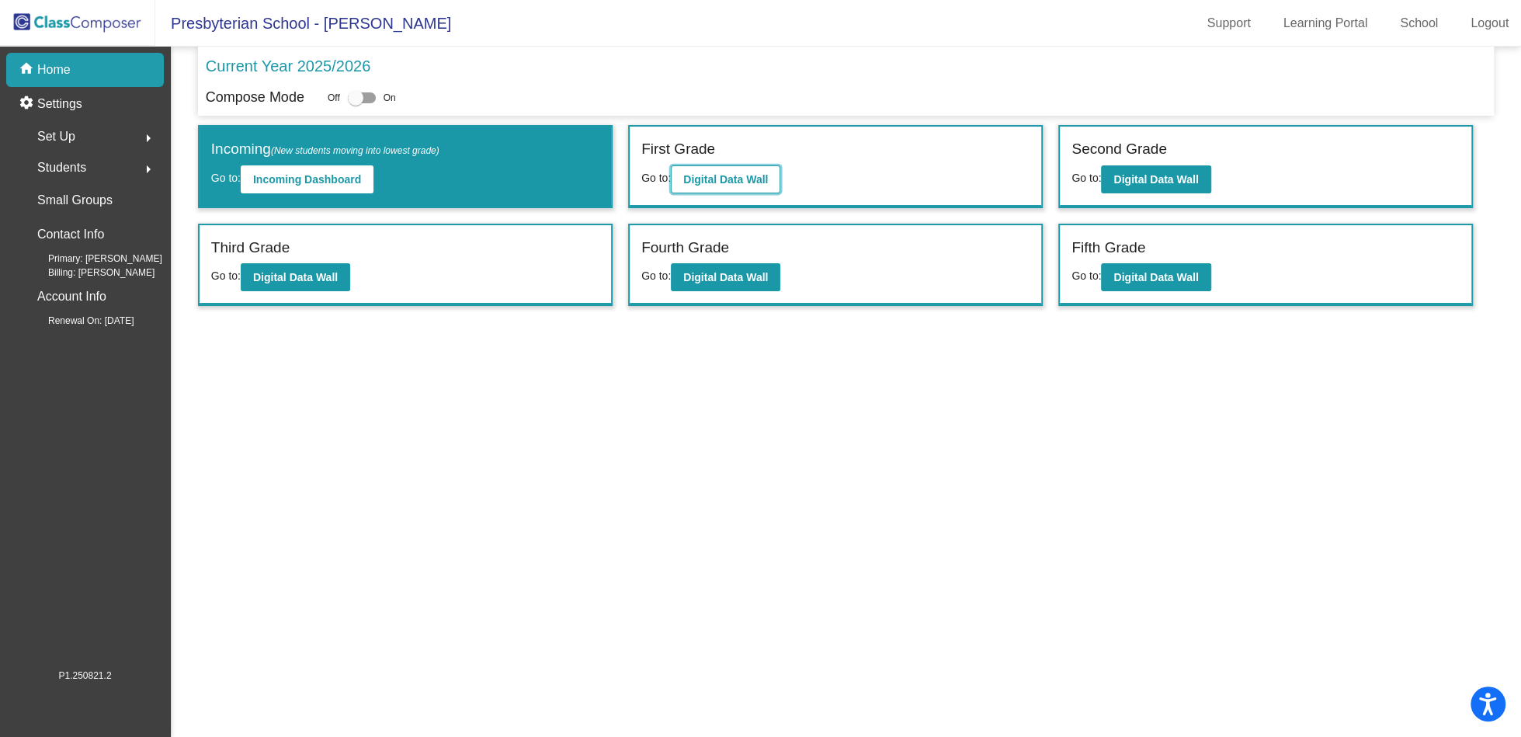
click at [709, 176] on b "Digital Data Wall" at bounding box center [725, 179] width 85 height 12
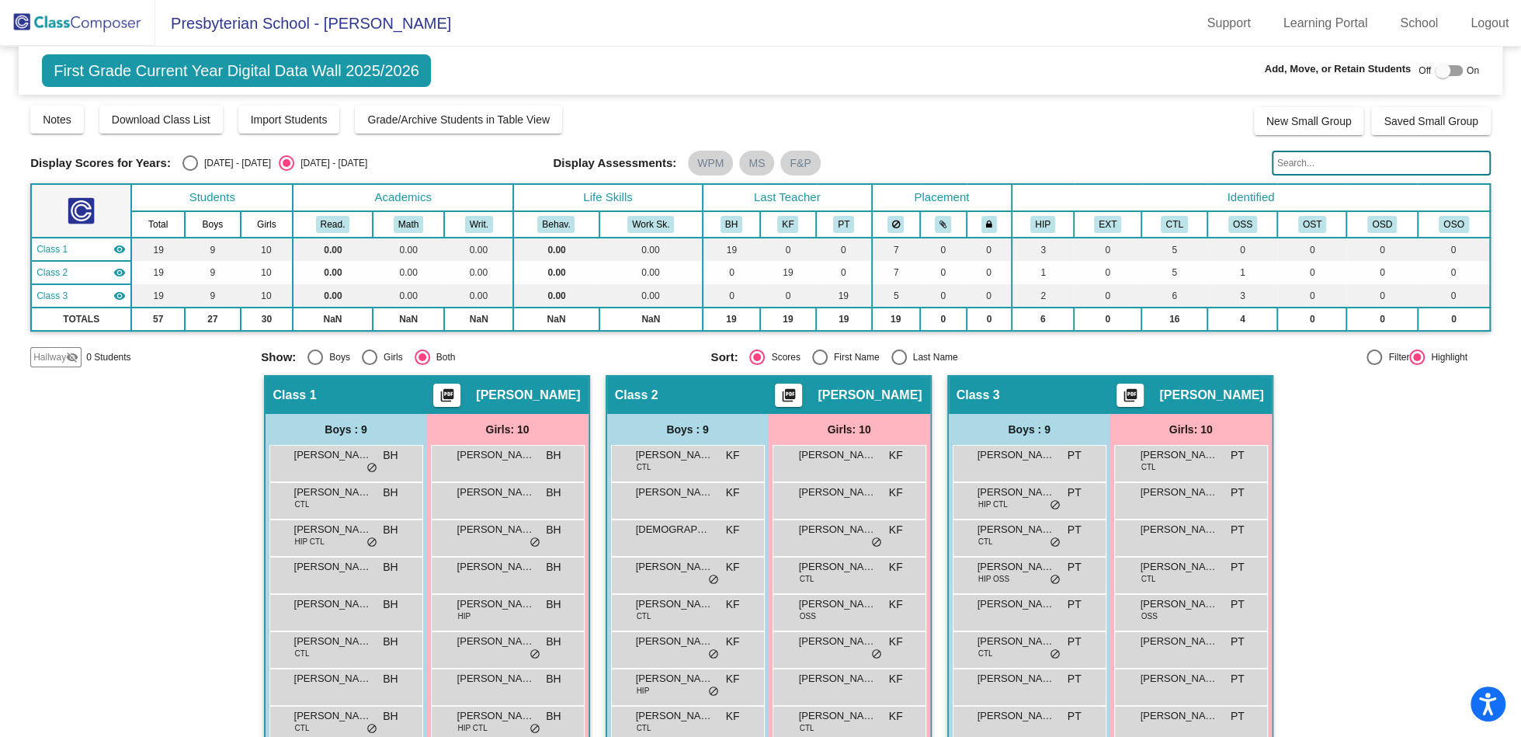
click at [101, 26] on img at bounding box center [77, 23] width 155 height 46
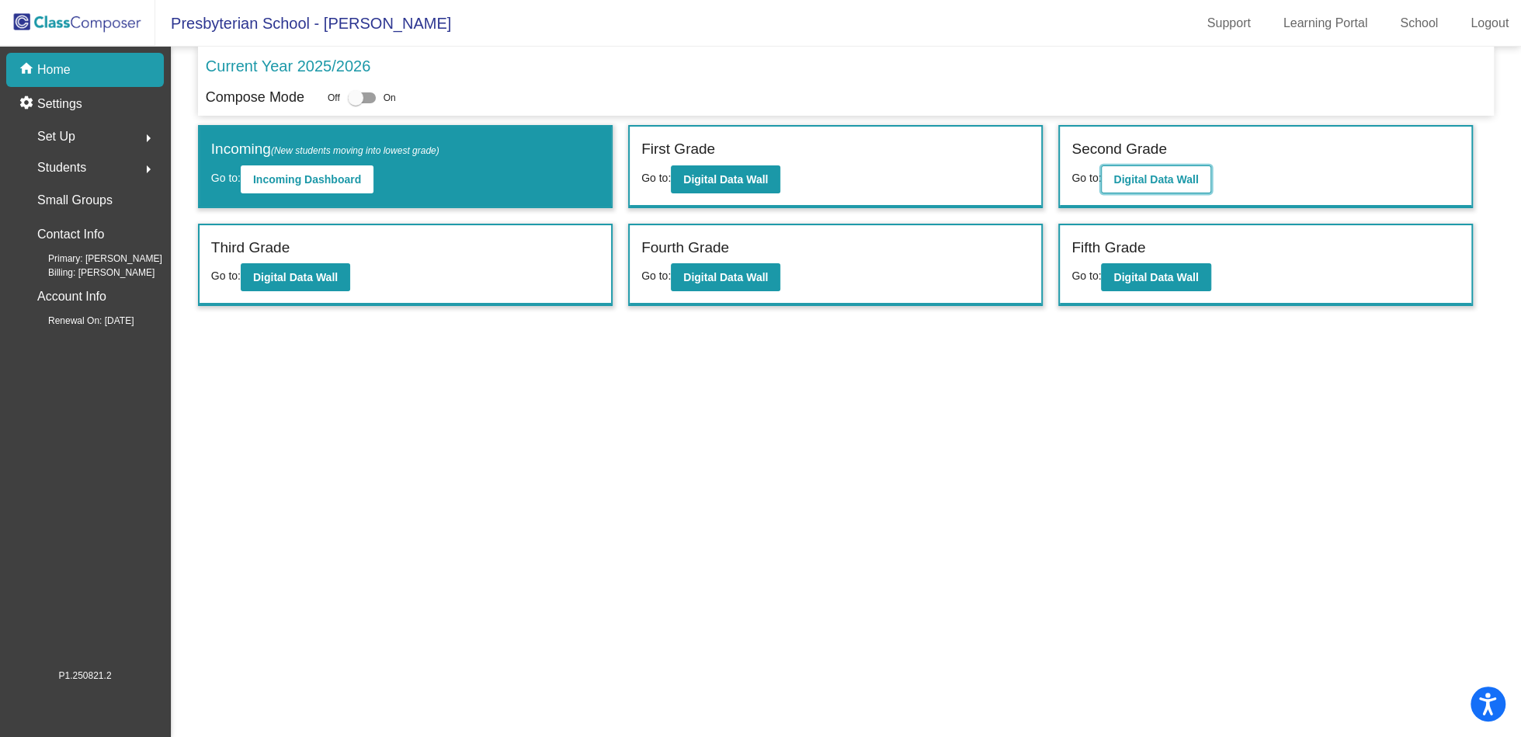
click at [1182, 171] on button "Digital Data Wall" at bounding box center [1156, 179] width 110 height 28
